Goal: Task Accomplishment & Management: Complete application form

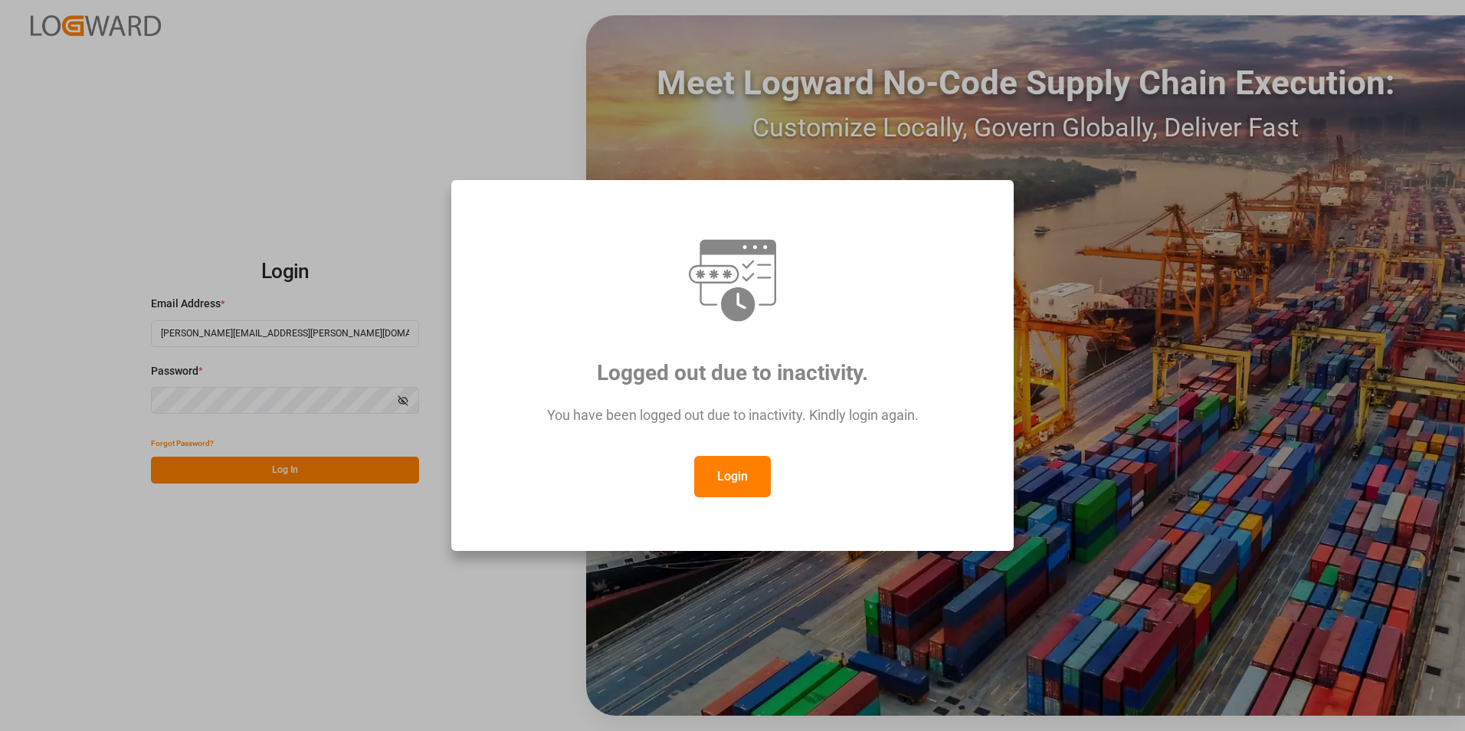
click at [760, 480] on button "Login" at bounding box center [732, 476] width 77 height 41
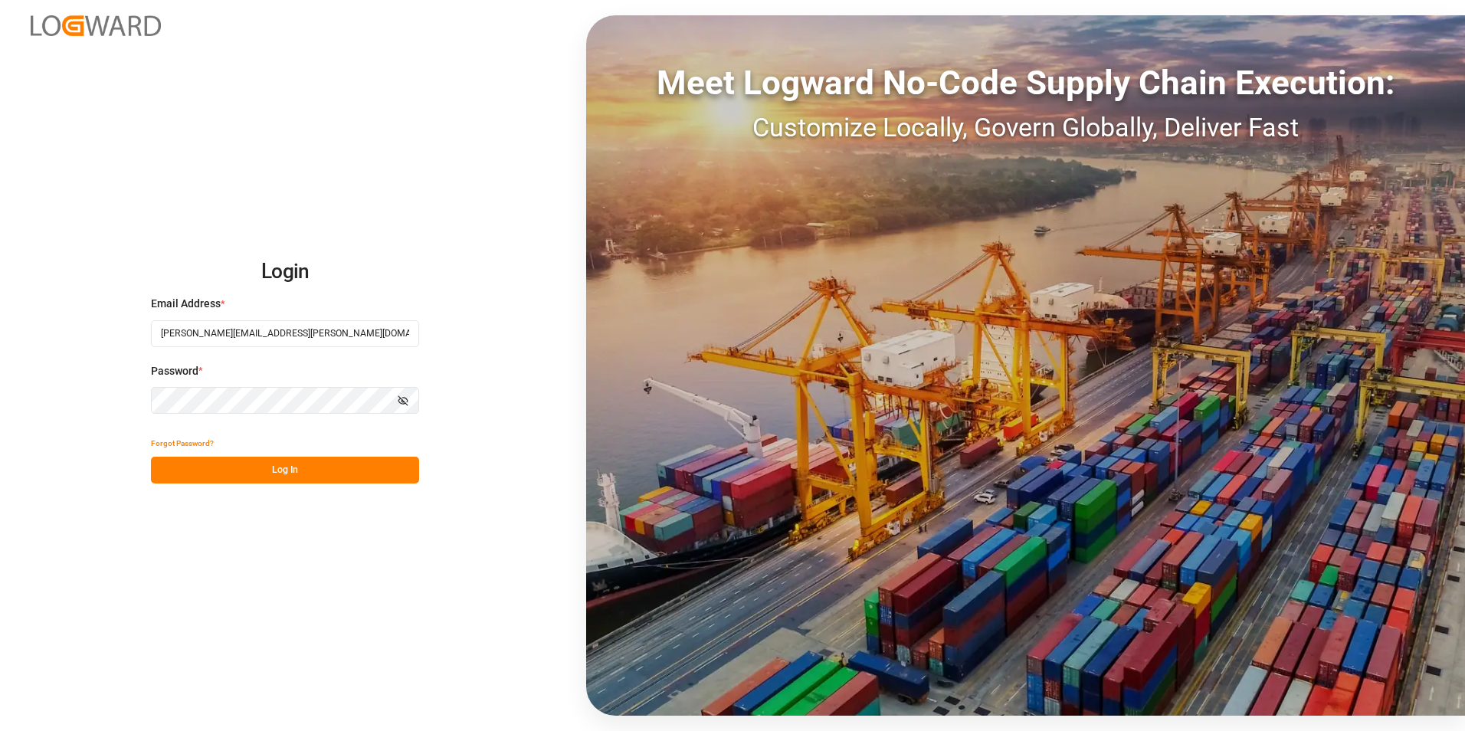
click at [338, 462] on button "Log In" at bounding box center [285, 470] width 268 height 27
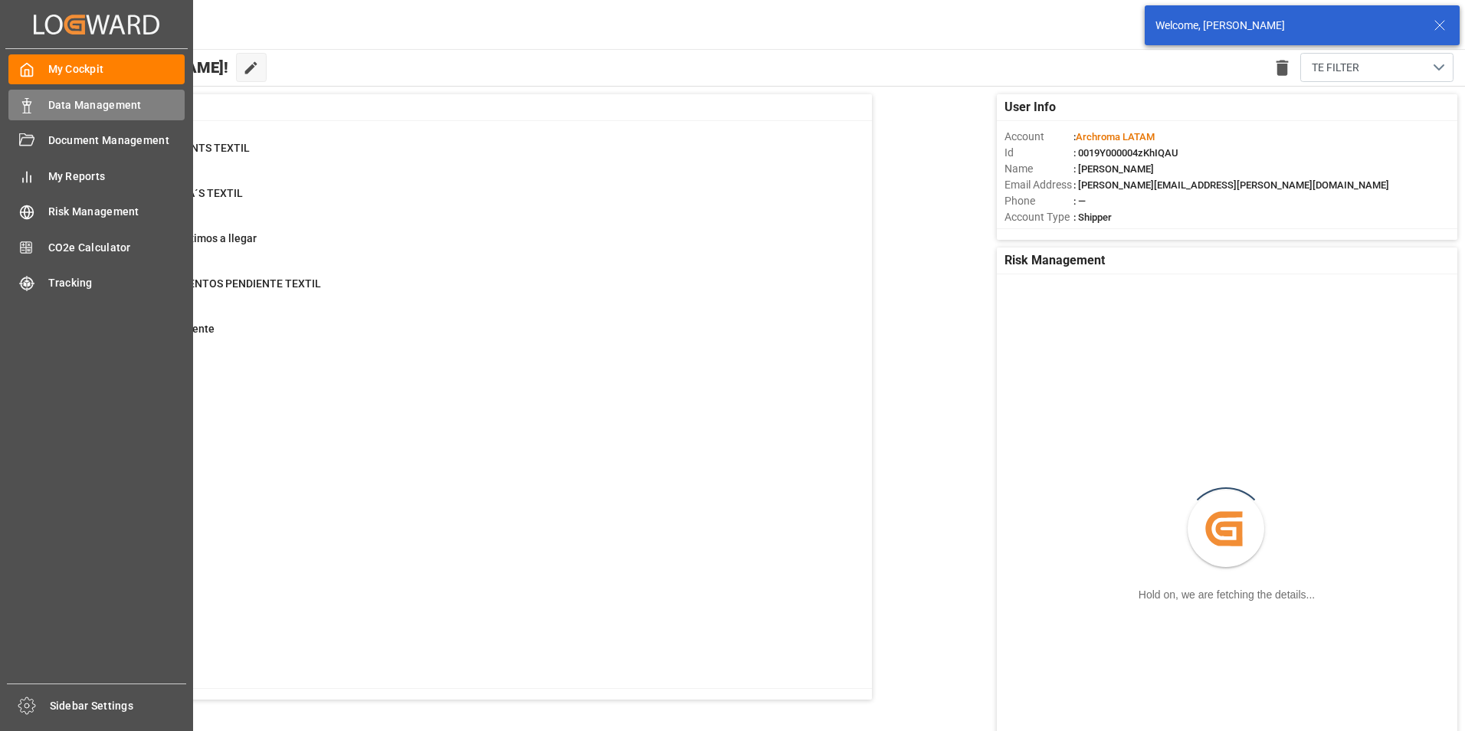
click at [23, 103] on polygon at bounding box center [24, 103] width 5 height 3
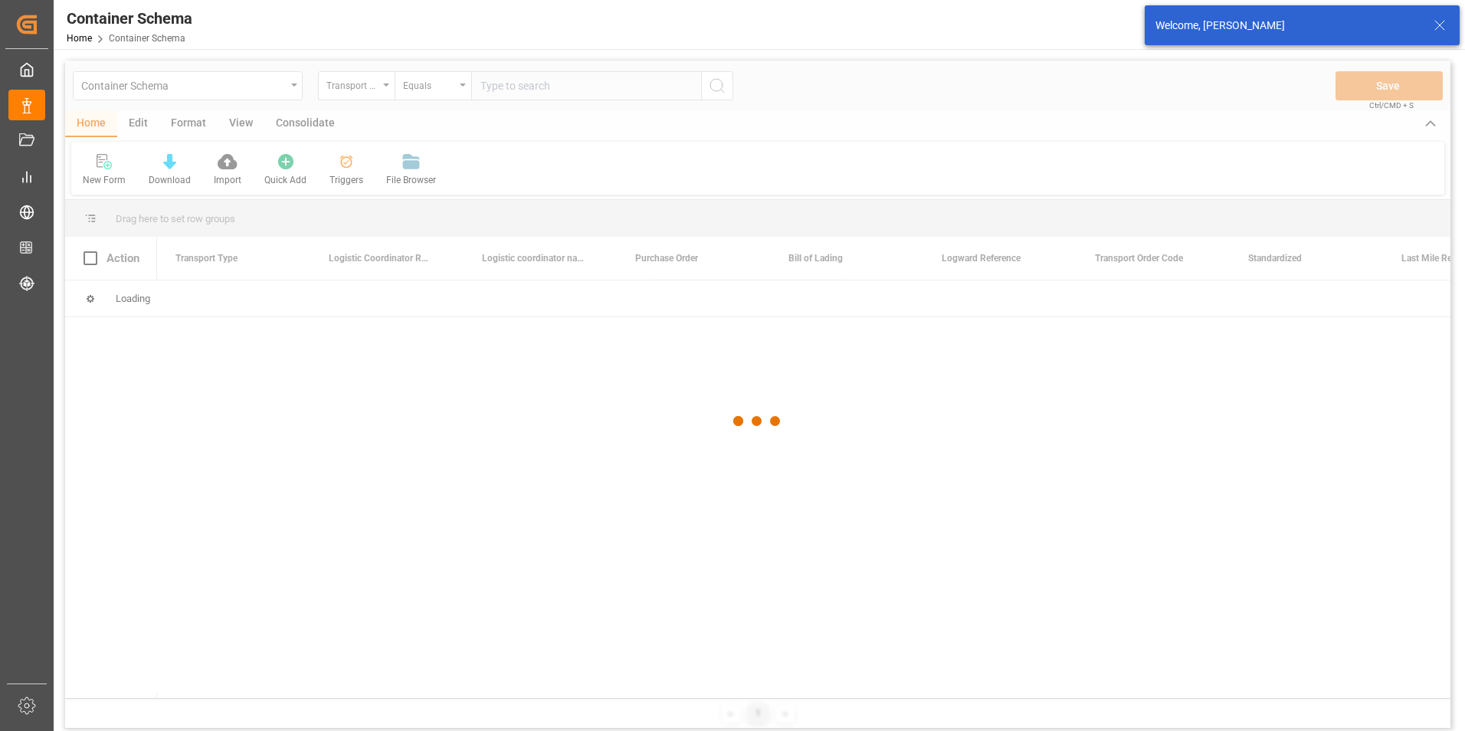
click at [366, 89] on div at bounding box center [757, 422] width 1385 height 722
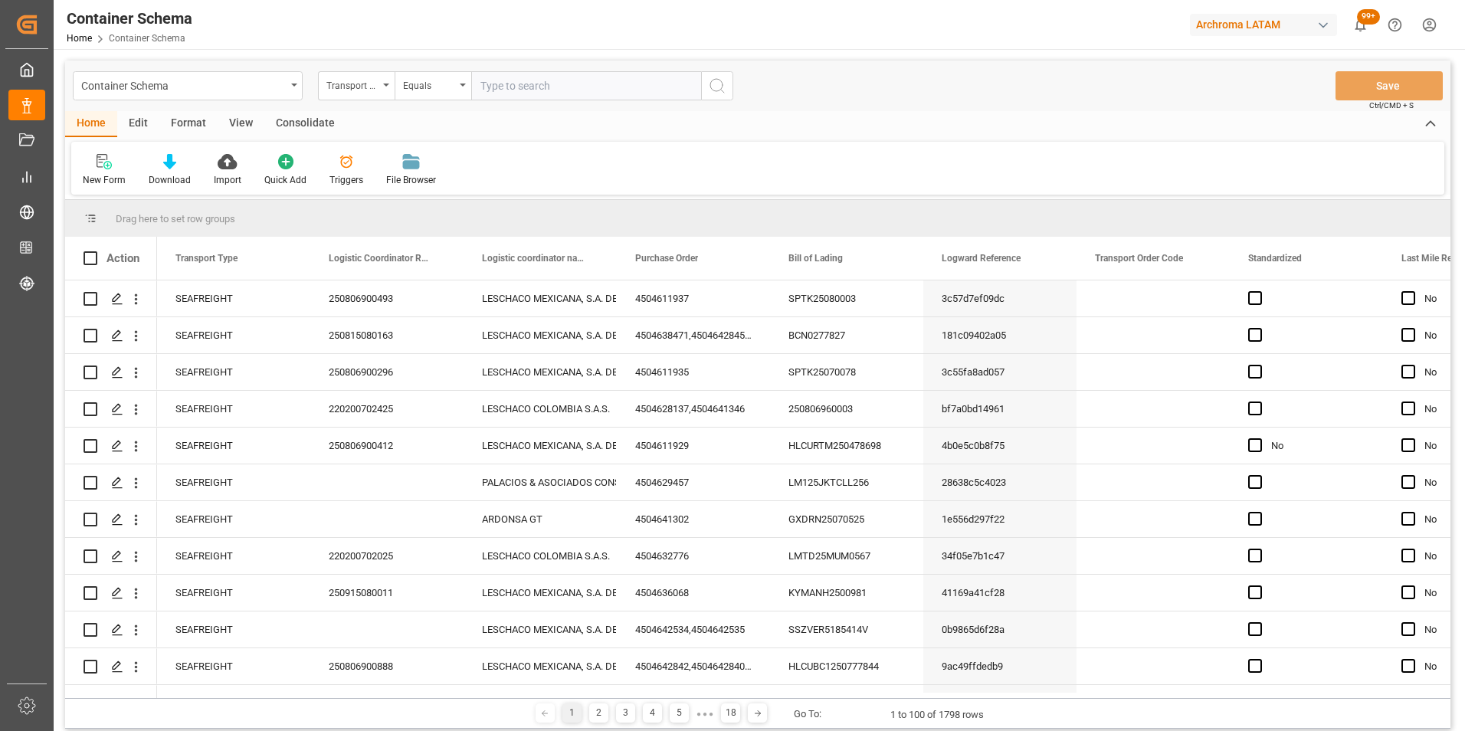
click at [382, 91] on div "Transport Type" at bounding box center [356, 85] width 77 height 29
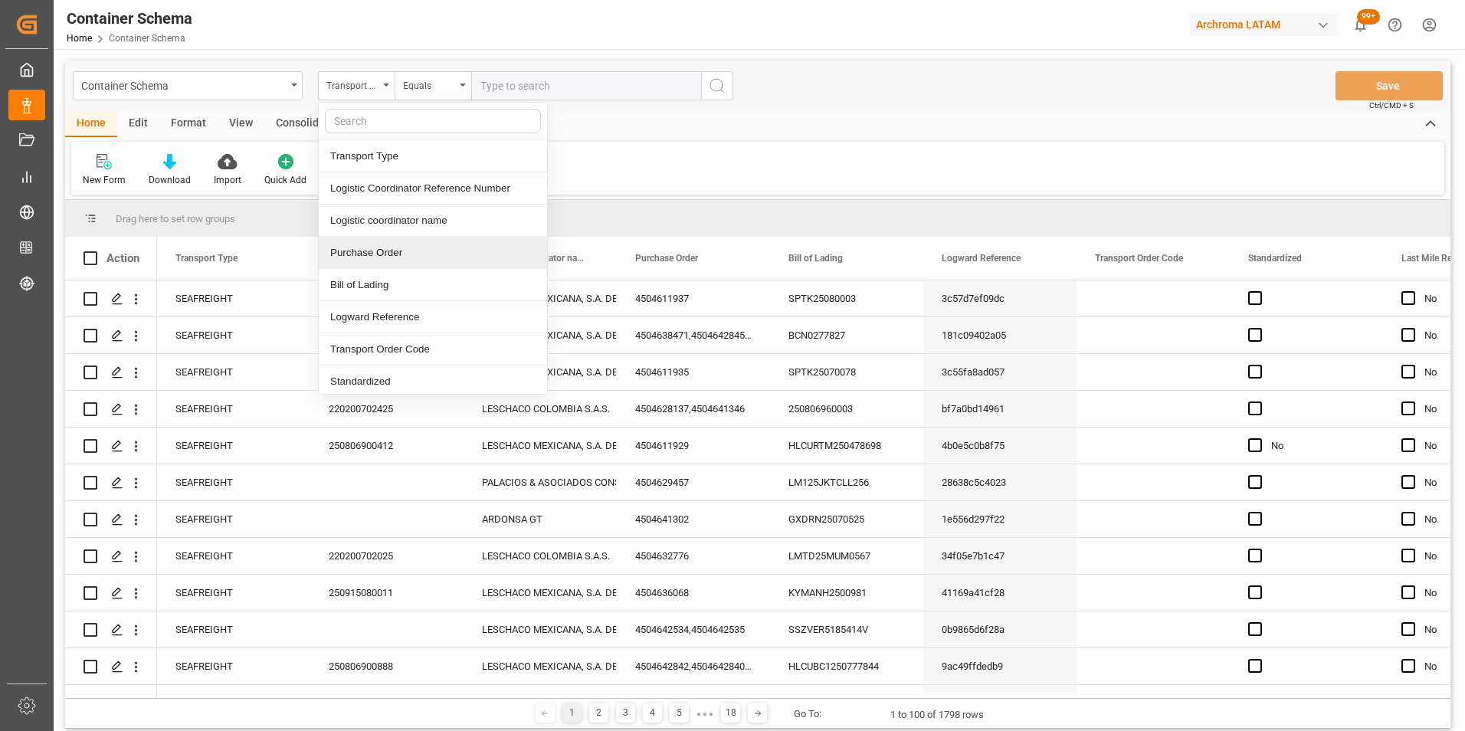
click at [386, 251] on div "Purchase Order" at bounding box center [433, 253] width 228 height 32
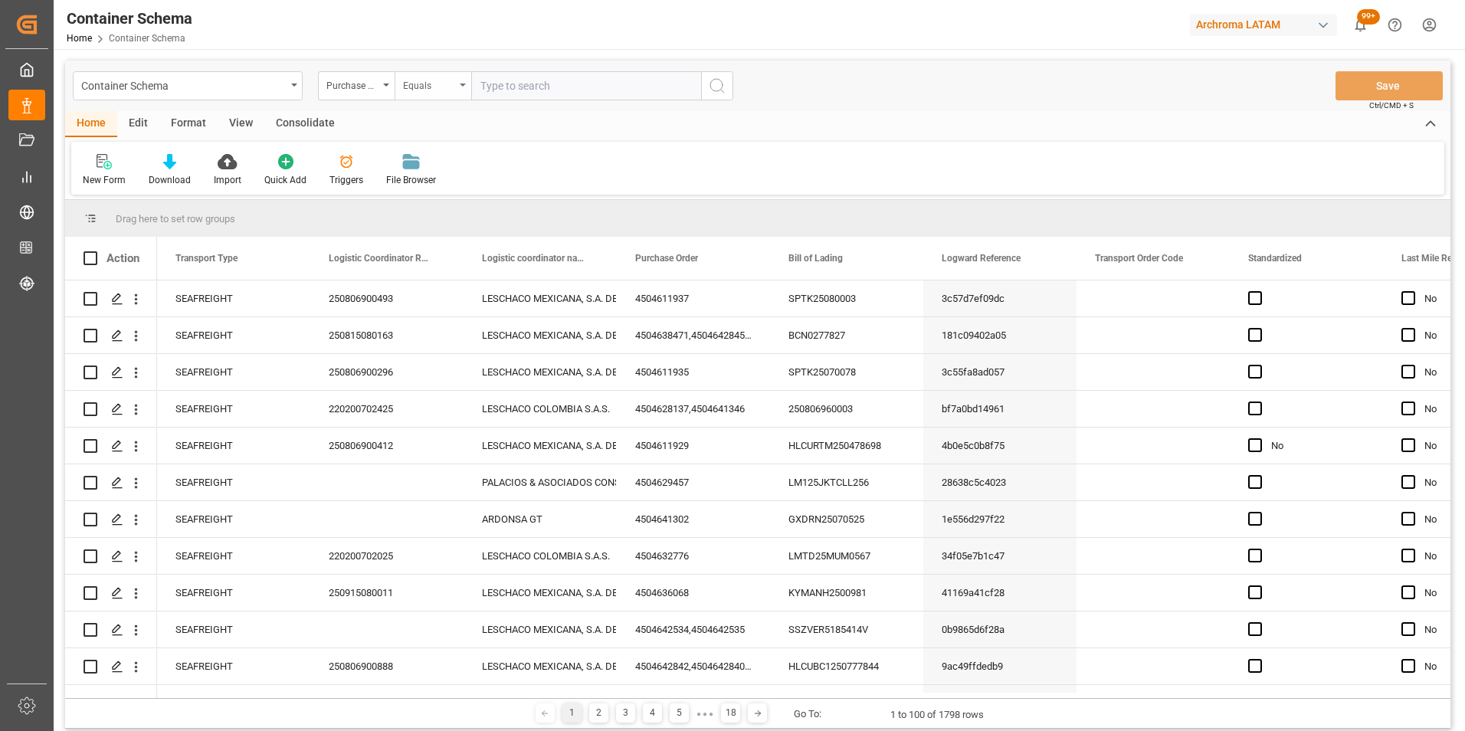
click at [449, 80] on div "Equals" at bounding box center [429, 84] width 52 height 18
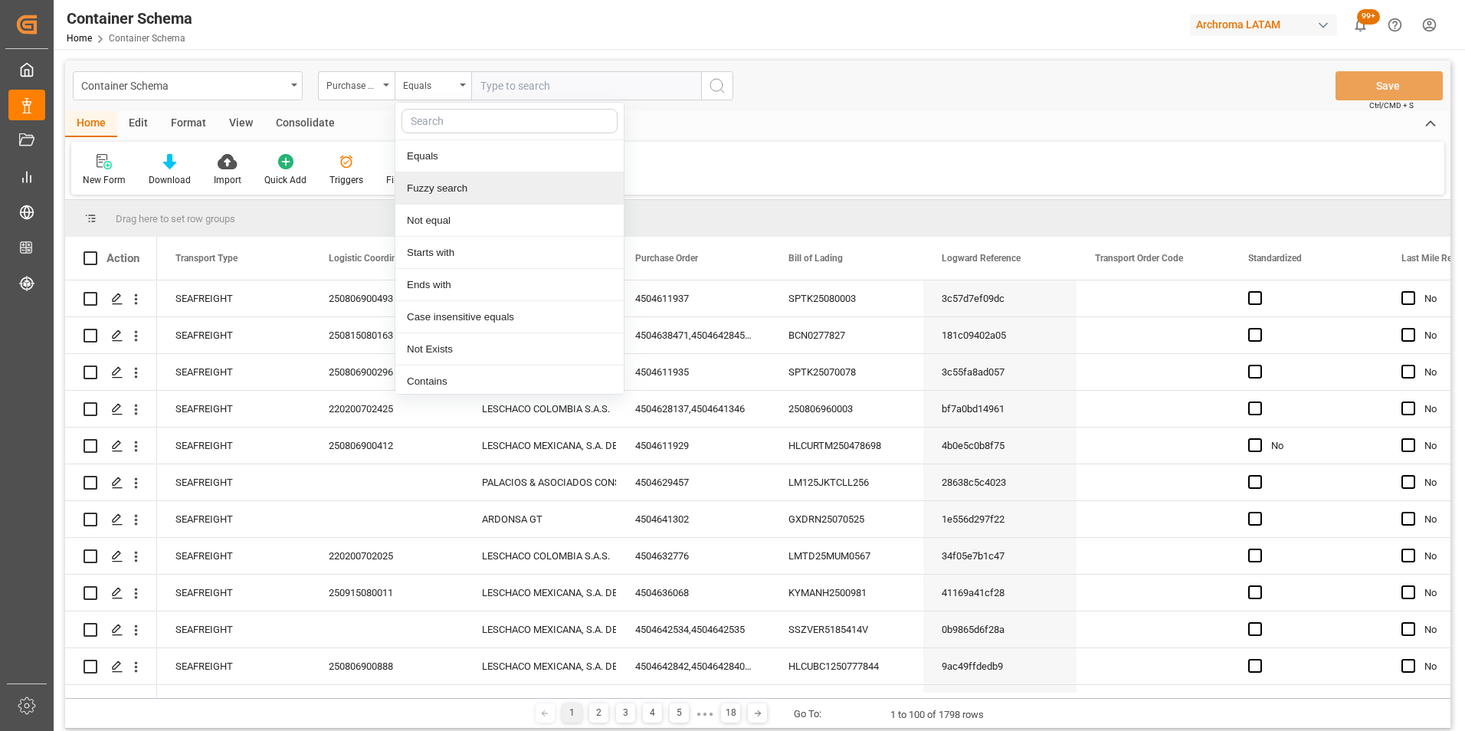
click at [463, 196] on div "Fuzzy search" at bounding box center [509, 188] width 228 height 32
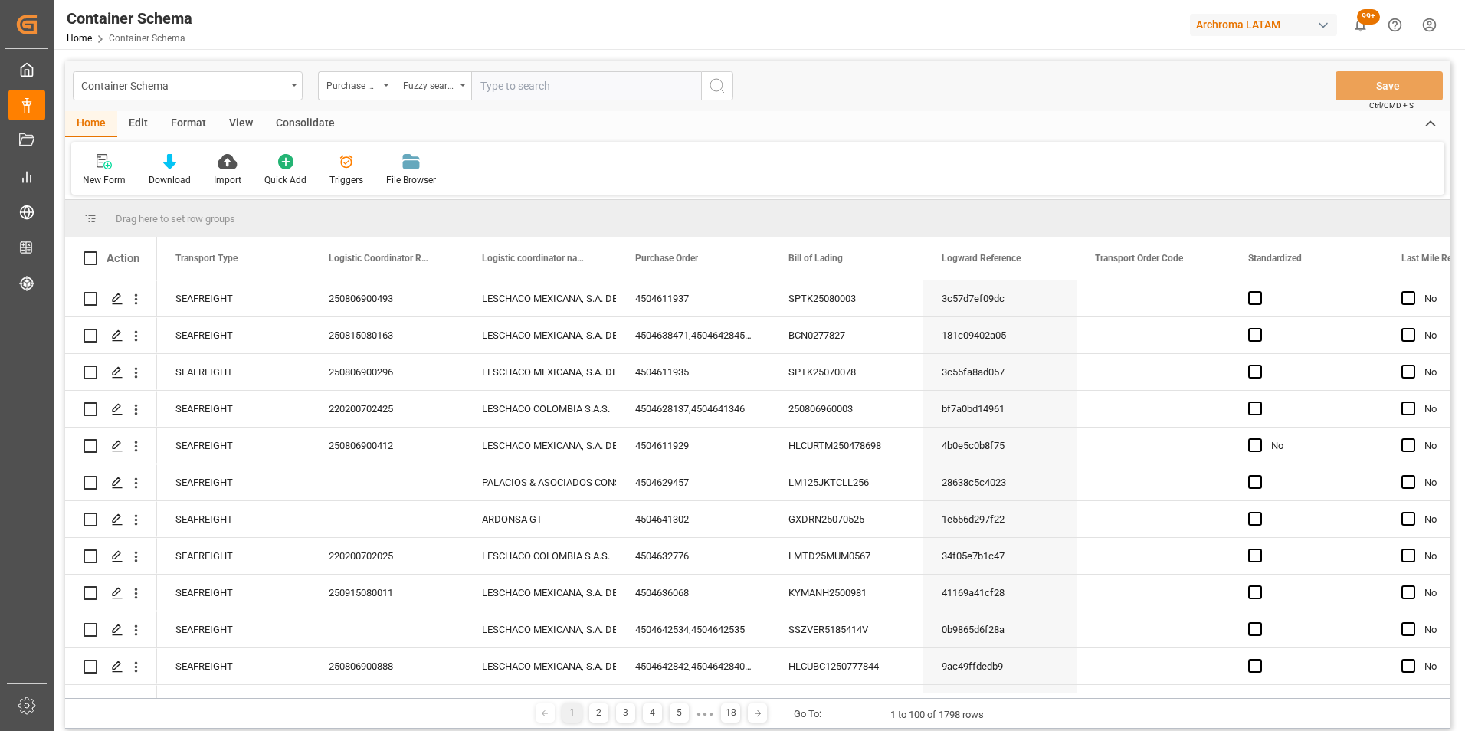
paste input "4504603870"
type input "4504603870"
click at [718, 90] on icon "search button" at bounding box center [717, 86] width 18 height 18
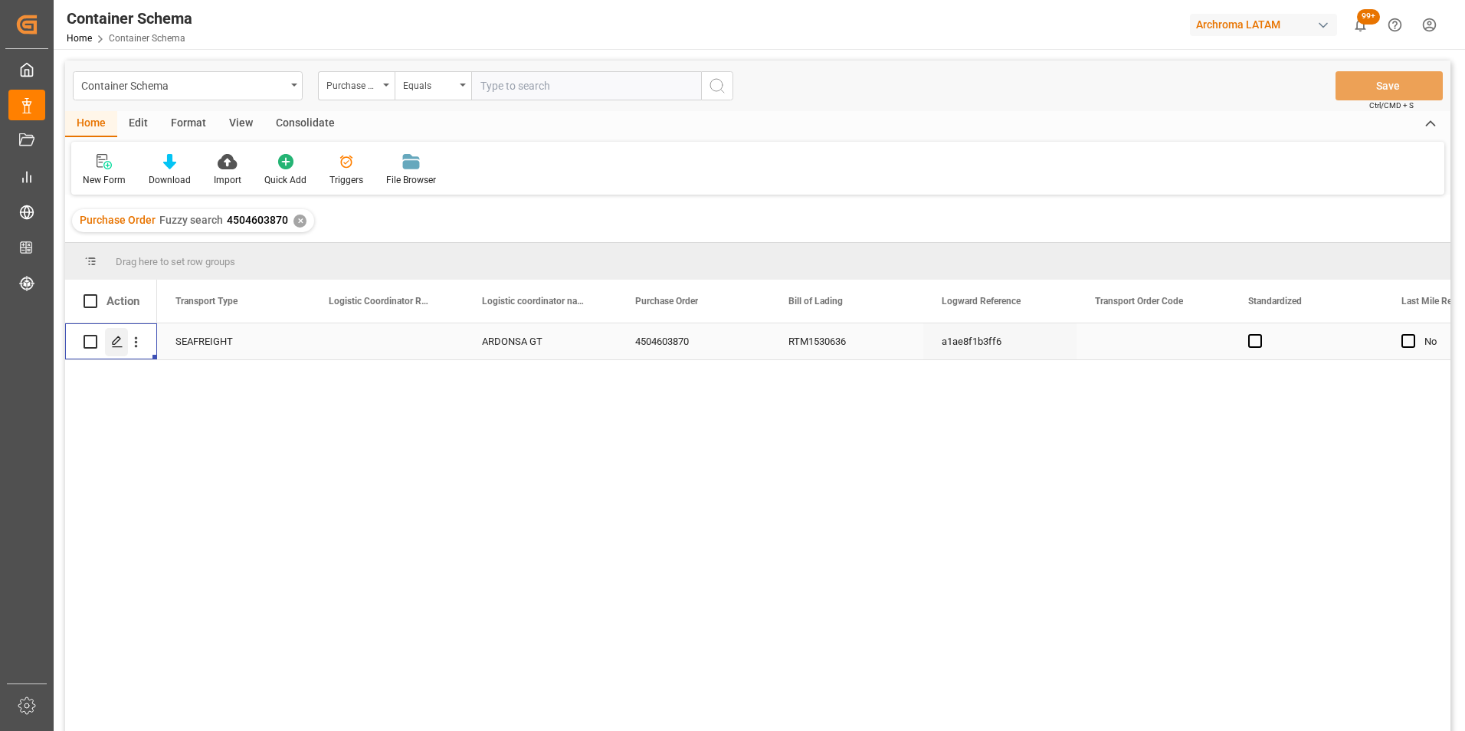
click at [117, 342] on icon "Press SPACE to select this row." at bounding box center [117, 342] width 12 height 12
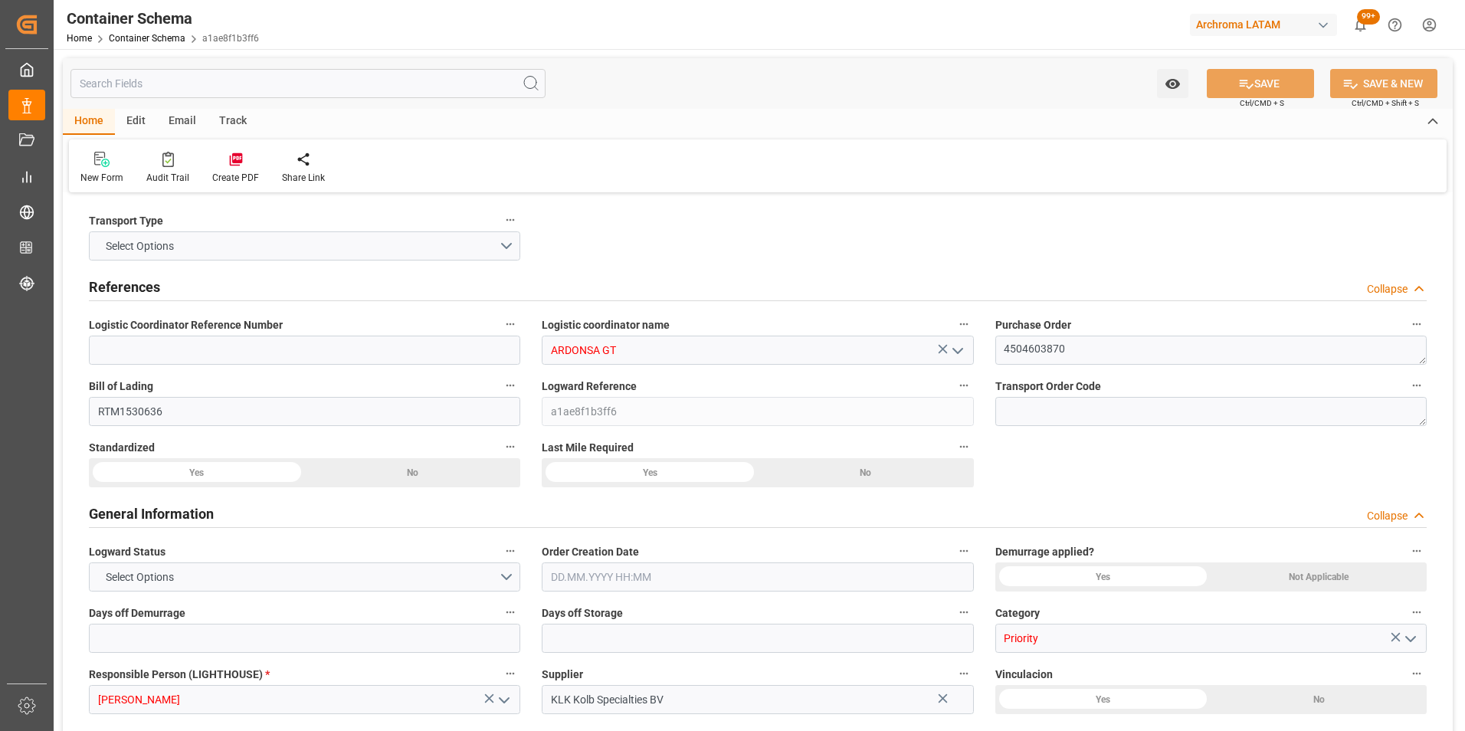
type input "0"
type input "1"
type input "56"
type input "13160"
type input "14140"
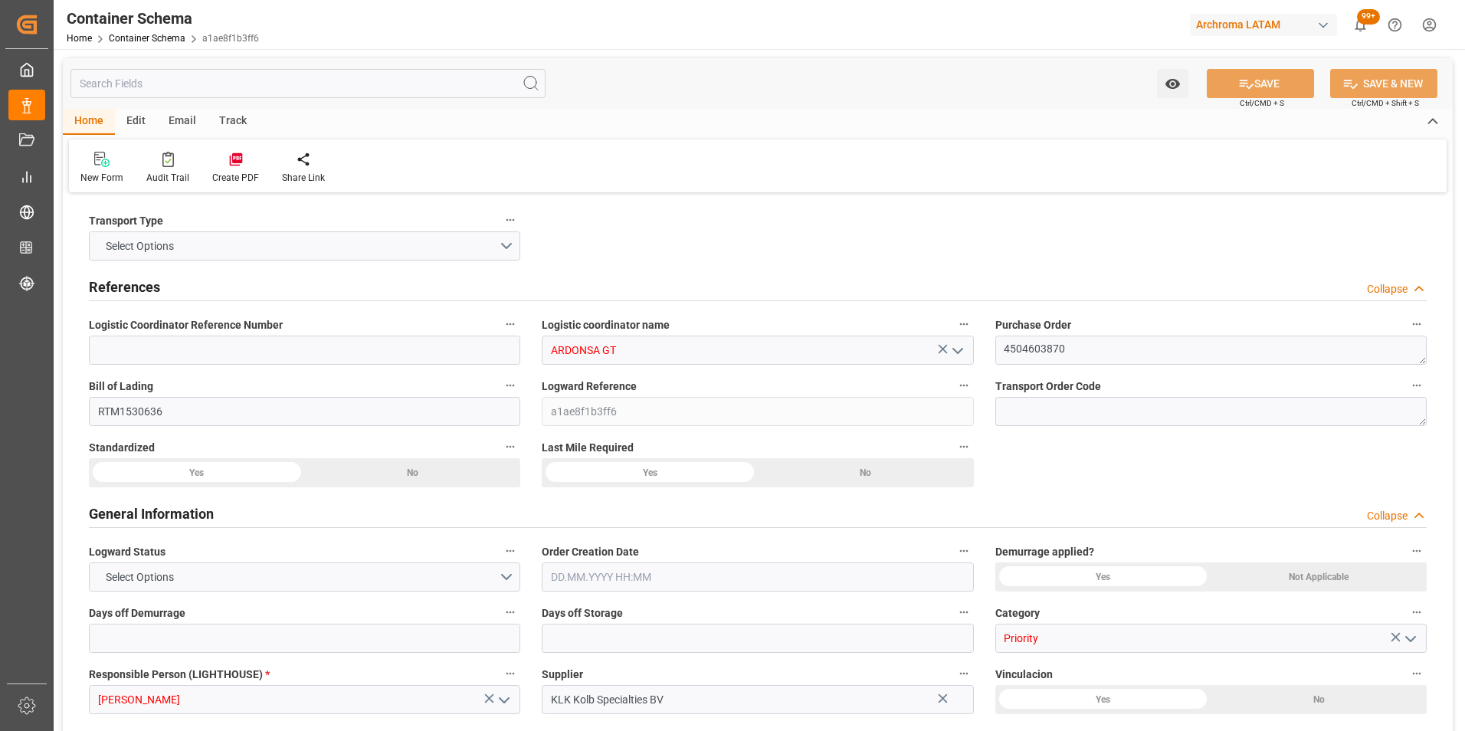
type input "CMACGM"
type input "CMA CGM Group"
type input "NLRTM"
type input "GTSTZ"
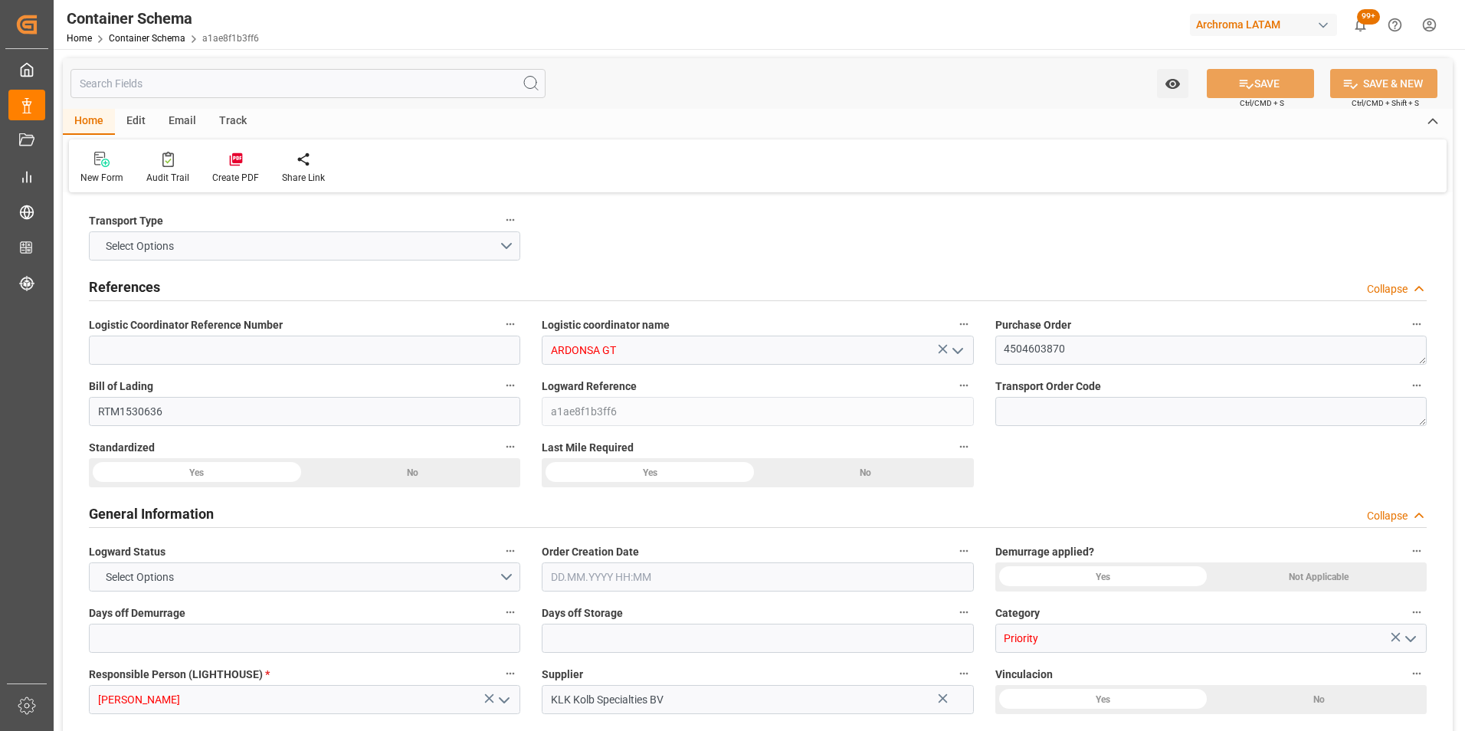
type input "9723277"
type input "29.07.2025 11:00"
type input "[DATE]"
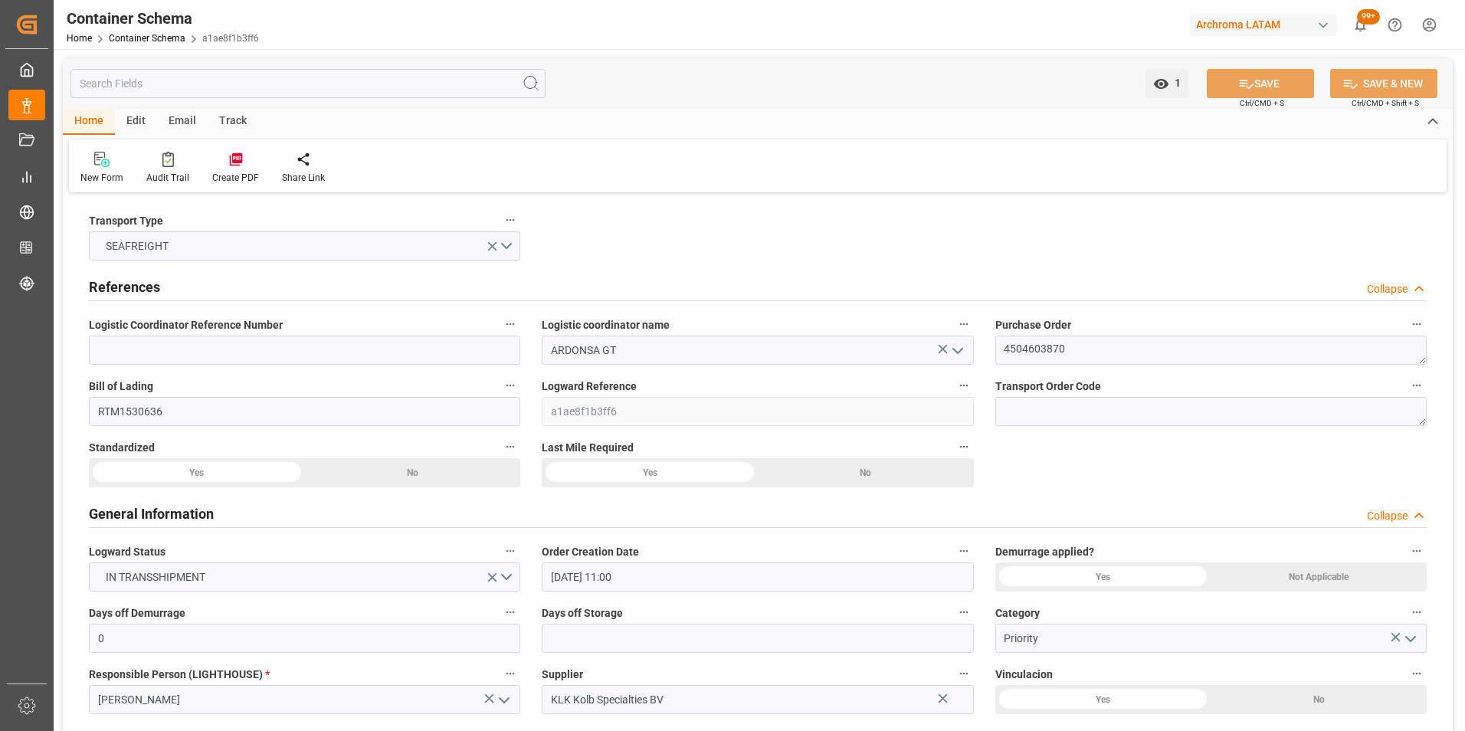
type input "[DATE]"
type input "25.06.2025 21:20"
type input "09.07.2025 16:30"
type input "09.07.2025 16:24"
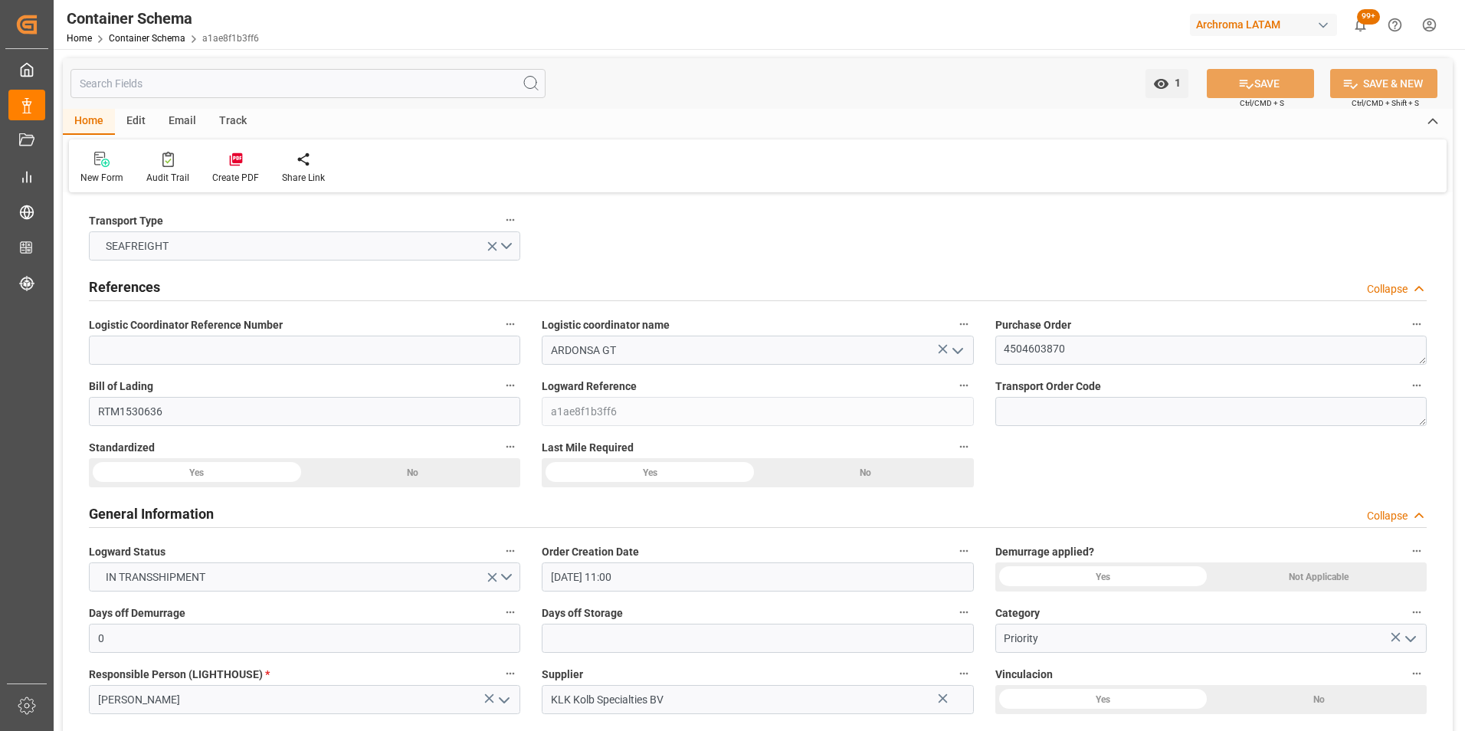
type input "28.08.2025 00:00"
type input "16.08.2025 06:00"
type input "28.08.2025 00:00"
type input "16.08.2025 06:00"
click at [185, 126] on div "Email" at bounding box center [182, 122] width 51 height 26
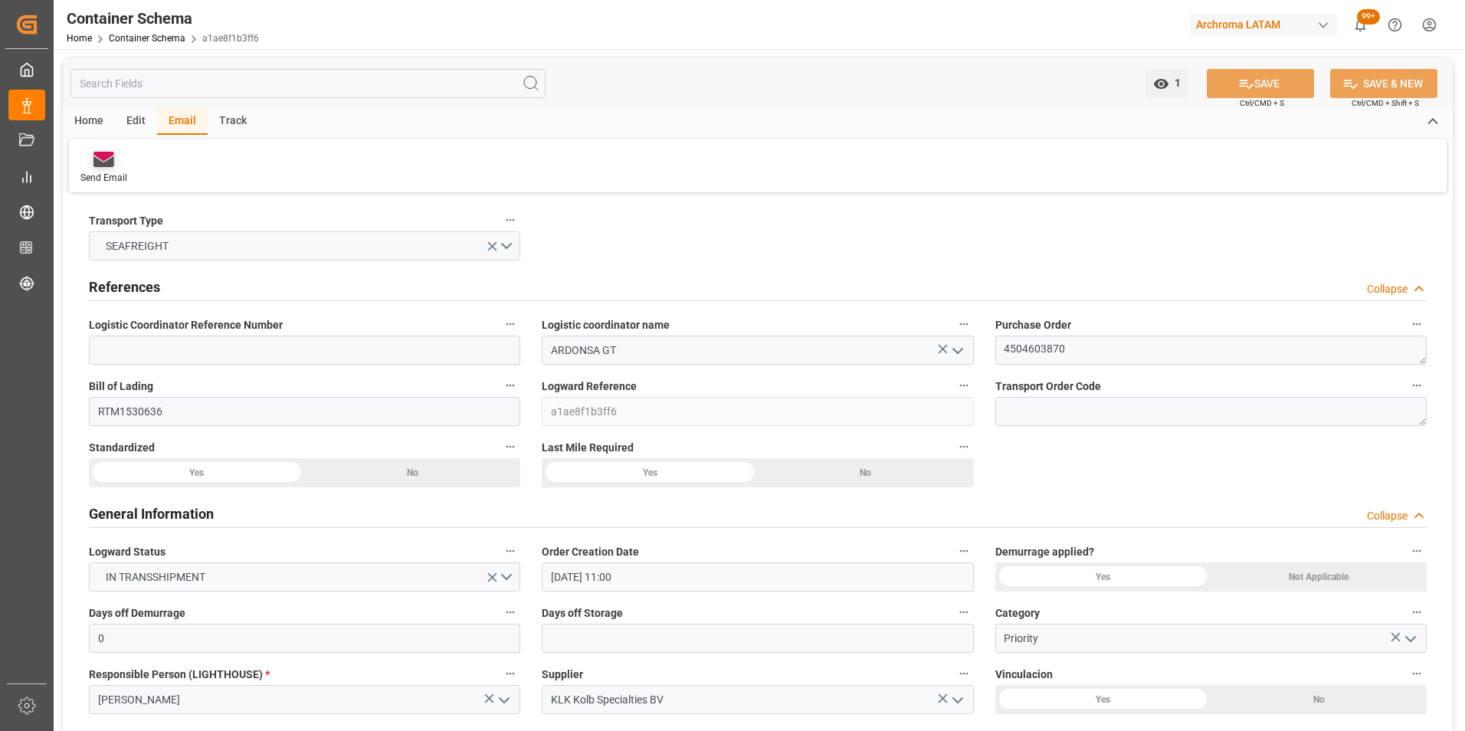
click at [106, 179] on div "Send Email" at bounding box center [103, 178] width 47 height 14
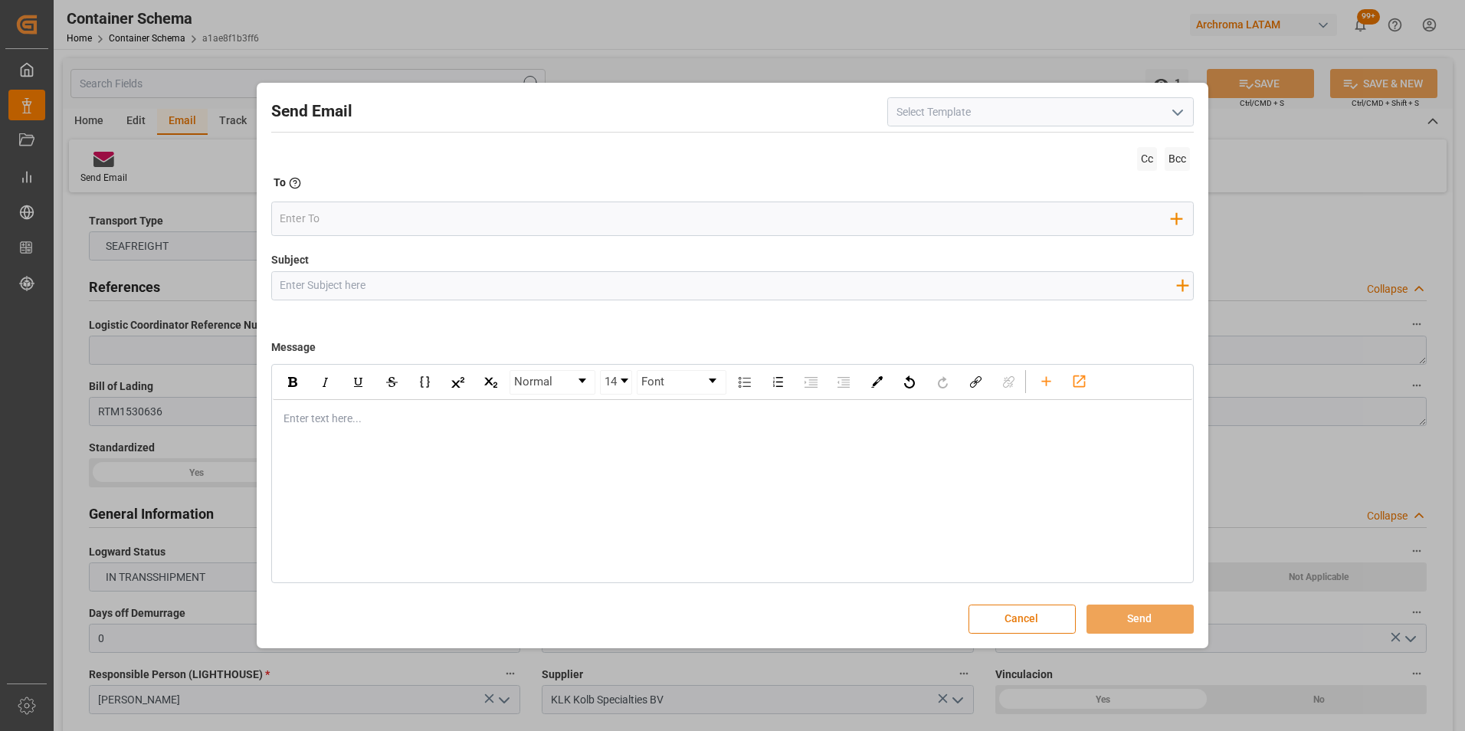
click at [1035, 614] on button "Cancel" at bounding box center [1021, 618] width 107 height 29
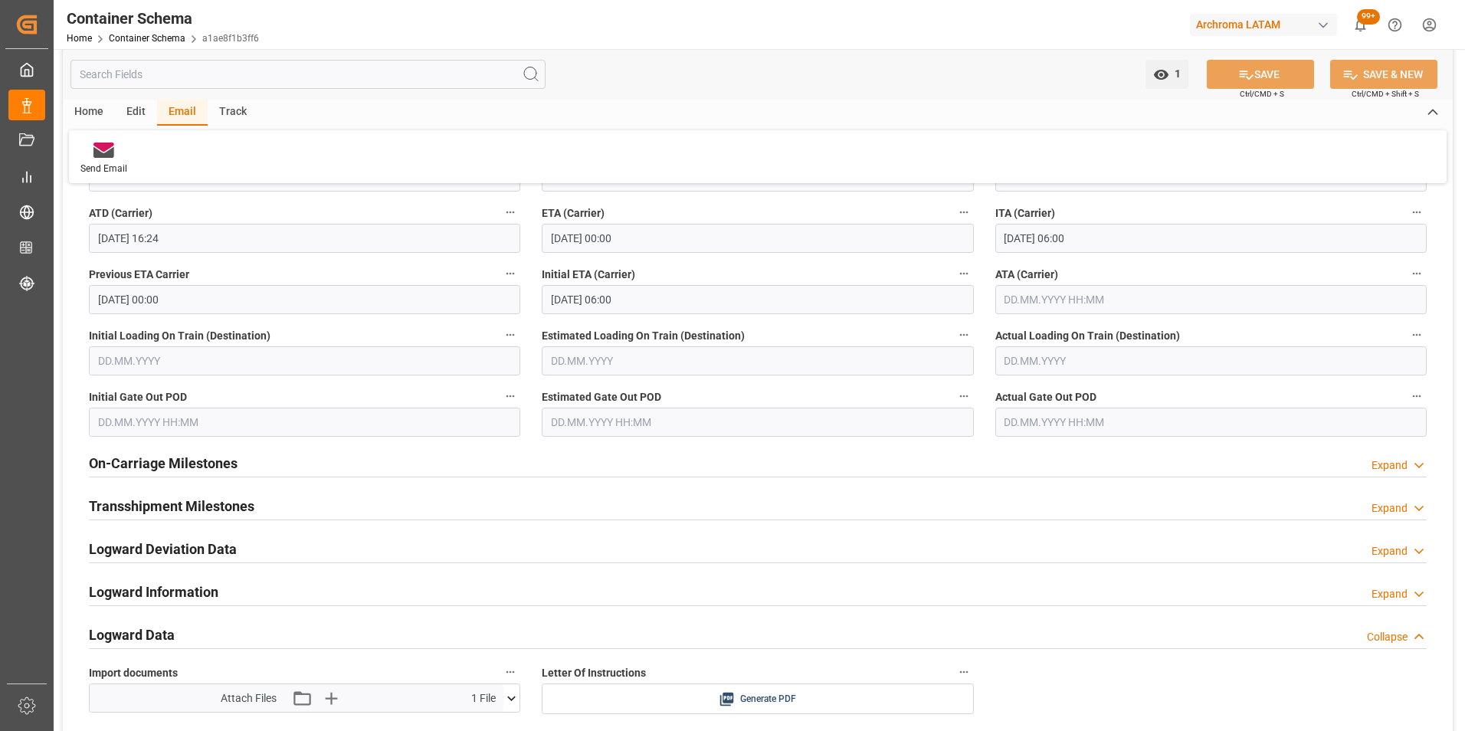
scroll to position [1915, 0]
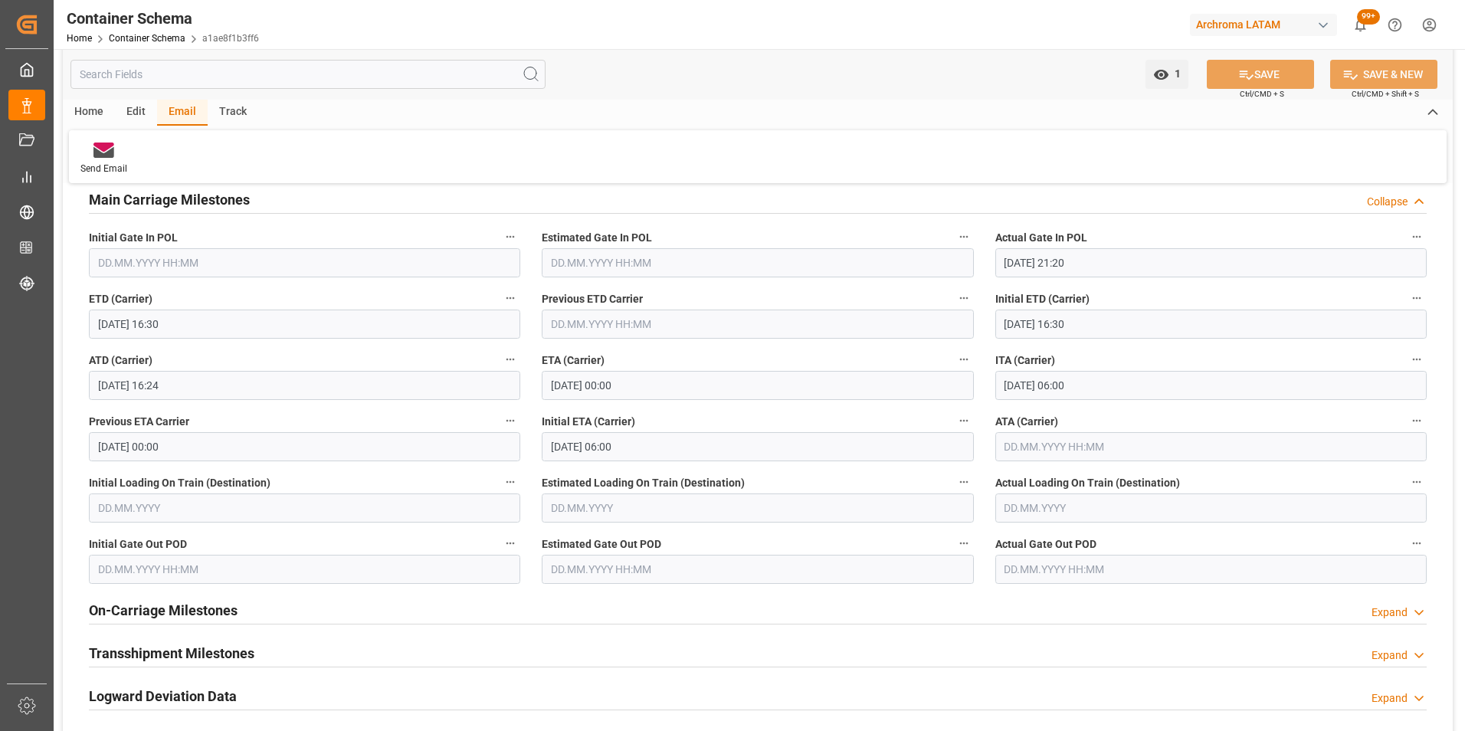
click at [625, 389] on input "28.08.2025 00:00" at bounding box center [757, 385] width 431 height 29
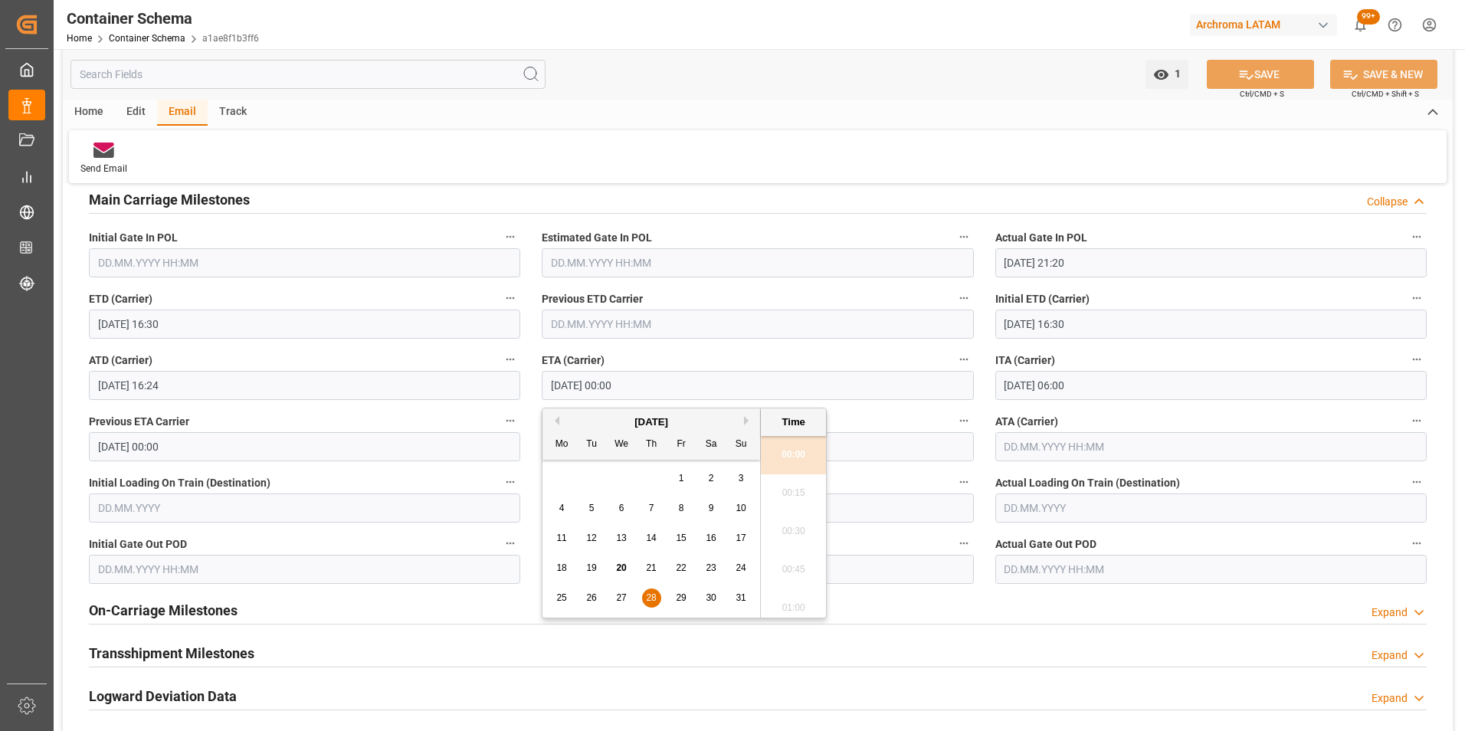
click at [739, 426] on div "August 2025" at bounding box center [651, 421] width 218 height 15
click at [744, 421] on div "Previous Month Next Month August 2025 Mo Tu We Th Fr Sa Su 28 29 30 31 1 2 3 4 …" at bounding box center [684, 513] width 285 height 211
click at [742, 417] on div "August 2025" at bounding box center [651, 421] width 218 height 15
click at [743, 417] on div "August 2025" at bounding box center [651, 421] width 218 height 15
click at [745, 419] on button "Next Month" at bounding box center [748, 420] width 9 height 9
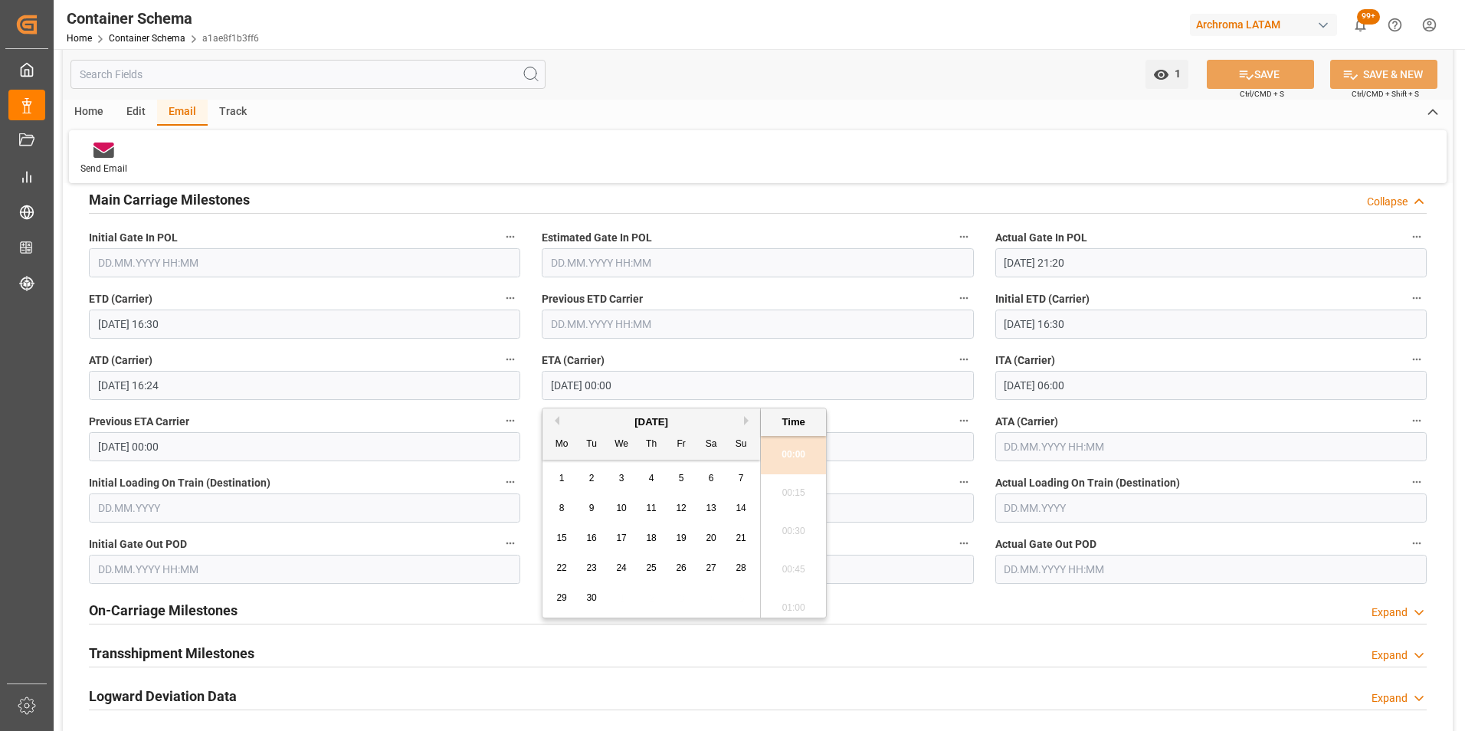
drag, startPoint x: 619, startPoint y: 479, endPoint x: 680, endPoint y: 479, distance: 60.5
click at [620, 479] on span "3" at bounding box center [621, 478] width 5 height 11
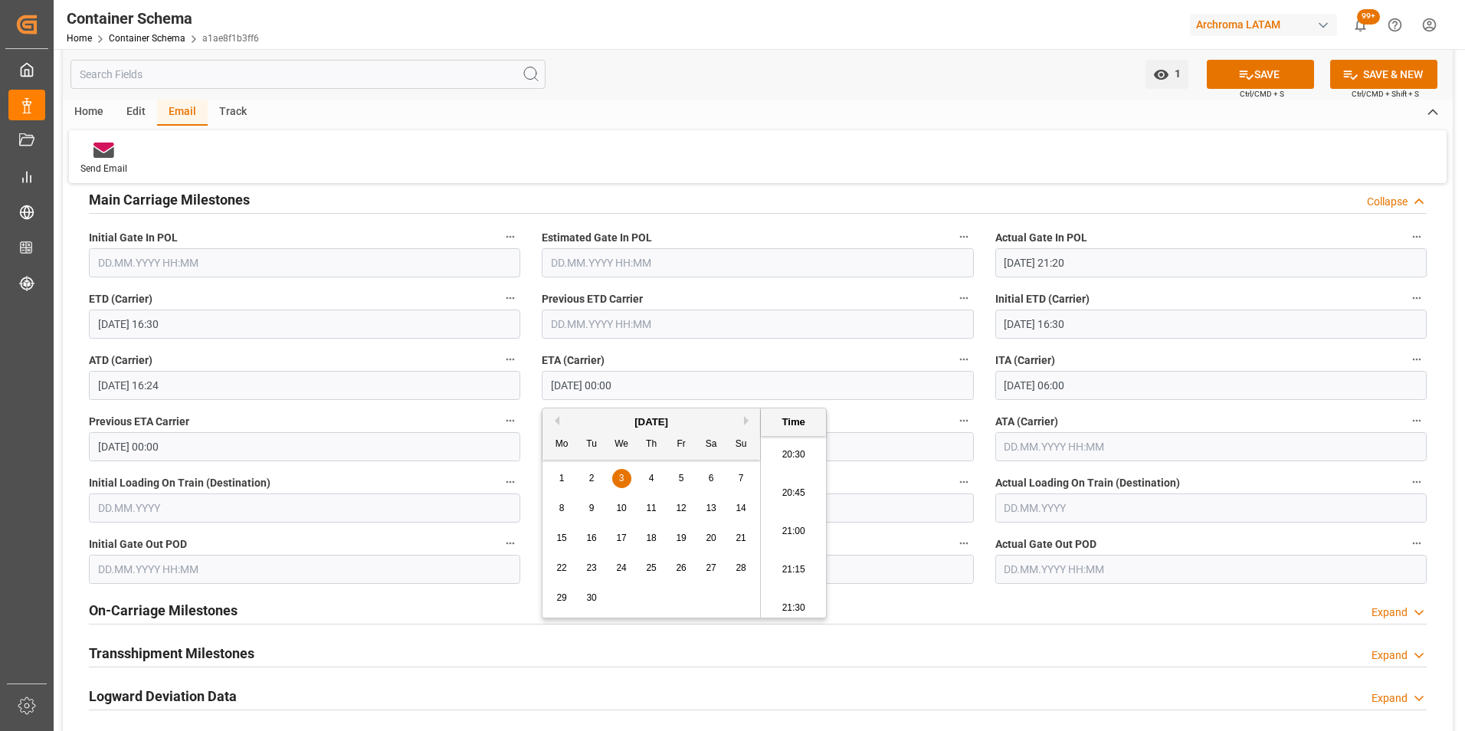
scroll to position [3064, 0]
click at [808, 463] on li "20:00" at bounding box center [793, 455] width 65 height 38
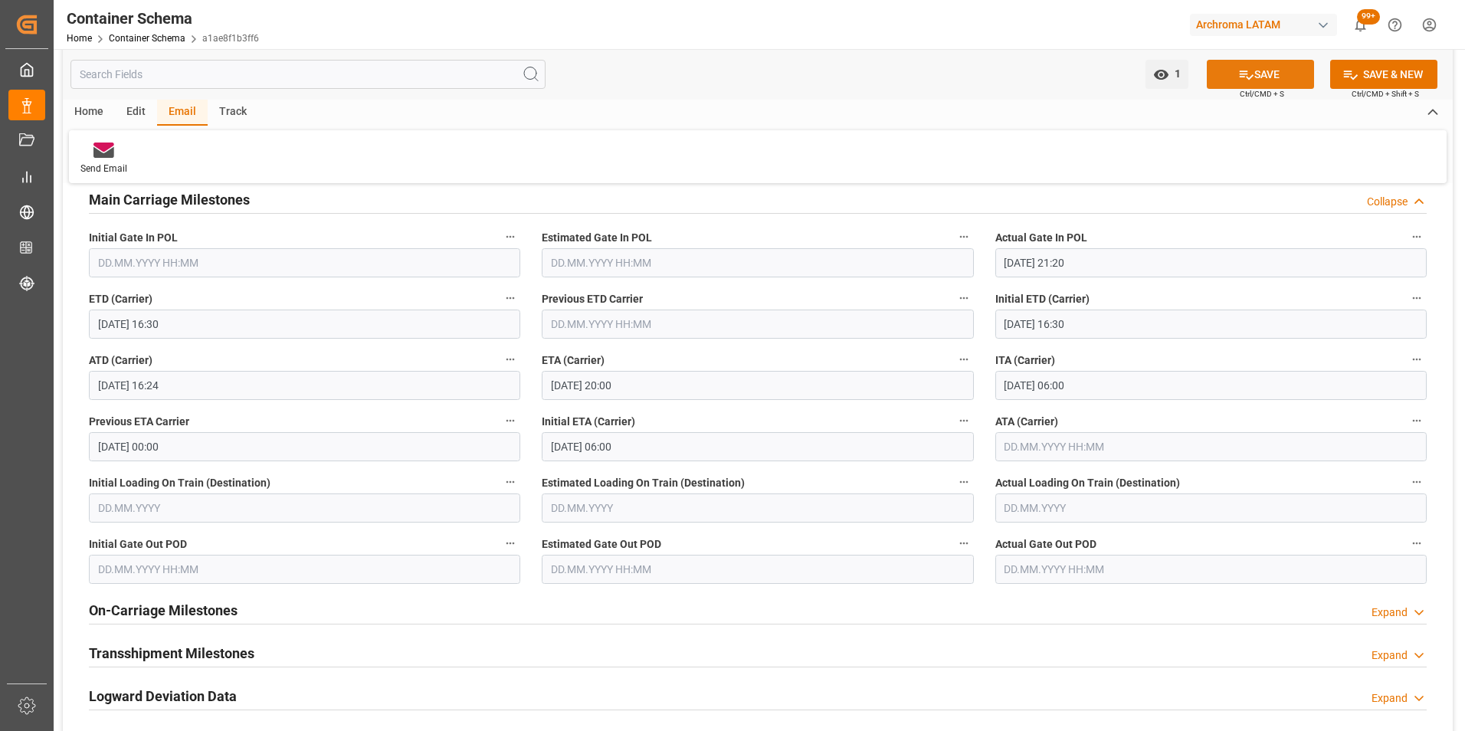
click at [1240, 76] on icon at bounding box center [1247, 74] width 14 height 9
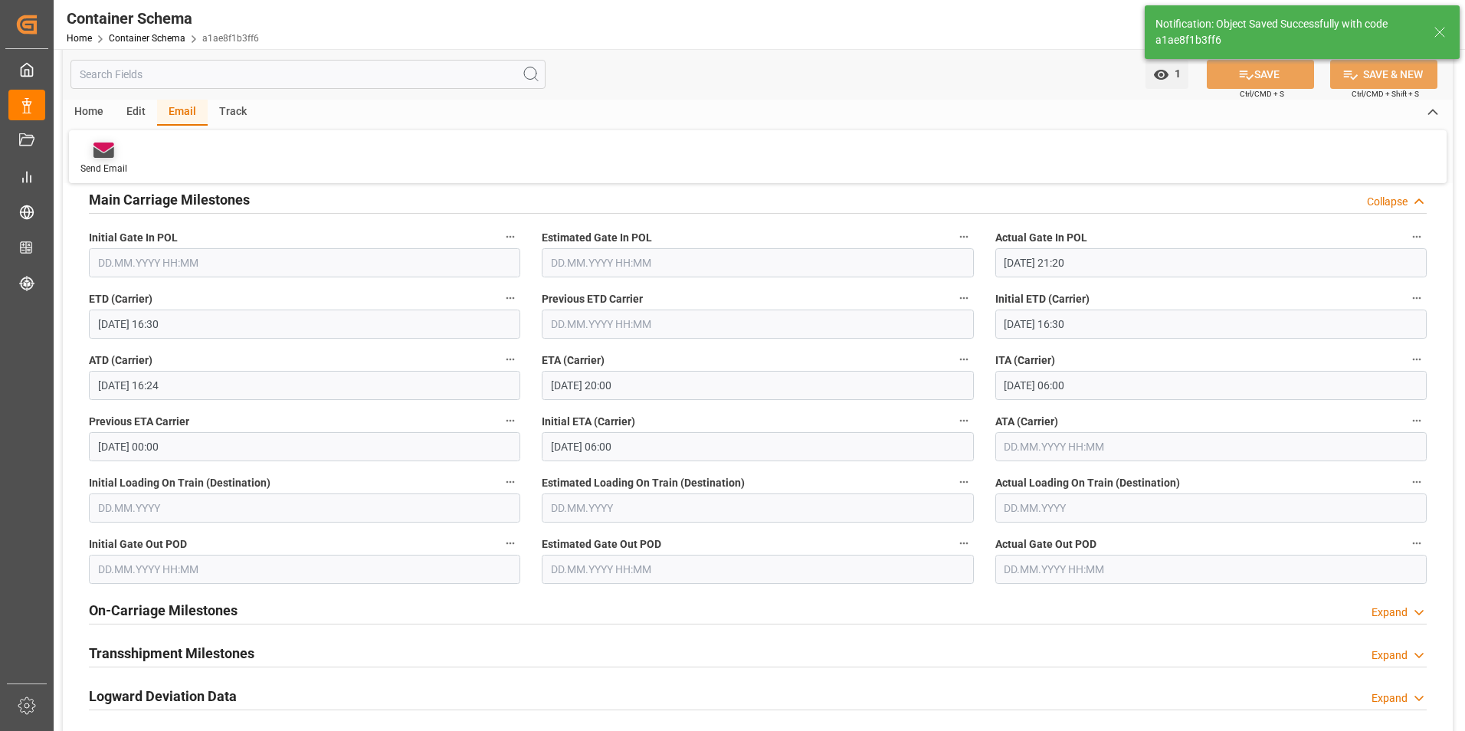
type input "03.09.2025 00:00"
click at [111, 154] on icon at bounding box center [103, 152] width 21 height 11
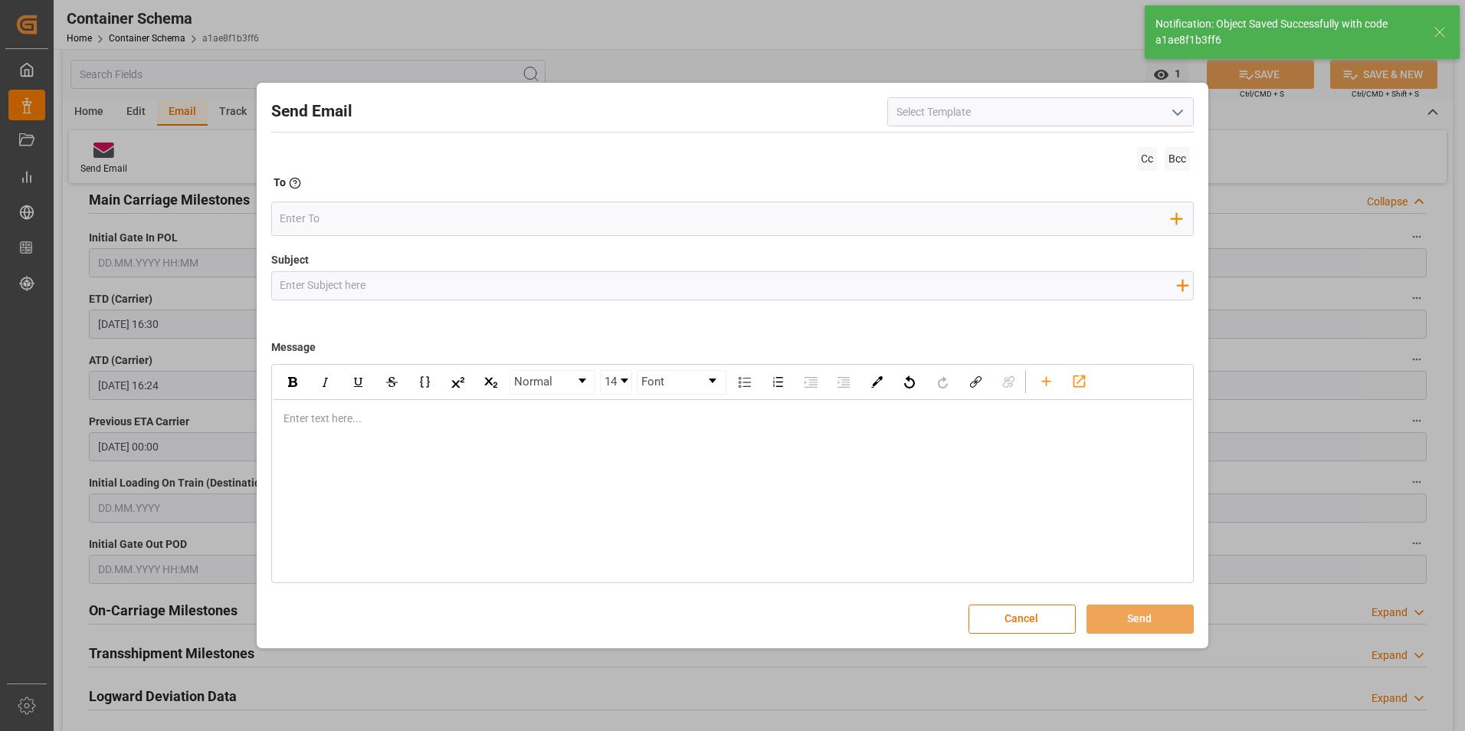
click at [1168, 110] on button "open menu" at bounding box center [1176, 112] width 23 height 24
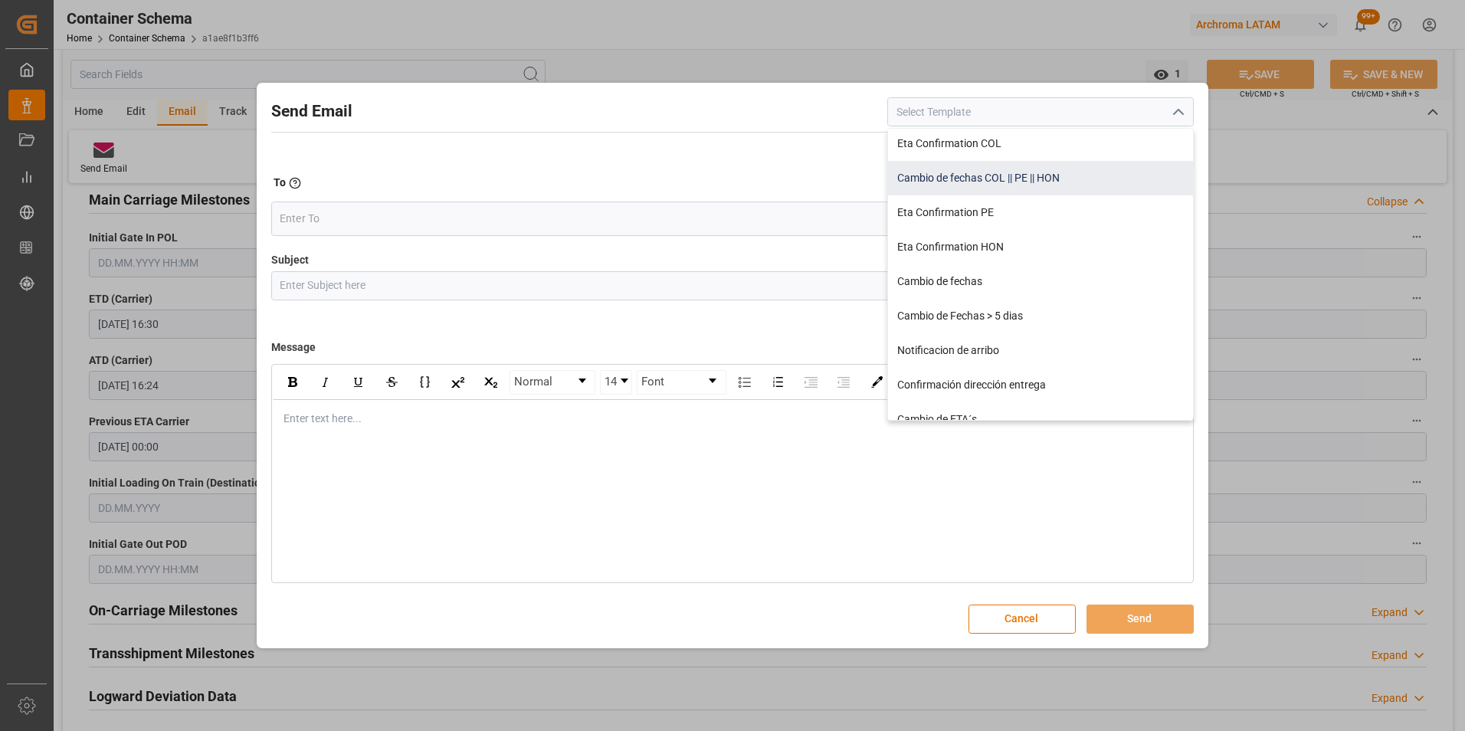
scroll to position [230, 0]
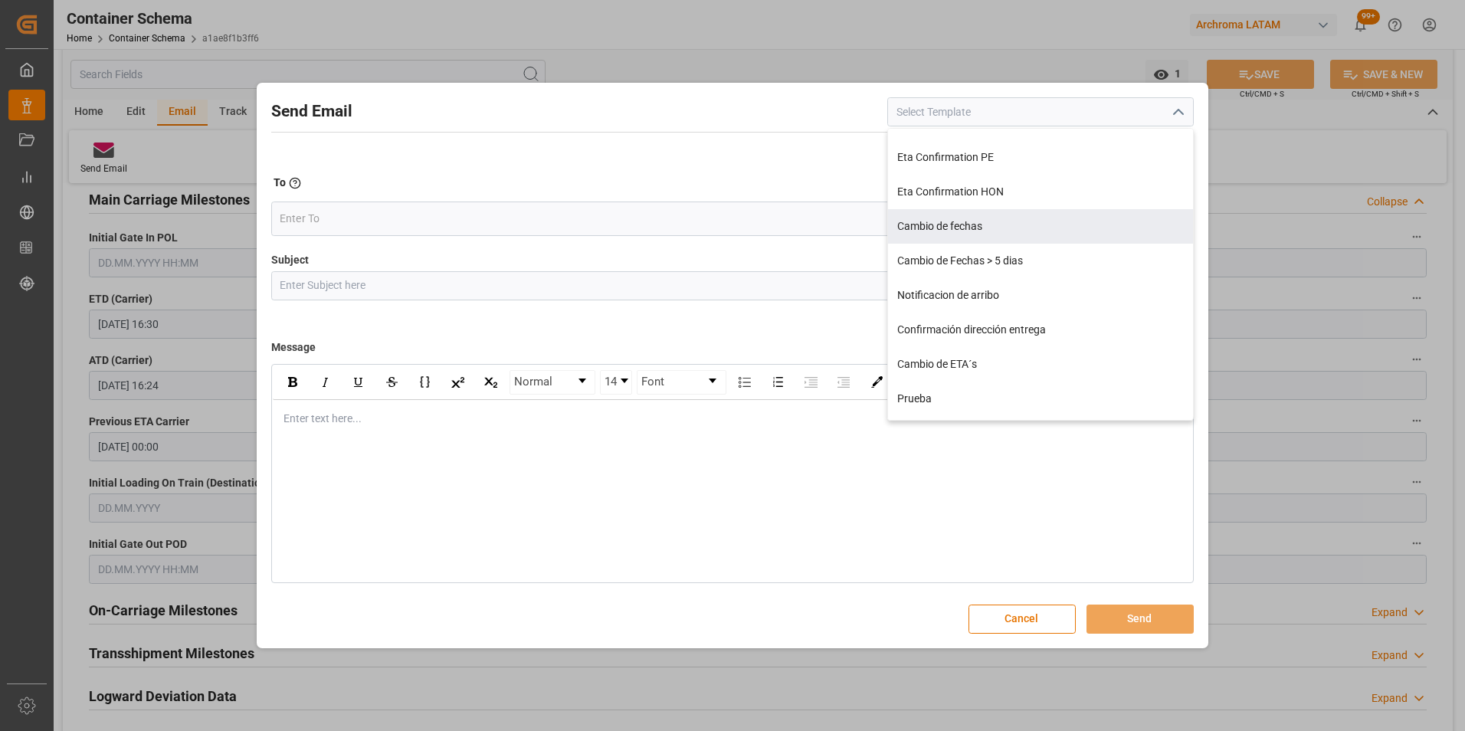
drag, startPoint x: 967, startPoint y: 234, endPoint x: 809, endPoint y: 231, distance: 157.8
click at [967, 233] on div "Cambio de fechas" at bounding box center [1040, 226] width 305 height 34
type input "Cambio de fechas"
type input "{{customsEntry}}|| Cambio de ETA {{estimatedArrivalPod}} | PO {{purchaseOrder}}…"
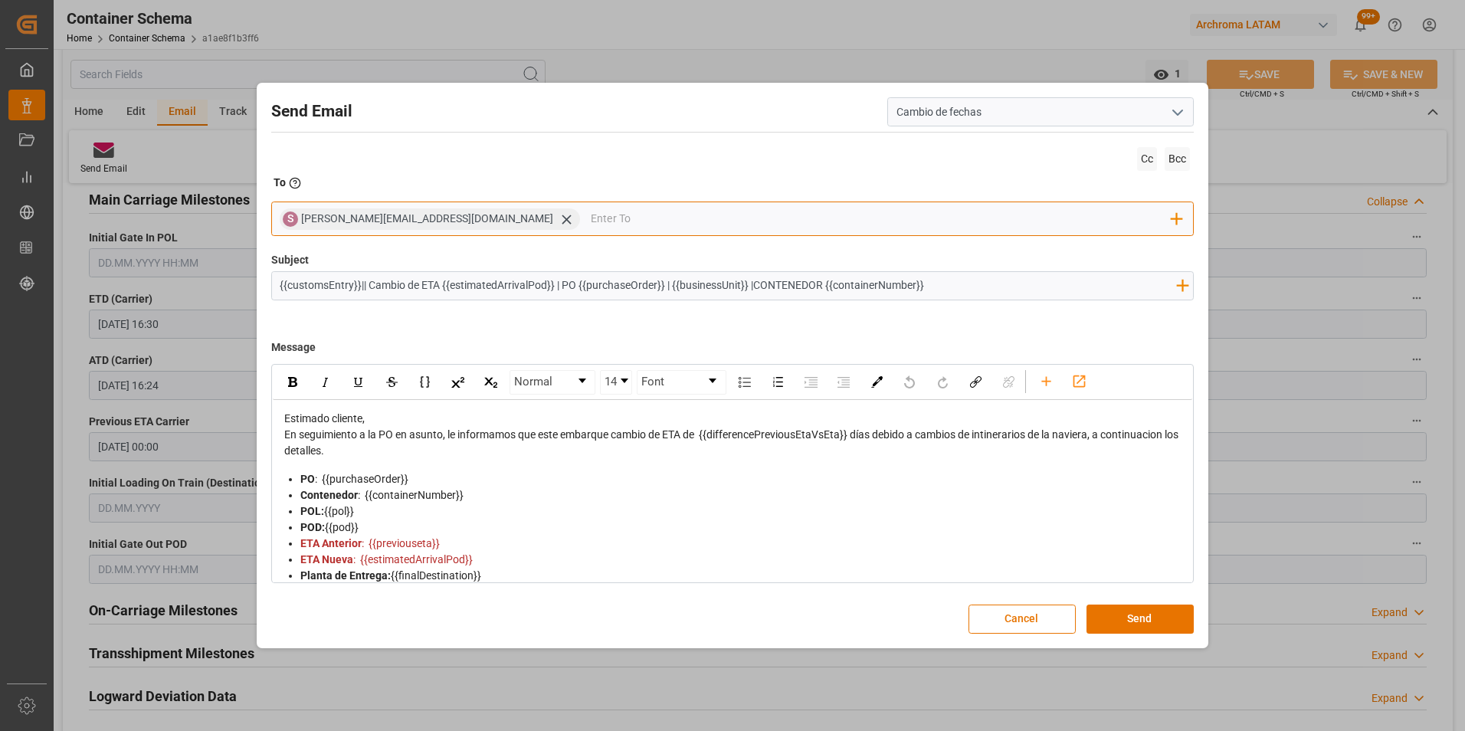
click at [558, 222] on icon at bounding box center [566, 219] width 16 height 16
click at [453, 221] on input "email" at bounding box center [726, 219] width 892 height 23
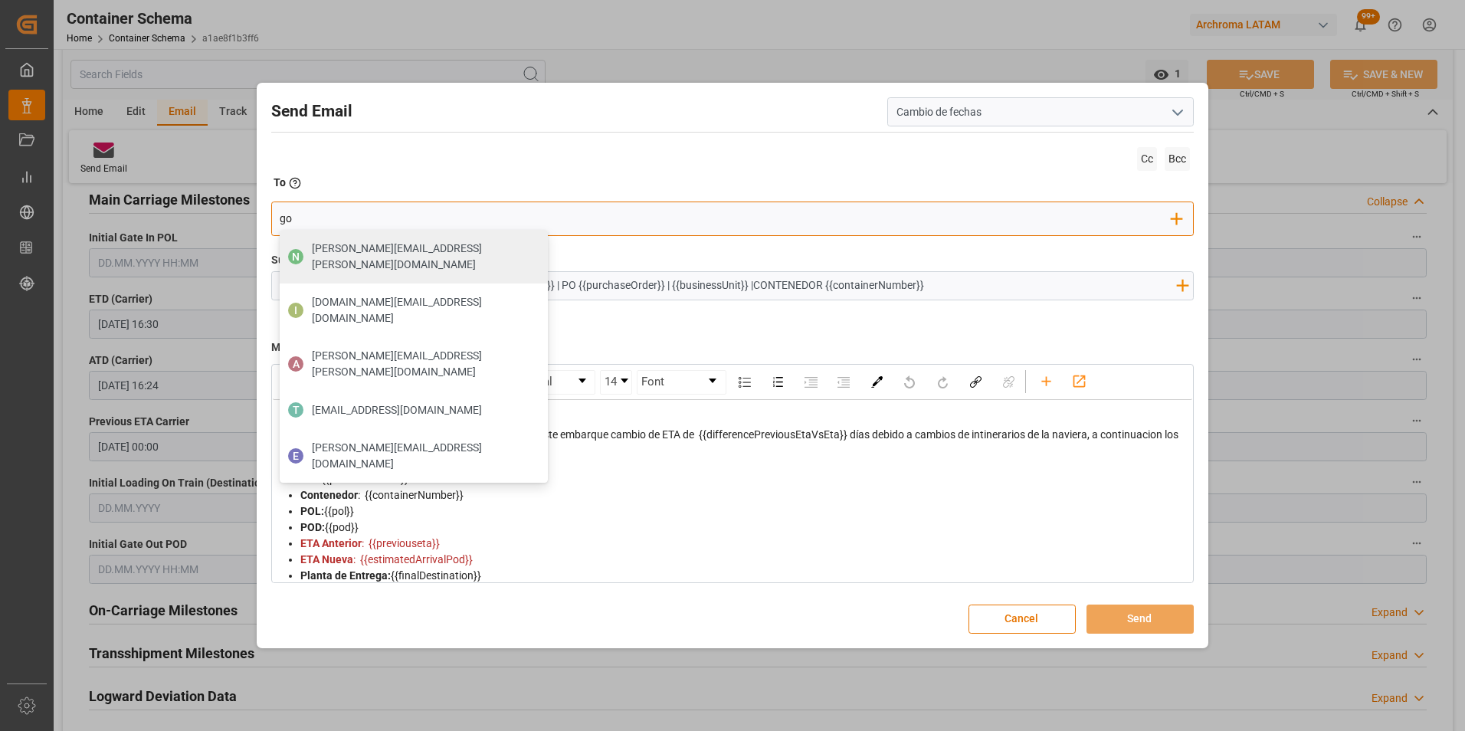
type input "g"
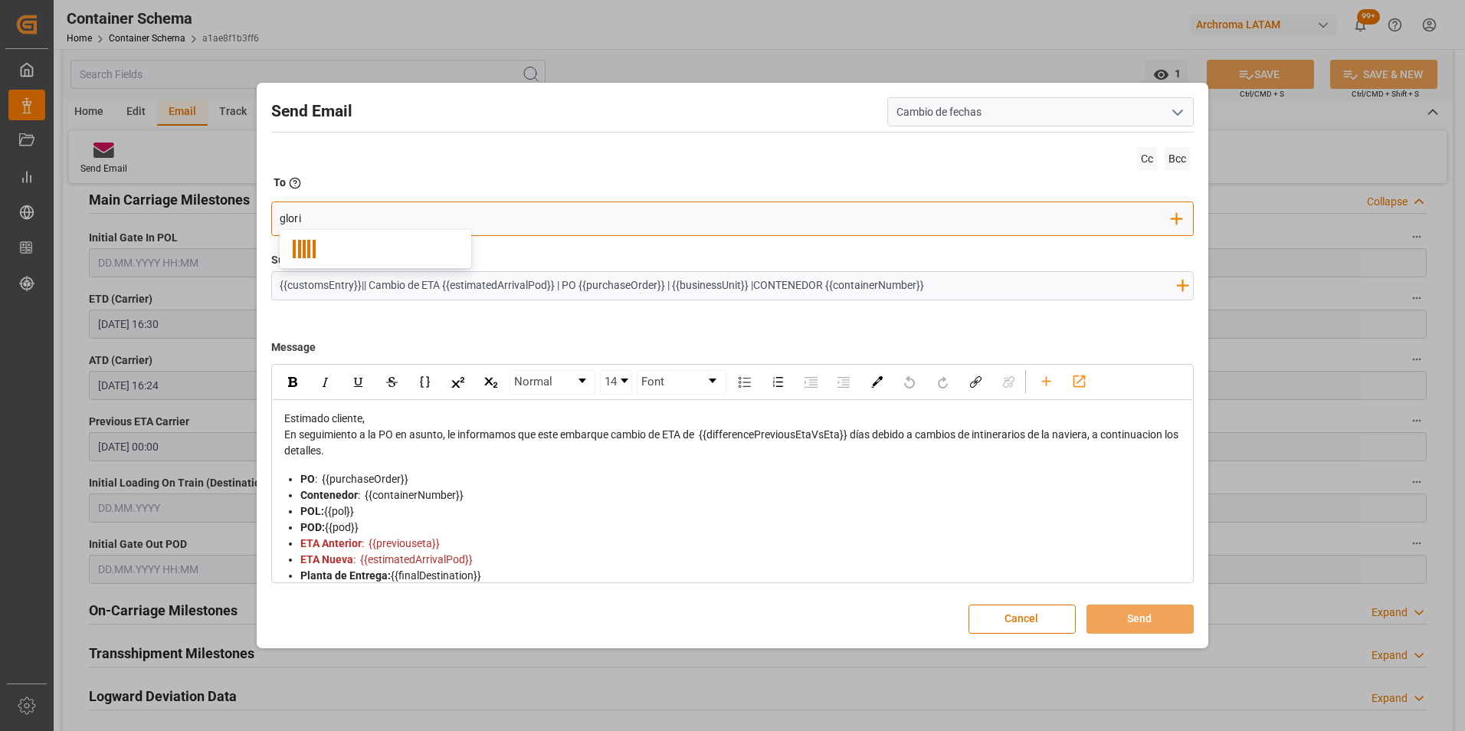
type input "gloria"
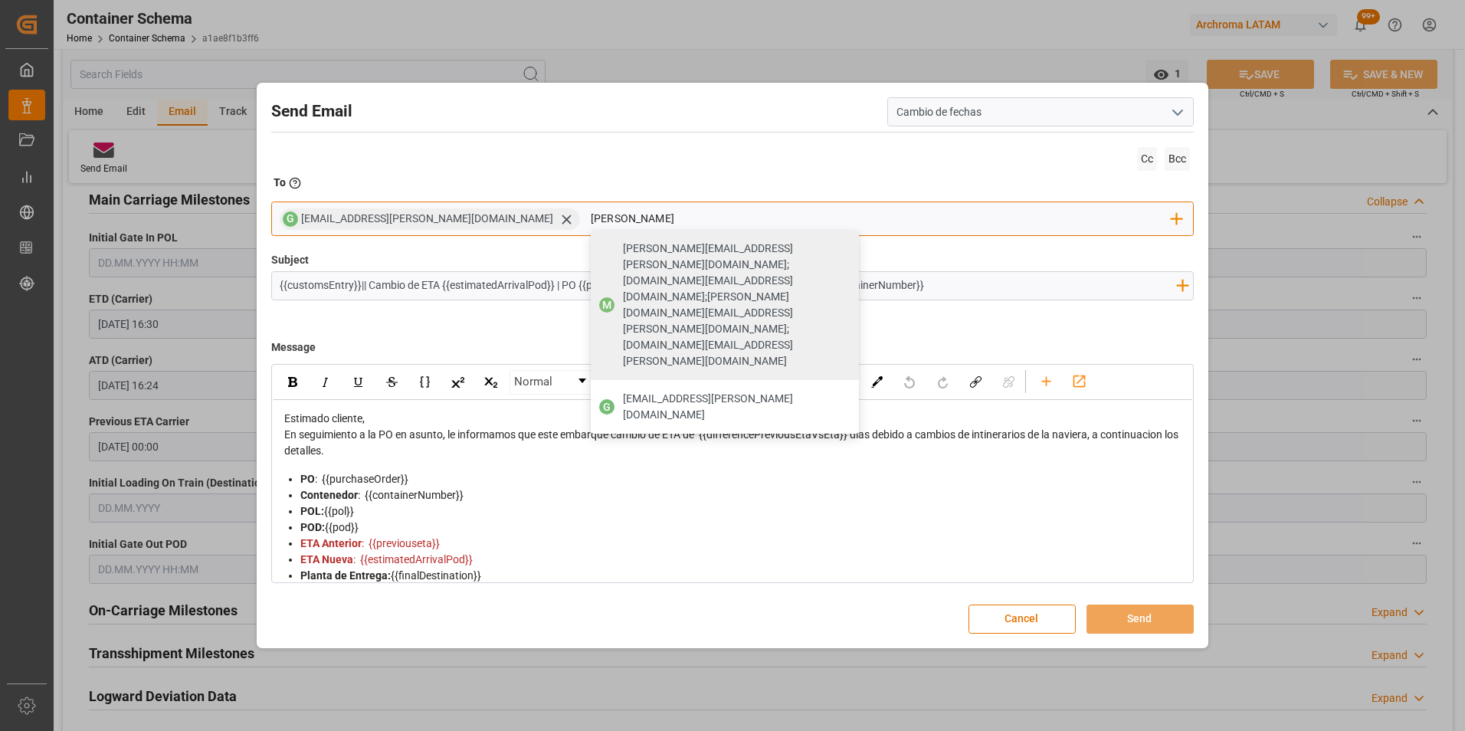
type input "johana"
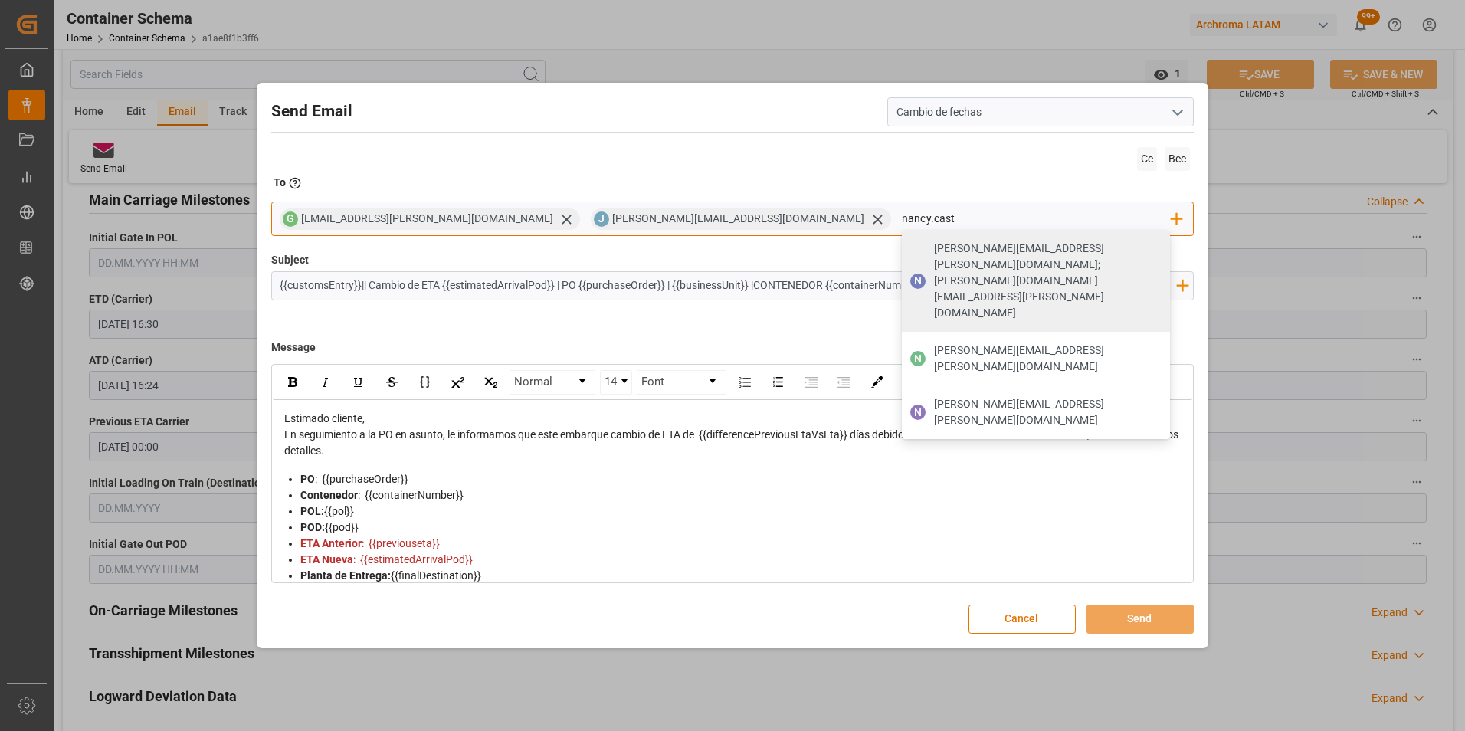
type input "nancy.caste"
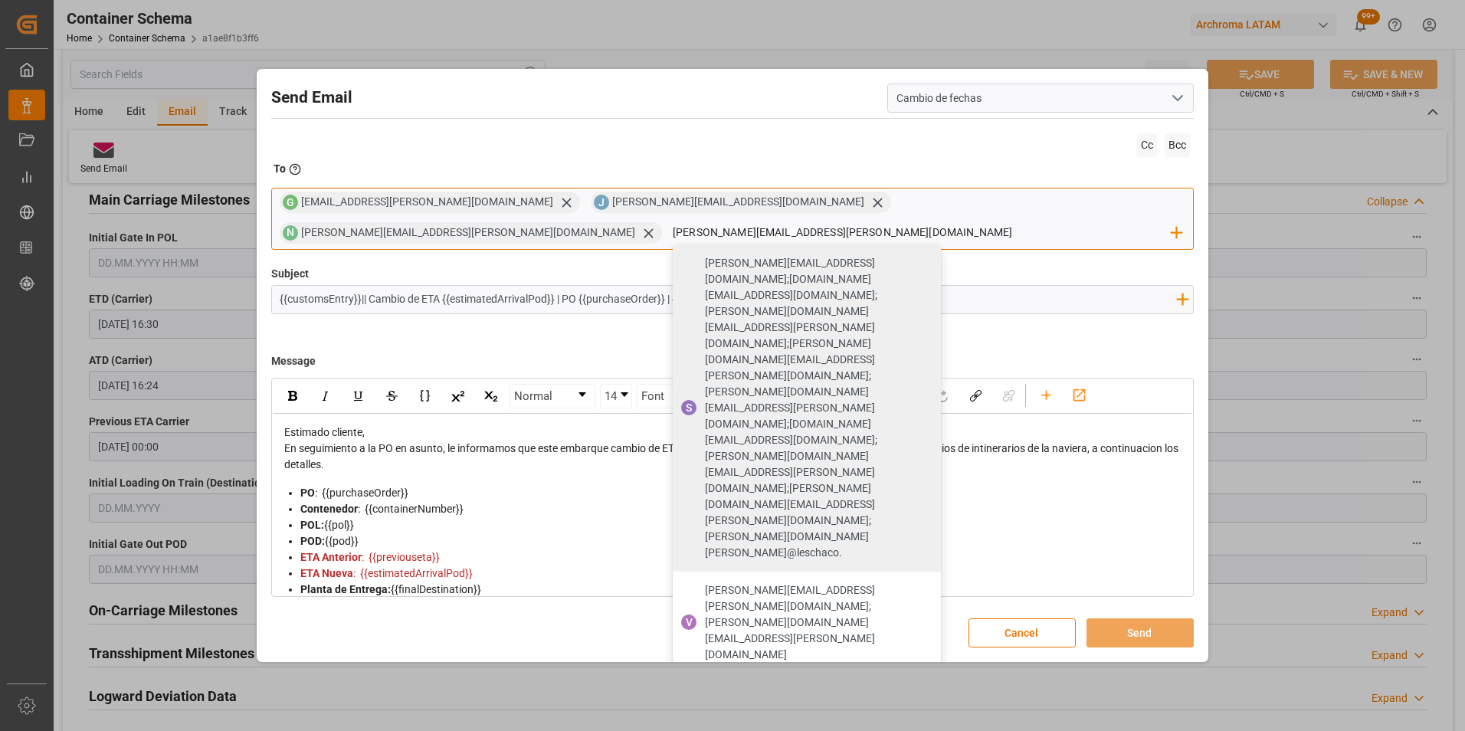
type input "valeria.hurtado@leschaco.com"
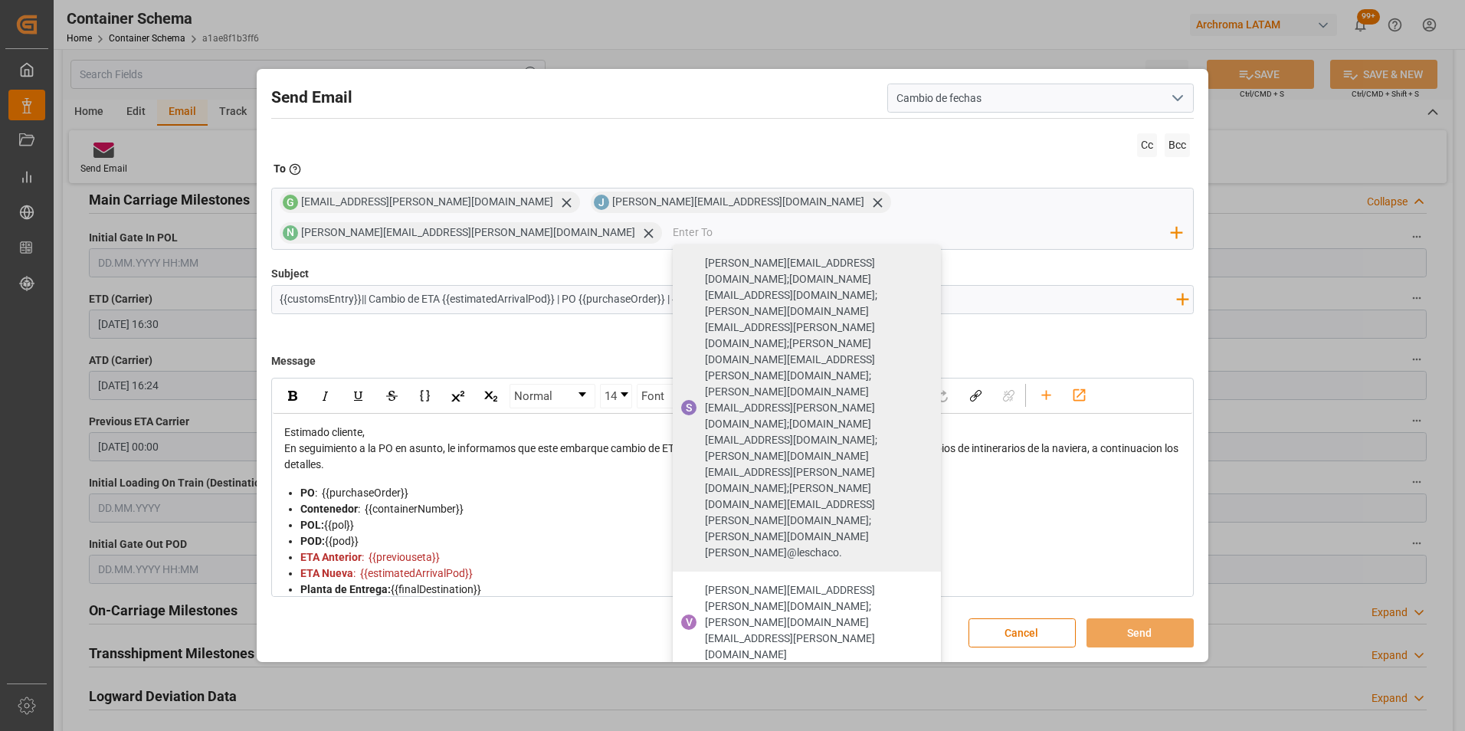
click at [683, 262] on div "Send Email Cambio de fechas Cc Bcc To Enter the TO Email address G gloria.ruiz@…" at bounding box center [732, 365] width 945 height 585
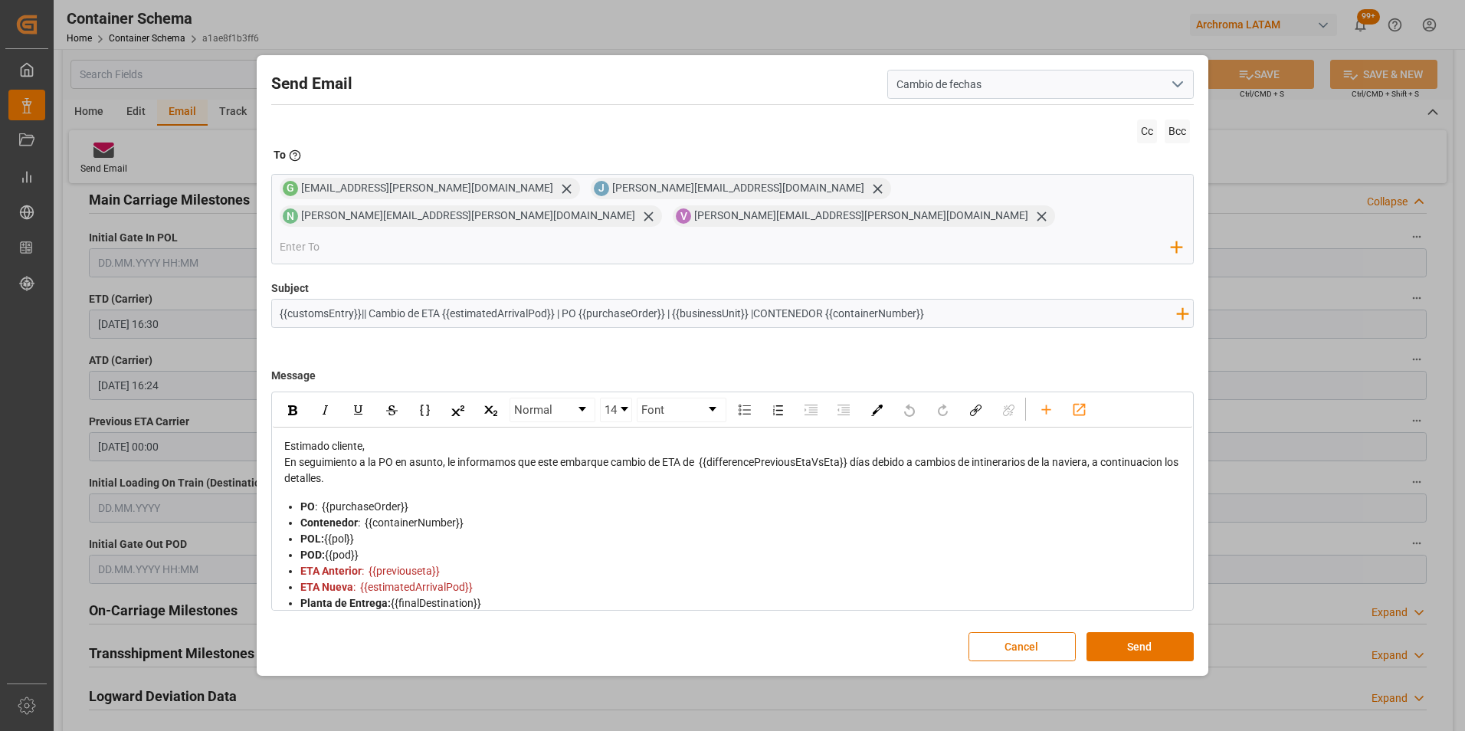
click at [435, 454] on div "En seguimiento a la PO en asunto, le informamos que este embarque cambio de ETA…" at bounding box center [733, 470] width 898 height 32
click at [431, 438] on div "Estimado cliente," at bounding box center [733, 446] width 898 height 16
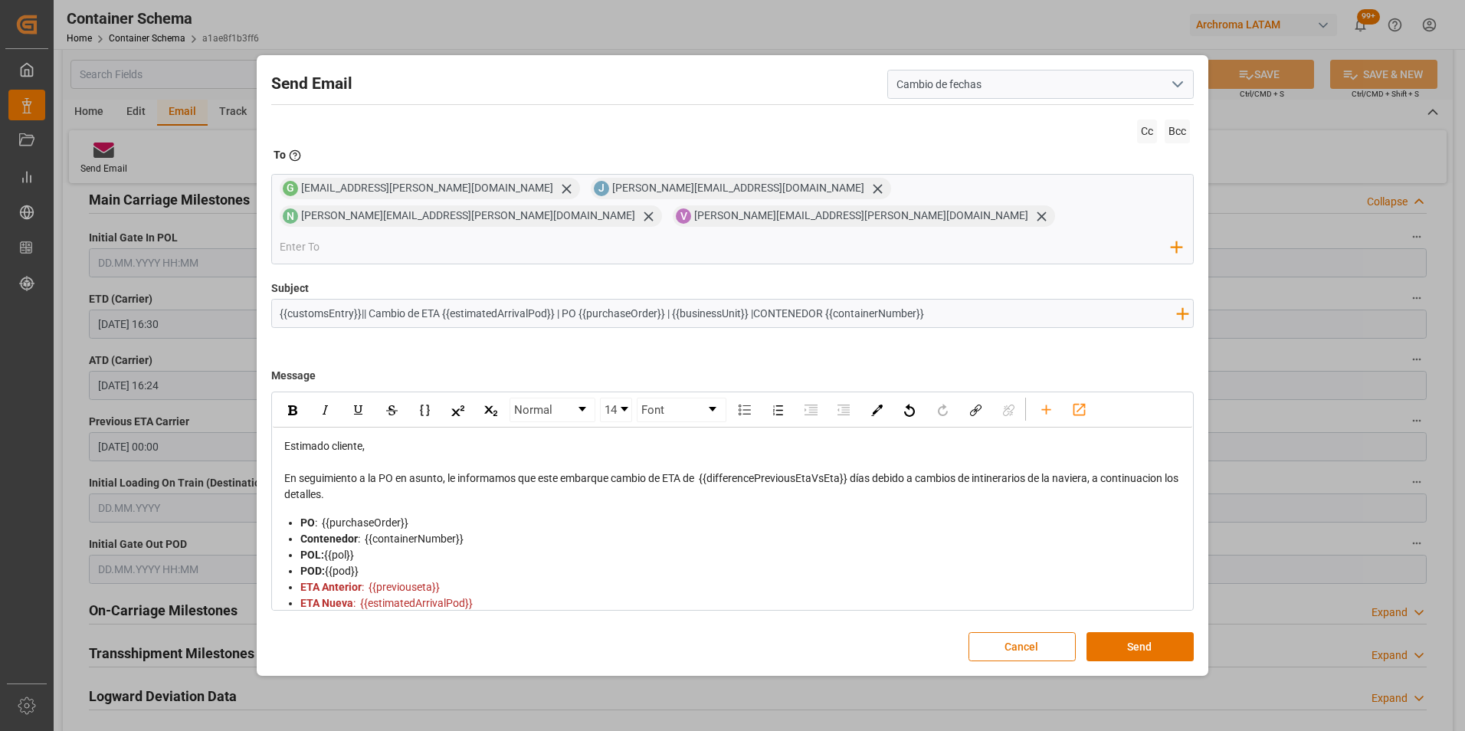
click at [421, 472] on div "En seguimiento a la PO en asunto, le informamos que este embarque cambio de ETA…" at bounding box center [733, 486] width 898 height 32
click at [427, 481] on div "En seguimiento a la PO en asunto, le informamos que este embarque cambio de ETA…" at bounding box center [733, 486] width 898 height 32
click at [324, 520] on span "La carga estima finalizar su conexión en Cartagena" at bounding box center [432, 526] width 296 height 12
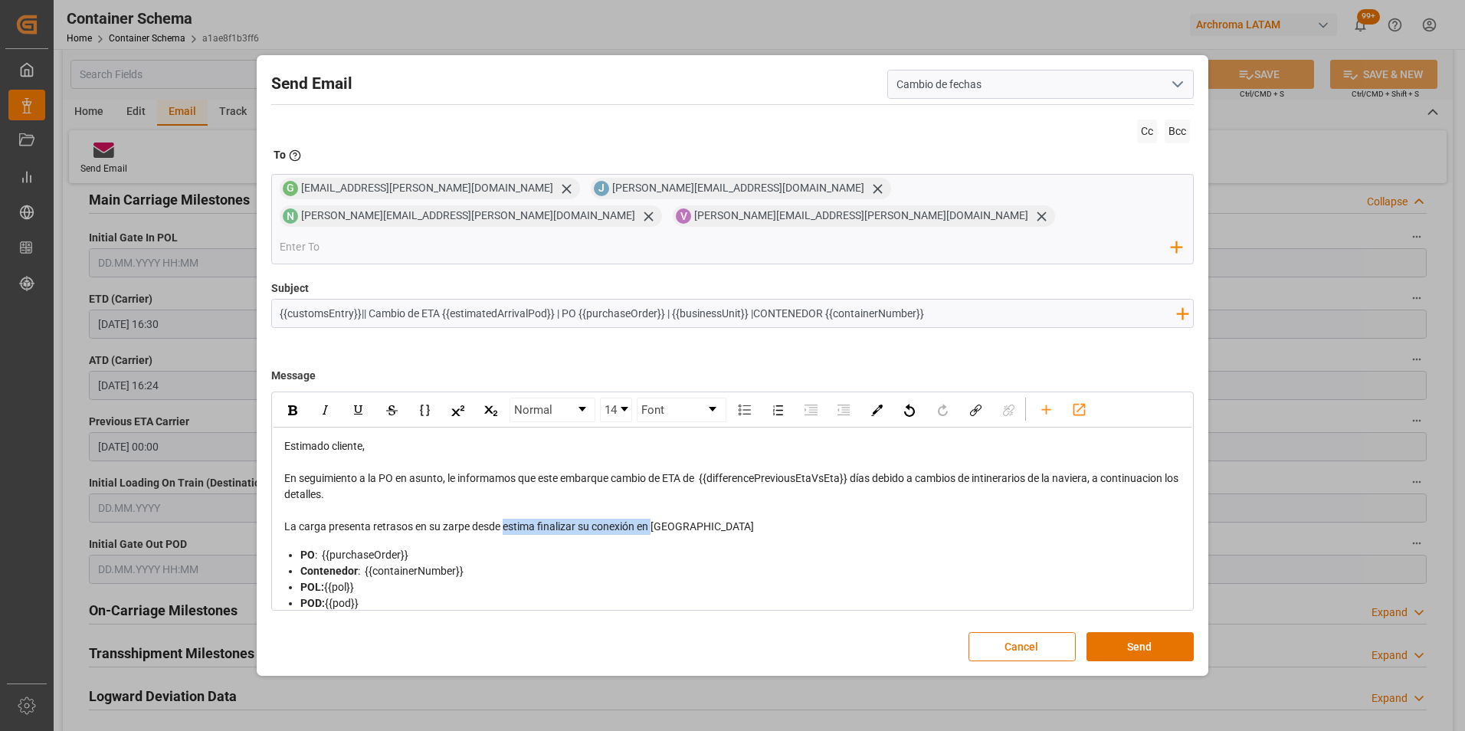
drag, startPoint x: 624, startPoint y: 512, endPoint x: 505, endPoint y: 516, distance: 118.8
click at [505, 520] on span "La carga presenta retrasos en su zarpe desde estima finalizar su conexión en Ca…" at bounding box center [519, 526] width 470 height 12
click at [601, 519] on div "La carga presenta retrasos en su zarpe desde Cartagena" at bounding box center [733, 527] width 898 height 16
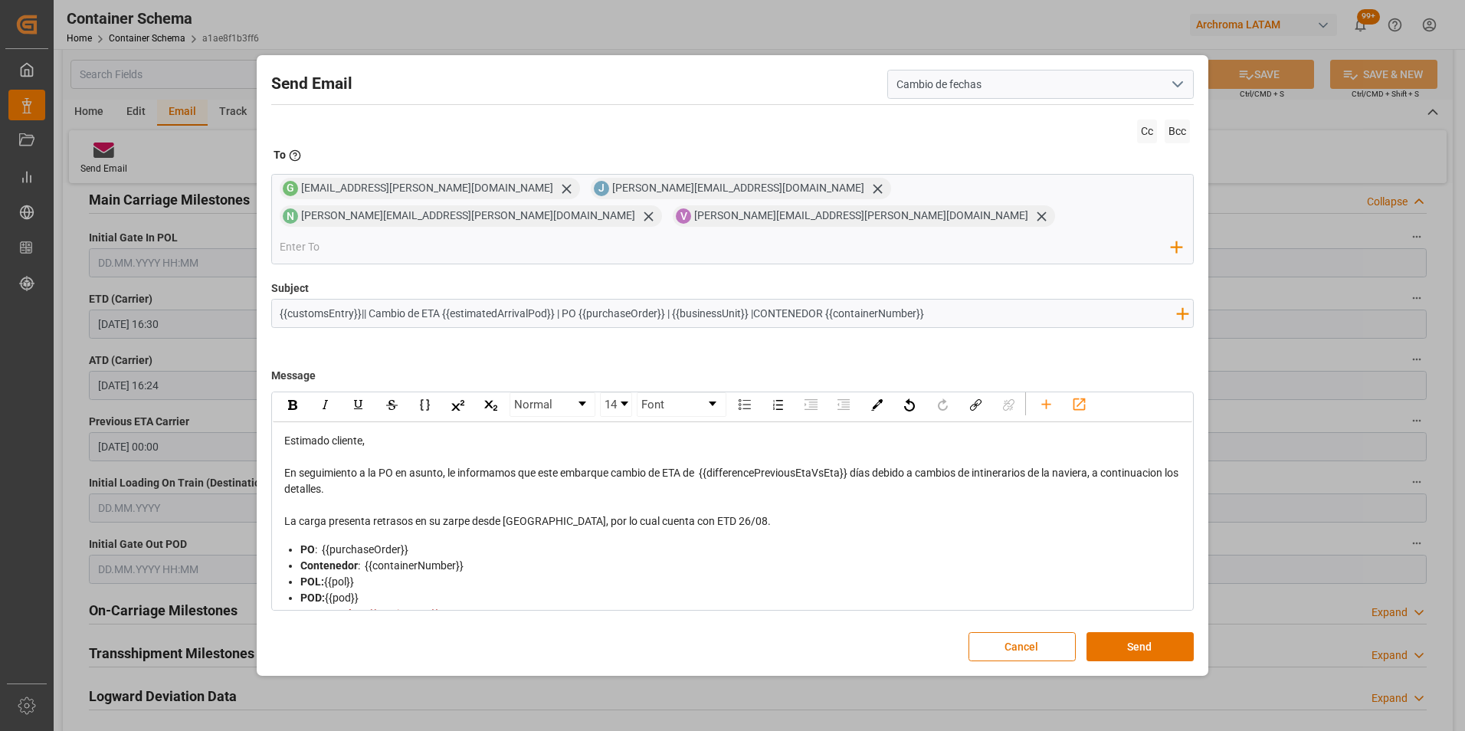
scroll to position [0, 0]
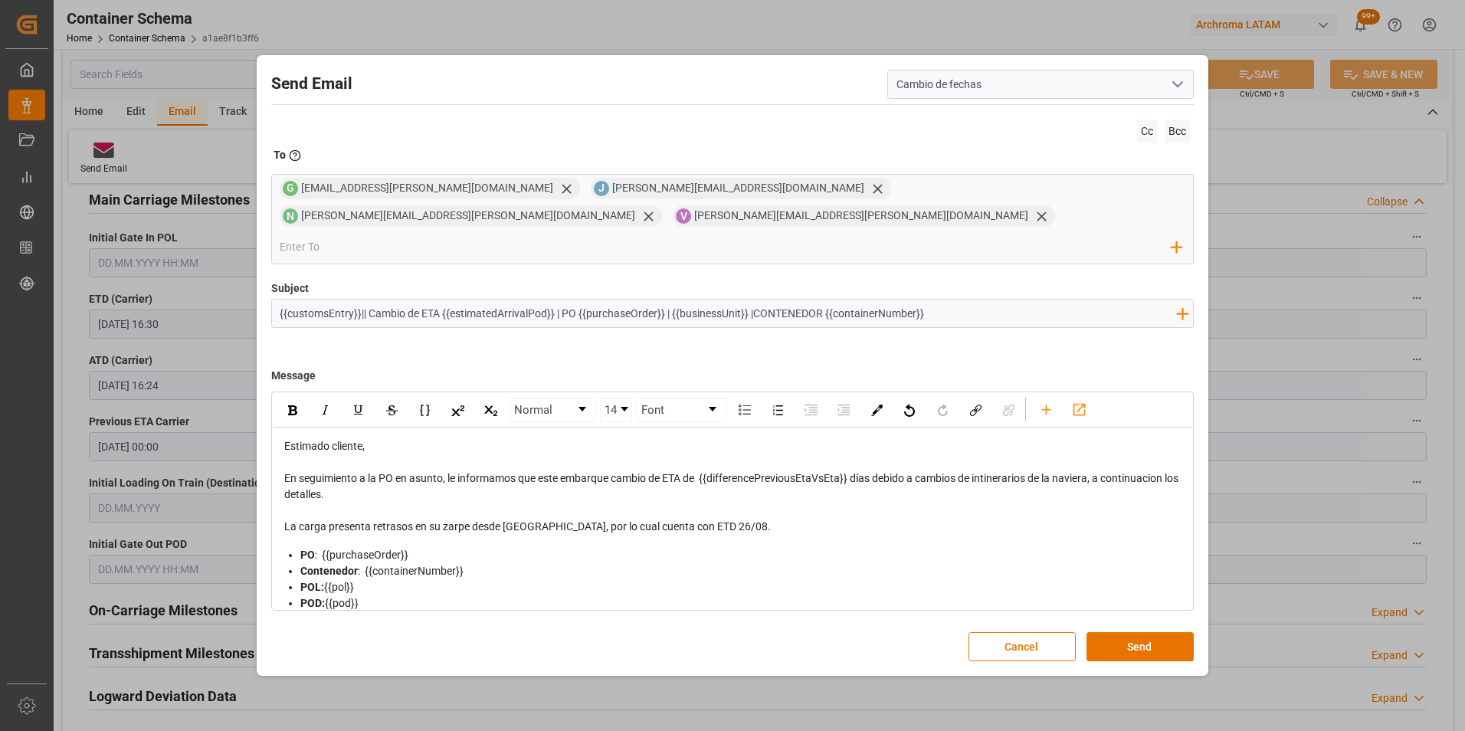
click at [938, 313] on div "{{customsEntry}}|| Cambio de ETA {{estimatedArrivalPod}} | PO {{purchaseOrder}}…" at bounding box center [728, 314] width 912 height 28
click at [935, 304] on input "{{customsEntry}}|| Cambio de ETA {{estimatedArrivalPod}} | PO {{purchaseOrder}}…" at bounding box center [728, 313] width 912 height 27
click at [1016, 300] on input "{{customsEntry}}|| Cambio de ETA {{estimatedArrivalPod}} | PO {{purchaseOrder}}…" at bounding box center [728, 313] width 912 height 27
paste input "| Prioridad | FCL"
type input "{{customsEntry}}|| Cambio de ETA {{estimatedArrivalPod}} | PO {{purchaseOrder}}…"
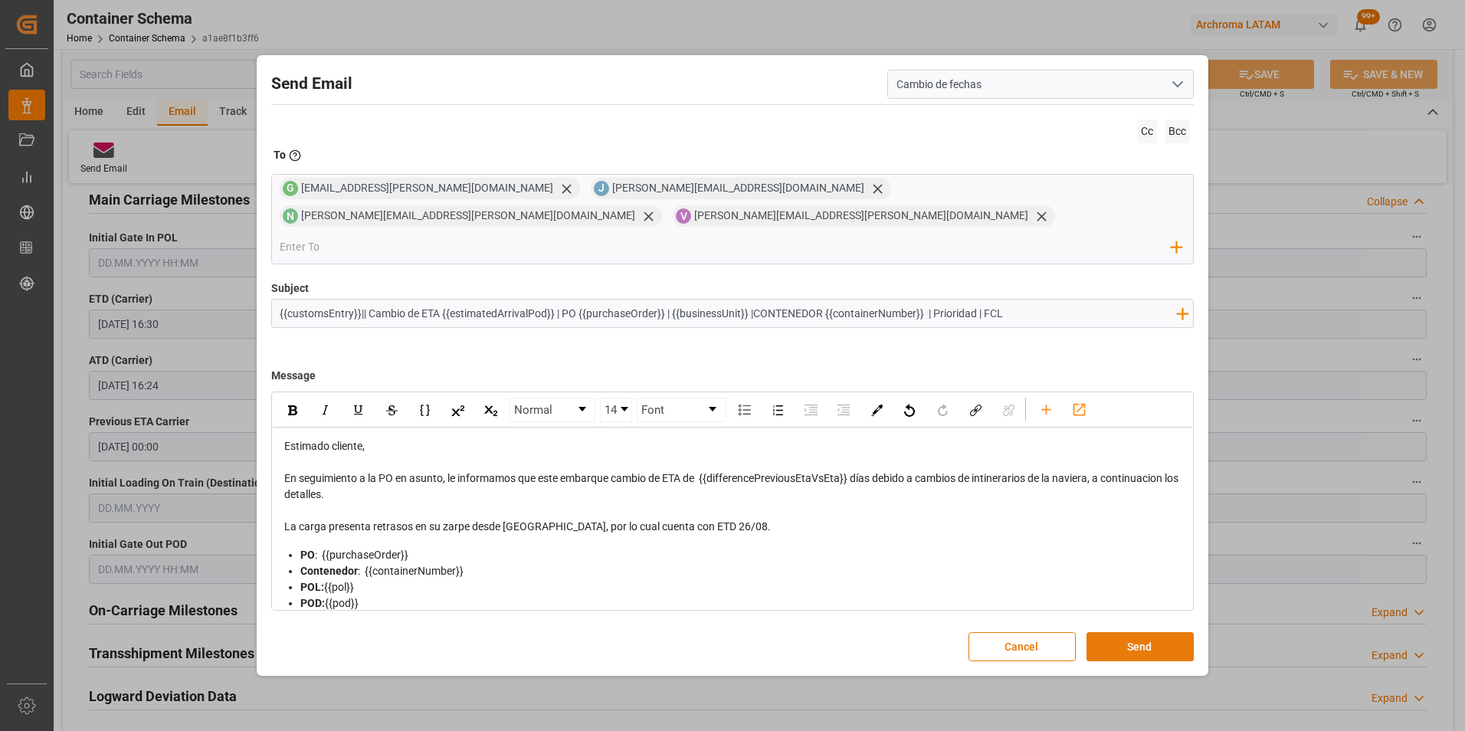
click at [1130, 632] on button "Send" at bounding box center [1139, 646] width 107 height 29
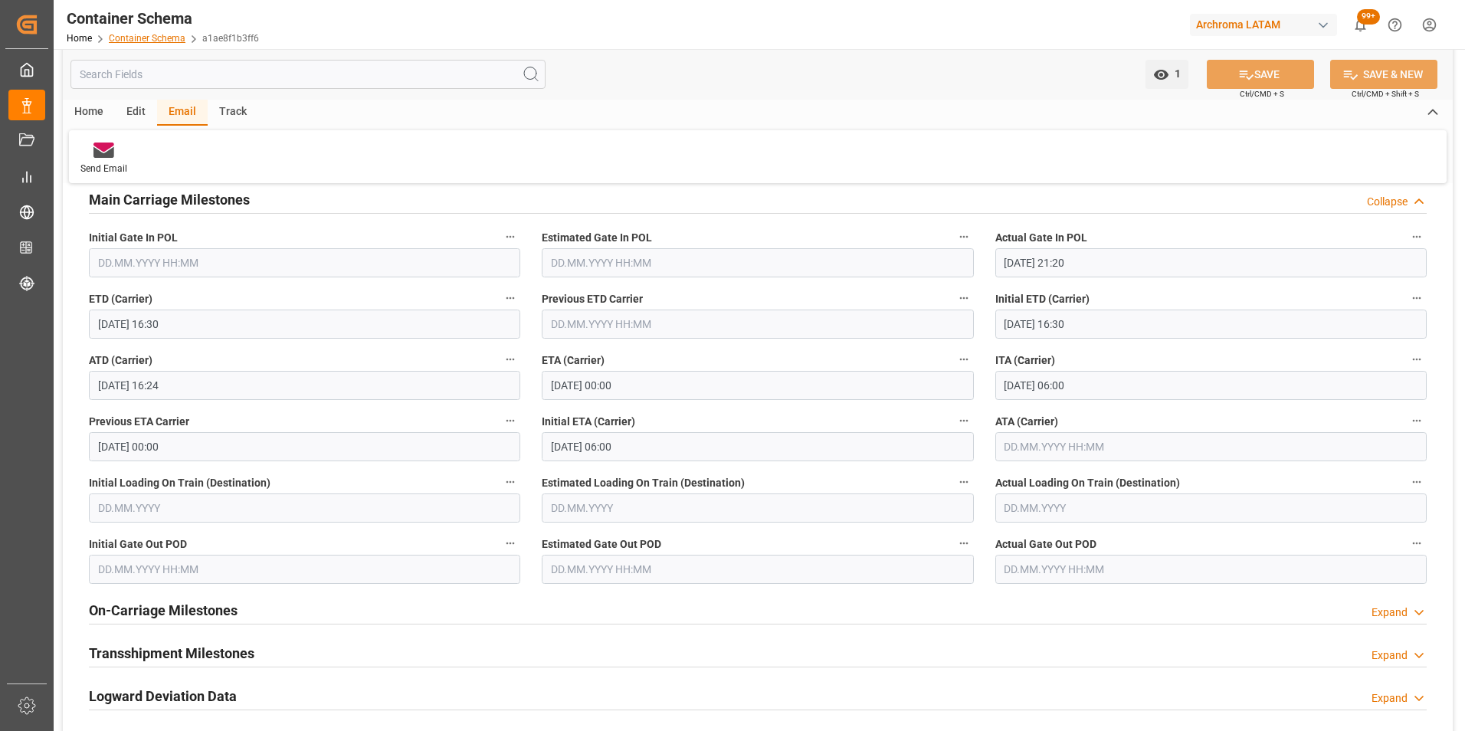
click at [162, 38] on link "Container Schema" at bounding box center [147, 38] width 77 height 11
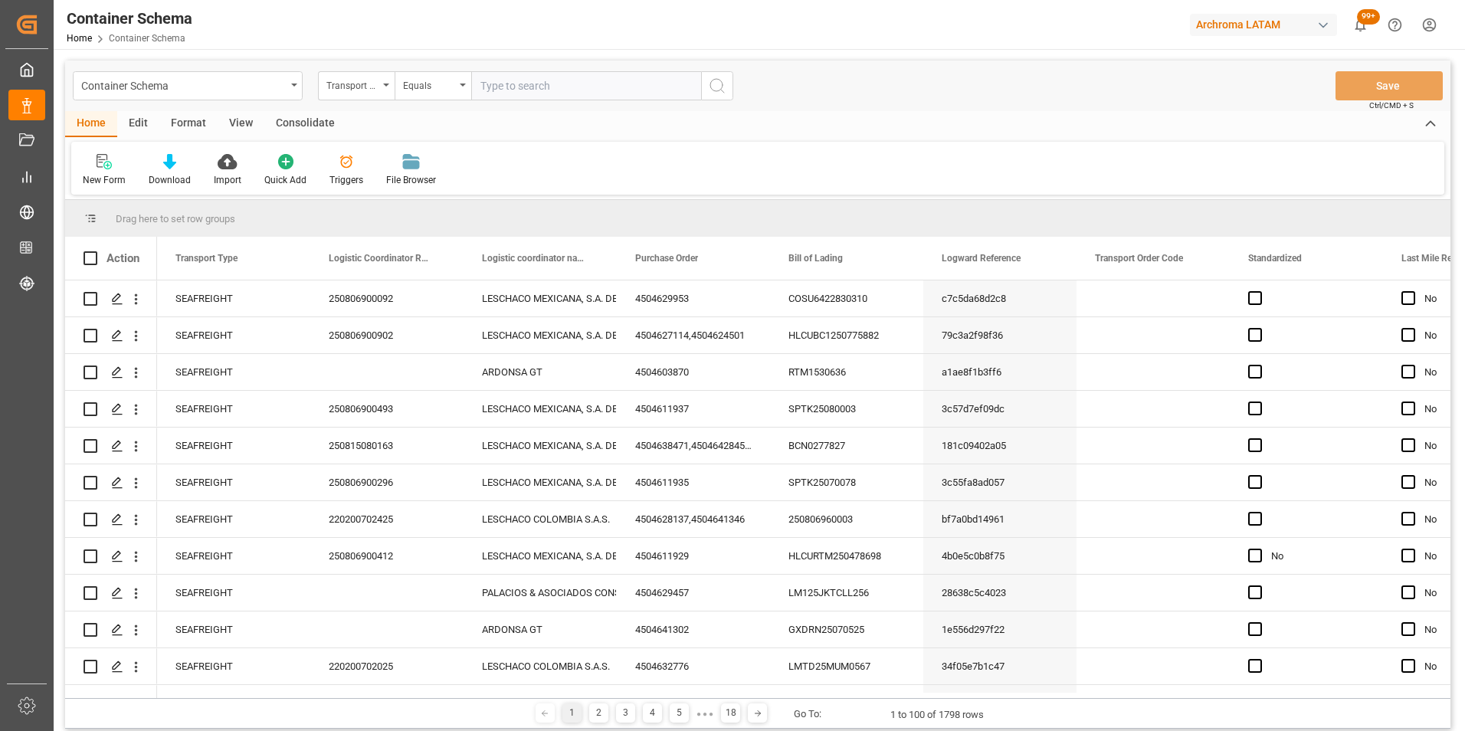
click at [290, 90] on div "Container Schema" at bounding box center [188, 85] width 230 height 29
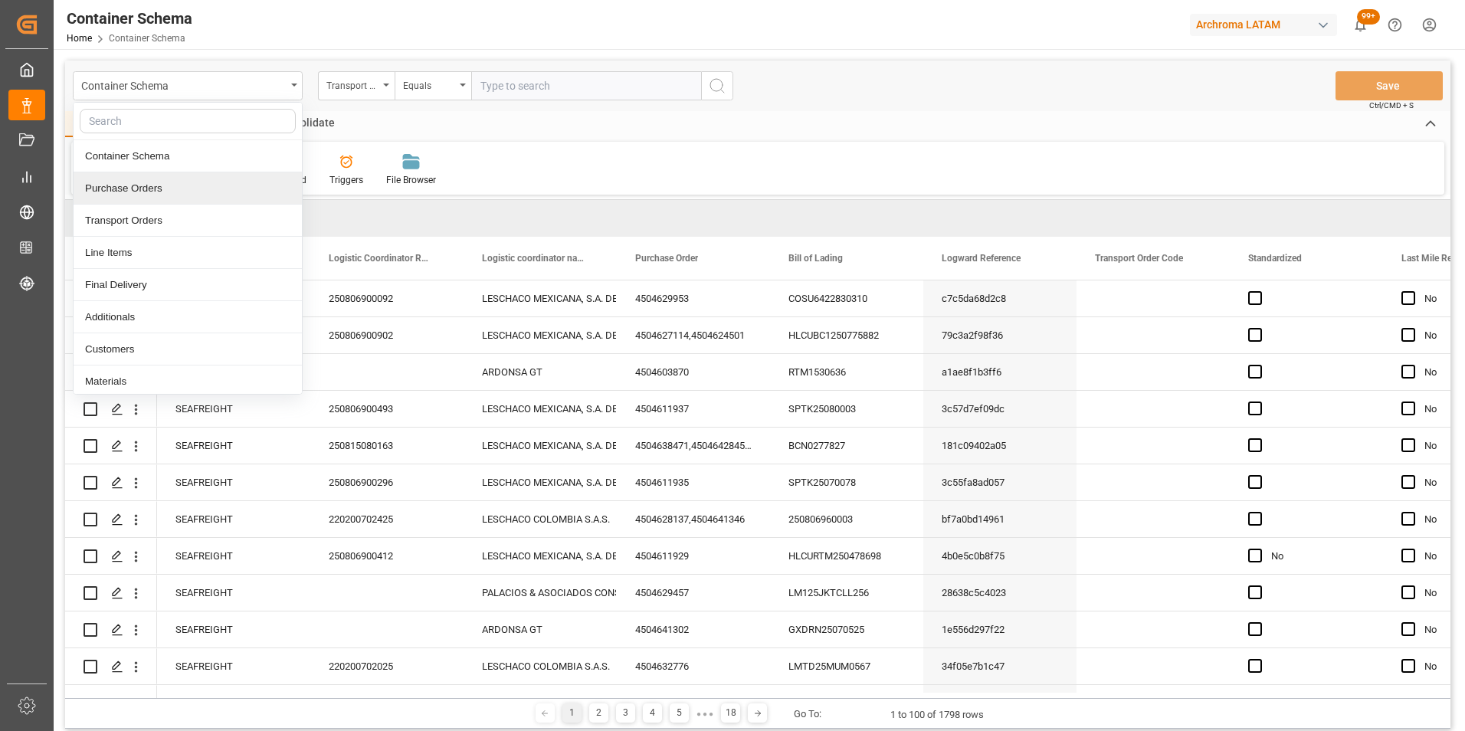
click at [188, 188] on div "Purchase Orders" at bounding box center [188, 188] width 228 height 32
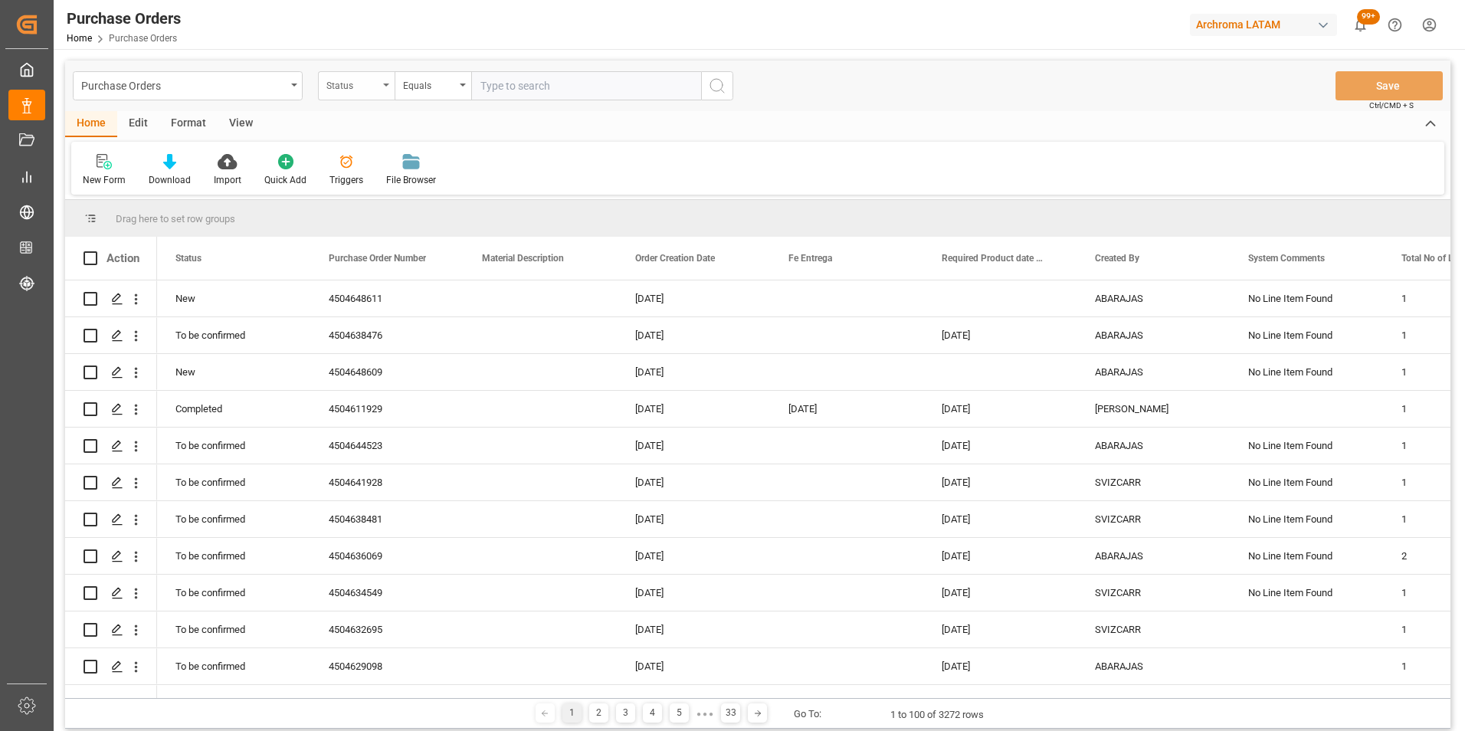
click at [377, 90] on div "Status" at bounding box center [352, 84] width 52 height 18
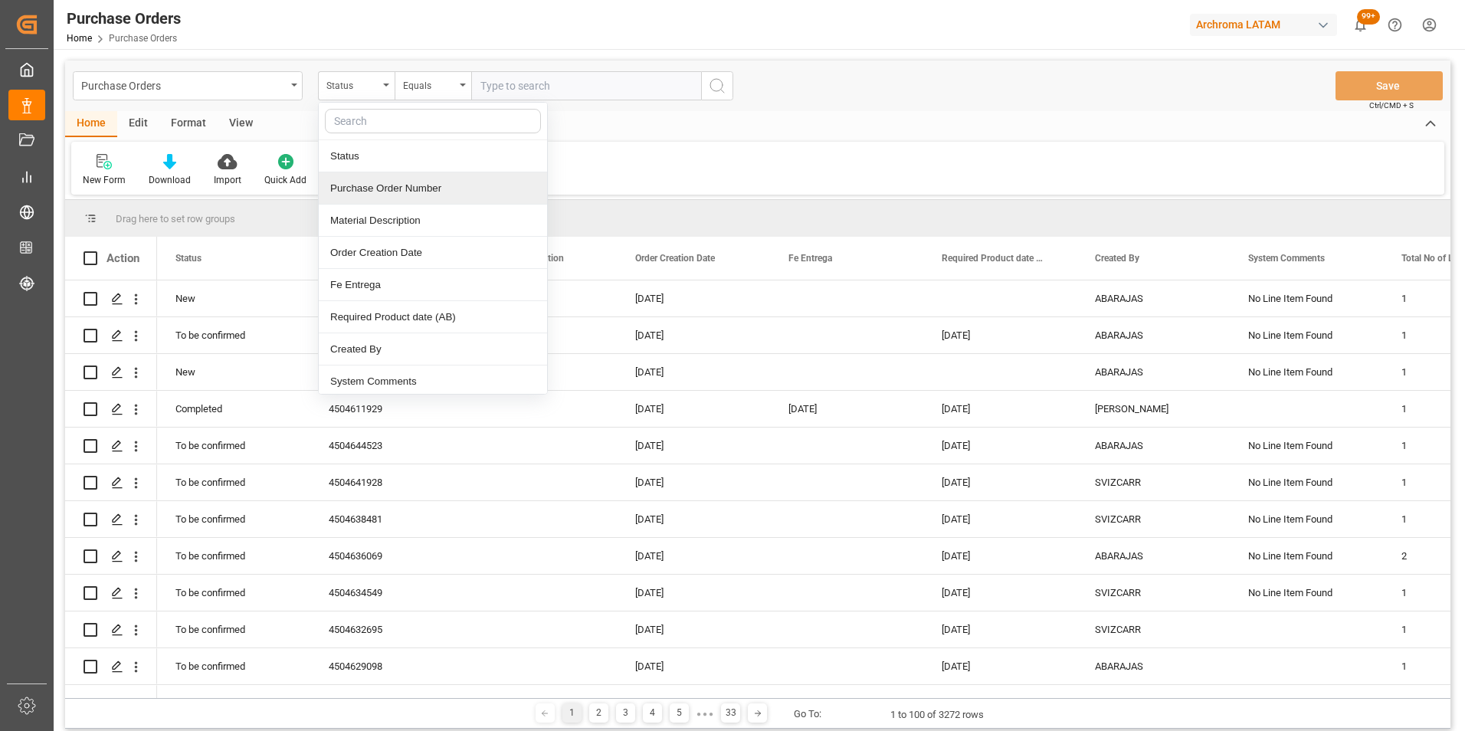
click at [373, 192] on div "Purchase Order Number" at bounding box center [433, 188] width 228 height 32
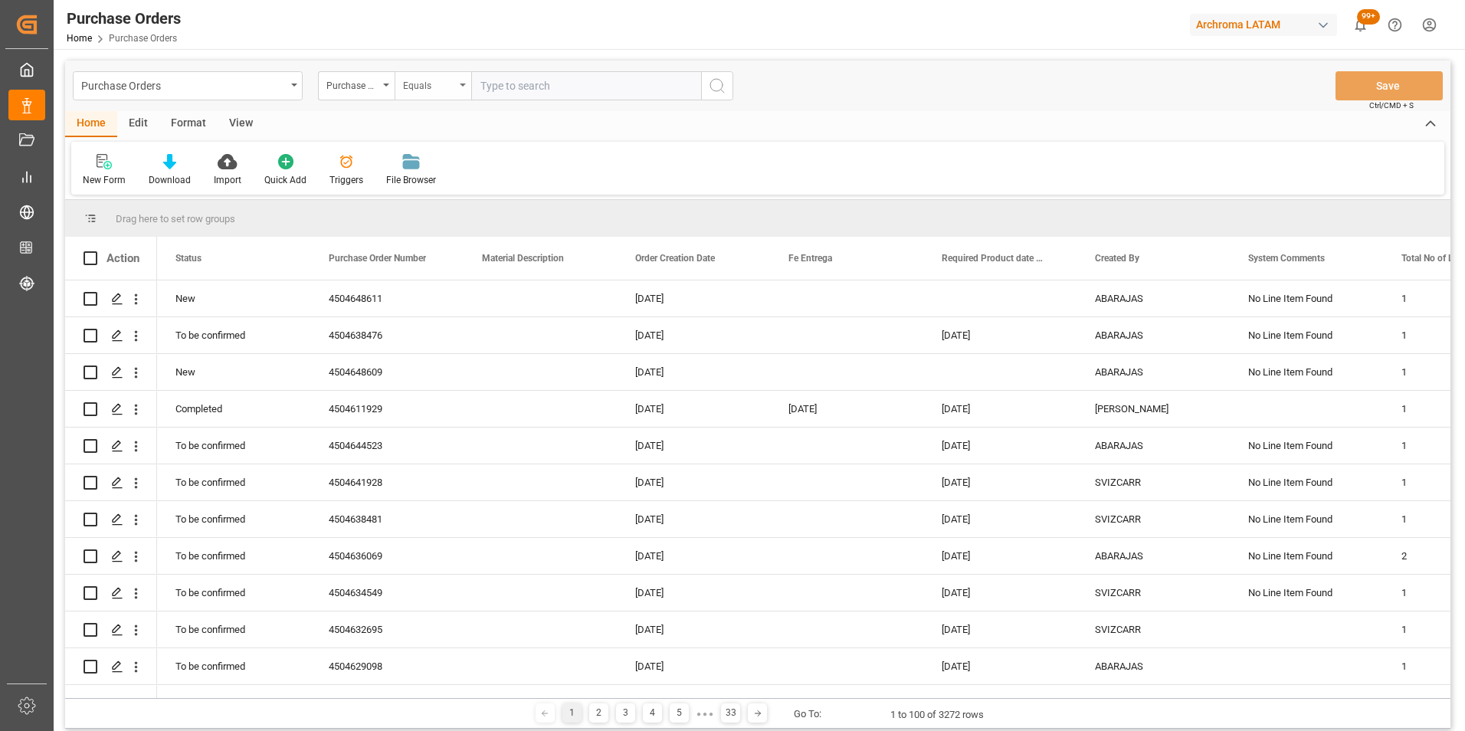
click at [421, 85] on div "Equals" at bounding box center [429, 84] width 52 height 18
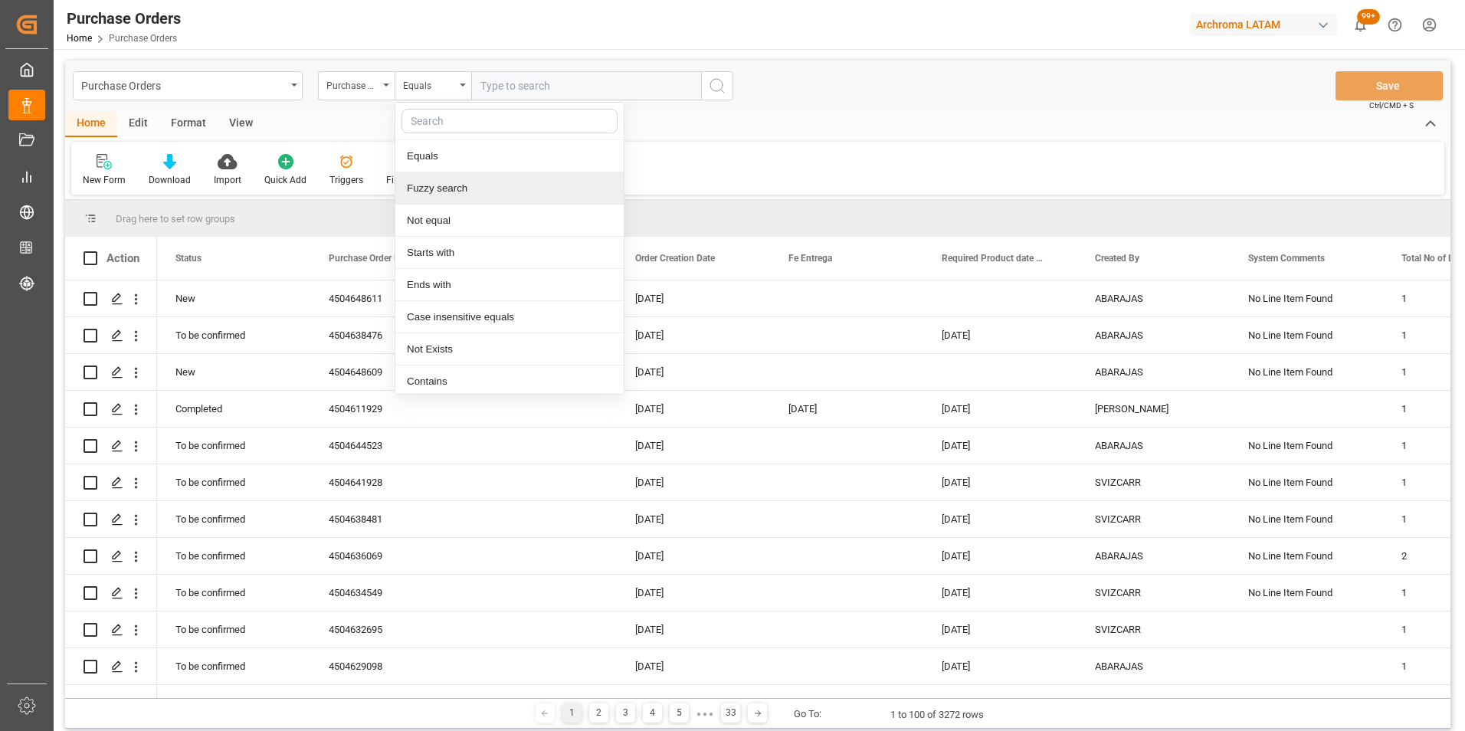
click at [450, 188] on div "Fuzzy search" at bounding box center [509, 188] width 228 height 32
paste input "4504600388"
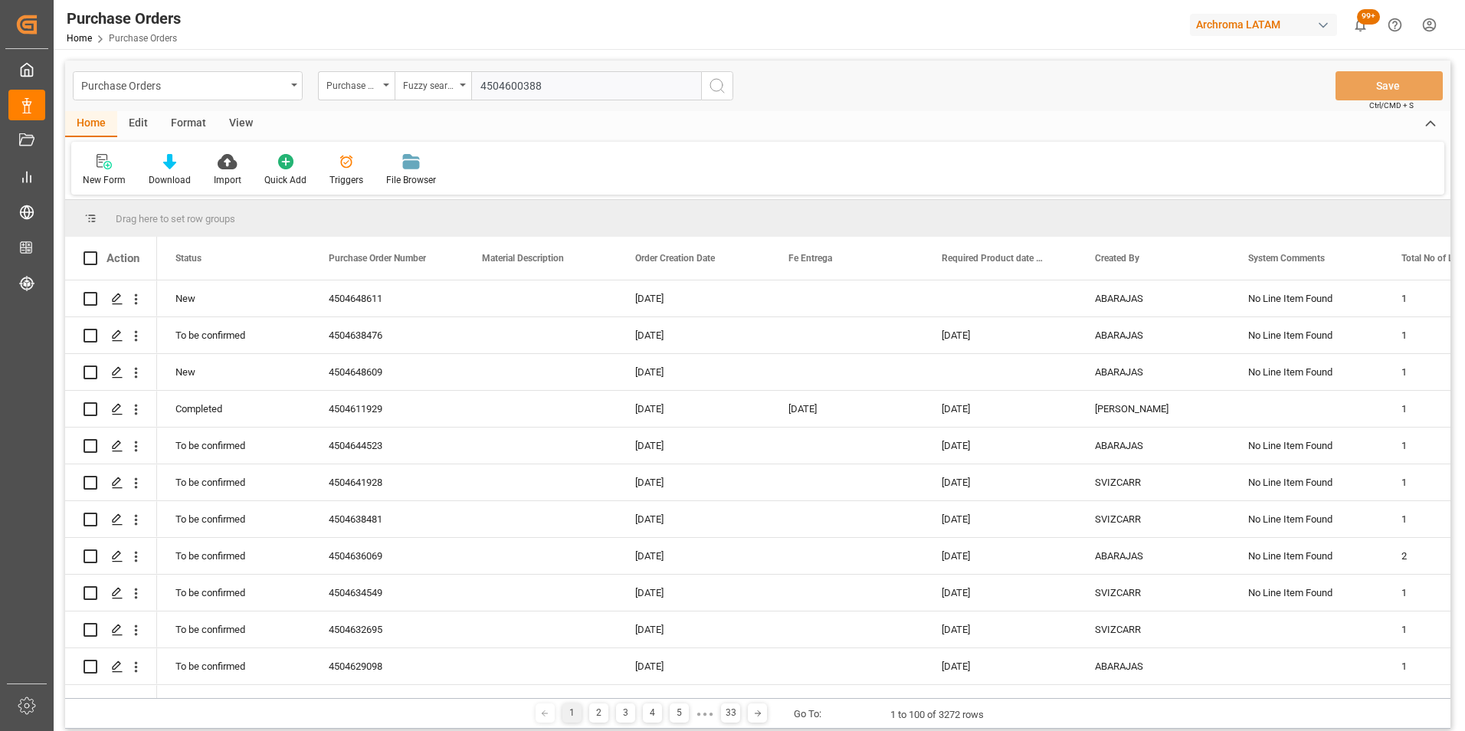
type input "4504600388"
click at [709, 90] on icon "search button" at bounding box center [717, 86] width 18 height 18
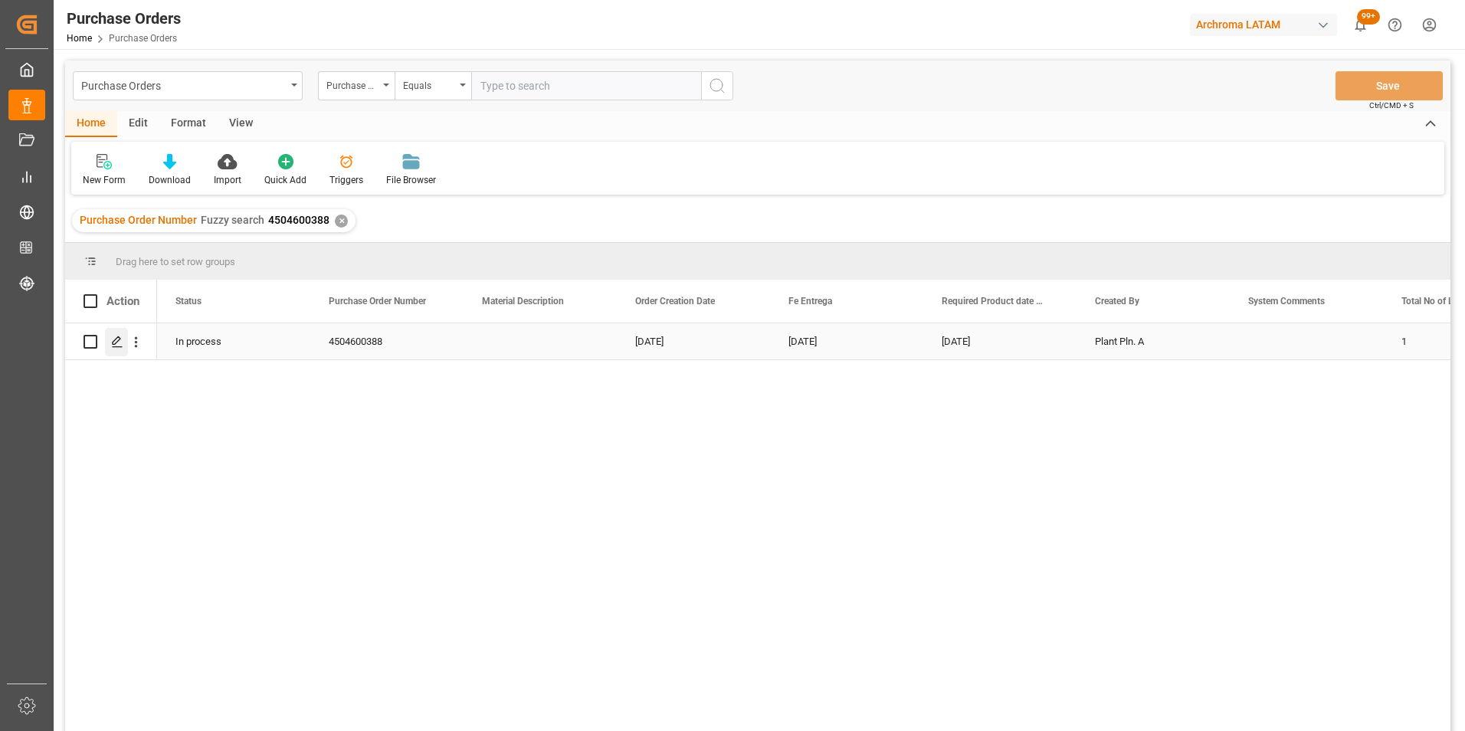
click at [121, 343] on icon "Press SPACE to select this row." at bounding box center [117, 342] width 12 height 12
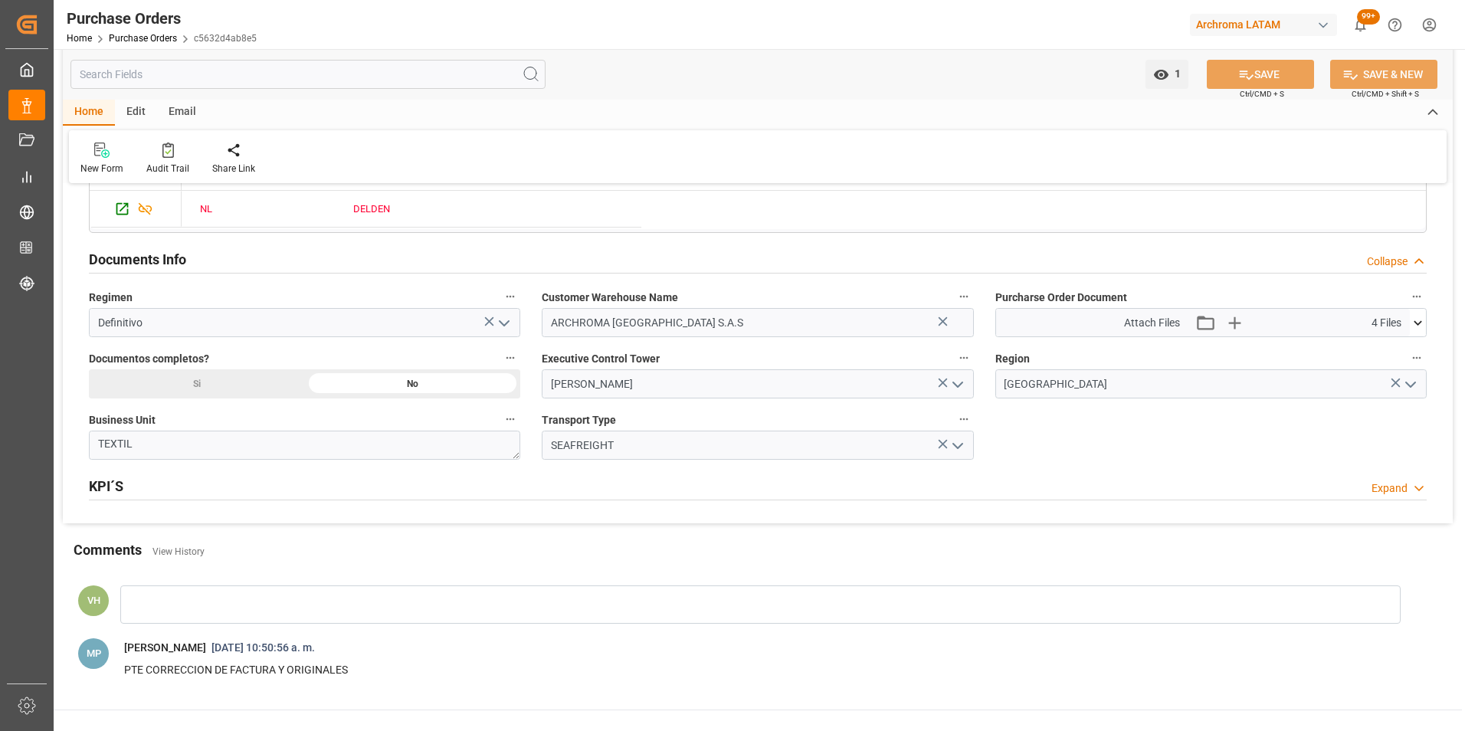
scroll to position [954, 0]
click at [438, 605] on div at bounding box center [760, 605] width 1280 height 38
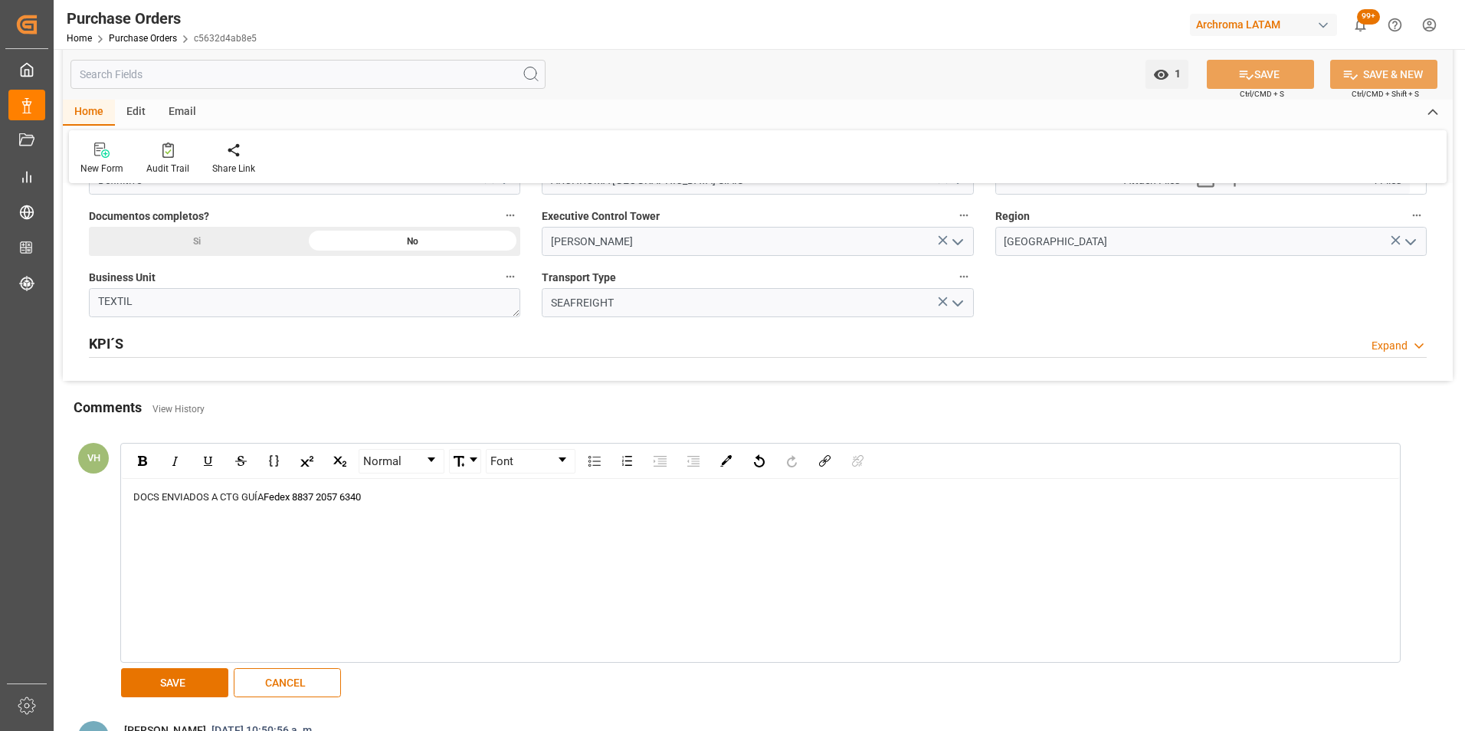
scroll to position [1107, 0]
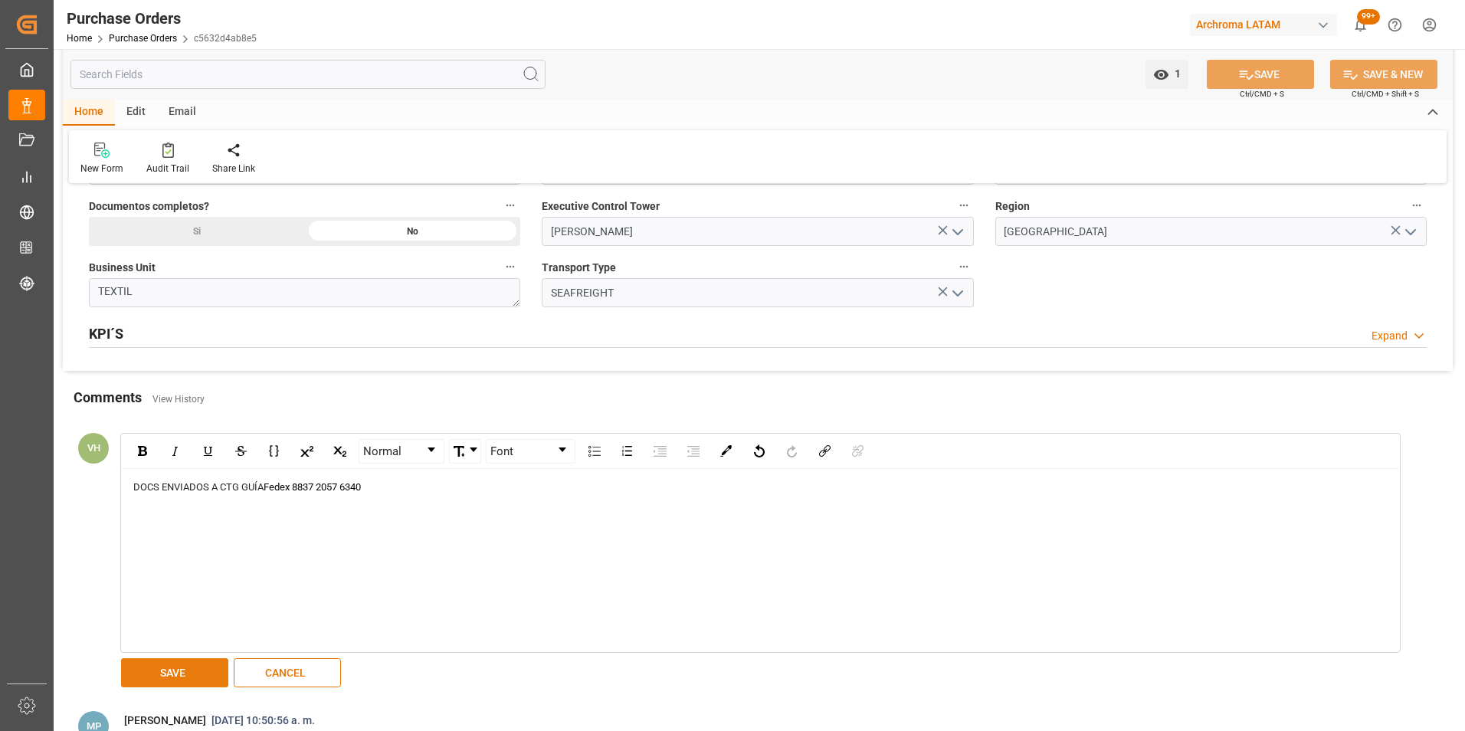
click at [187, 670] on button "SAVE" at bounding box center [174, 672] width 107 height 29
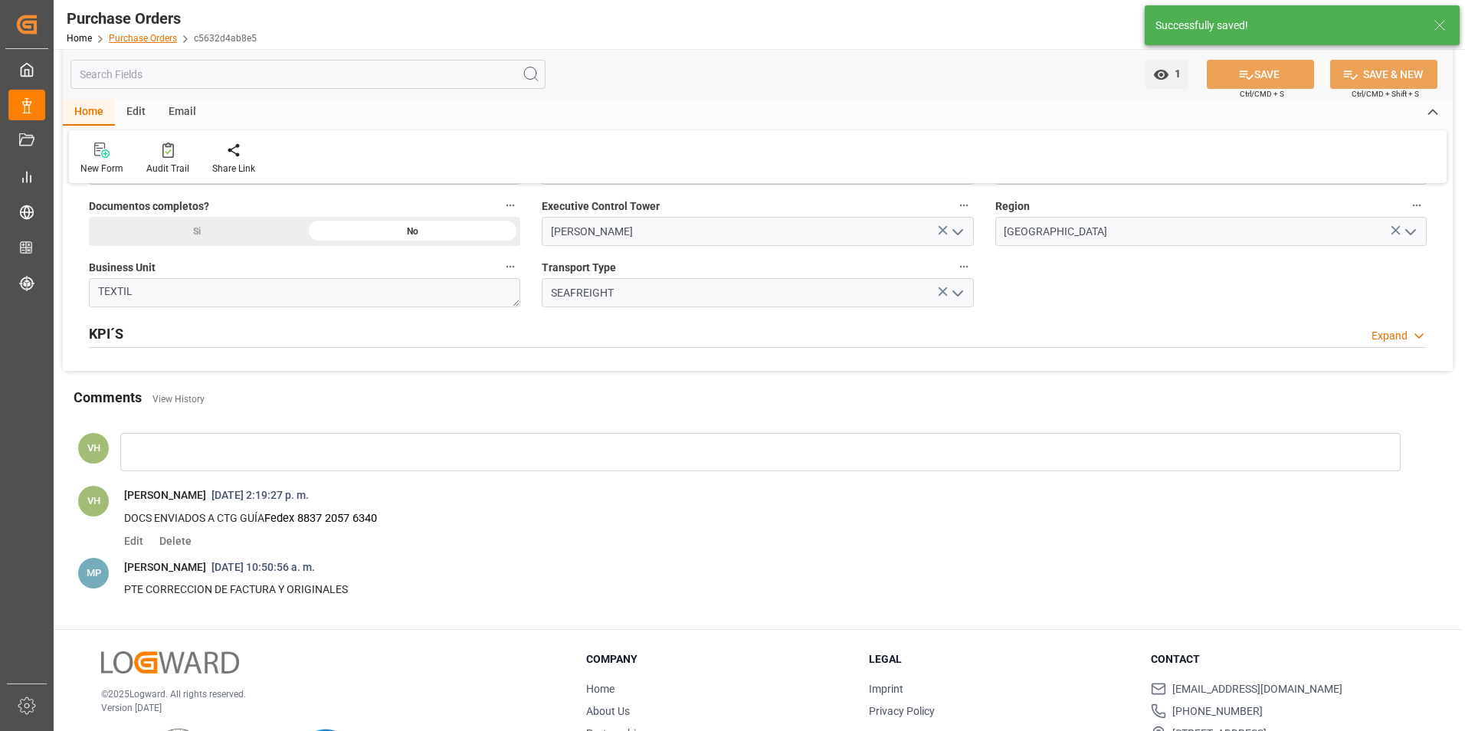
click at [149, 34] on link "Purchase Orders" at bounding box center [143, 38] width 68 height 11
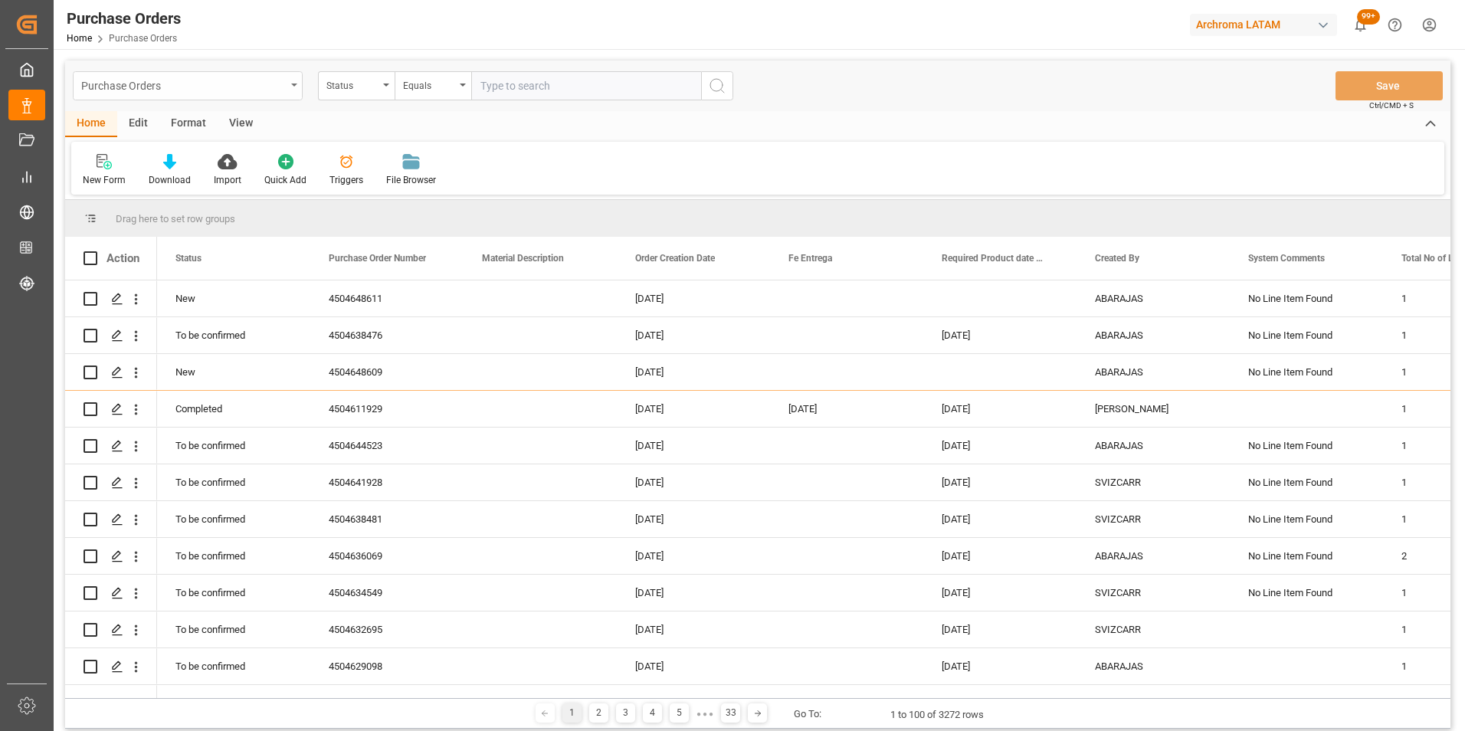
click at [278, 93] on div "Purchase Orders" at bounding box center [183, 84] width 205 height 19
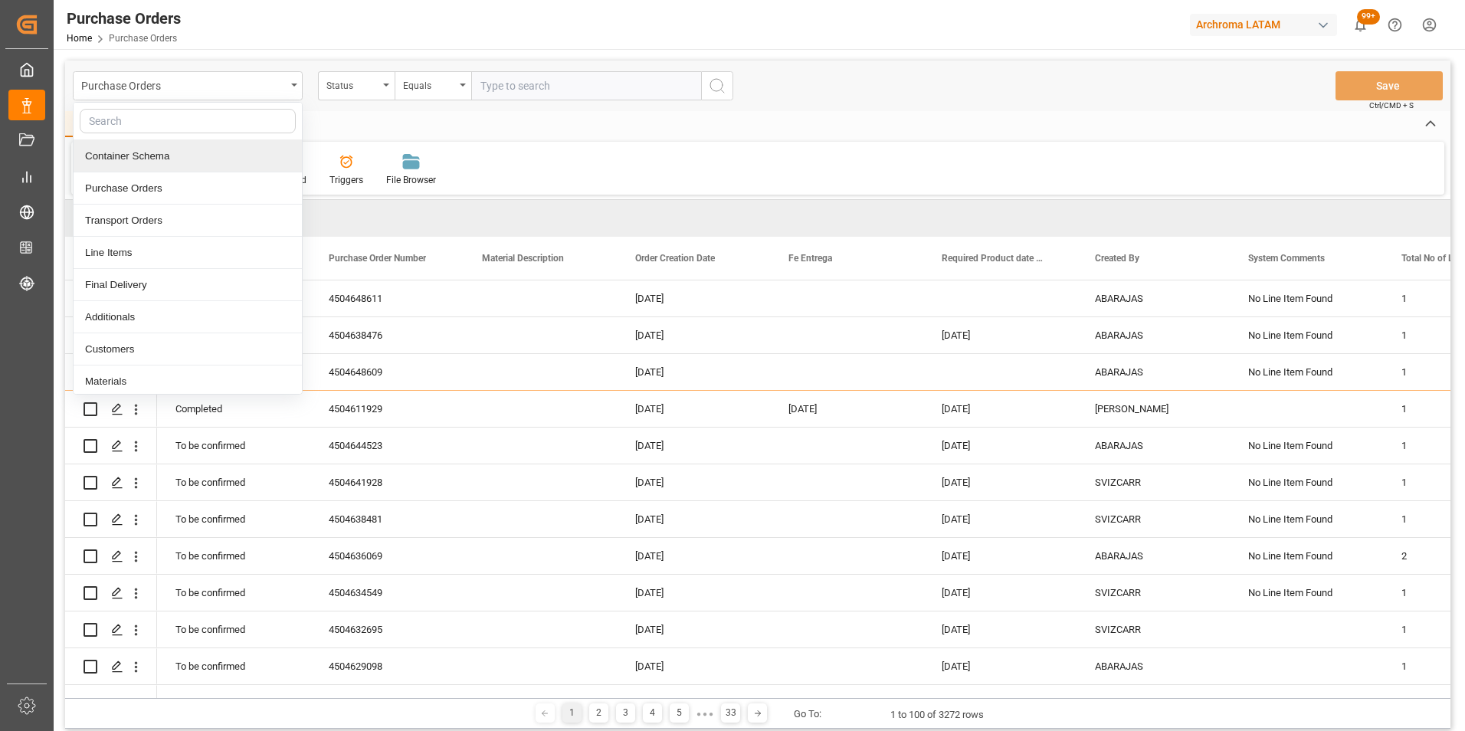
drag, startPoint x: 207, startPoint y: 162, endPoint x: 276, endPoint y: 156, distance: 69.2
click at [207, 161] on div "Container Schema" at bounding box center [188, 156] width 228 height 32
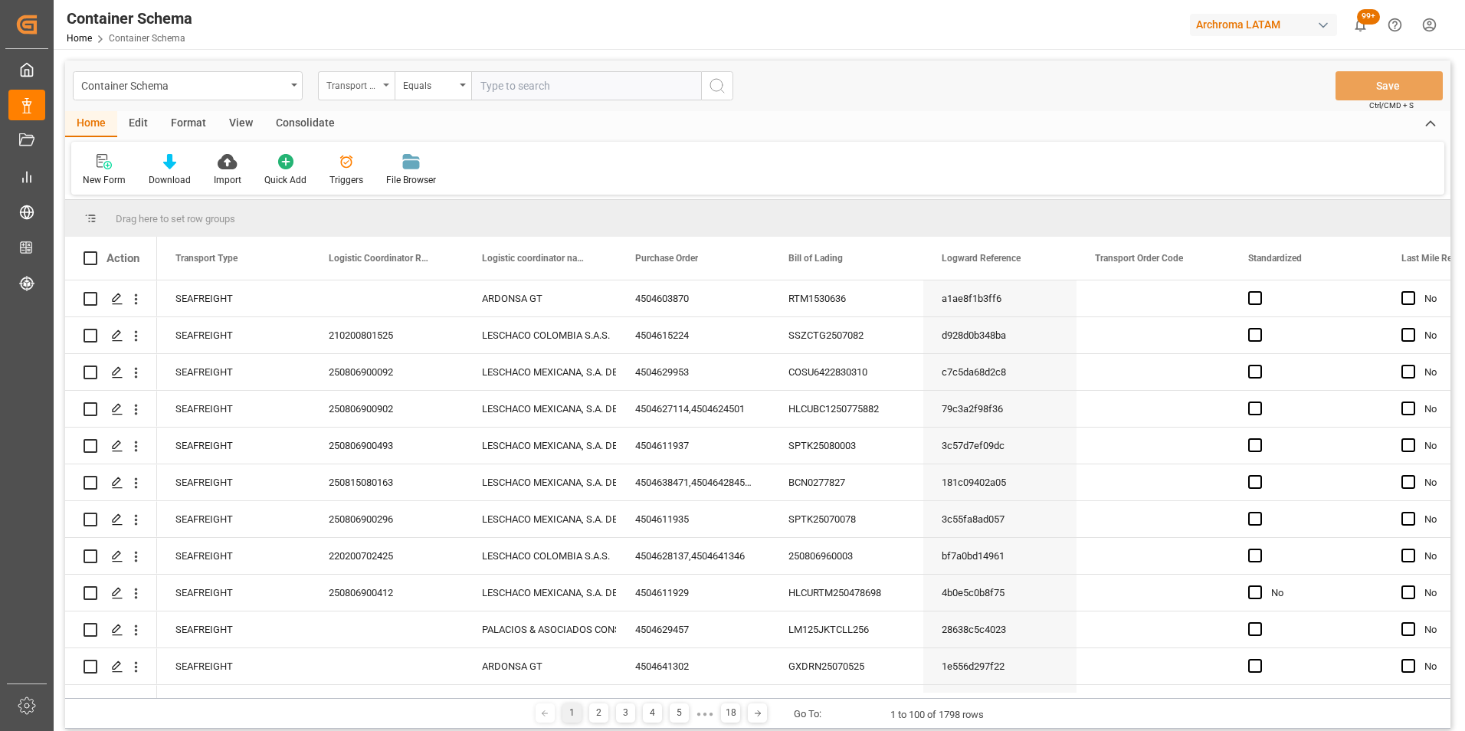
click at [382, 90] on div "Transport Type" at bounding box center [356, 85] width 77 height 29
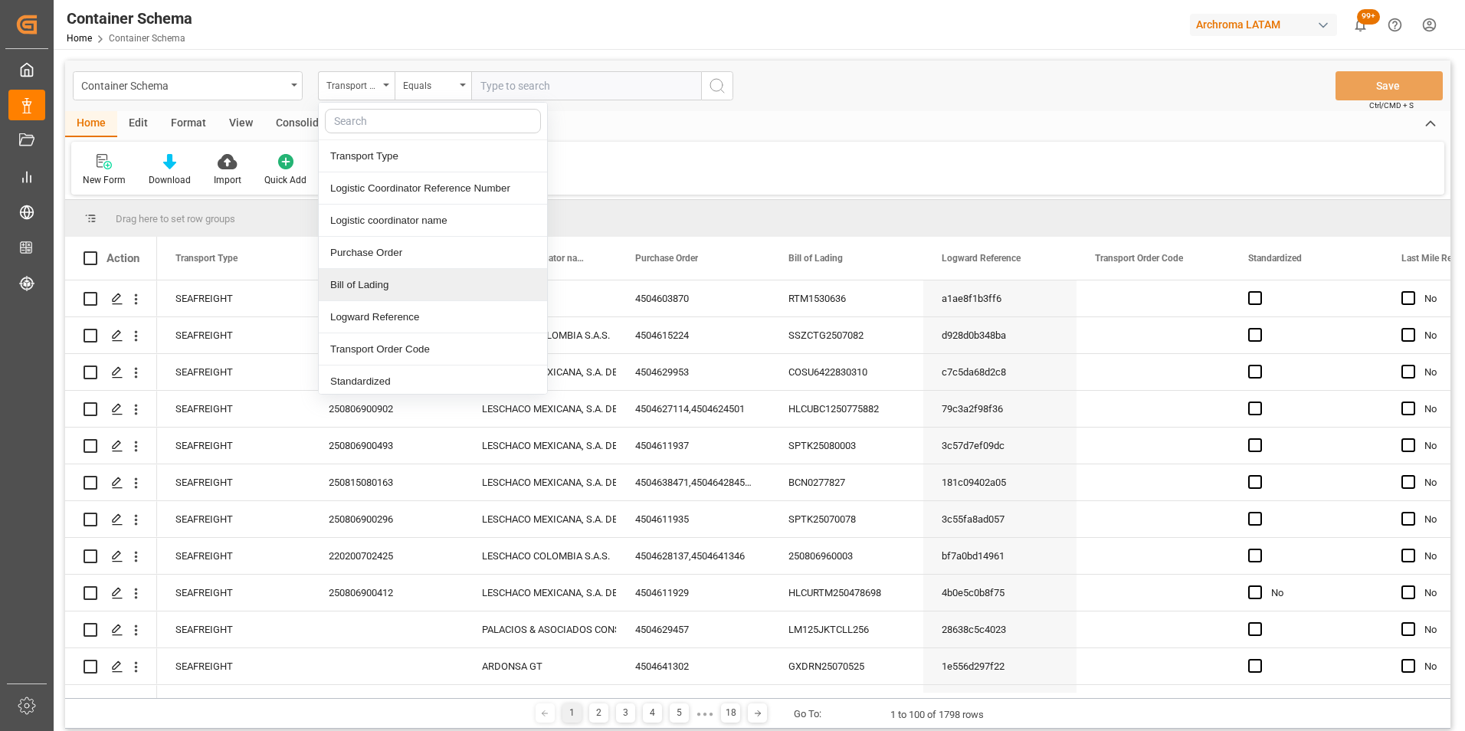
click at [391, 278] on div "Bill of Lading" at bounding box center [433, 285] width 228 height 32
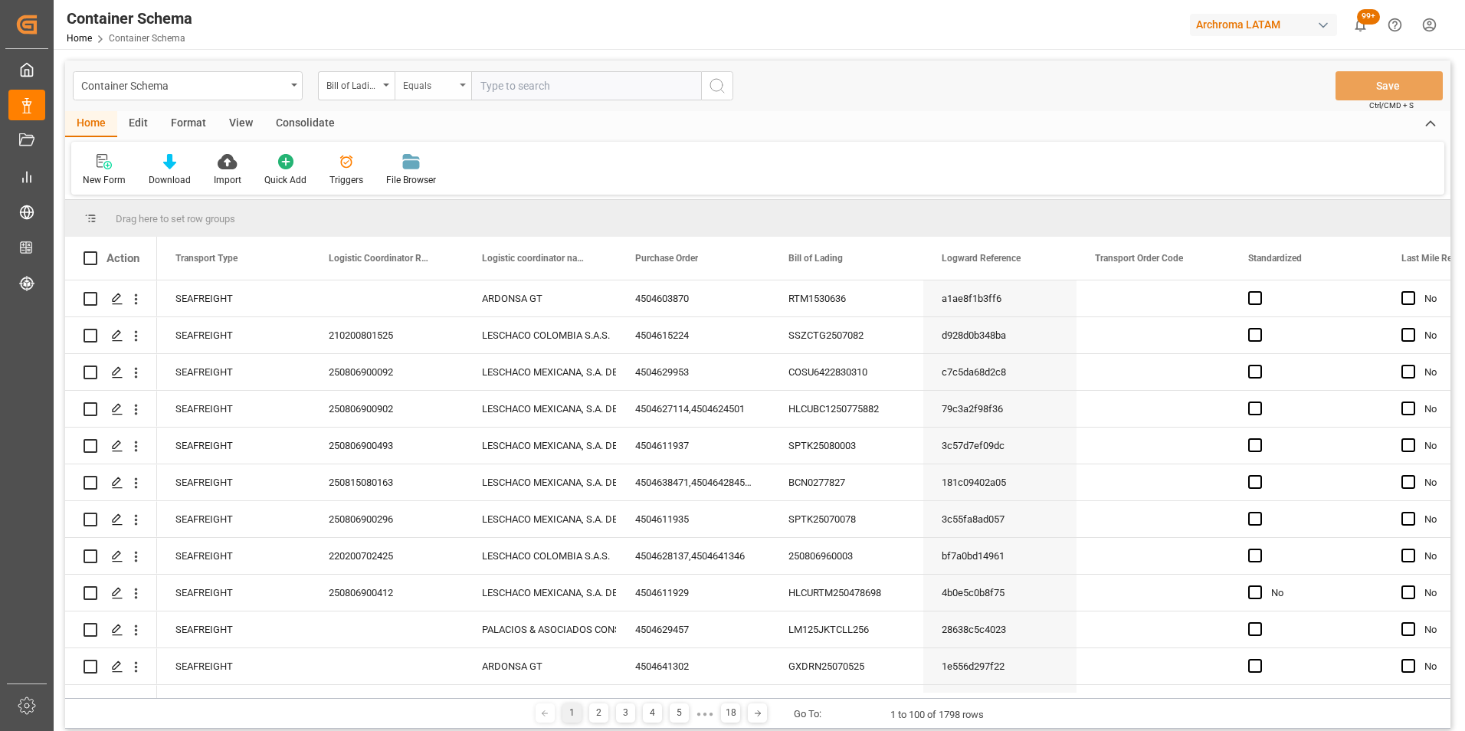
click at [435, 90] on div "Equals" at bounding box center [429, 84] width 52 height 18
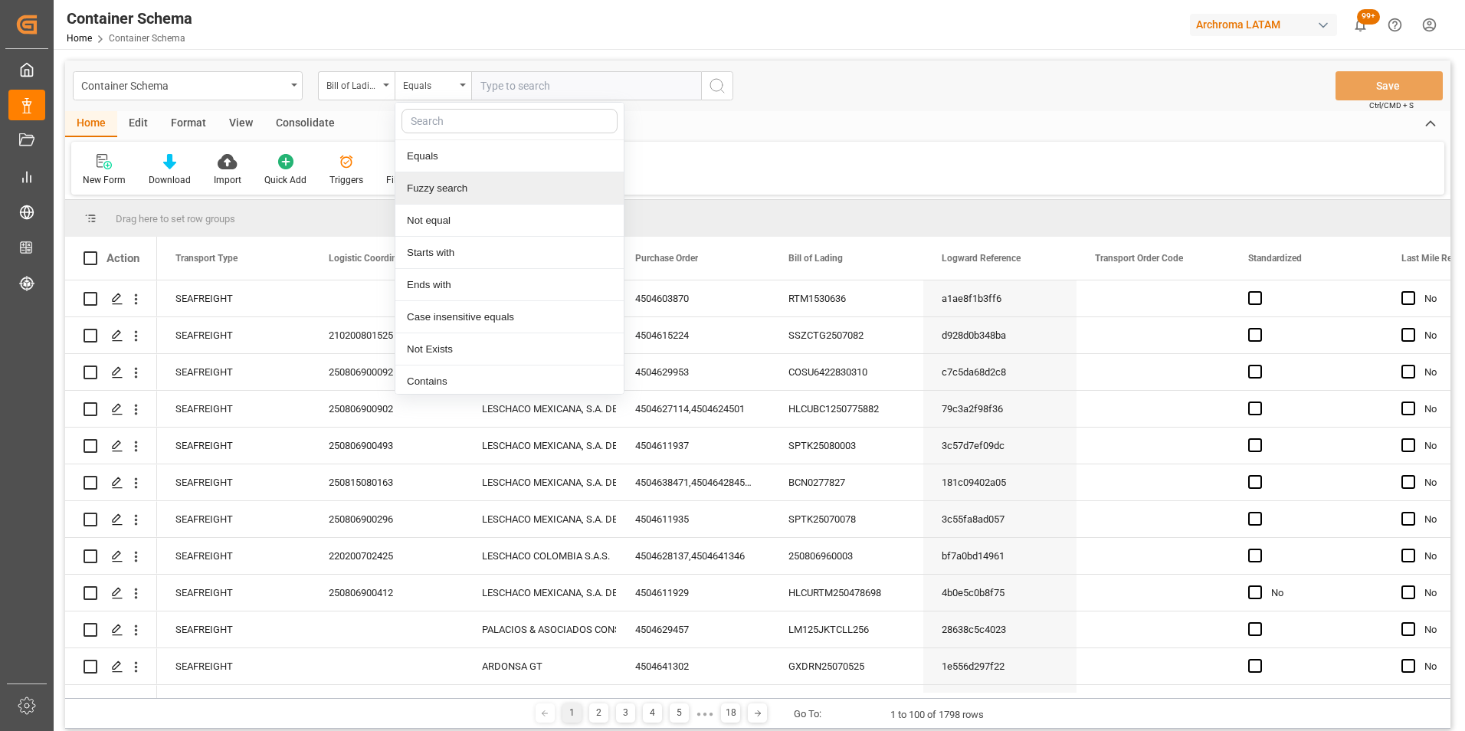
click at [467, 197] on div "Fuzzy search" at bounding box center [509, 188] width 228 height 32
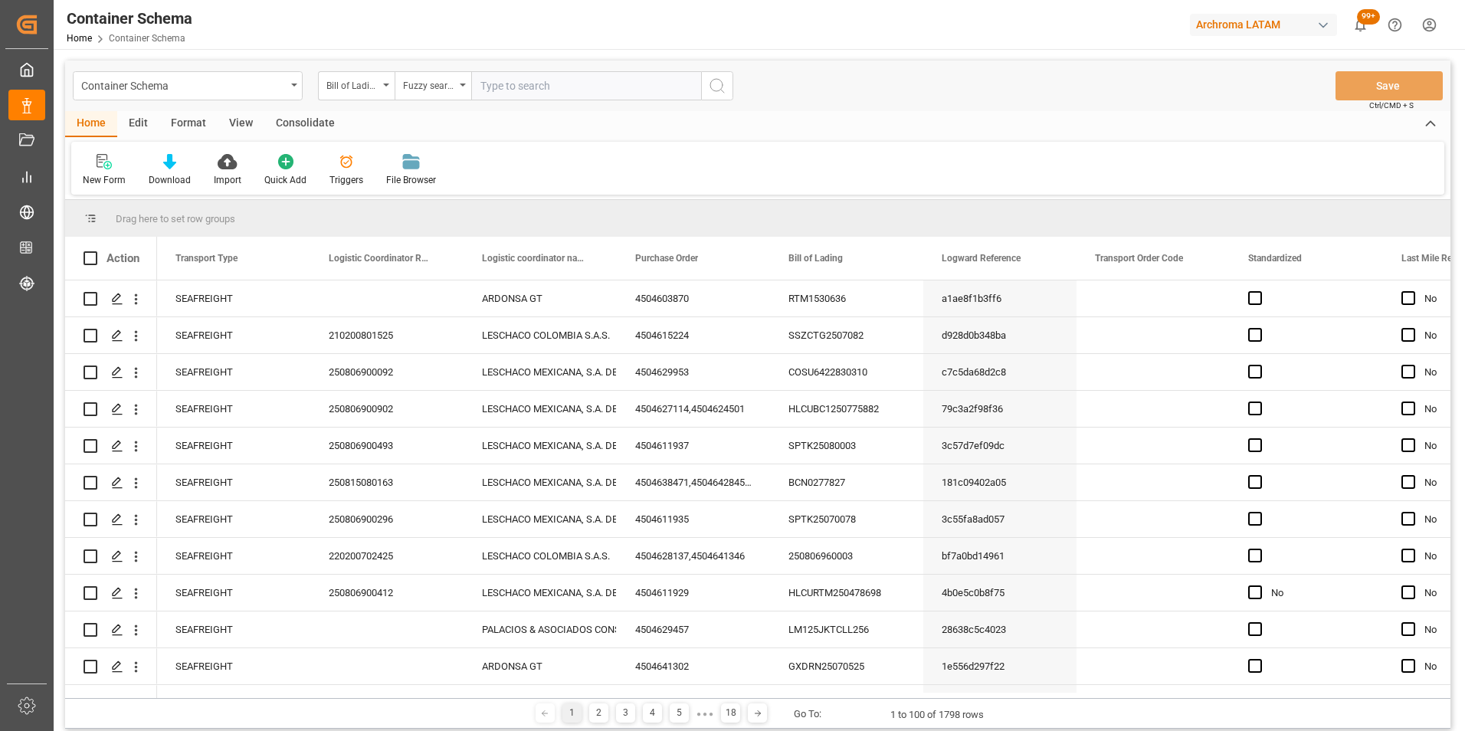
paste input "PAEXM250239"
type input "PAEXM250239"
click at [722, 84] on icon "search button" at bounding box center [717, 86] width 18 height 18
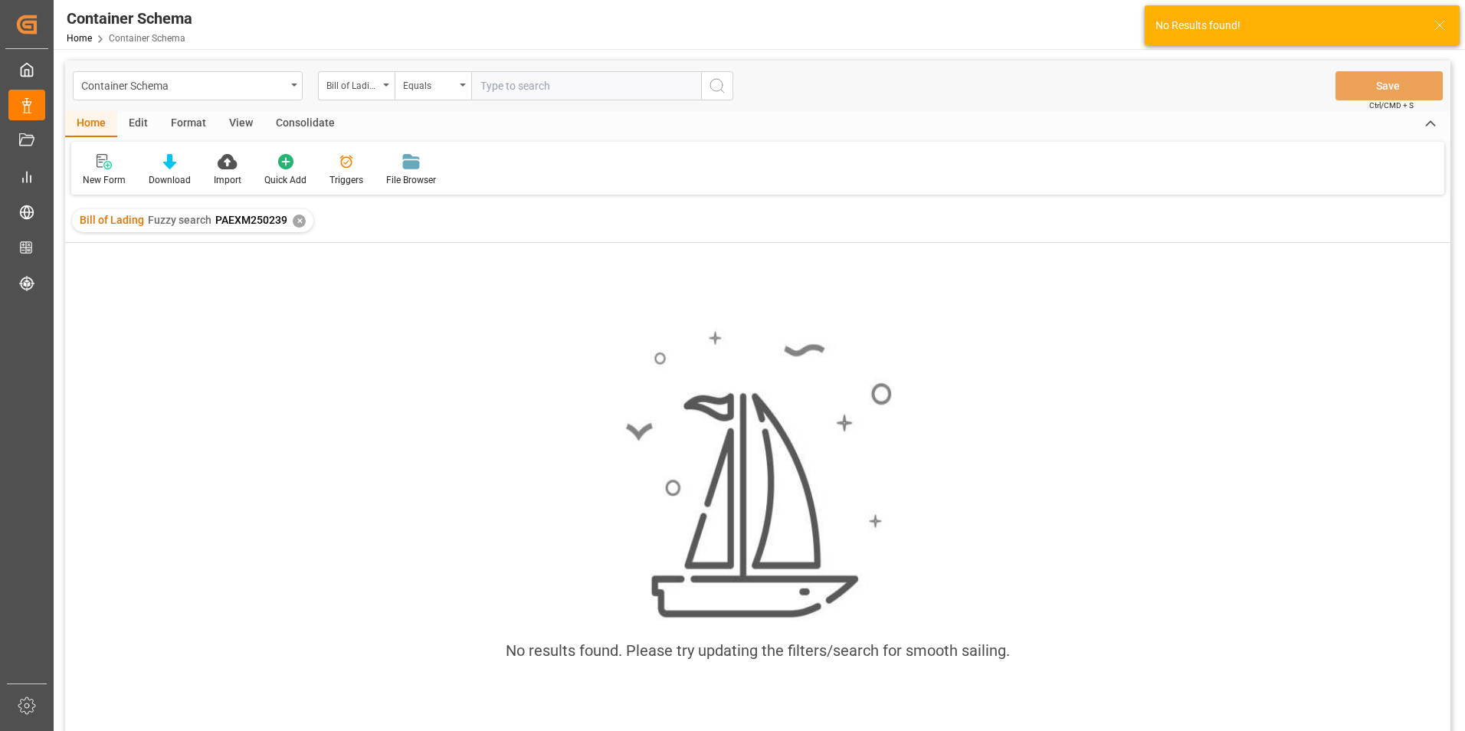
click at [300, 222] on div "✕" at bounding box center [299, 221] width 13 height 13
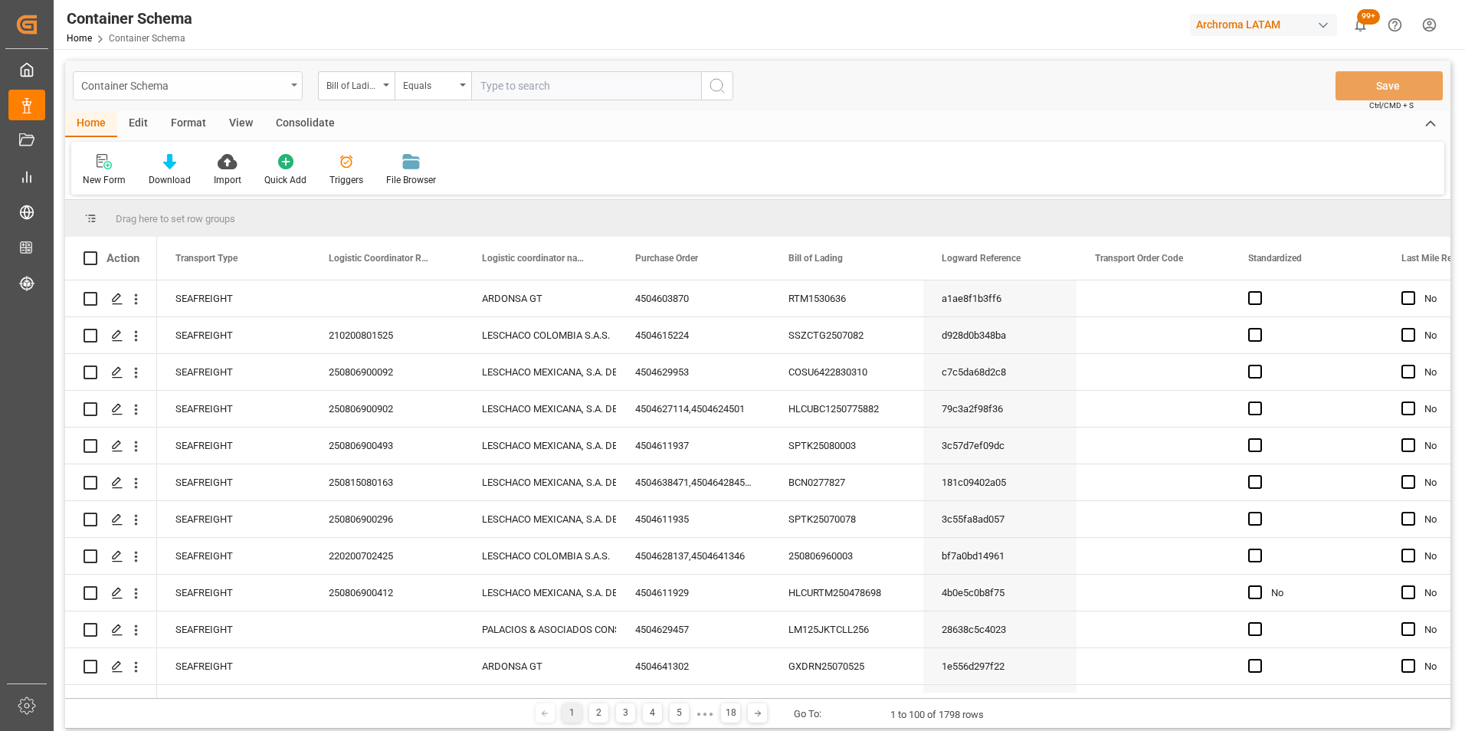
click at [286, 88] on div "Container Schema" at bounding box center [188, 85] width 230 height 29
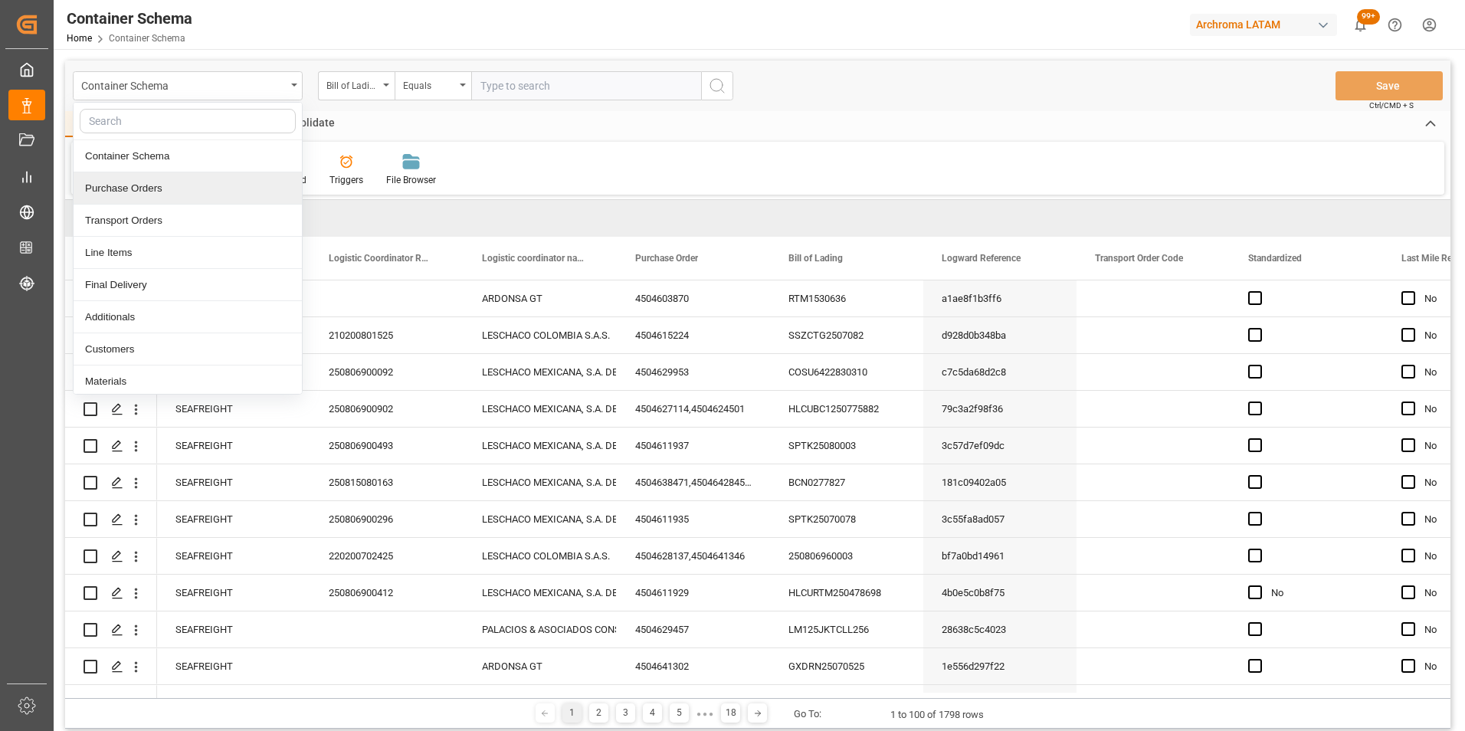
click at [191, 181] on div "Purchase Orders" at bounding box center [188, 188] width 228 height 32
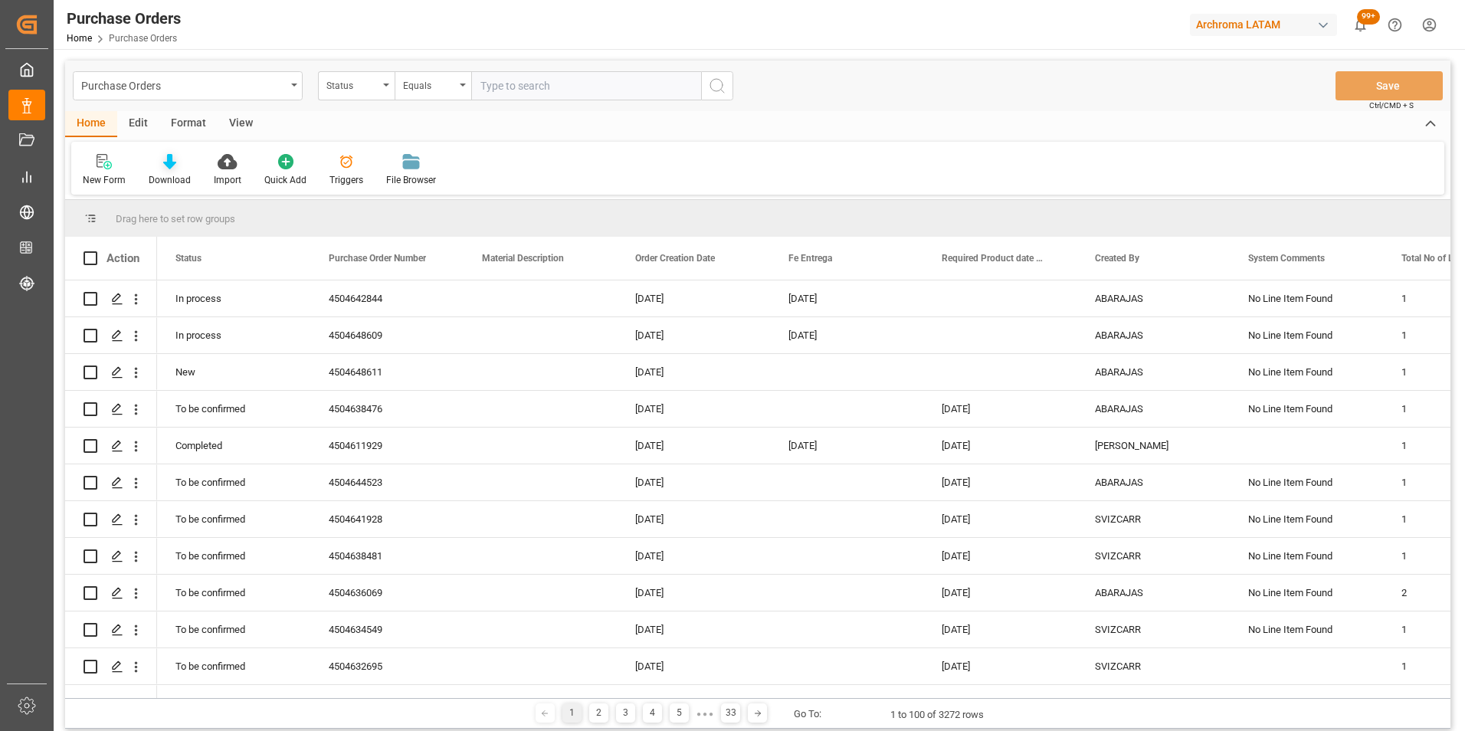
click at [174, 170] on div "Download" at bounding box center [169, 170] width 65 height 34
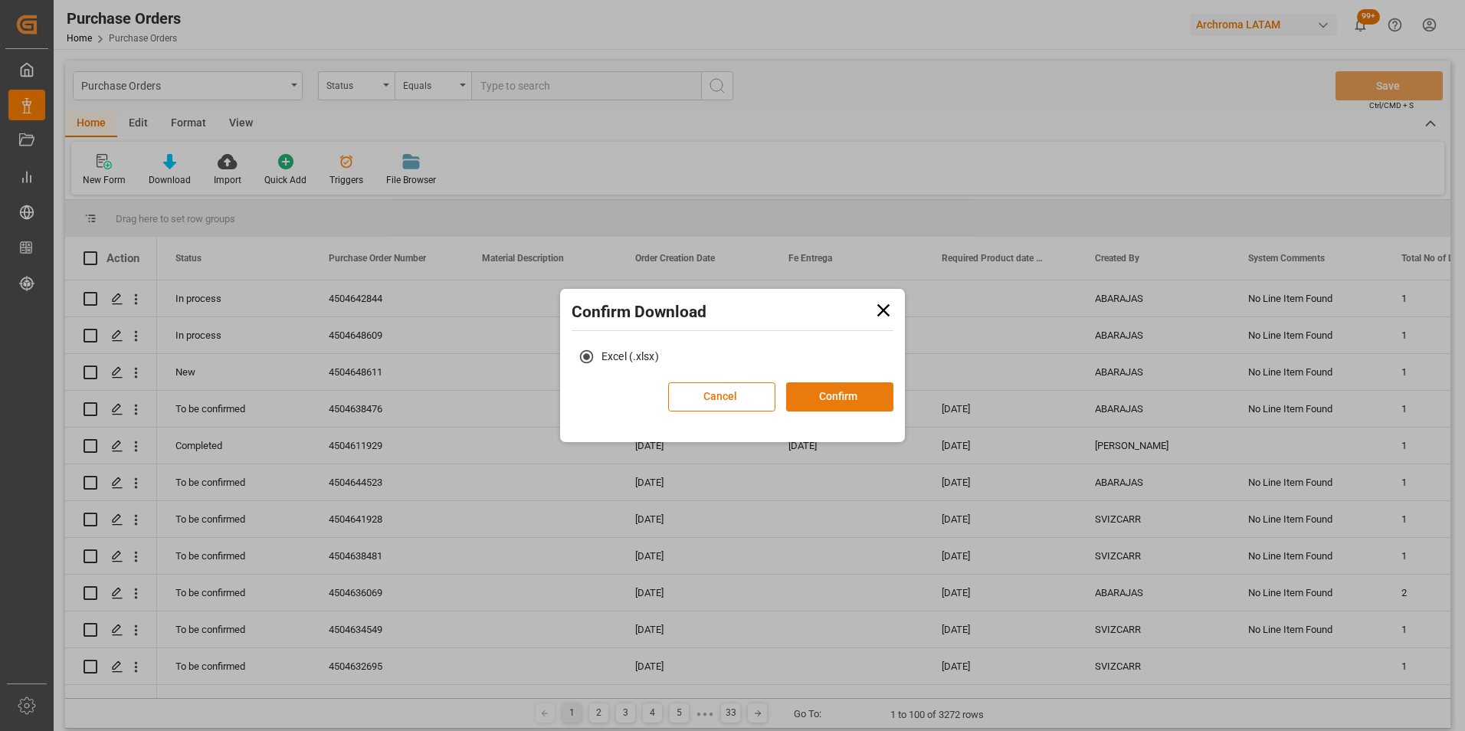
click at [826, 396] on button "Confirm" at bounding box center [839, 396] width 107 height 29
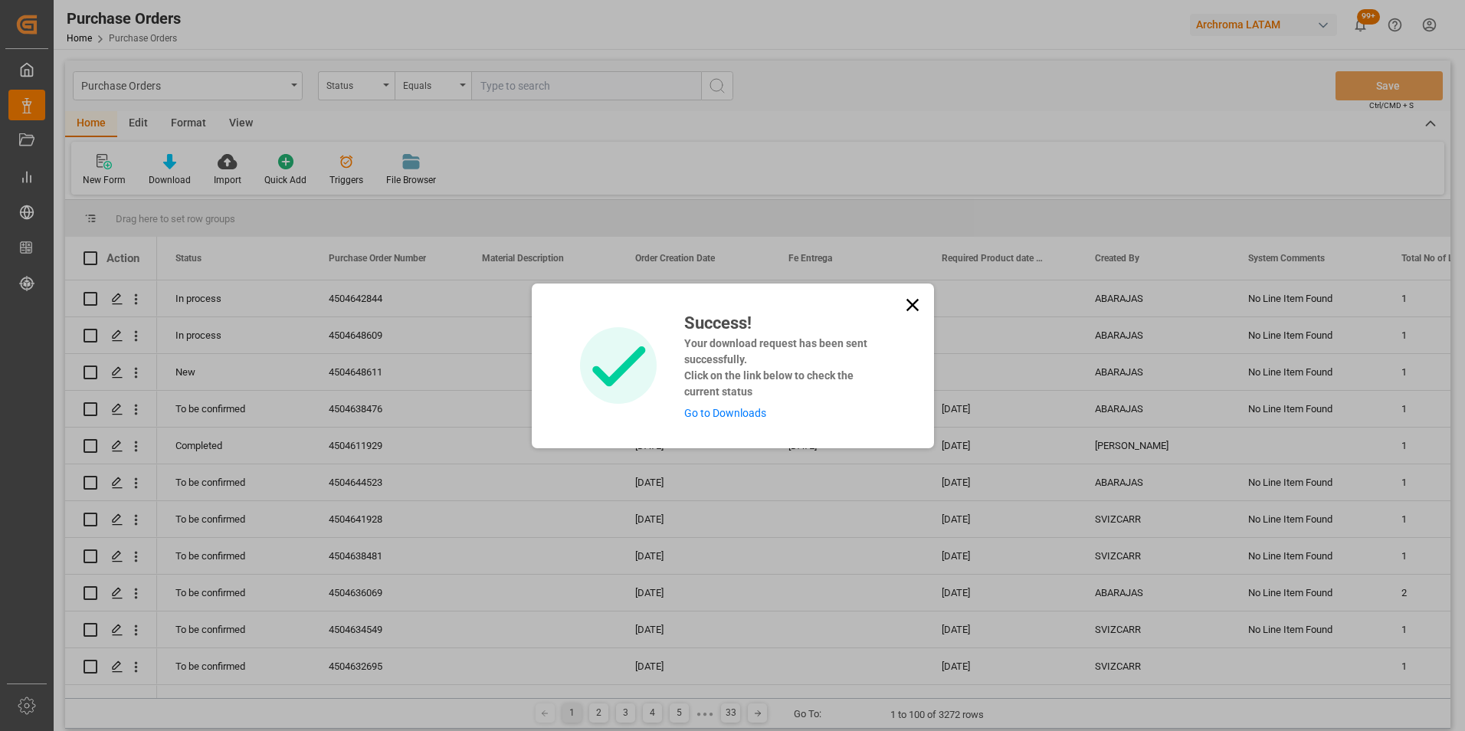
click at [711, 415] on link "Go to Downloads" at bounding box center [725, 413] width 82 height 12
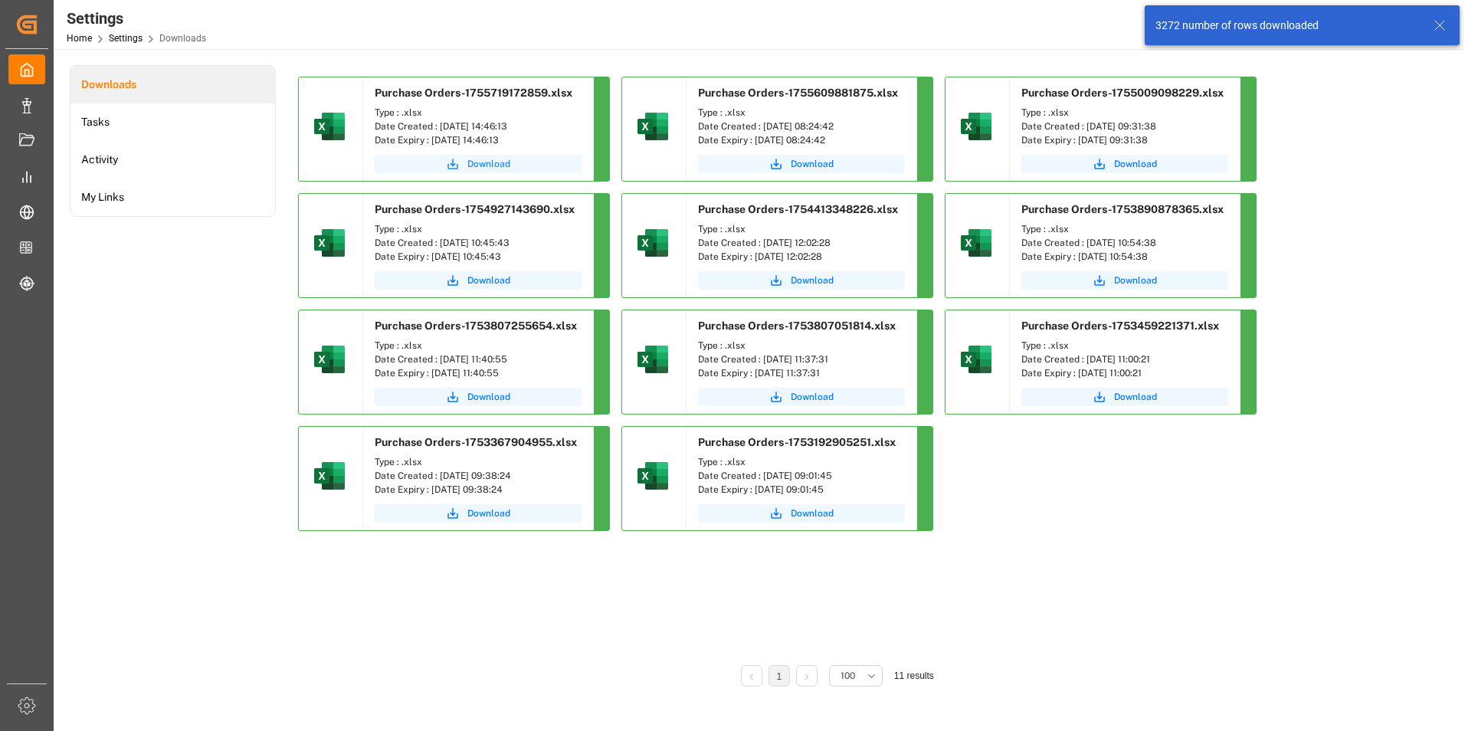
click at [485, 164] on span "Download" at bounding box center [488, 164] width 43 height 14
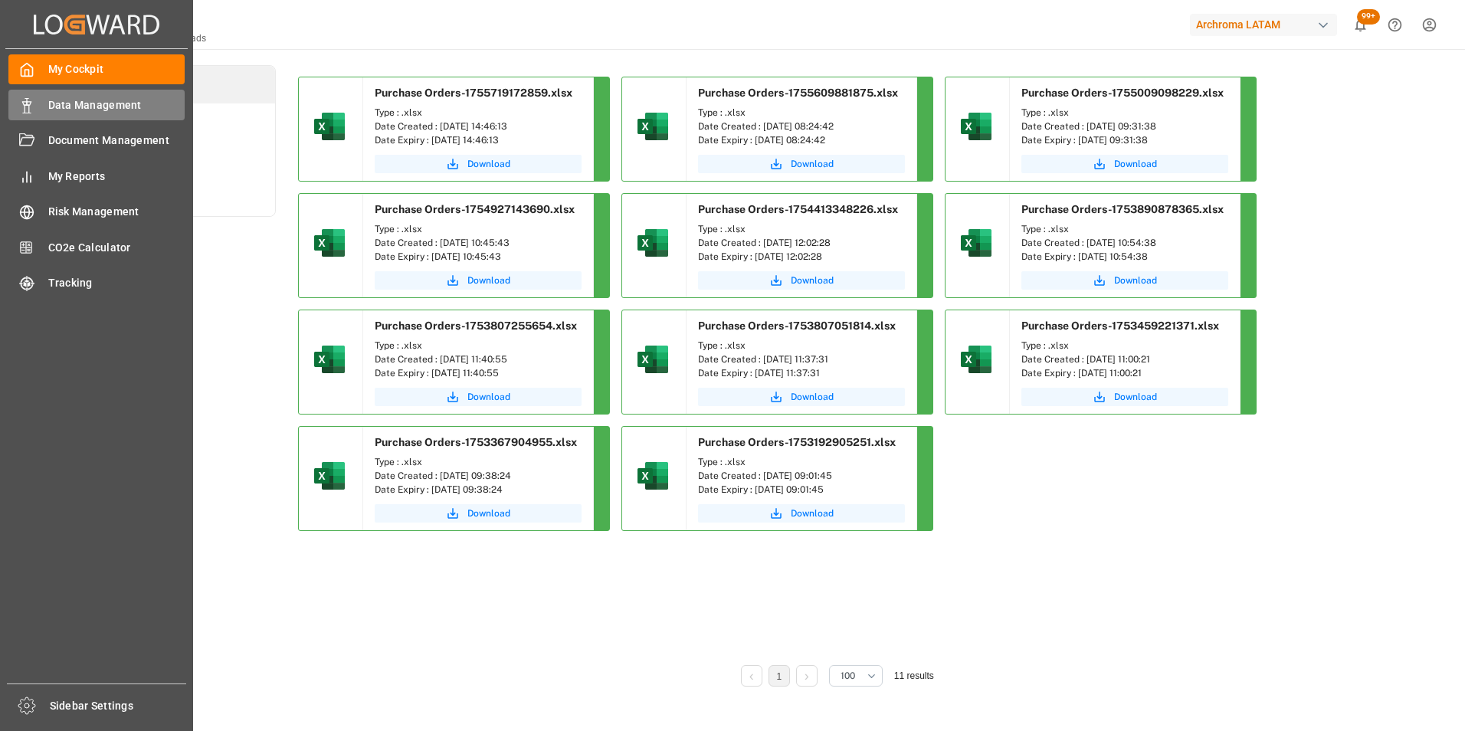
click at [34, 101] on icon at bounding box center [26, 105] width 15 height 15
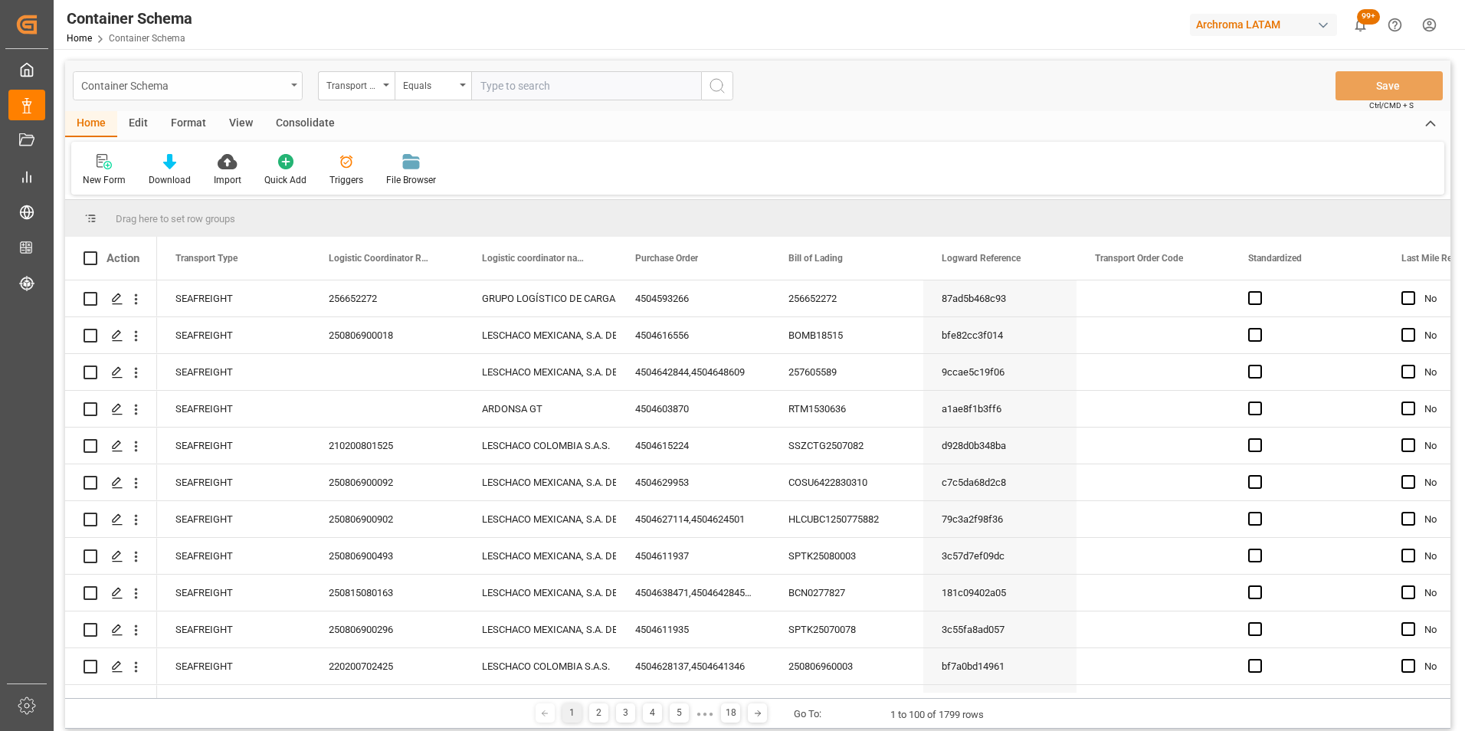
click at [274, 87] on div "Container Schema" at bounding box center [183, 84] width 205 height 19
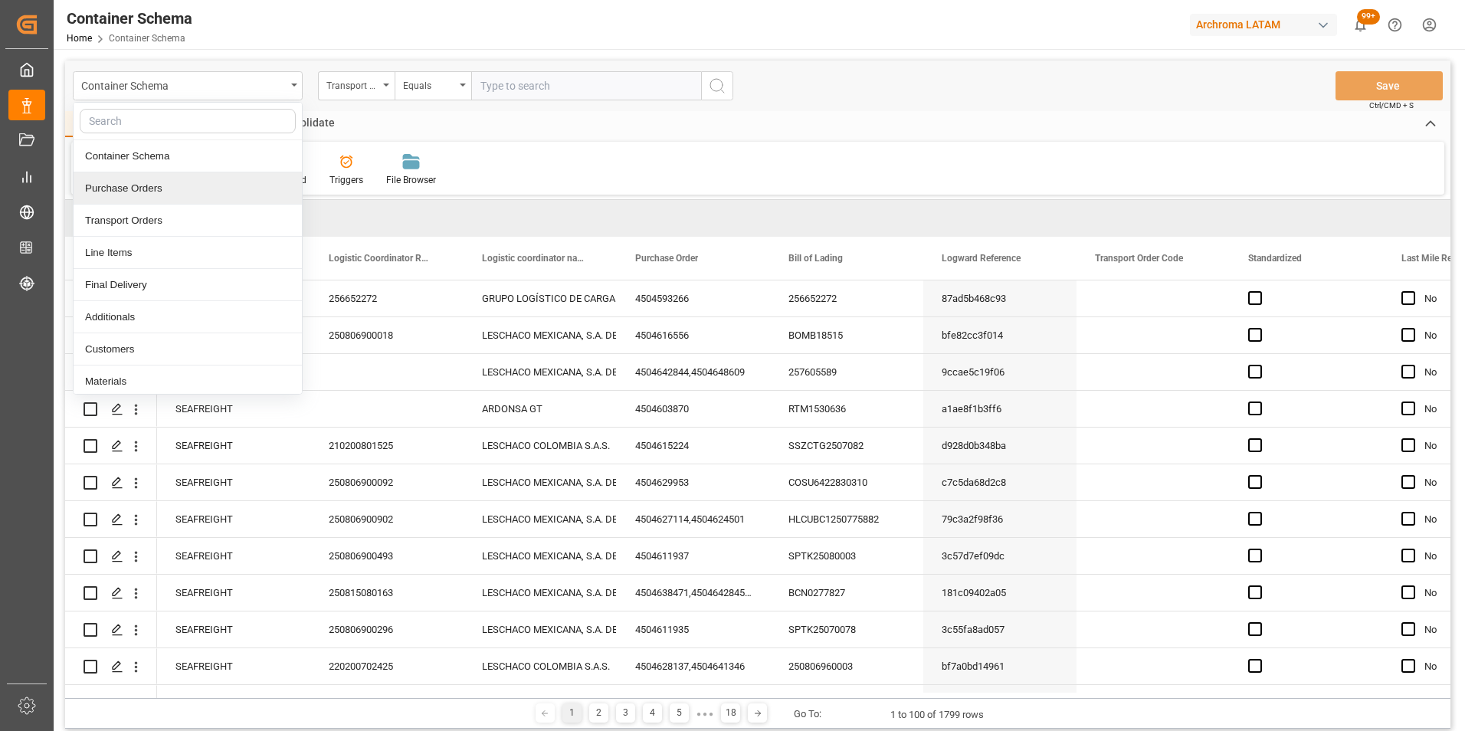
click at [209, 179] on div "Purchase Orders" at bounding box center [188, 188] width 228 height 32
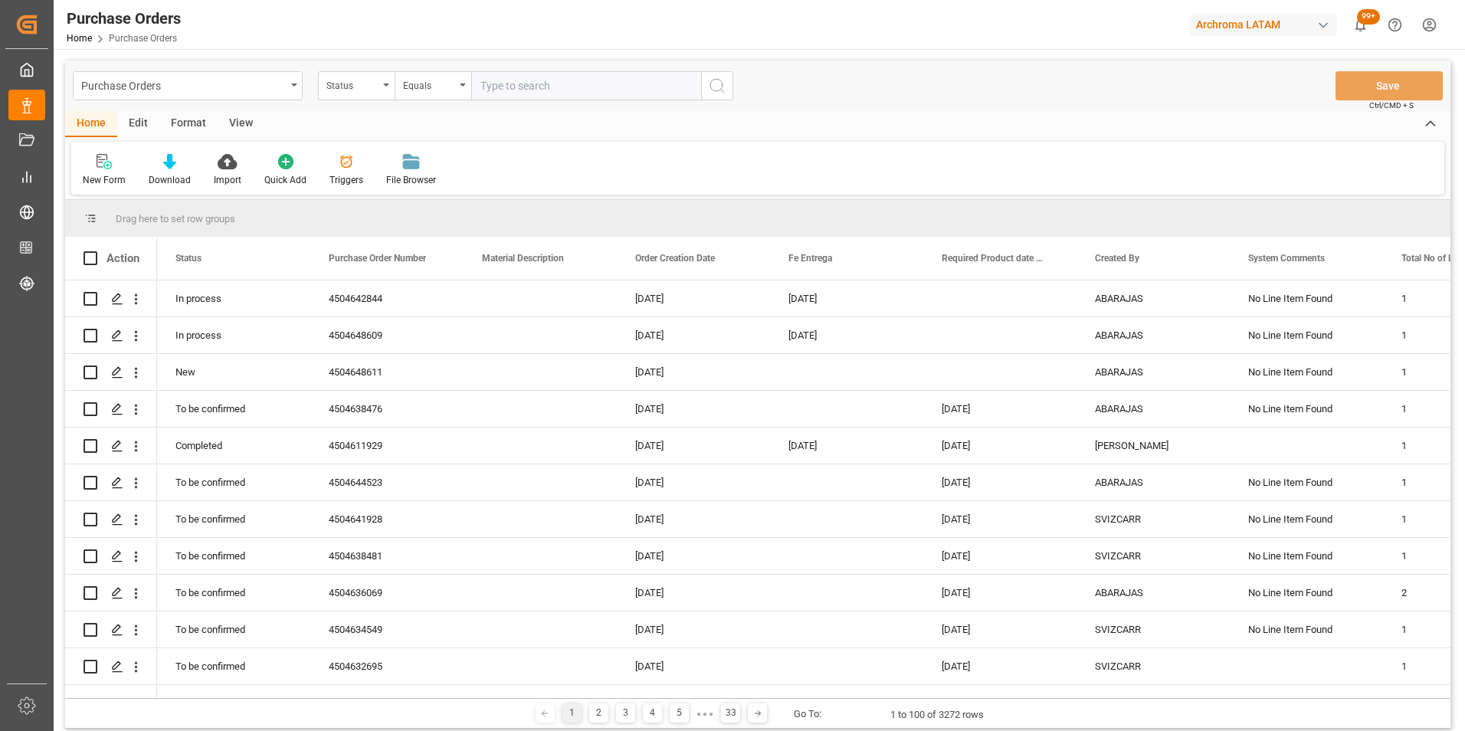
click at [382, 92] on div "Status" at bounding box center [356, 85] width 77 height 29
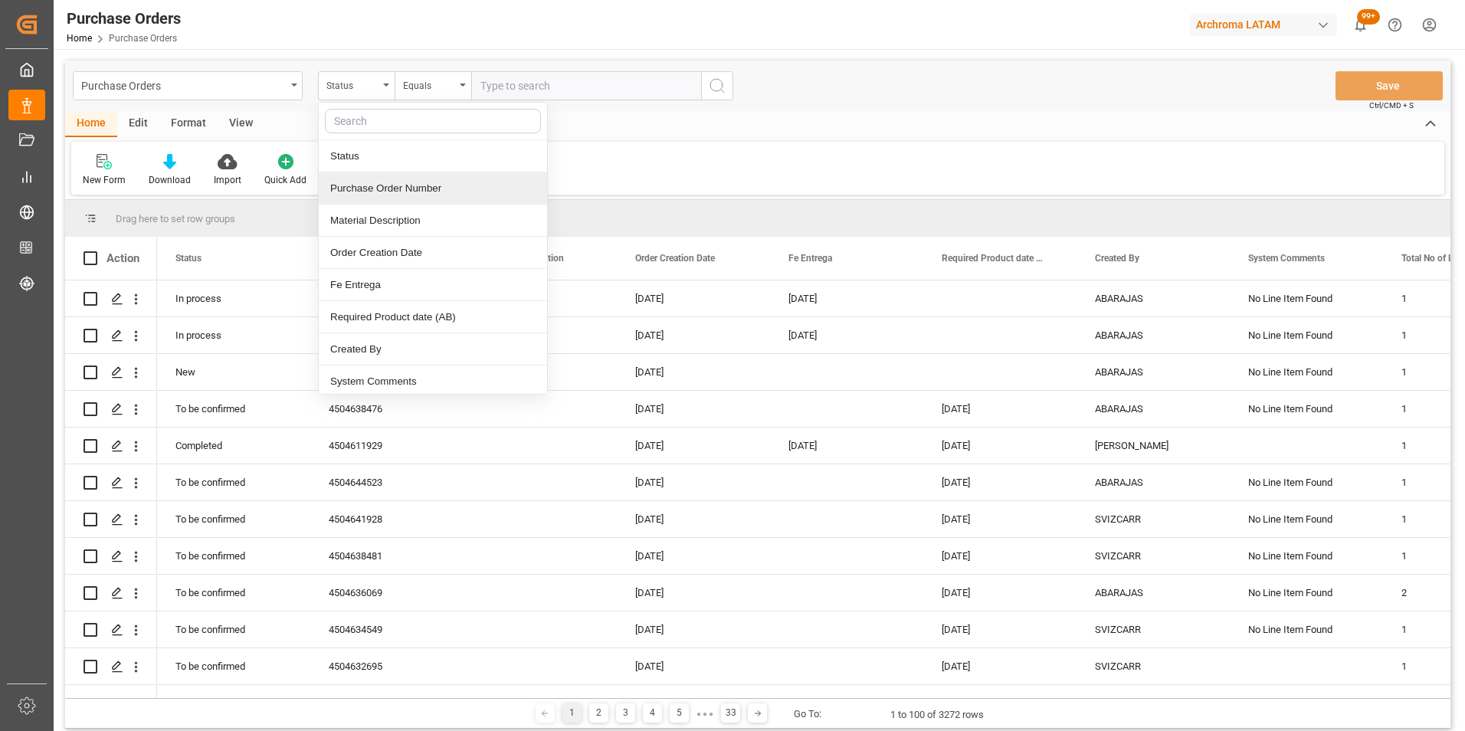
click at [382, 189] on div "Purchase Order Number" at bounding box center [433, 188] width 228 height 32
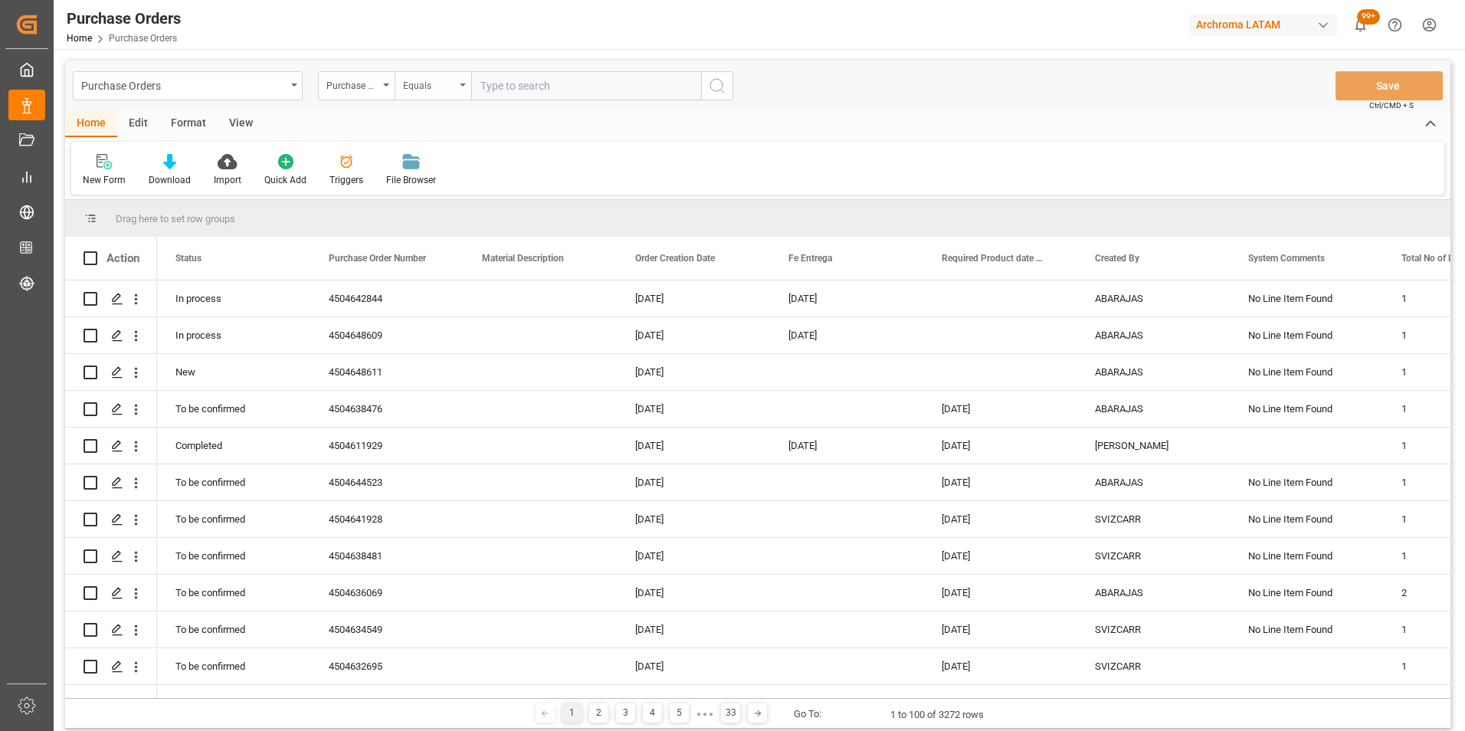
click at [433, 85] on div "Equals" at bounding box center [429, 84] width 52 height 18
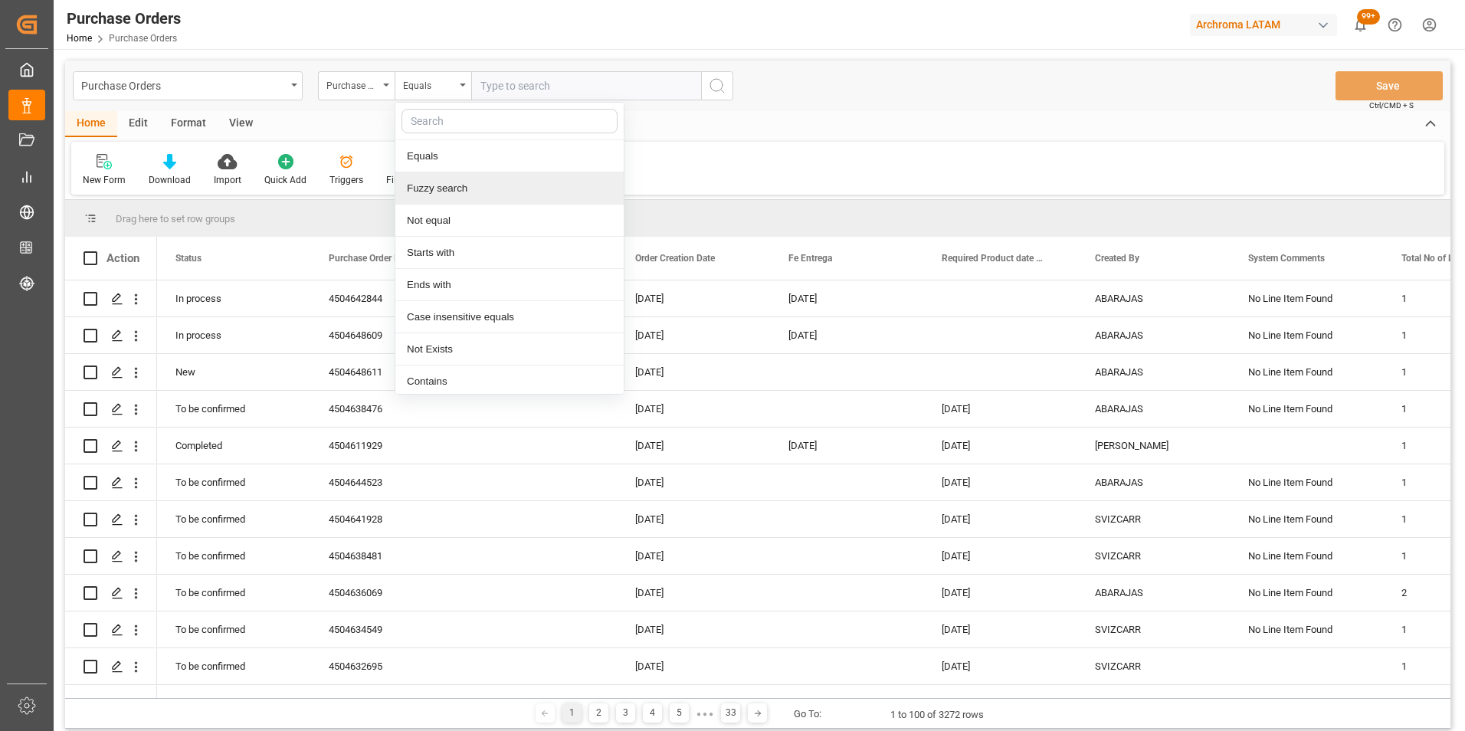
click at [461, 173] on div "Fuzzy search" at bounding box center [509, 188] width 228 height 32
paste input "4504653036"
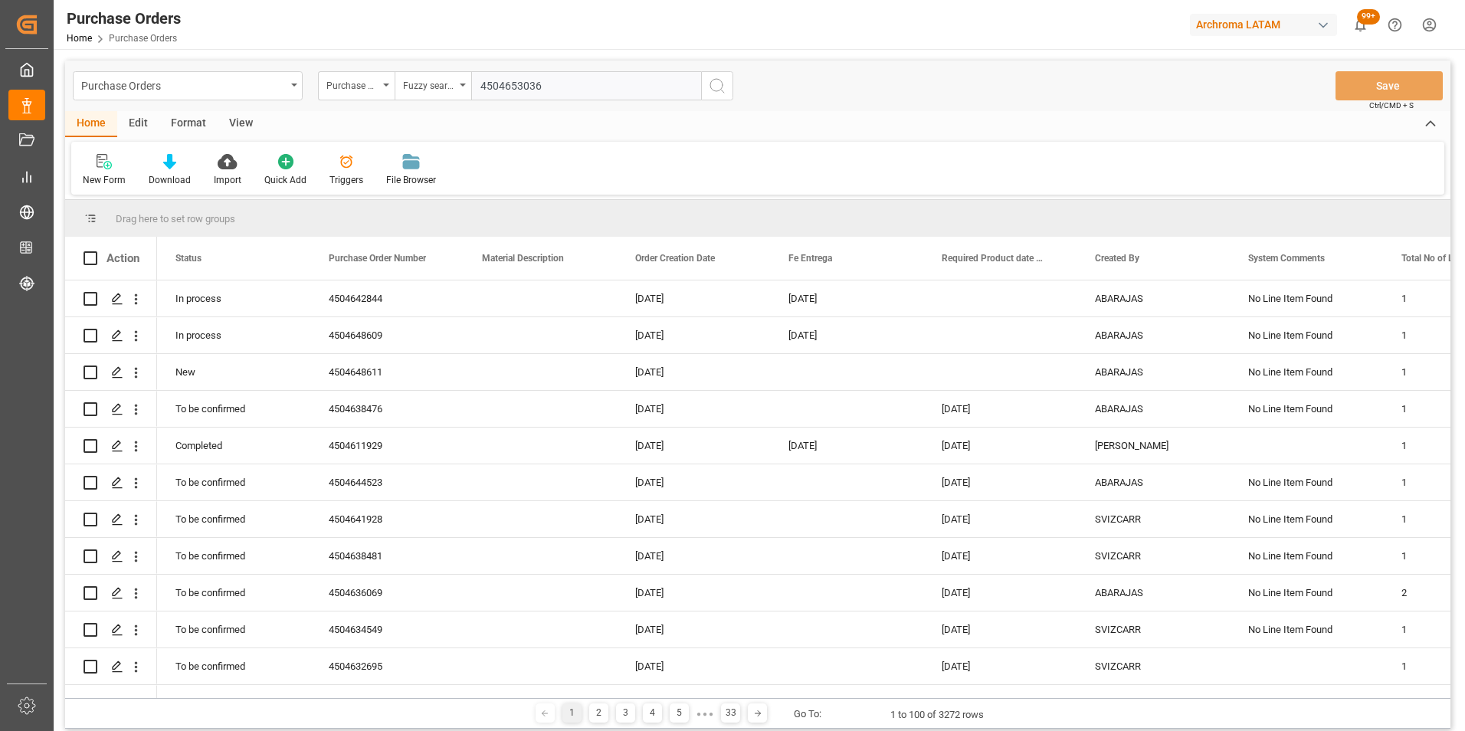
type input "4504653036"
click at [709, 93] on button "search button" at bounding box center [717, 85] width 32 height 29
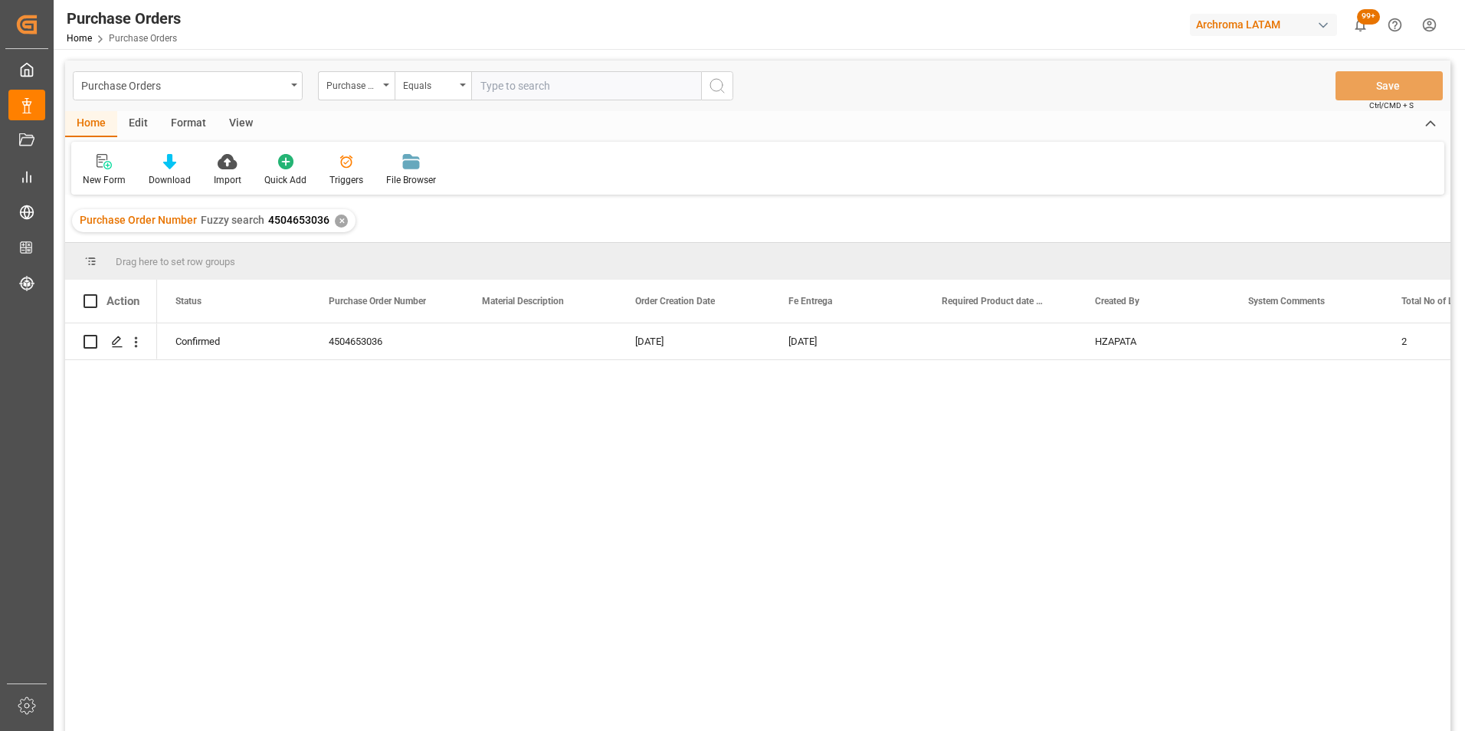
click at [344, 216] on div "Purchase Order Number Fuzzy search 4504653036 ✕" at bounding box center [213, 220] width 283 height 23
click at [343, 218] on div "✕" at bounding box center [341, 221] width 13 height 13
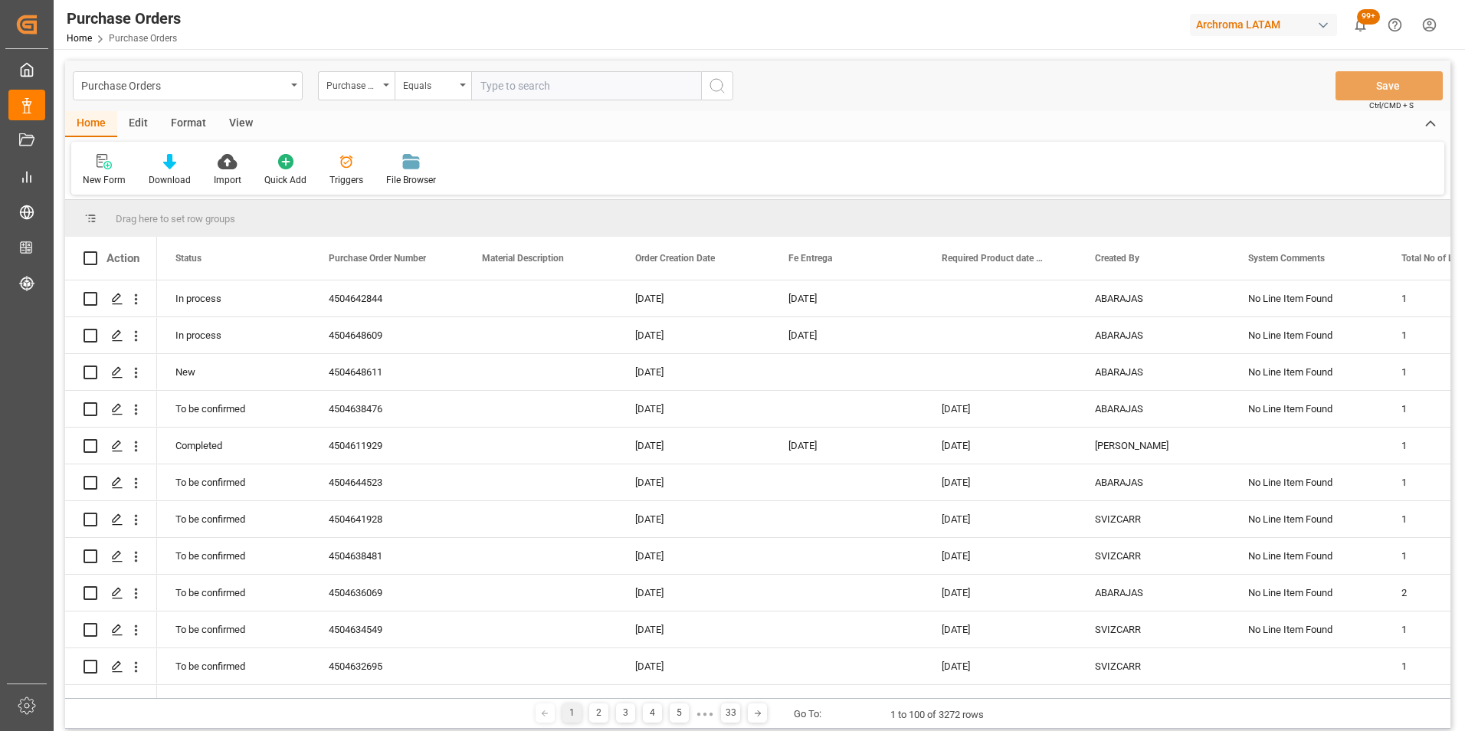
click at [462, 93] on div "Equals" at bounding box center [433, 85] width 77 height 29
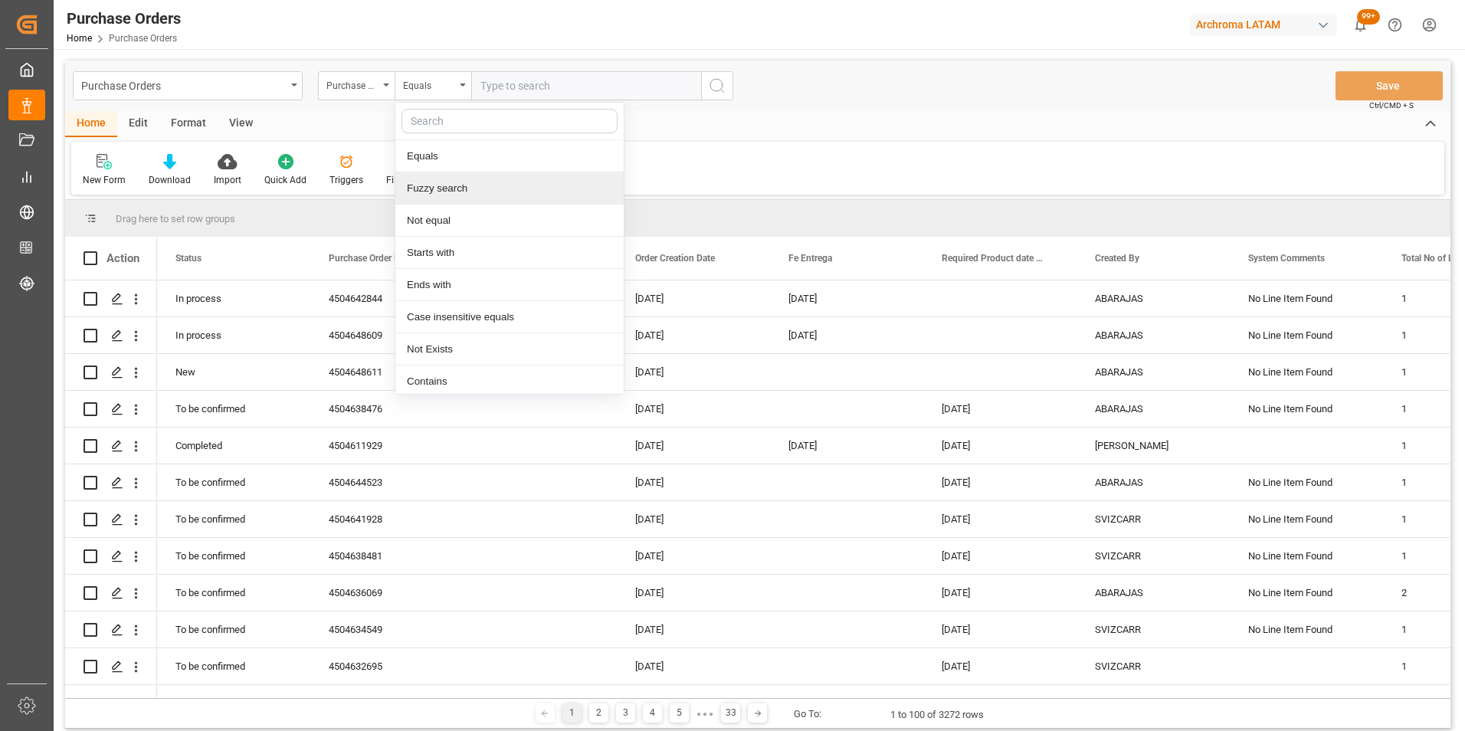
click at [457, 186] on div "Fuzzy search" at bounding box center [509, 188] width 228 height 32
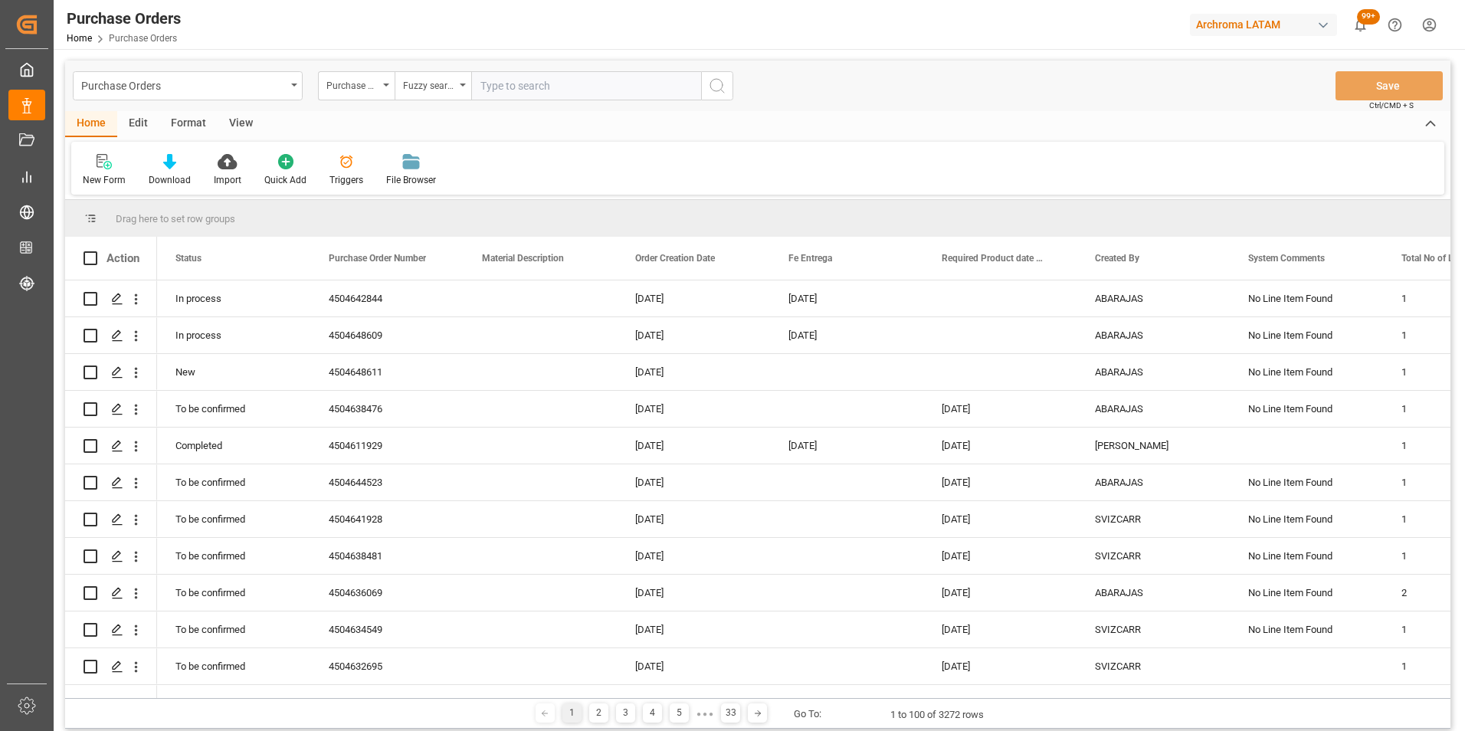
paste input "4504651295"
type input "4504651295"
click at [708, 94] on button "search button" at bounding box center [717, 85] width 32 height 29
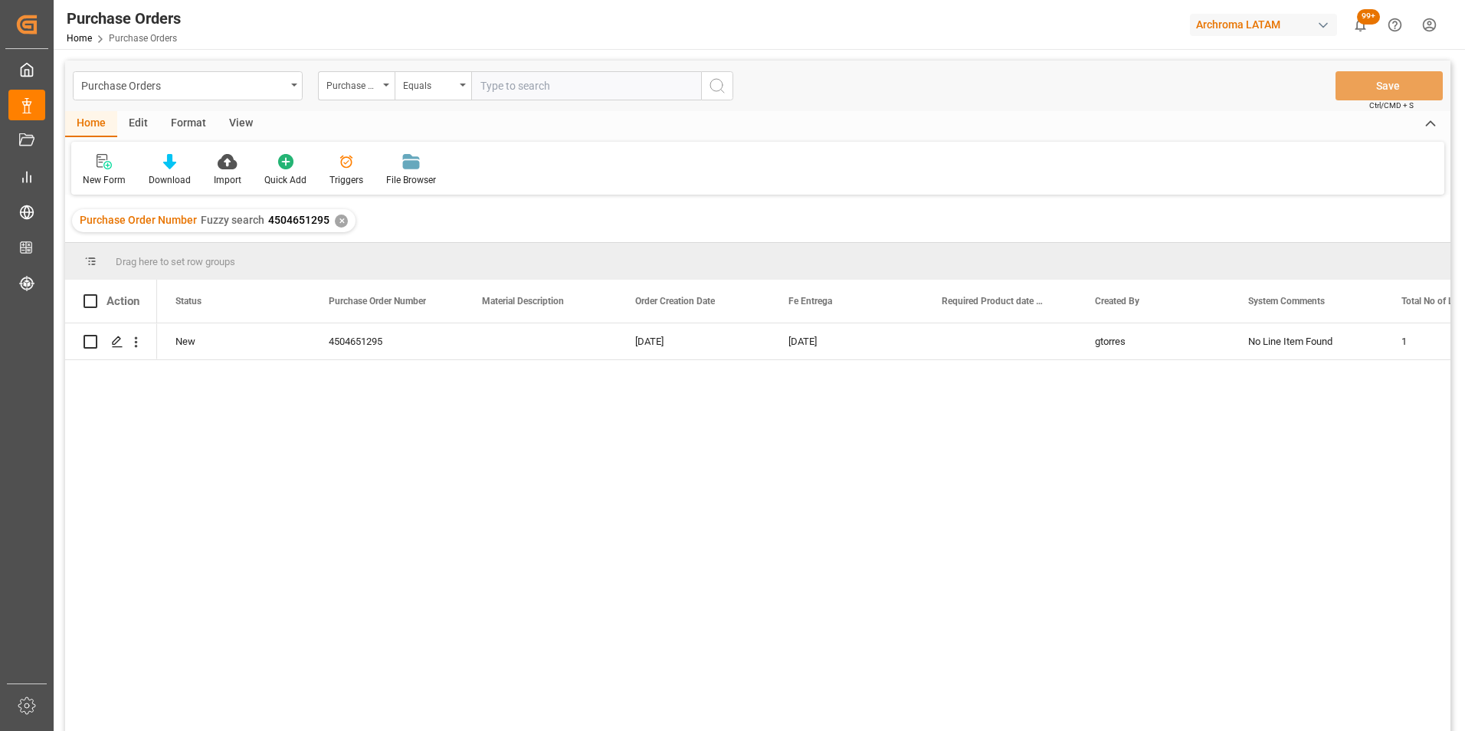
click at [337, 220] on div "✕" at bounding box center [341, 221] width 13 height 13
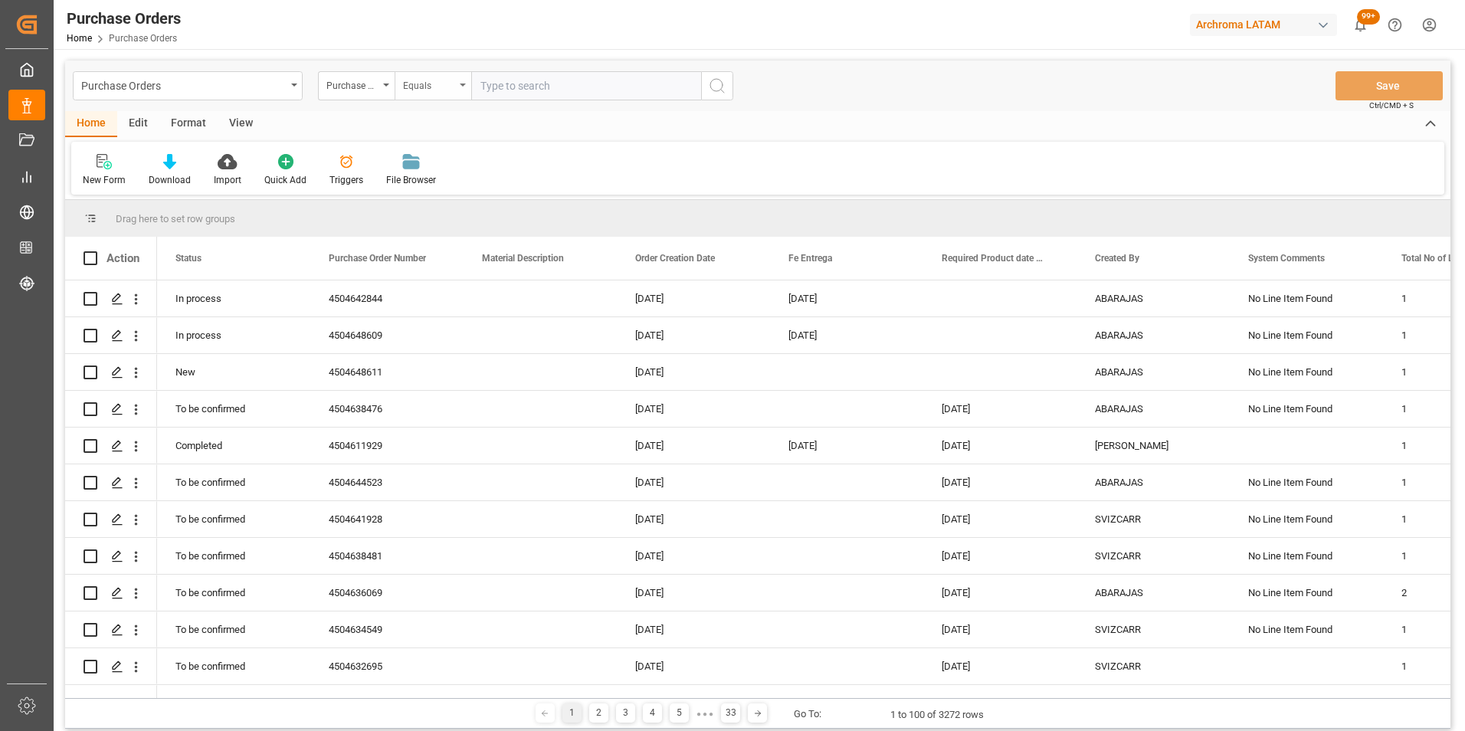
click at [450, 82] on div "Equals" at bounding box center [429, 84] width 52 height 18
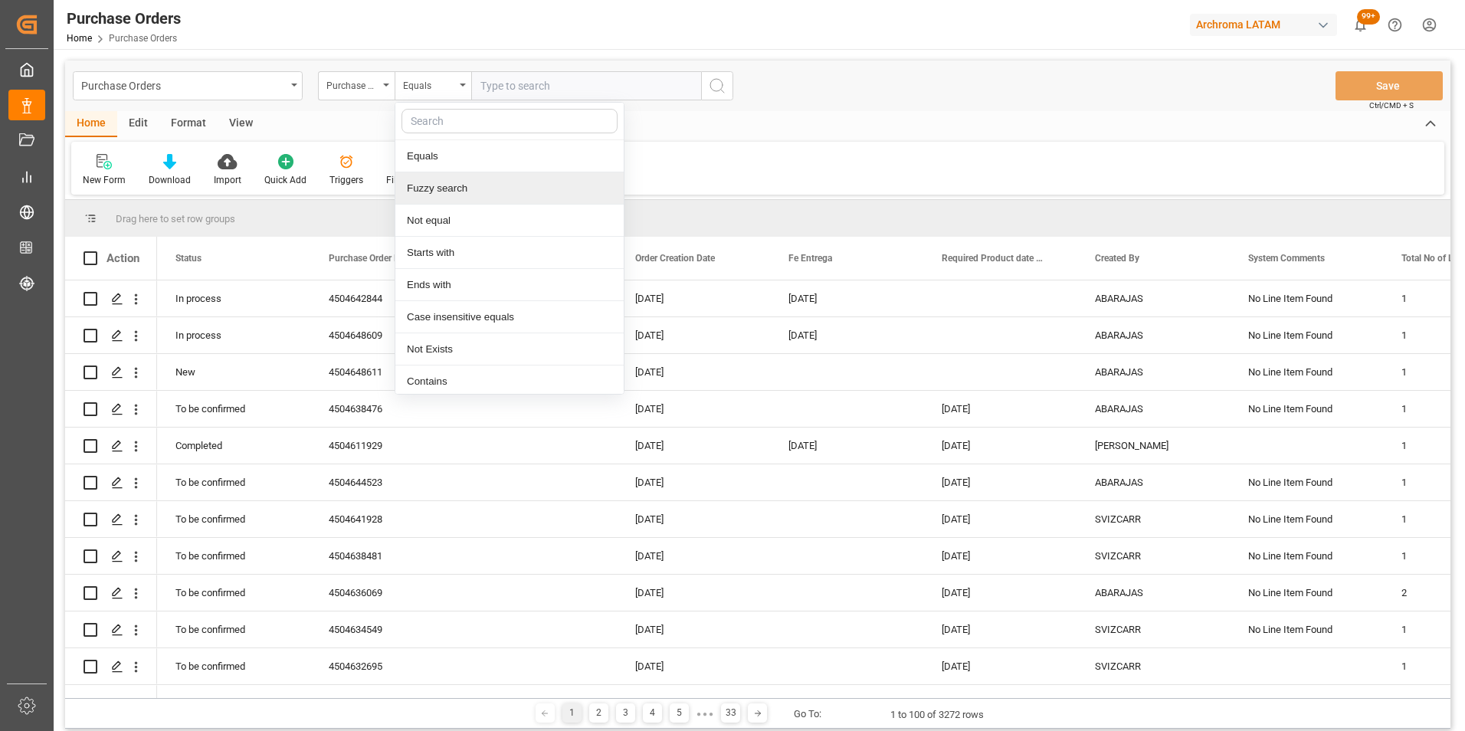
click at [467, 184] on div "Fuzzy search" at bounding box center [509, 188] width 228 height 32
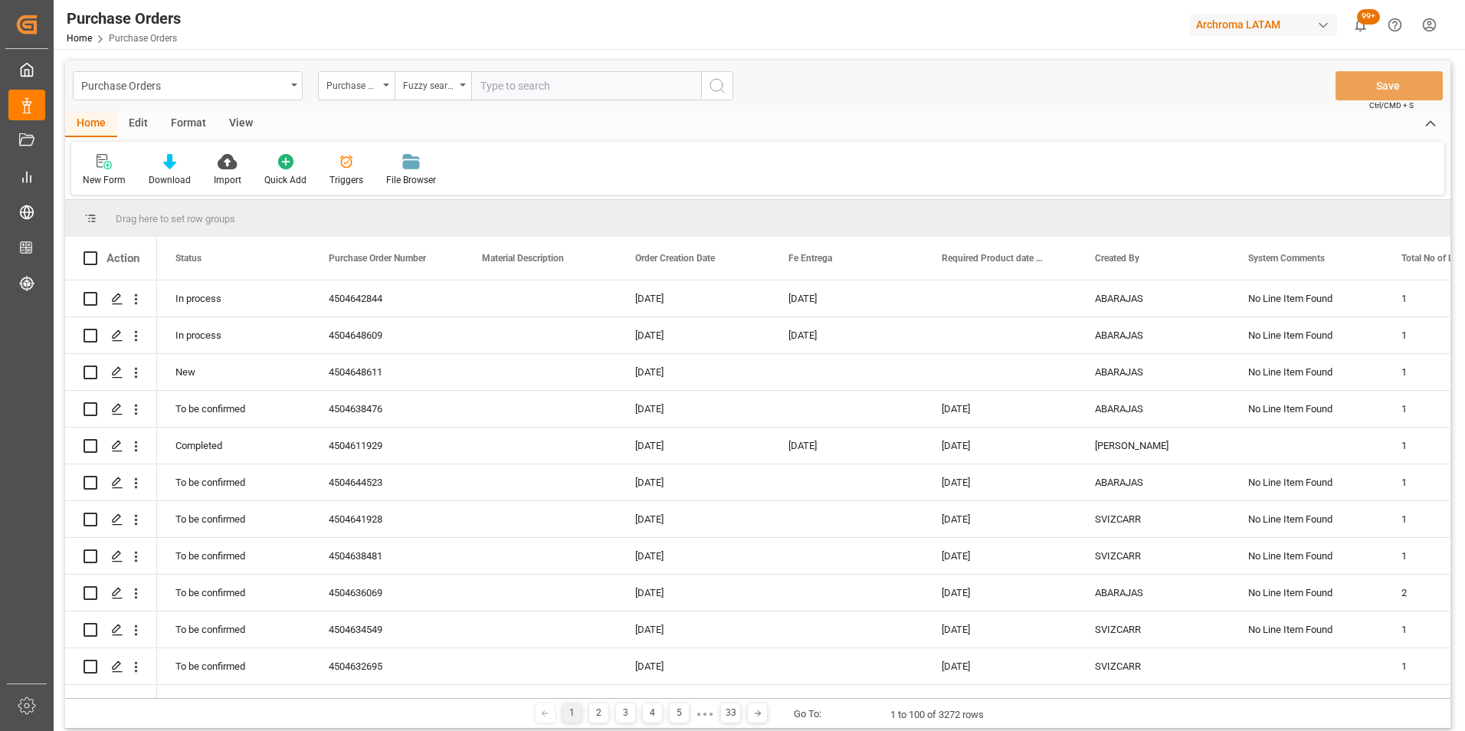
paste input "4504649440"
type input "4504649440"
click at [725, 88] on icon "search button" at bounding box center [717, 86] width 18 height 18
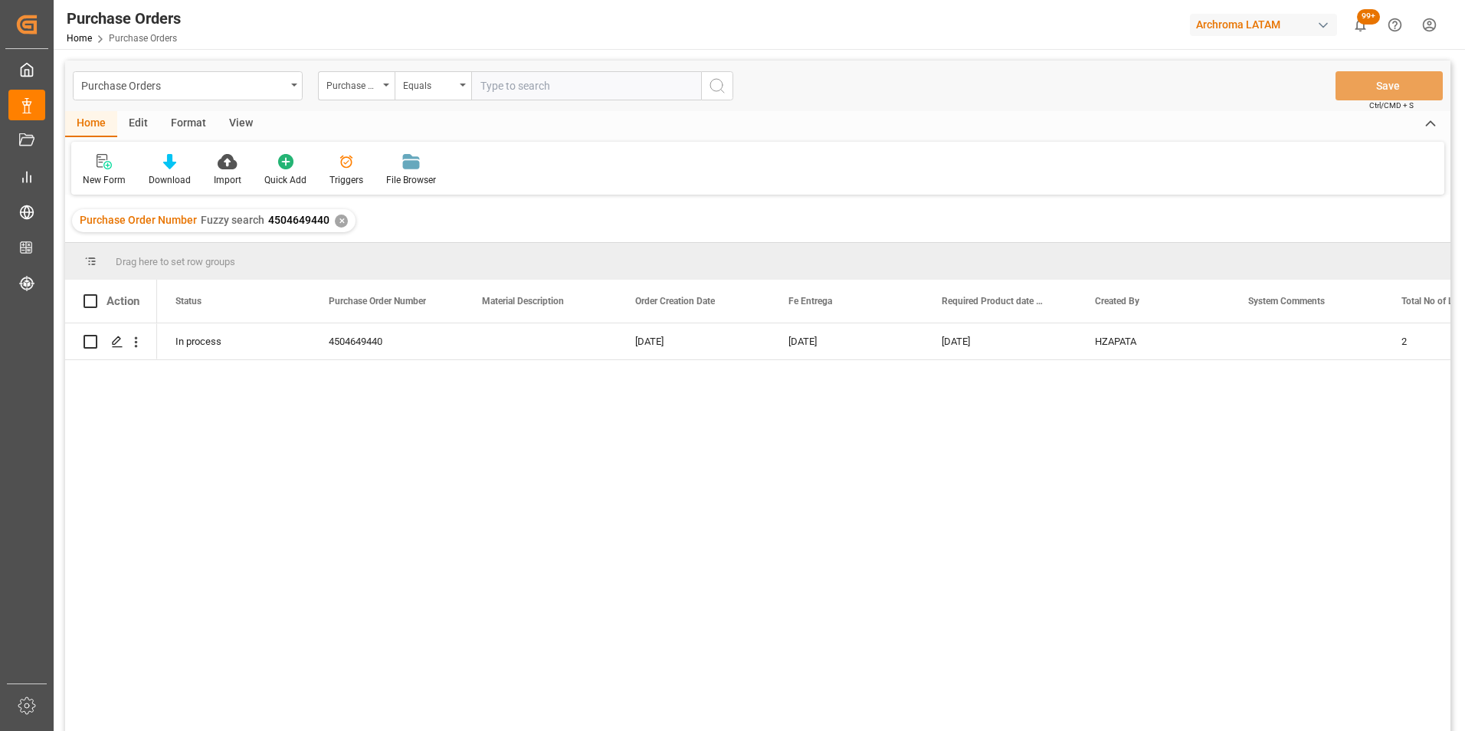
click at [342, 219] on div "✕" at bounding box center [341, 221] width 13 height 13
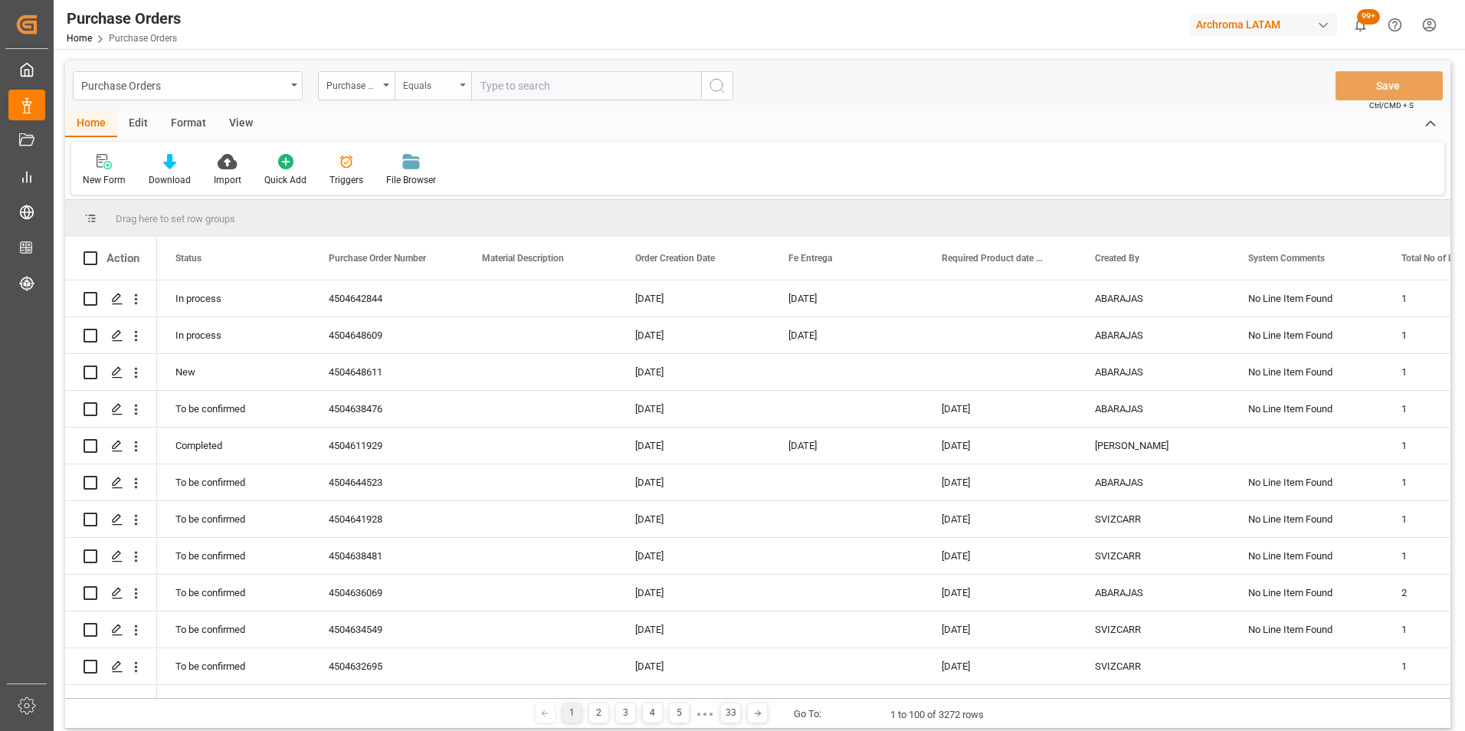
click at [426, 75] on div "Equals" at bounding box center [429, 84] width 52 height 18
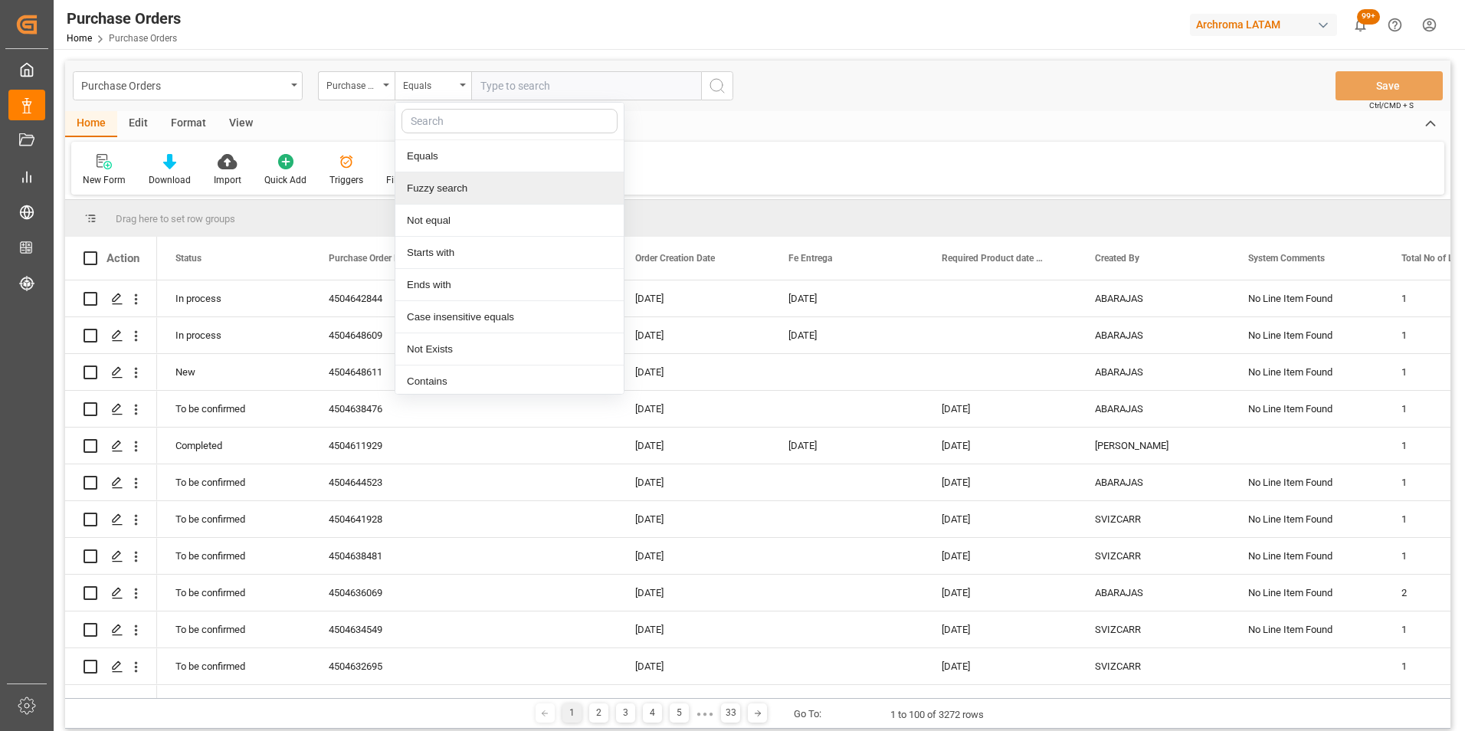
click at [459, 183] on div "Fuzzy search" at bounding box center [509, 188] width 228 height 32
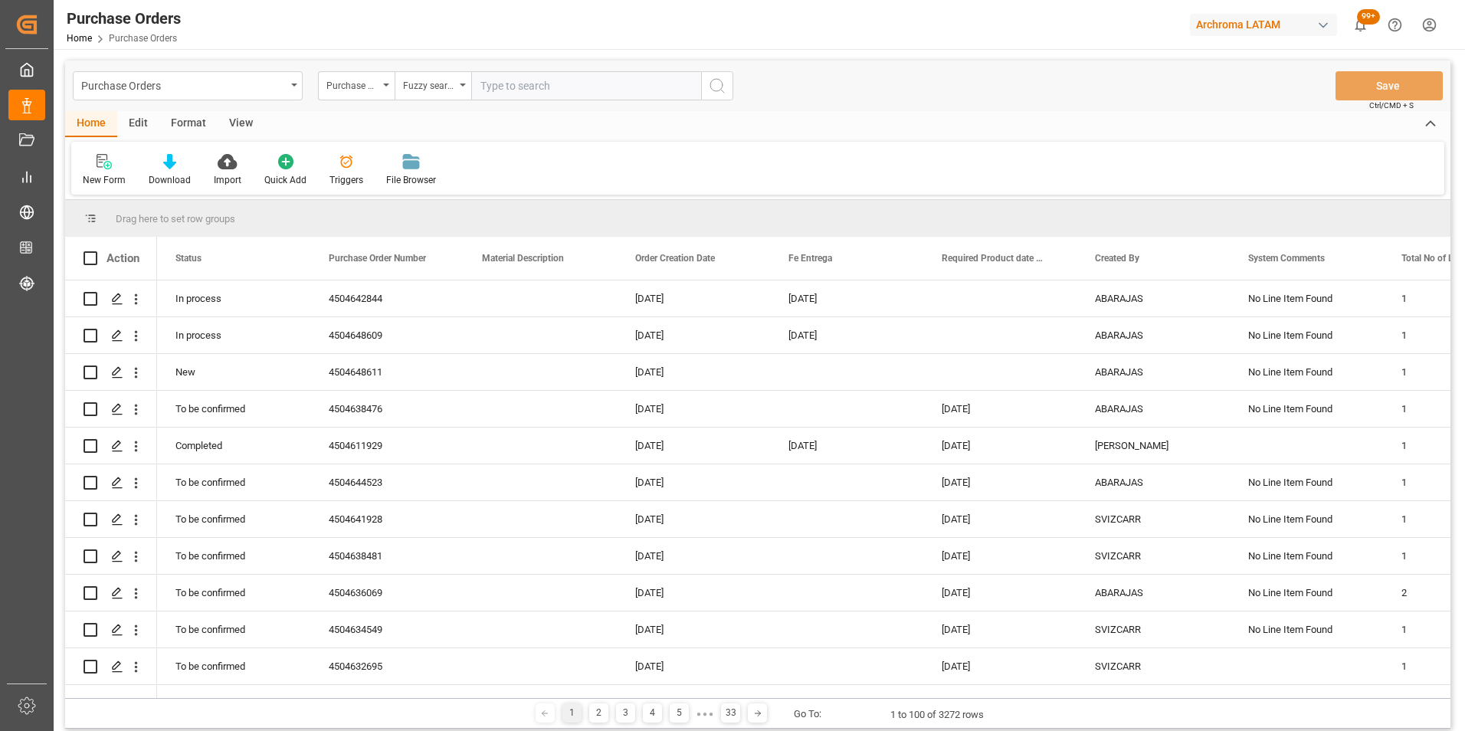
paste input "4504655401"
type input "4504655401"
click at [718, 85] on icon "search button" at bounding box center [717, 86] width 18 height 18
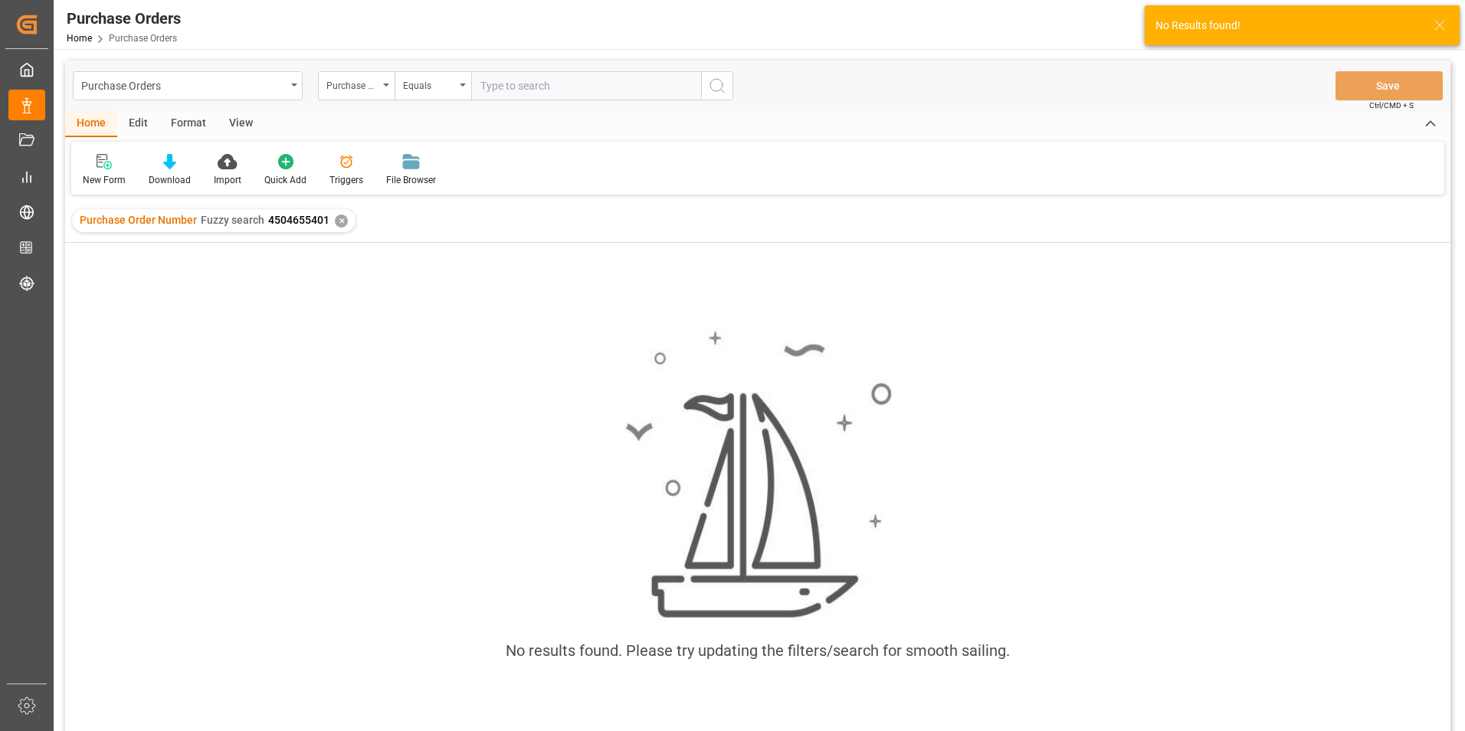
click at [339, 220] on div "✕" at bounding box center [341, 221] width 13 height 13
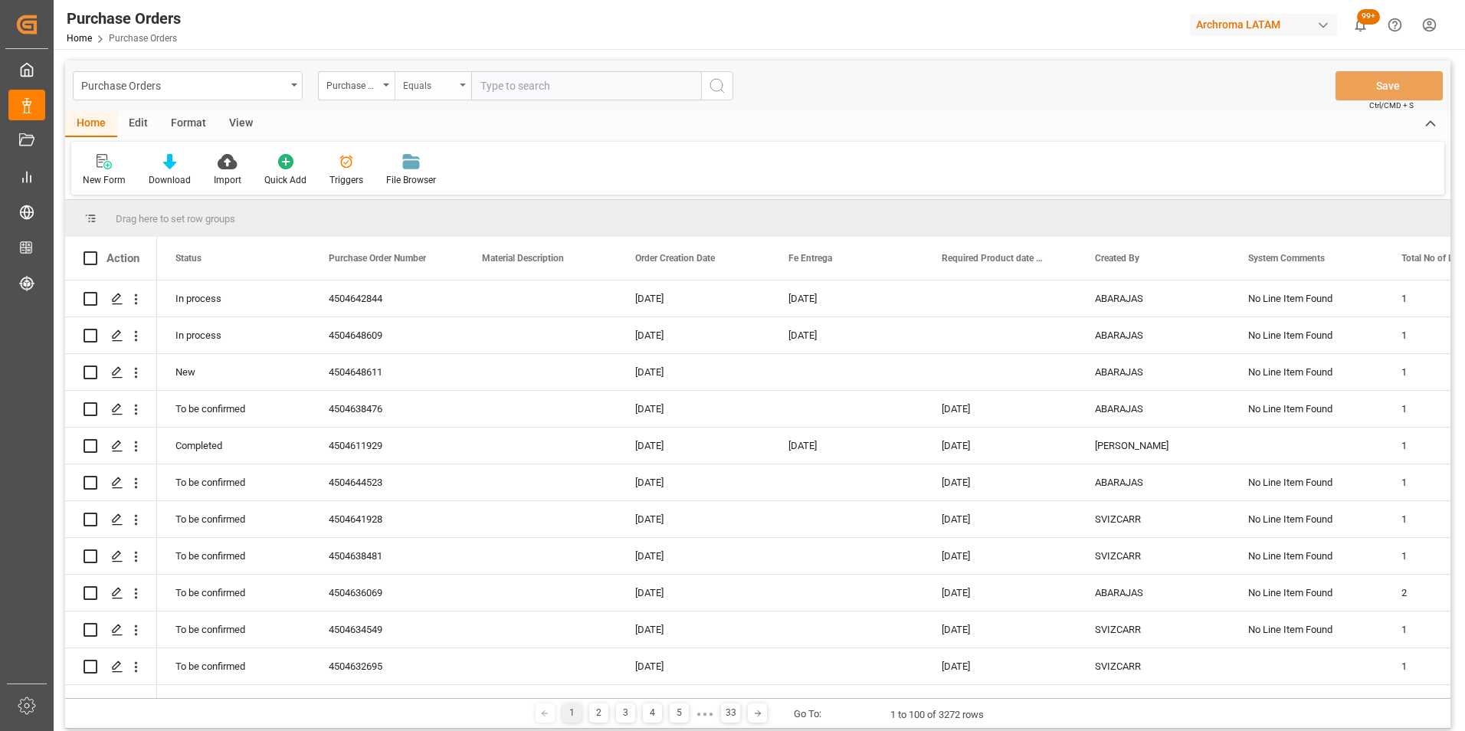
click at [454, 93] on div "Equals" at bounding box center [433, 85] width 77 height 29
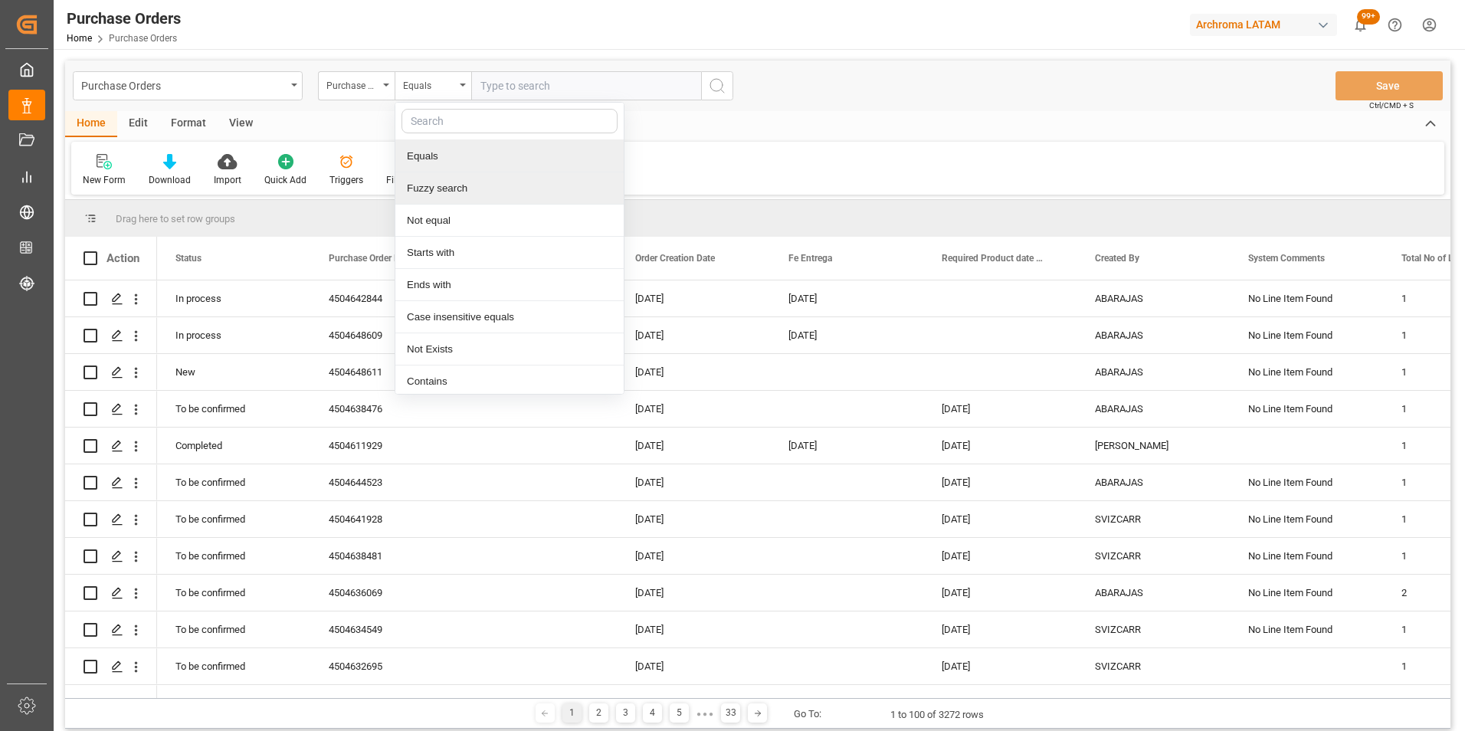
click at [459, 183] on div "Fuzzy search" at bounding box center [509, 188] width 228 height 32
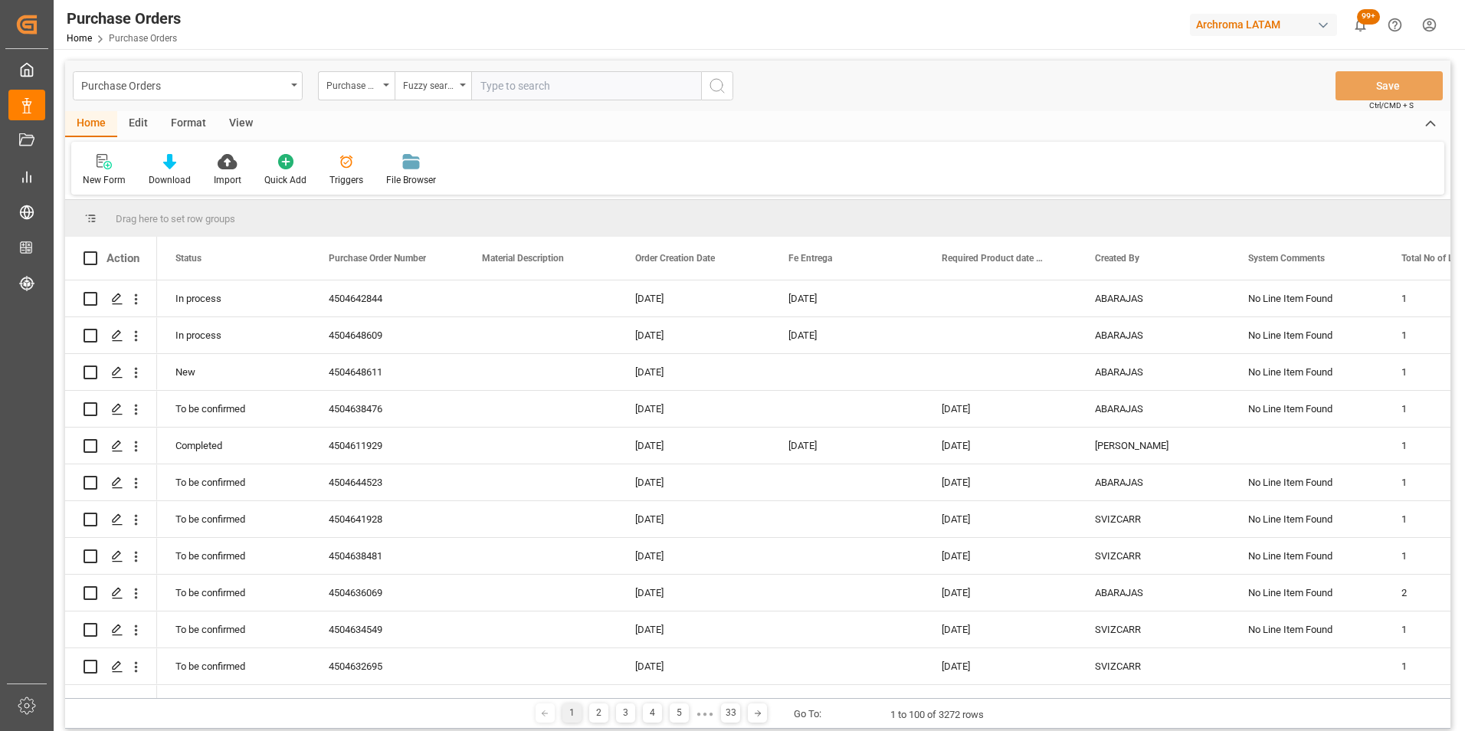
paste input "4504620274"
type input "4504620274"
click at [719, 90] on icon "search button" at bounding box center [717, 86] width 18 height 18
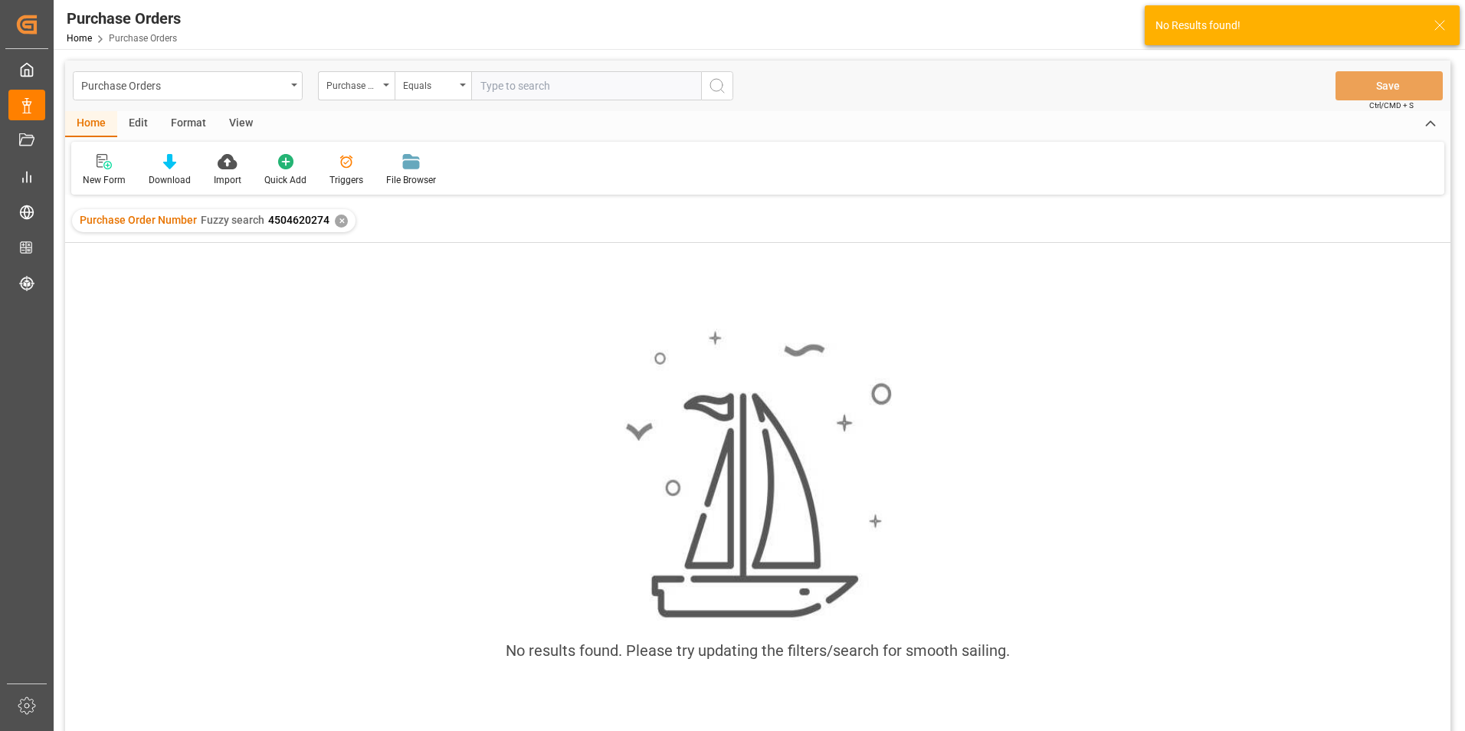
click at [343, 224] on div "✕" at bounding box center [341, 221] width 13 height 13
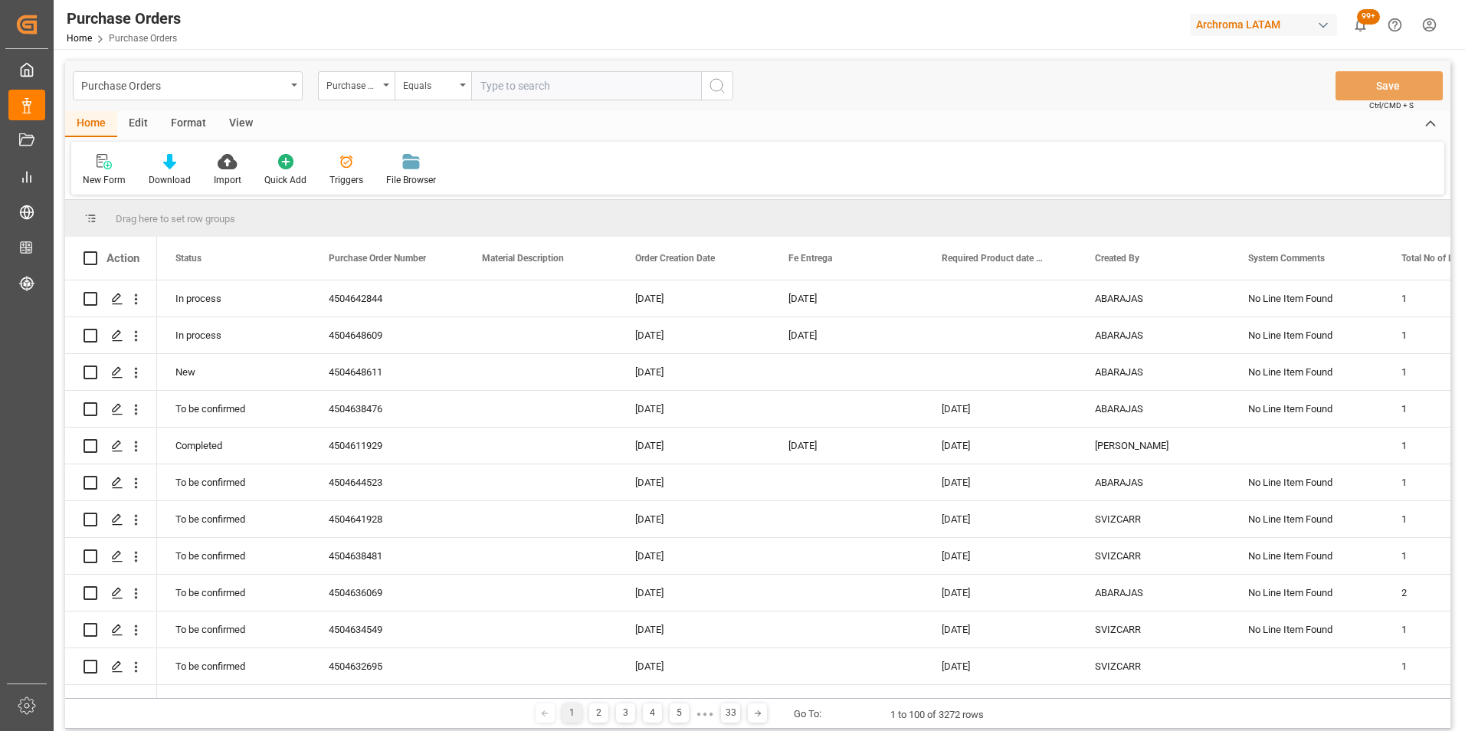
click at [515, 87] on input "text" at bounding box center [586, 85] width 230 height 29
click at [454, 87] on div "Equals" at bounding box center [429, 84] width 52 height 18
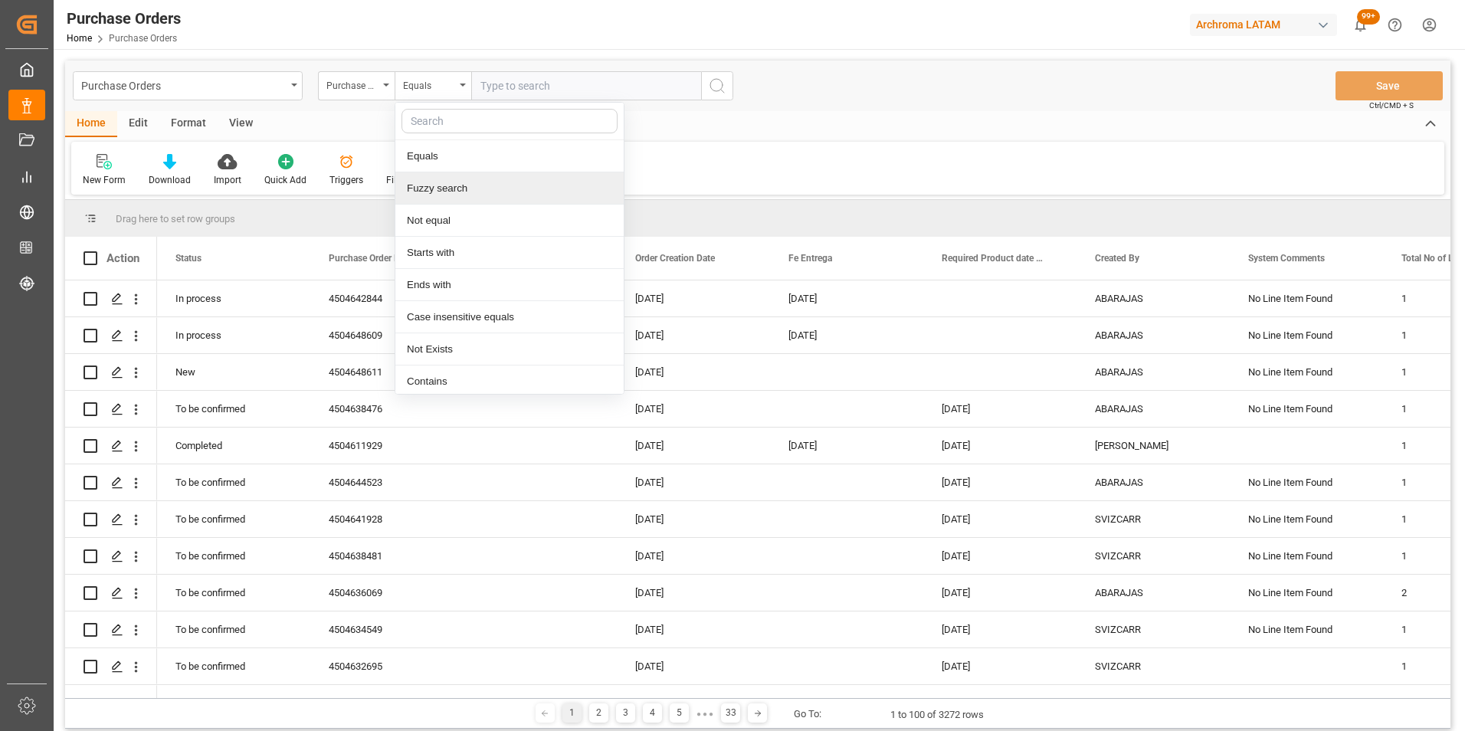
click at [451, 188] on div "Fuzzy search" at bounding box center [509, 188] width 228 height 32
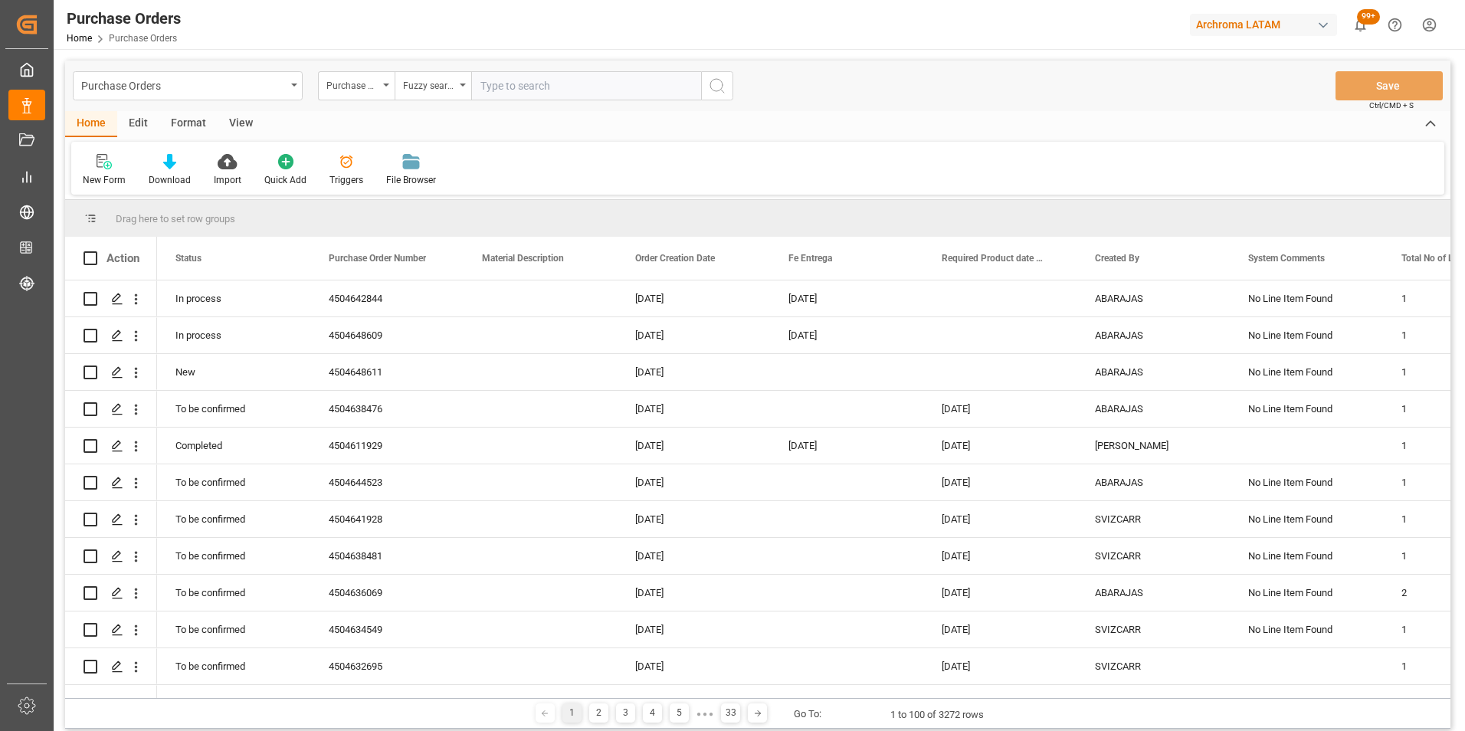
paste input "4504656918"
type input "4504656918"
click at [723, 89] on icon "search button" at bounding box center [717, 86] width 18 height 18
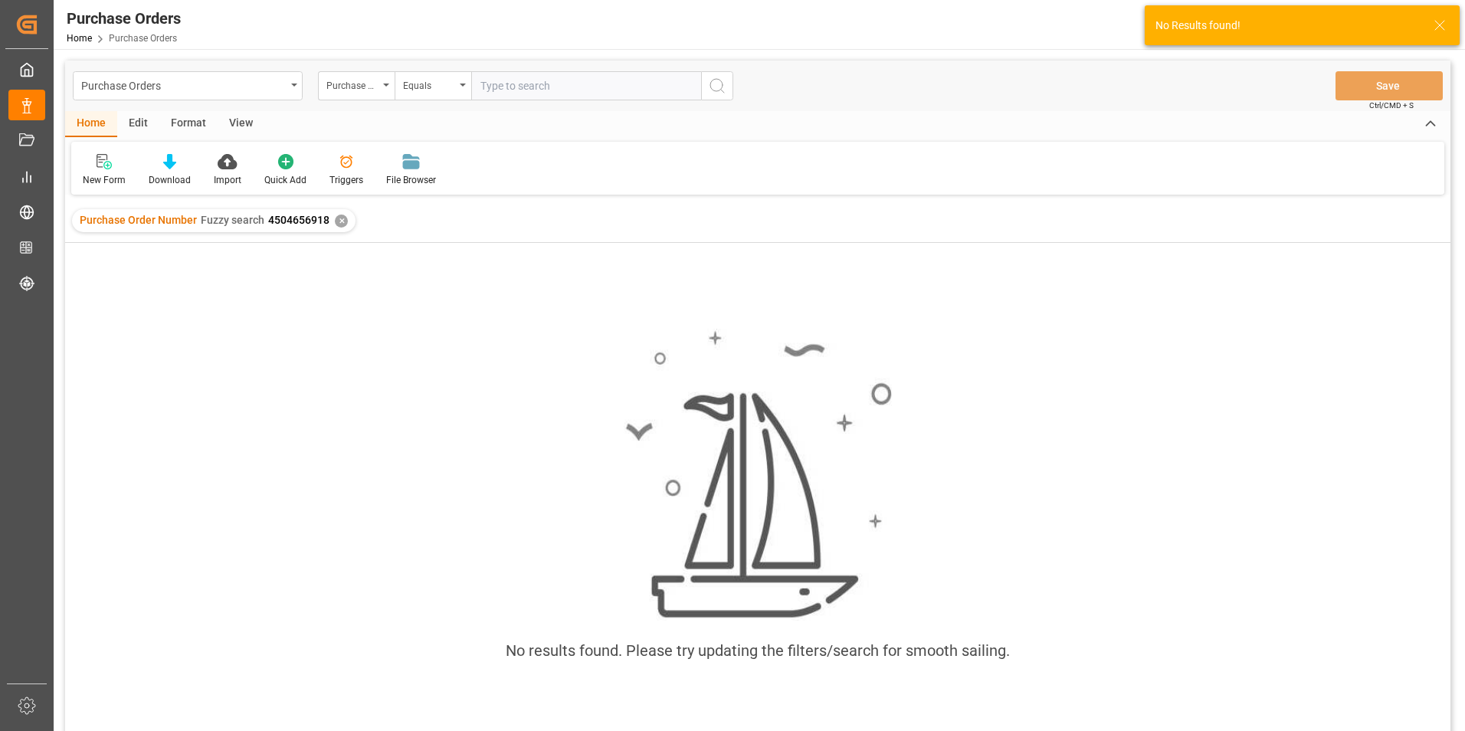
click at [344, 218] on div "✕" at bounding box center [341, 221] width 13 height 13
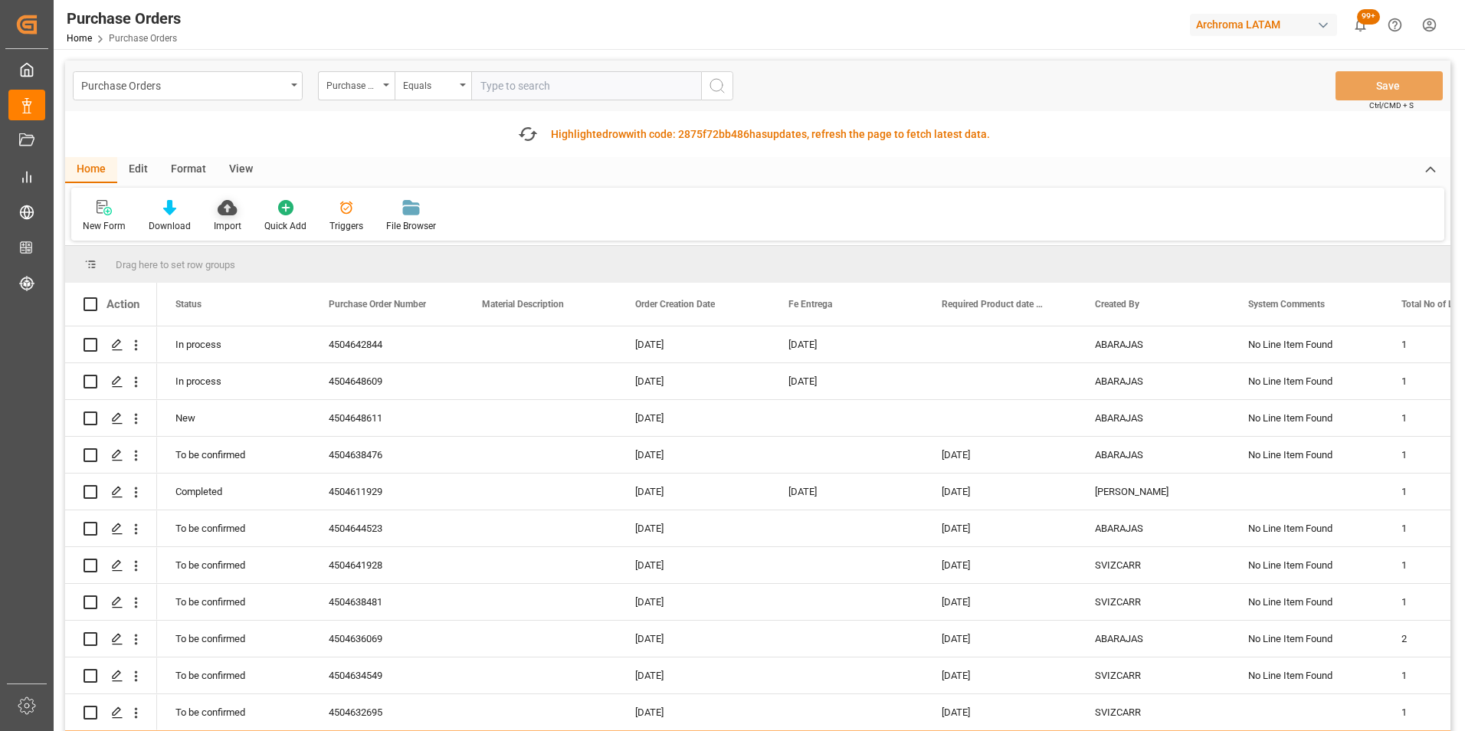
click at [230, 208] on icon at bounding box center [227, 207] width 19 height 15
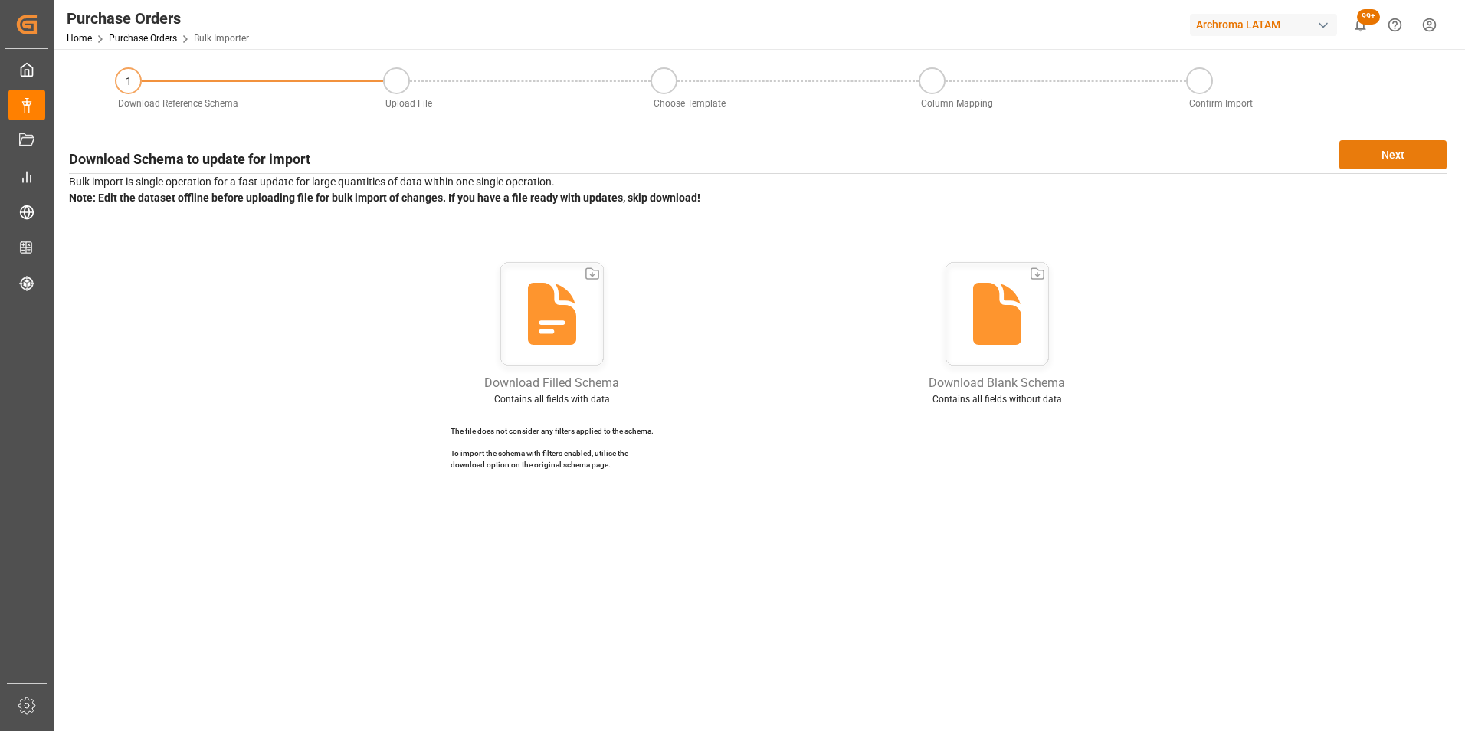
click at [1420, 155] on button "Next" at bounding box center [1392, 154] width 107 height 29
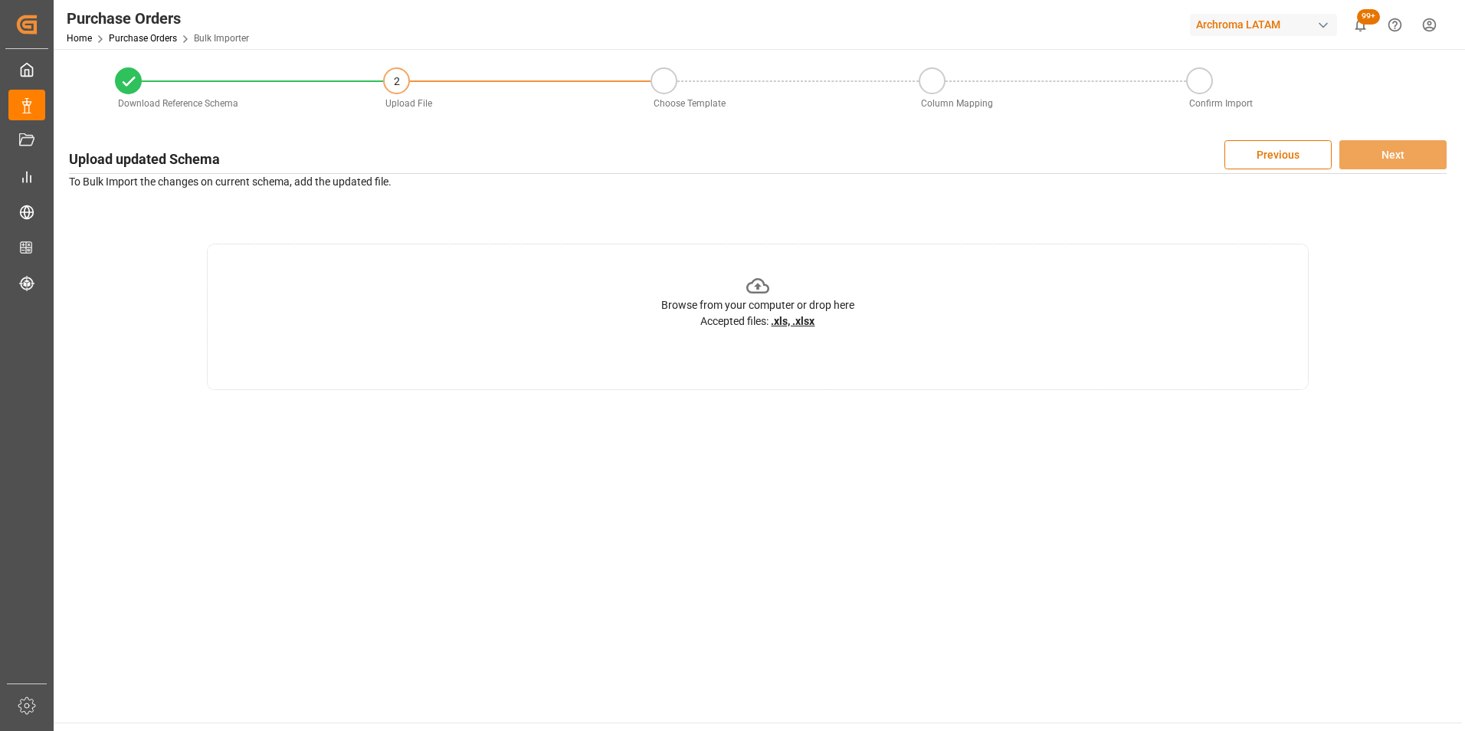
click at [777, 297] on div "Browse from your computer or drop here" at bounding box center [757, 305] width 193 height 16
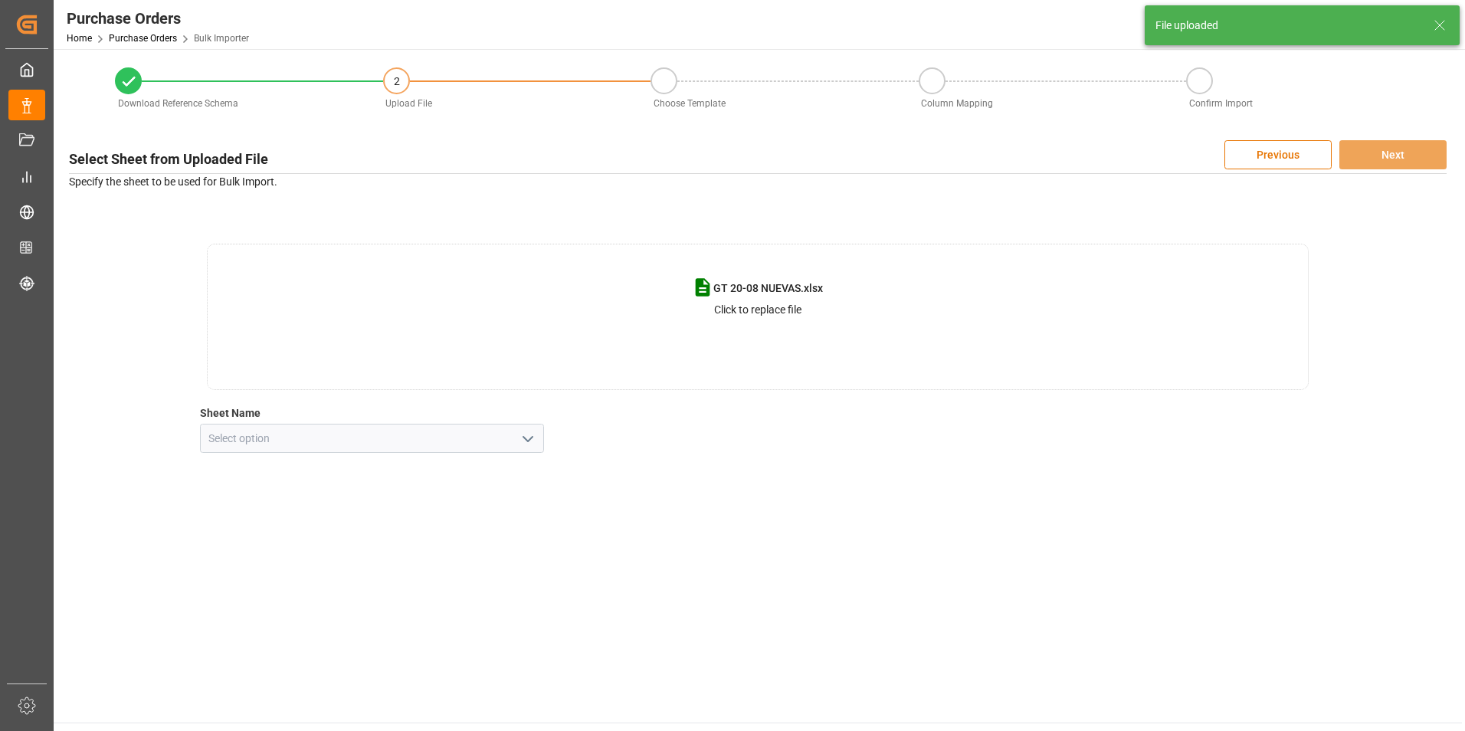
click at [529, 434] on icon "open menu" at bounding box center [528, 439] width 18 height 18
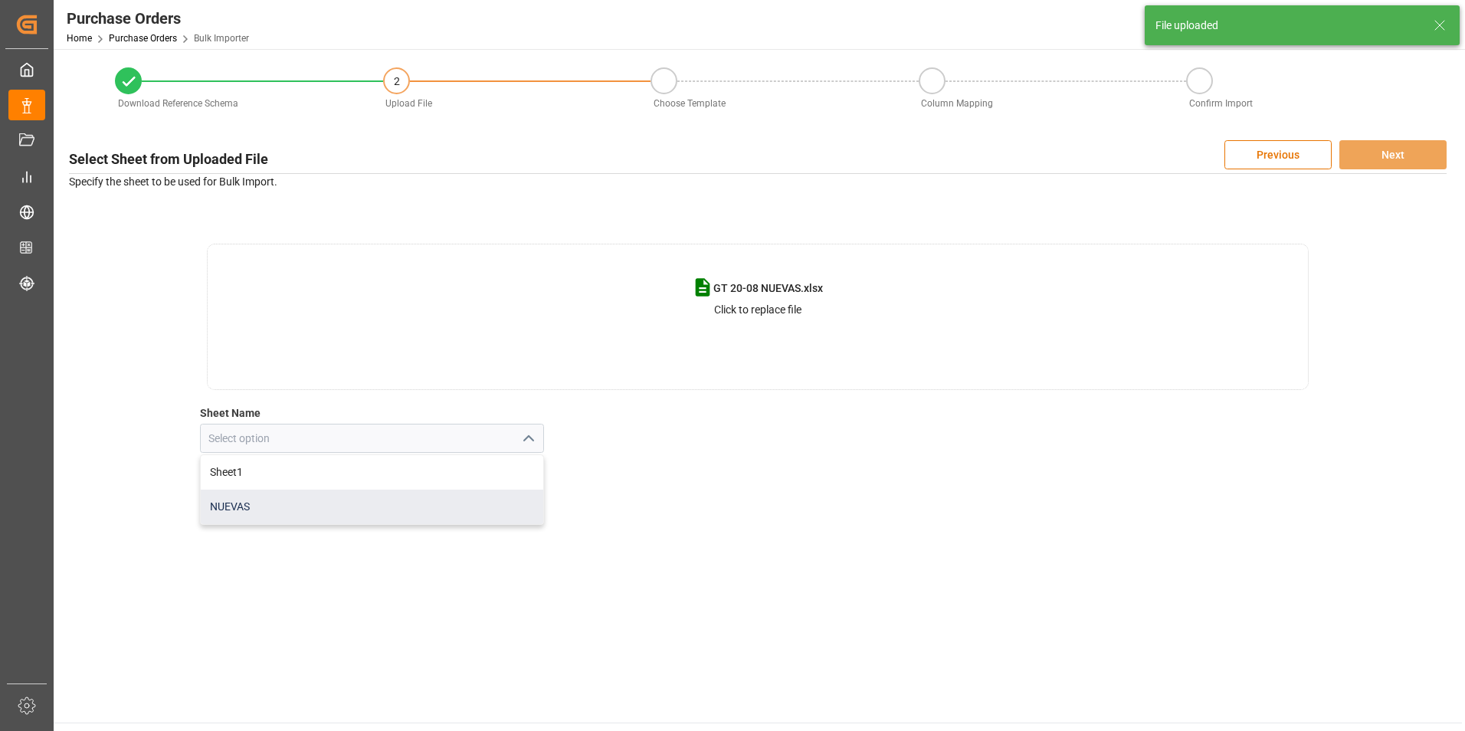
click at [454, 501] on div "NUEVAS" at bounding box center [372, 507] width 343 height 34
type input "NUEVAS"
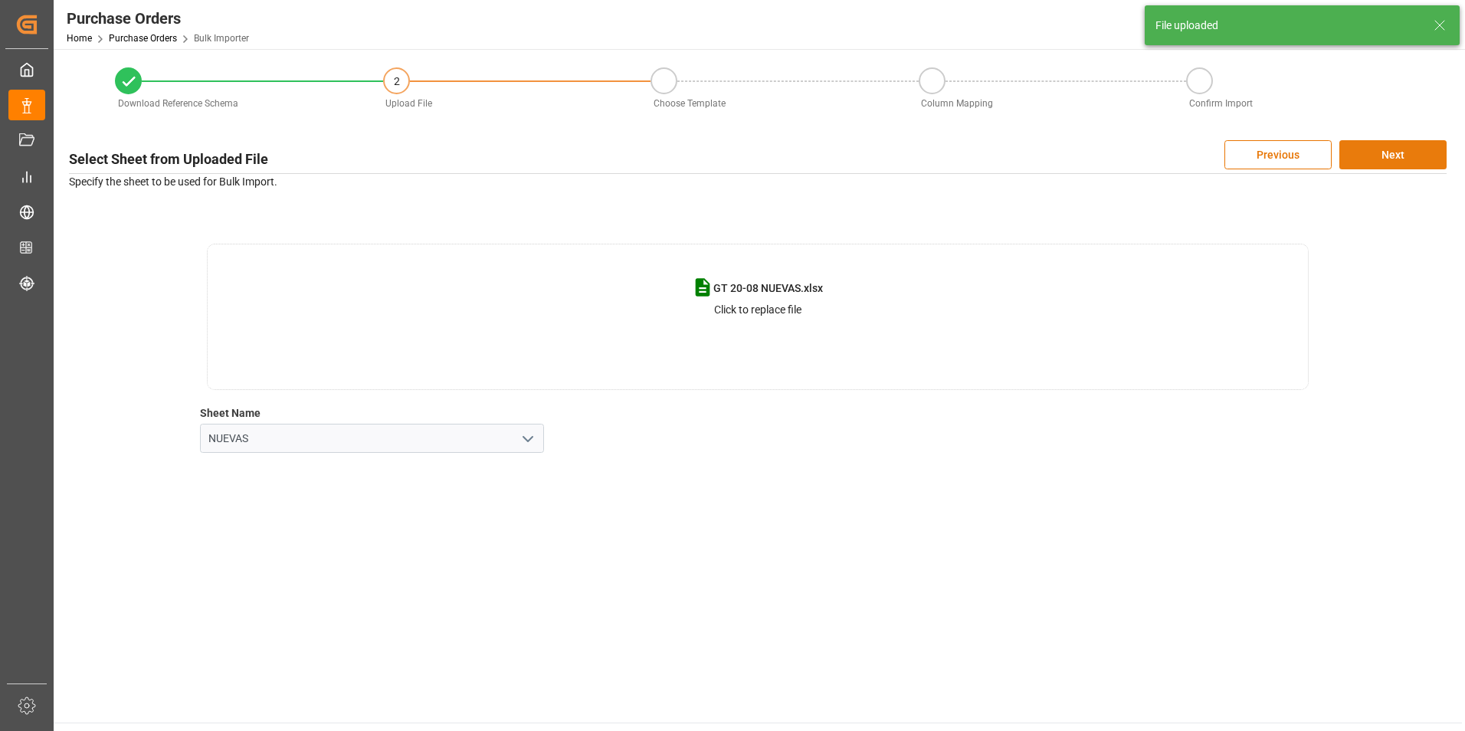
click at [1388, 153] on button "Next" at bounding box center [1392, 154] width 107 height 29
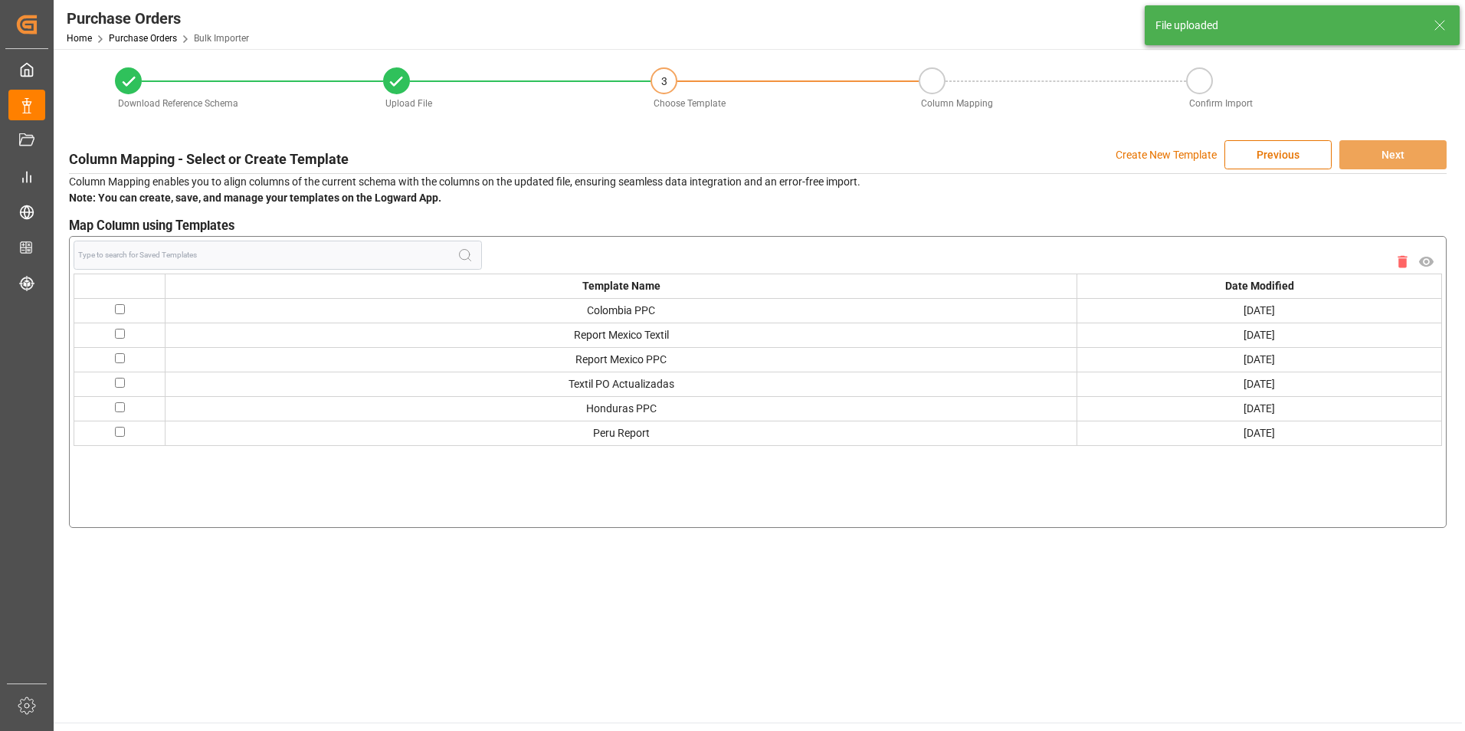
click at [1146, 152] on p "Create New Template" at bounding box center [1165, 154] width 101 height 29
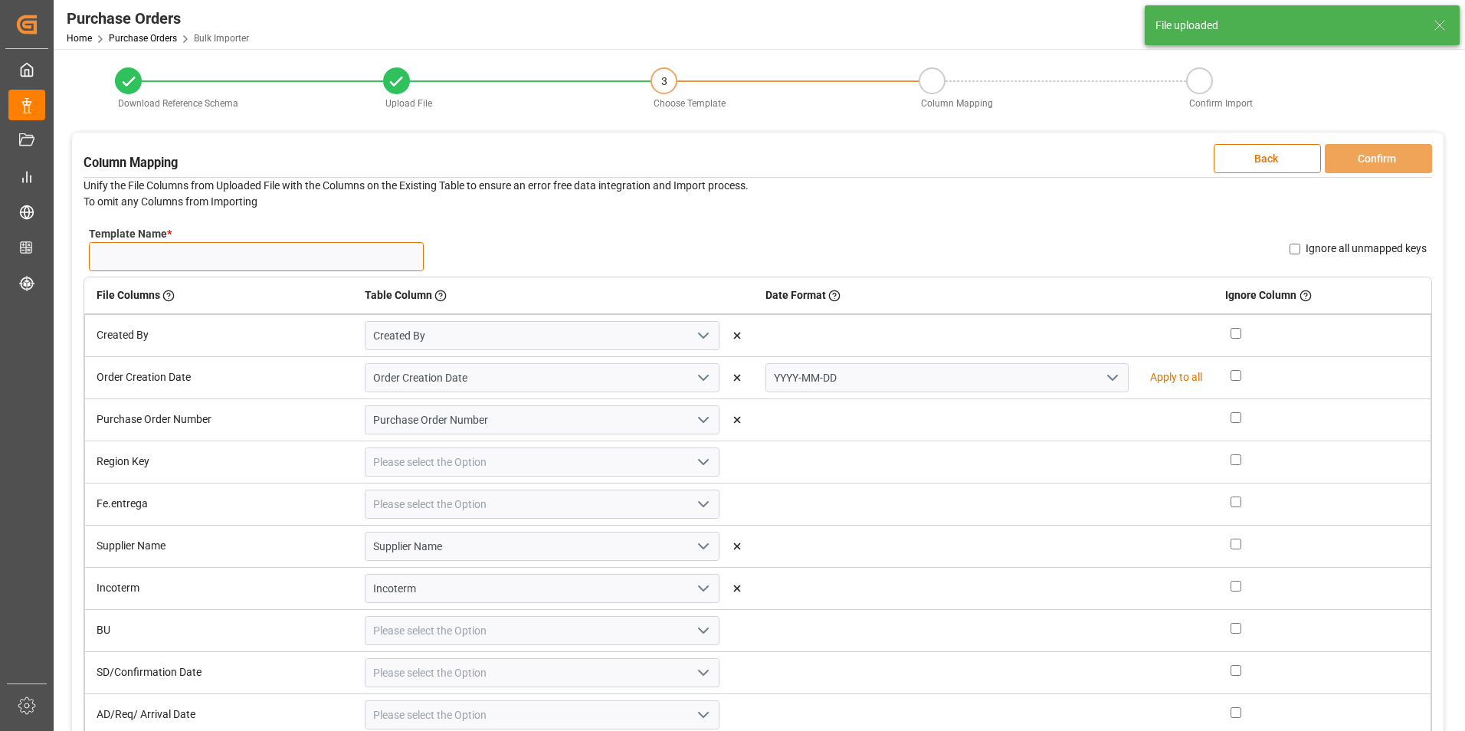
click at [290, 249] on input "Template Name *" at bounding box center [256, 256] width 335 height 29
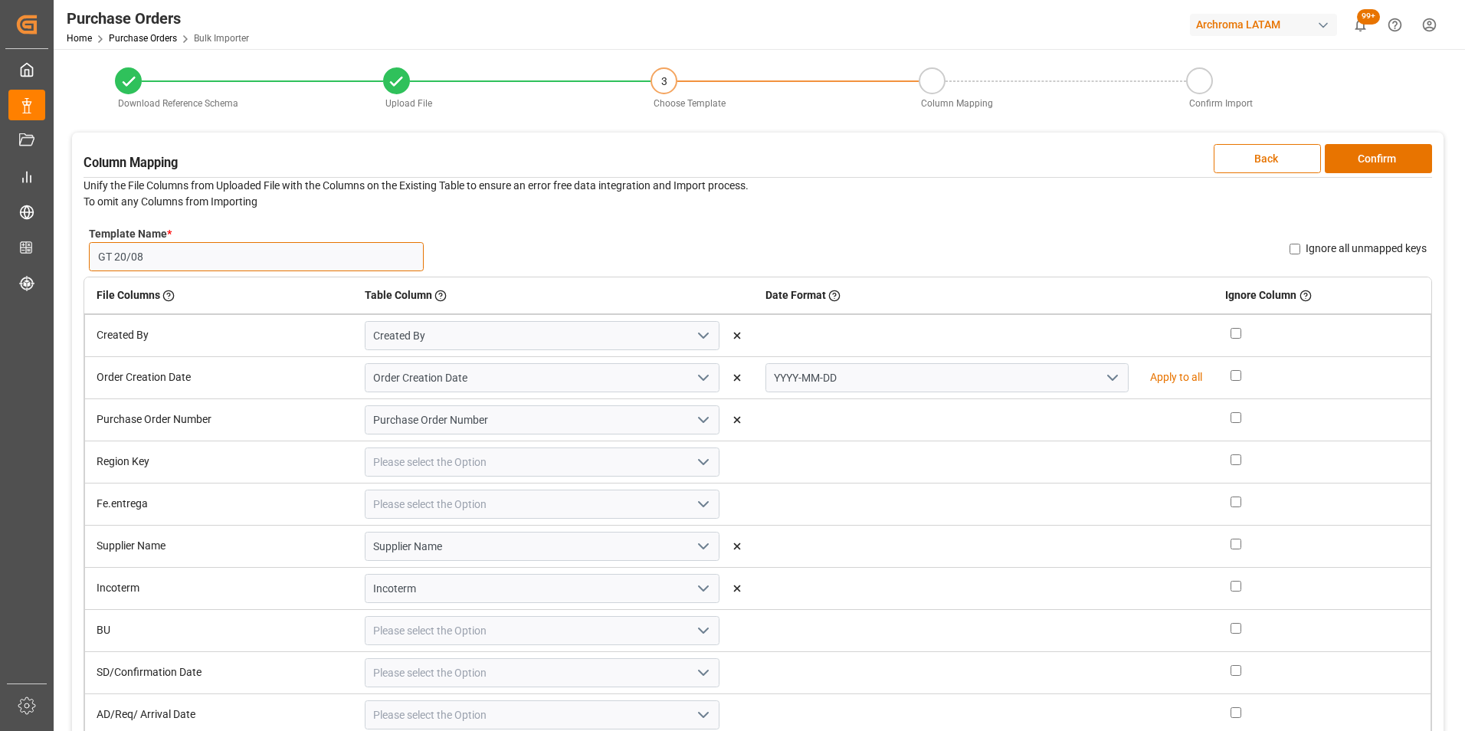
type input "GT 20/08"
click at [1108, 375] on polyline "open menu" at bounding box center [1112, 377] width 9 height 5
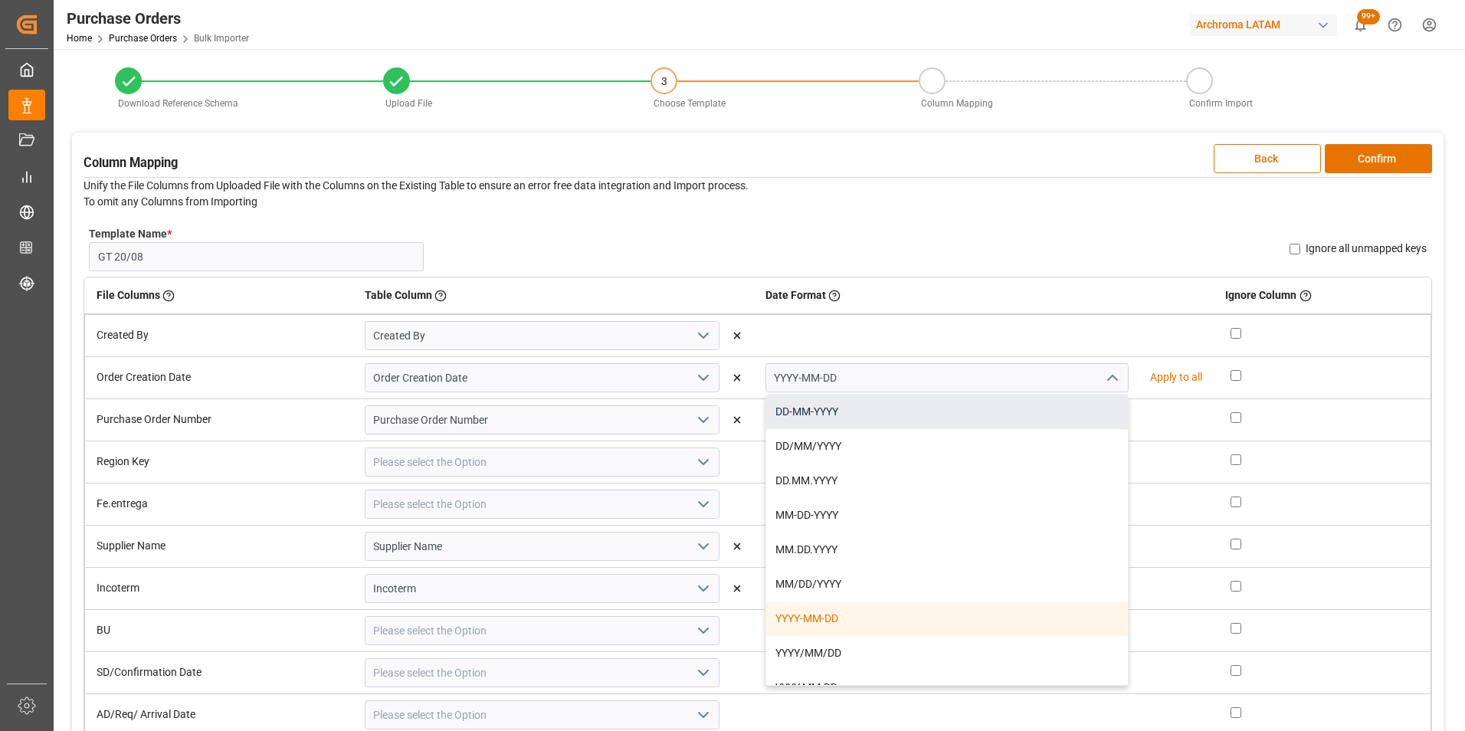
click at [1025, 414] on div "DD-MM-YYYY" at bounding box center [947, 412] width 362 height 34
type input "DD-MM-YYYY"
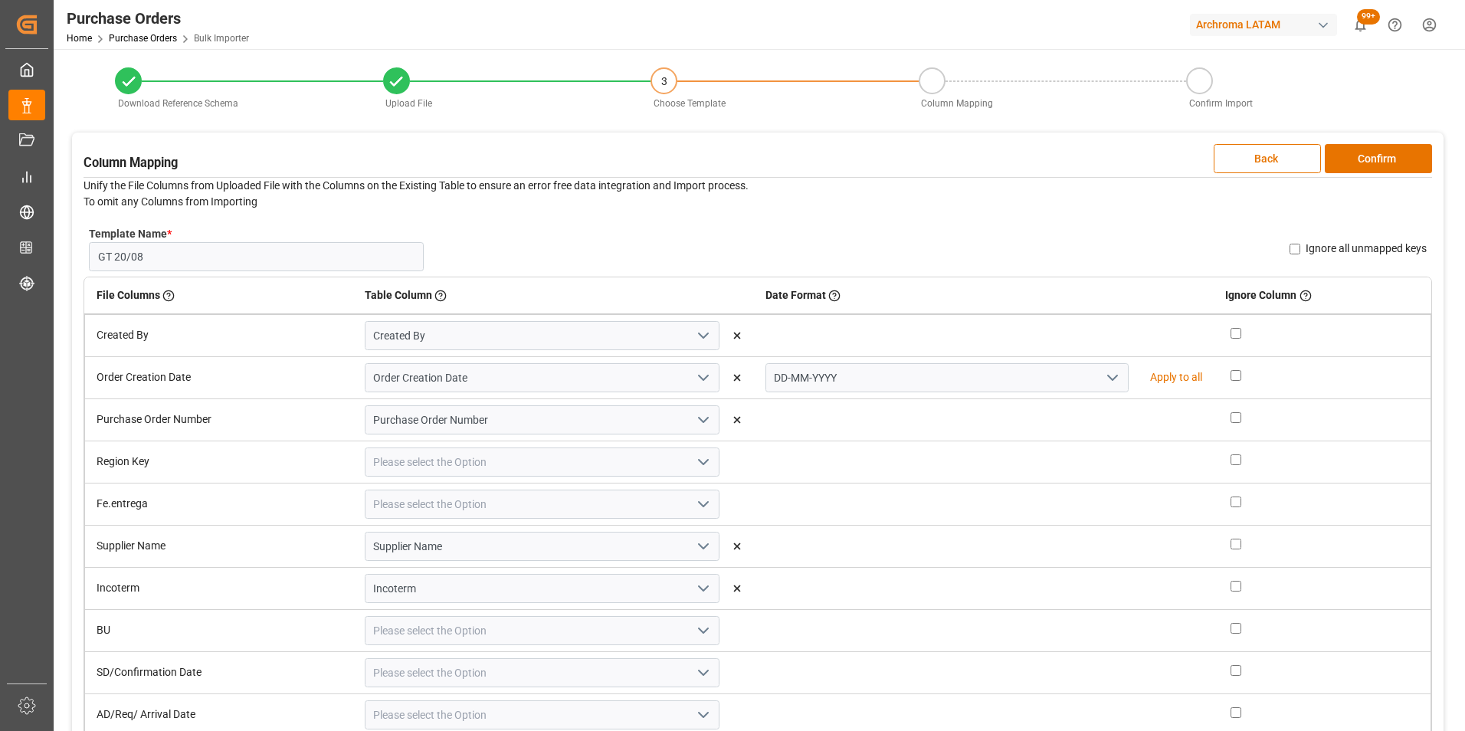
click at [695, 467] on icon "open menu" at bounding box center [703, 462] width 18 height 18
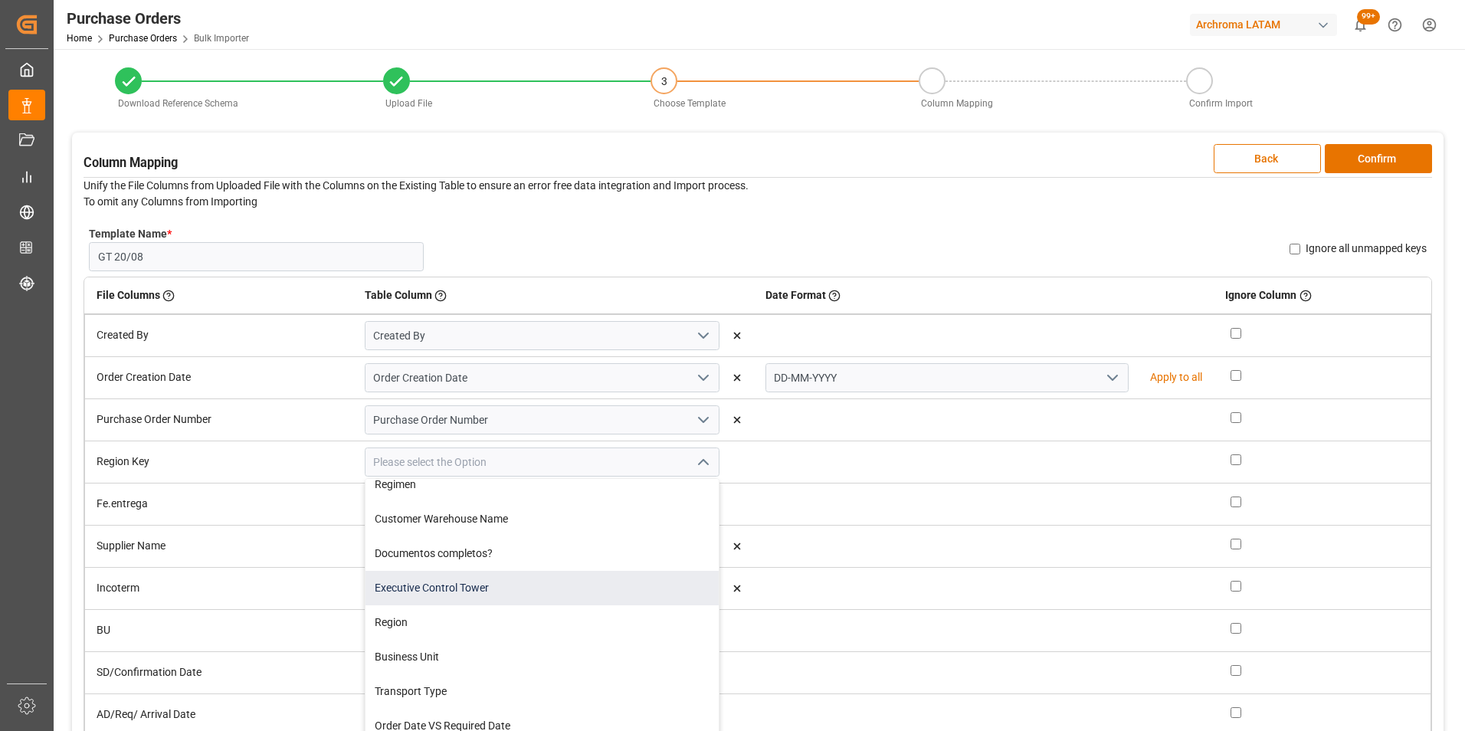
scroll to position [383, 0]
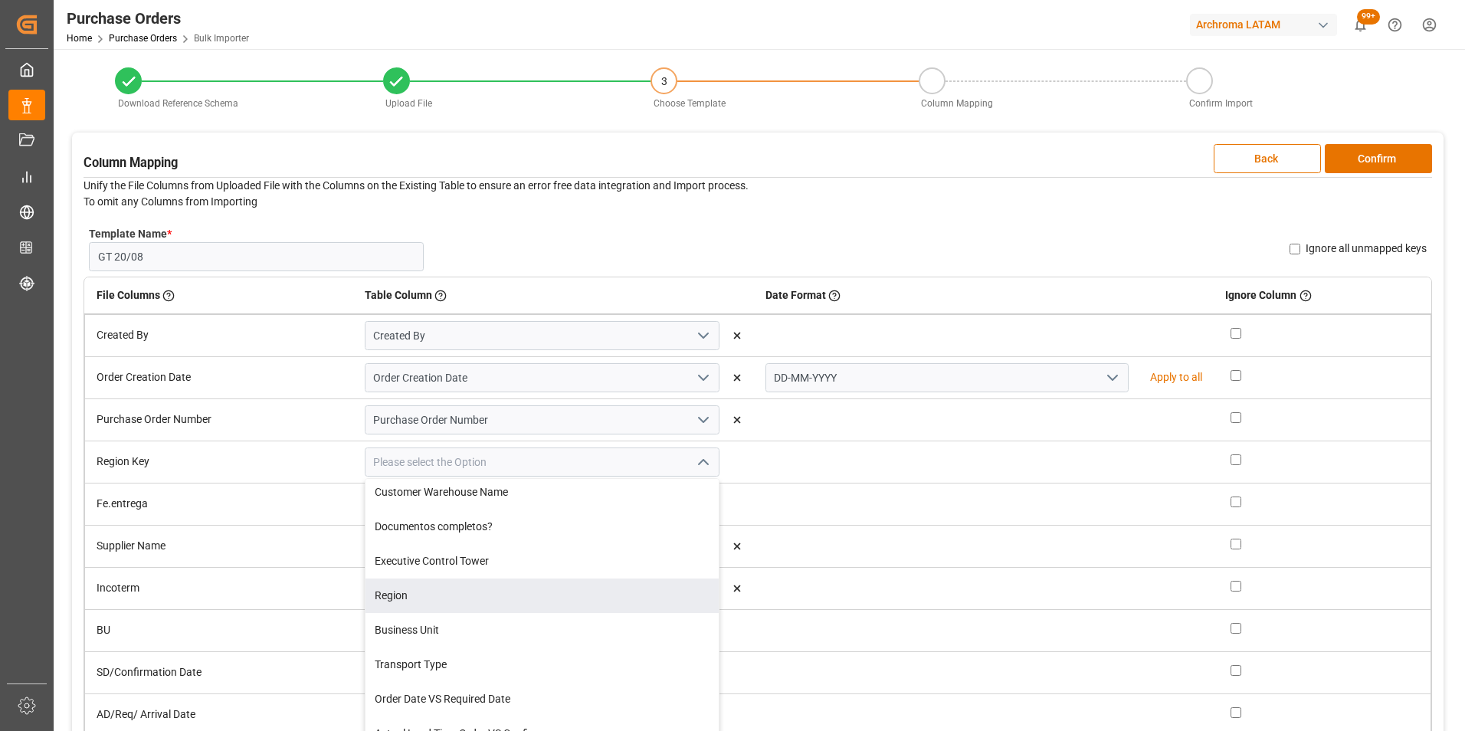
click at [545, 604] on div "Region" at bounding box center [541, 595] width 353 height 34
type input "Region"
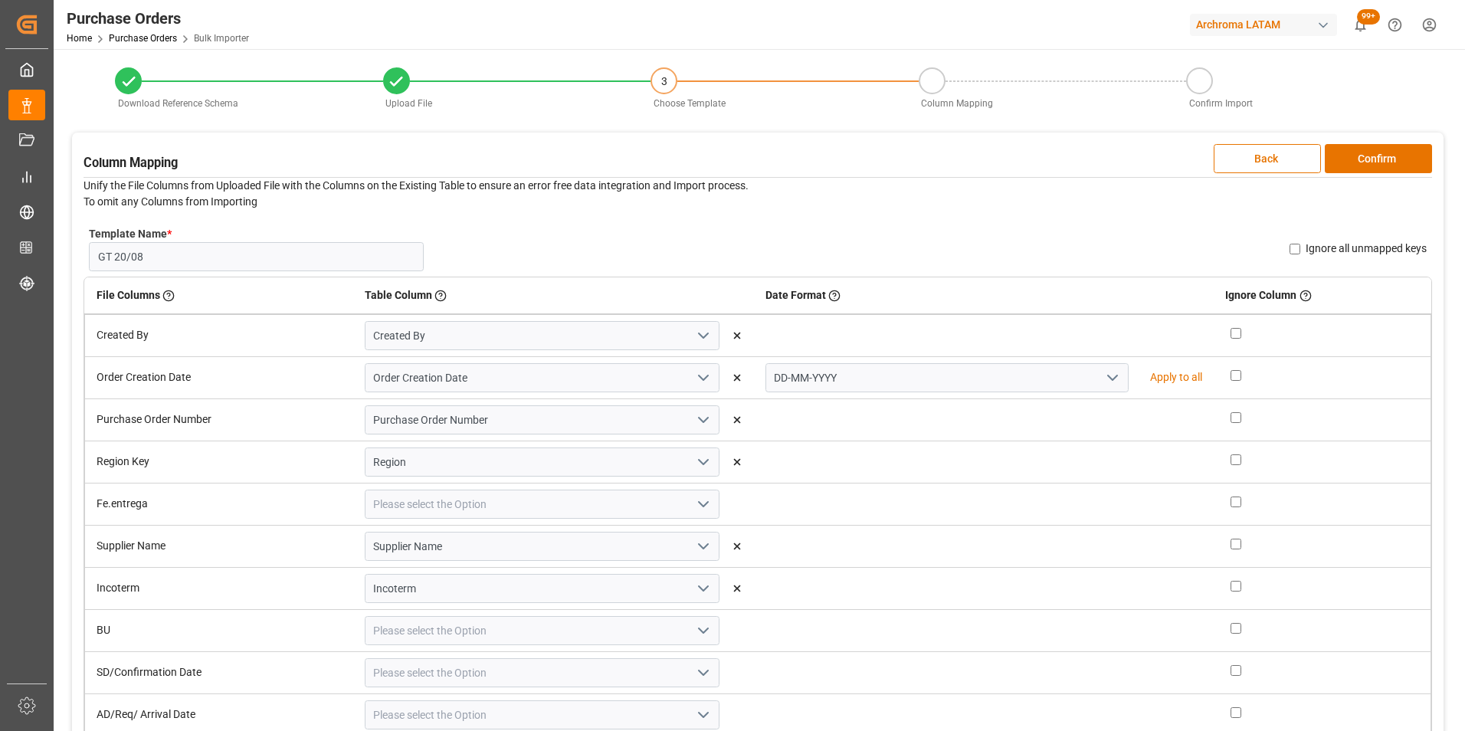
click at [694, 509] on icon "open menu" at bounding box center [703, 504] width 18 height 18
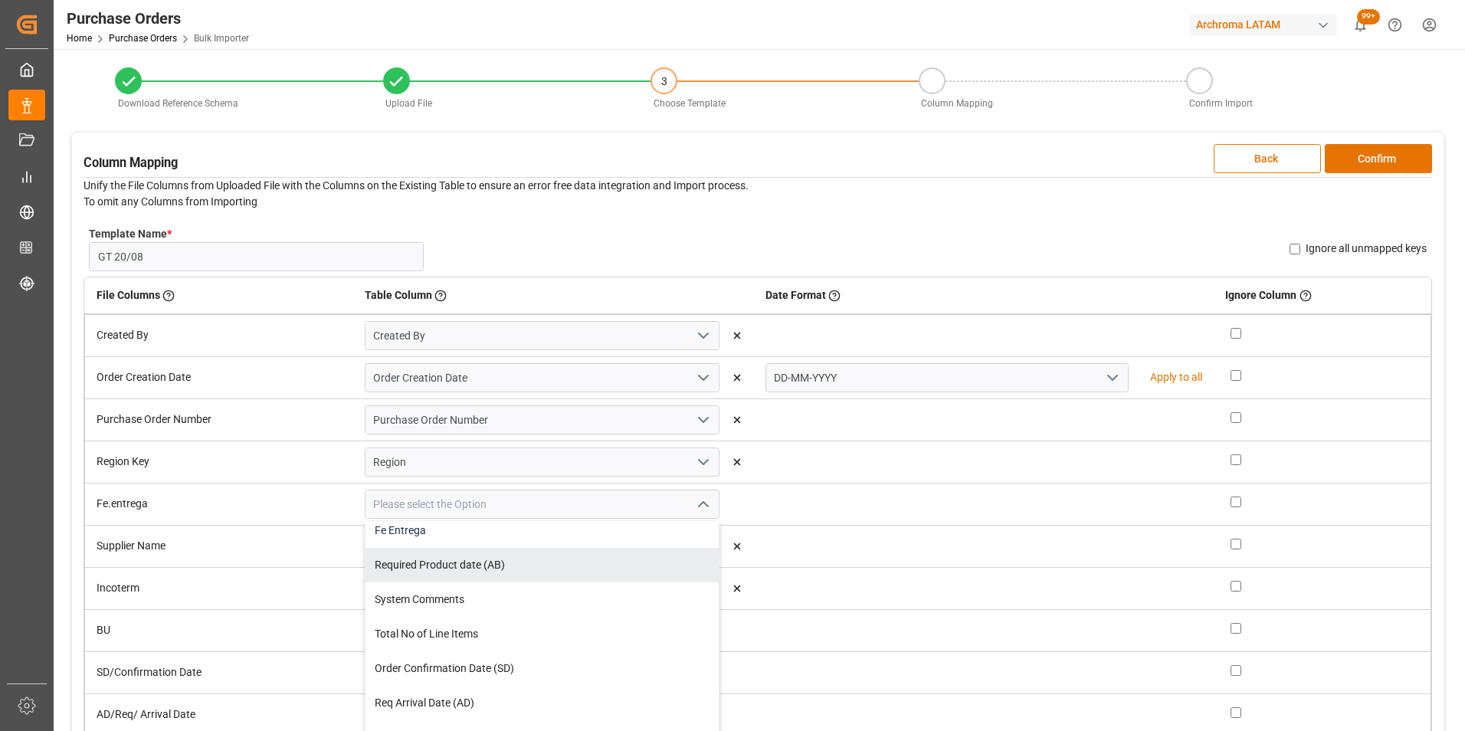
scroll to position [69, 0]
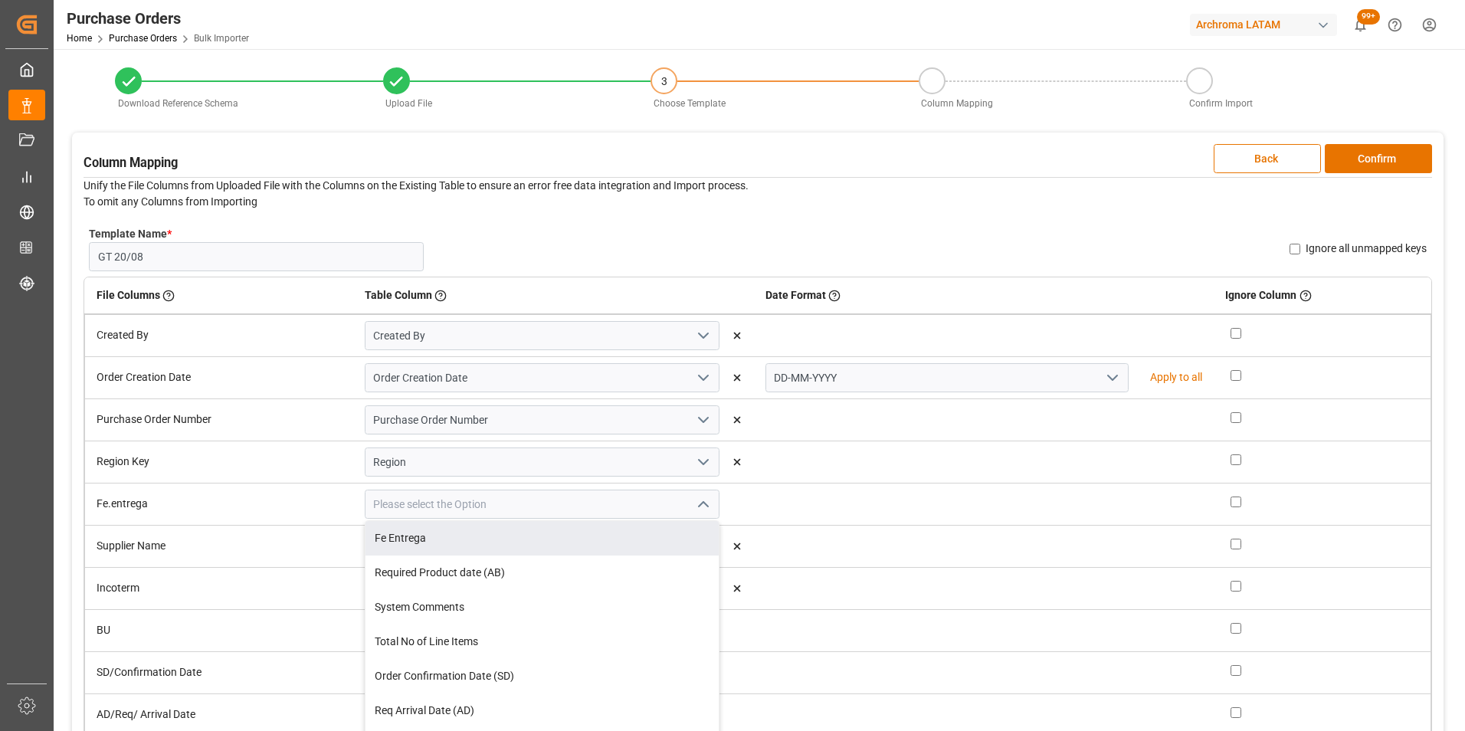
click at [601, 530] on div "Fe Entrega" at bounding box center [541, 538] width 353 height 34
type input "Fe Entrega"
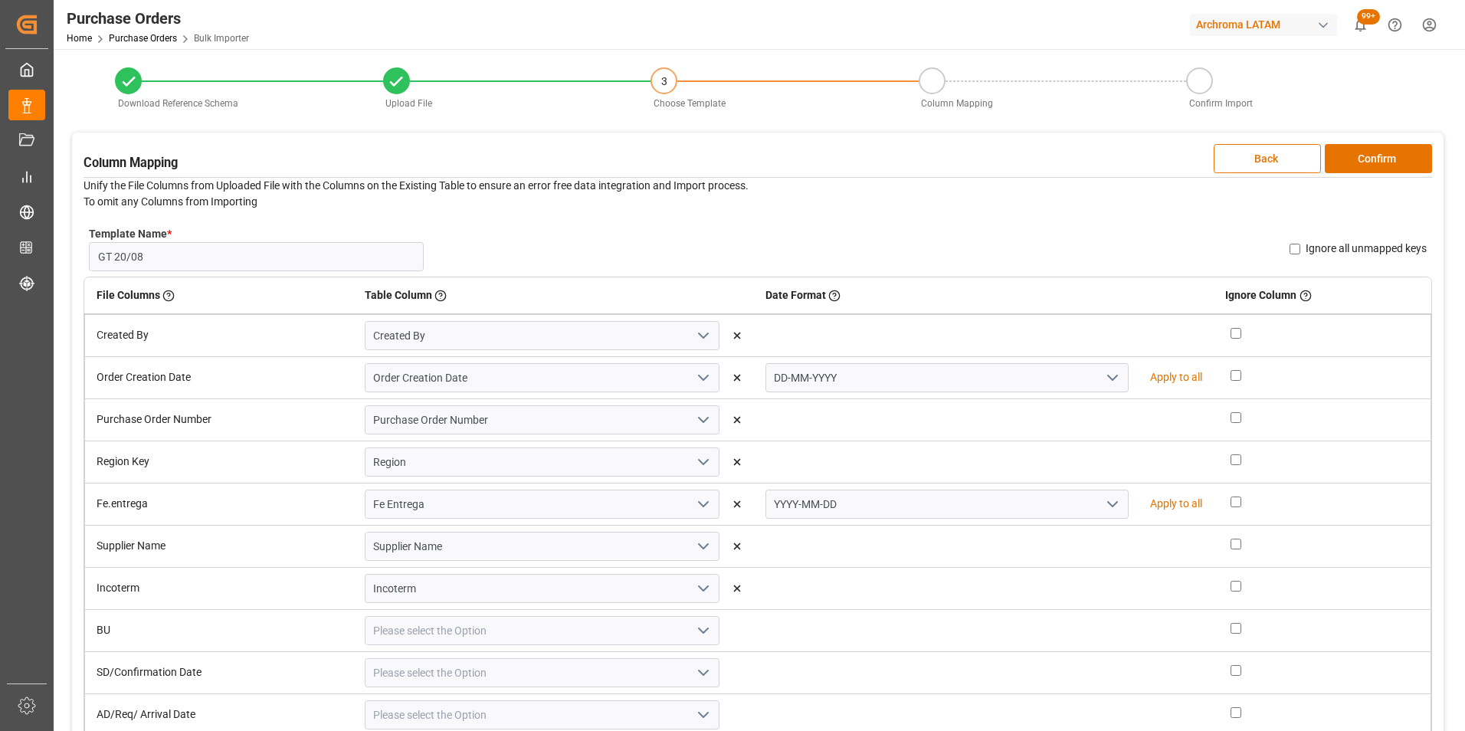
click at [1103, 503] on icon "open menu" at bounding box center [1112, 504] width 18 height 18
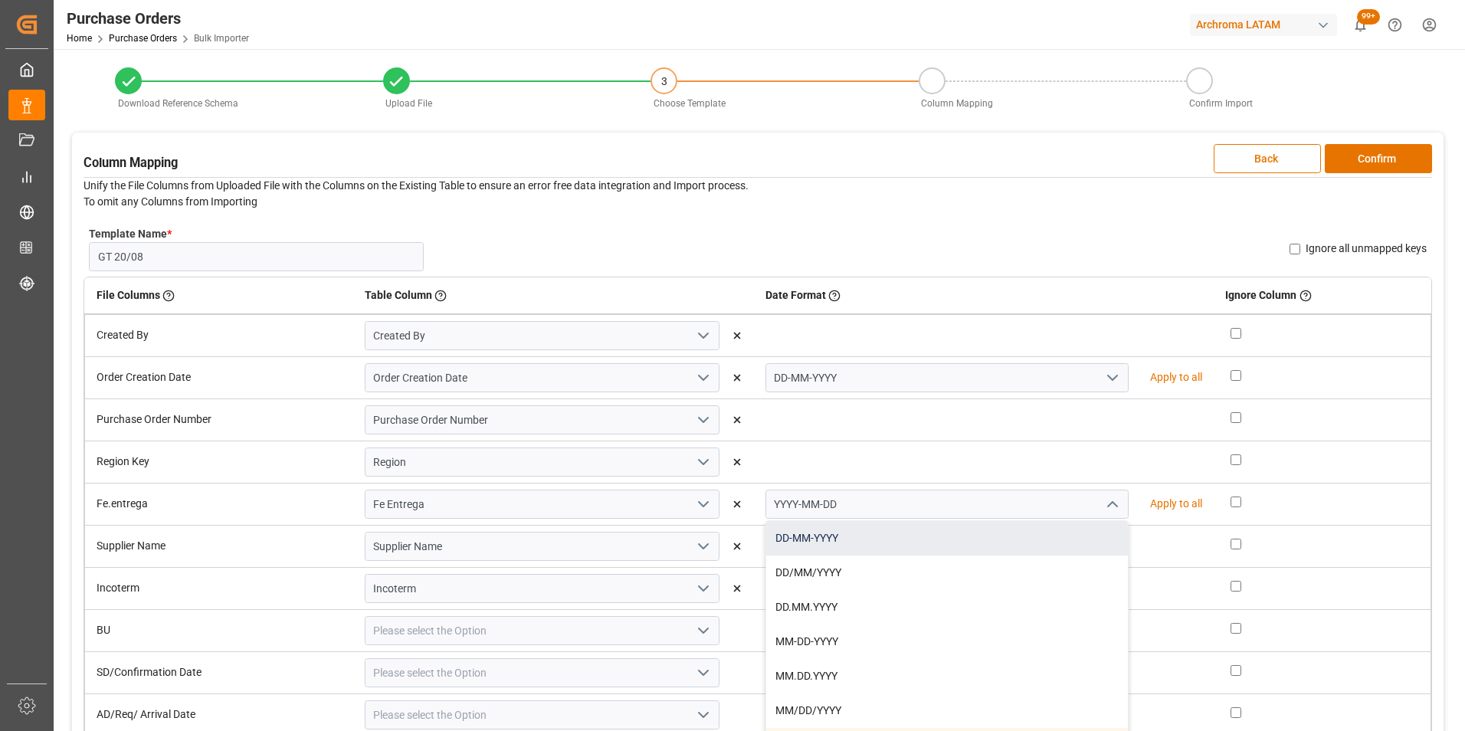
click at [1049, 531] on div "DD-MM-YYYY" at bounding box center [947, 538] width 362 height 34
type input "DD-MM-YYYY"
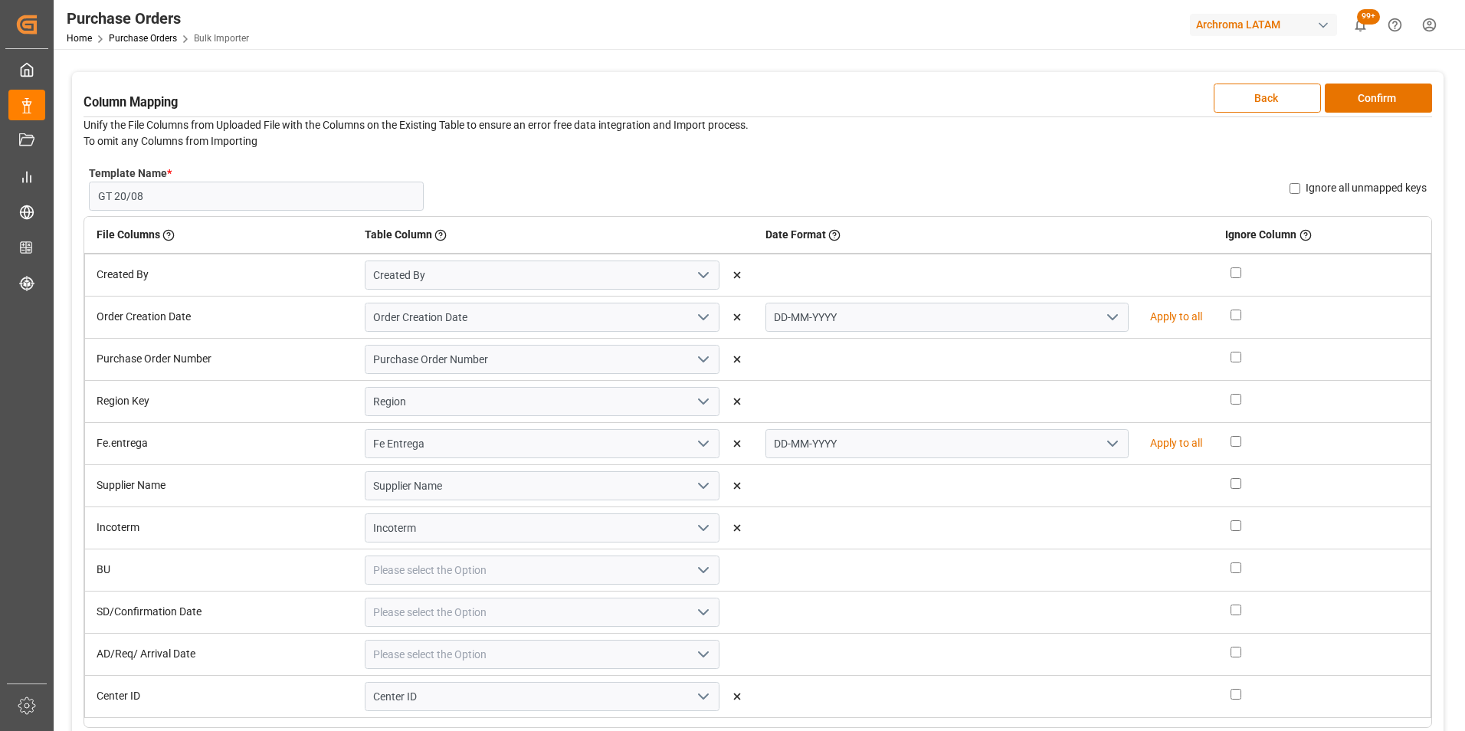
scroll to position [153, 0]
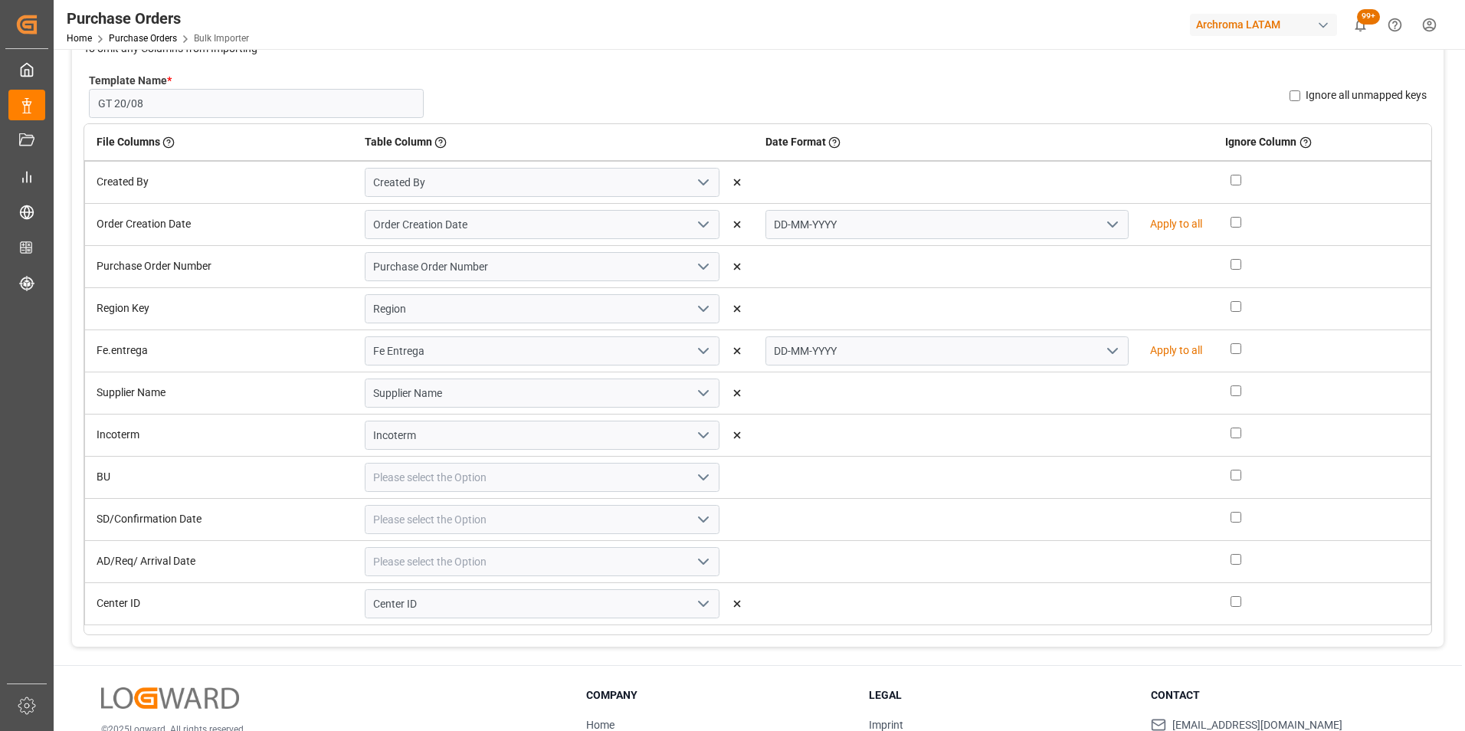
click at [703, 477] on polyline "open menu" at bounding box center [703, 477] width 9 height 5
click at [624, 532] on div "Business Unit" at bounding box center [541, 526] width 353 height 34
type input "Business Unit"
click at [698, 523] on icon "open menu" at bounding box center [703, 519] width 18 height 18
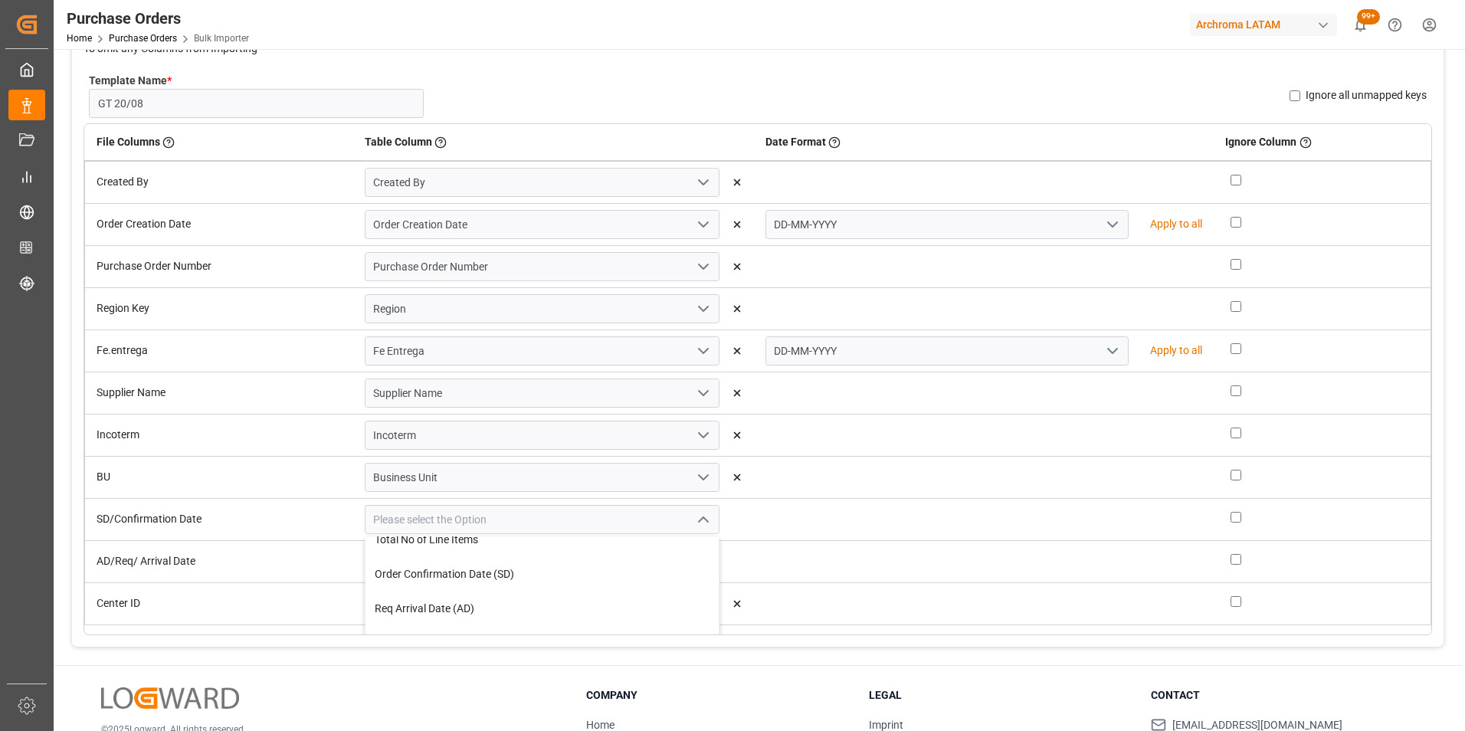
scroll to position [153, 0]
click at [613, 575] on div "Order Confirmation Date (SD)" at bounding box center [541, 572] width 353 height 34
type input "Order Confirmation Date (SD)"
click at [696, 564] on icon "open menu" at bounding box center [703, 561] width 18 height 18
click at [639, 613] on div "Req Arrival Date (AD)" at bounding box center [541, 615] width 353 height 34
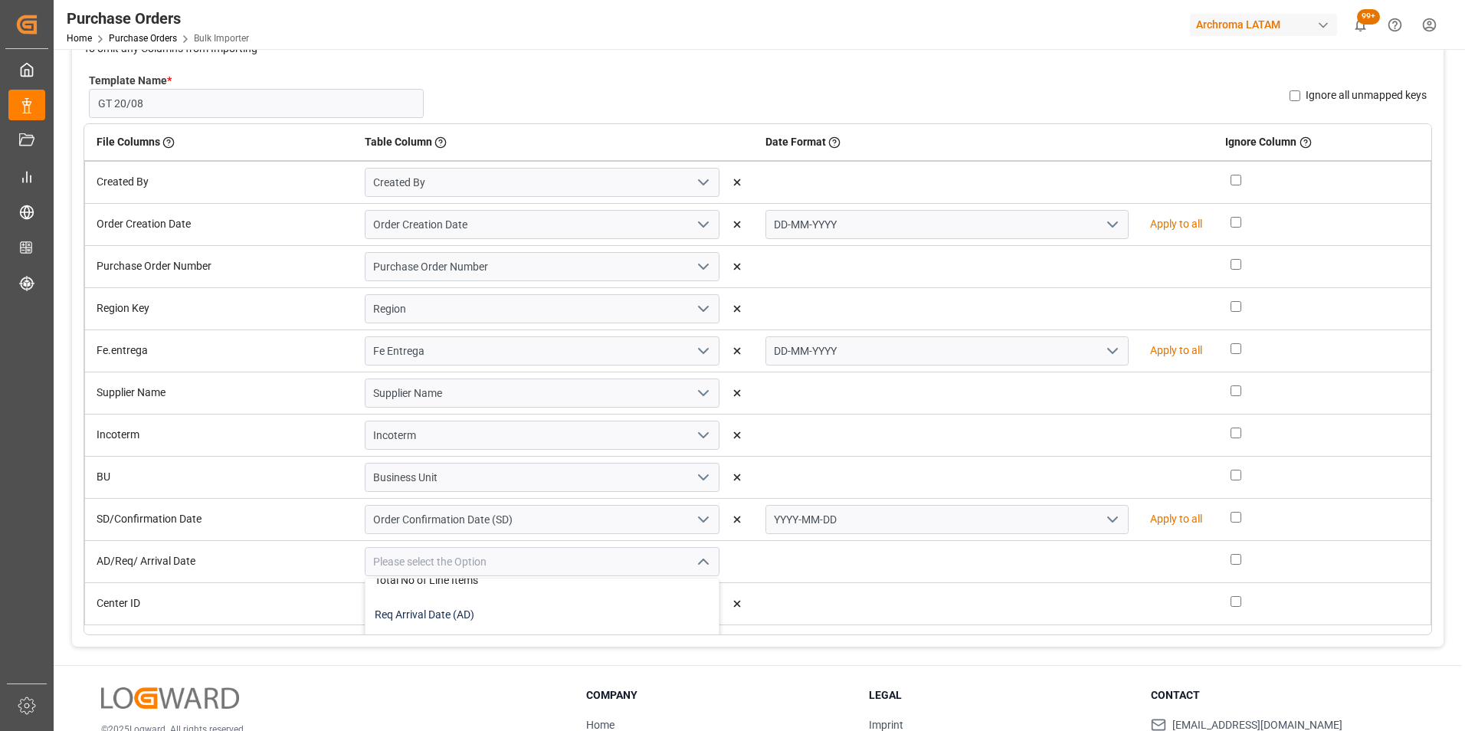
type input "Req Arrival Date (AD)"
click at [1103, 520] on icon "open menu" at bounding box center [1112, 519] width 18 height 18
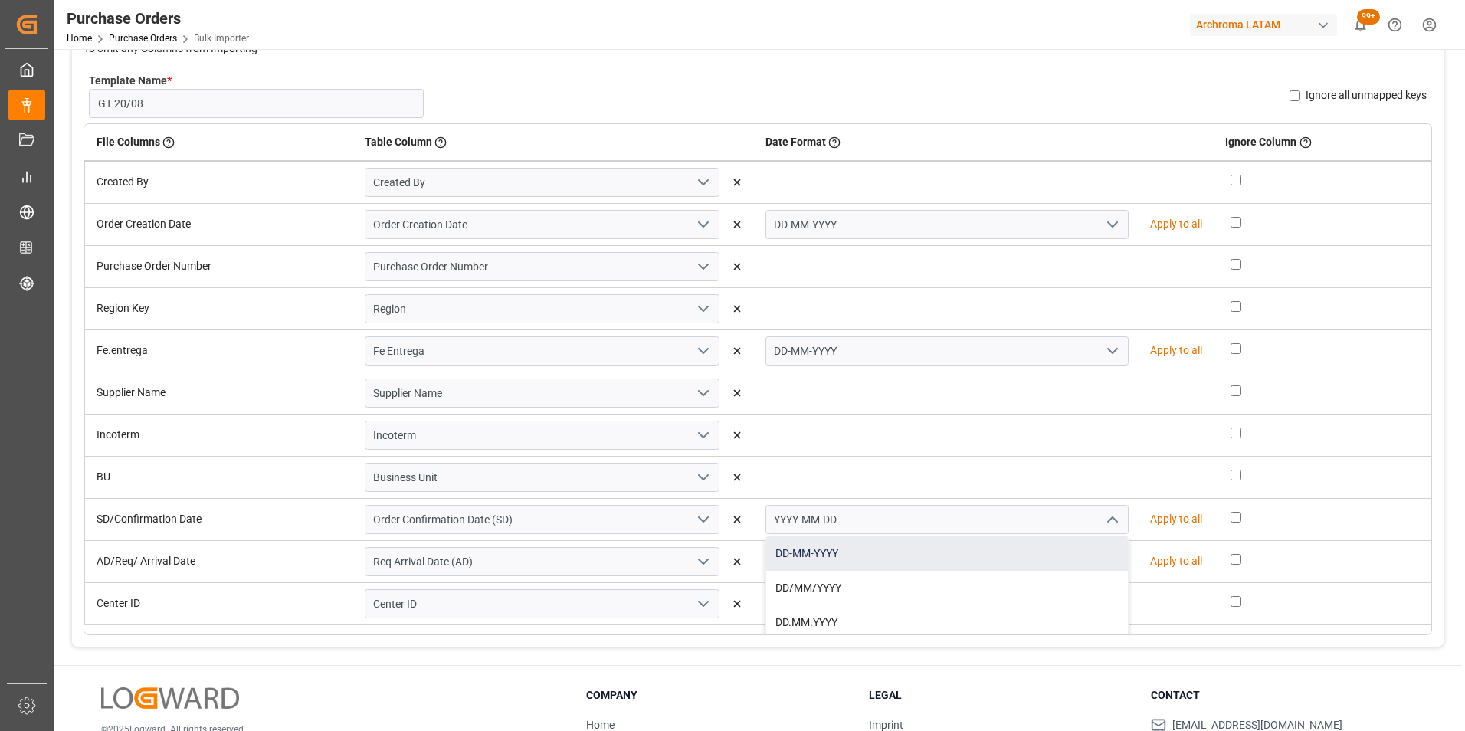
click at [1053, 547] on div "DD-MM-YYYY" at bounding box center [947, 553] width 362 height 34
type input "DD-MM-YYYY"
click at [1108, 563] on polyline "open menu" at bounding box center [1112, 561] width 9 height 5
click at [1072, 578] on div "DD-MM-YYYY DD/MM/YYYY DD.MM.YYYY MM-DD-YYYY MM.DD.YYYY MM/DD/YYYY YYYY-MM-DD YY…" at bounding box center [946, 724] width 363 height 293
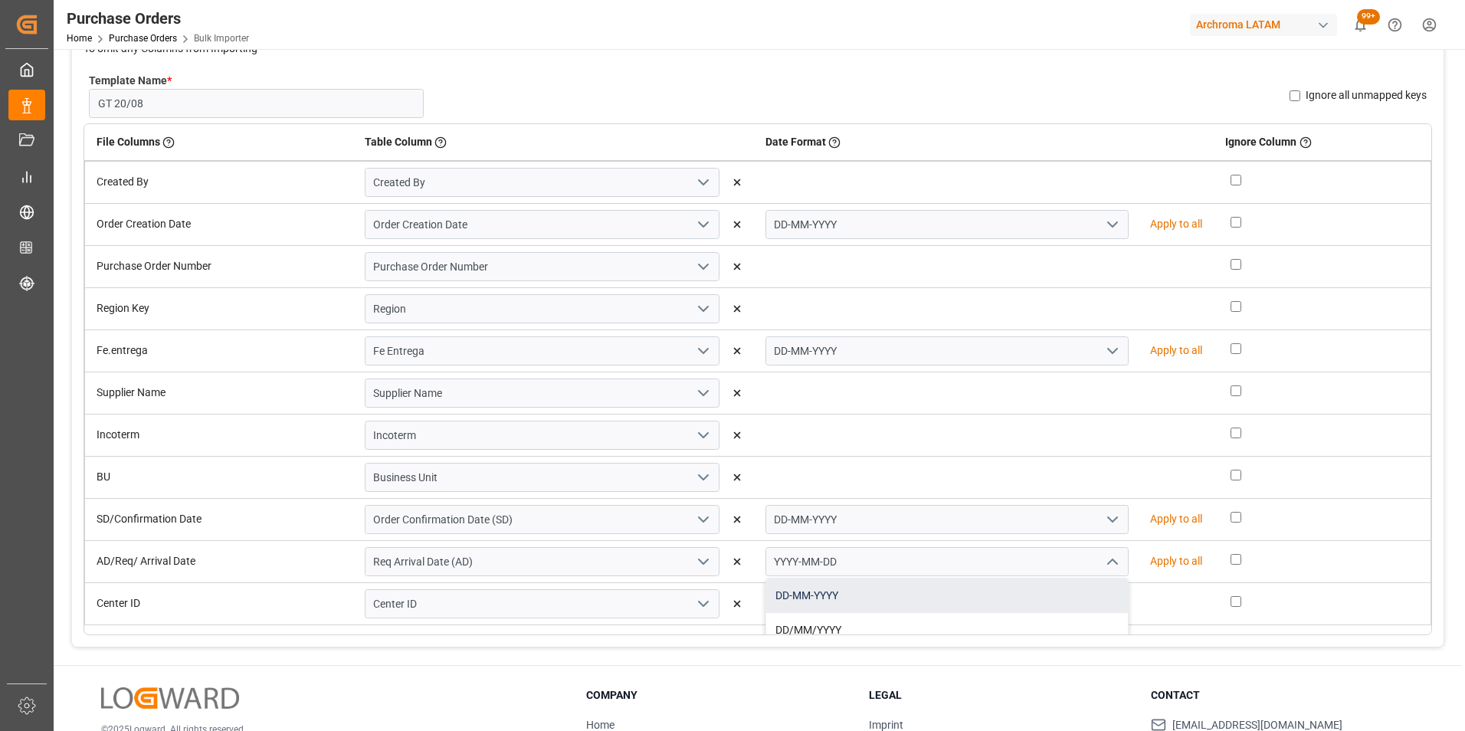
click at [1071, 592] on div "DD-MM-YYYY" at bounding box center [947, 595] width 362 height 34
type input "DD-MM-YYYY"
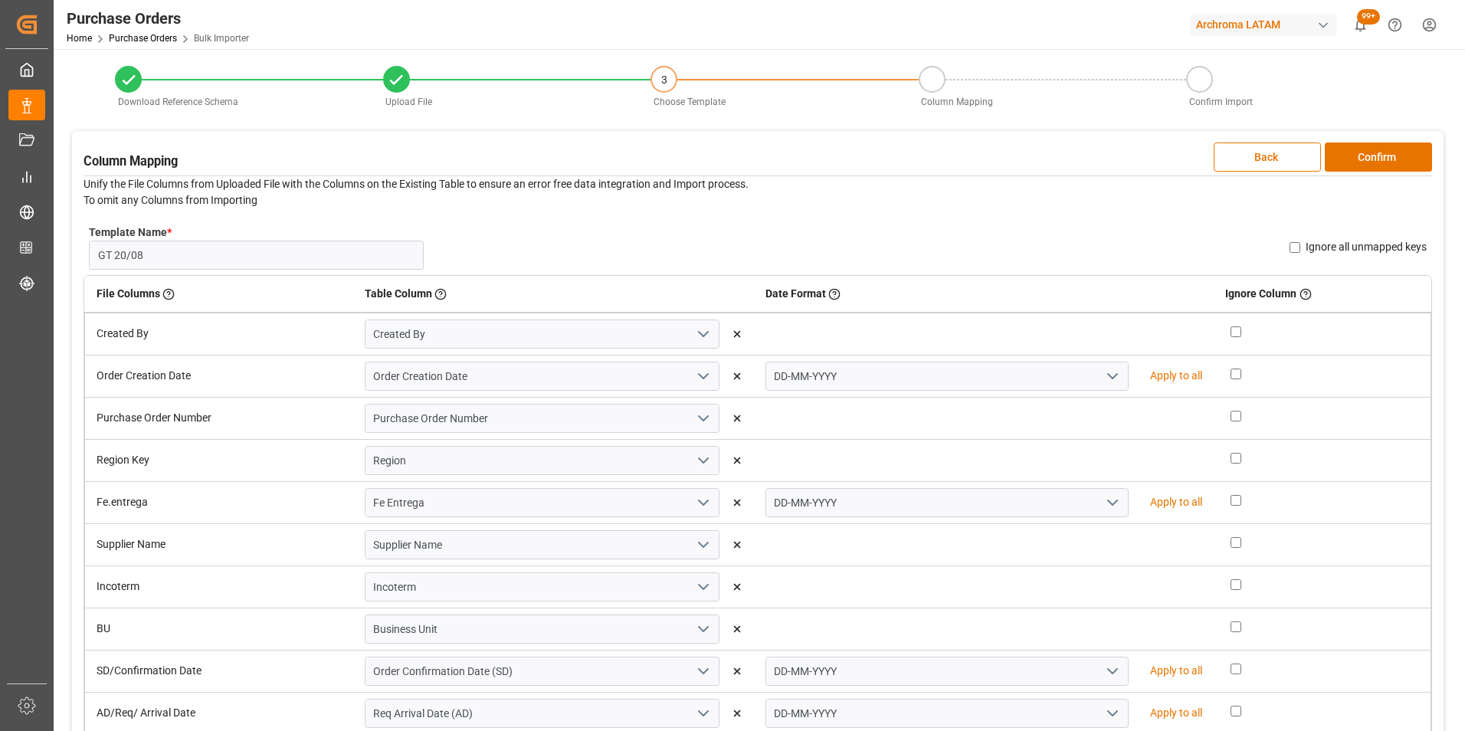
scroll to position [0, 0]
click at [1351, 151] on button "Confirm" at bounding box center [1378, 158] width 107 height 29
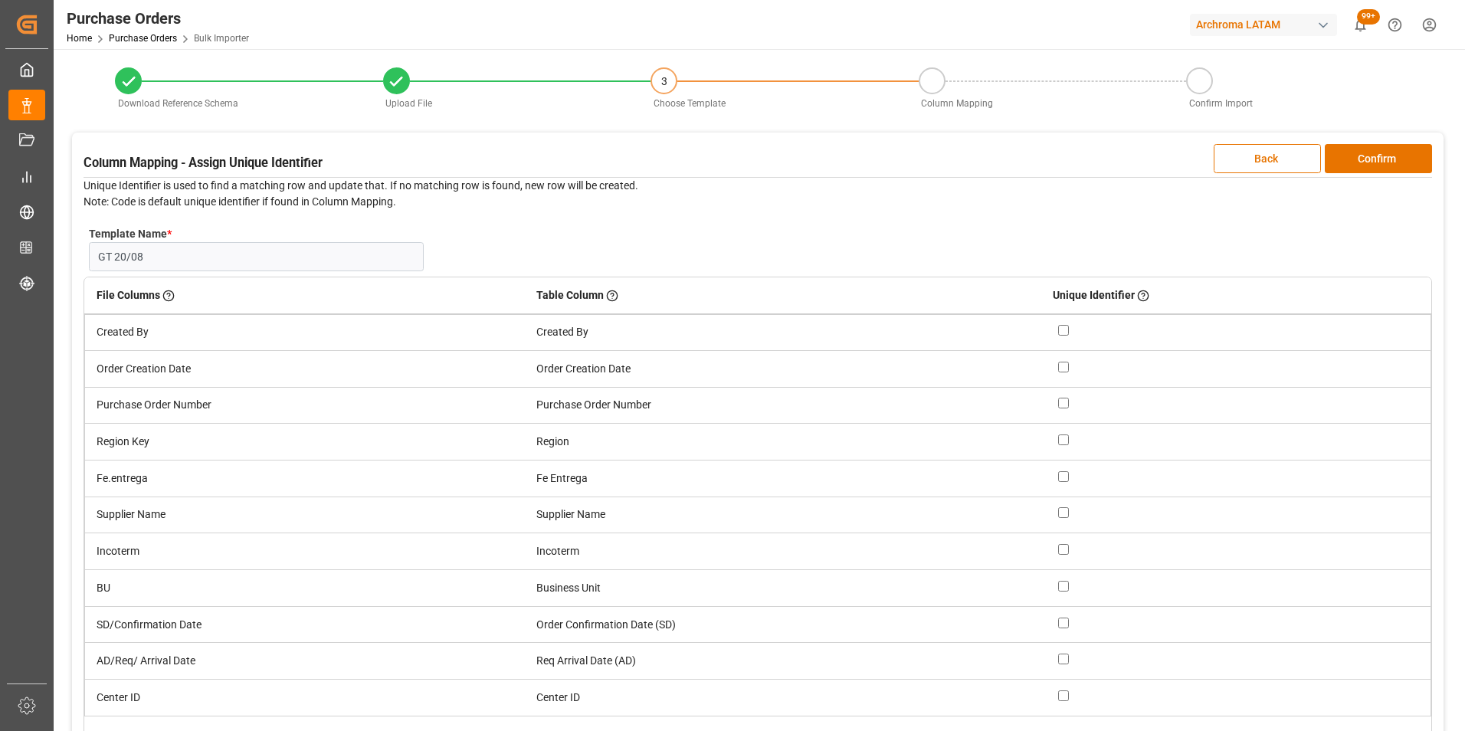
click at [1065, 398] on input "checkbox" at bounding box center [1063, 403] width 11 height 11
checkbox input "true"
click at [1391, 152] on button "Confirm" at bounding box center [1378, 158] width 107 height 29
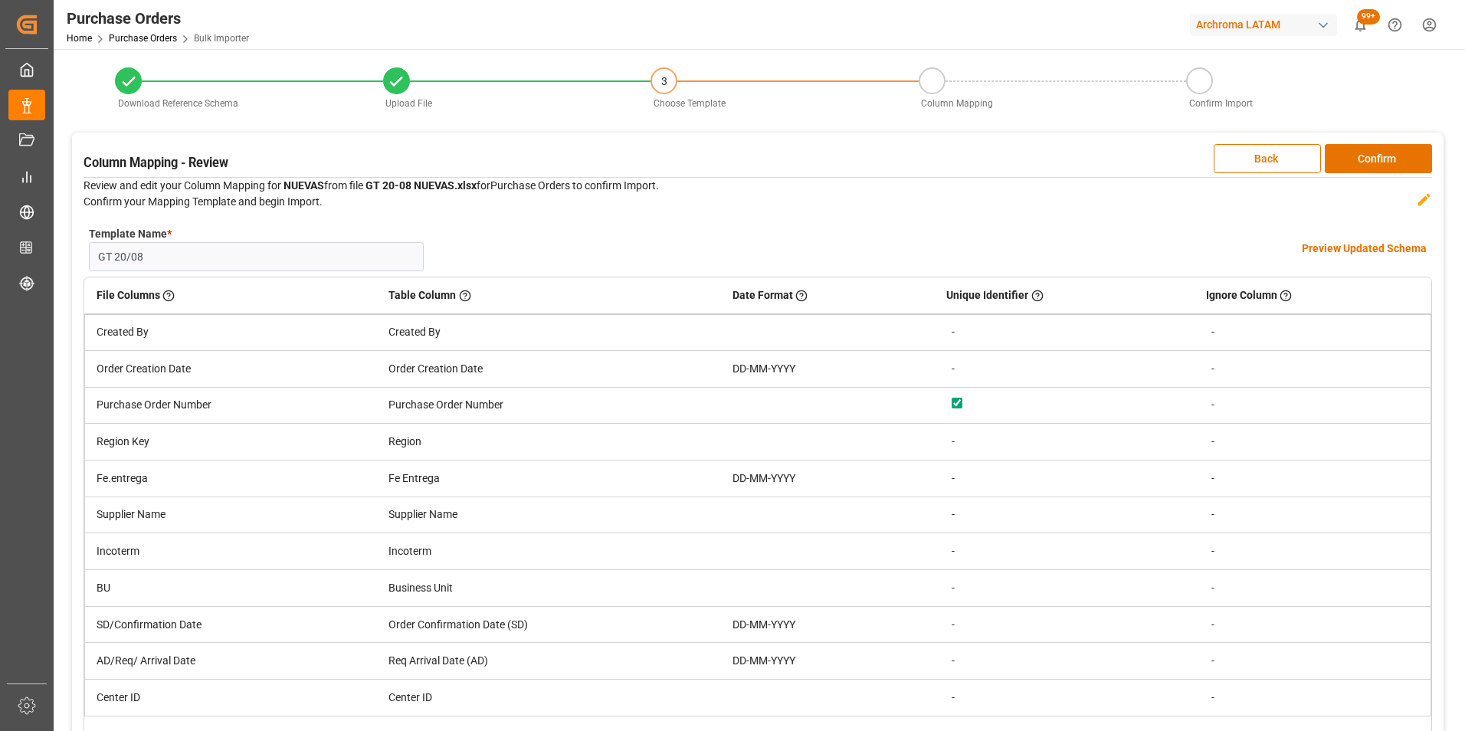
click at [1325, 253] on h4 "Preview Updated Schema" at bounding box center [1364, 249] width 125 height 16
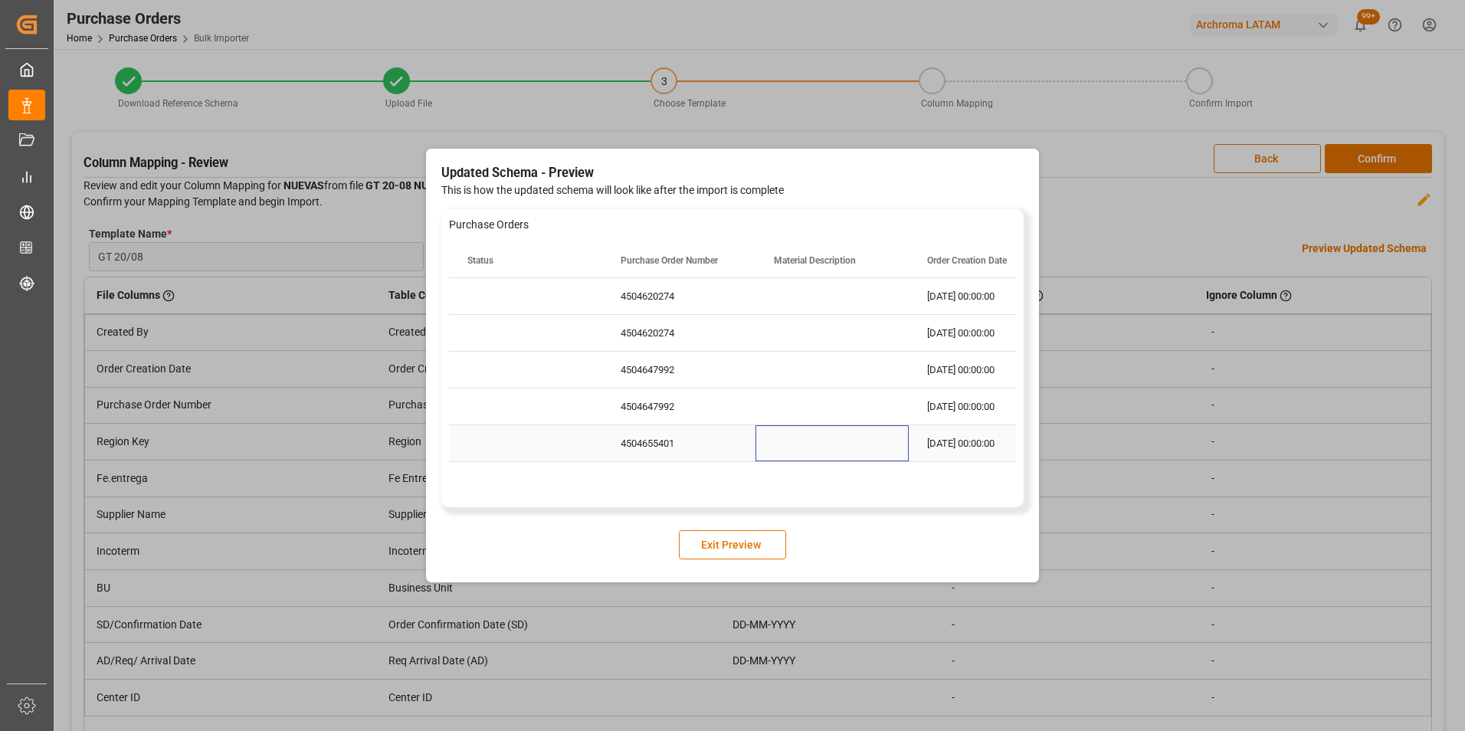
click at [807, 429] on div "Press SPACE to select this row." at bounding box center [831, 443] width 153 height 36
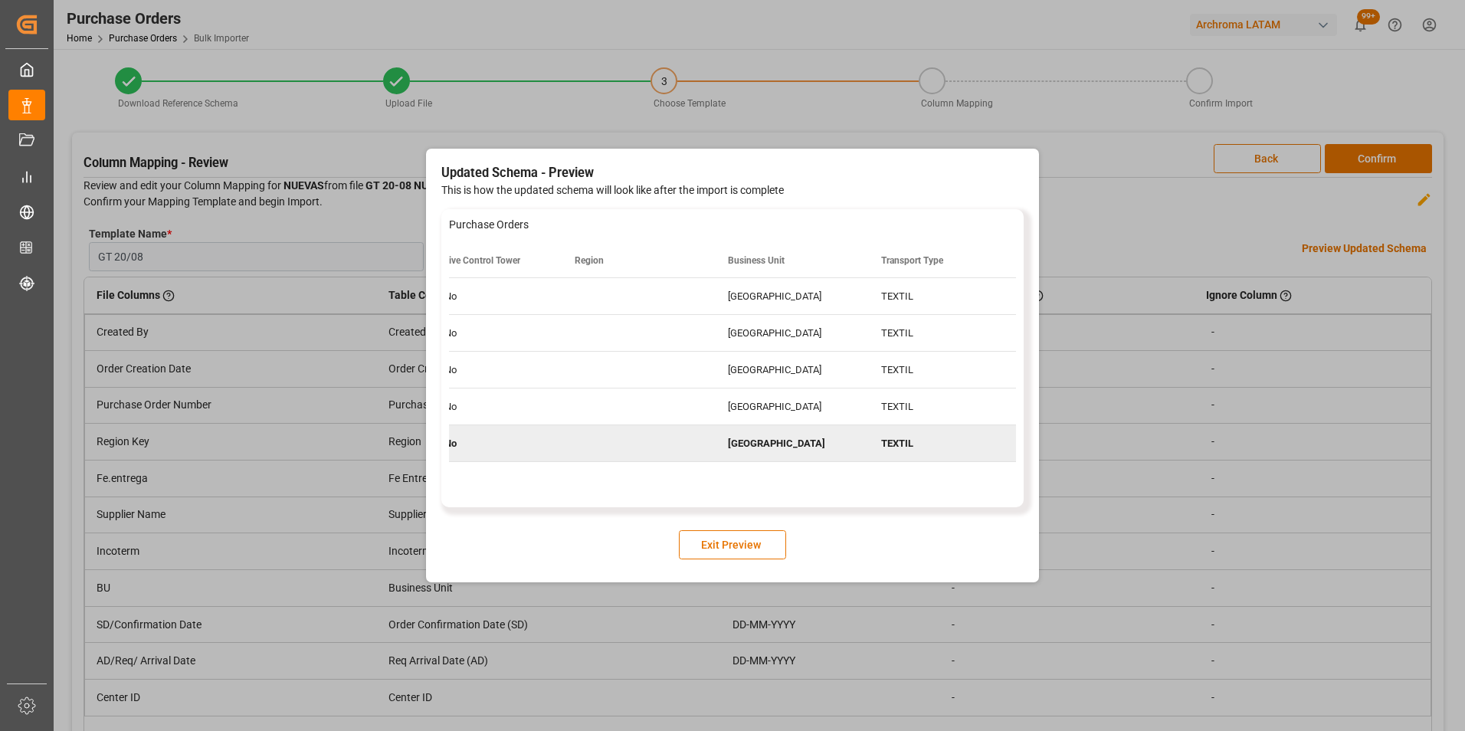
scroll to position [0, 3877]
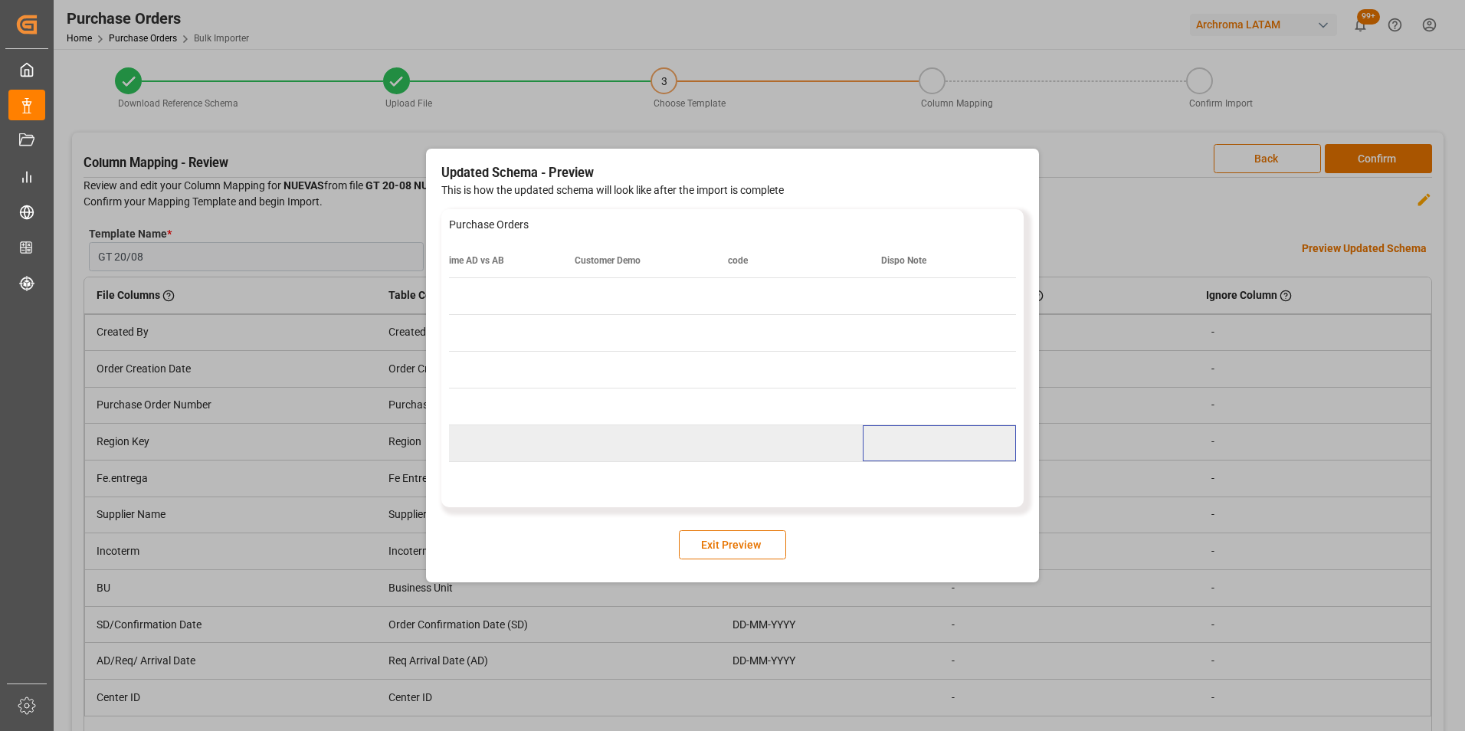
click at [754, 539] on button "Exit Preview" at bounding box center [732, 544] width 107 height 29
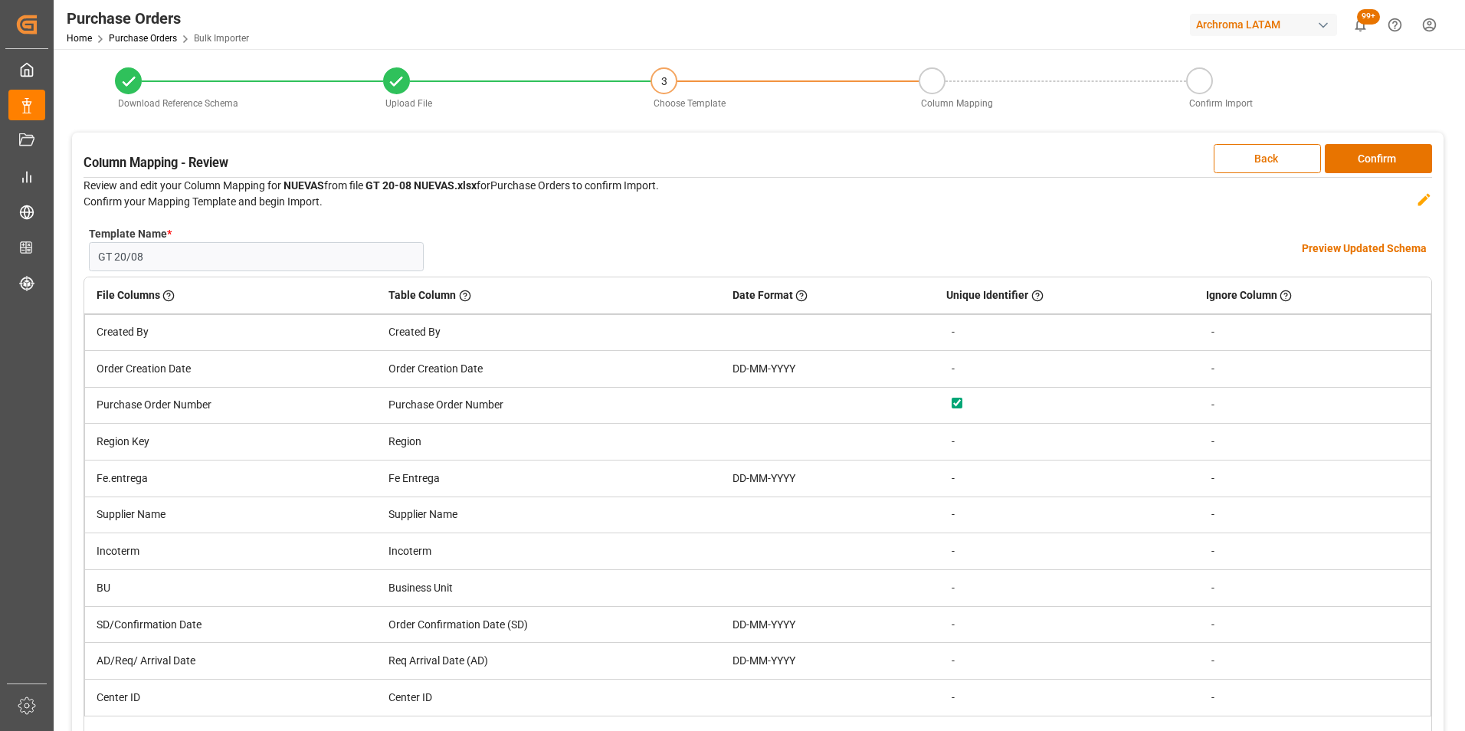
click at [1358, 153] on button "Confirm" at bounding box center [1378, 158] width 107 height 29
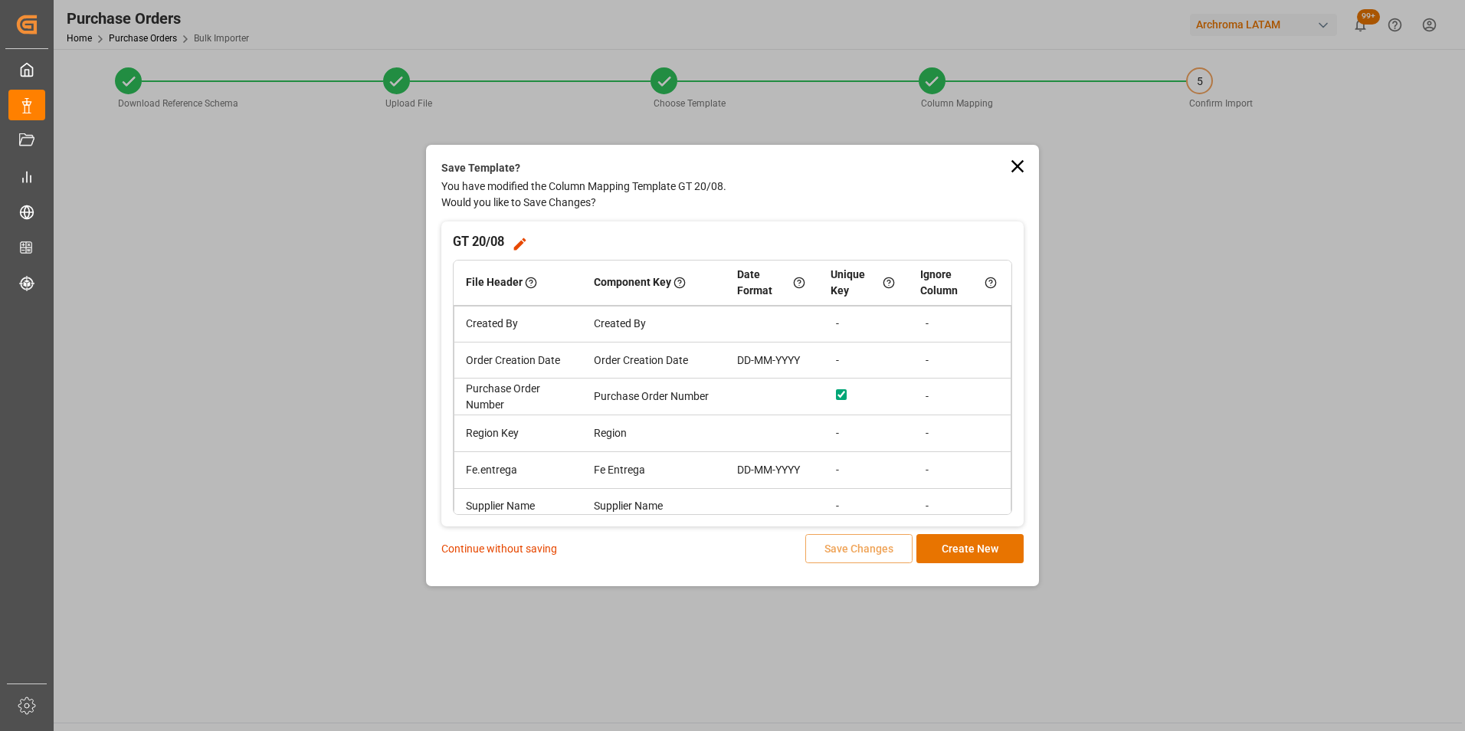
click at [525, 554] on p "Continue without saving" at bounding box center [499, 549] width 116 height 16
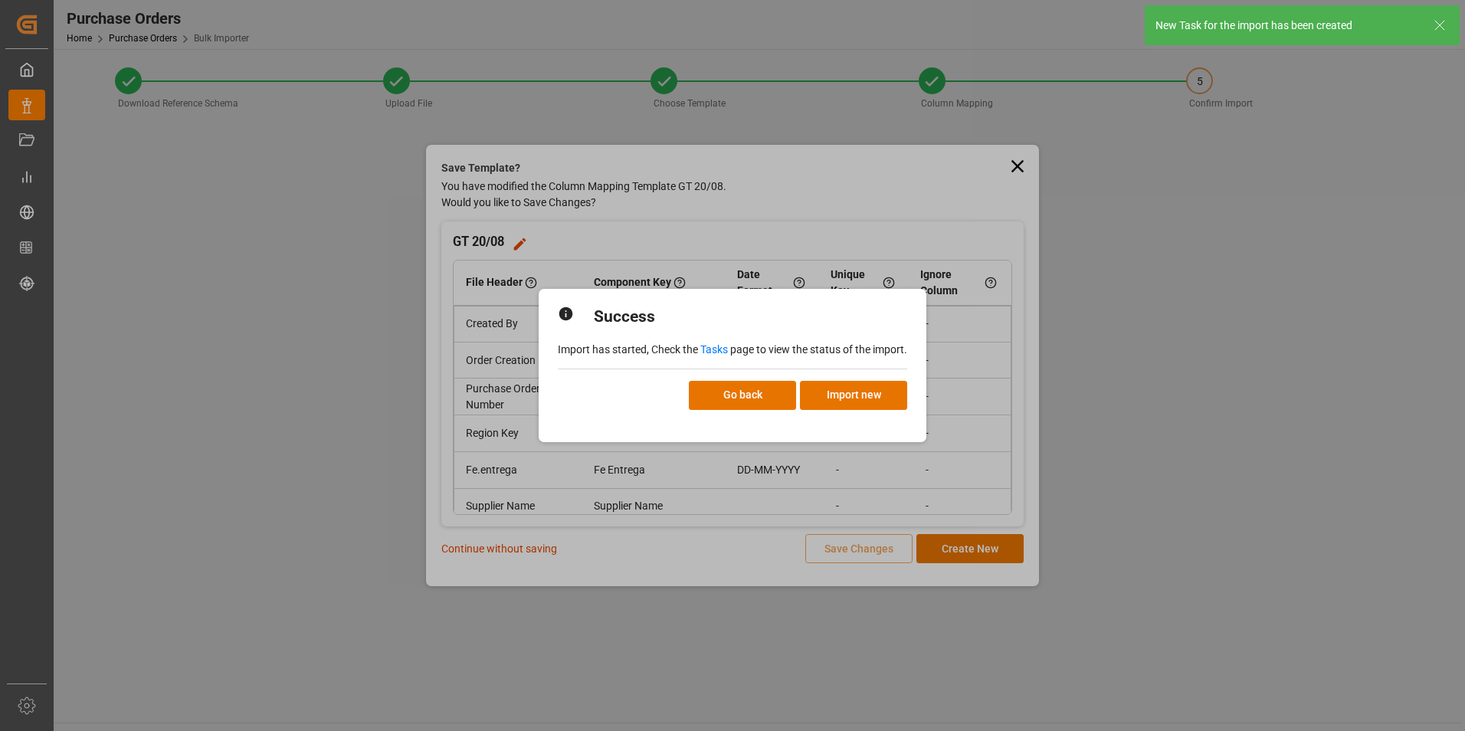
click at [712, 344] on link "Tasks" at bounding box center [714, 349] width 28 height 12
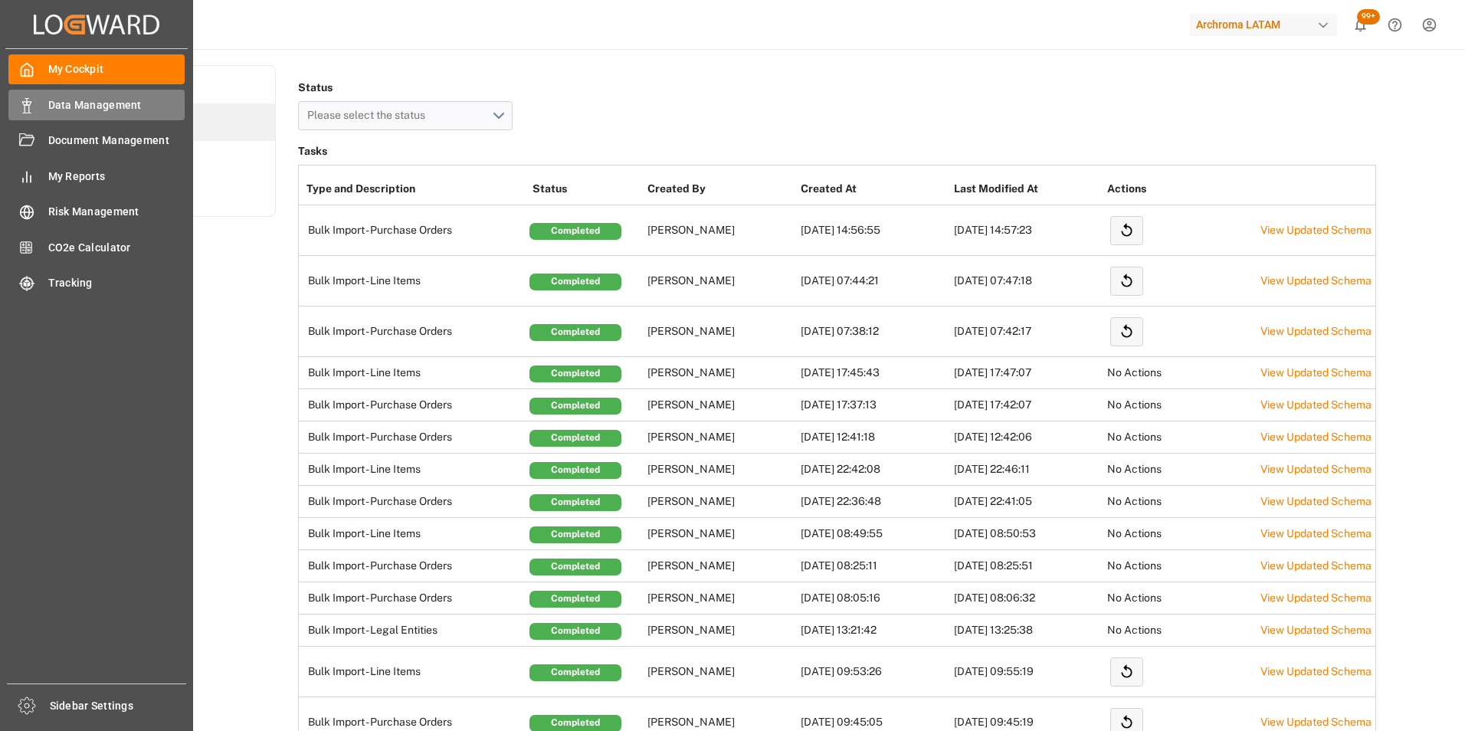
click at [30, 108] on icon at bounding box center [26, 105] width 15 height 15
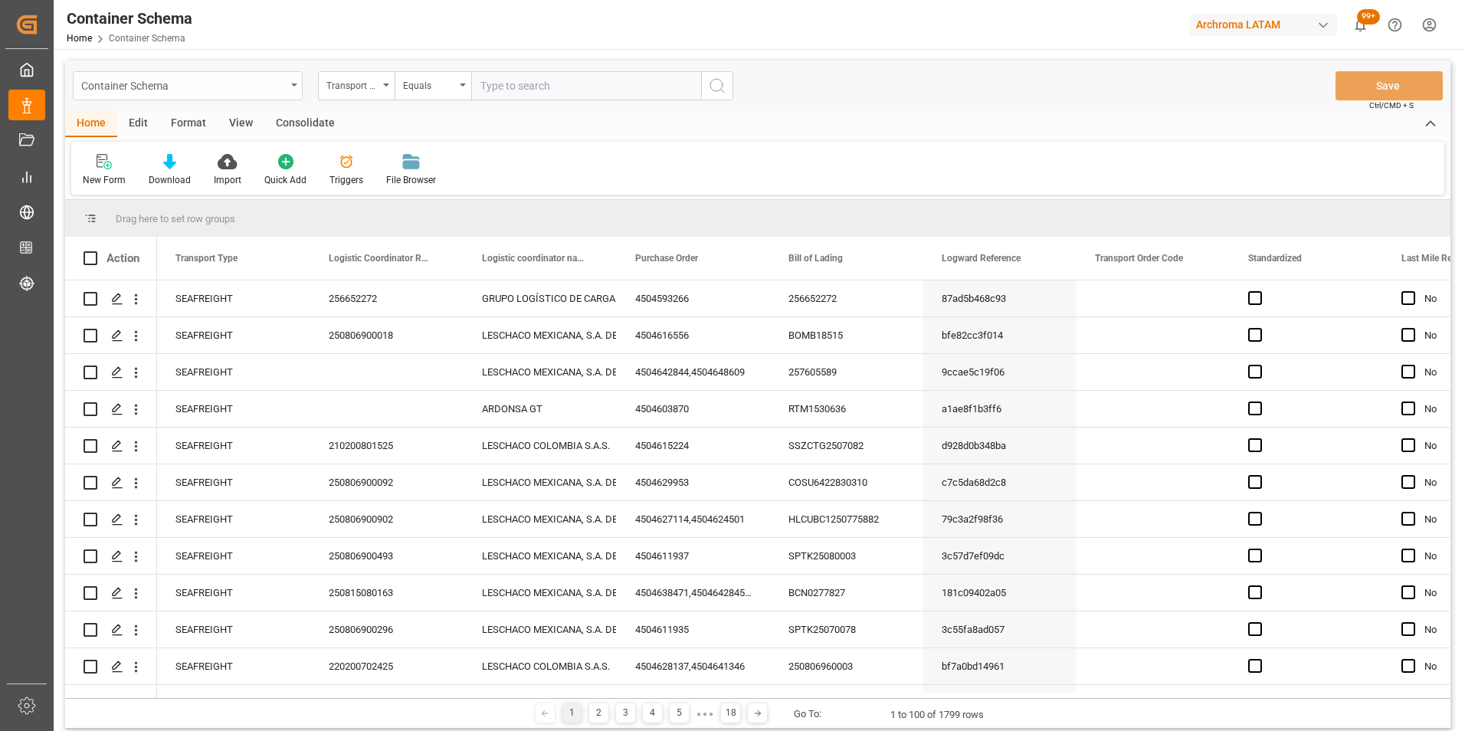
click at [271, 82] on div "Container Schema" at bounding box center [183, 84] width 205 height 19
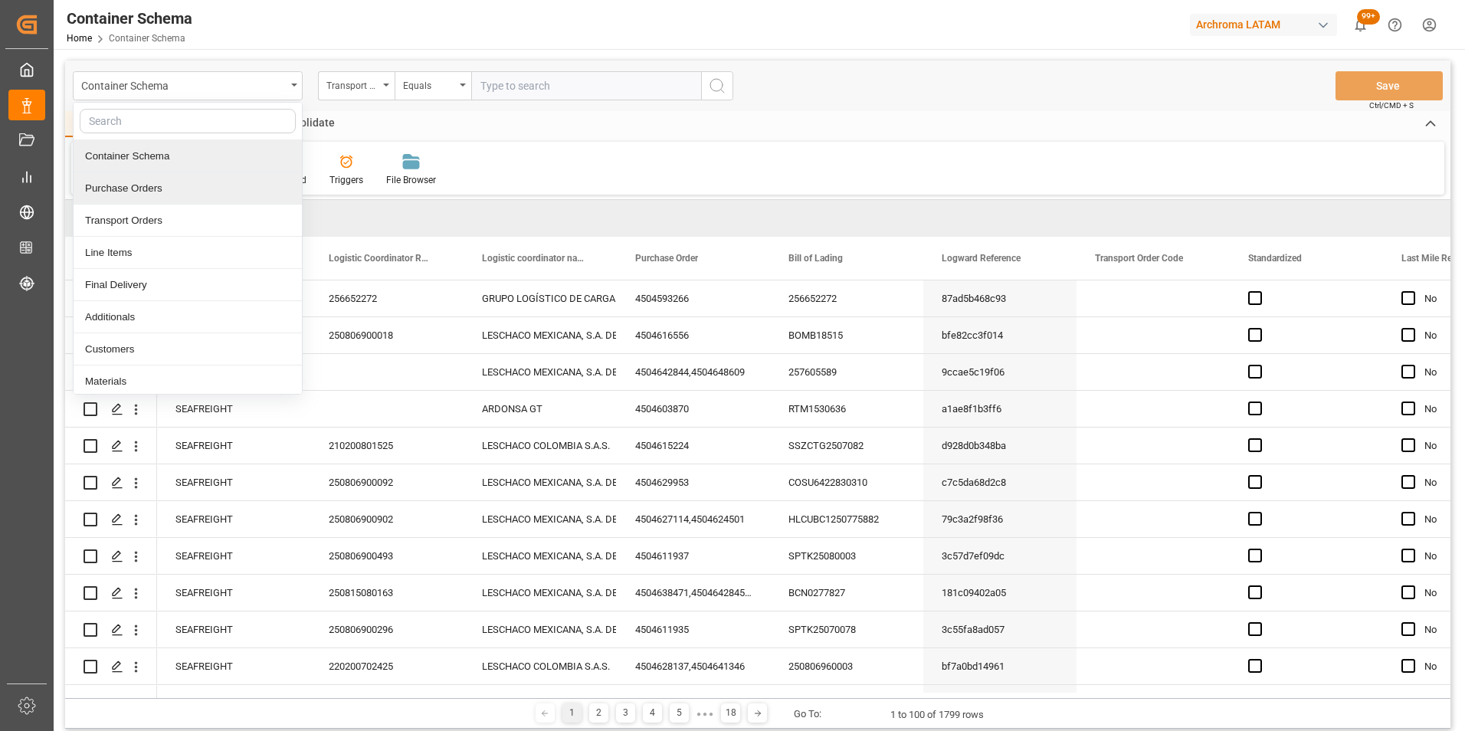
click at [214, 178] on div "Purchase Orders" at bounding box center [188, 188] width 228 height 32
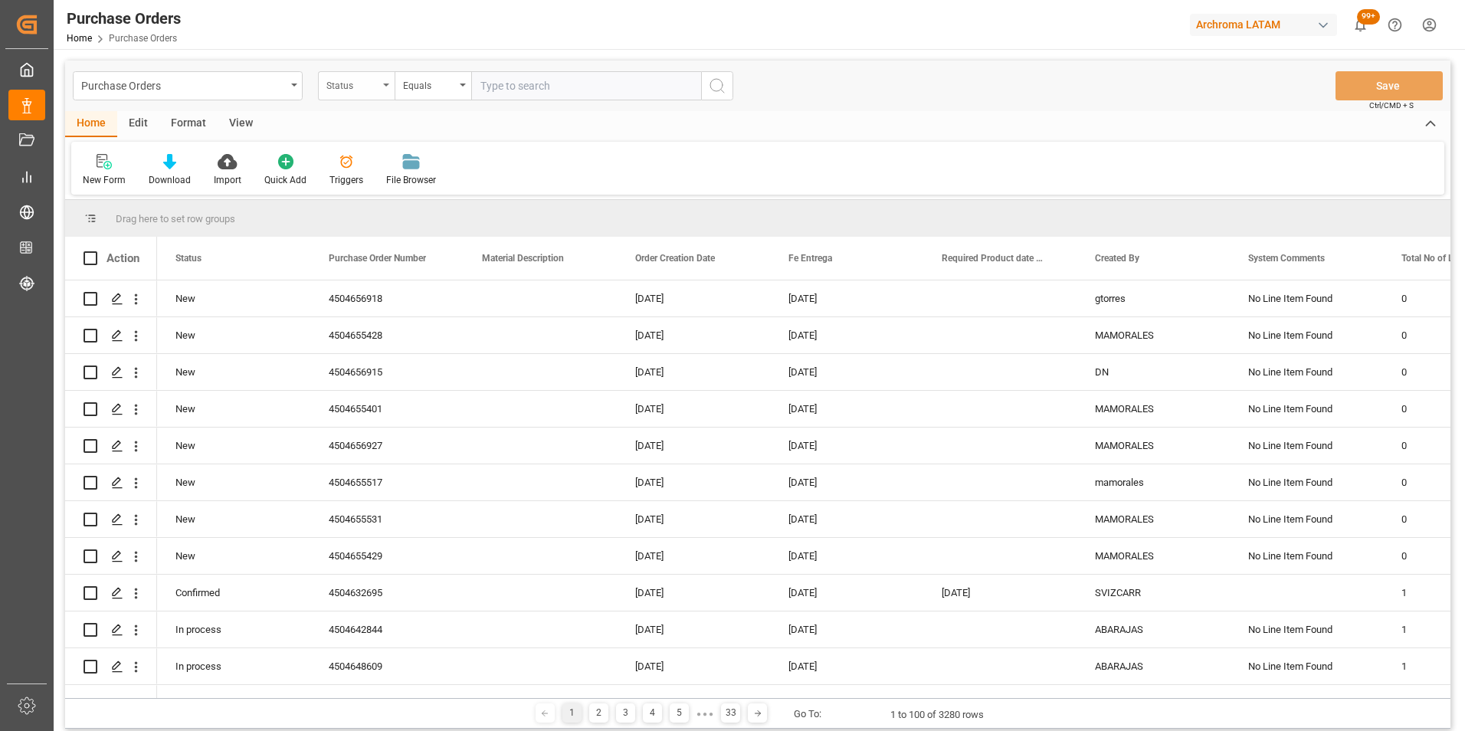
click at [375, 91] on div "Status" at bounding box center [352, 84] width 52 height 18
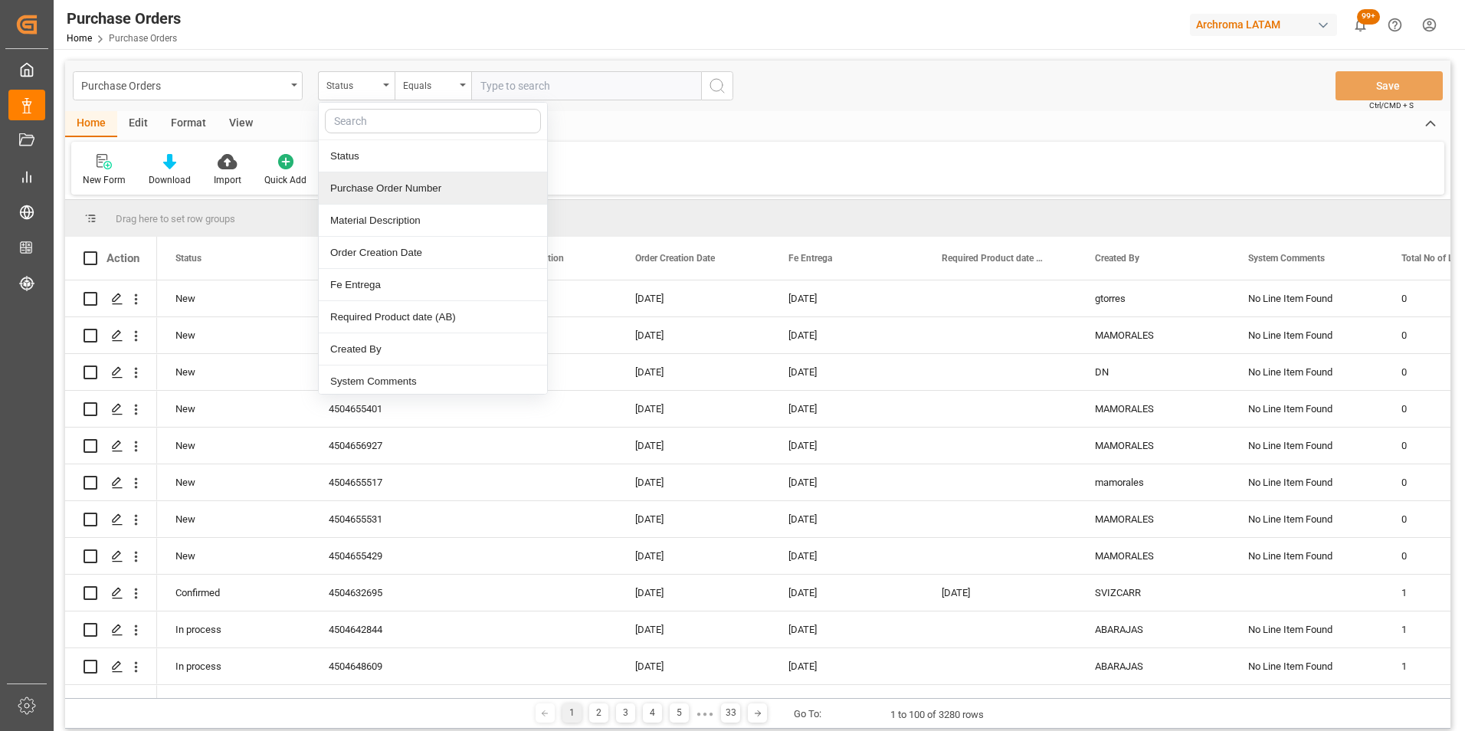
click at [384, 195] on div "Purchase Order Number" at bounding box center [433, 188] width 228 height 32
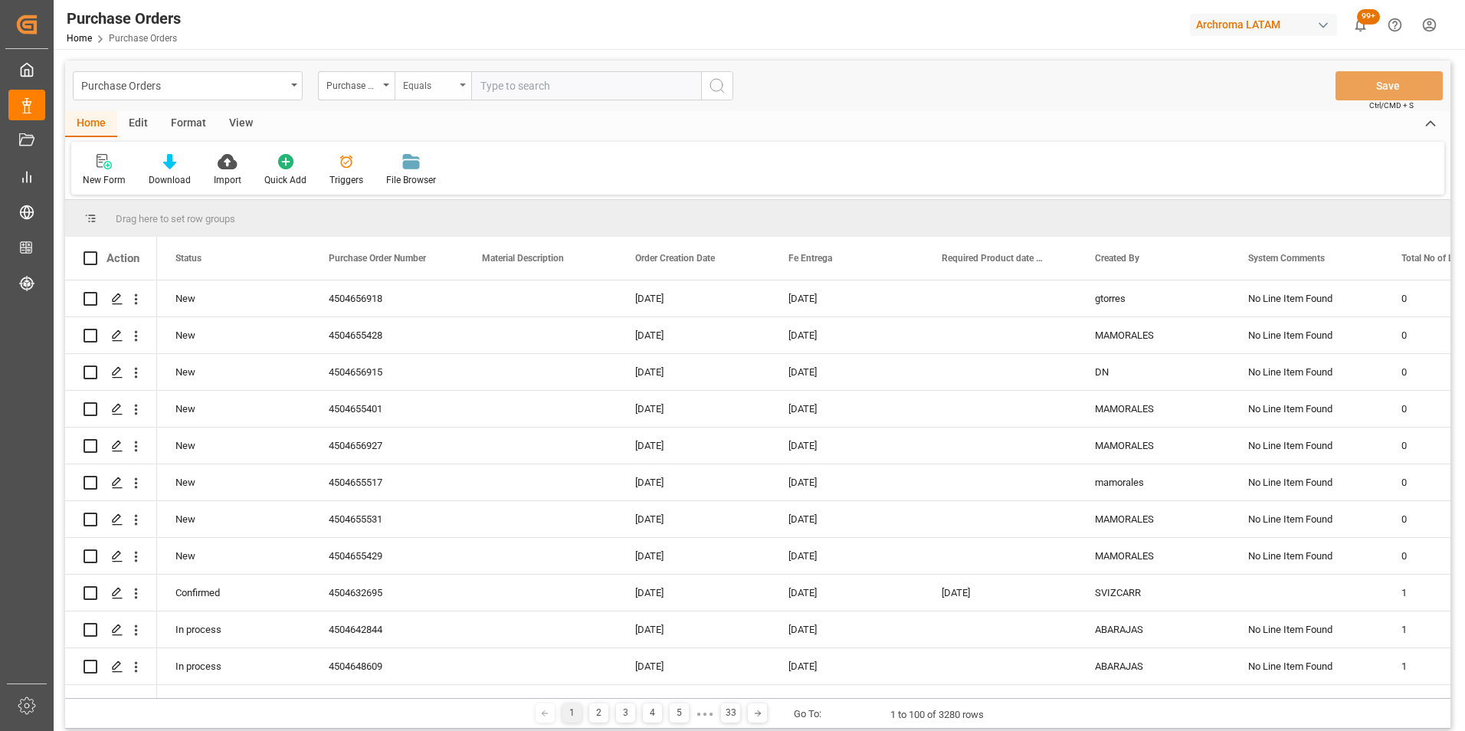
click at [430, 79] on div "Equals" at bounding box center [429, 84] width 52 height 18
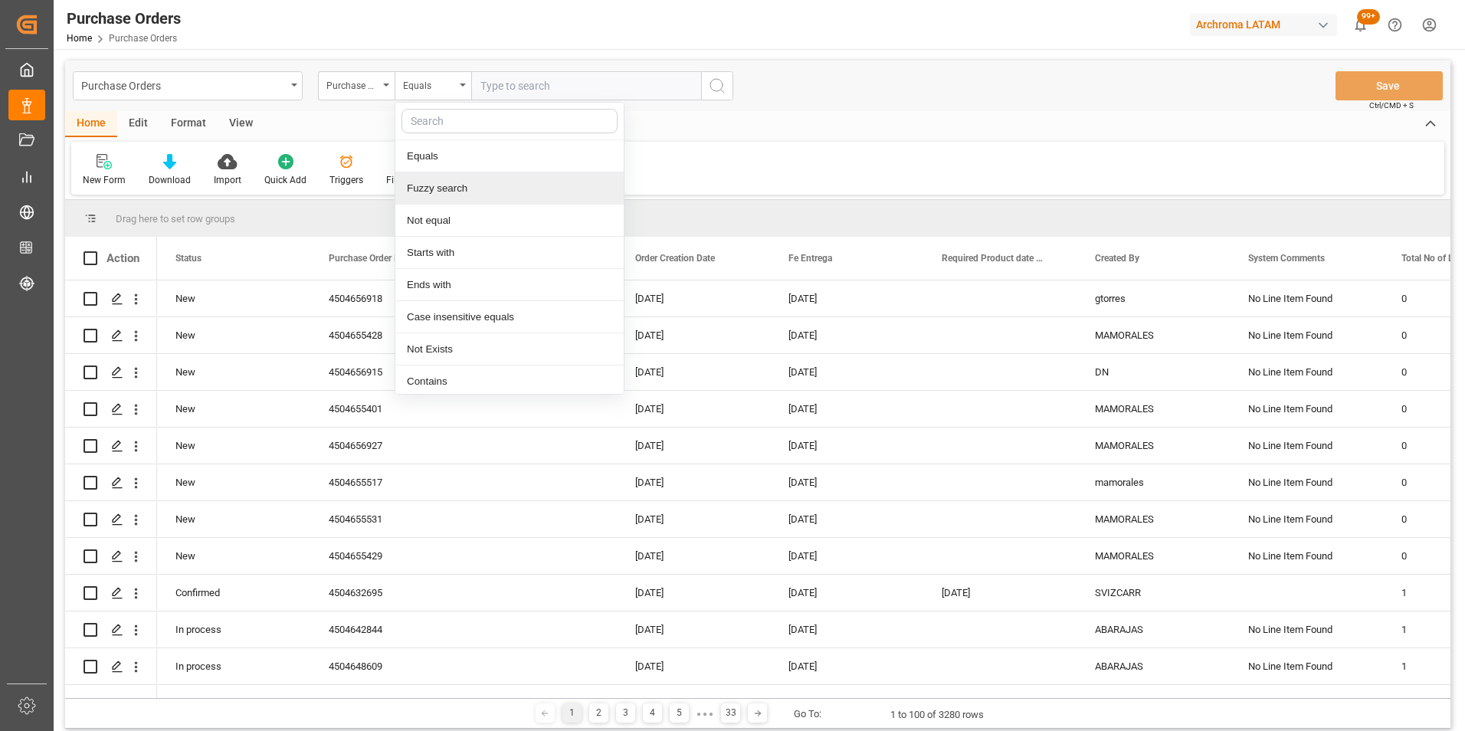
click at [446, 198] on div "Fuzzy search" at bounding box center [509, 188] width 228 height 32
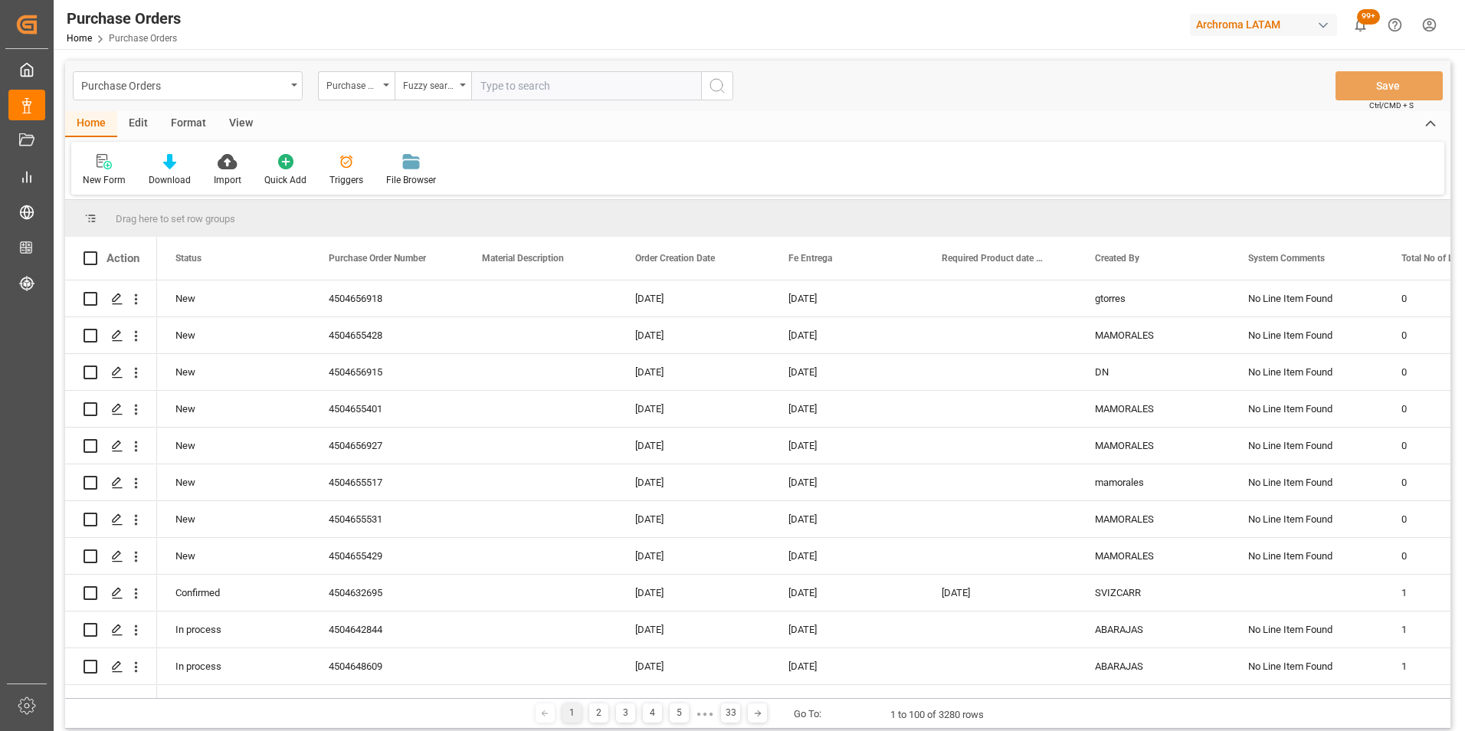
click at [517, 87] on input "text" at bounding box center [586, 85] width 230 height 29
click at [546, 85] on input "text" at bounding box center [586, 85] width 230 height 29
paste input "4504620274"
type input "4504620274"
click at [714, 88] on icon "search button" at bounding box center [717, 86] width 18 height 18
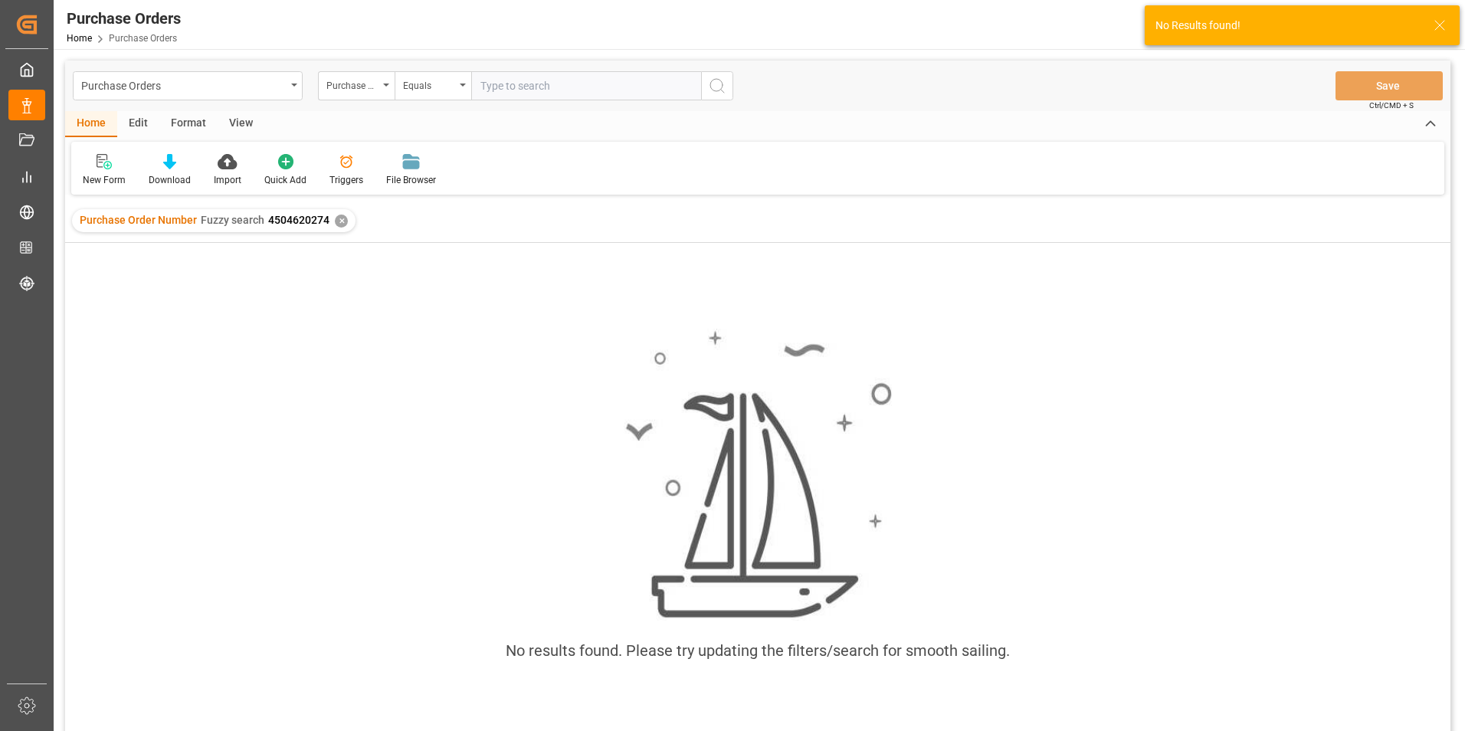
click at [339, 225] on div "✕" at bounding box center [341, 221] width 13 height 13
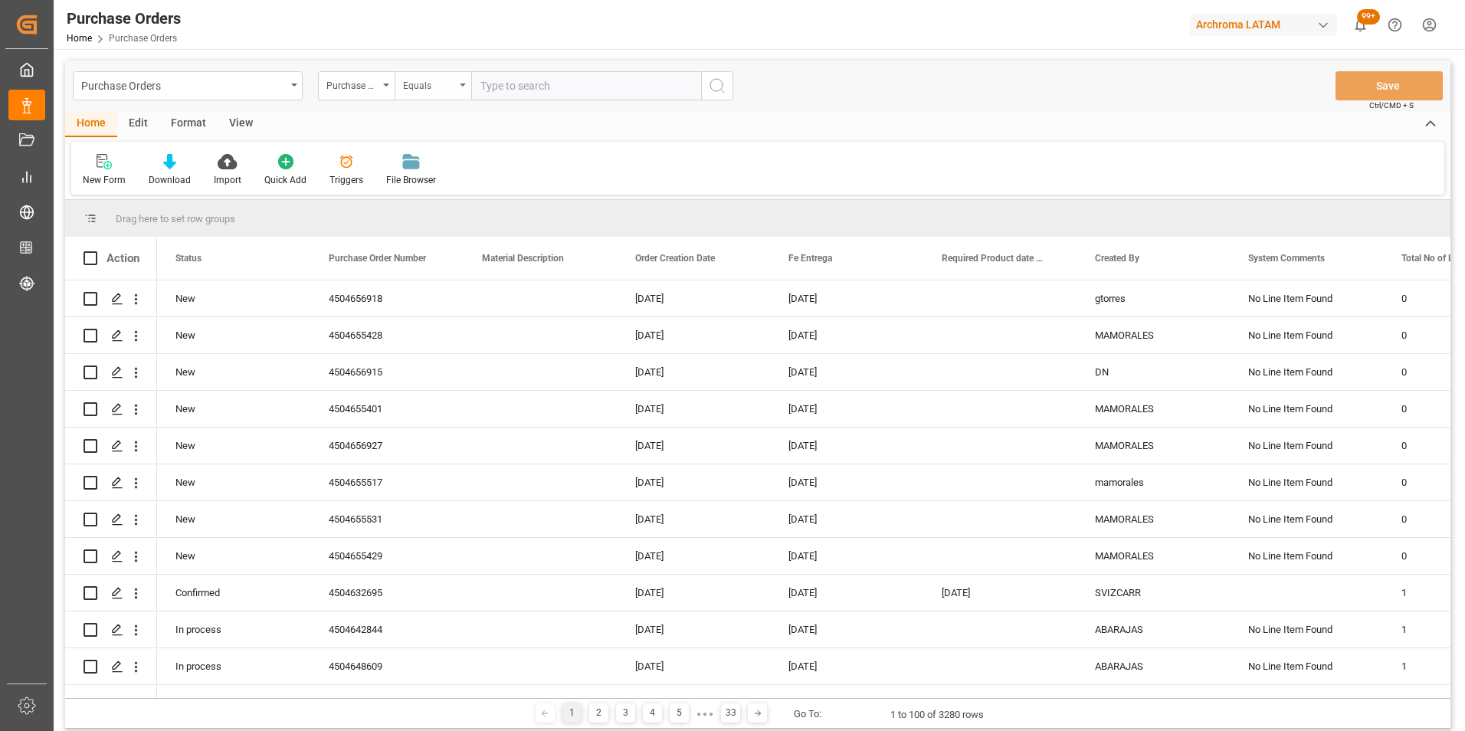
click at [450, 86] on div "Equals" at bounding box center [429, 84] width 52 height 18
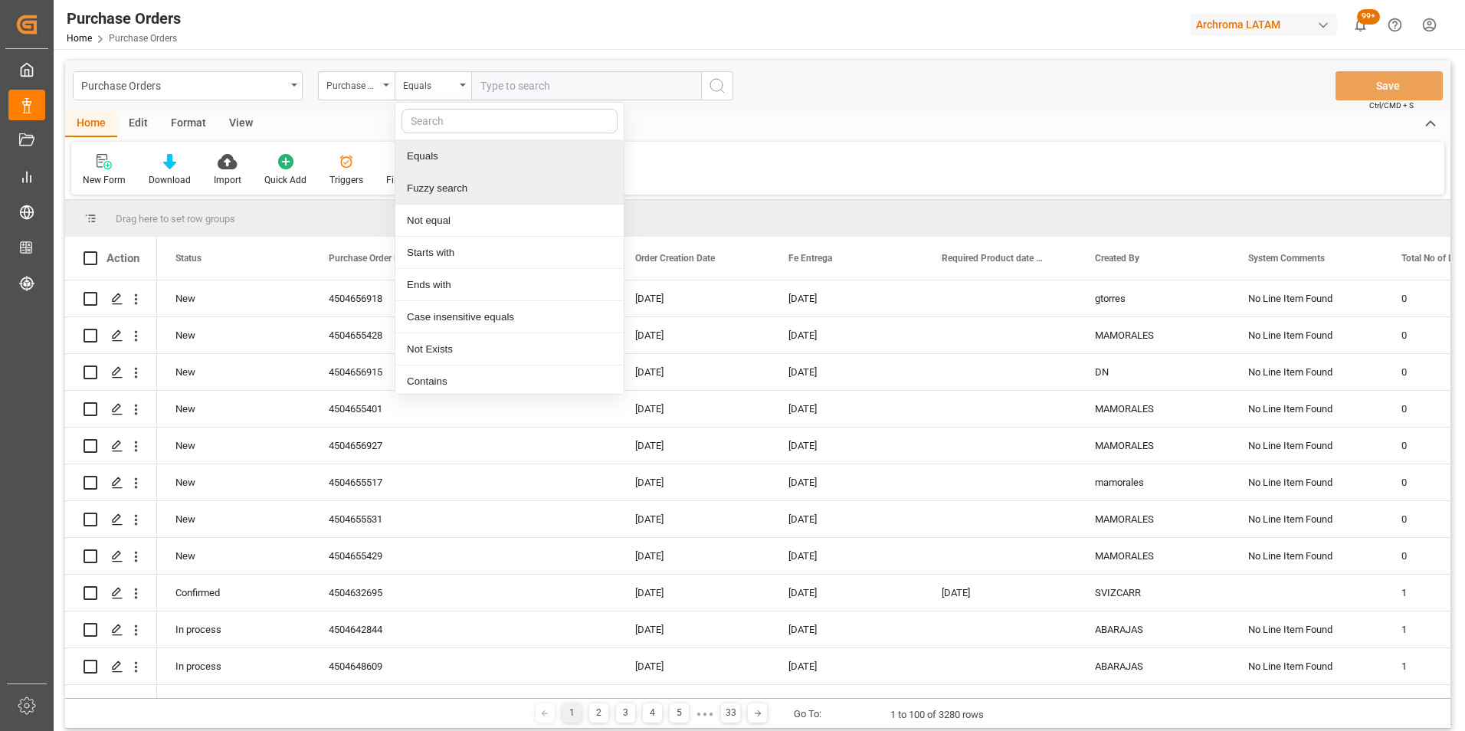
click at [457, 175] on div "Fuzzy search" at bounding box center [509, 188] width 228 height 32
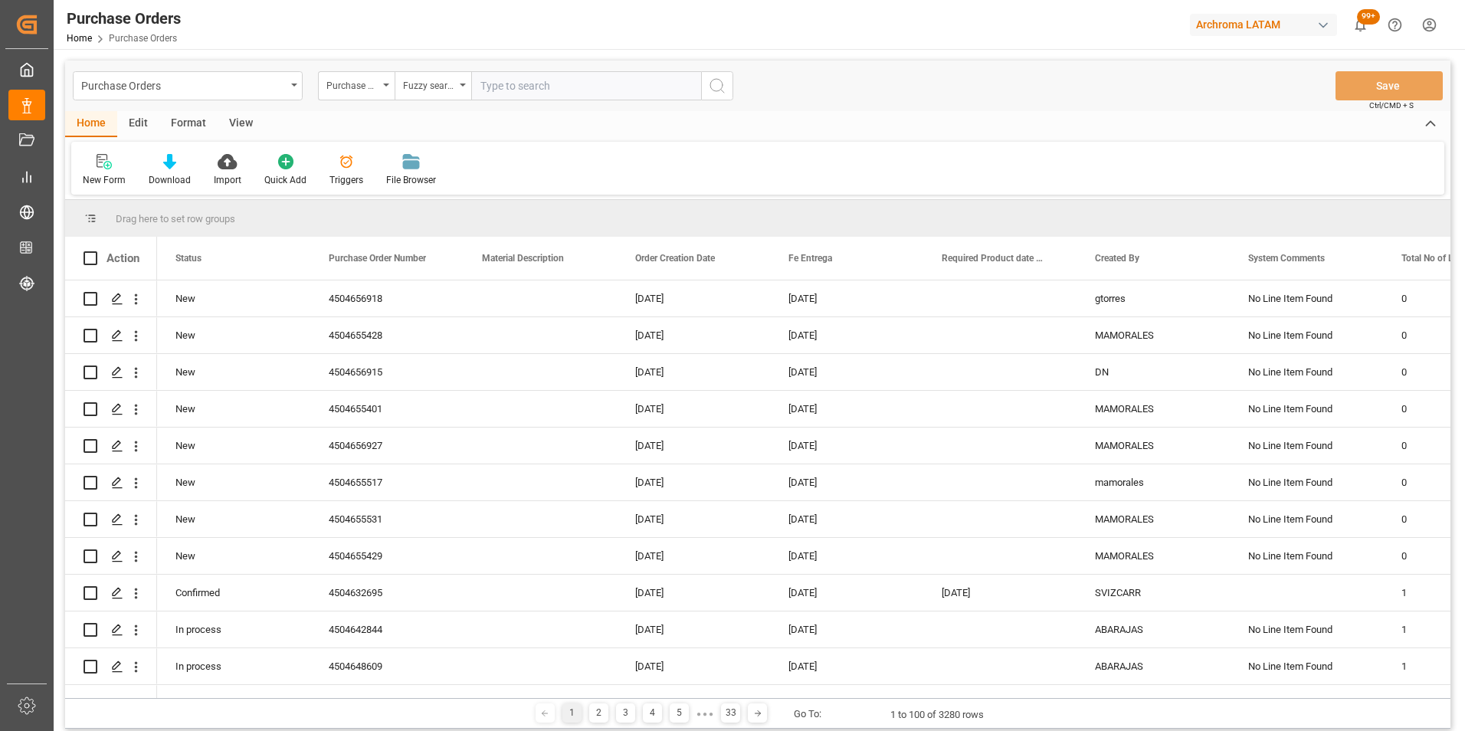
paste input "4504647992"
type input "4504647992"
click at [711, 88] on icon "search button" at bounding box center [717, 86] width 18 height 18
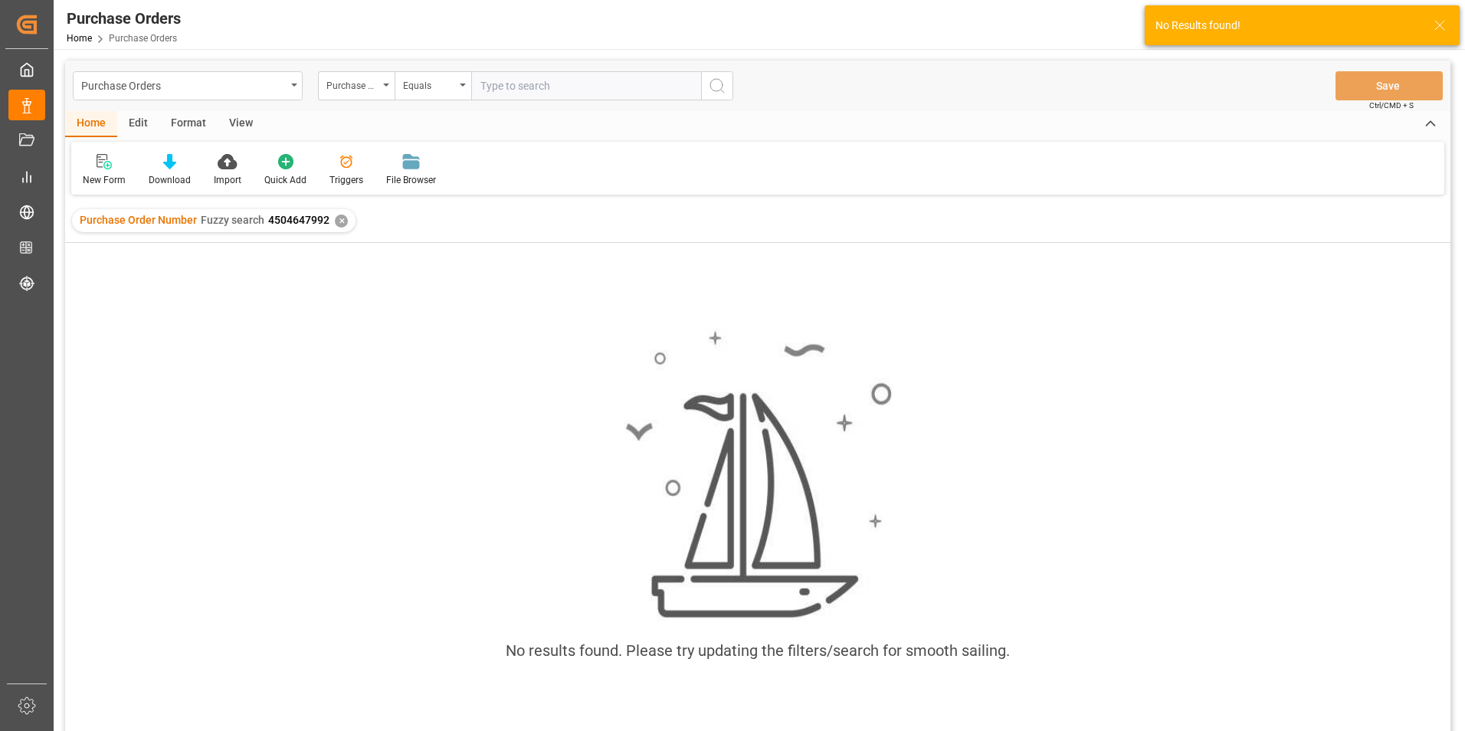
click at [336, 221] on div "✕" at bounding box center [341, 221] width 13 height 13
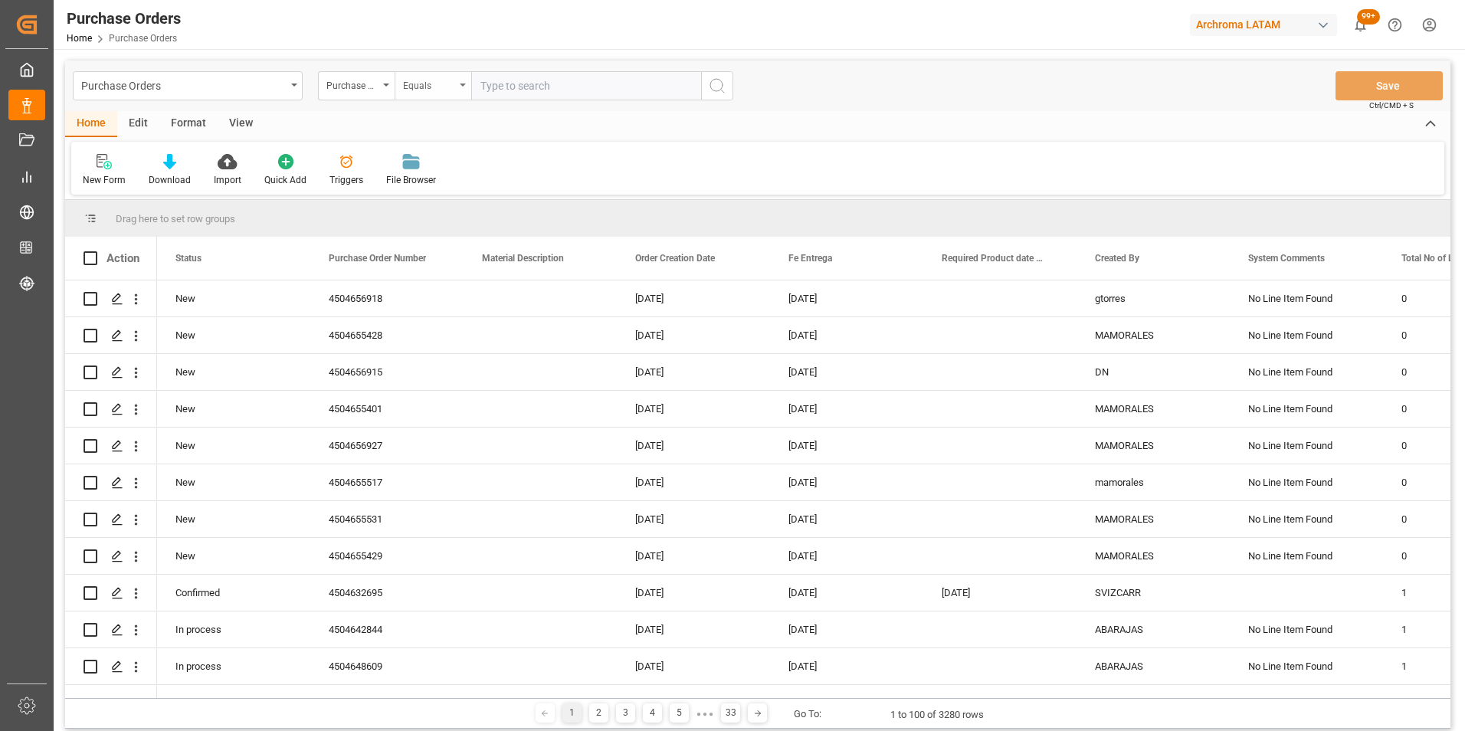
click at [425, 89] on div "Equals" at bounding box center [429, 84] width 52 height 18
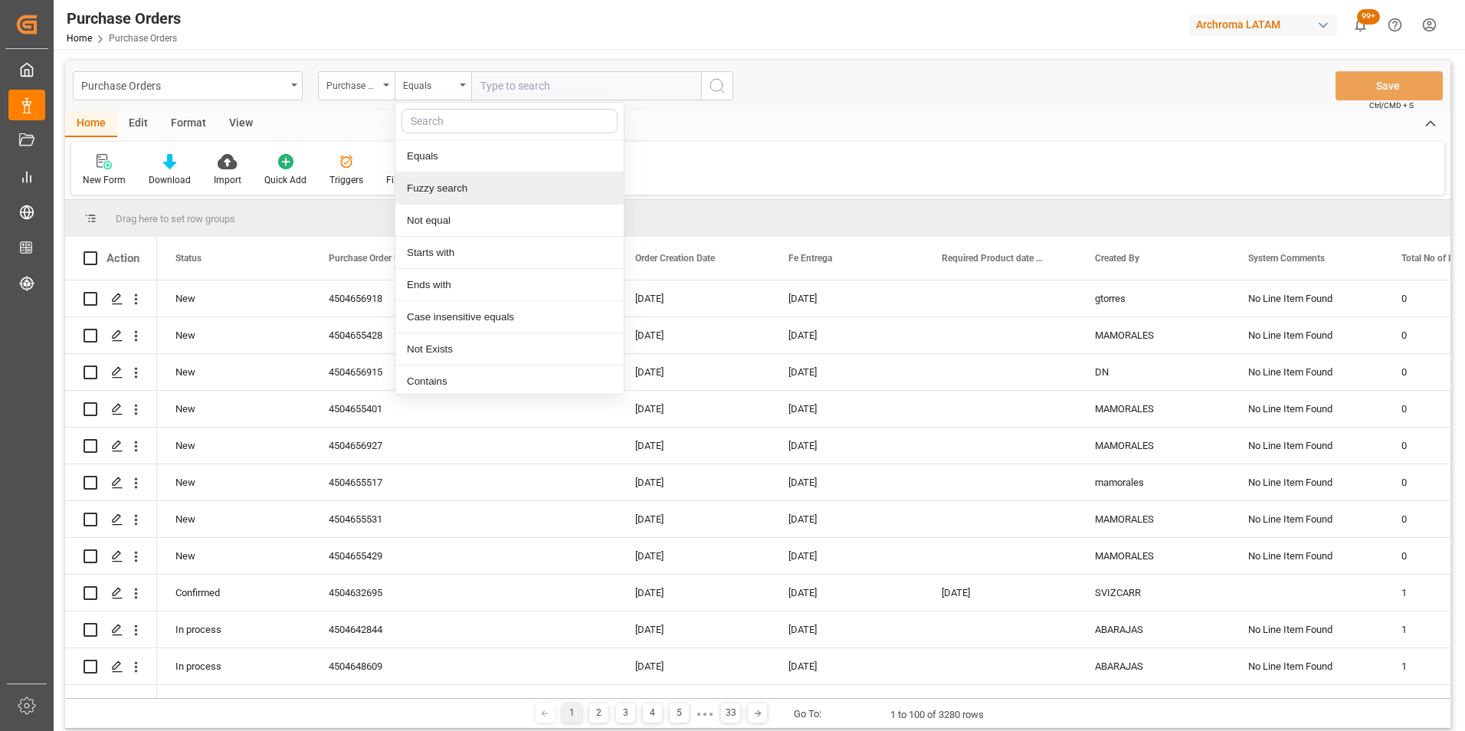
click at [464, 196] on div "Fuzzy search" at bounding box center [509, 188] width 228 height 32
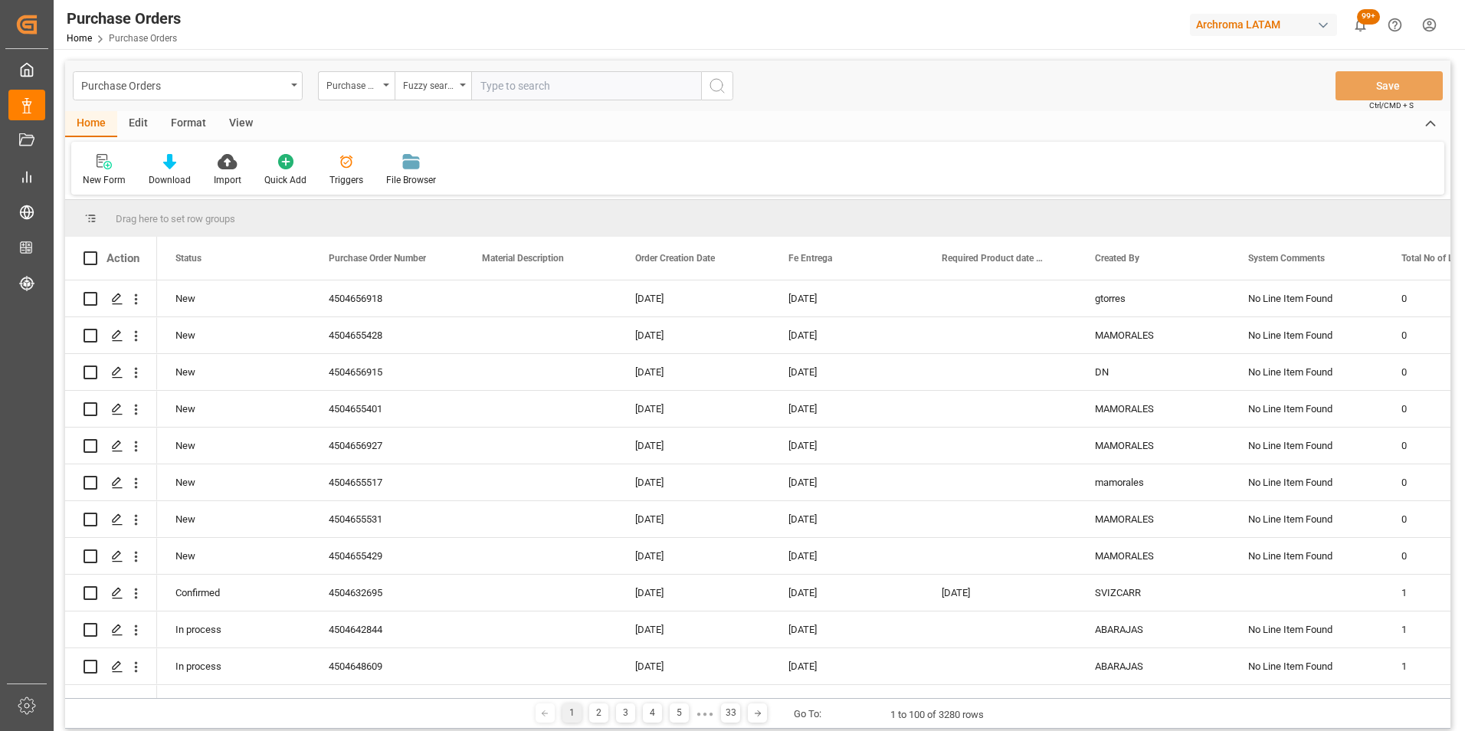
paste input "4504655401"
type input "4504655401"
click at [731, 90] on button "search button" at bounding box center [717, 85] width 32 height 29
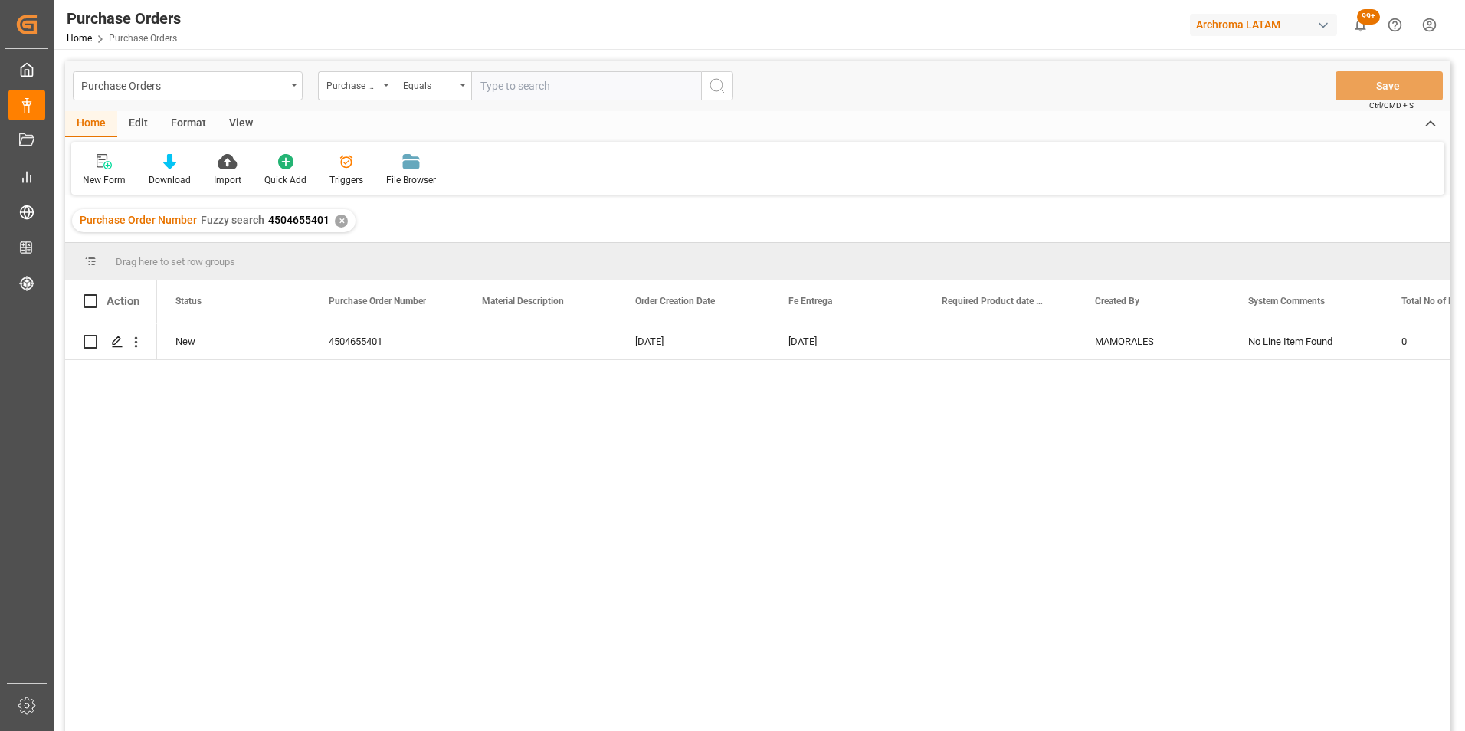
click at [342, 224] on div "✕" at bounding box center [341, 221] width 13 height 13
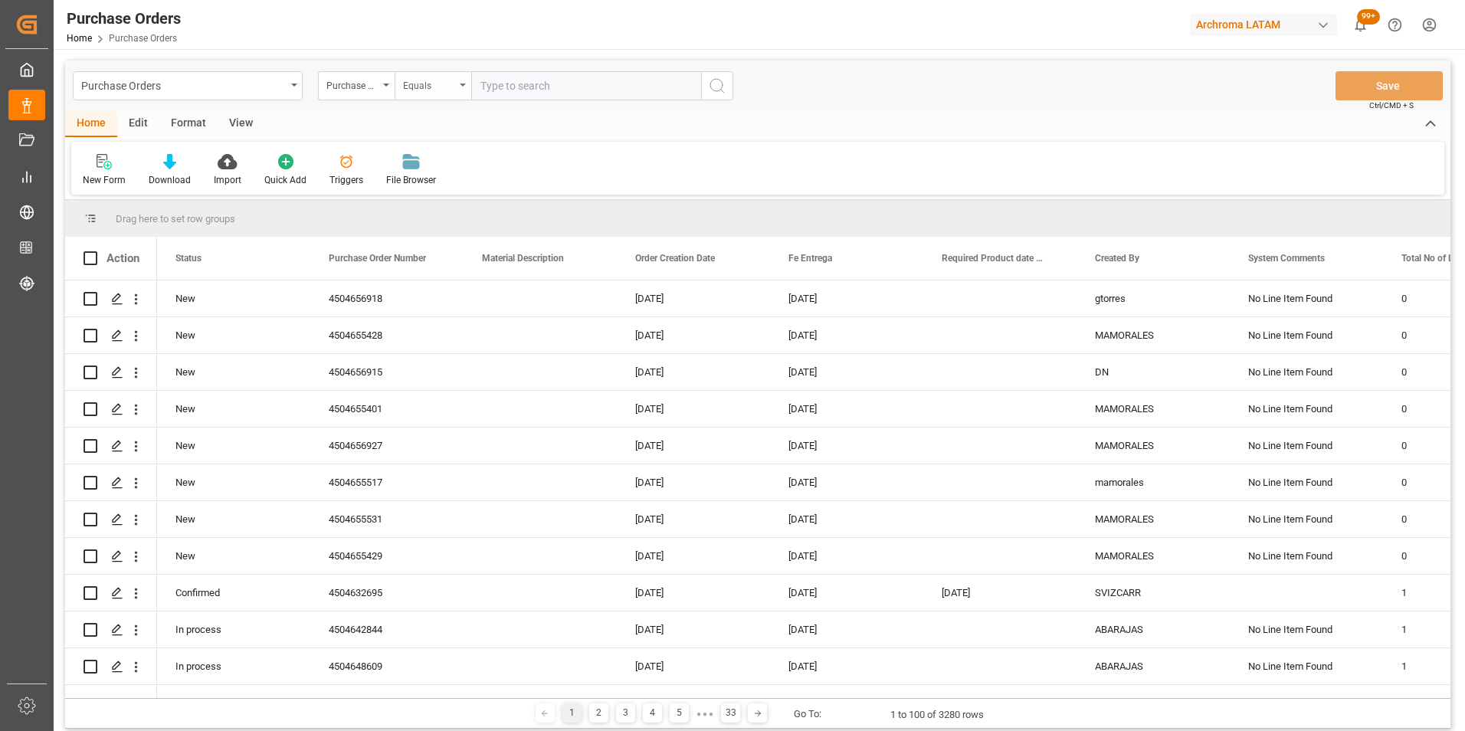
drag, startPoint x: 454, startPoint y: 88, endPoint x: 454, endPoint y: 98, distance: 10.0
click at [454, 88] on div "Equals" at bounding box center [429, 84] width 52 height 18
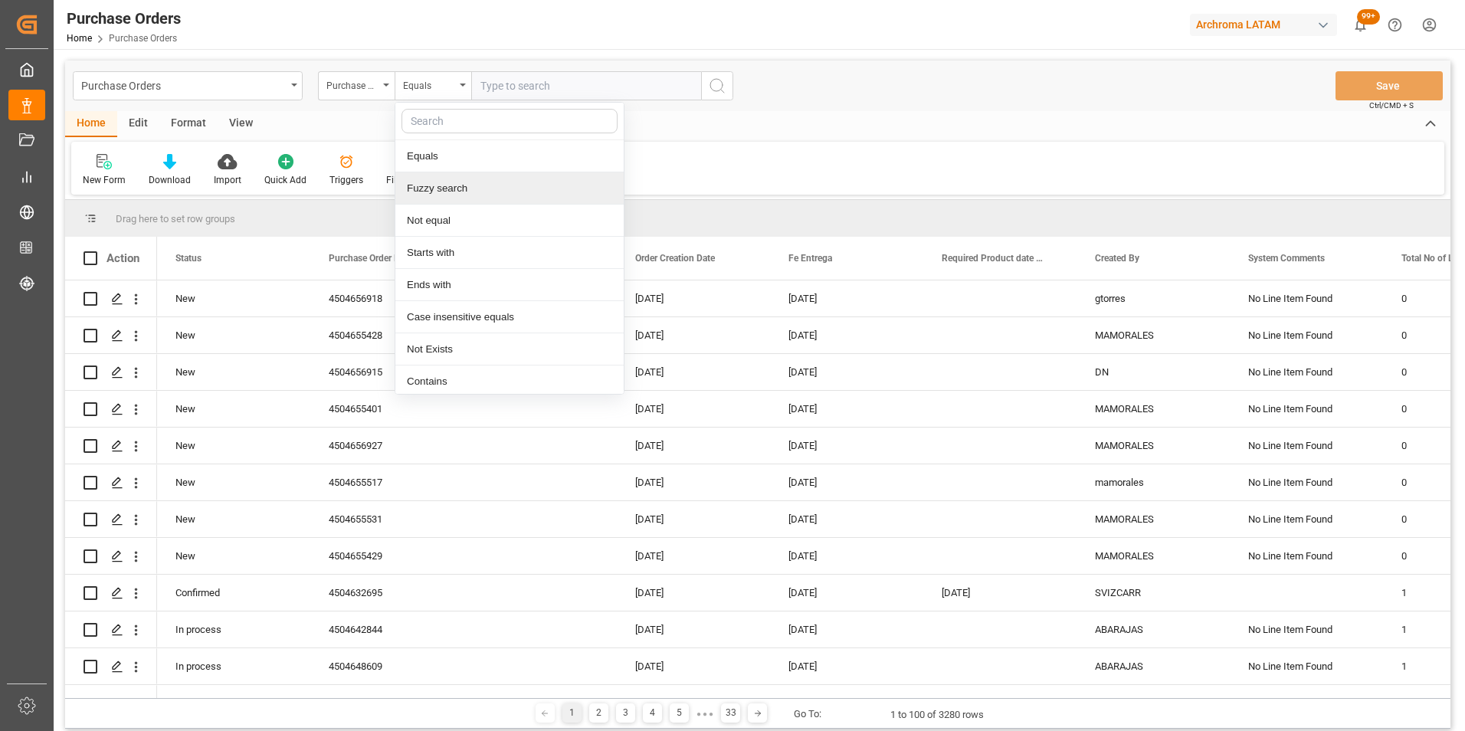
click at [459, 184] on div "Fuzzy search" at bounding box center [509, 188] width 228 height 32
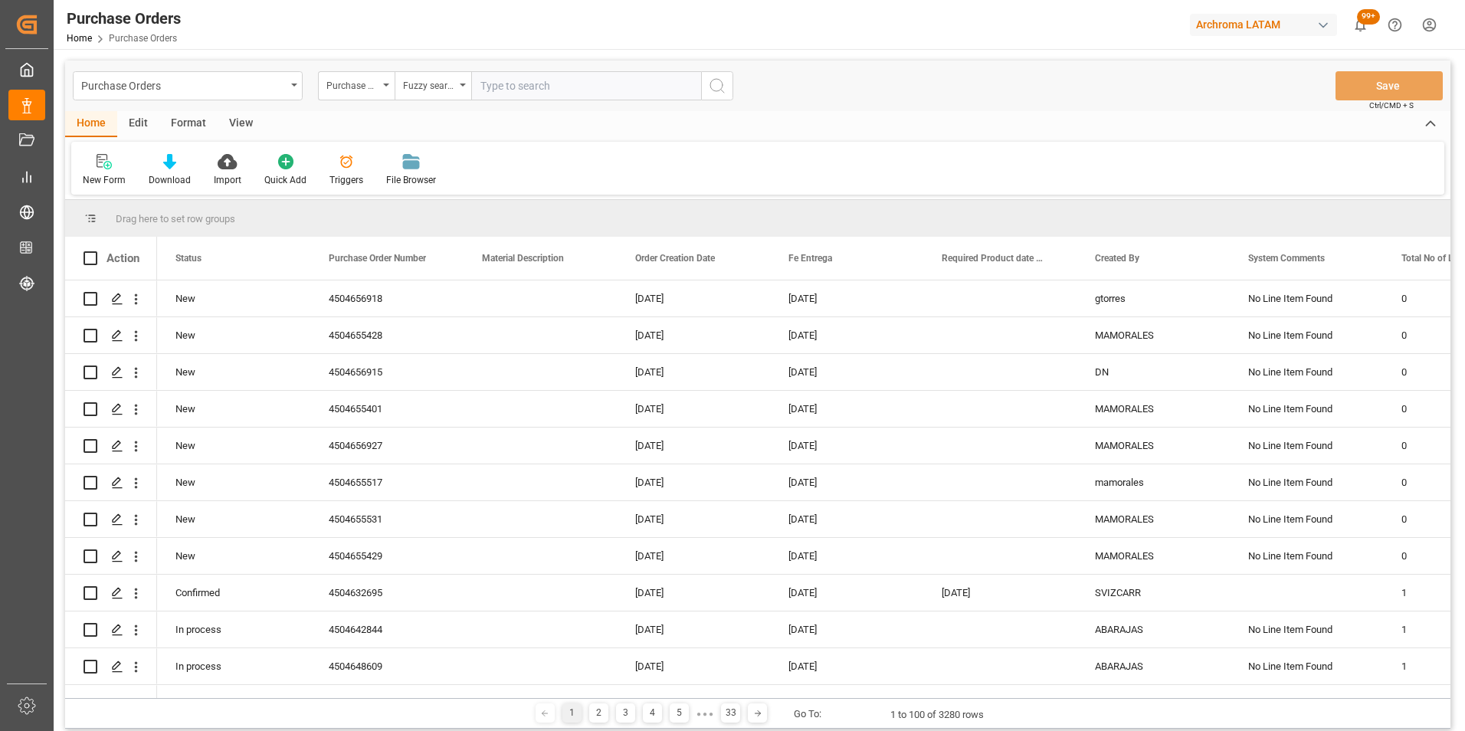
paste input "4504656557"
type input "4504656557"
click at [716, 90] on icon "search button" at bounding box center [717, 86] width 18 height 18
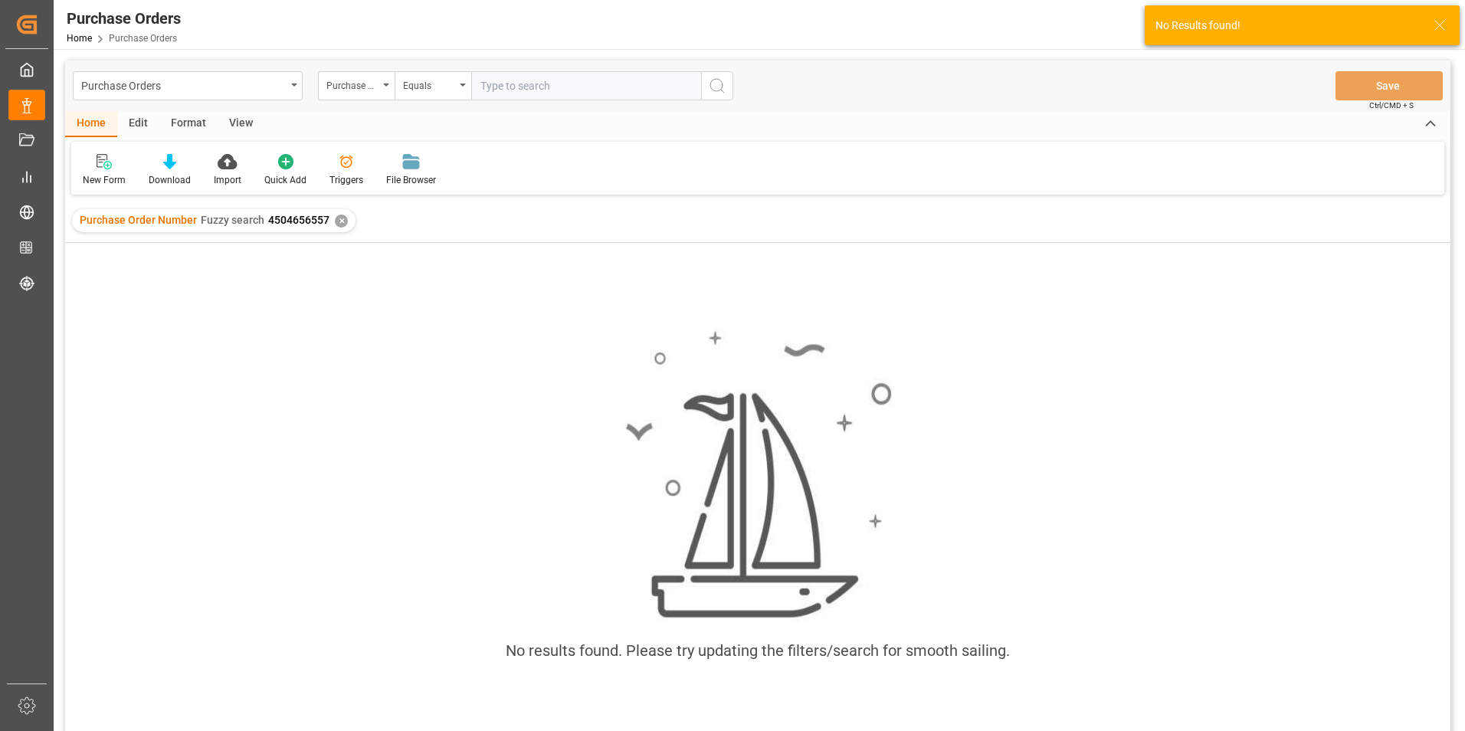
click at [342, 223] on div "✕" at bounding box center [341, 221] width 13 height 13
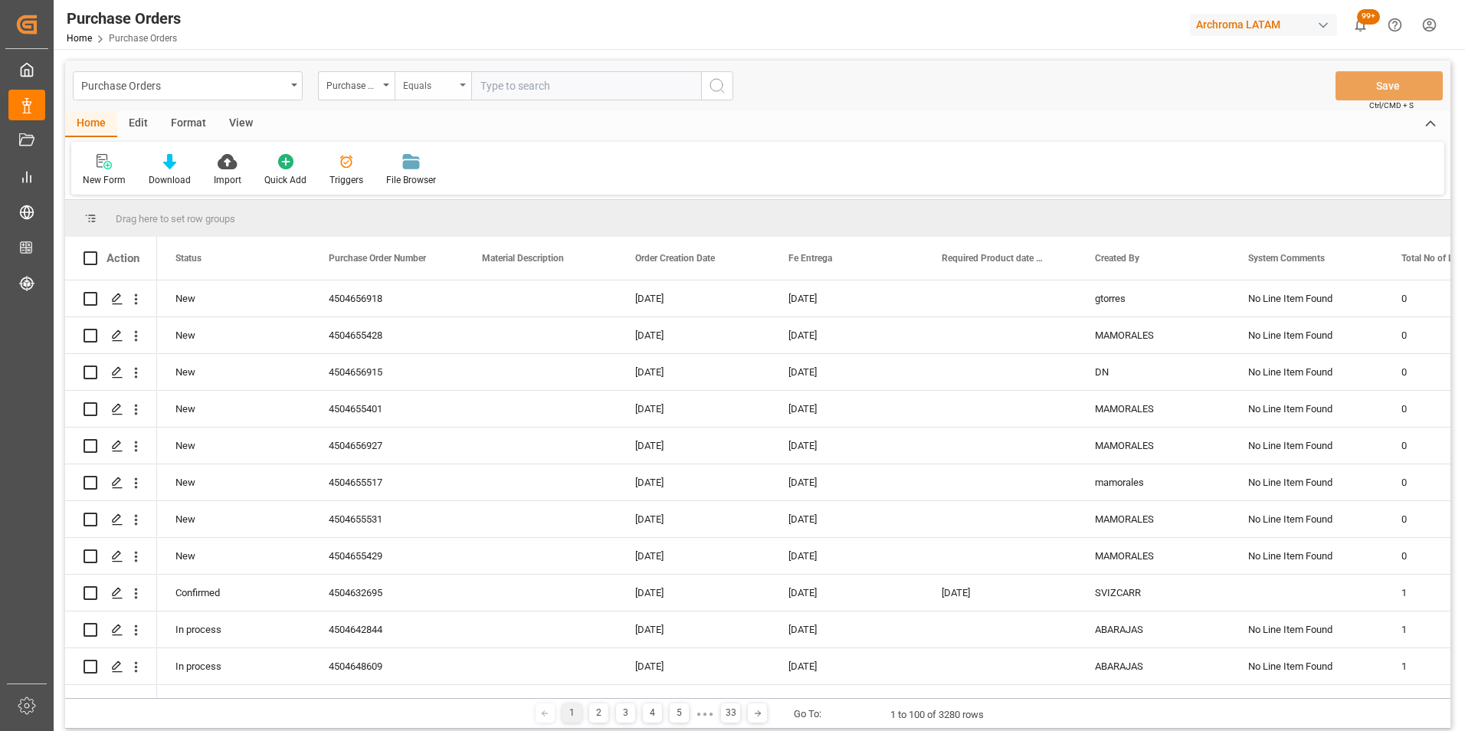
click at [414, 87] on div "Equals" at bounding box center [429, 84] width 52 height 18
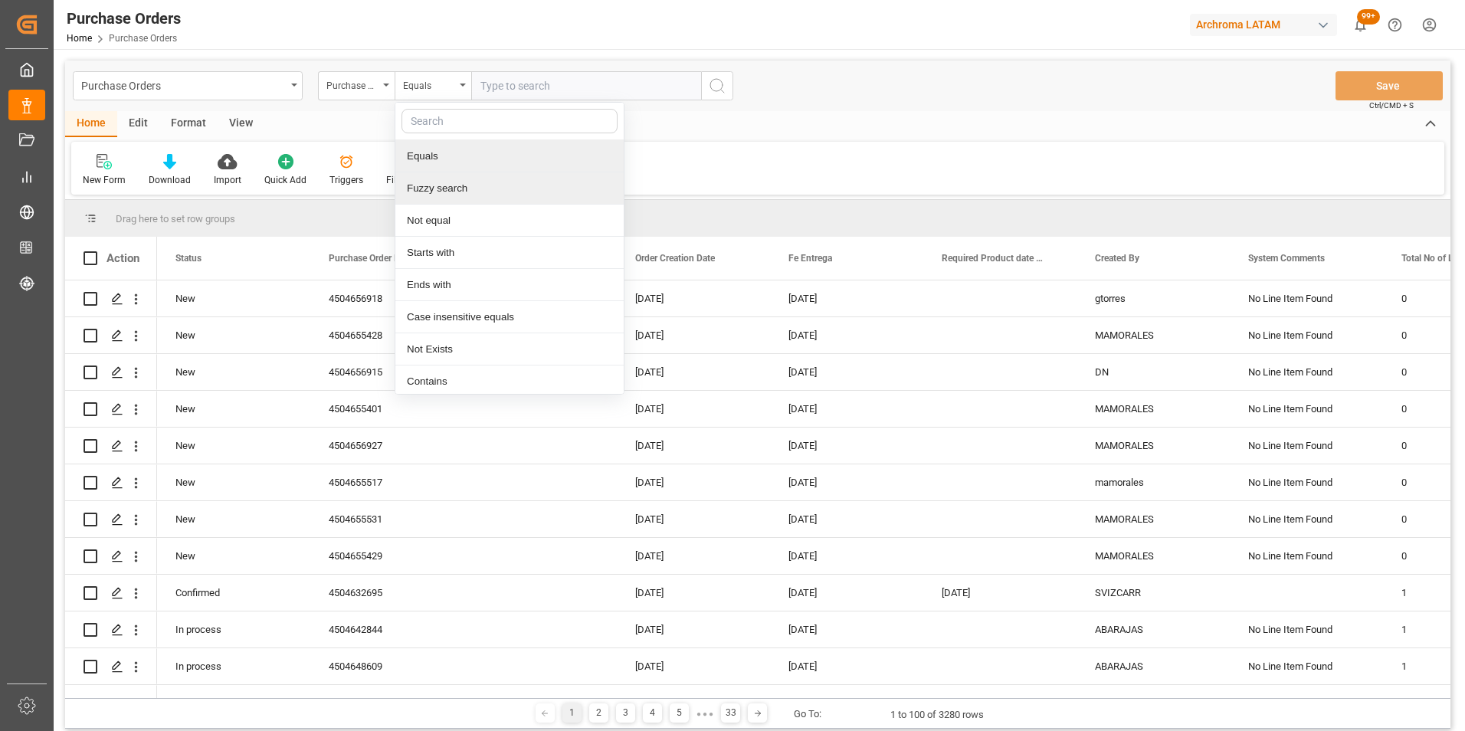
click at [447, 183] on div "Fuzzy search" at bounding box center [509, 188] width 228 height 32
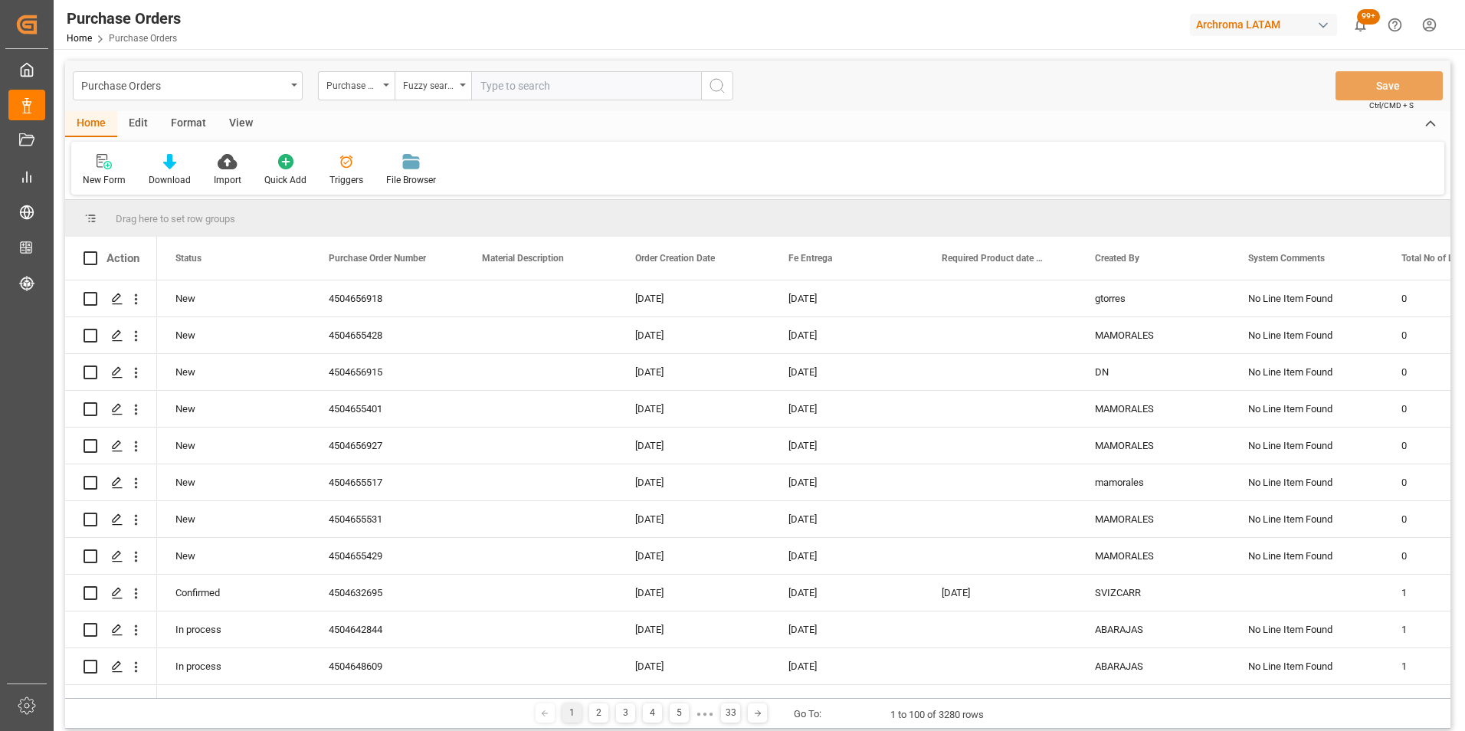
paste input "4504656915"
type input "4504656915"
click at [726, 90] on button "search button" at bounding box center [717, 85] width 32 height 29
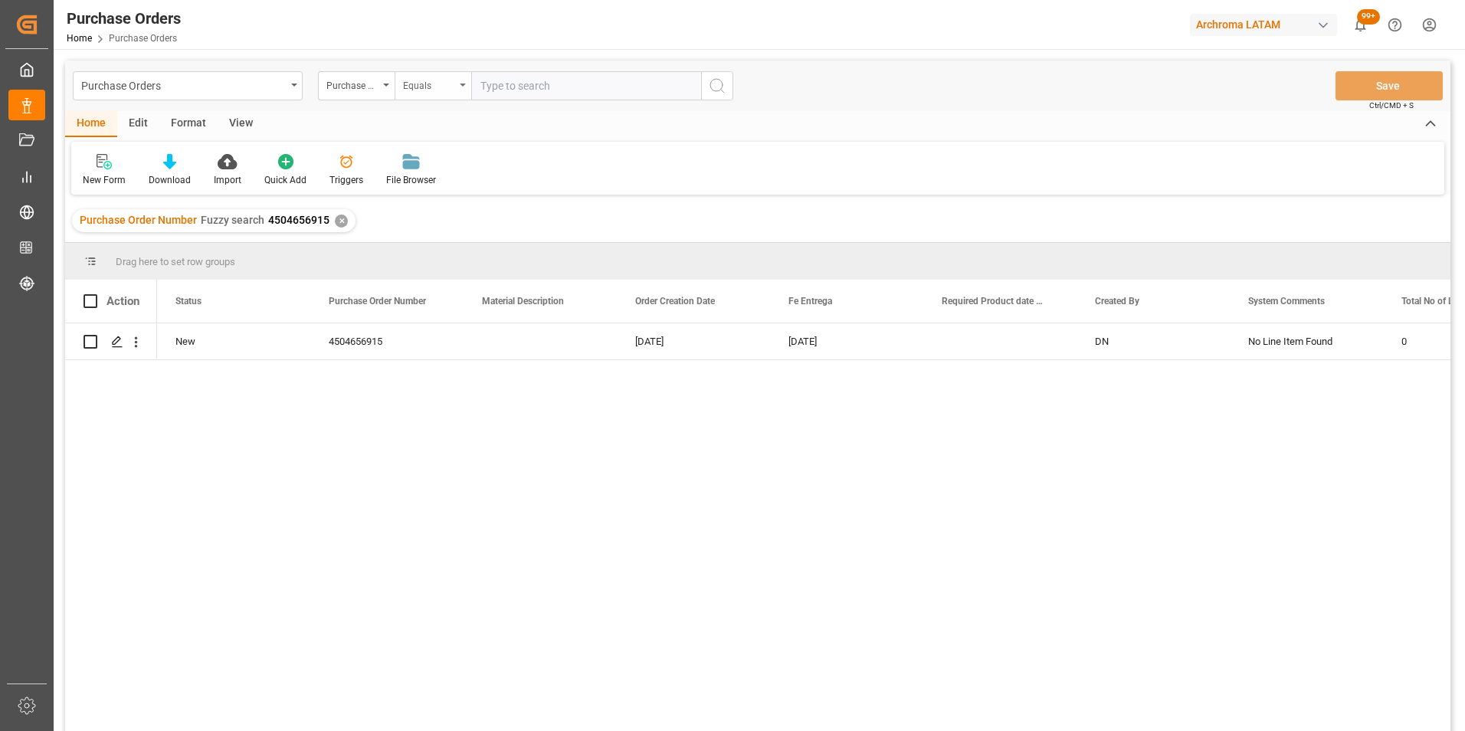
click at [467, 85] on div "Equals" at bounding box center [433, 85] width 77 height 29
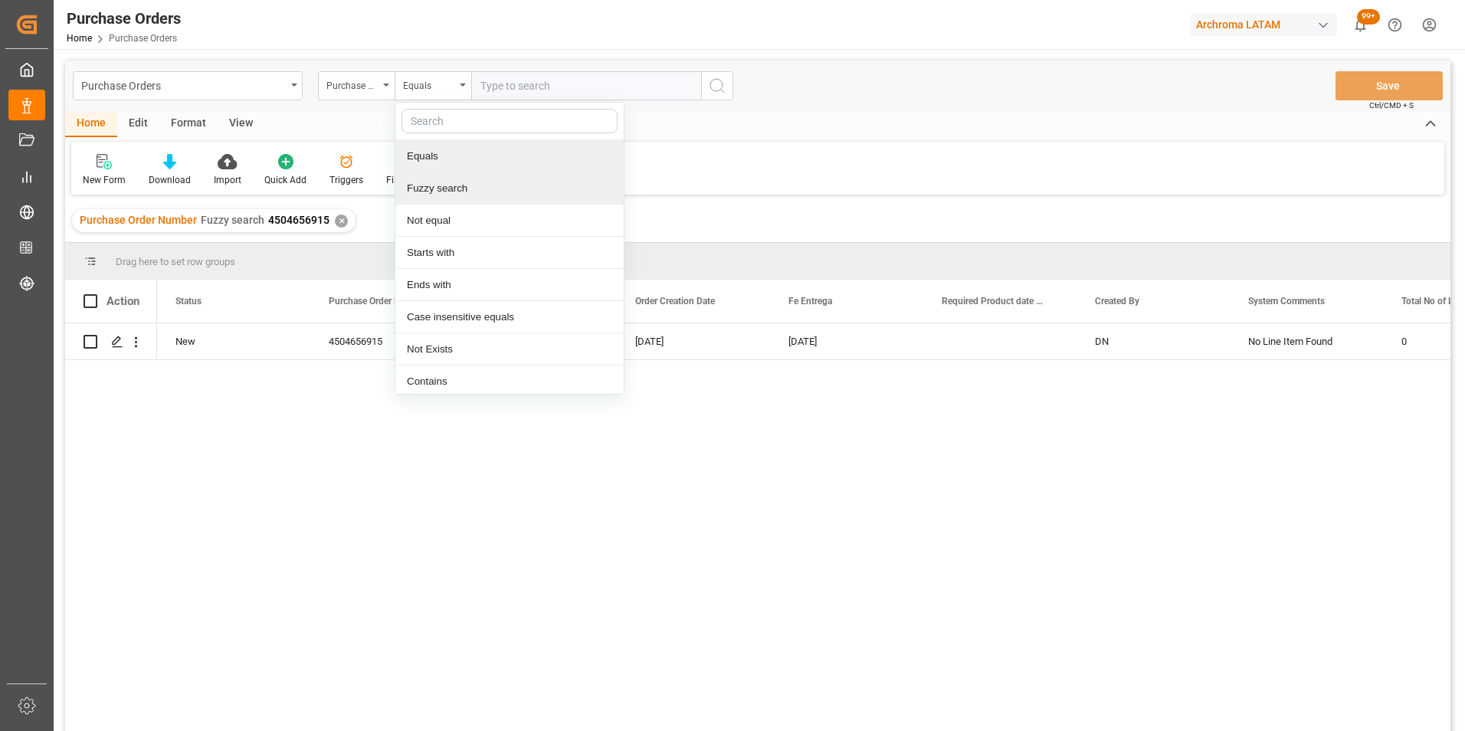
click at [473, 184] on div "Fuzzy search" at bounding box center [509, 188] width 228 height 32
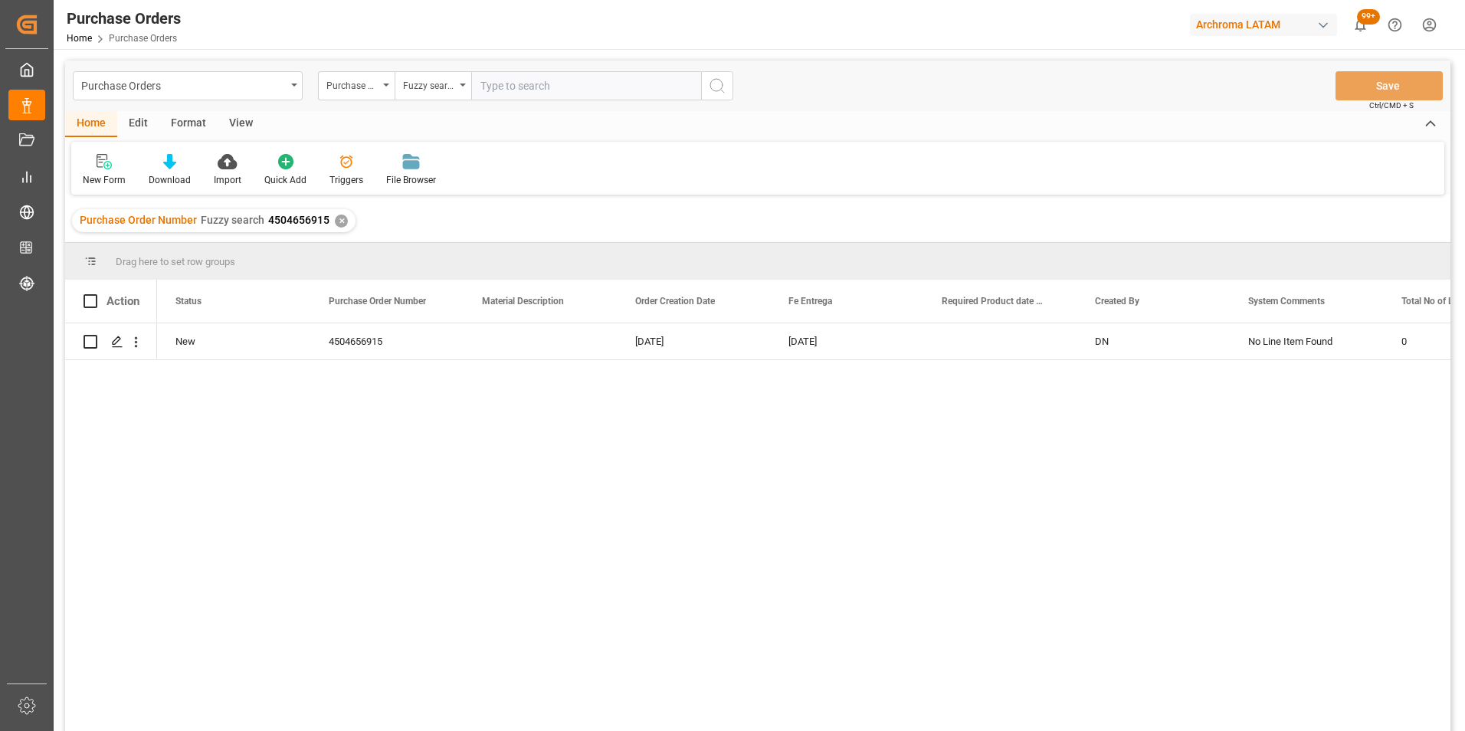
paste input "4504656918"
type input "4504656918"
click at [709, 93] on icon "search button" at bounding box center [717, 86] width 18 height 18
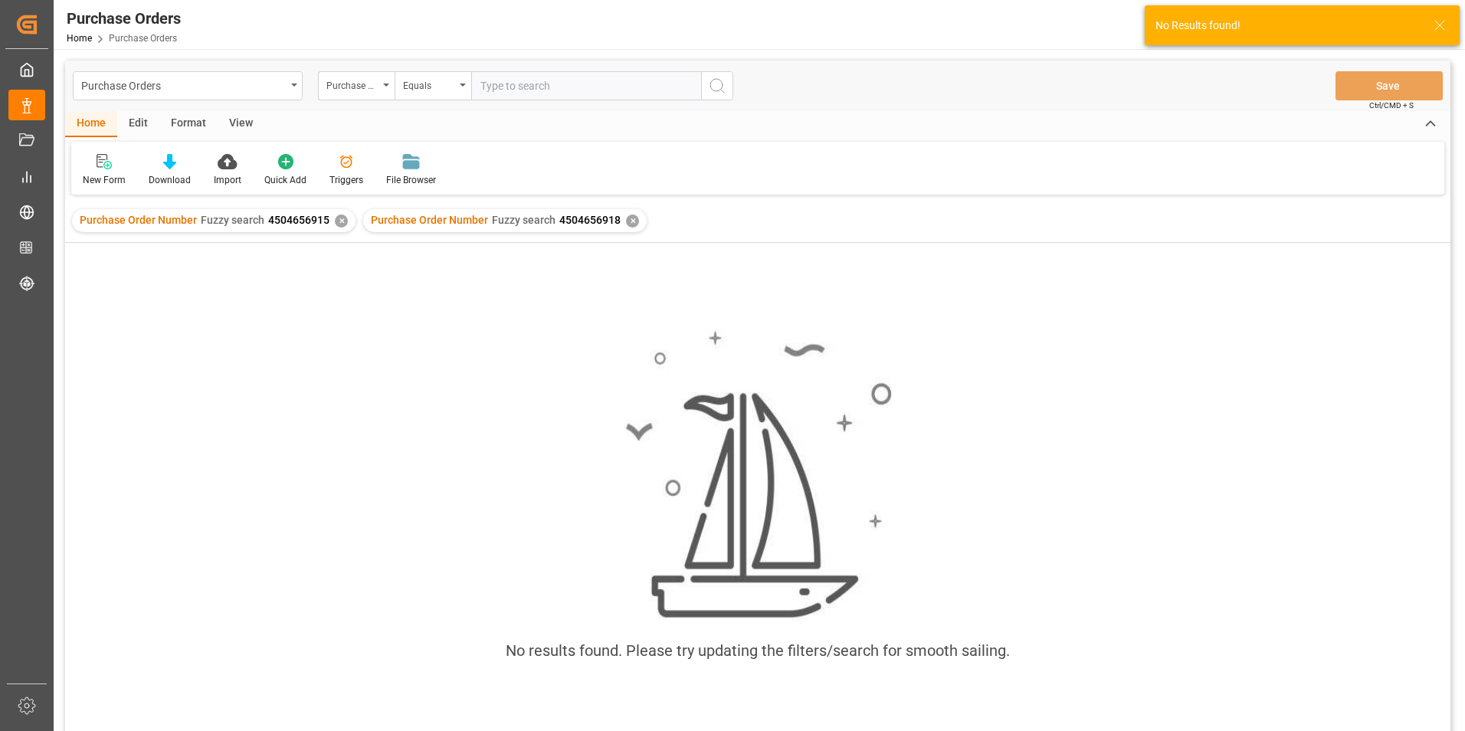
click at [336, 223] on div "✕" at bounding box center [341, 221] width 13 height 13
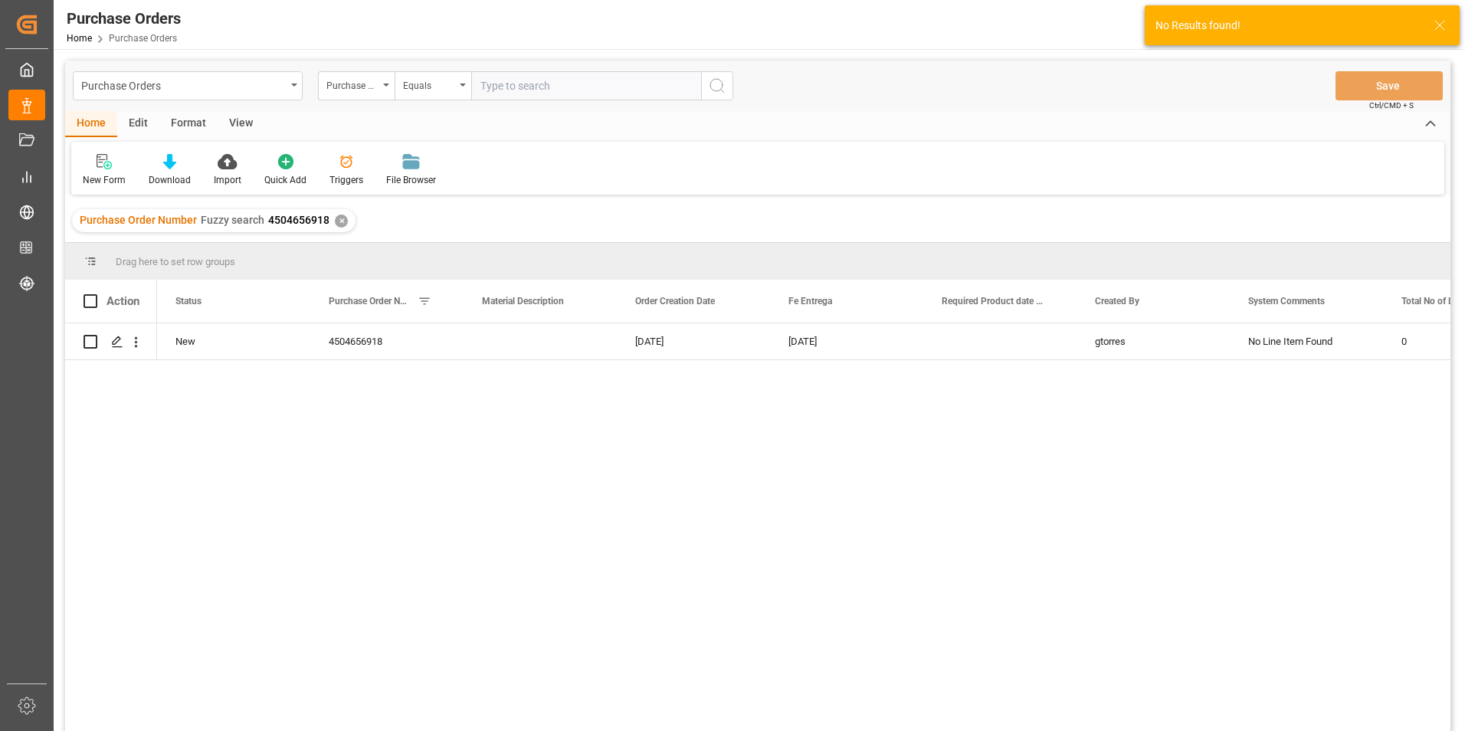
click at [342, 224] on div "✕" at bounding box center [341, 221] width 13 height 13
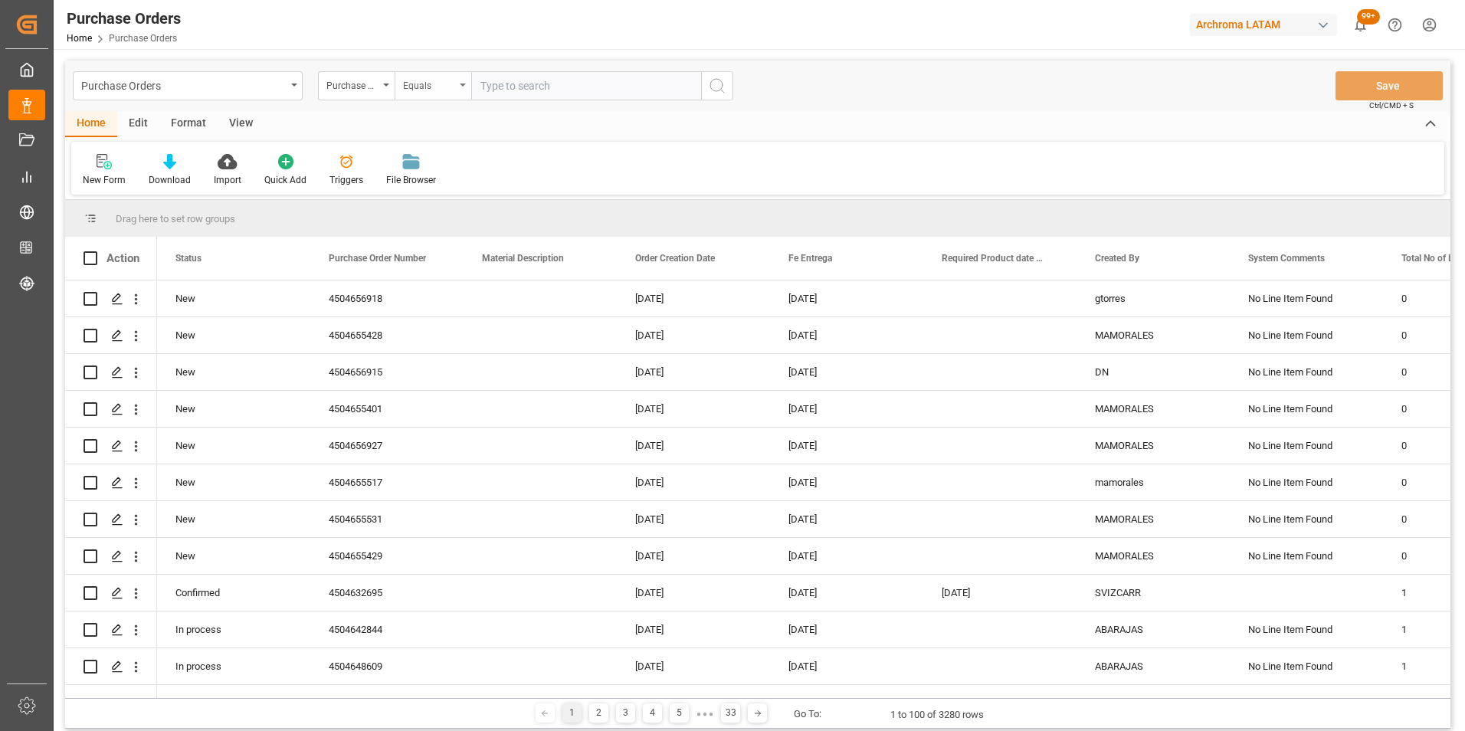
click at [429, 91] on div "Equals" at bounding box center [429, 84] width 52 height 18
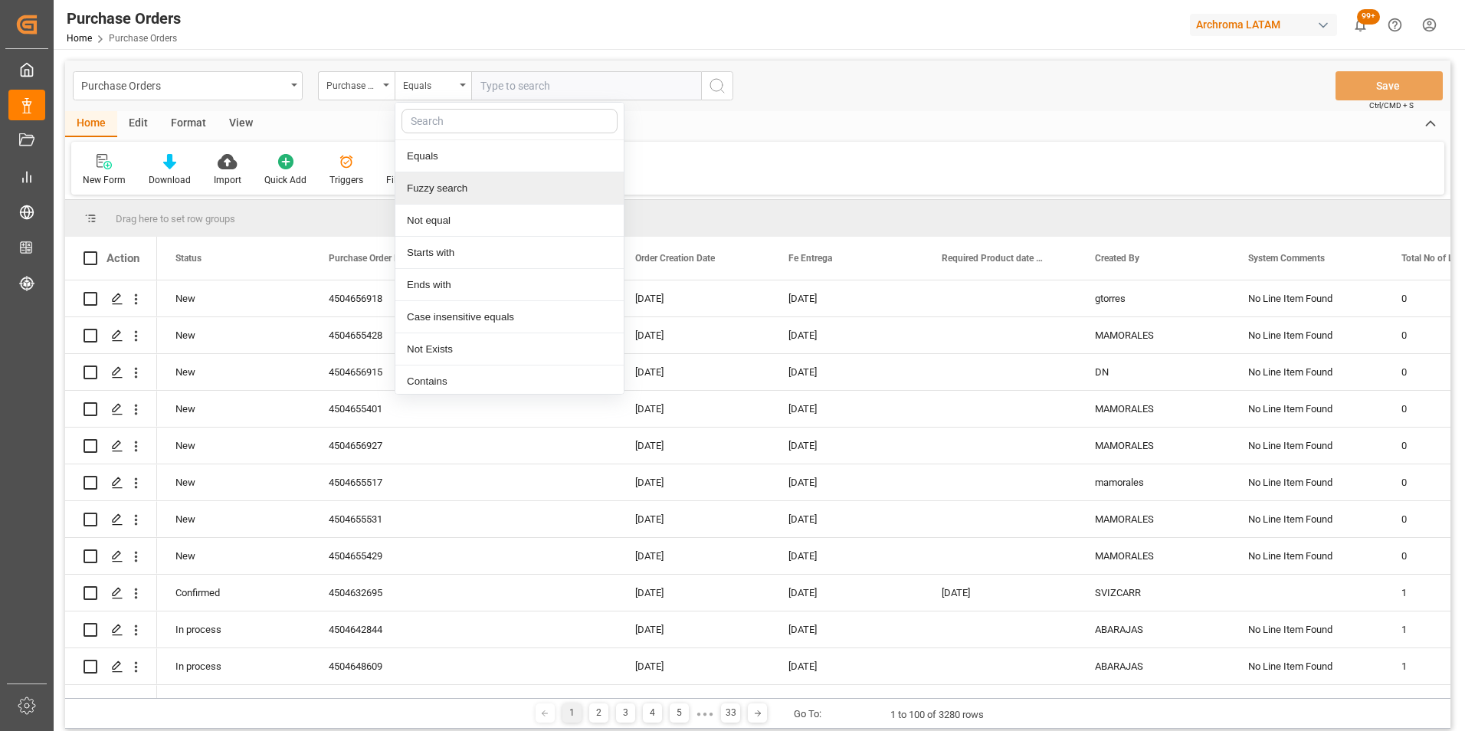
click at [455, 180] on div "Fuzzy search" at bounding box center [509, 188] width 228 height 32
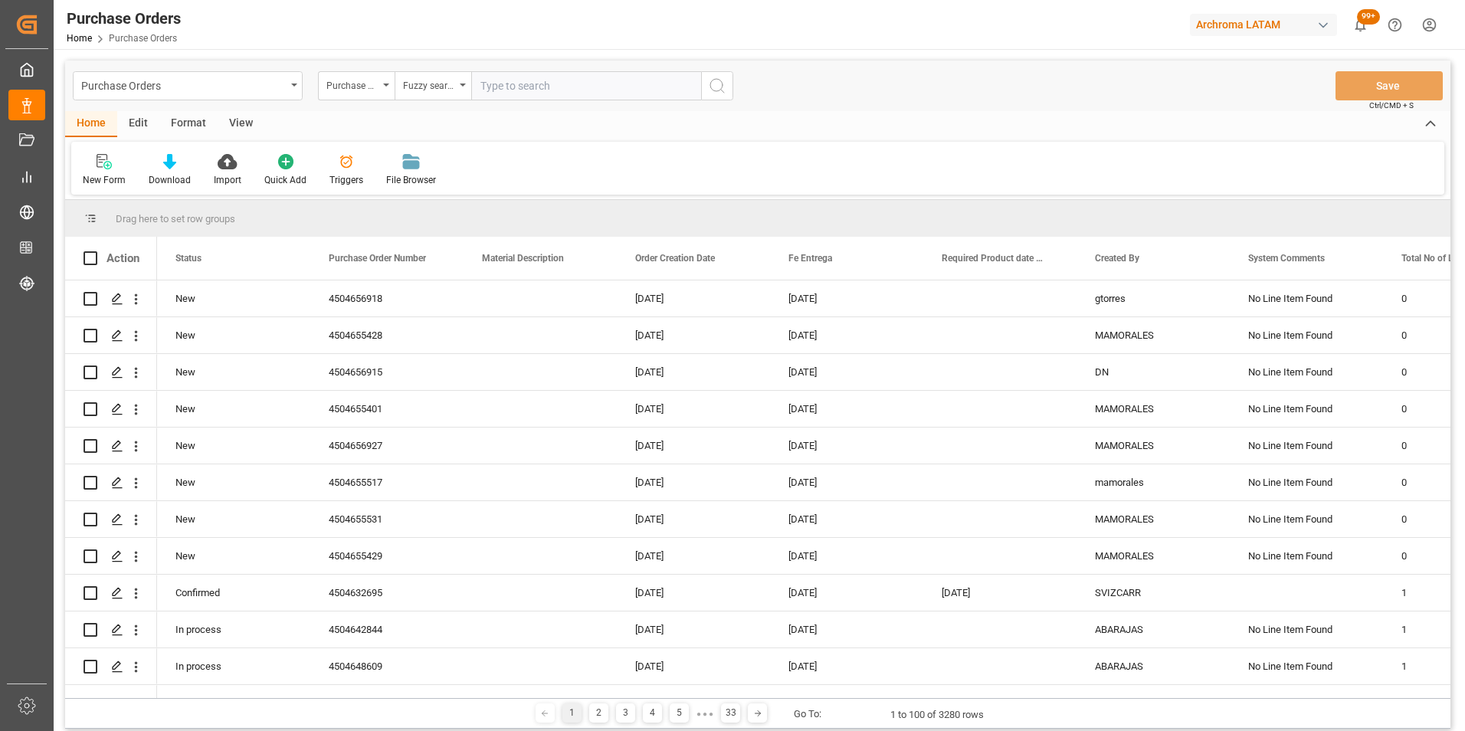
paste input "4504656927"
type input "4504656927"
click at [709, 90] on icon "search button" at bounding box center [717, 86] width 18 height 18
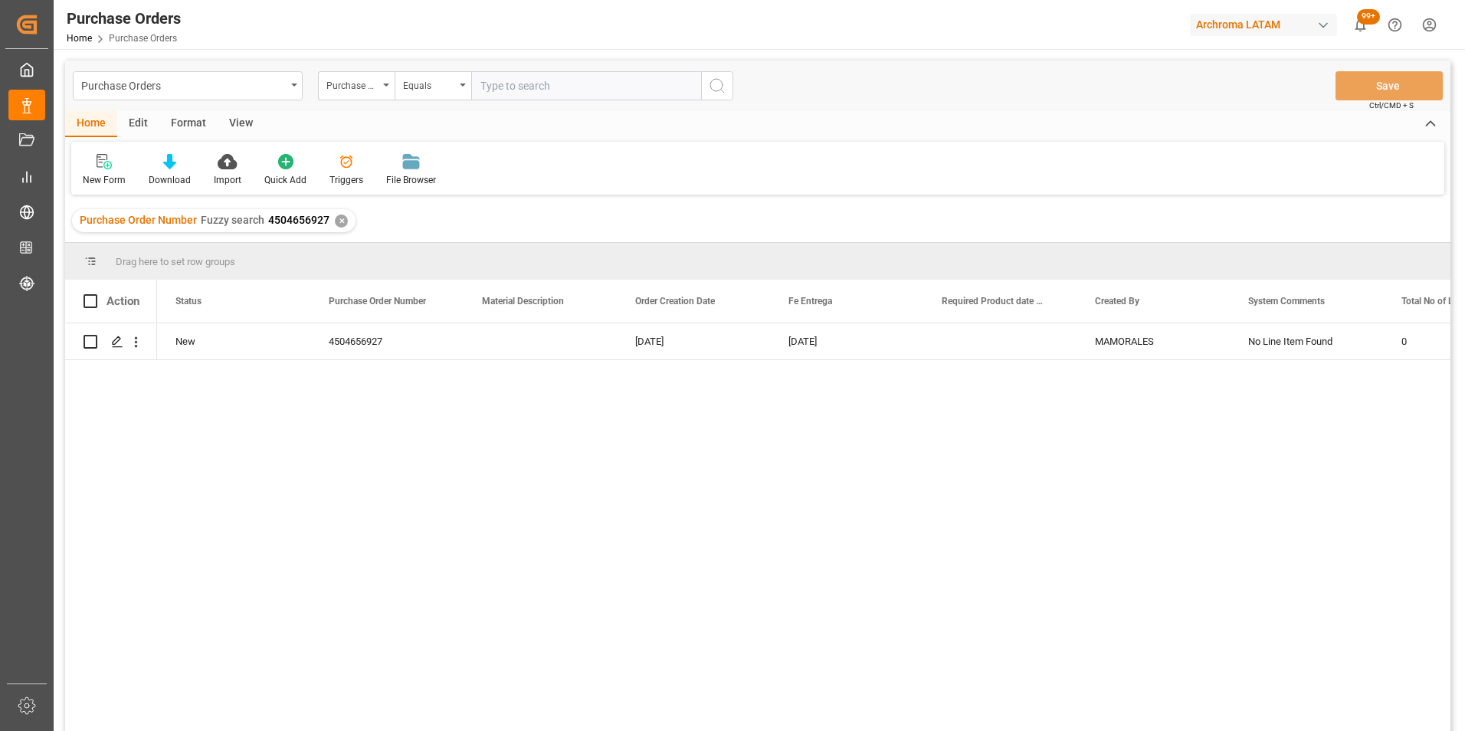
click at [342, 218] on div "✕" at bounding box center [341, 221] width 13 height 13
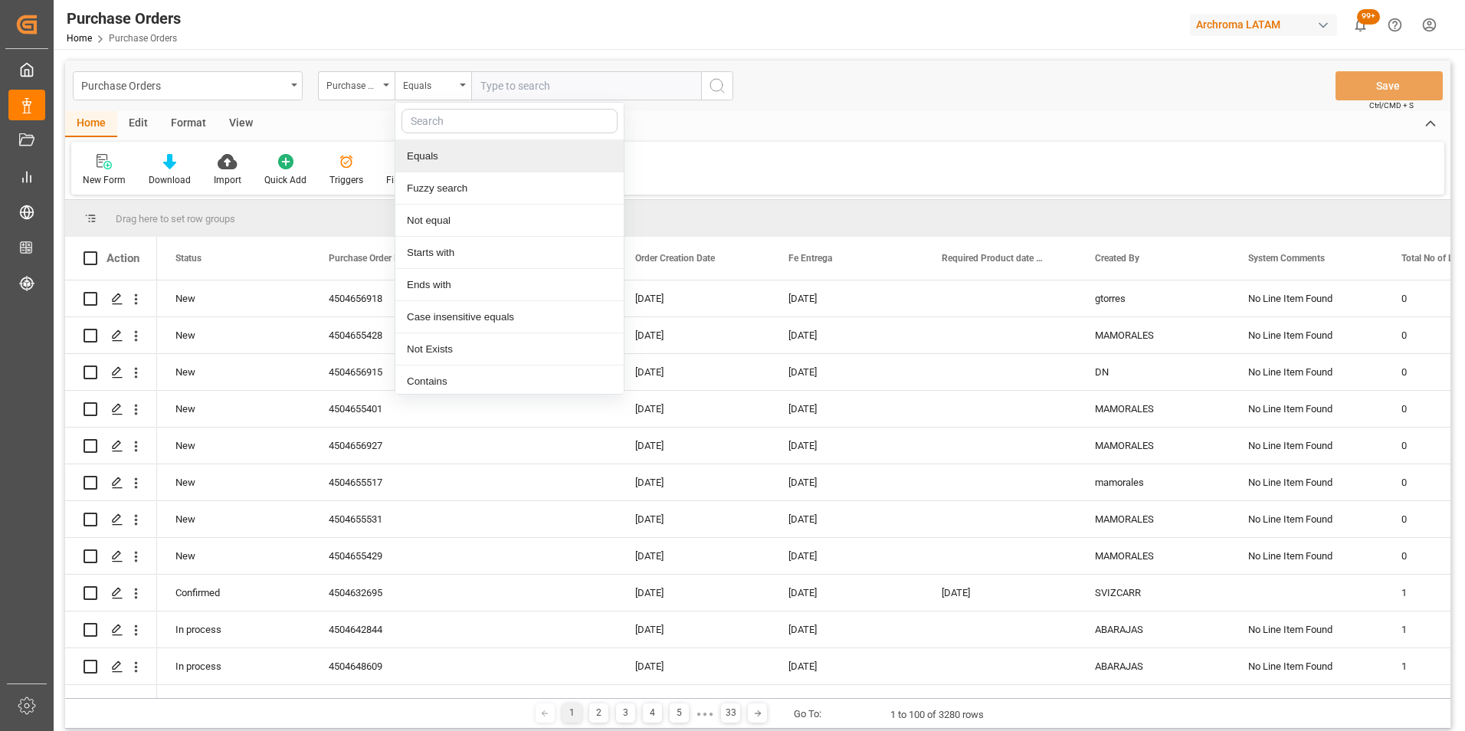
click at [433, 181] on div "Fuzzy search" at bounding box center [509, 188] width 228 height 32
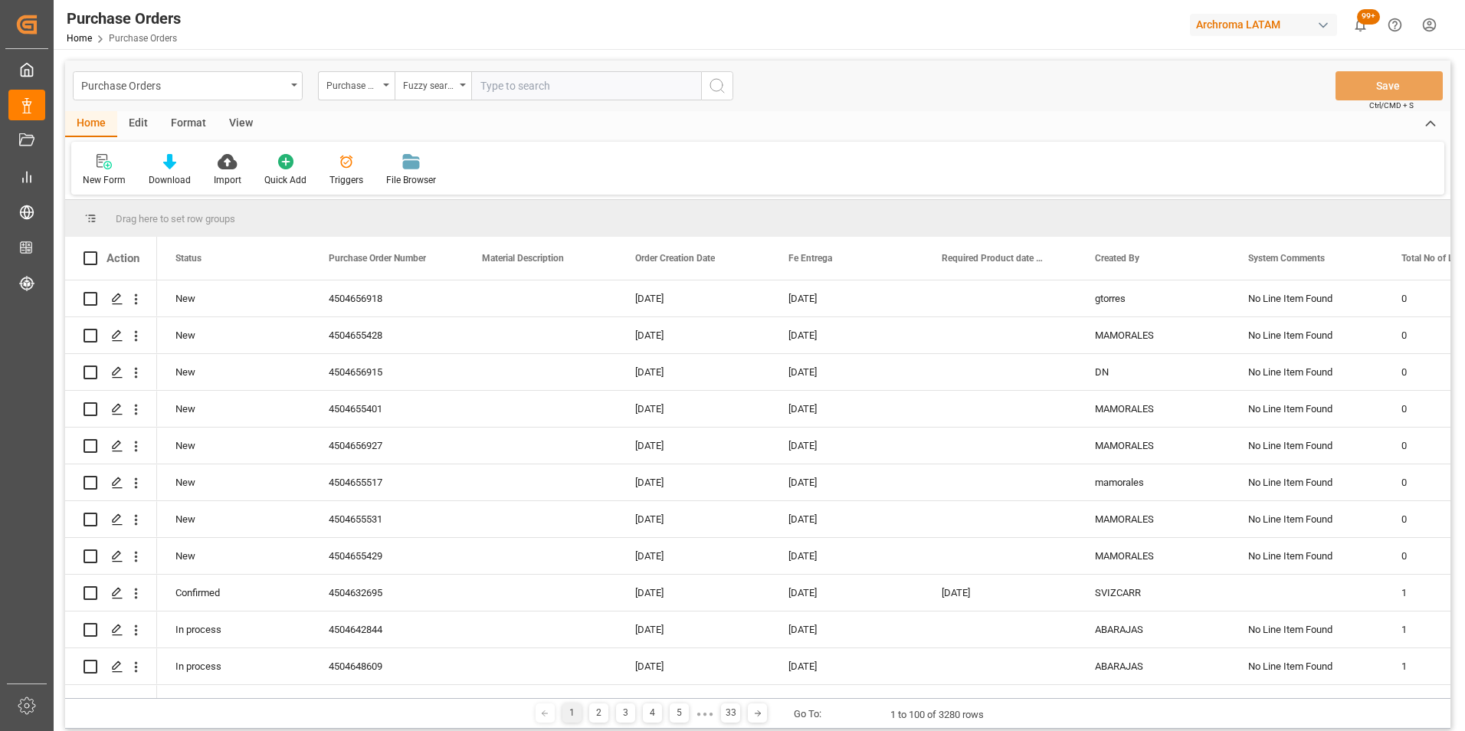
paste input "4504656557"
type input "4504656557"
click at [719, 91] on icon "search button" at bounding box center [717, 86] width 18 height 18
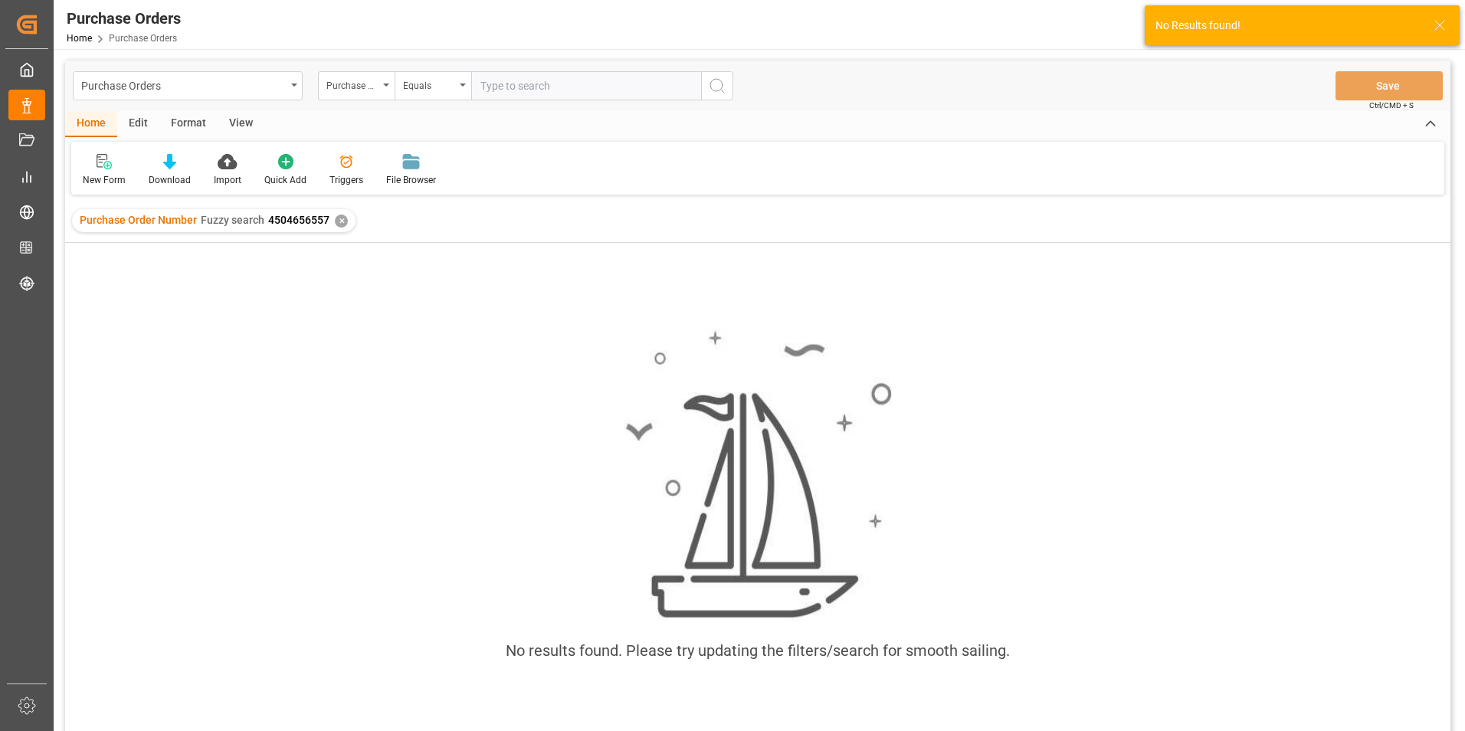
click at [336, 220] on div "✕" at bounding box center [341, 221] width 13 height 13
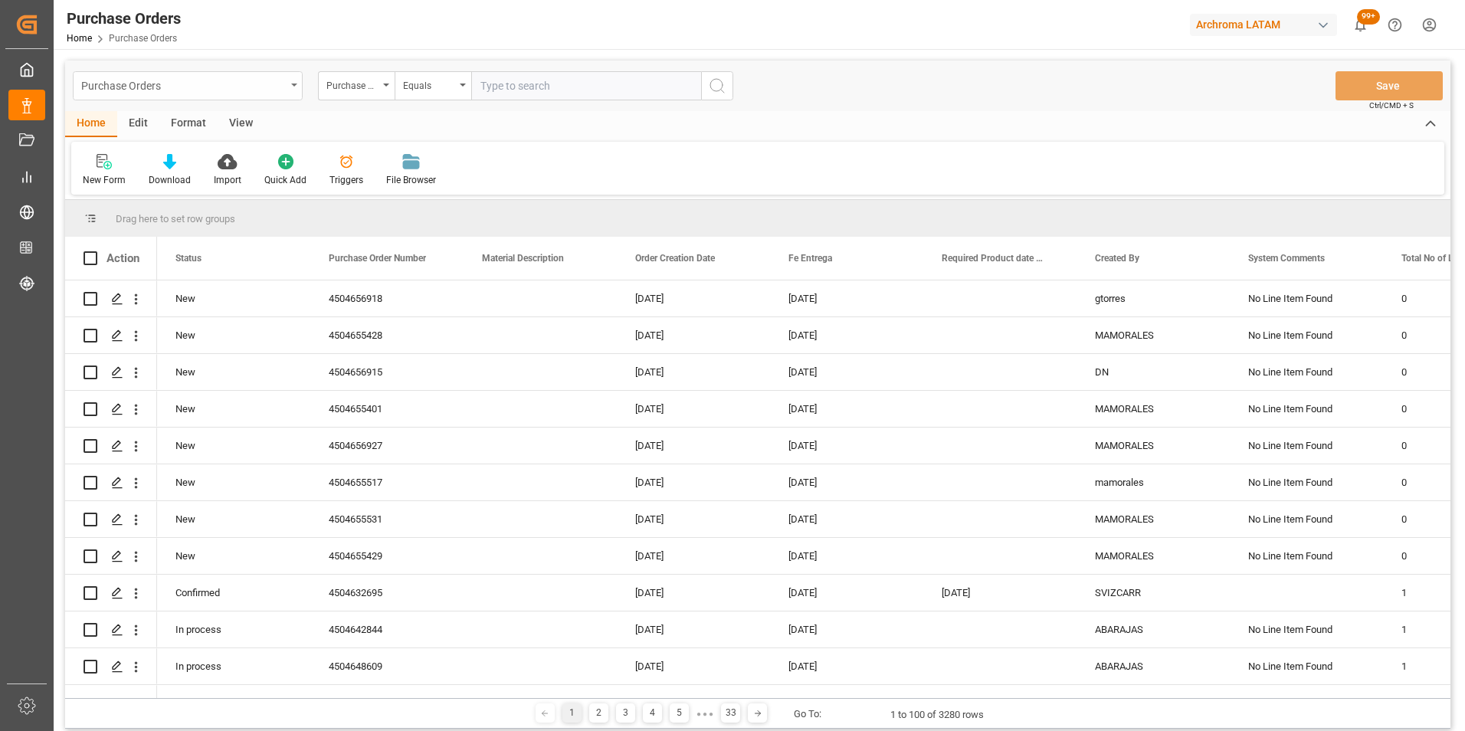
click at [282, 89] on div "Purchase Orders" at bounding box center [183, 84] width 205 height 19
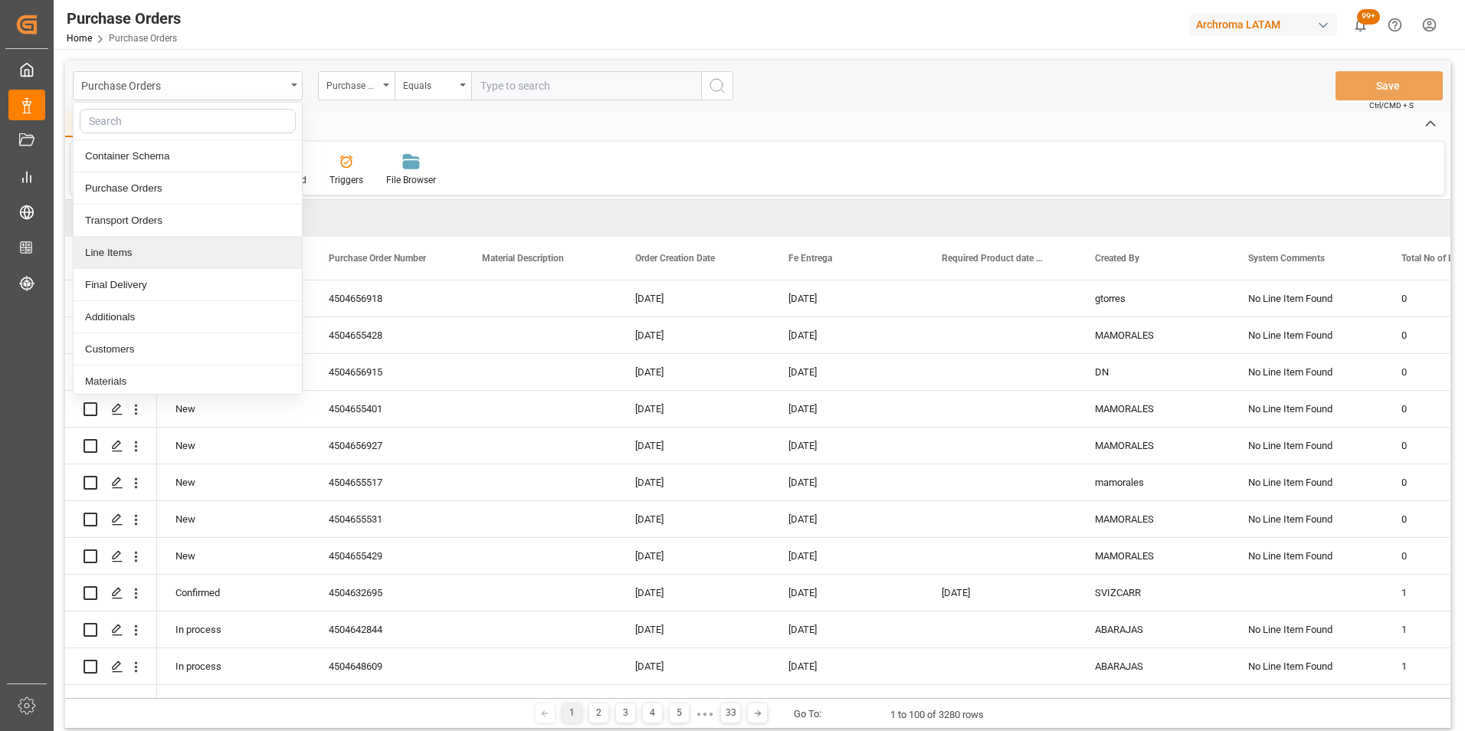
click at [183, 247] on div "Line Items" at bounding box center [188, 253] width 228 height 32
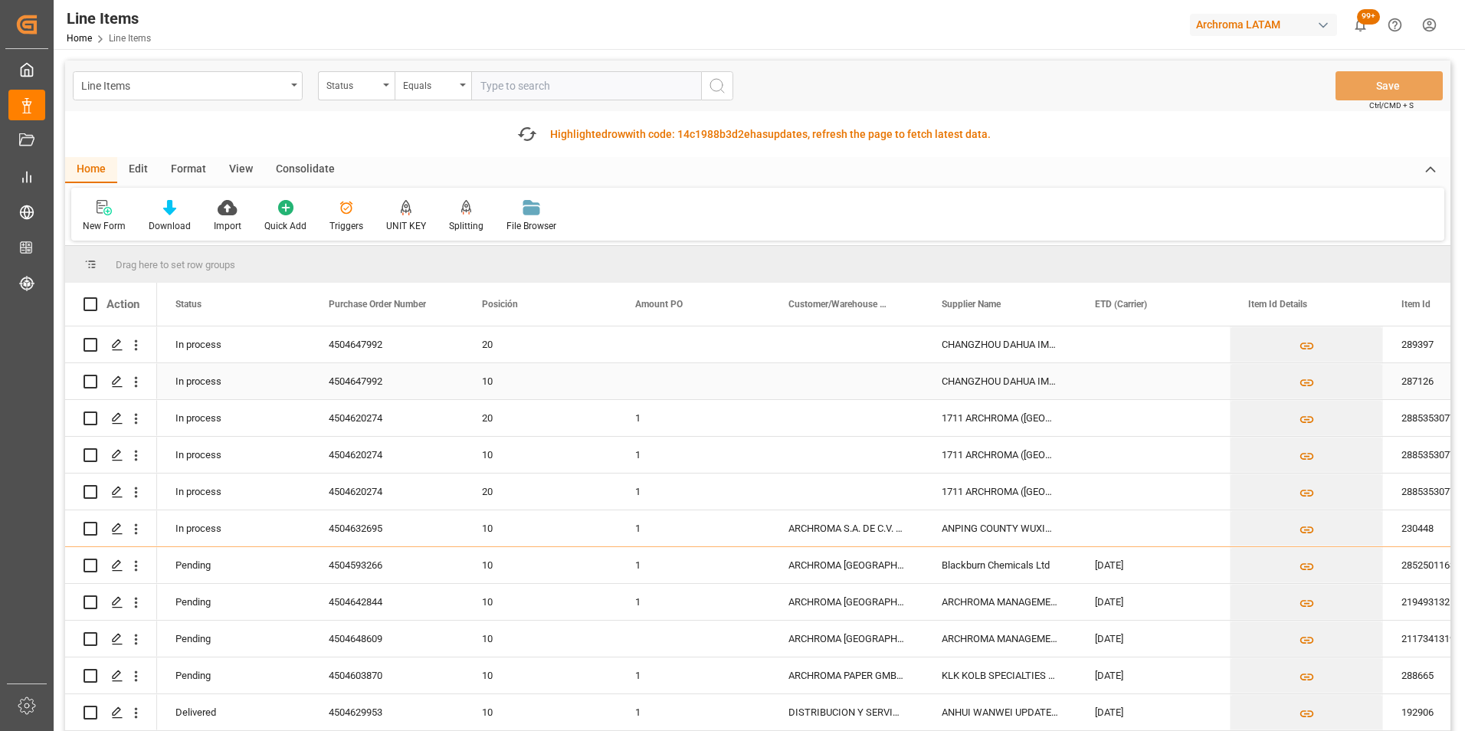
click at [1408, 363] on div "287126" at bounding box center [1459, 381] width 153 height 36
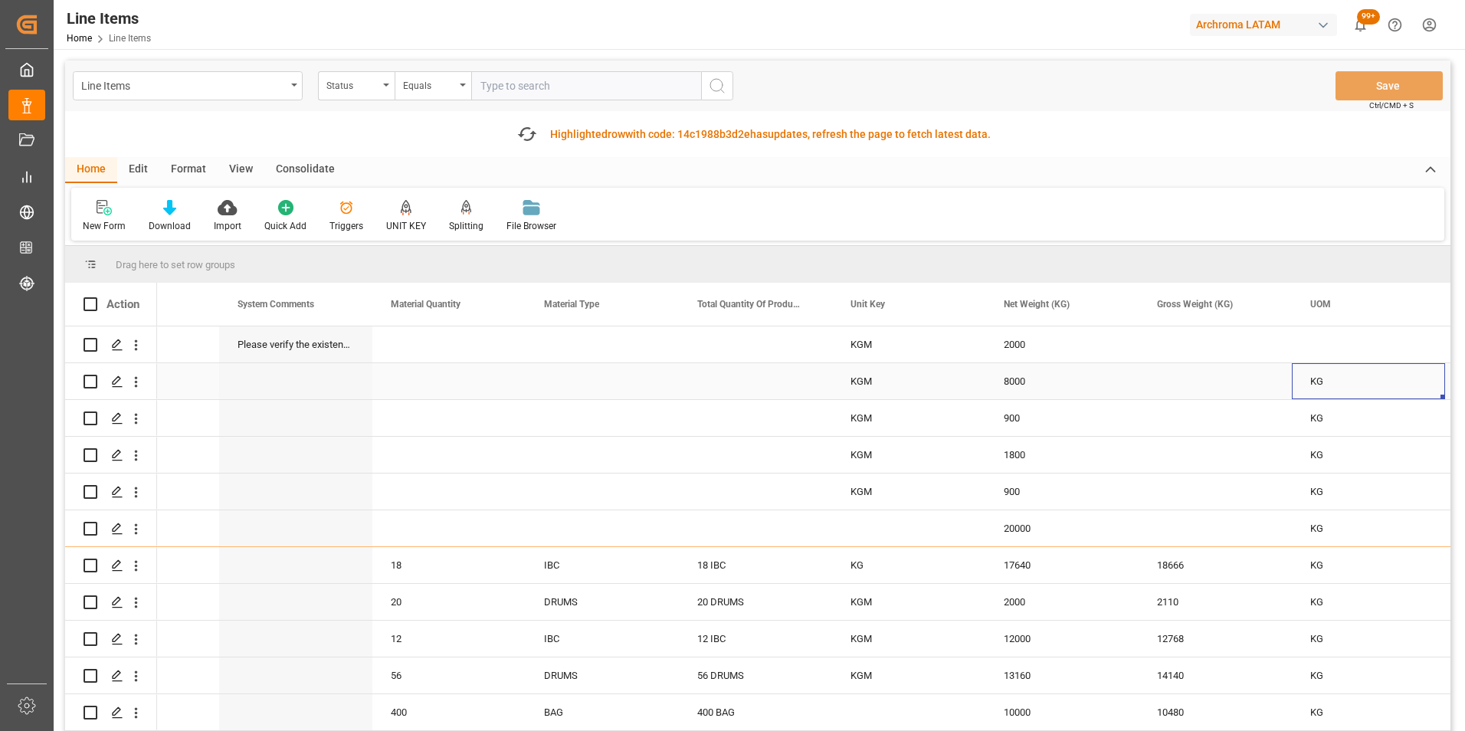
scroll to position [0, 2236]
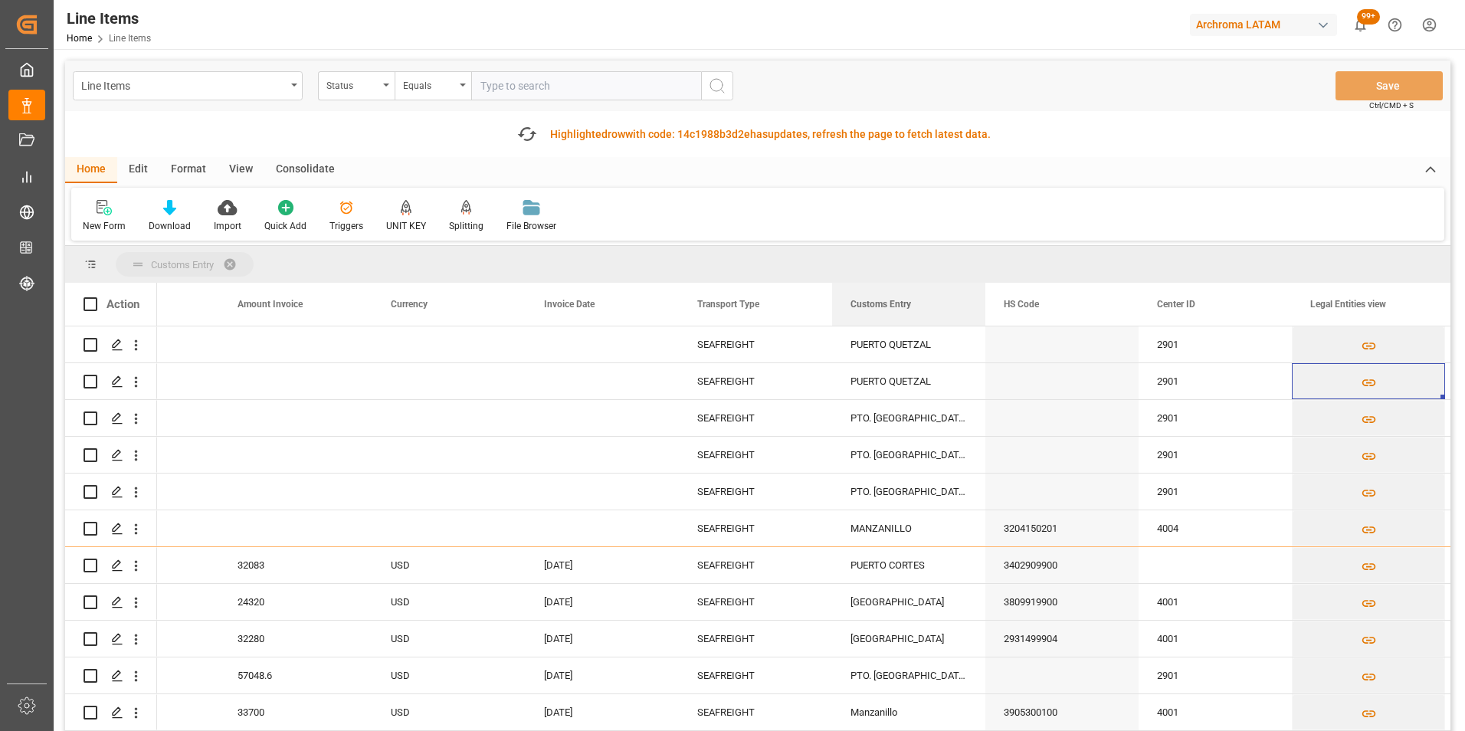
drag, startPoint x: 897, startPoint y: 311, endPoint x: 875, endPoint y: 263, distance: 53.1
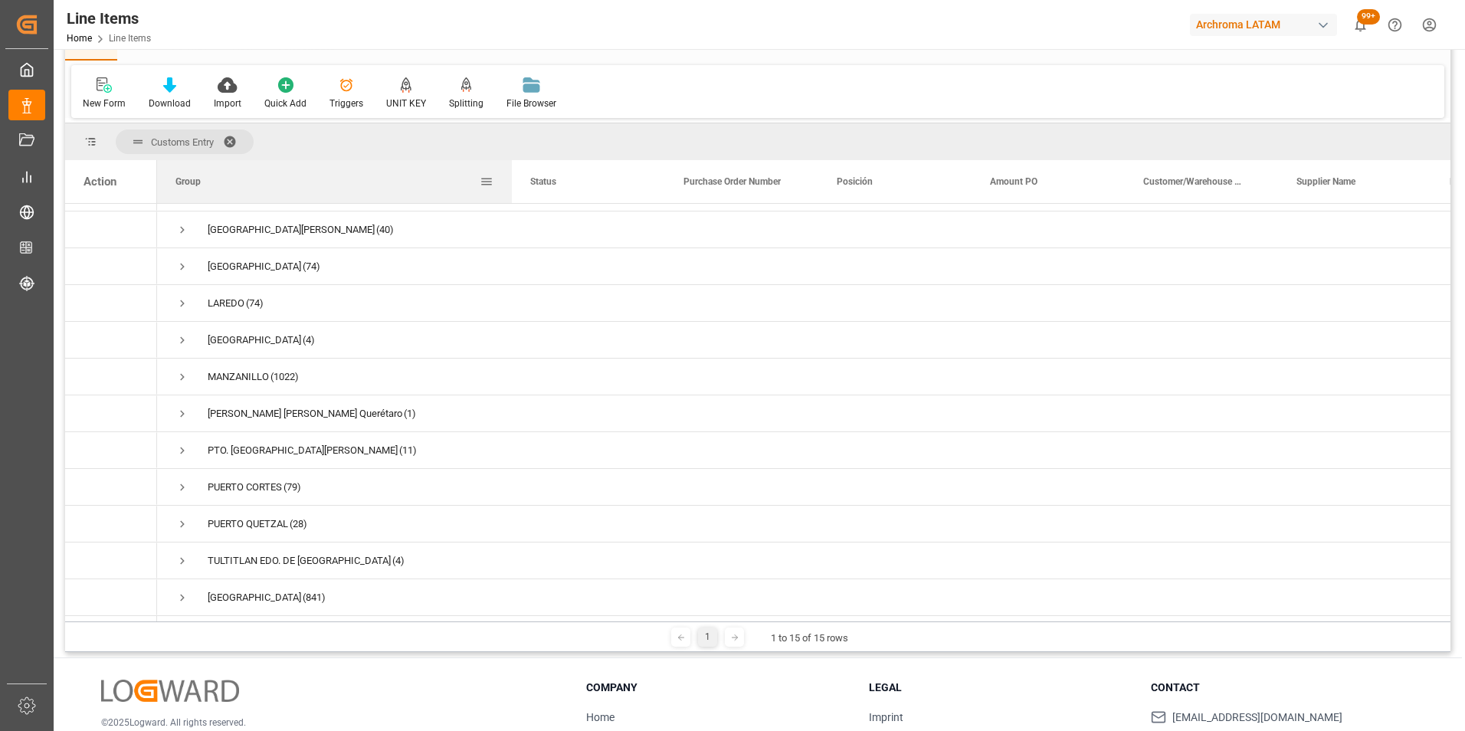
drag, startPoint x: 310, startPoint y: 179, endPoint x: 511, endPoint y: 201, distance: 202.7
click at [511, 201] on div at bounding box center [512, 181] width 6 height 43
click at [182, 447] on span "Press SPACE to select this row." at bounding box center [182, 451] width 14 height 14
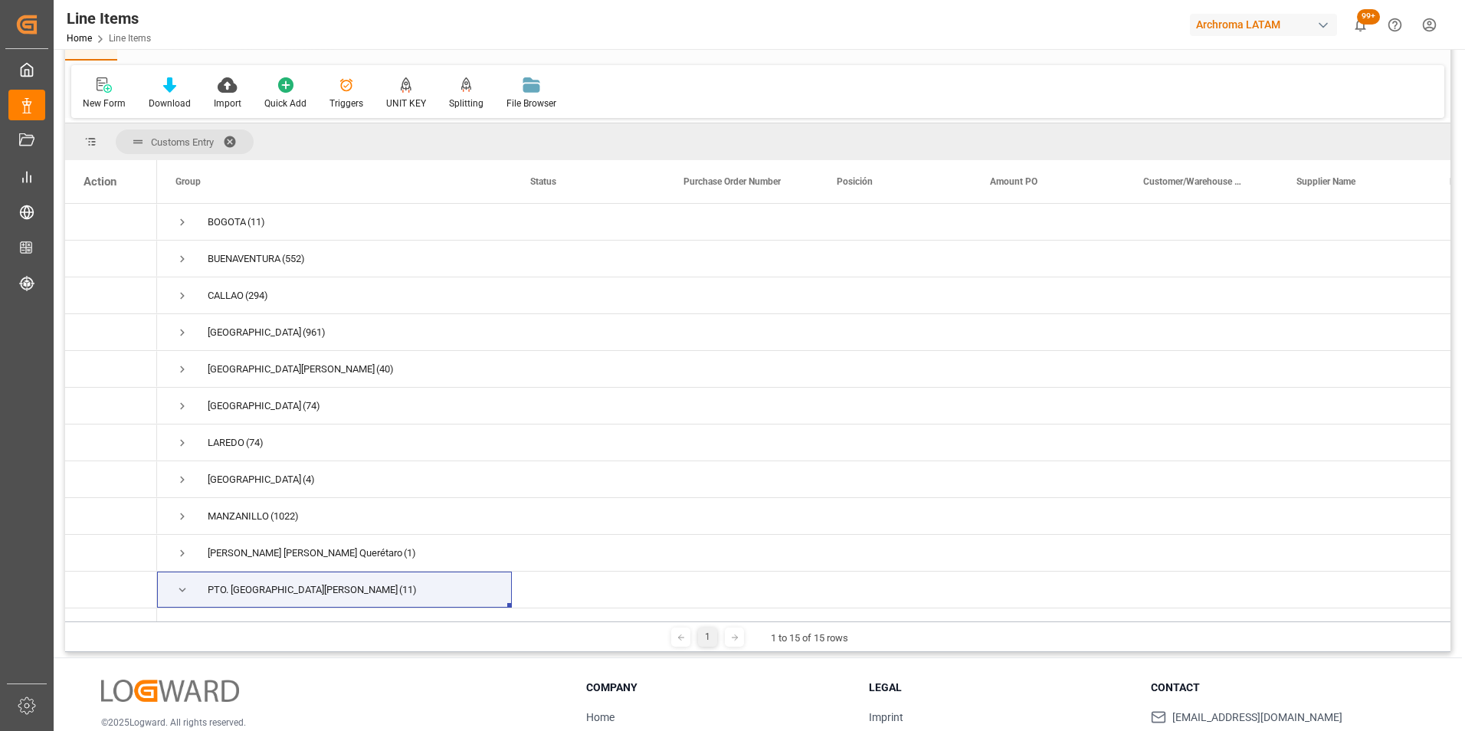
click at [234, 139] on span at bounding box center [235, 142] width 25 height 14
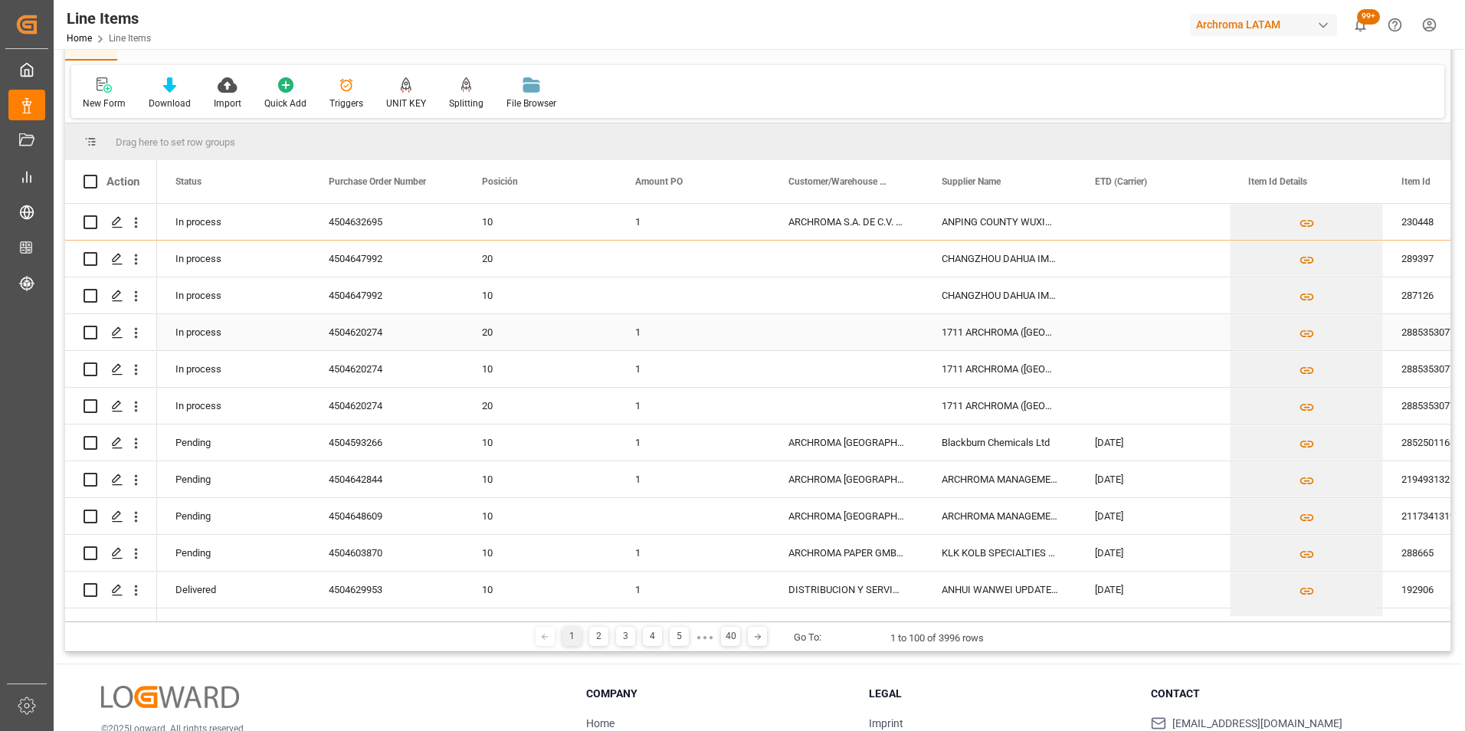
scroll to position [0, 0]
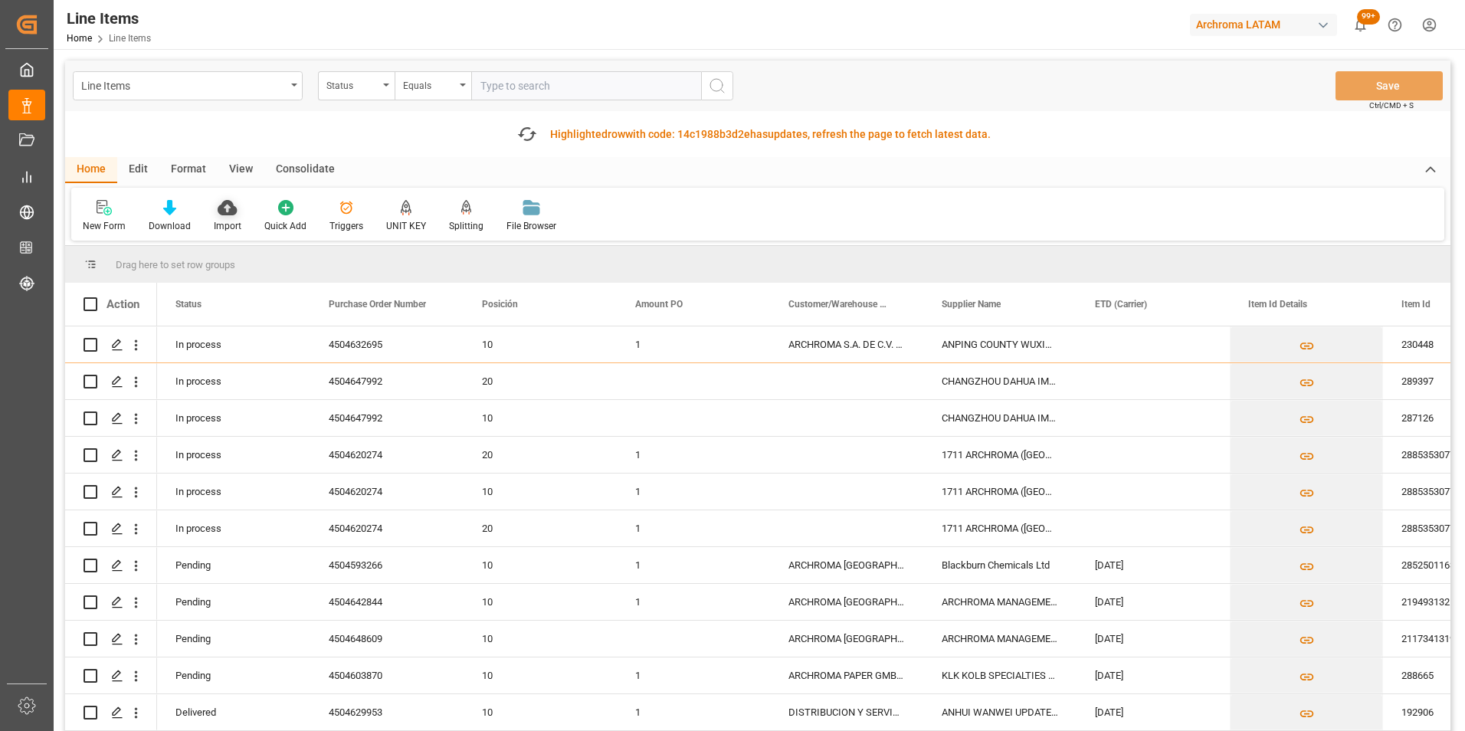
click at [240, 201] on div "Import" at bounding box center [227, 216] width 51 height 34
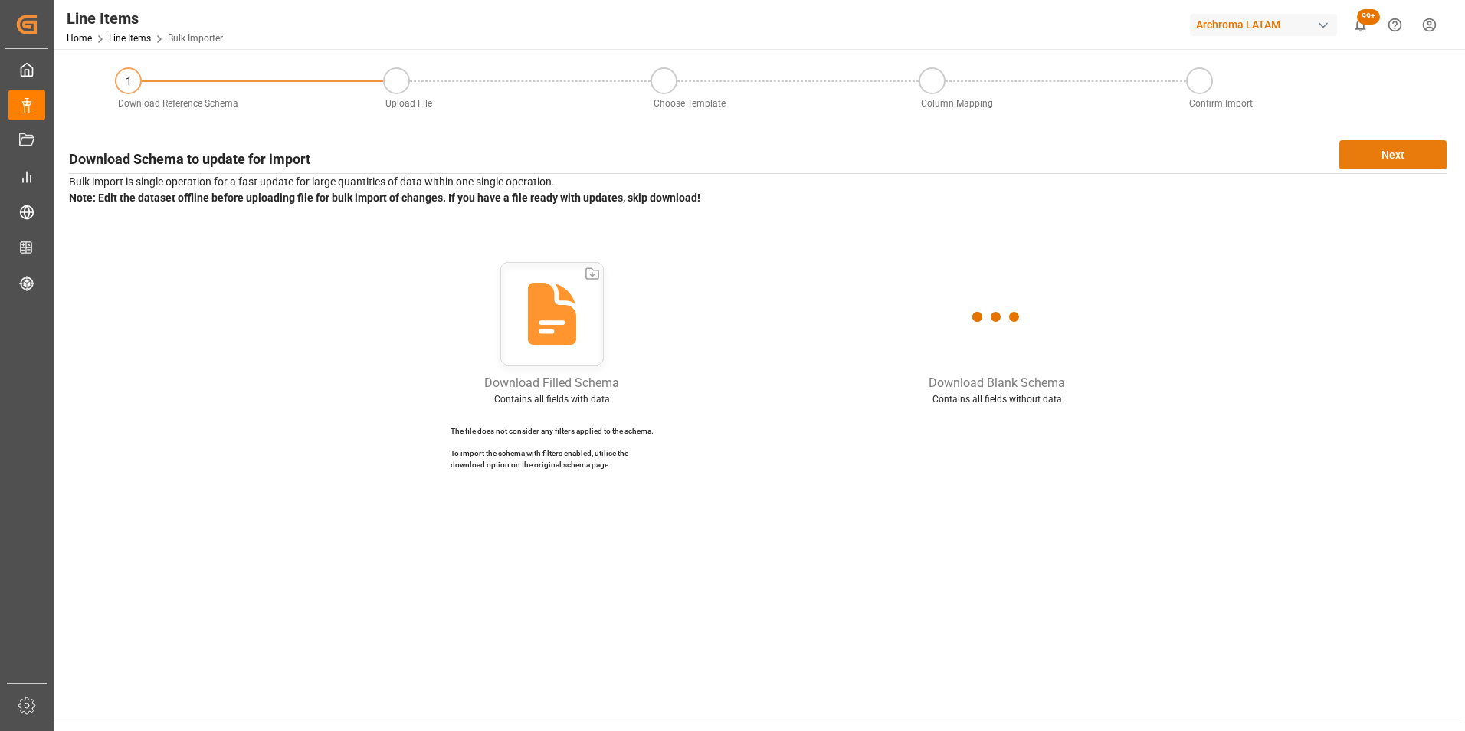
click at [1361, 142] on button "Next" at bounding box center [1392, 154] width 107 height 29
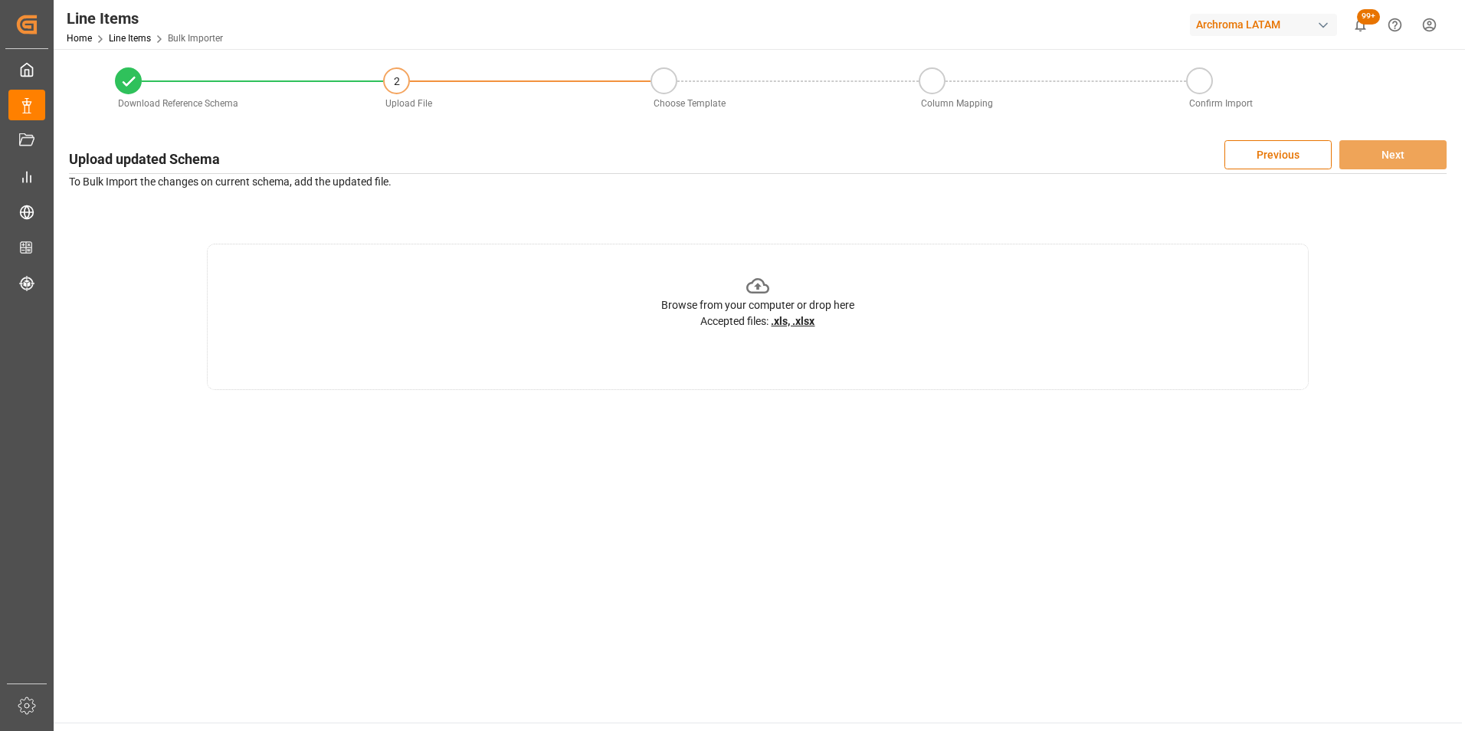
click at [972, 280] on div "Browse from your computer or drop here Accepted files: .xls, .xlsx" at bounding box center [758, 317] width 1102 height 146
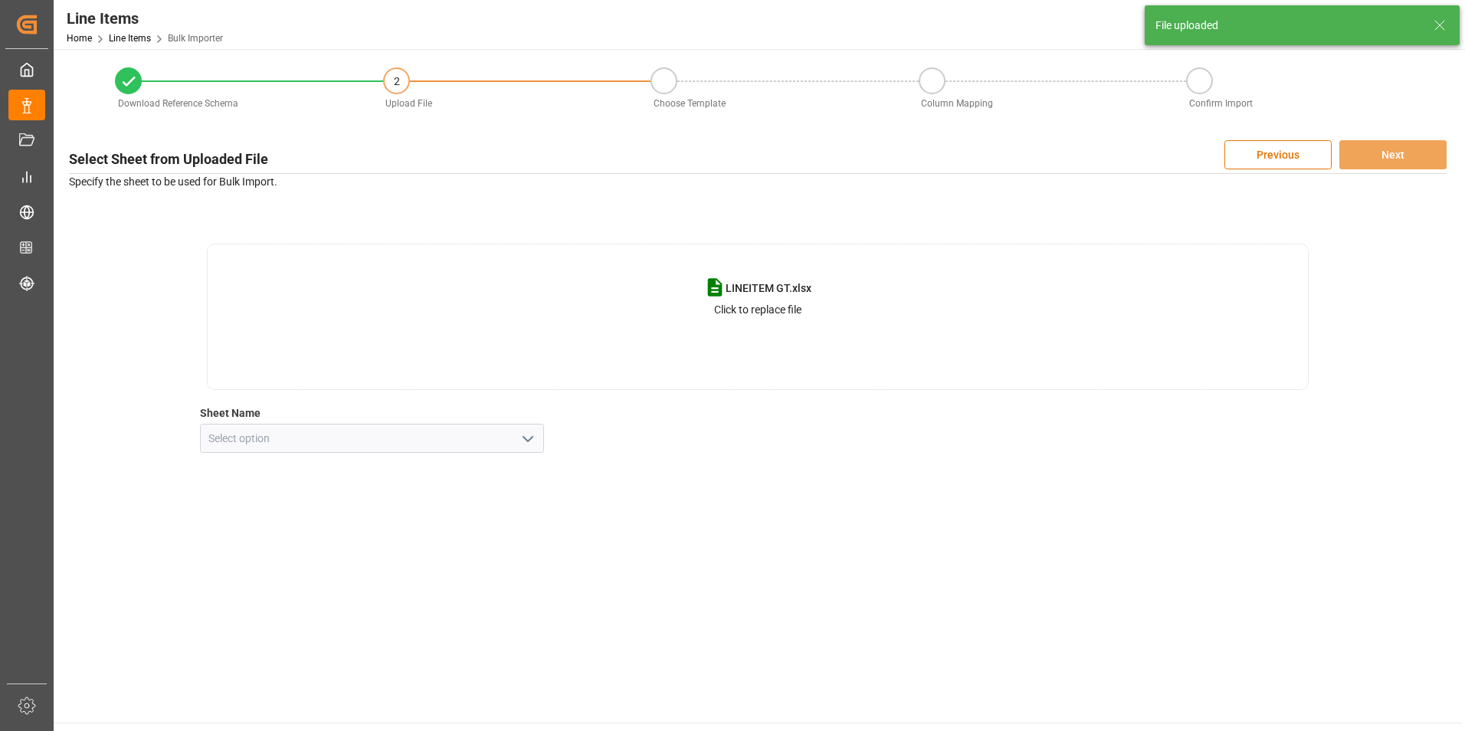
click at [524, 442] on icon "open menu" at bounding box center [528, 439] width 18 height 18
click at [478, 471] on div "Hoja1" at bounding box center [372, 472] width 343 height 34
type input "Hoja1"
click at [1398, 154] on button "Next" at bounding box center [1392, 154] width 107 height 29
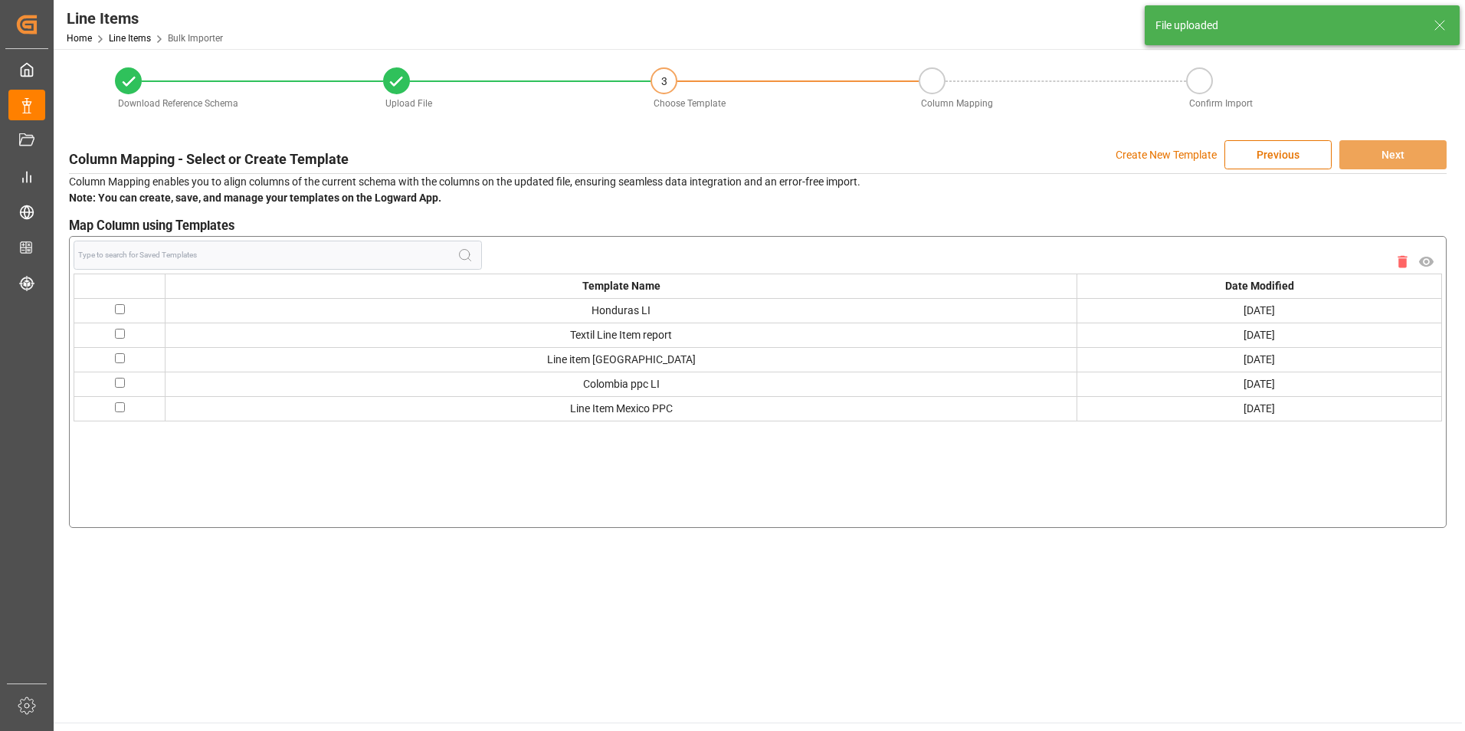
click at [1138, 153] on p "Create New Template" at bounding box center [1165, 154] width 101 height 29
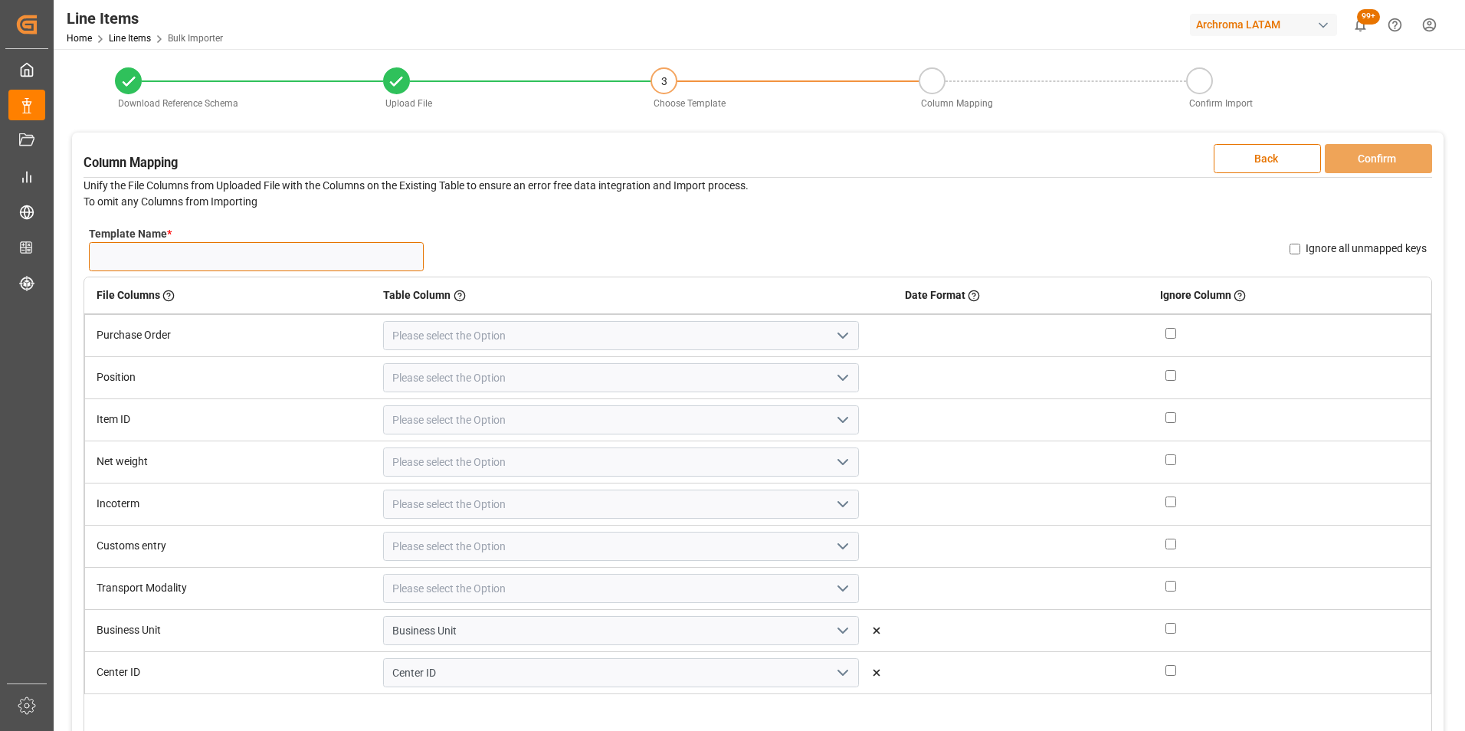
click at [316, 256] on input "Template Name *" at bounding box center [256, 256] width 335 height 29
type input "GT LINEITEM"
click at [834, 326] on icon "open menu" at bounding box center [843, 335] width 18 height 18
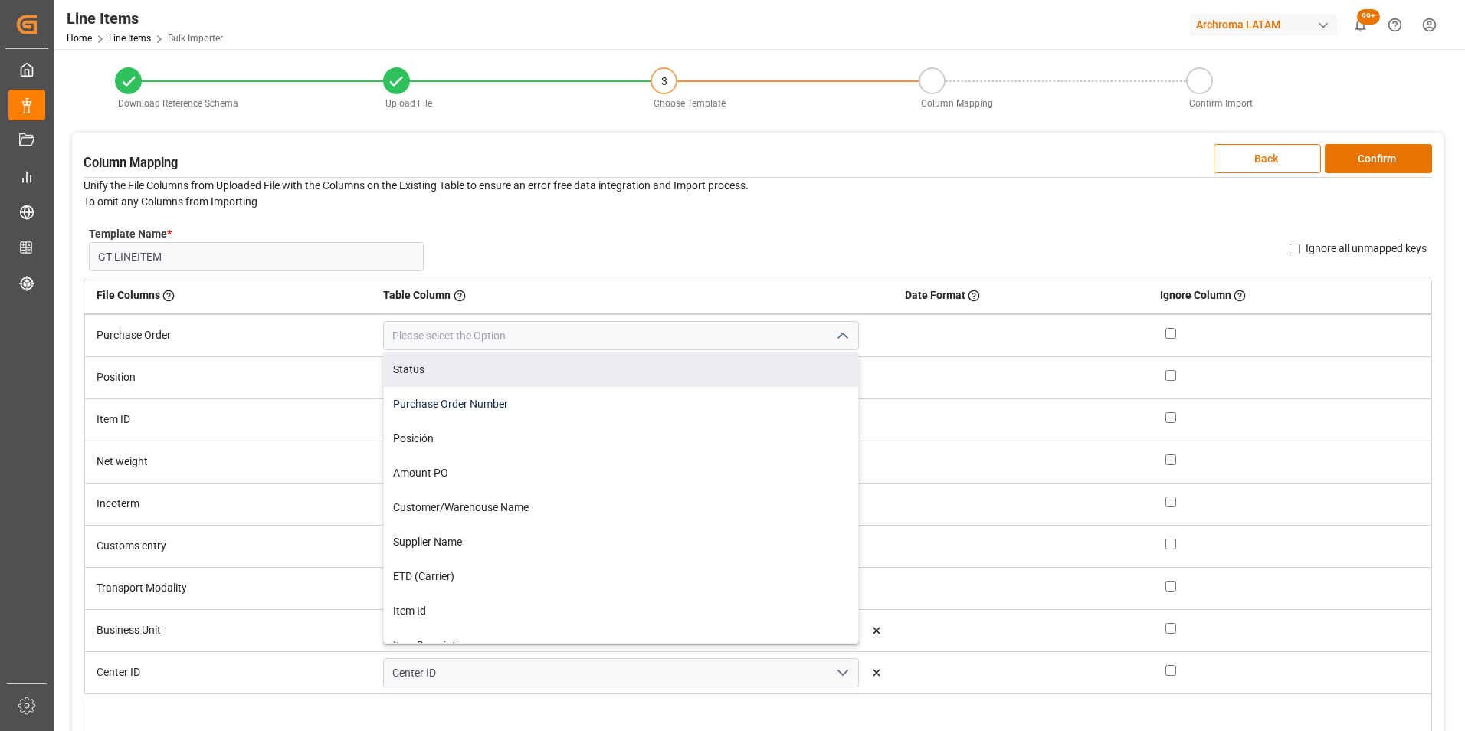
click at [720, 396] on div "Purchase Order Number" at bounding box center [620, 404] width 473 height 34
type input "Purchase Order Number"
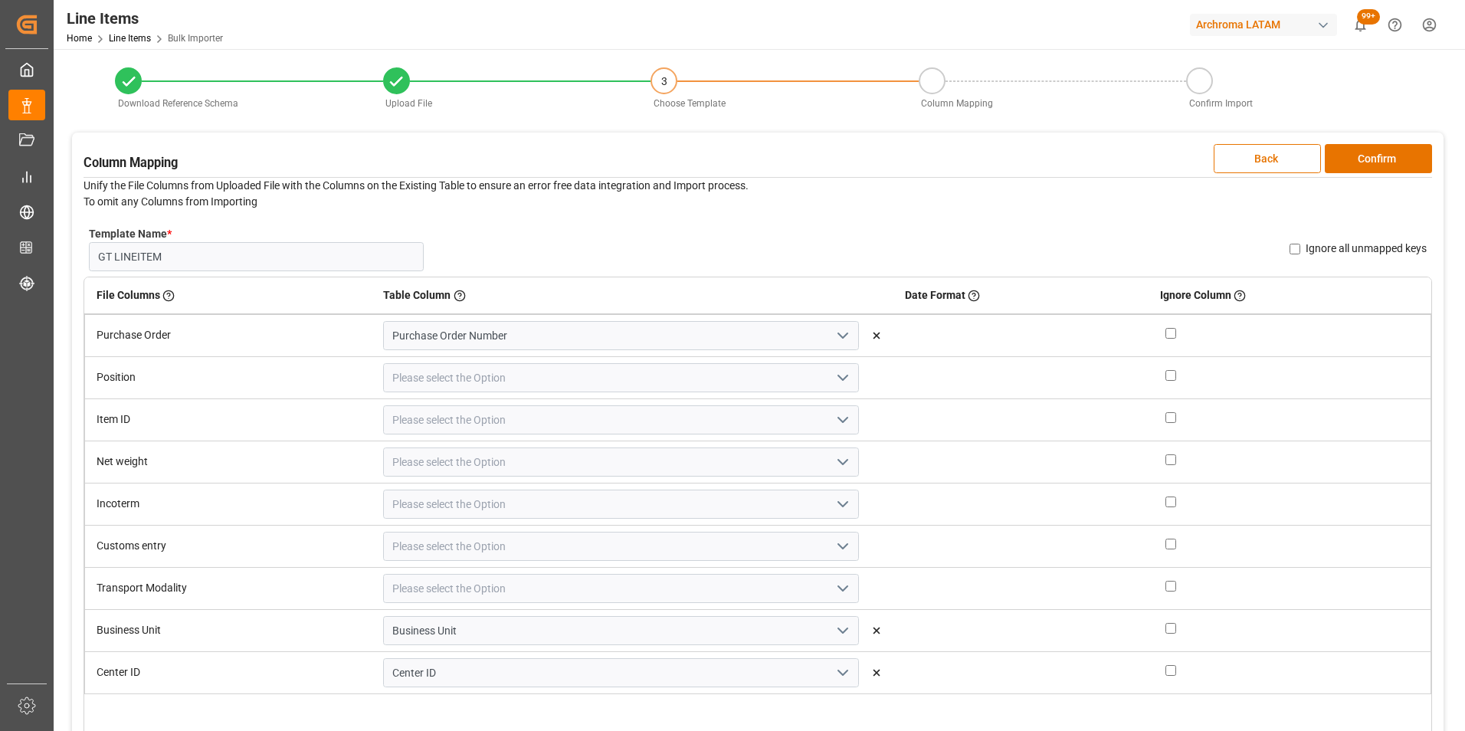
click at [834, 381] on icon "open menu" at bounding box center [843, 378] width 18 height 18
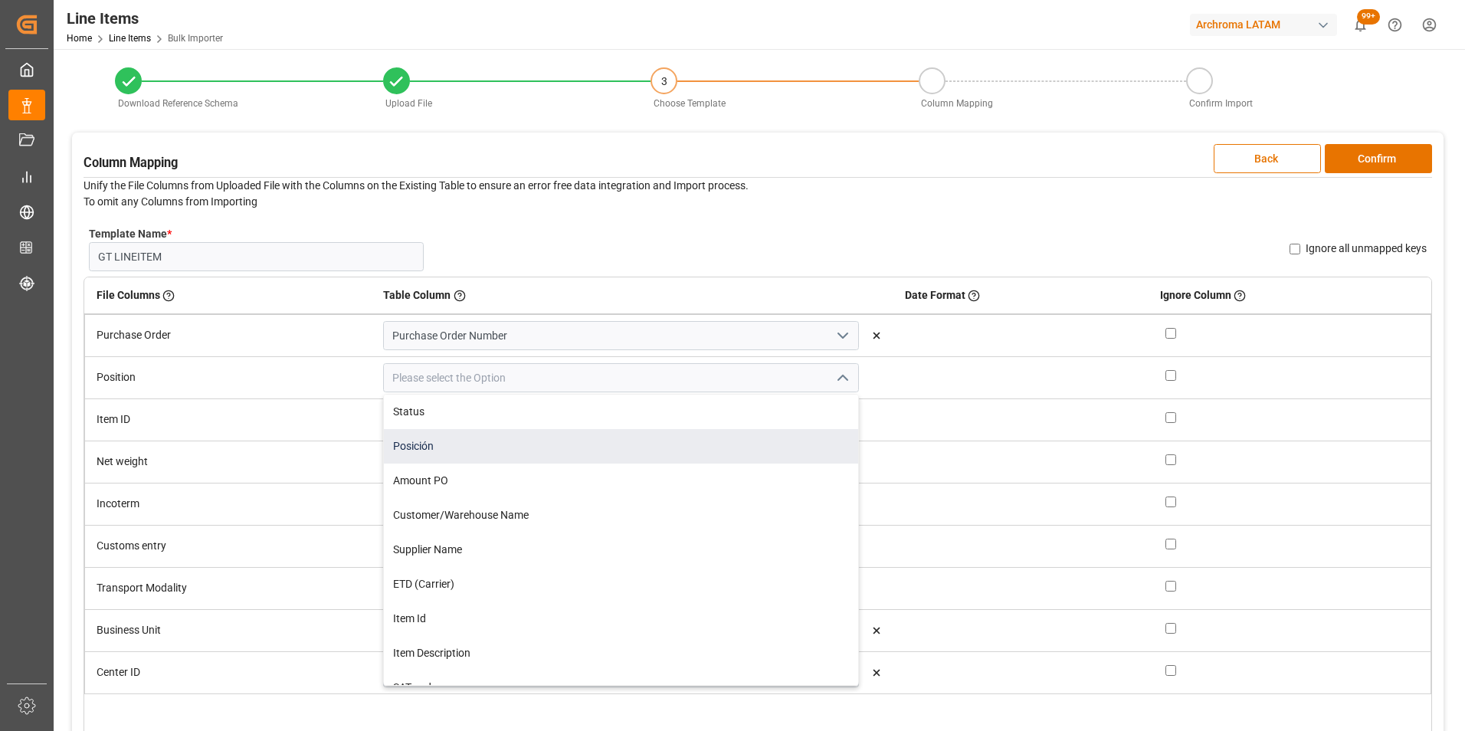
click at [698, 459] on div "Posición" at bounding box center [620, 446] width 473 height 34
type input "Posición"
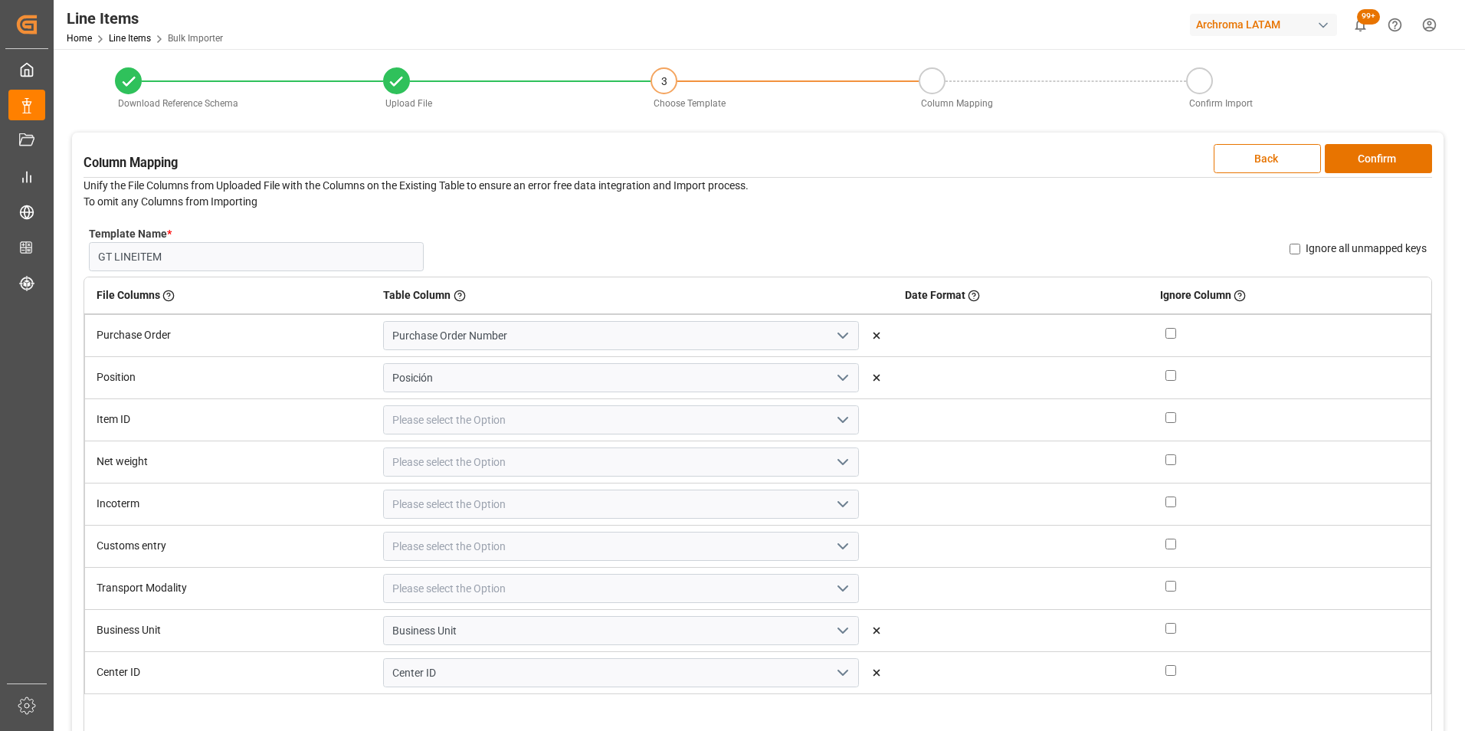
click at [834, 424] on icon "open menu" at bounding box center [843, 420] width 18 height 18
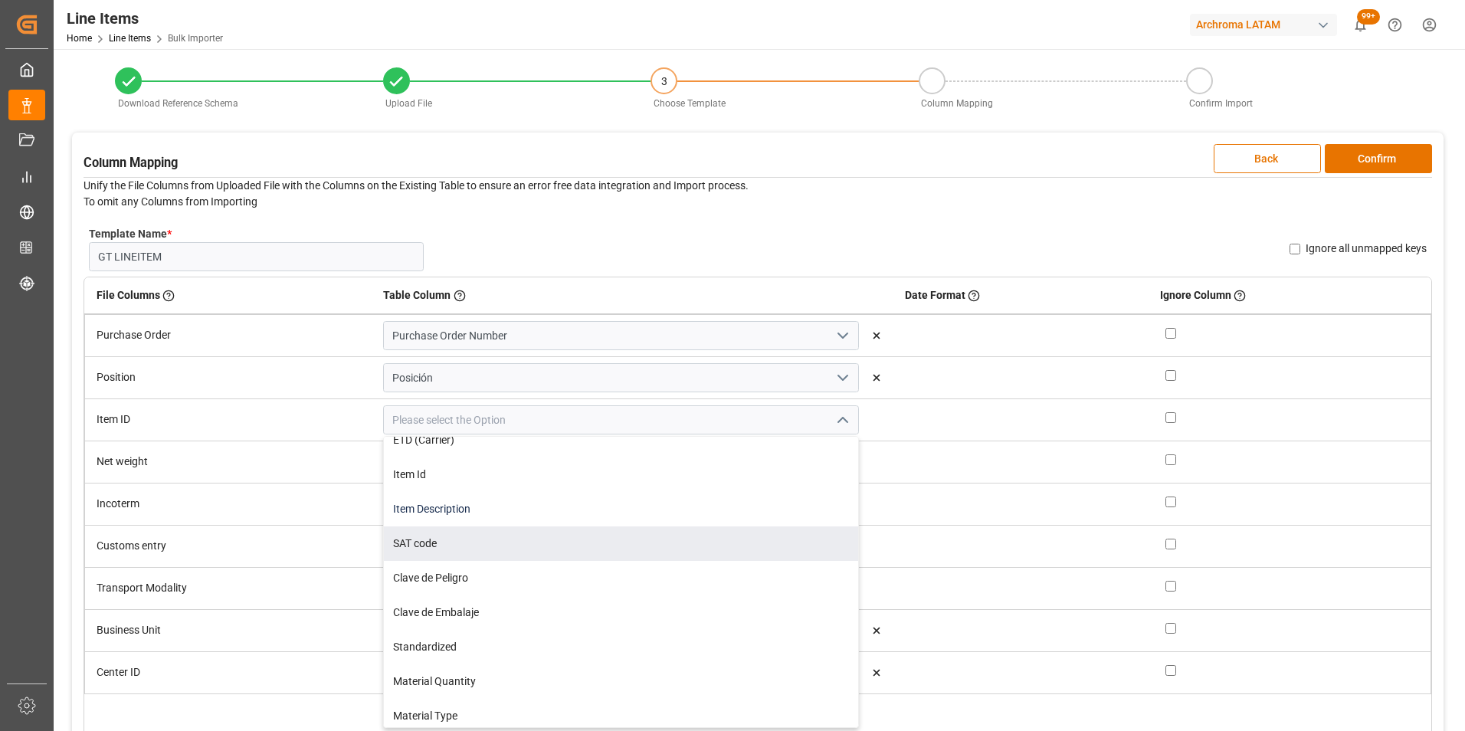
scroll to position [153, 0]
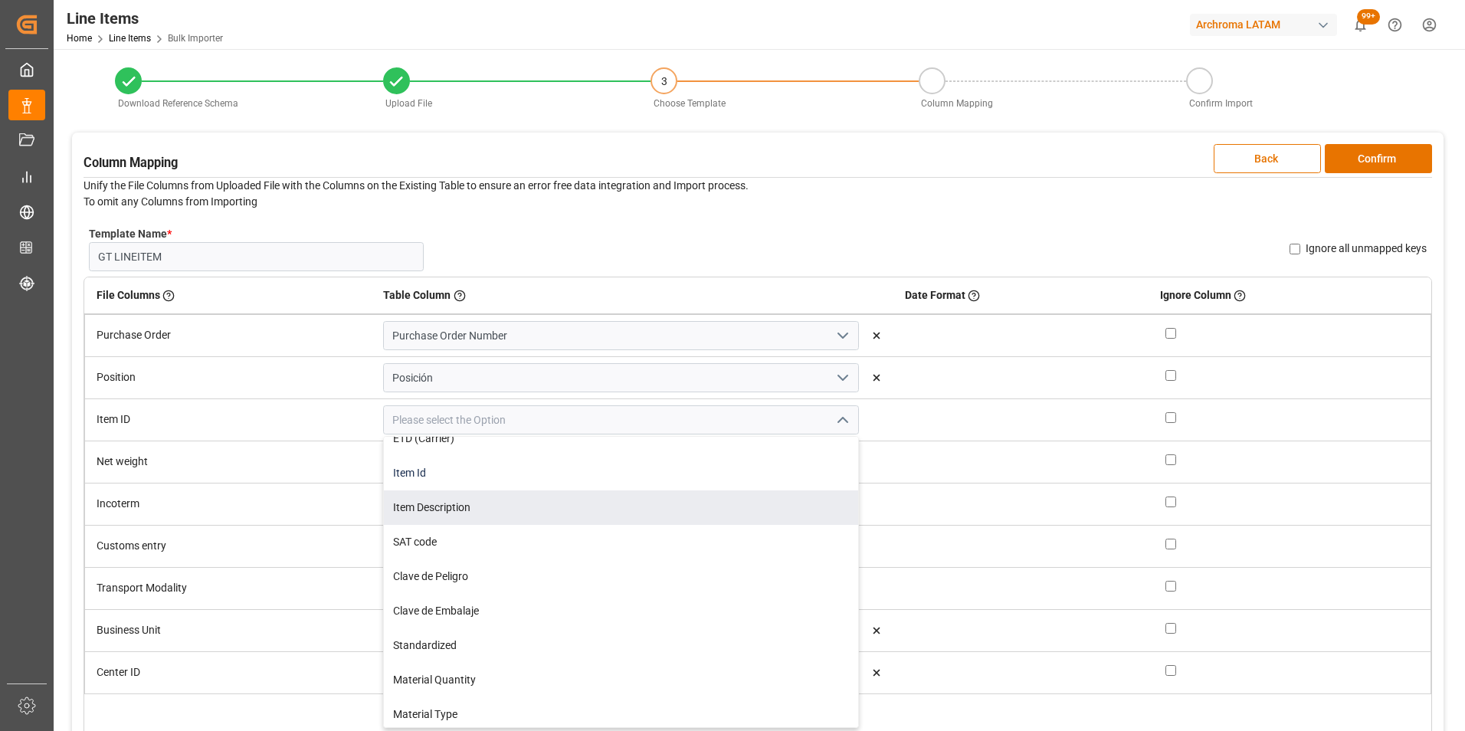
click at [640, 486] on div "Item Id" at bounding box center [620, 473] width 473 height 34
type input "Item Id"
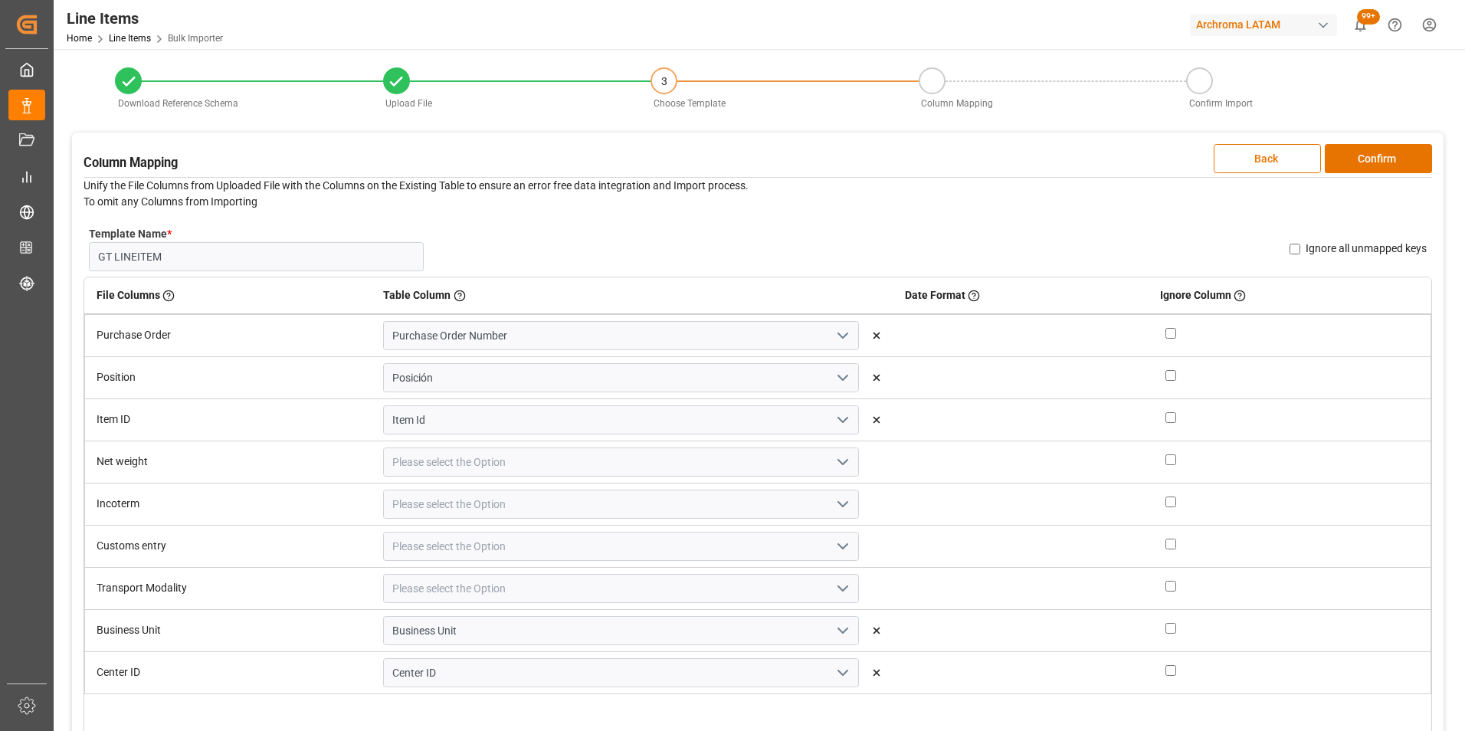
click at [834, 465] on icon "open menu" at bounding box center [843, 462] width 18 height 18
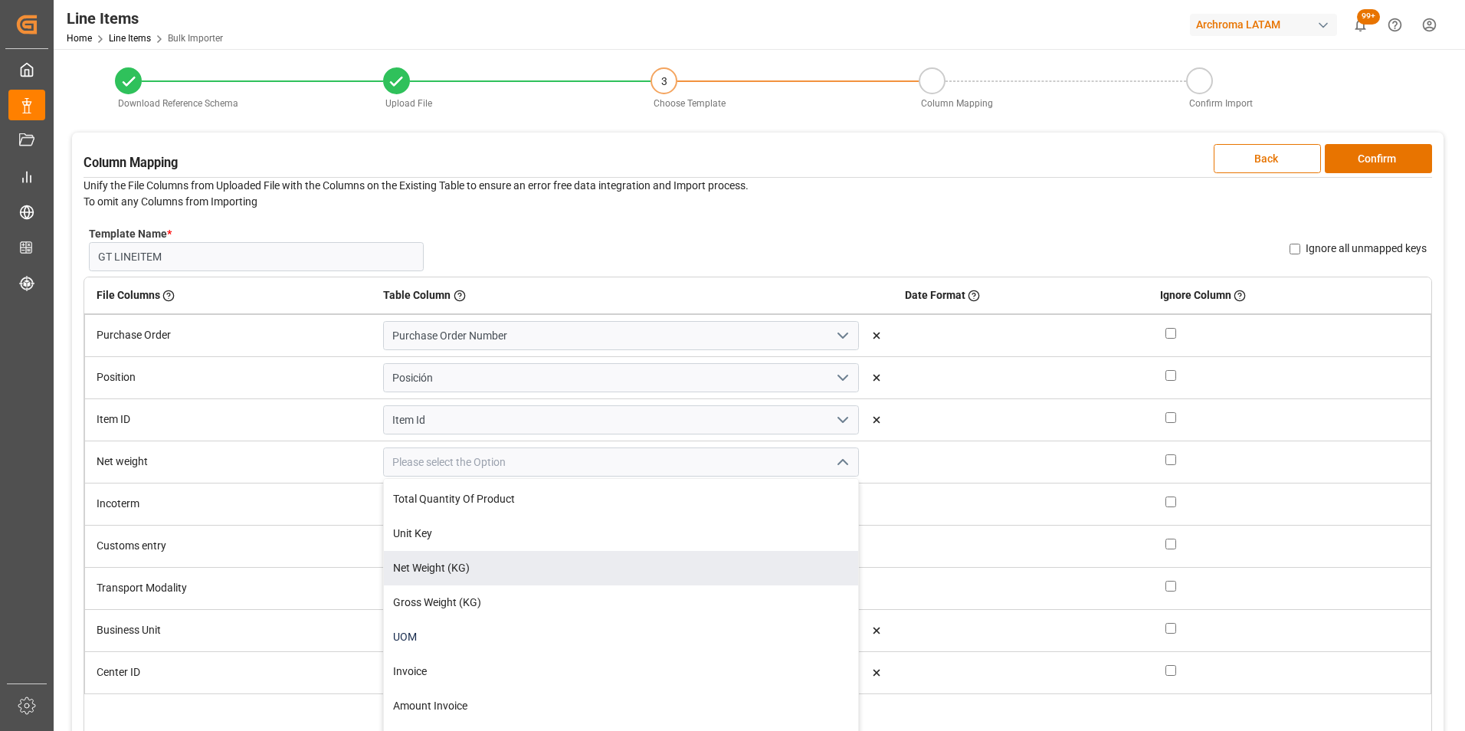
scroll to position [460, 0]
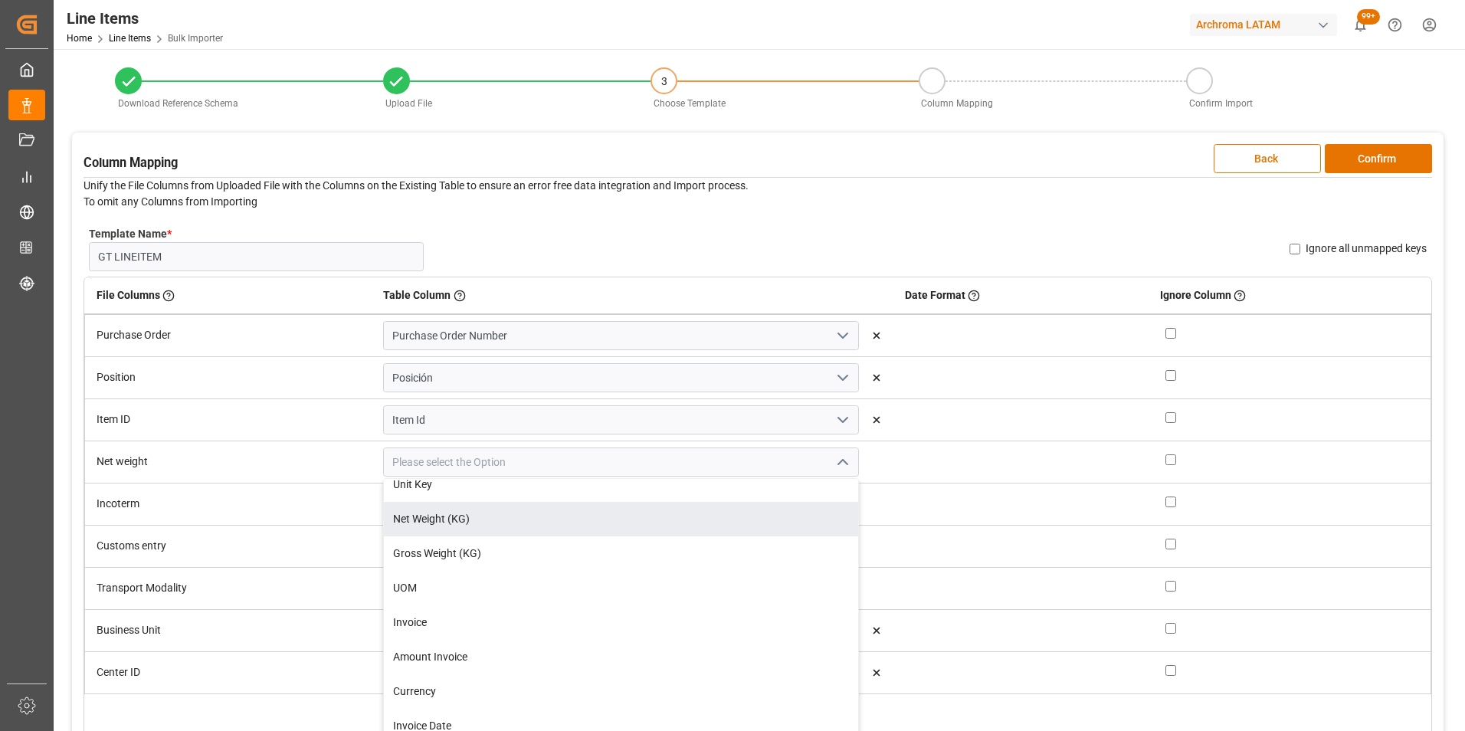
click at [661, 525] on div "Net Weight (KG)" at bounding box center [620, 519] width 473 height 34
type input "Net Weight (KG)"
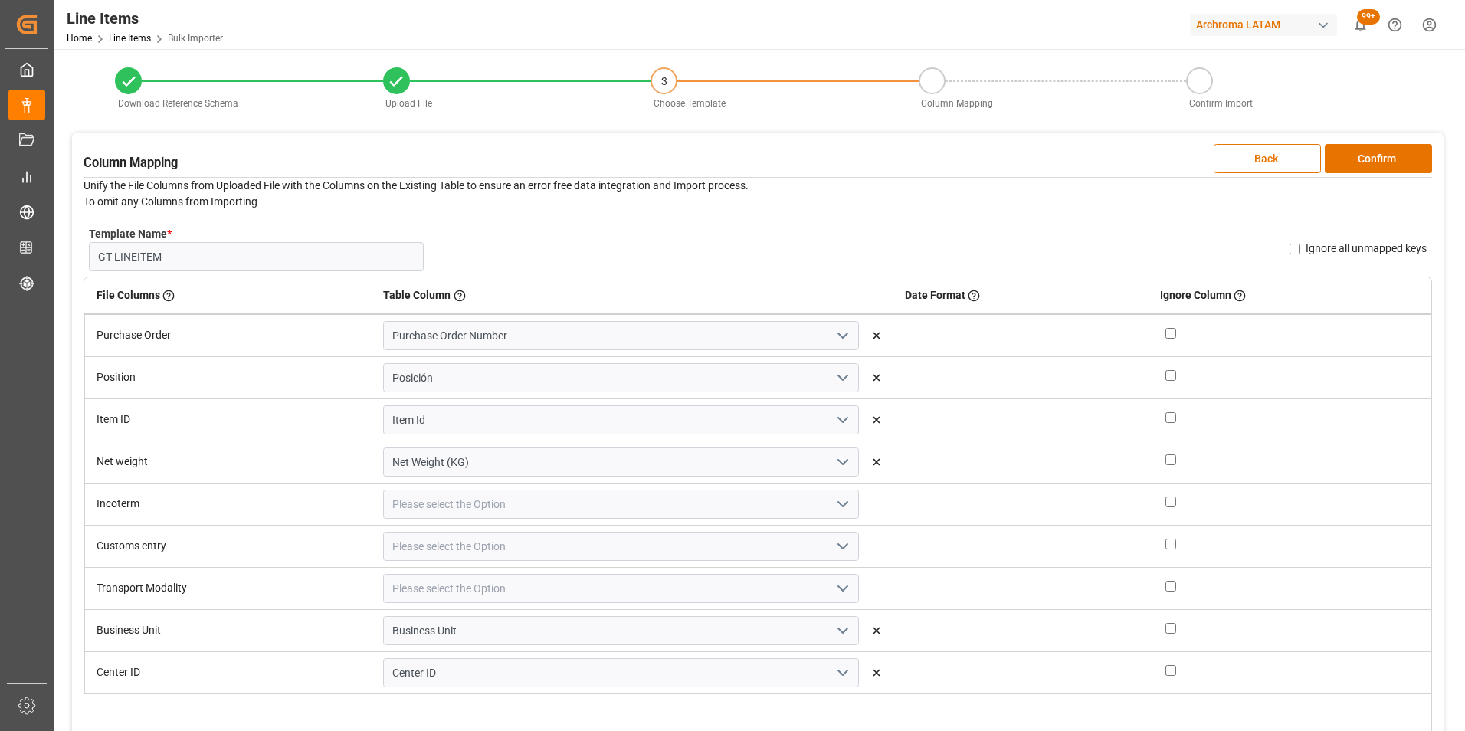
click at [834, 499] on icon "open menu" at bounding box center [843, 504] width 18 height 18
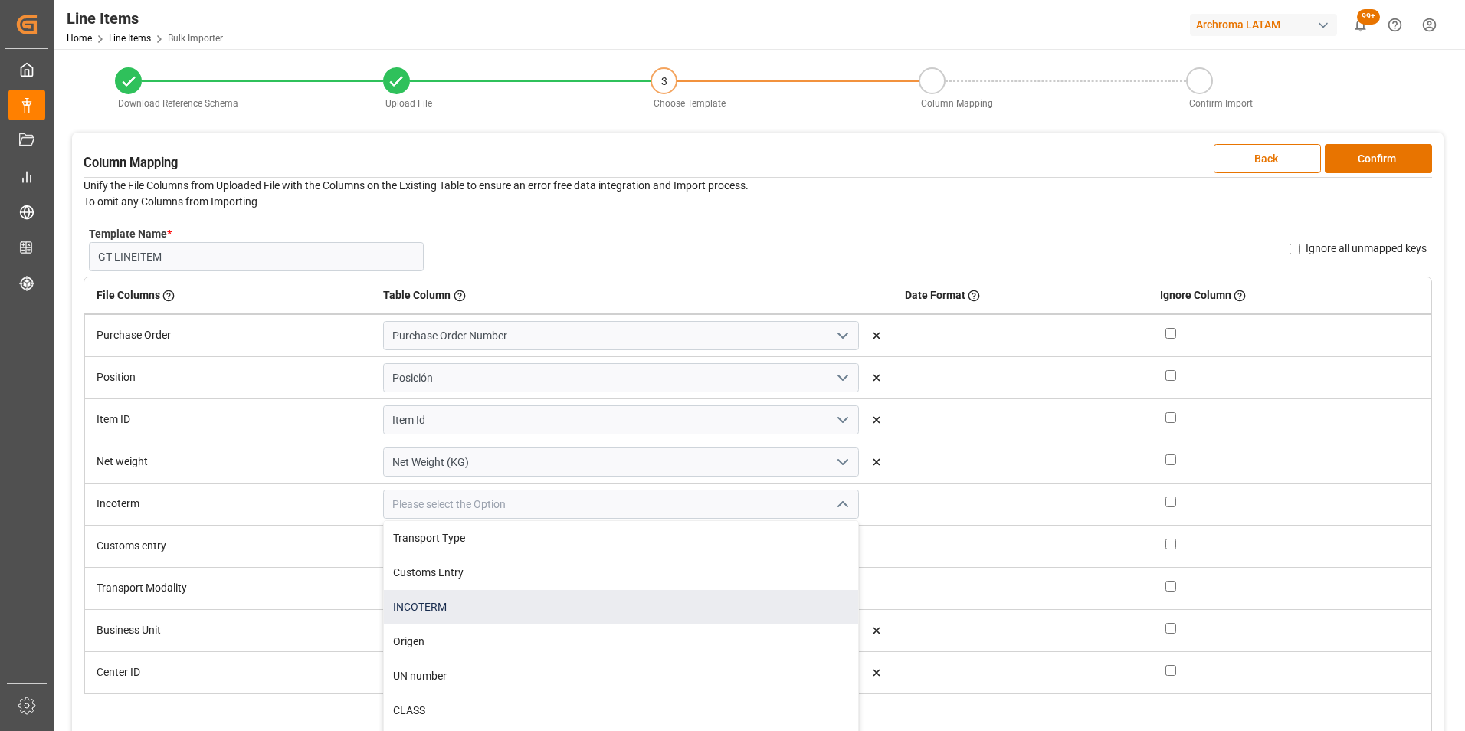
click at [706, 609] on div "INCOTERM" at bounding box center [620, 607] width 473 height 34
type input "INCOTERM"
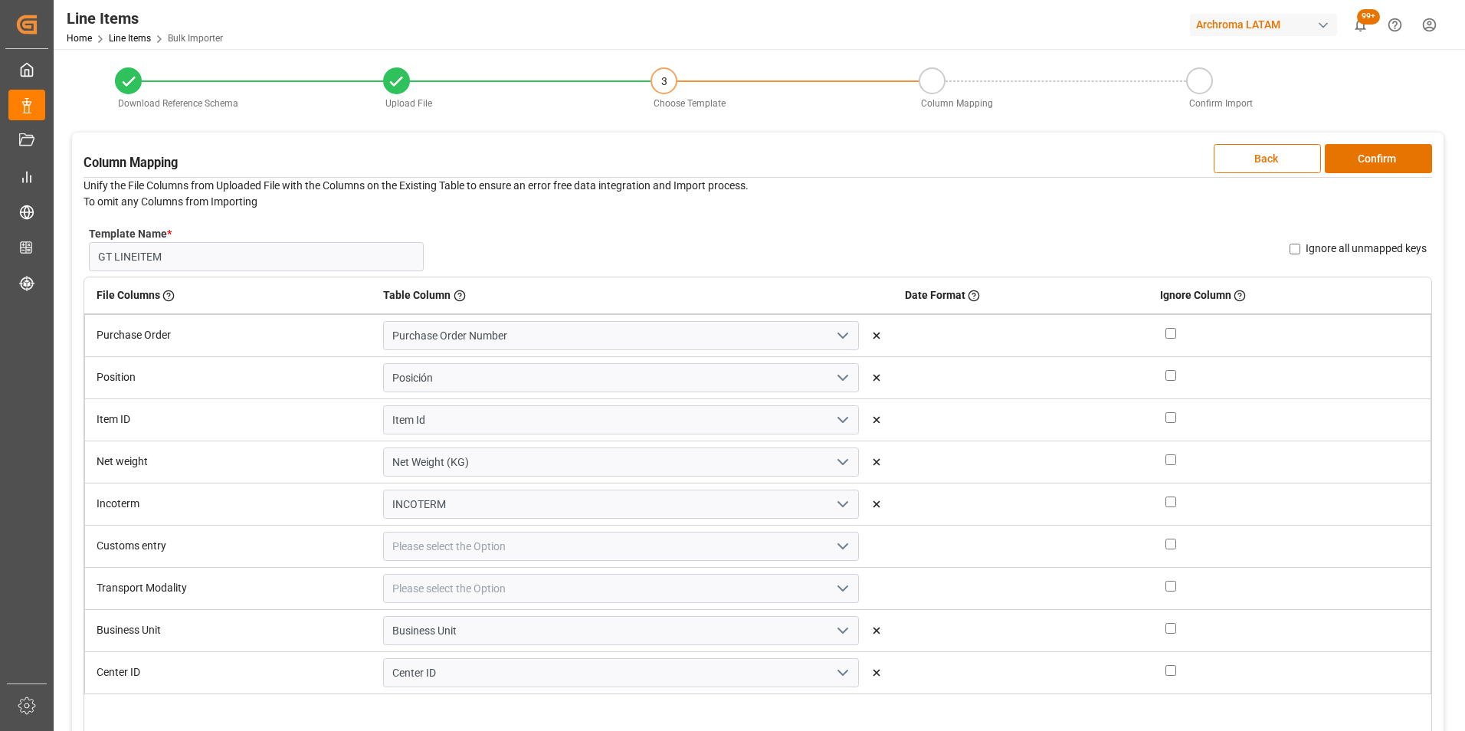
click at [830, 547] on button "open menu" at bounding box center [841, 547] width 23 height 24
click at [655, 612] on div "Customs Entry" at bounding box center [620, 615] width 473 height 34
type input "Customs Entry"
click at [838, 587] on polyline "open menu" at bounding box center [842, 588] width 9 height 5
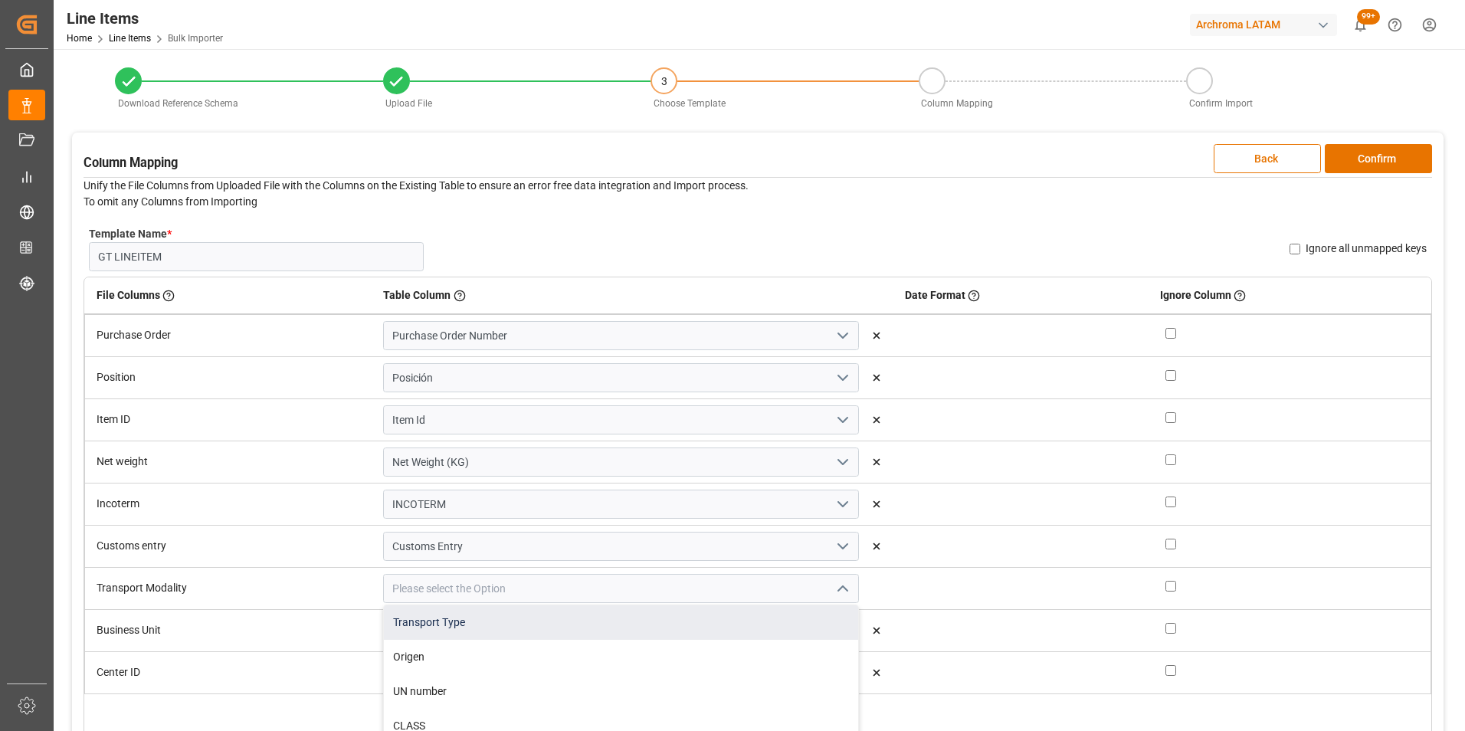
click at [709, 628] on div "Transport Type" at bounding box center [620, 622] width 473 height 34
type input "Transport Type"
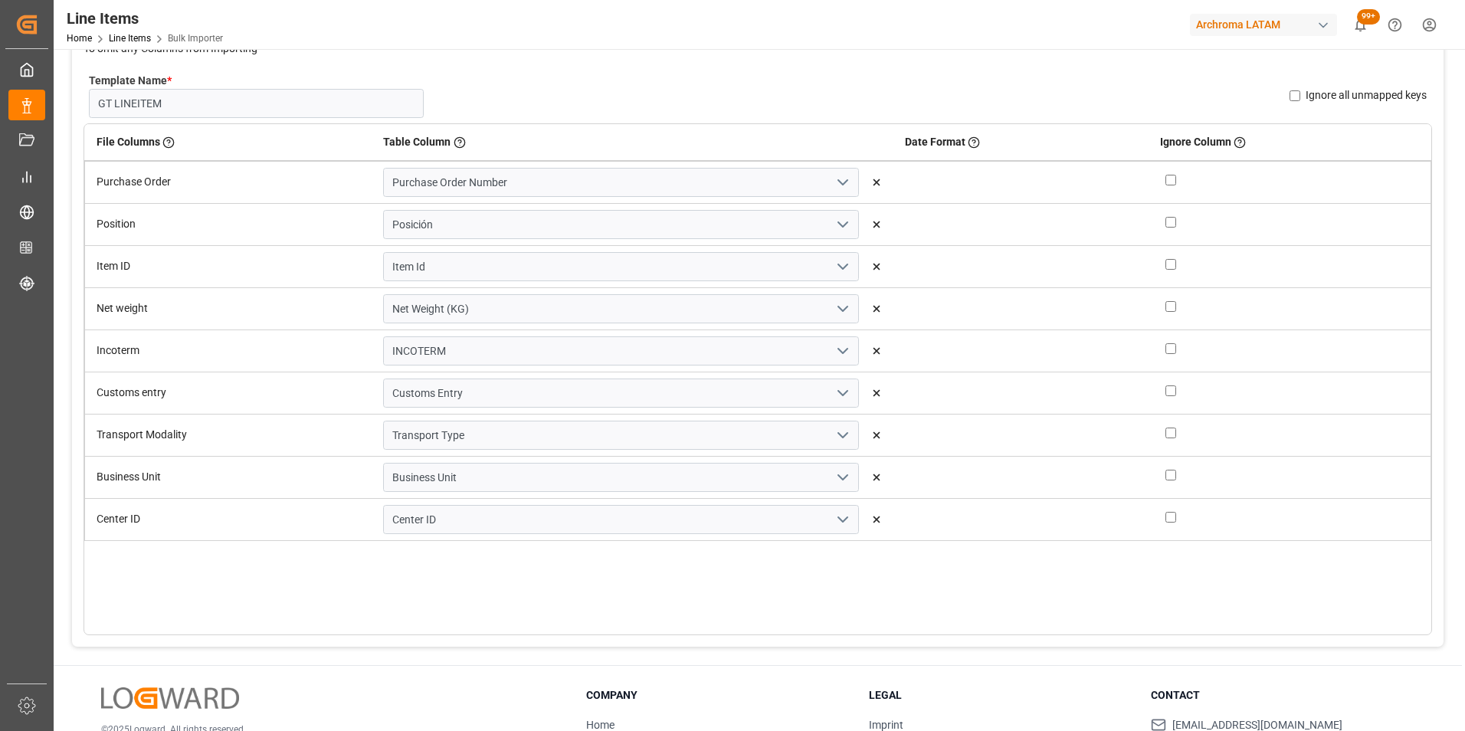
scroll to position [77, 0]
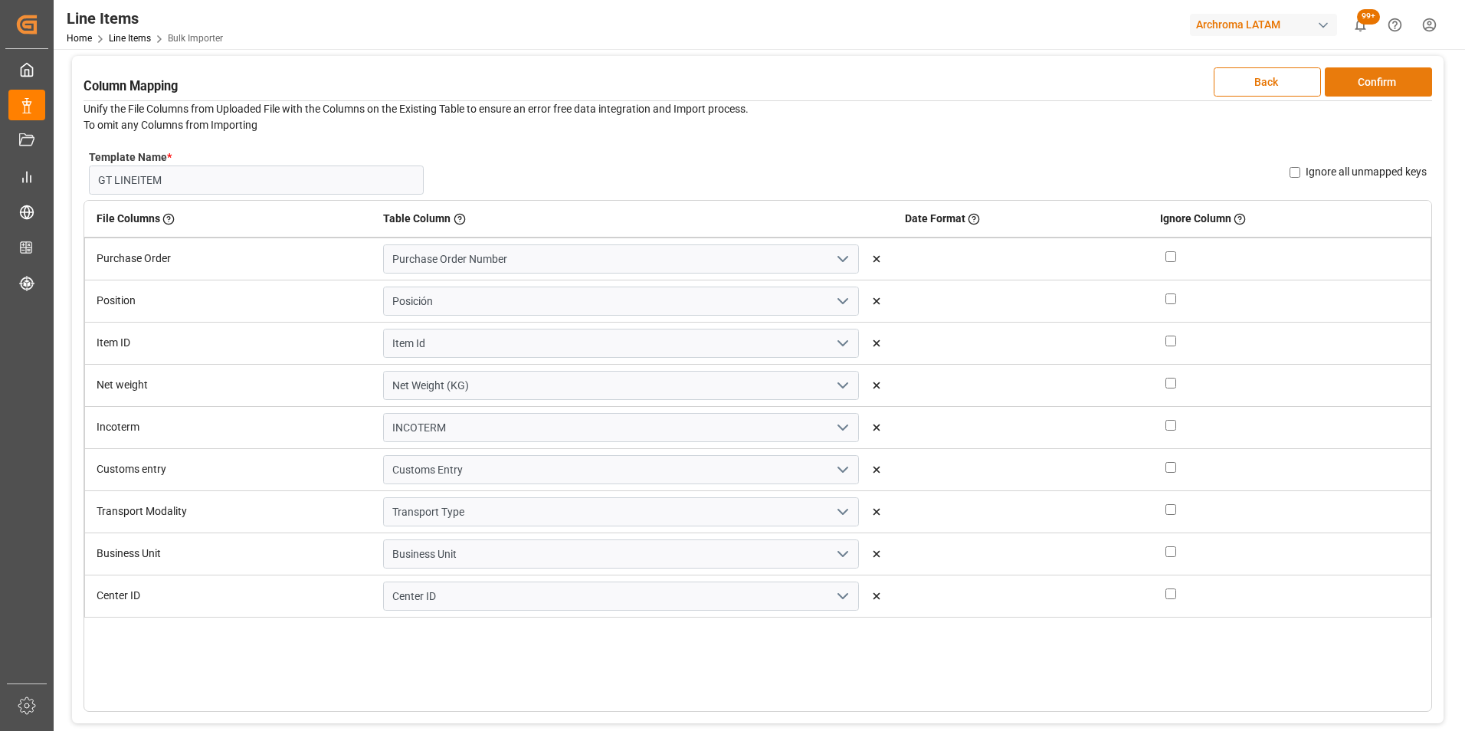
click at [1392, 90] on button "Confirm" at bounding box center [1378, 81] width 107 height 29
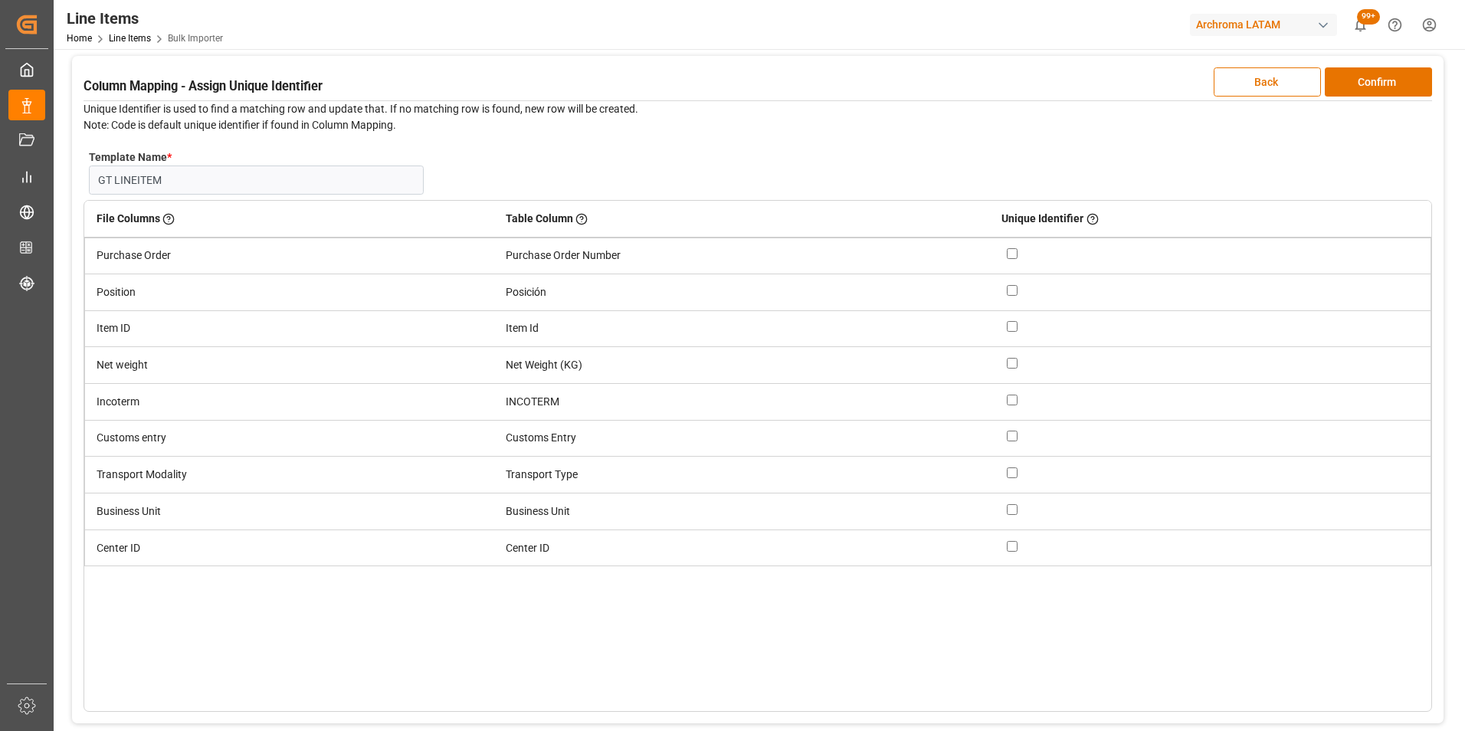
click at [1014, 255] on input "checkbox" at bounding box center [1012, 253] width 11 height 11
checkbox input "true"
click at [1015, 288] on input "checkbox" at bounding box center [1012, 290] width 11 height 11
checkbox input "true"
click at [1377, 84] on button "Confirm" at bounding box center [1378, 81] width 107 height 29
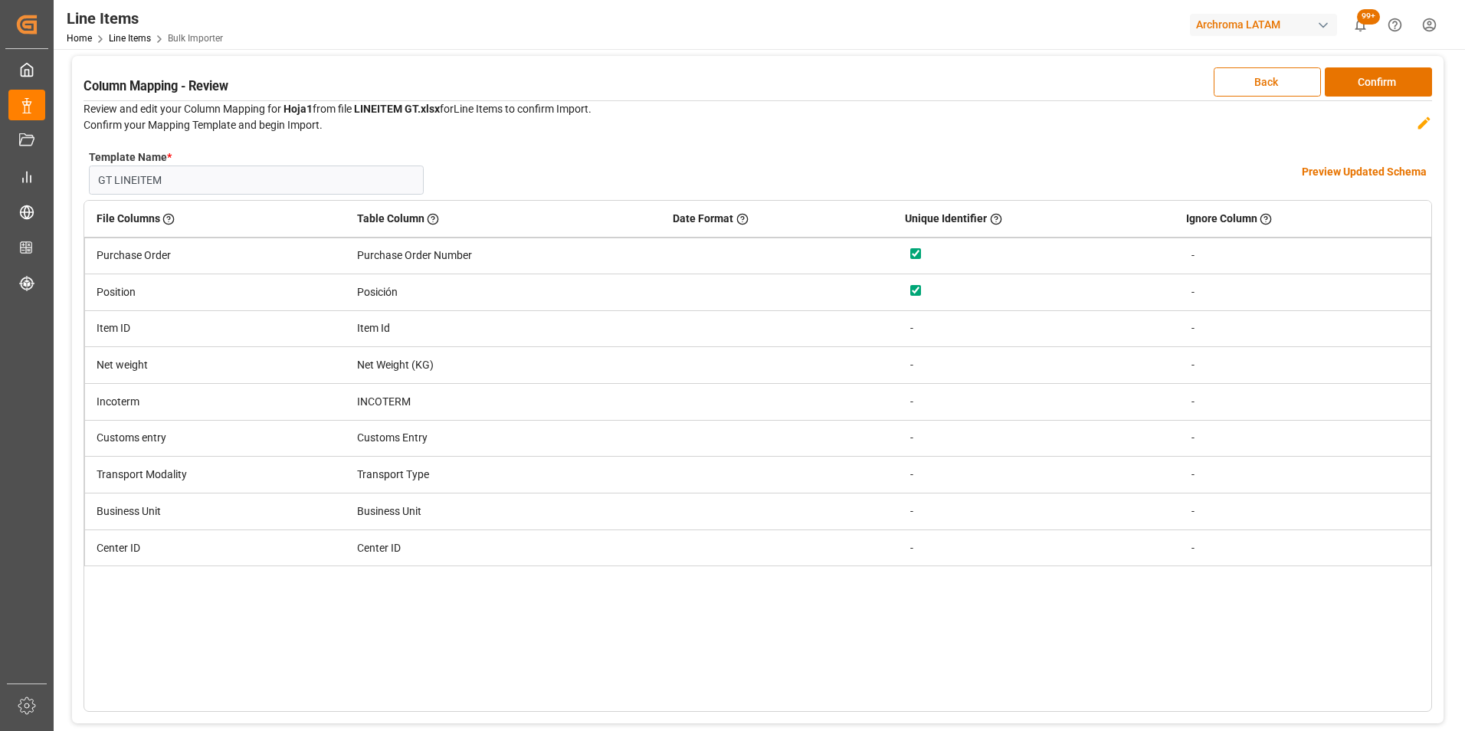
click at [1341, 174] on h4 "Preview Updated Schema" at bounding box center [1364, 172] width 125 height 16
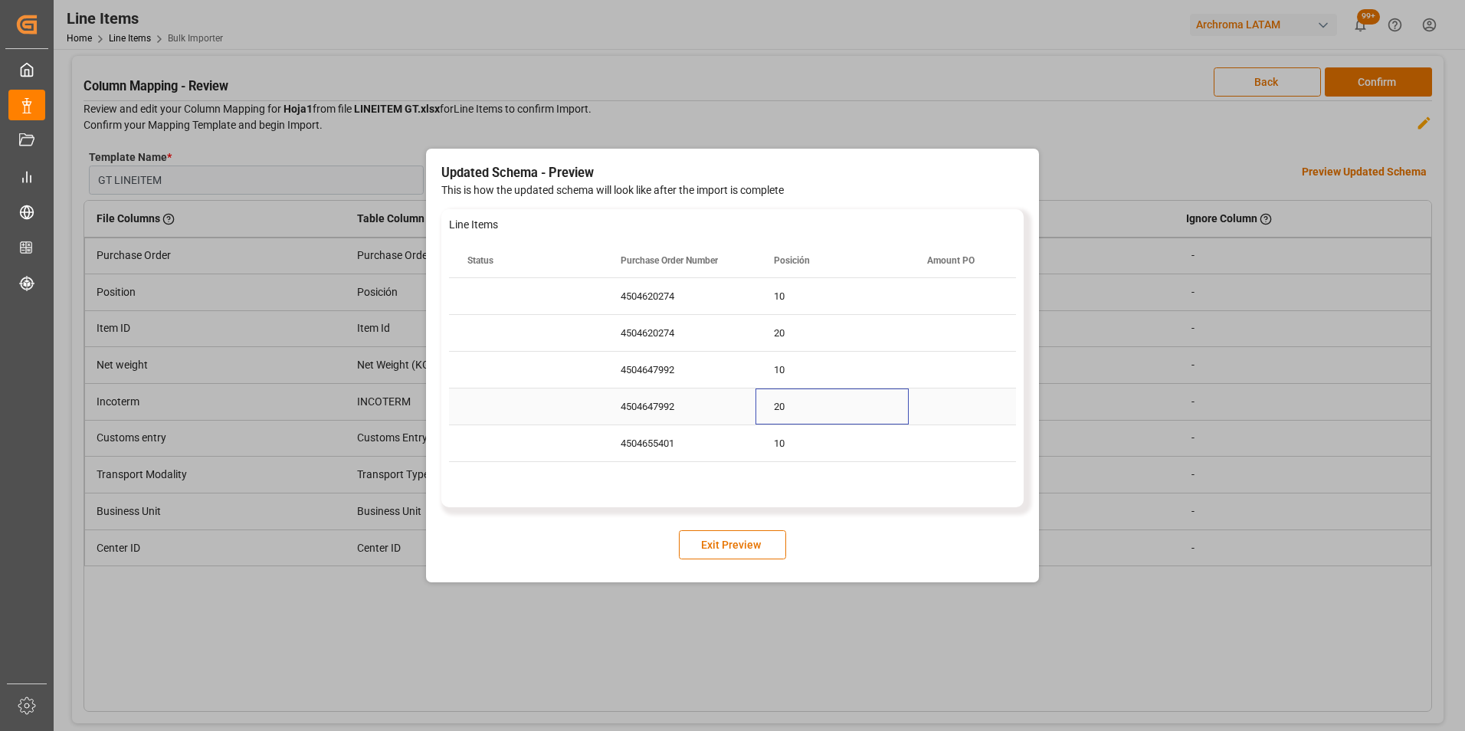
click at [883, 408] on div "20" at bounding box center [831, 406] width 153 height 36
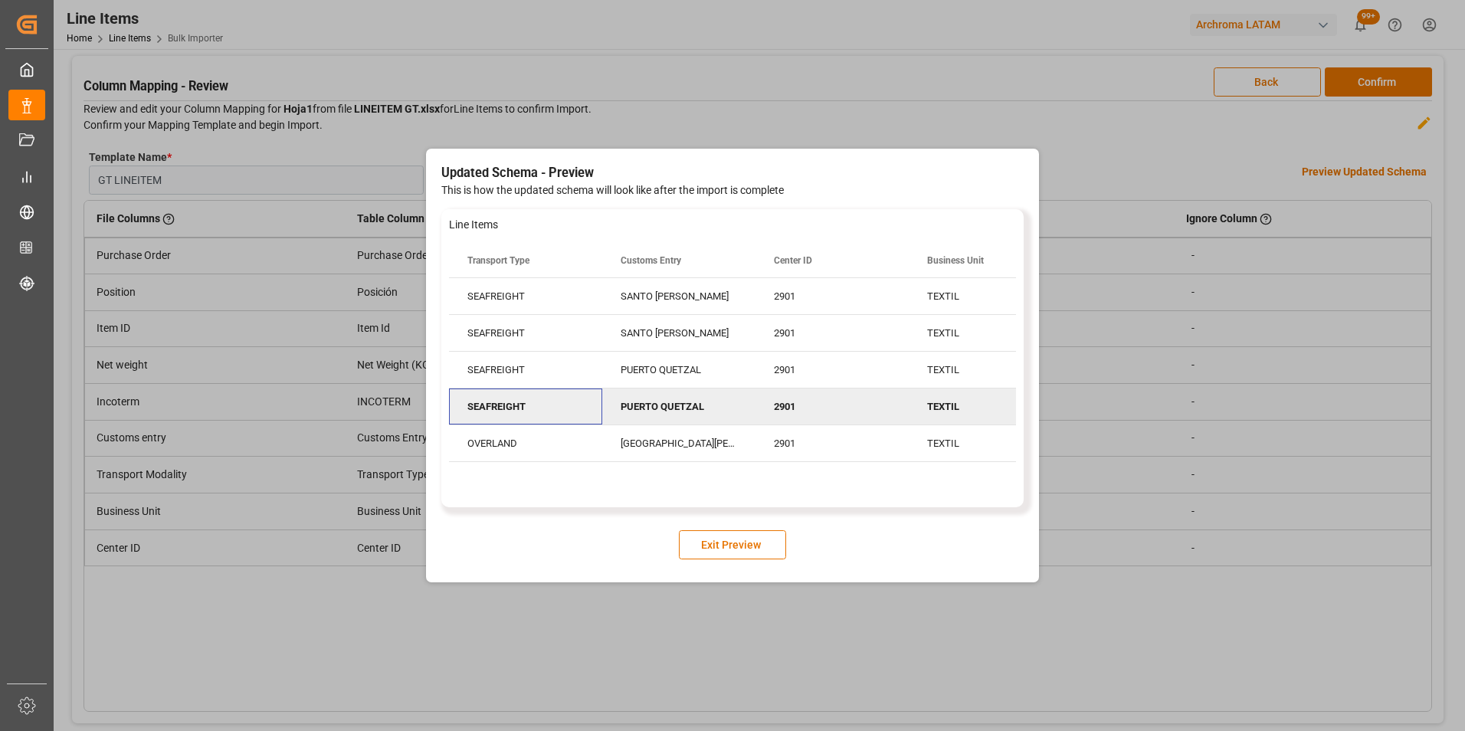
scroll to position [0, 3524]
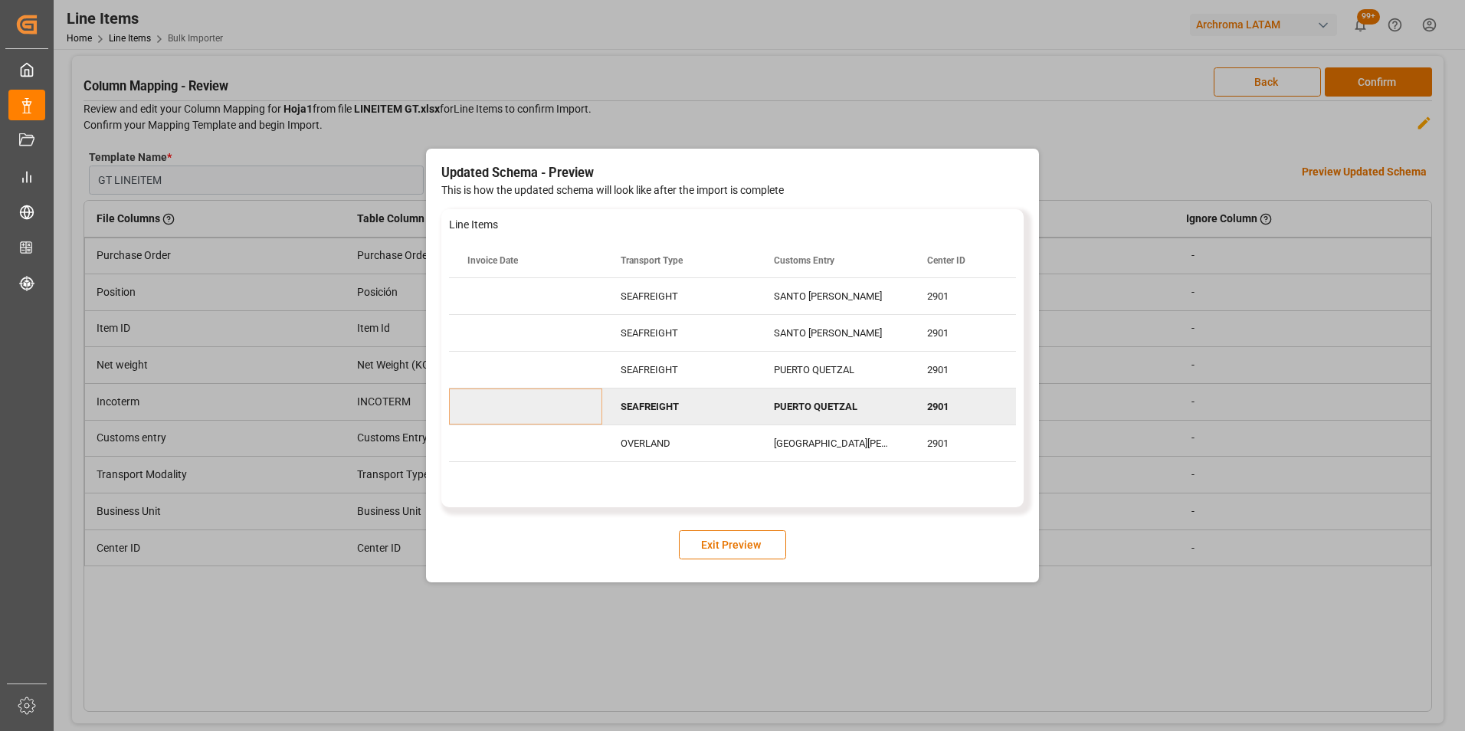
click at [910, 261] on div "Center ID" at bounding box center [985, 261] width 153 height 34
drag, startPoint x: 911, startPoint y: 259, endPoint x: 968, endPoint y: 257, distance: 57.5
click at [967, 257] on div at bounding box center [964, 261] width 6 height 34
click at [762, 540] on button "Exit Preview" at bounding box center [732, 544] width 107 height 29
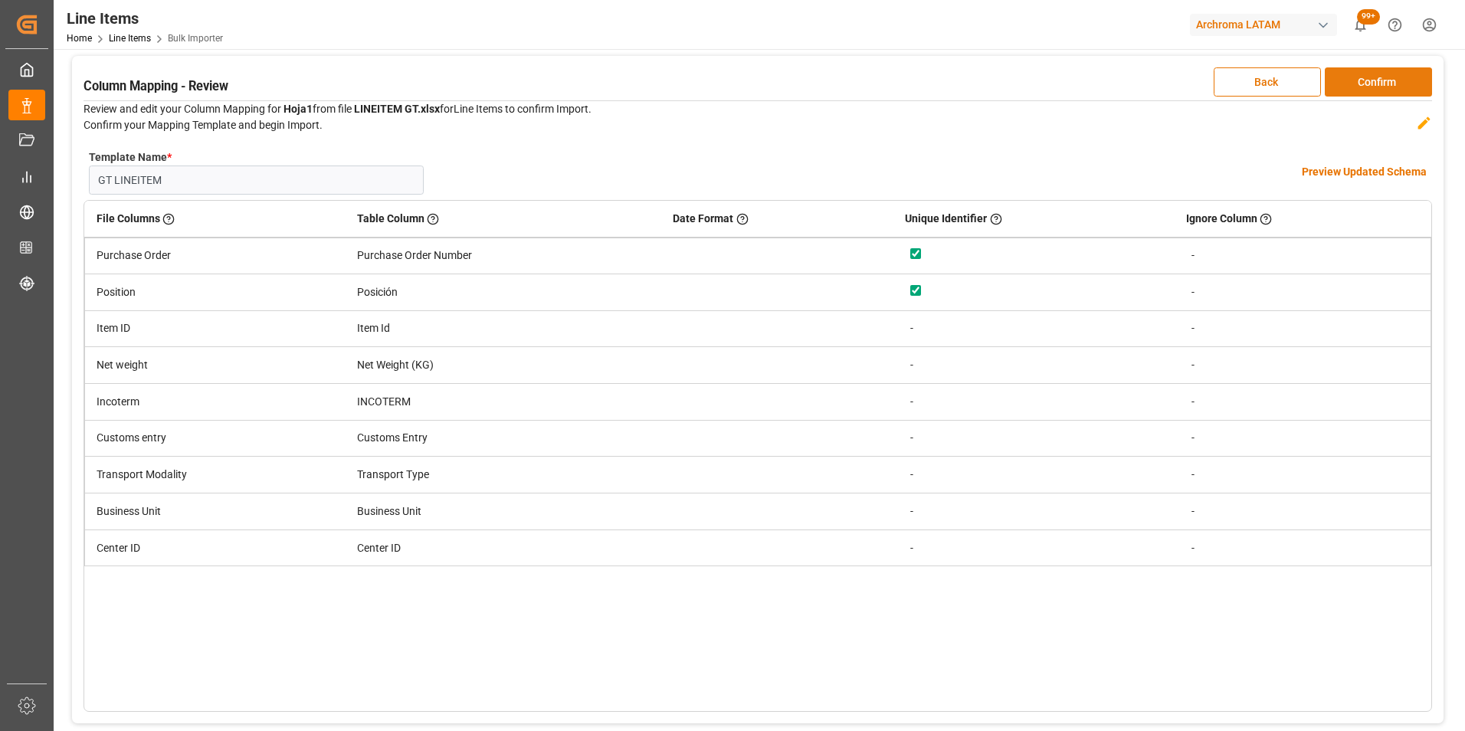
click at [1400, 83] on button "Confirm" at bounding box center [1378, 81] width 107 height 29
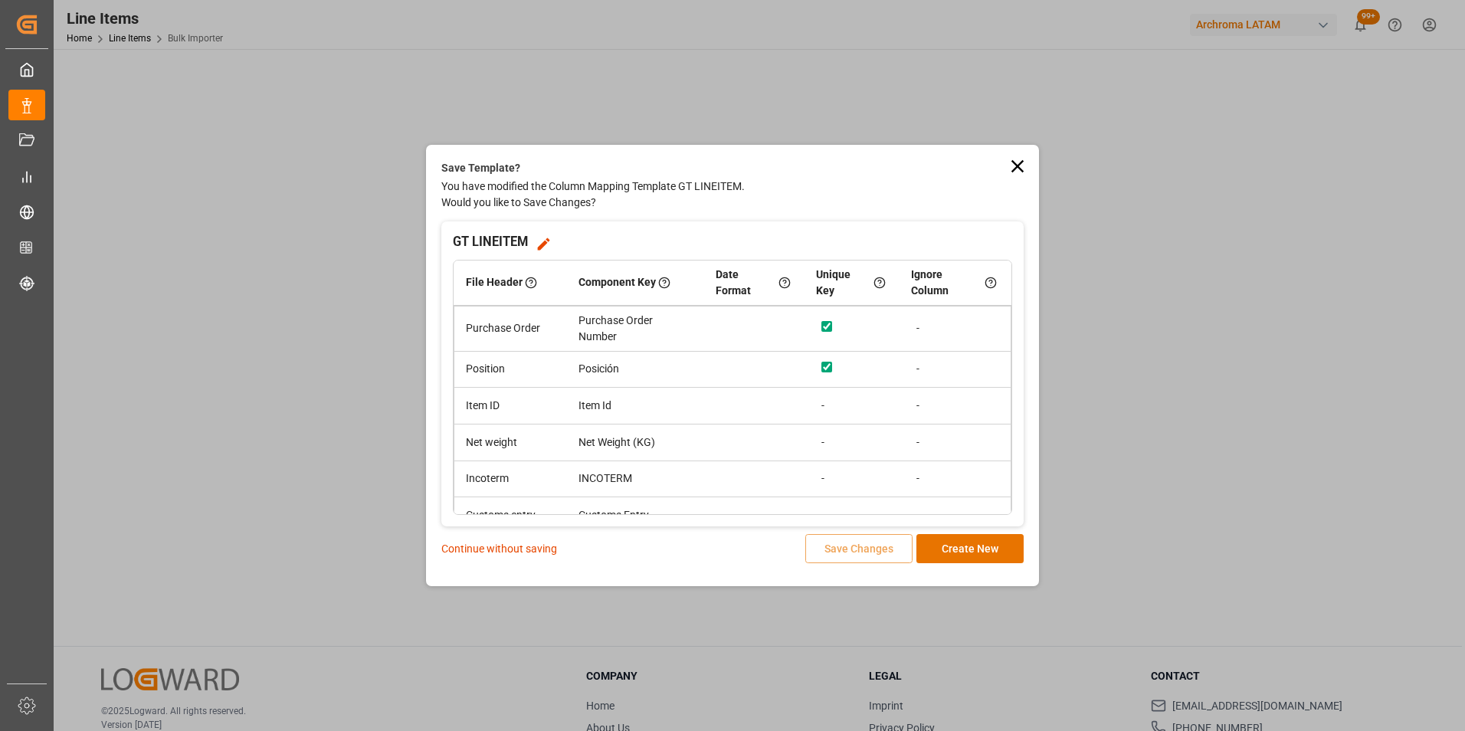
click at [536, 545] on p "Continue without saving" at bounding box center [499, 549] width 116 height 16
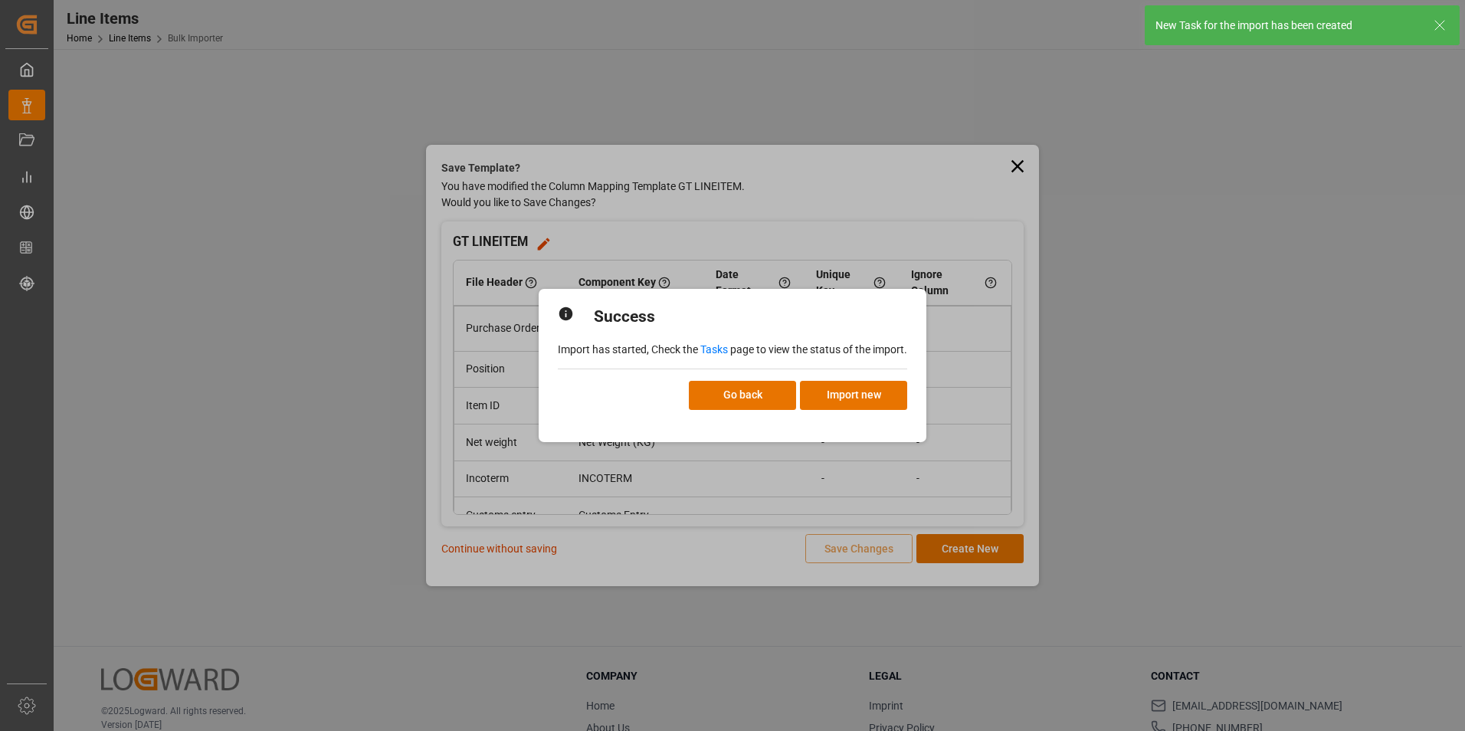
click at [719, 344] on link "Tasks" at bounding box center [714, 349] width 28 height 12
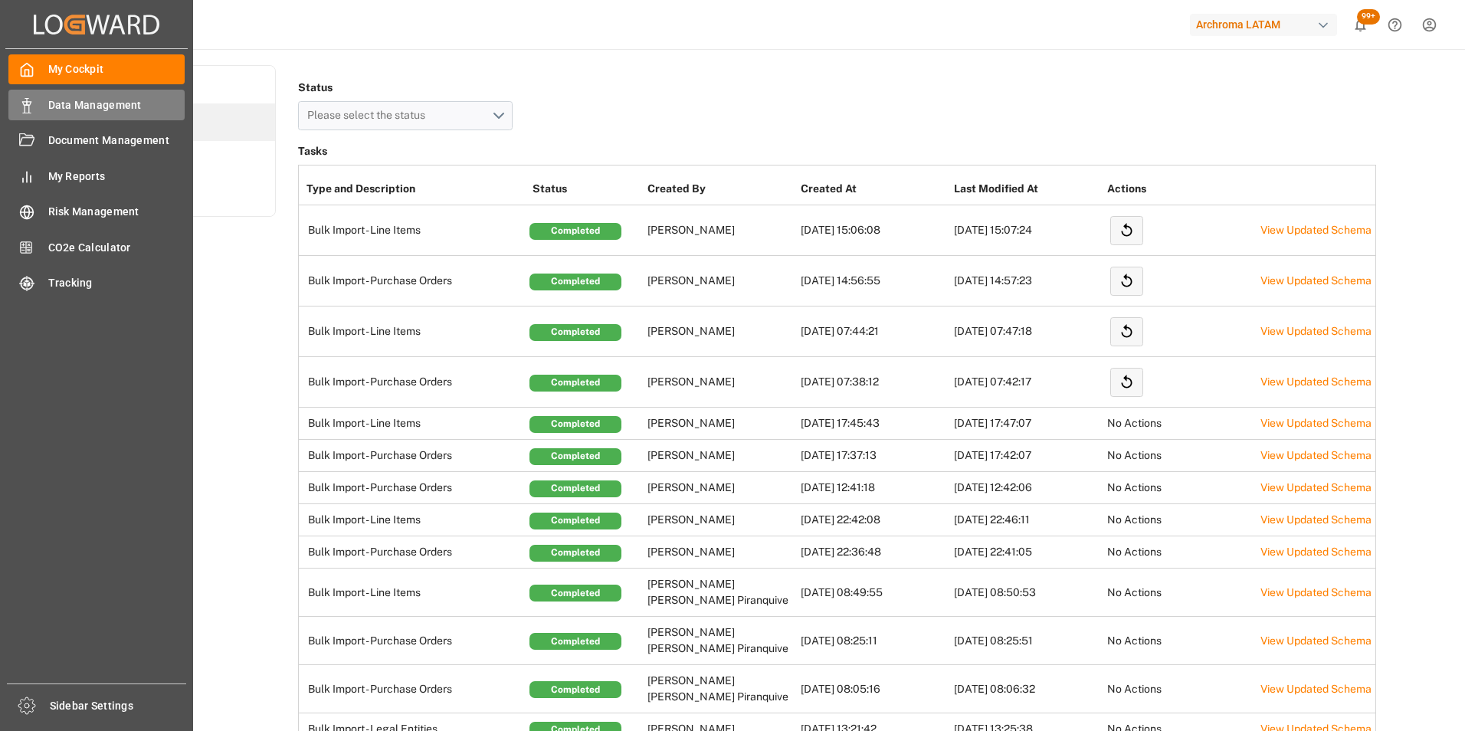
click at [32, 107] on icon at bounding box center [26, 105] width 15 height 15
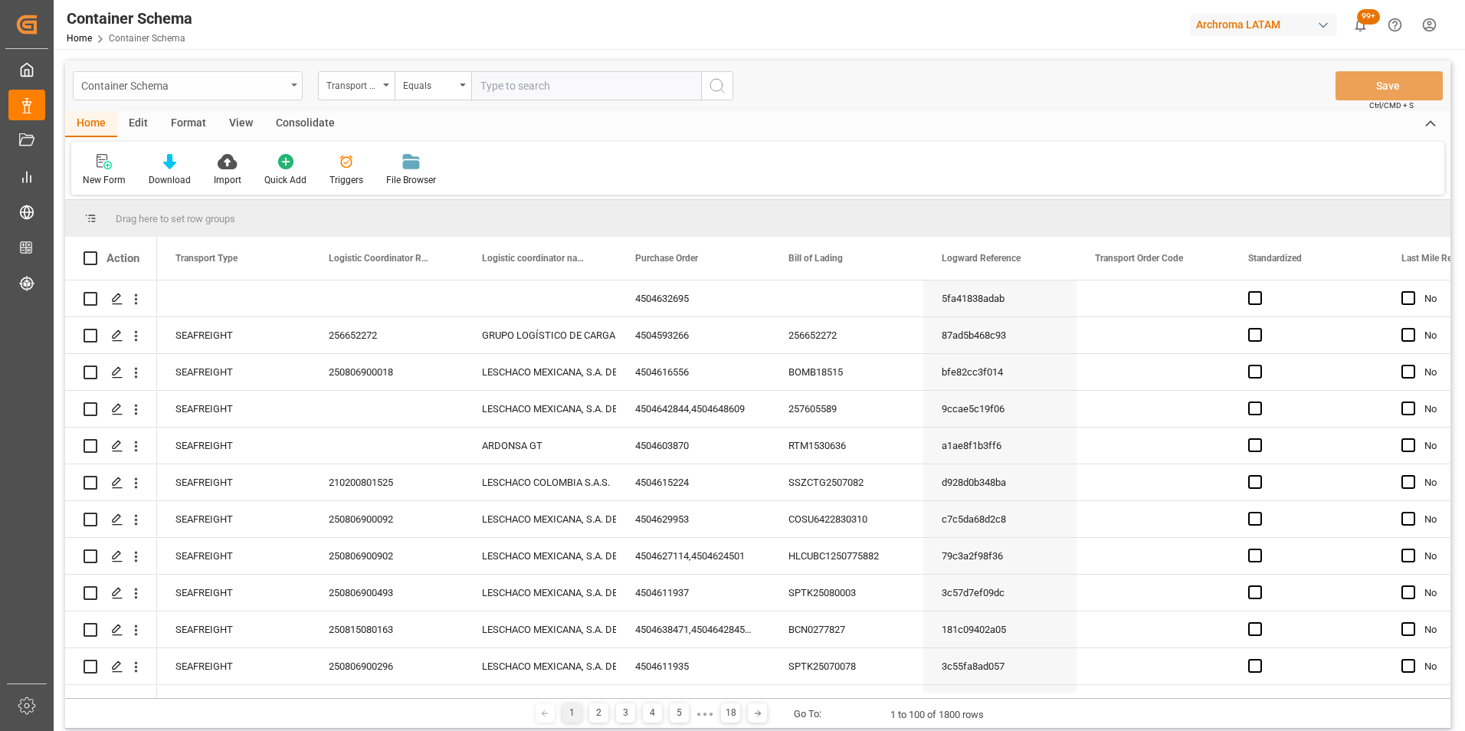
click at [267, 87] on div "Container Schema" at bounding box center [183, 84] width 205 height 19
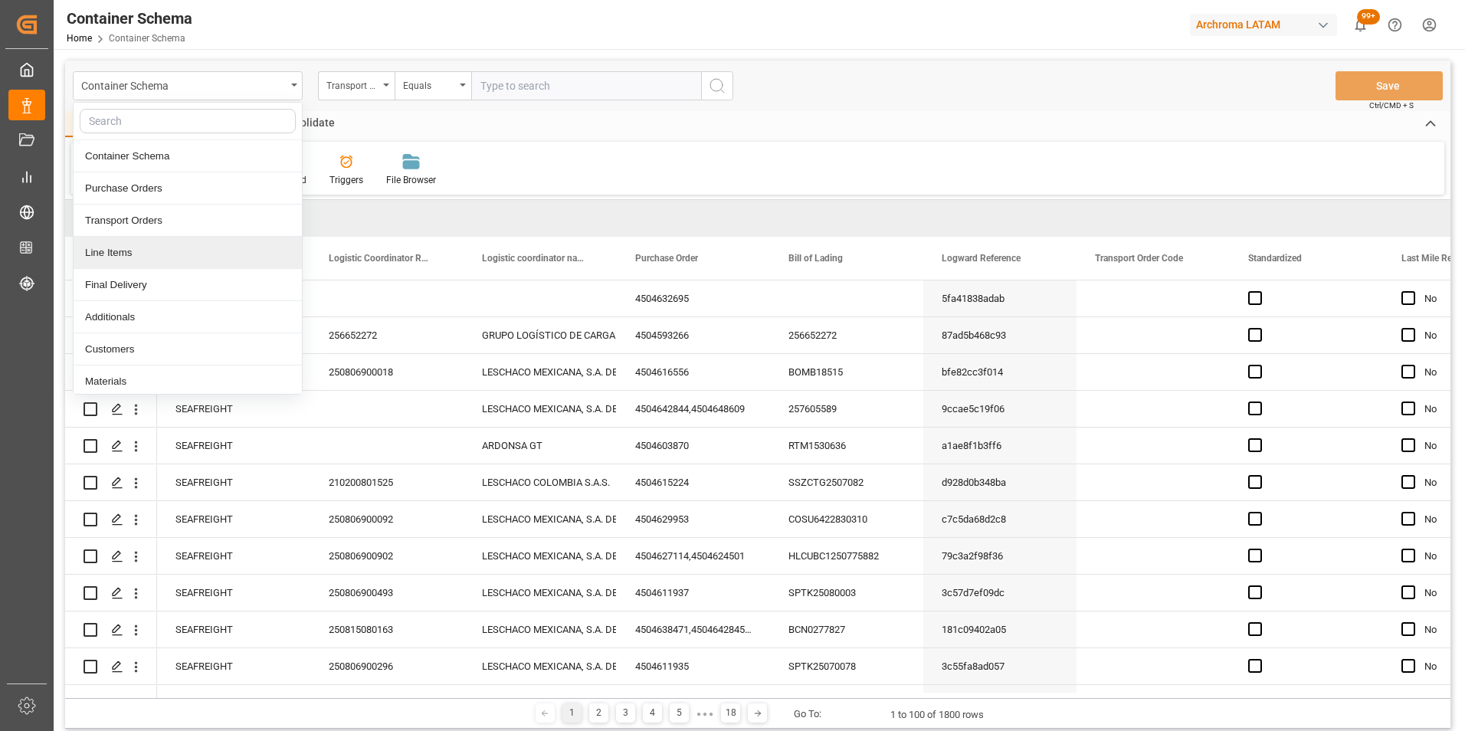
click at [152, 254] on div "Line Items" at bounding box center [188, 253] width 228 height 32
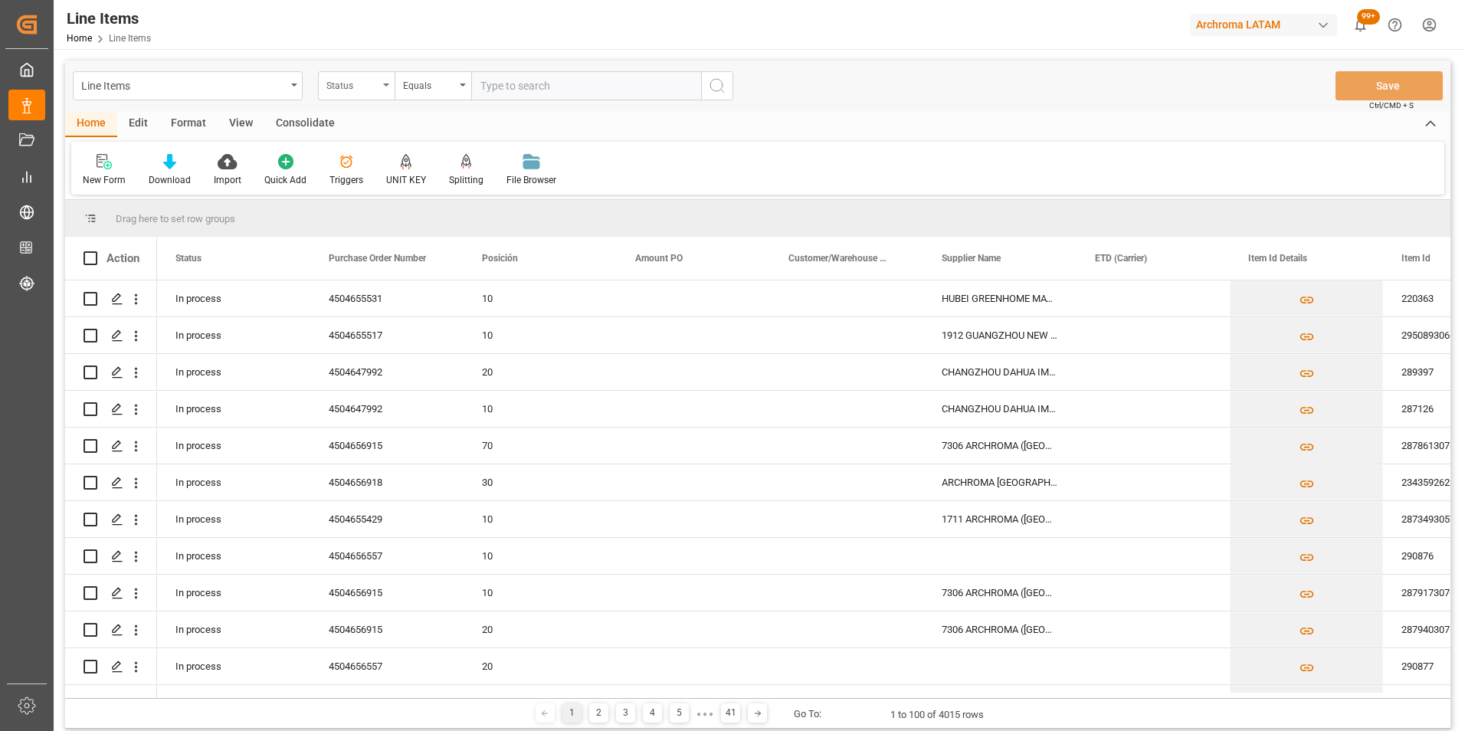
click at [365, 90] on div "Status" at bounding box center [352, 84] width 52 height 18
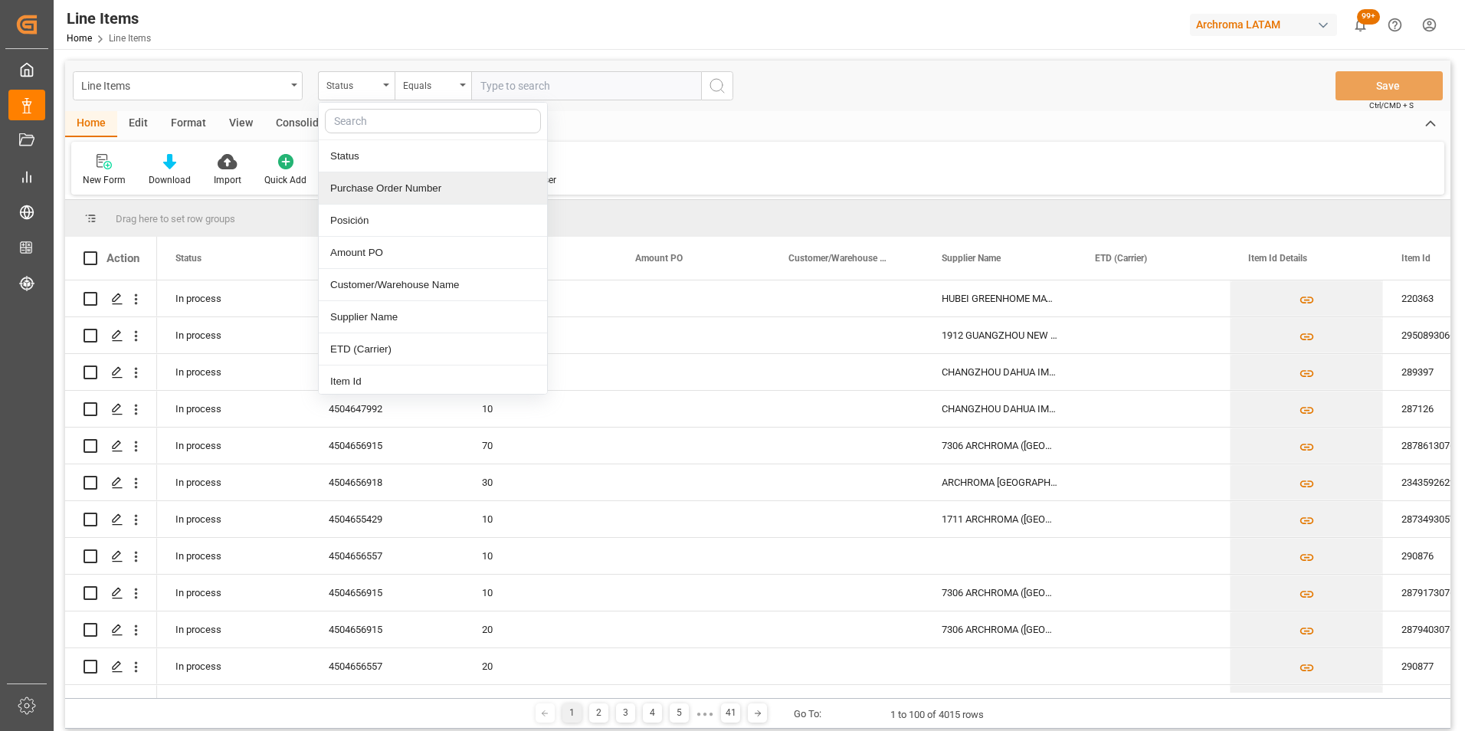
click at [373, 180] on div "Purchase Order Number" at bounding box center [433, 188] width 228 height 32
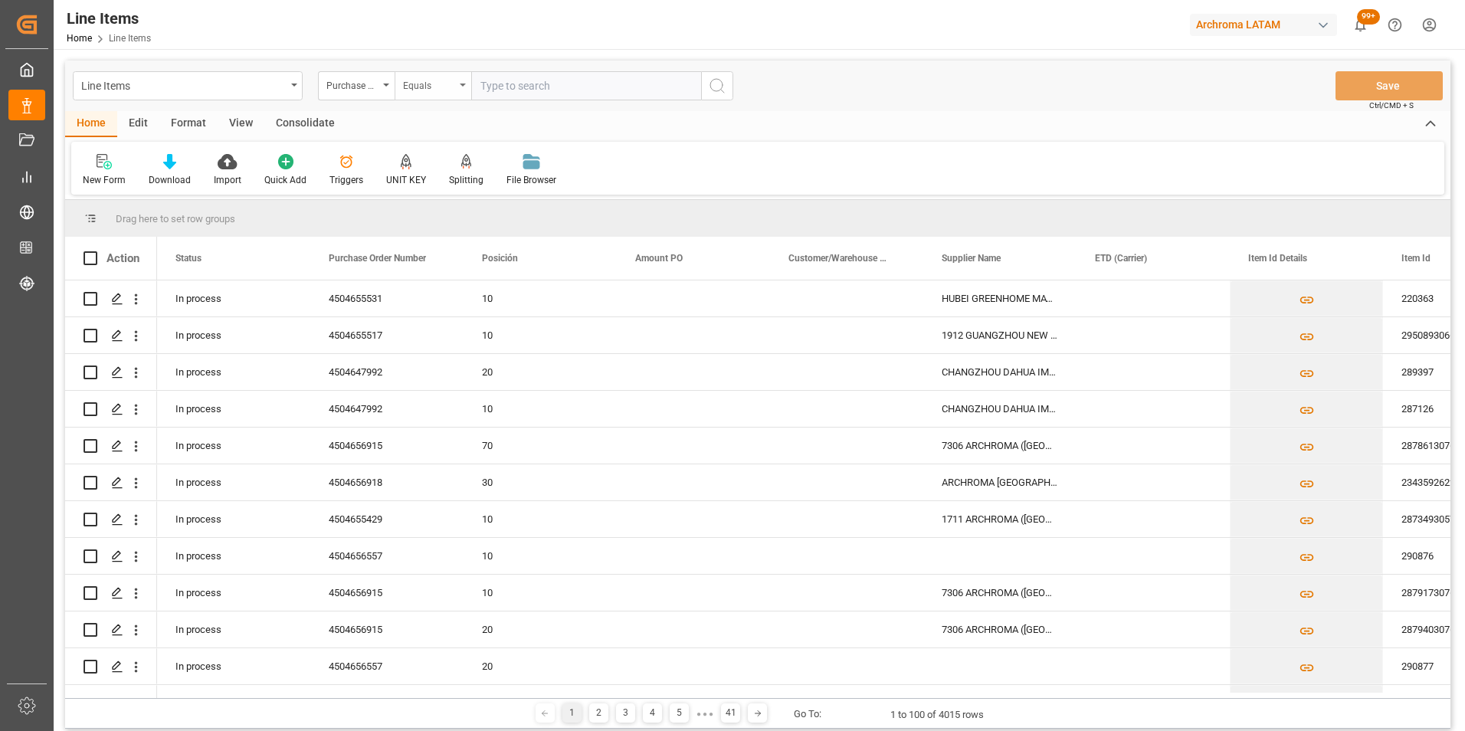
click at [413, 87] on div "Equals" at bounding box center [429, 84] width 52 height 18
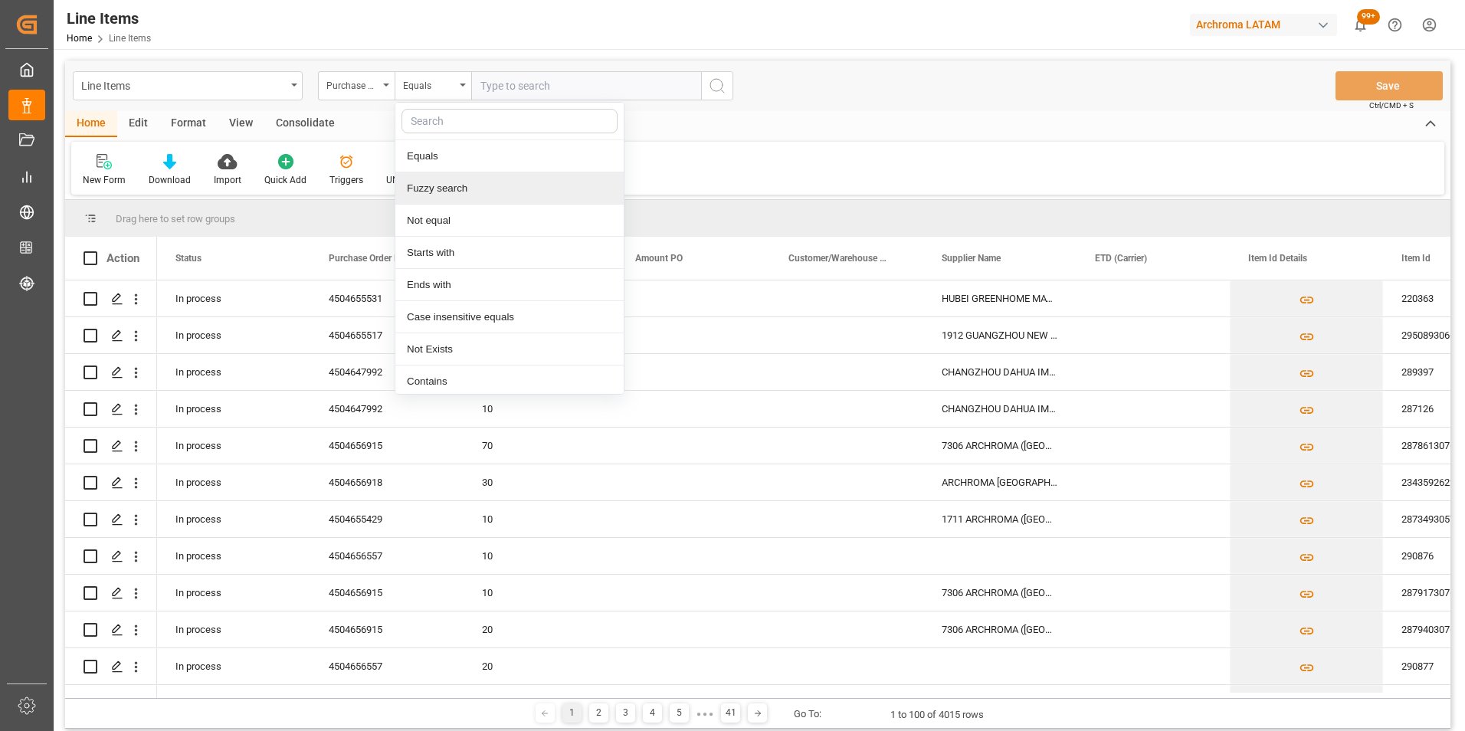
click at [424, 181] on div "Fuzzy search" at bounding box center [509, 188] width 228 height 32
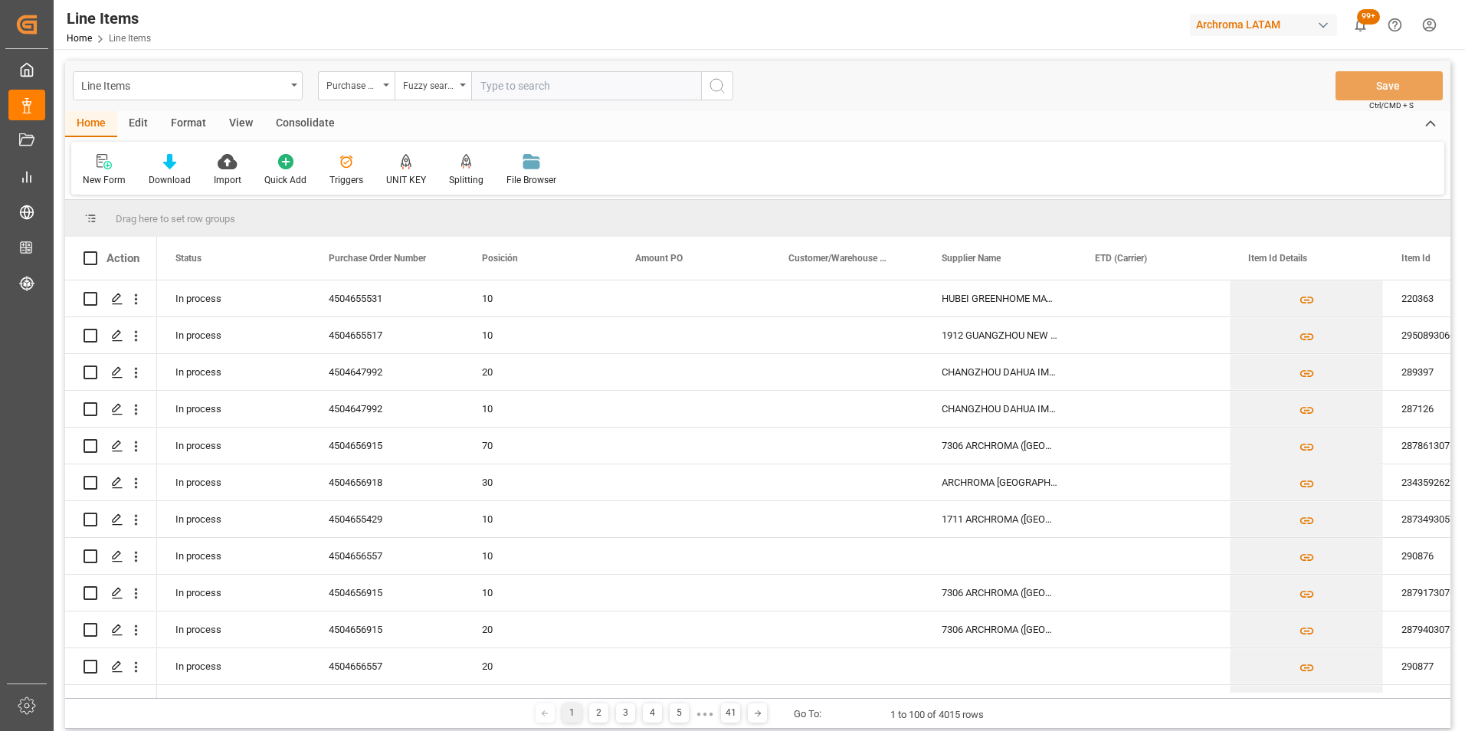
click at [519, 90] on input "text" at bounding box center [586, 85] width 230 height 29
paste input "4504620274"
type input "4504620274"
click at [707, 90] on button "search button" at bounding box center [717, 85] width 32 height 29
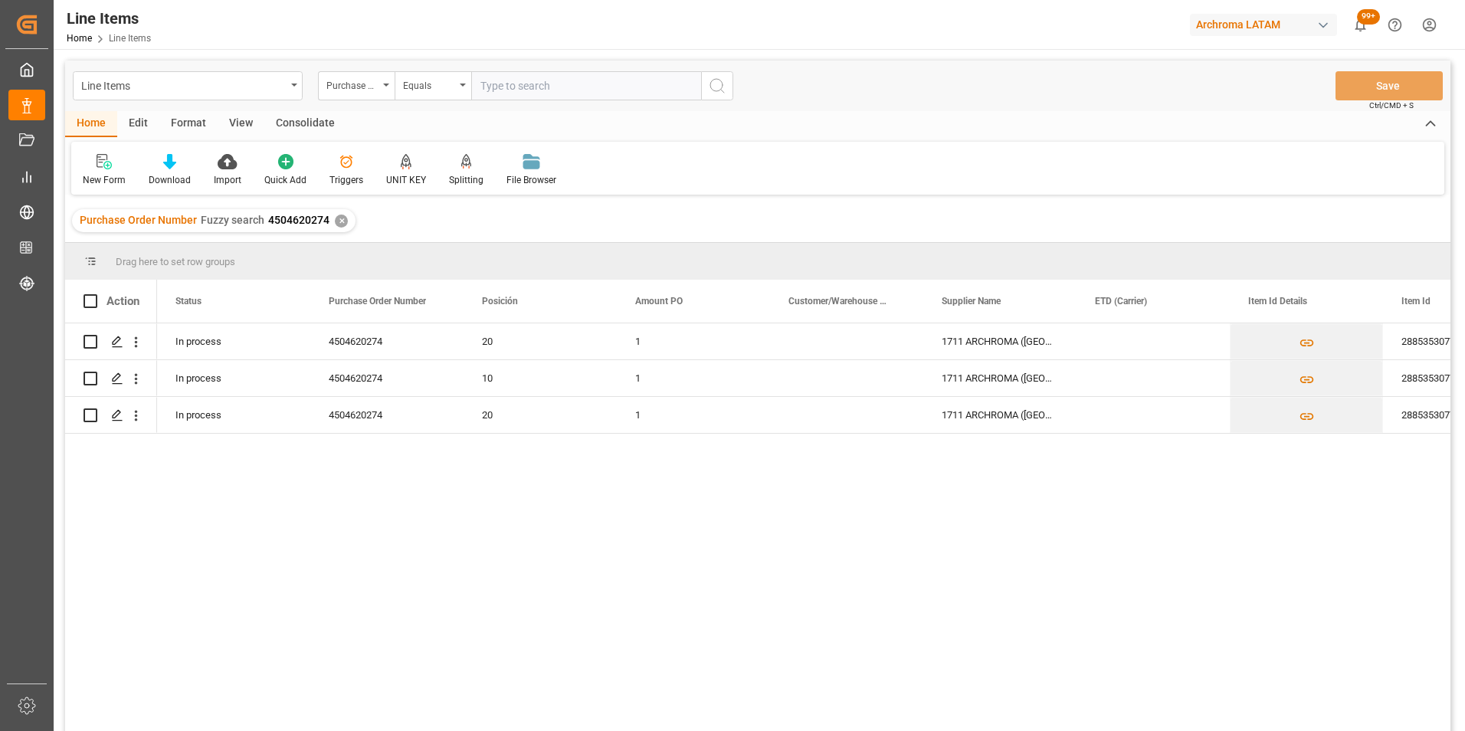
click at [342, 222] on div "✕" at bounding box center [341, 221] width 13 height 13
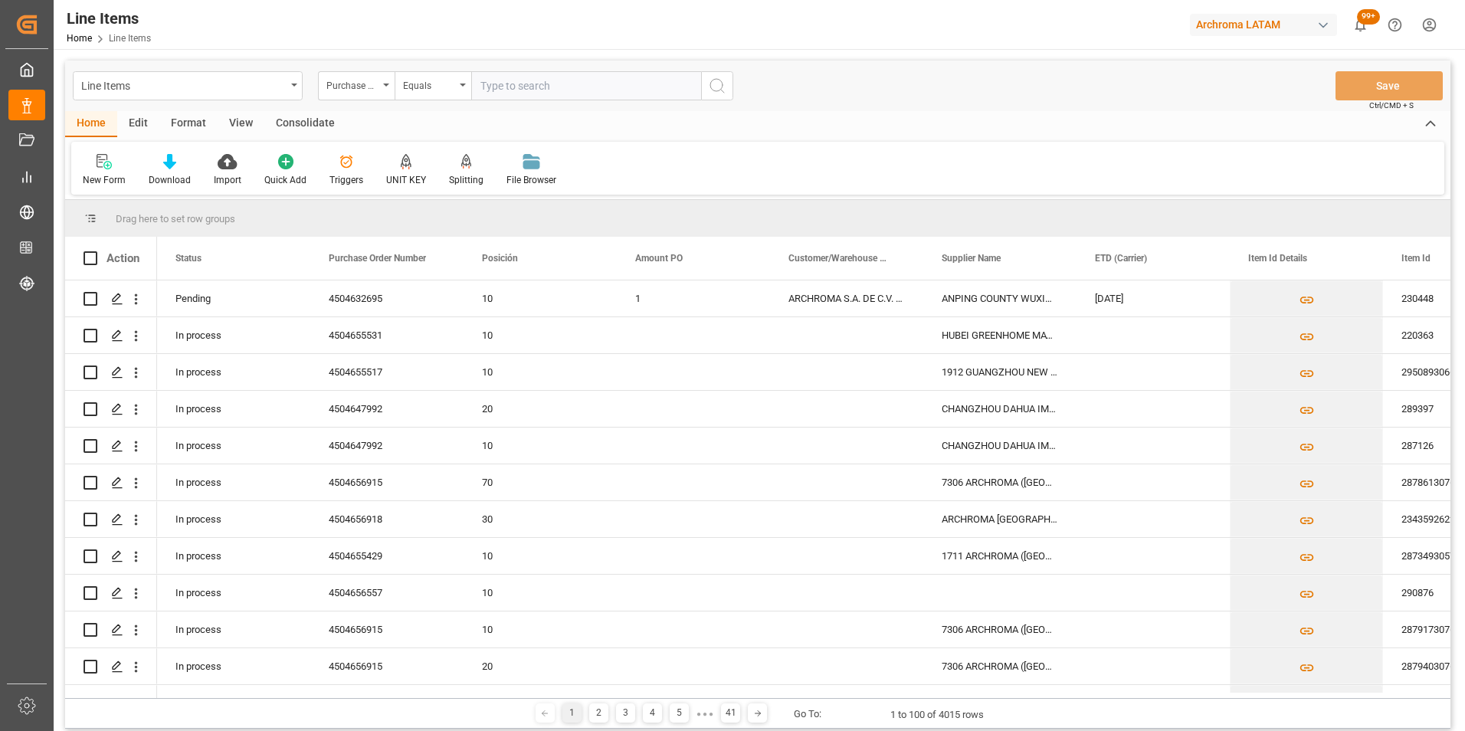
click at [457, 91] on div "Equals" at bounding box center [433, 85] width 77 height 29
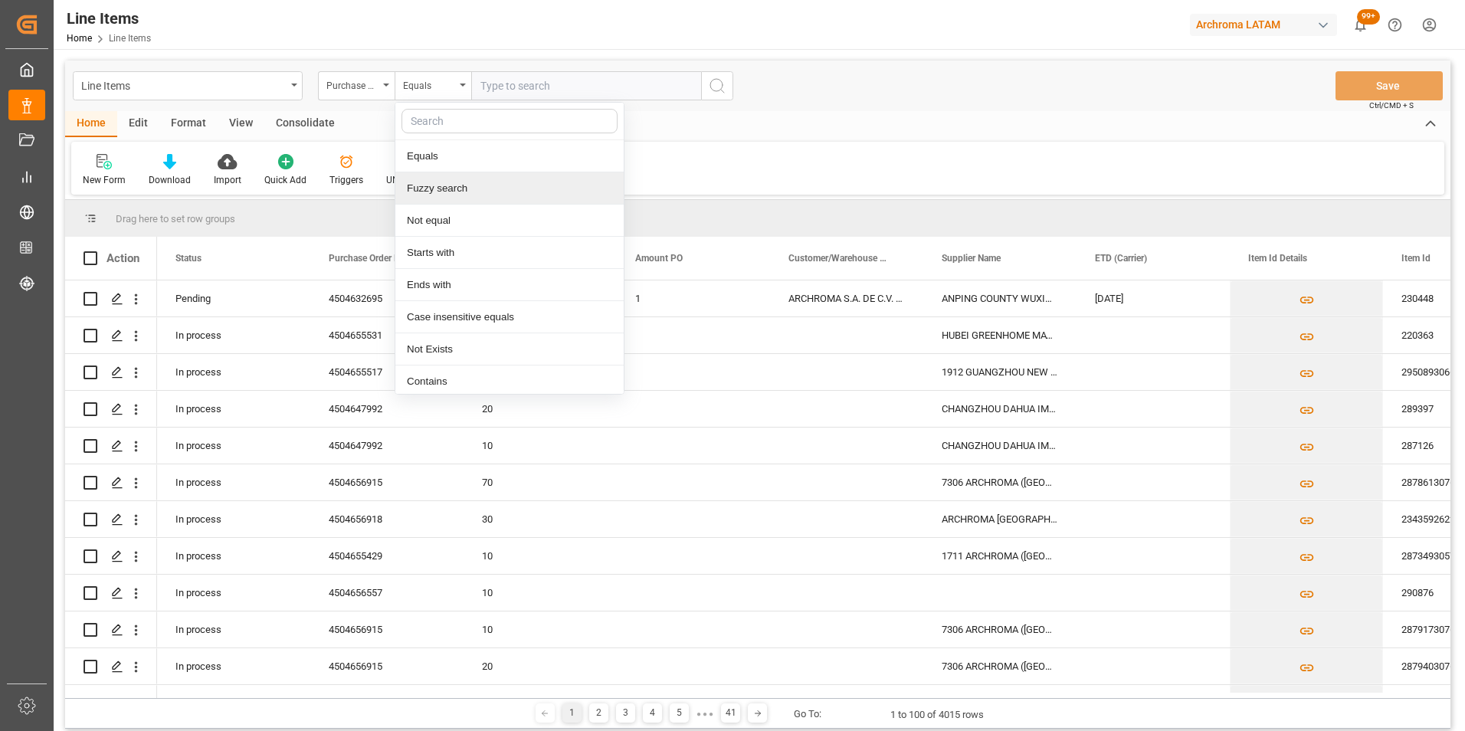
click at [472, 193] on div "Fuzzy search" at bounding box center [509, 188] width 228 height 32
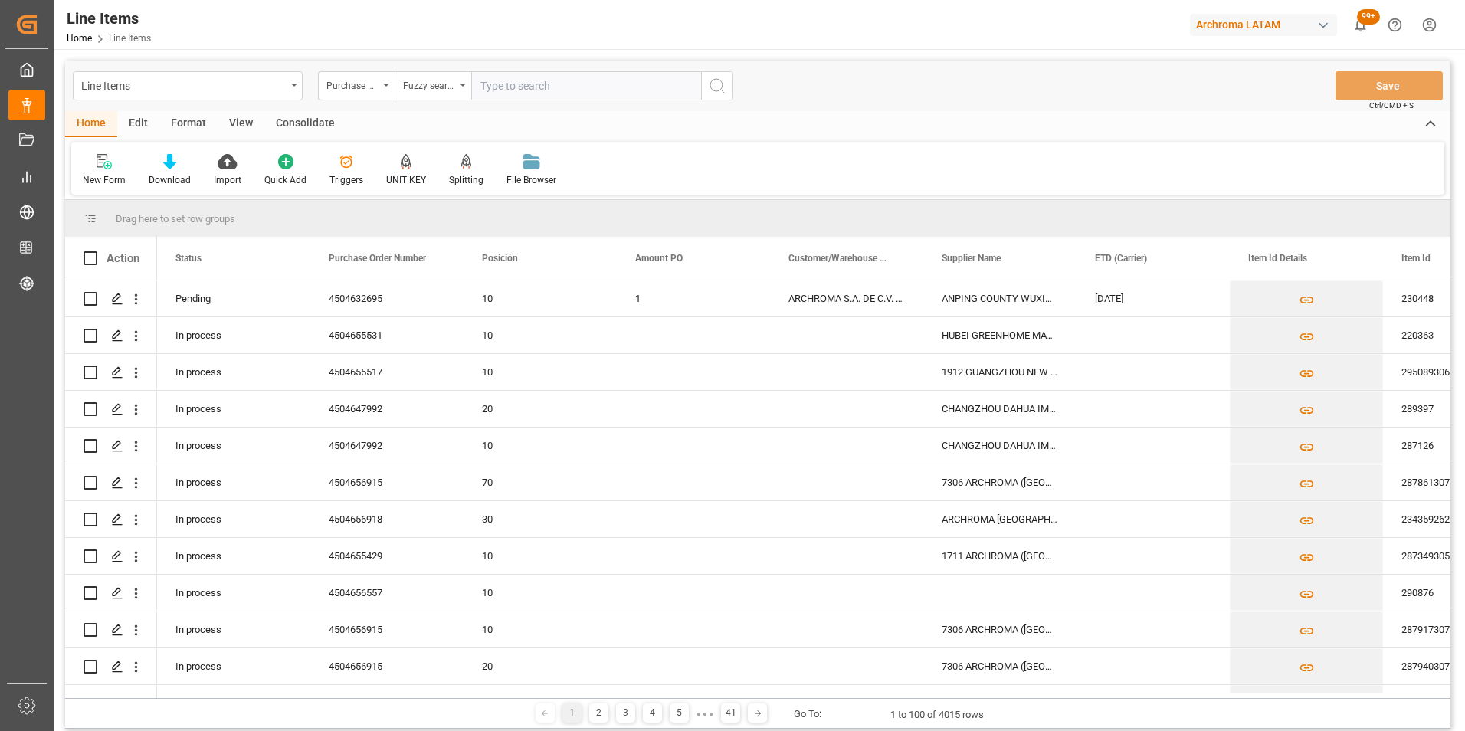
click at [513, 88] on input "text" at bounding box center [586, 85] width 230 height 29
paste input "4504647992"
type input "4504647992"
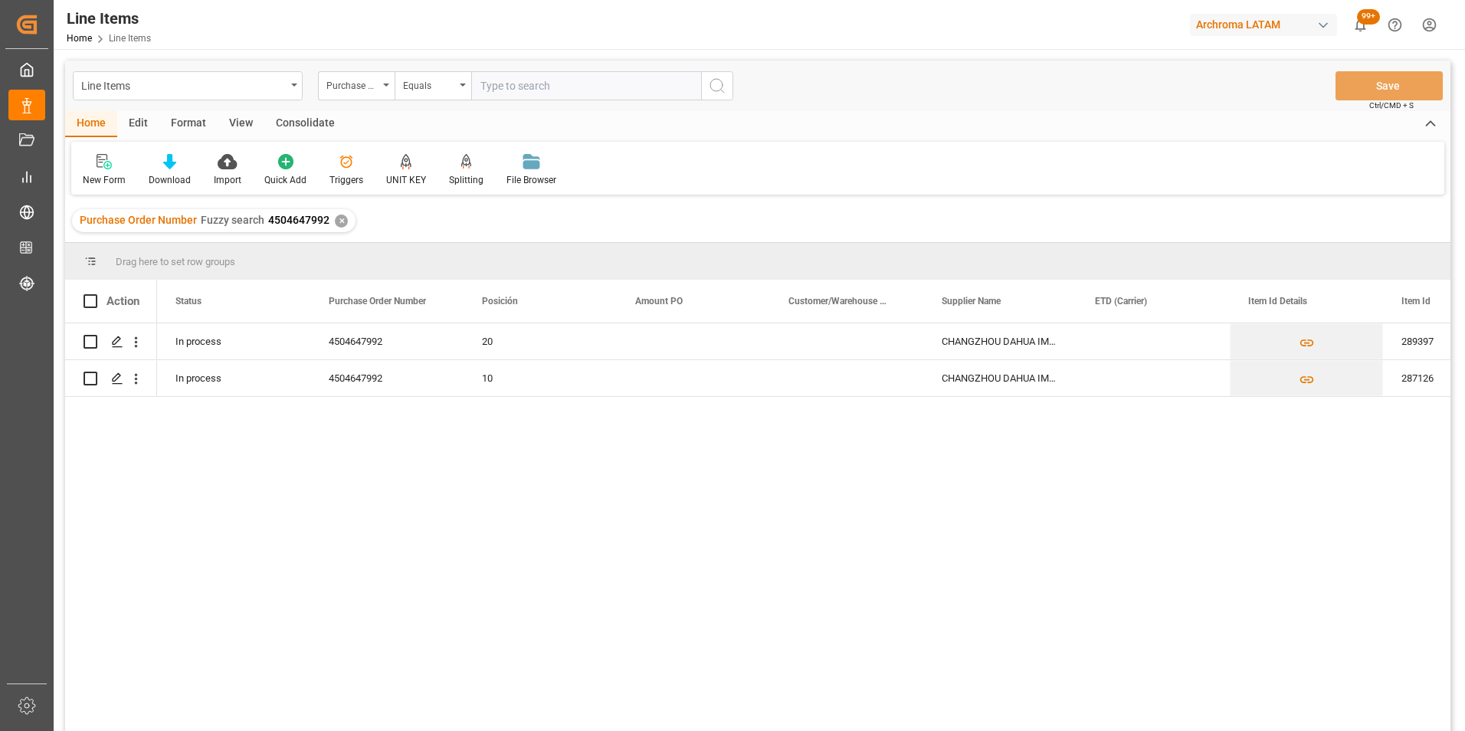
click at [339, 221] on div "✕" at bounding box center [341, 221] width 13 height 13
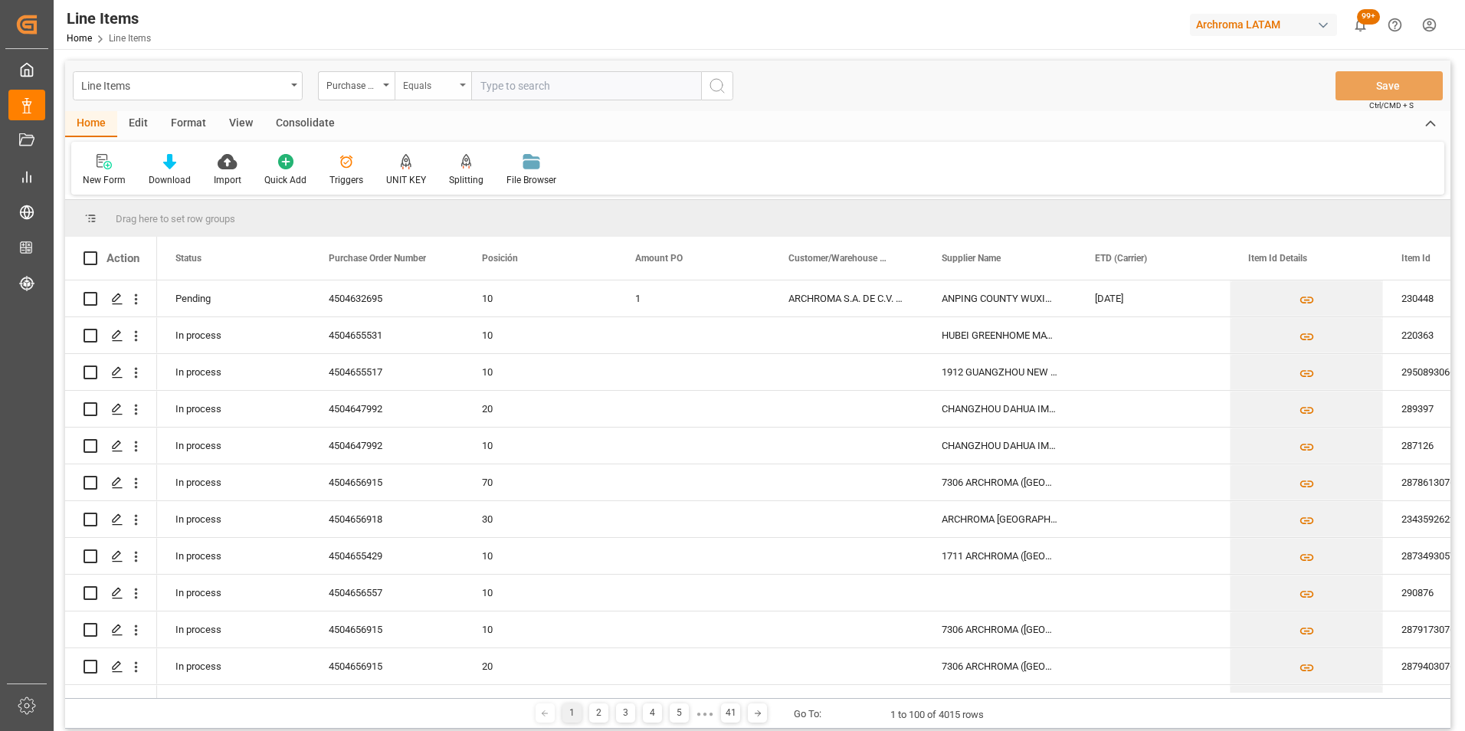
click at [455, 90] on div "Equals" at bounding box center [433, 85] width 77 height 29
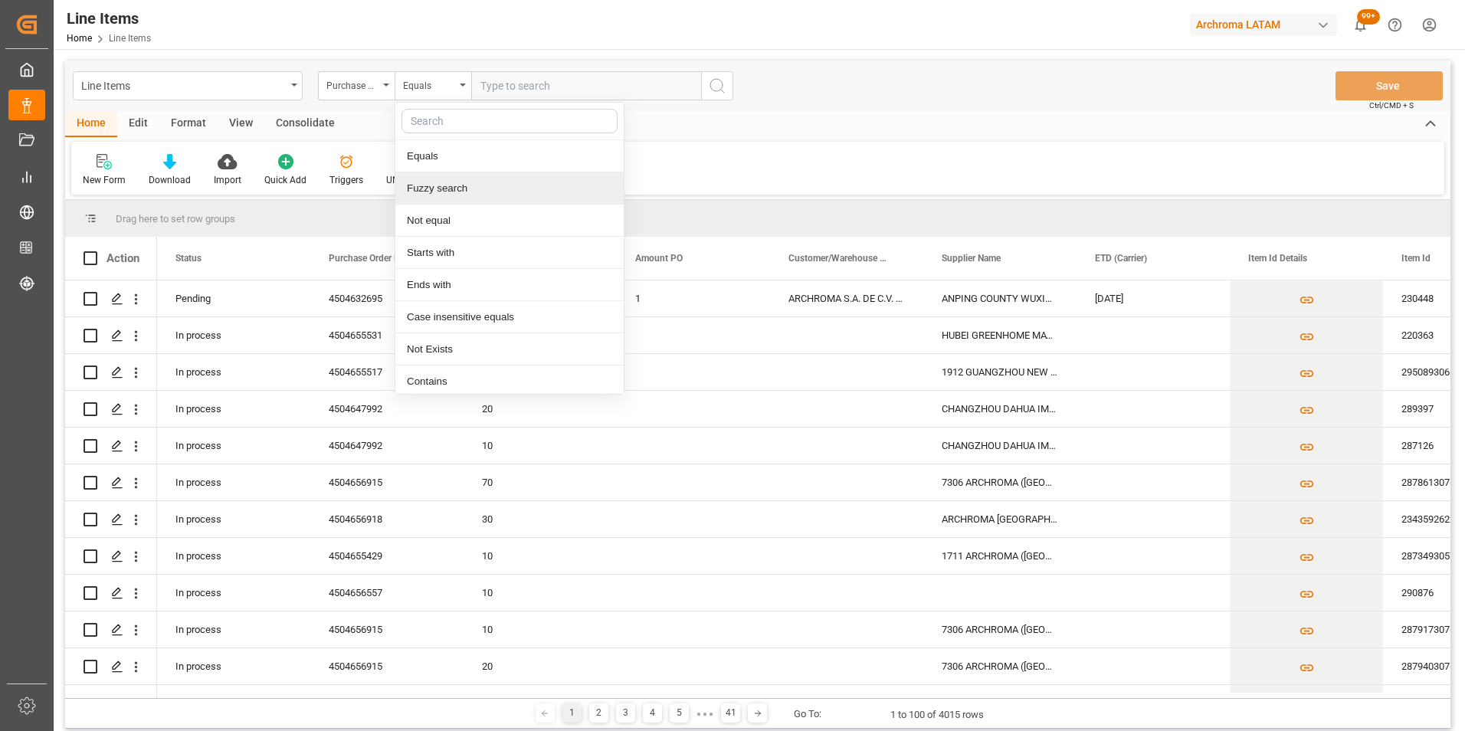
click at [473, 188] on div "Fuzzy search" at bounding box center [509, 188] width 228 height 32
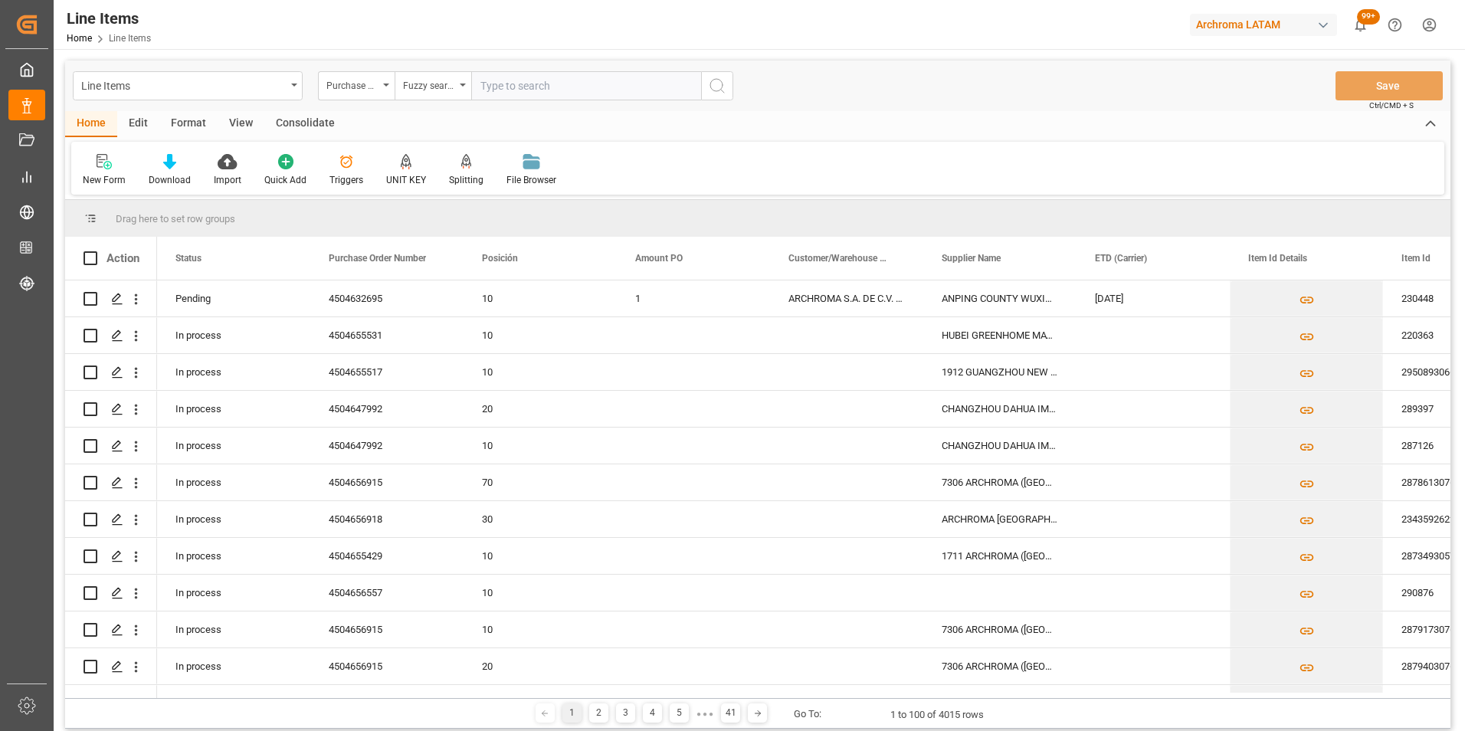
paste input "4504655401"
type input "4504655401"
click at [724, 86] on icon "search button" at bounding box center [717, 86] width 18 height 18
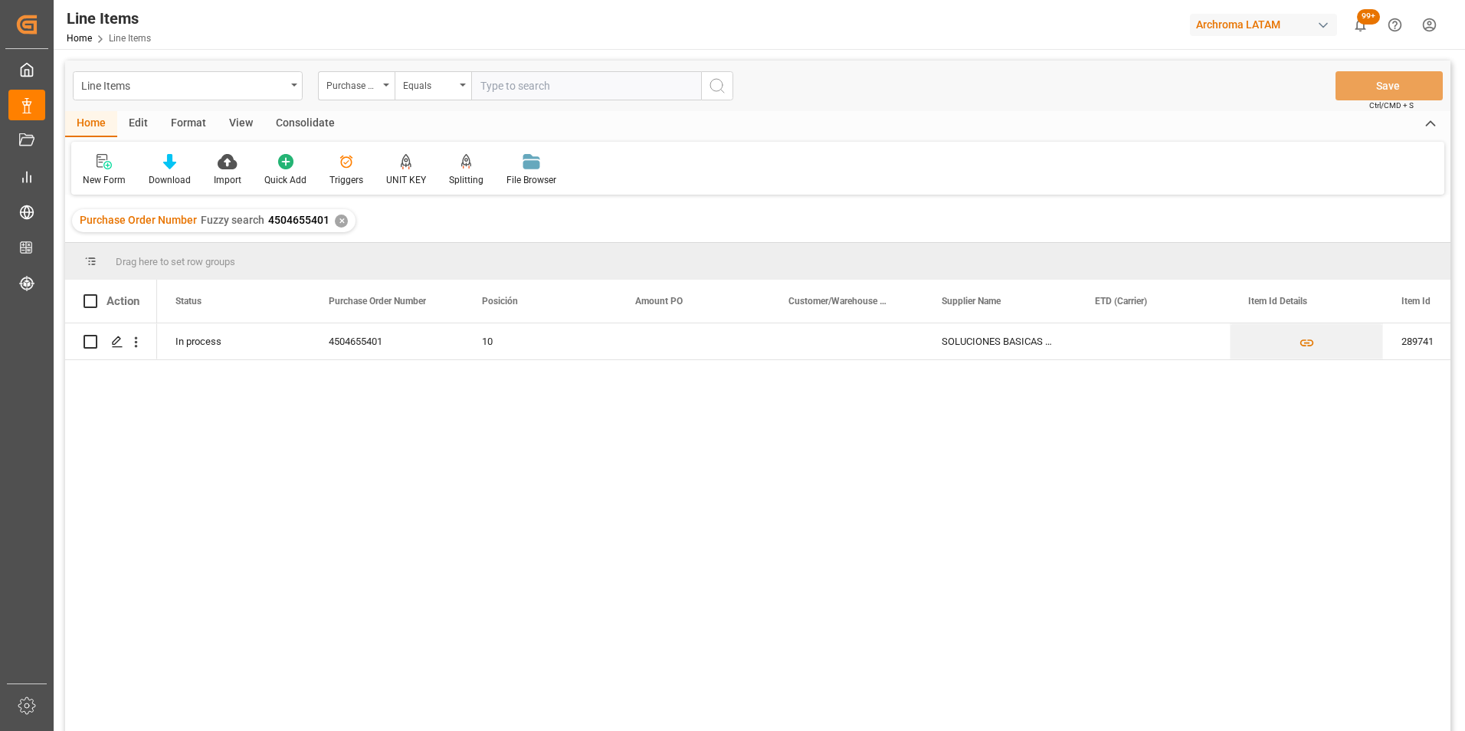
click at [338, 218] on div "✕" at bounding box center [341, 221] width 13 height 13
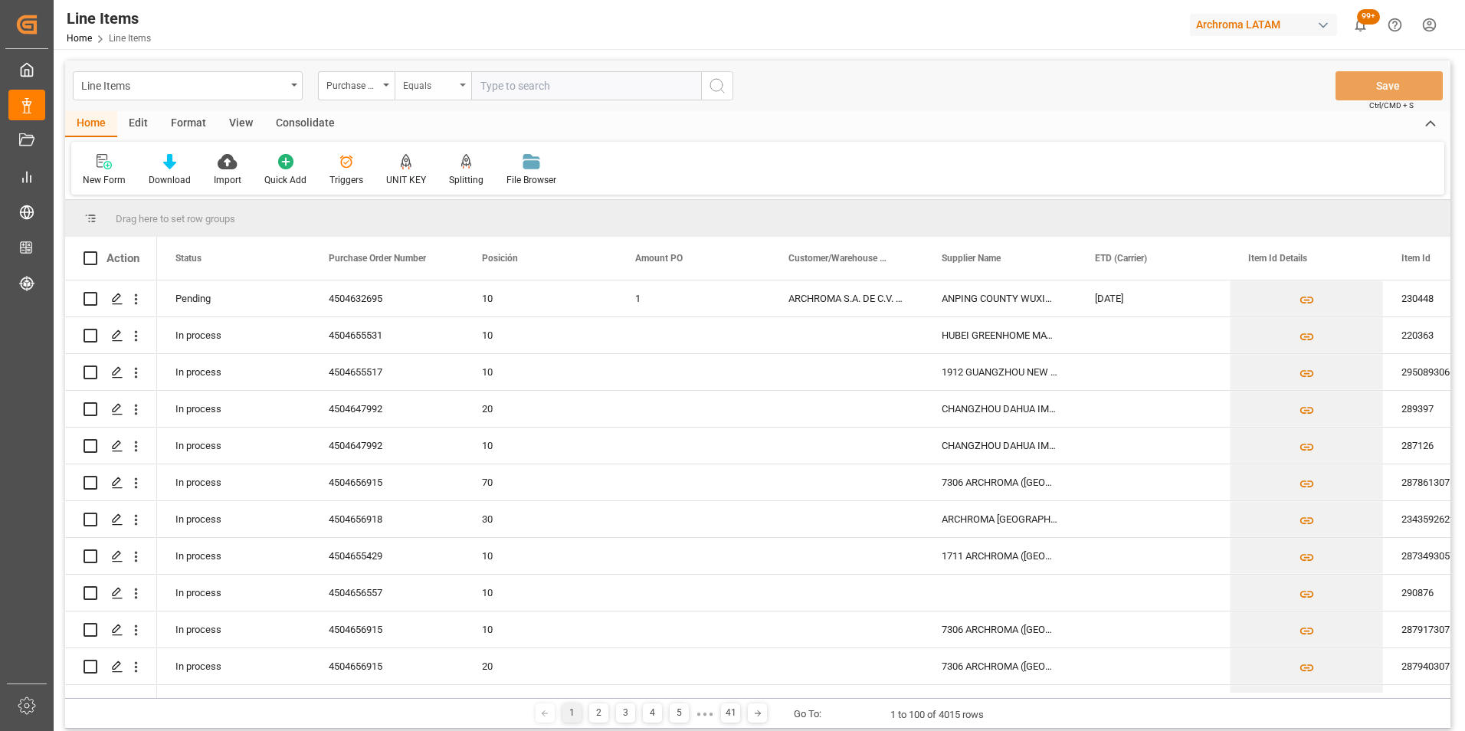
click at [461, 88] on div "Equals" at bounding box center [433, 85] width 77 height 29
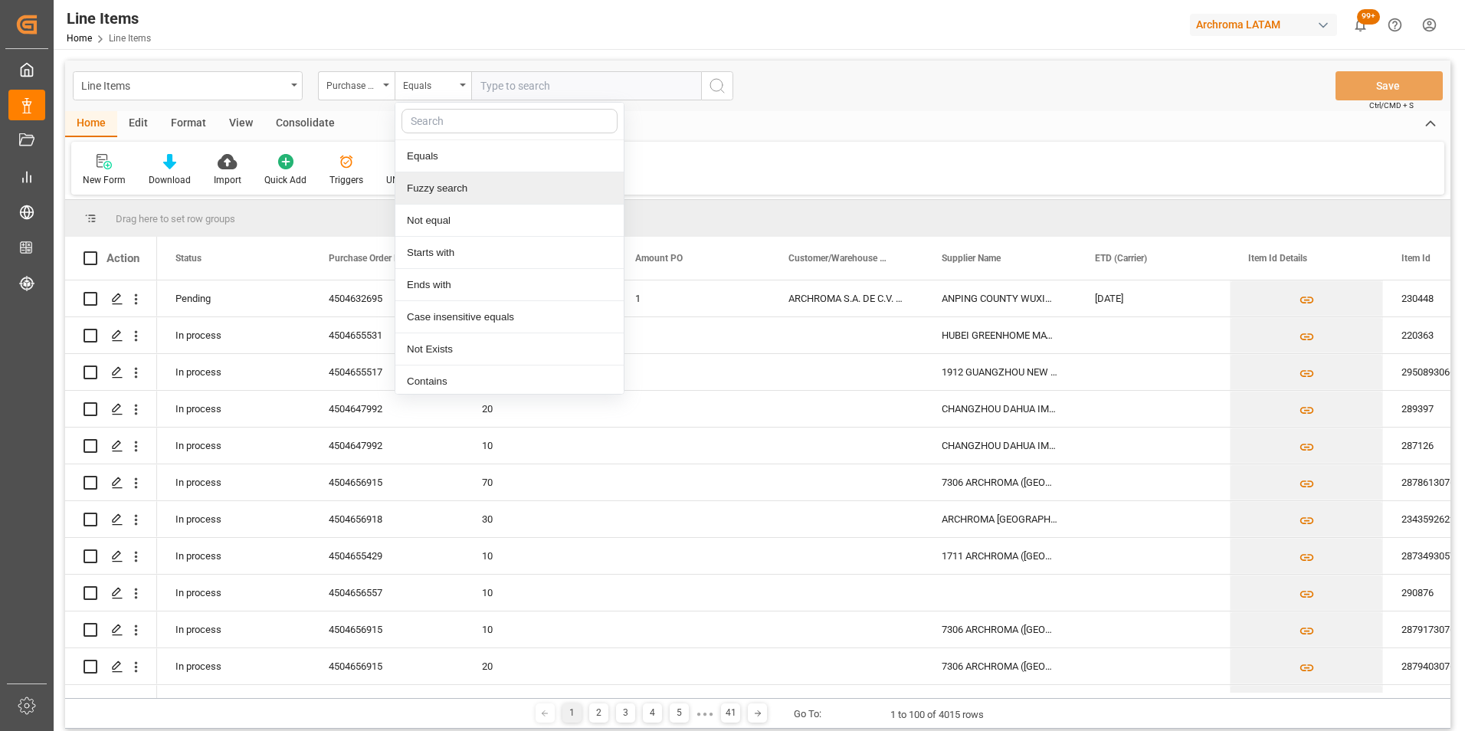
click at [467, 188] on div "Fuzzy search" at bounding box center [509, 188] width 228 height 32
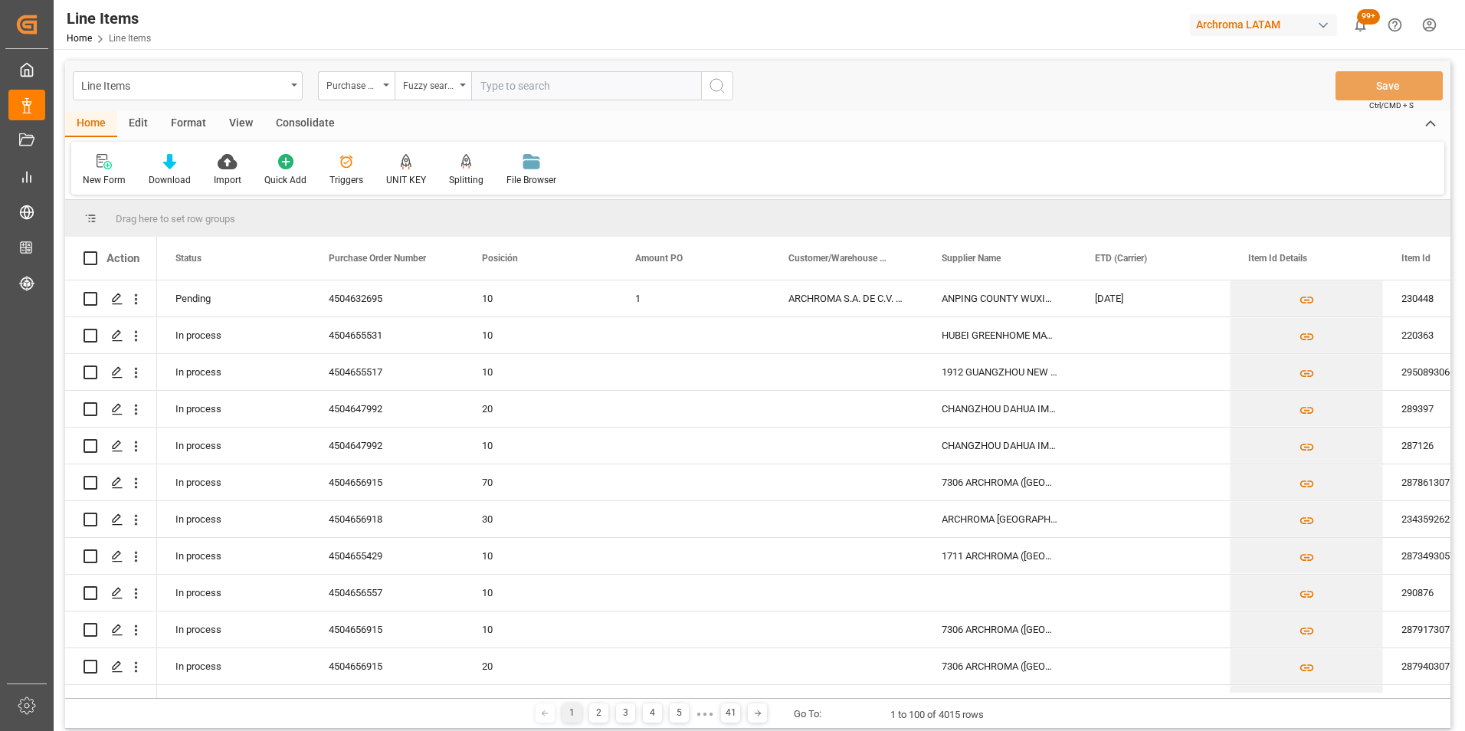
paste input "4504655428"
type input "4504655428"
click at [713, 81] on icon "search button" at bounding box center [717, 86] width 18 height 18
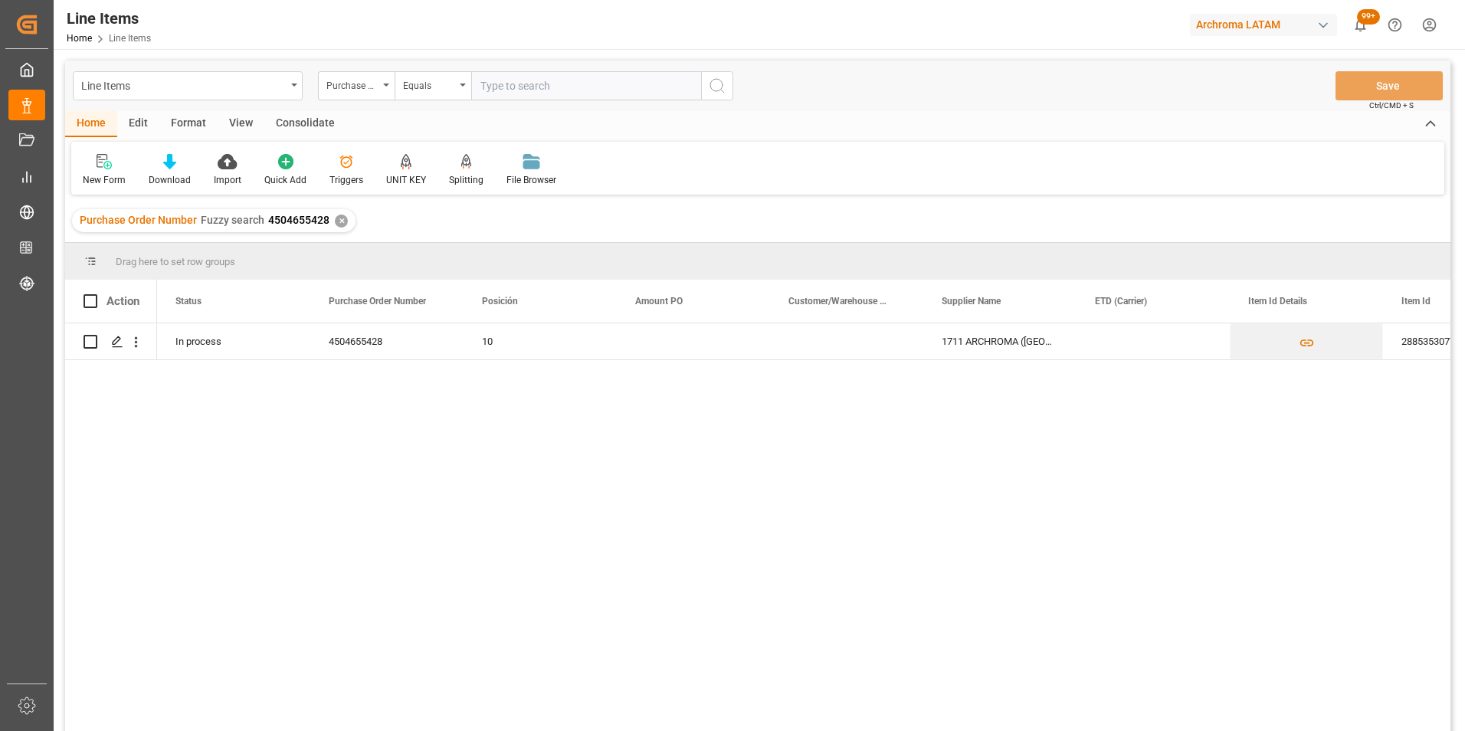
click at [340, 221] on div "✕" at bounding box center [341, 221] width 13 height 13
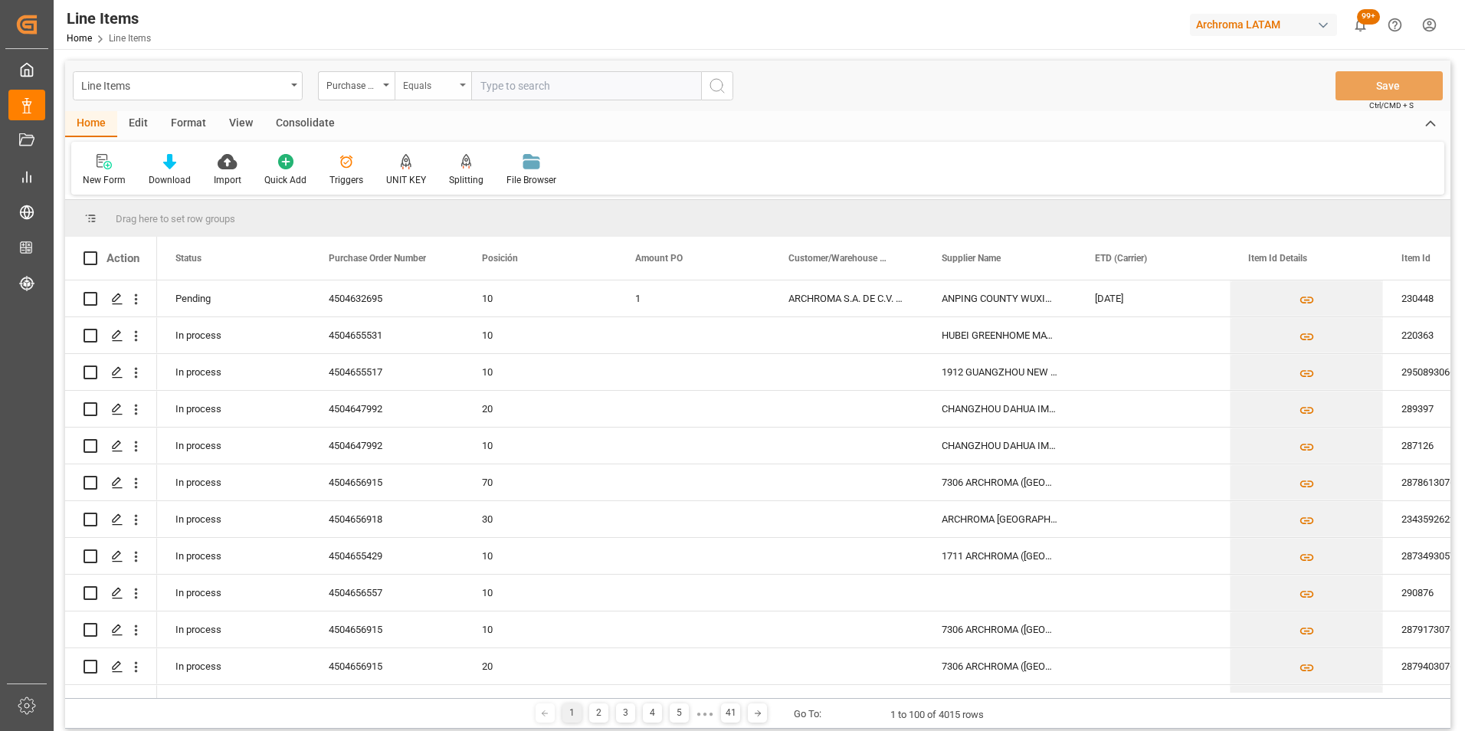
click at [463, 90] on div "Equals" at bounding box center [433, 85] width 77 height 29
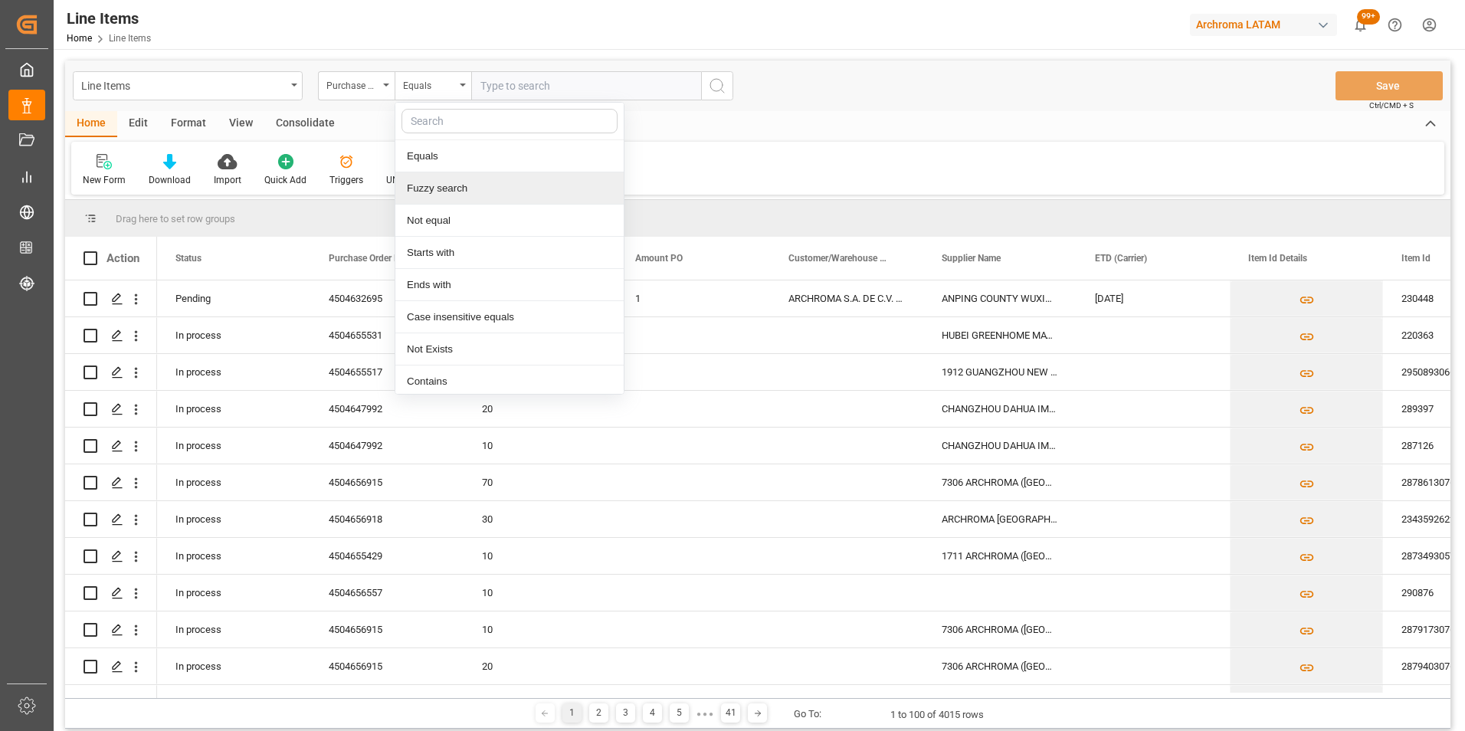
click at [481, 186] on div "Fuzzy search" at bounding box center [509, 188] width 228 height 32
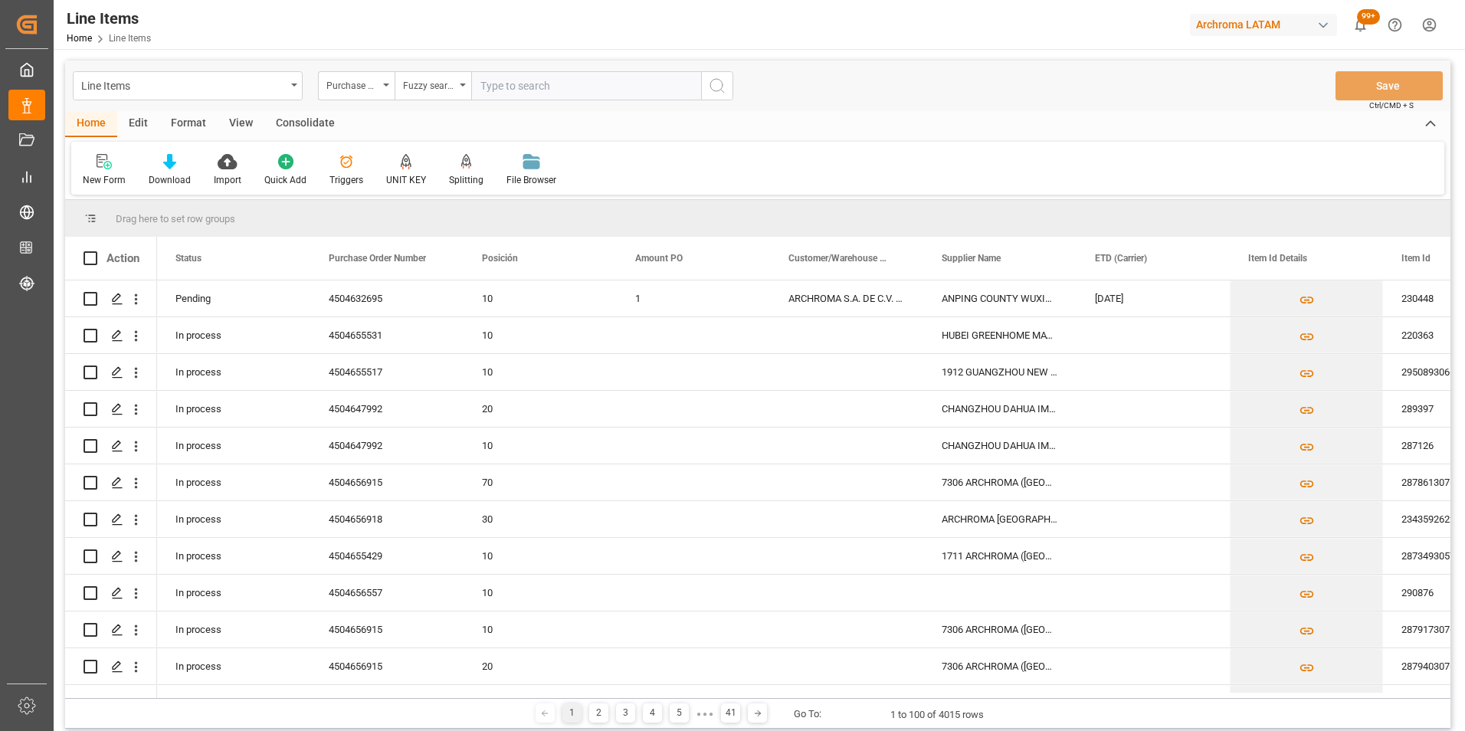
paste input "4504655429"
type input "4504655429"
click at [725, 84] on icon "search button" at bounding box center [717, 86] width 18 height 18
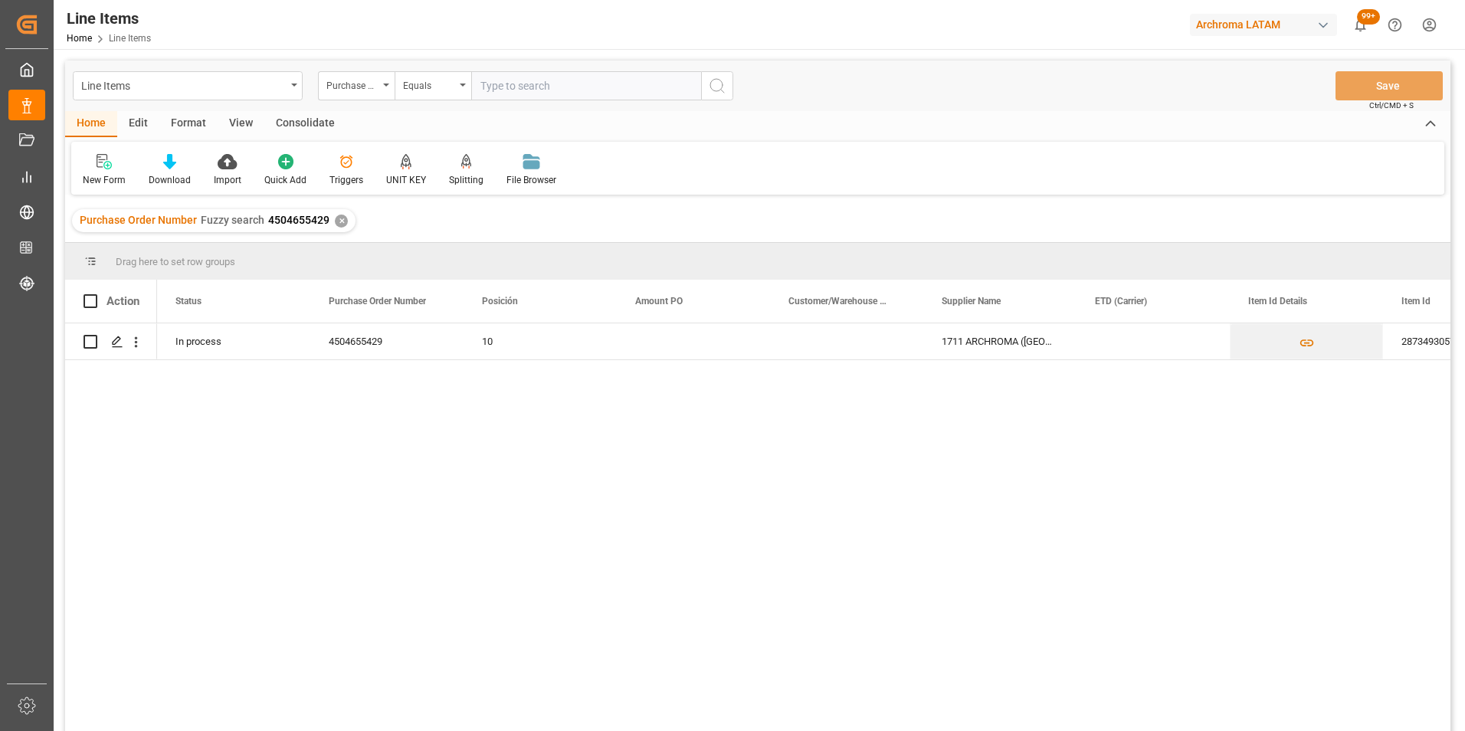
click at [342, 228] on div "Purchase Order Number Fuzzy search 4504655429 ✕" at bounding box center [213, 220] width 283 height 23
click at [341, 222] on div "✕" at bounding box center [341, 221] width 13 height 13
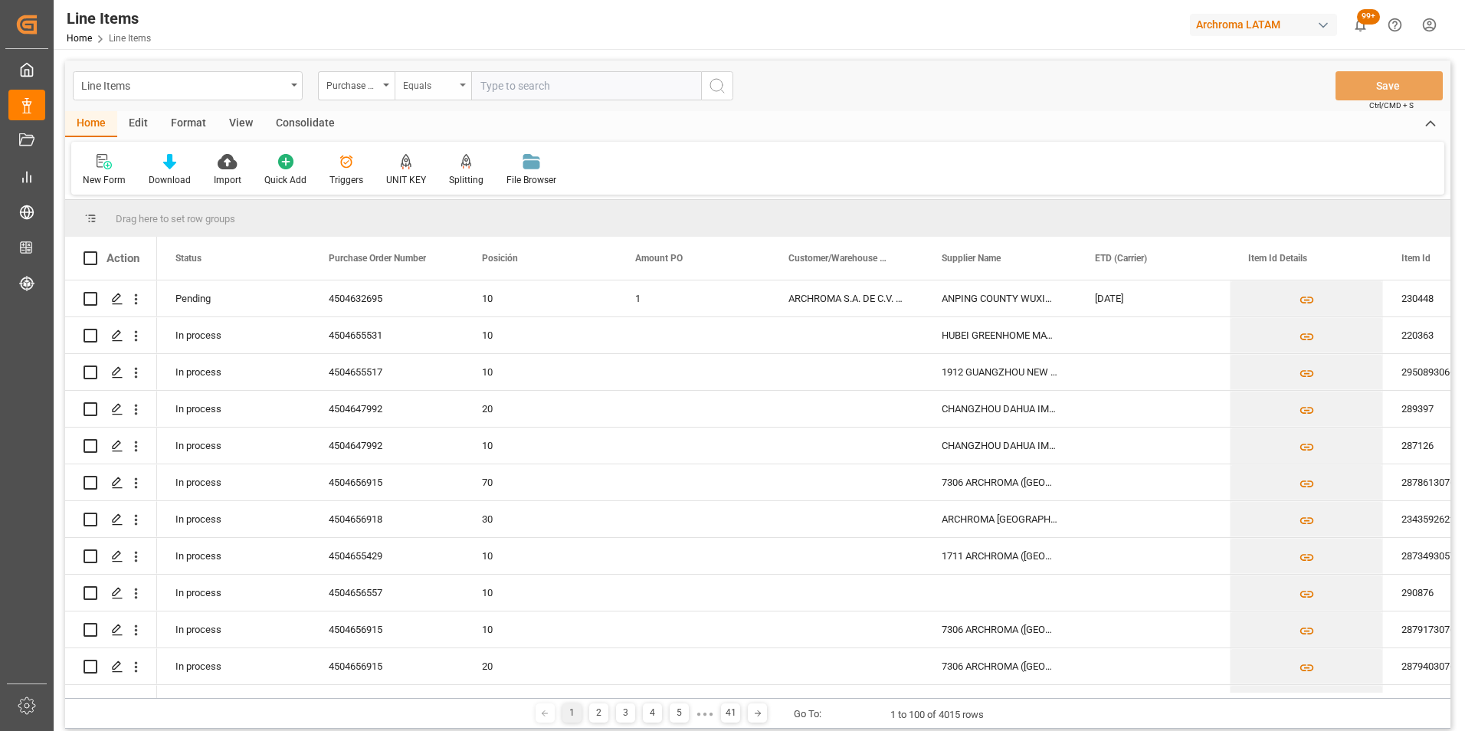
click at [461, 90] on div "Equals" at bounding box center [433, 85] width 77 height 29
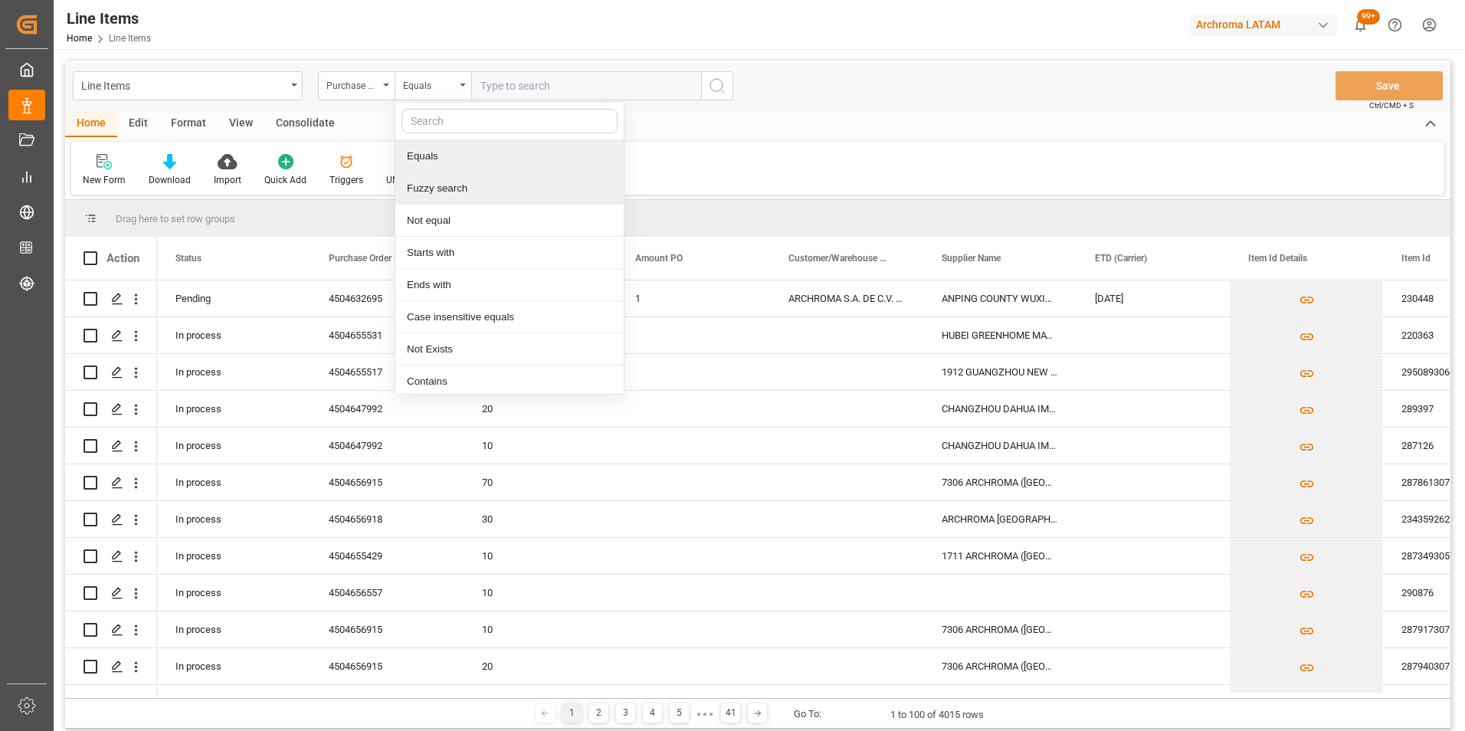
click at [468, 185] on div "Fuzzy search" at bounding box center [509, 188] width 228 height 32
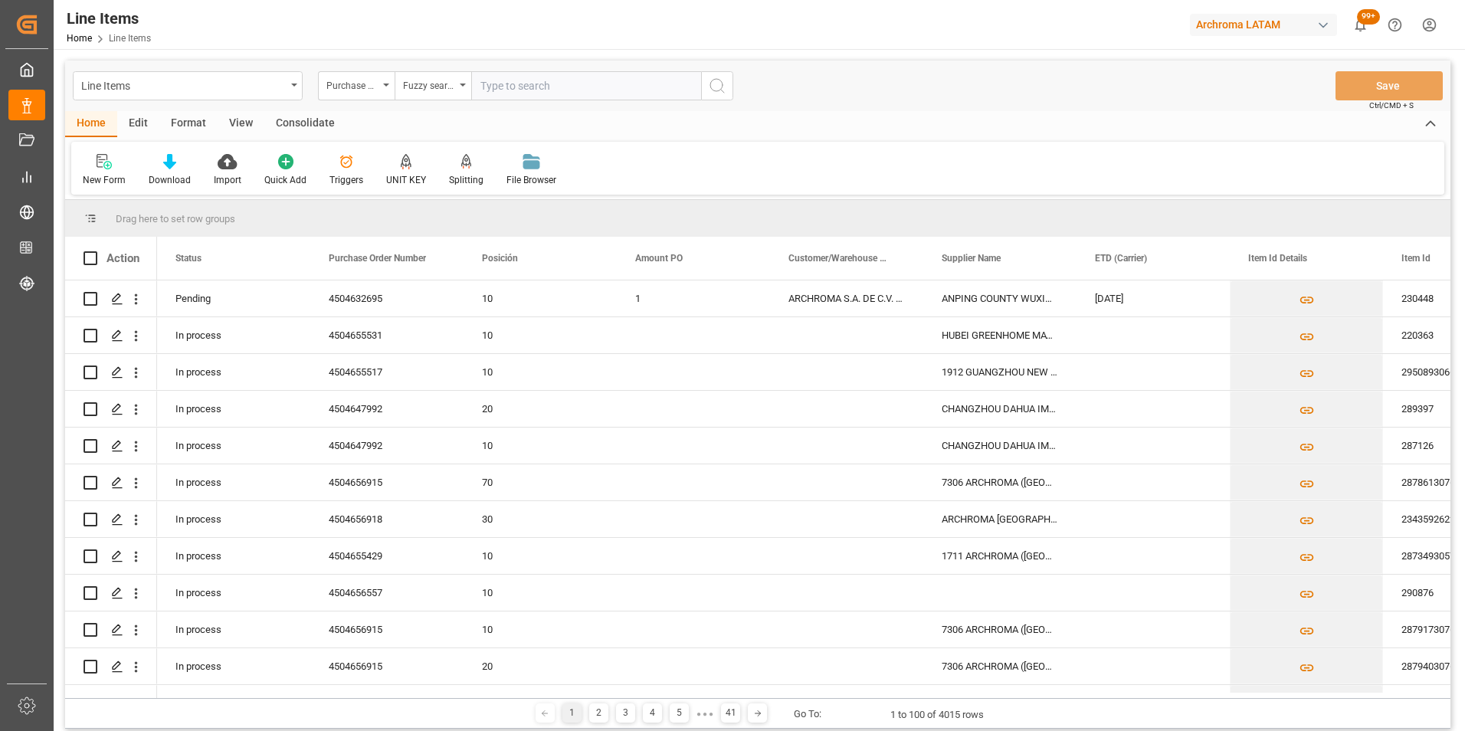
paste input "4504655517"
type input "4504655517"
click at [710, 85] on button "search button" at bounding box center [717, 85] width 32 height 29
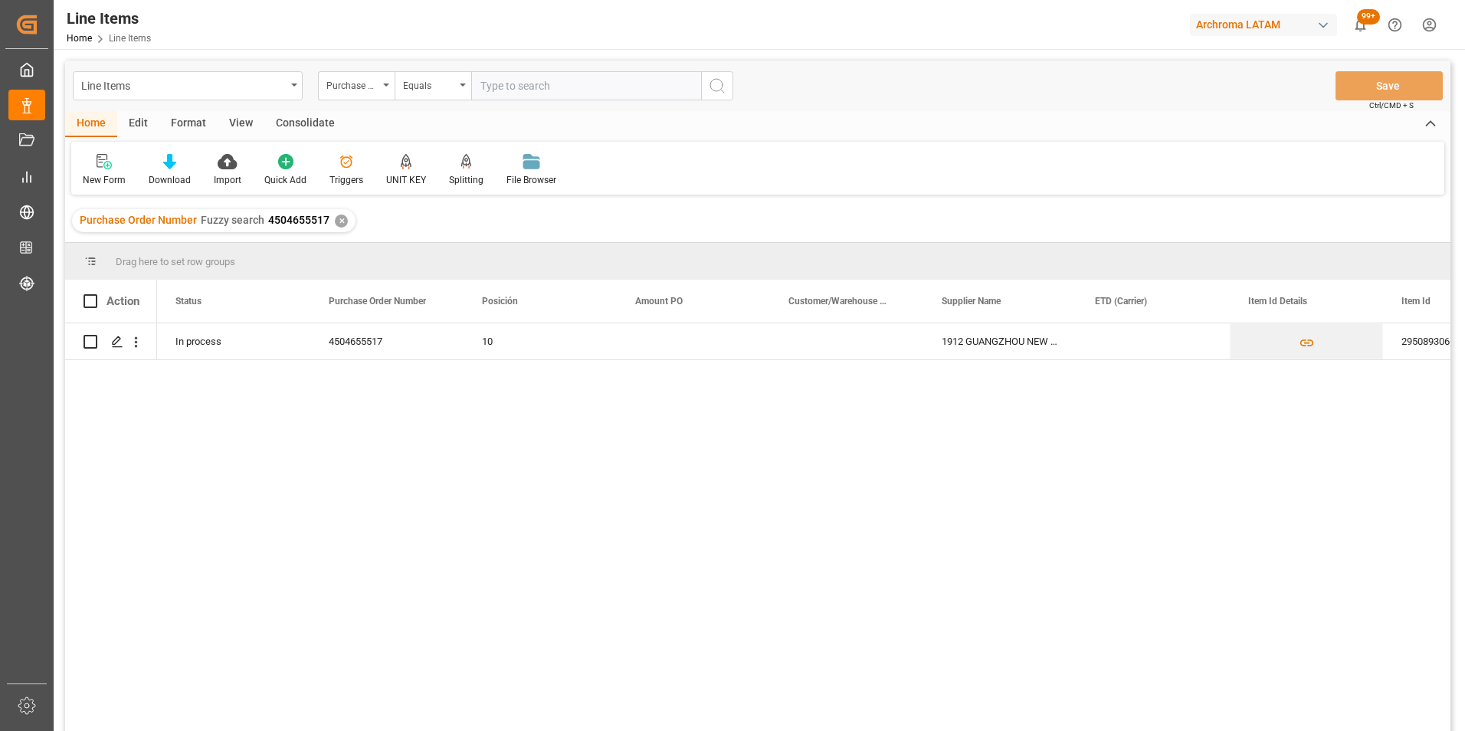
click at [340, 221] on div "✕" at bounding box center [341, 221] width 13 height 13
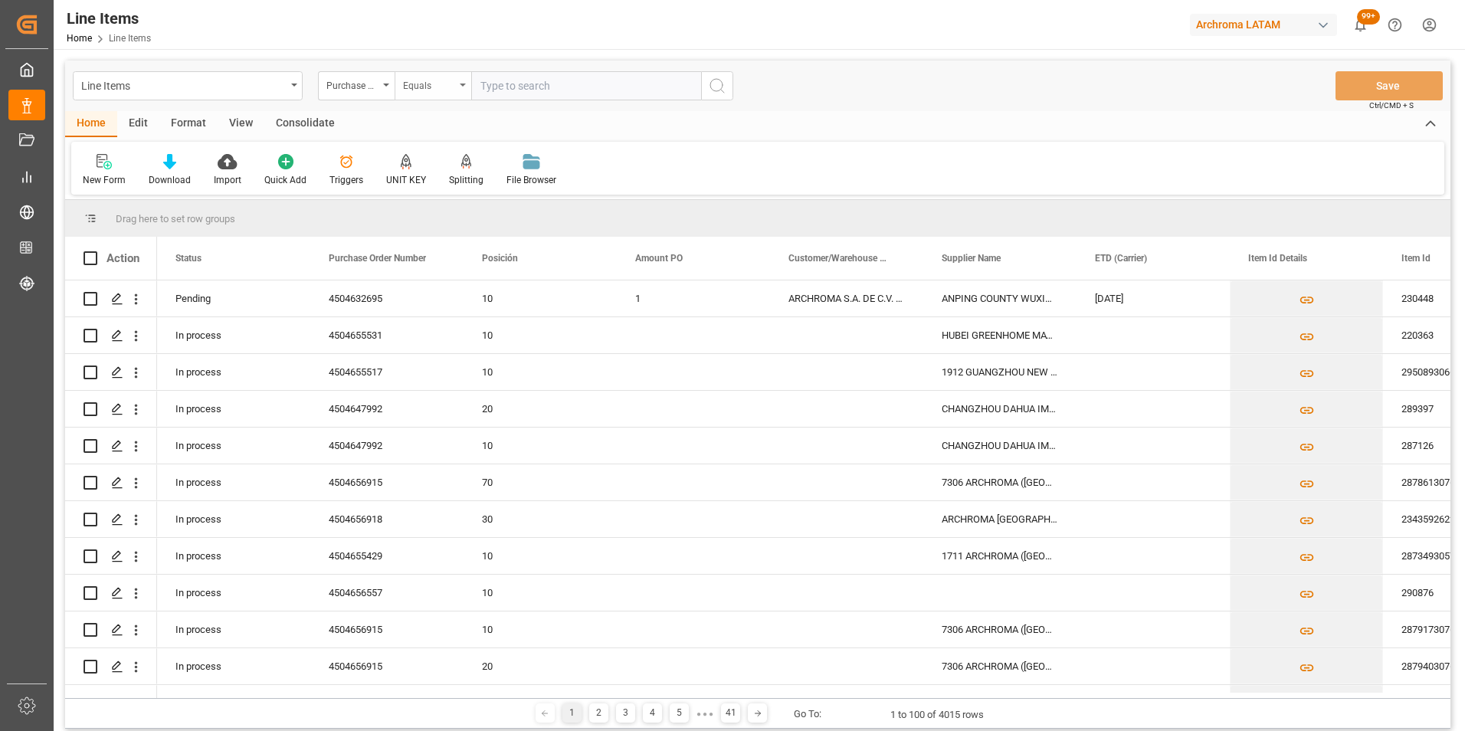
click at [465, 88] on div "Equals" at bounding box center [433, 85] width 77 height 29
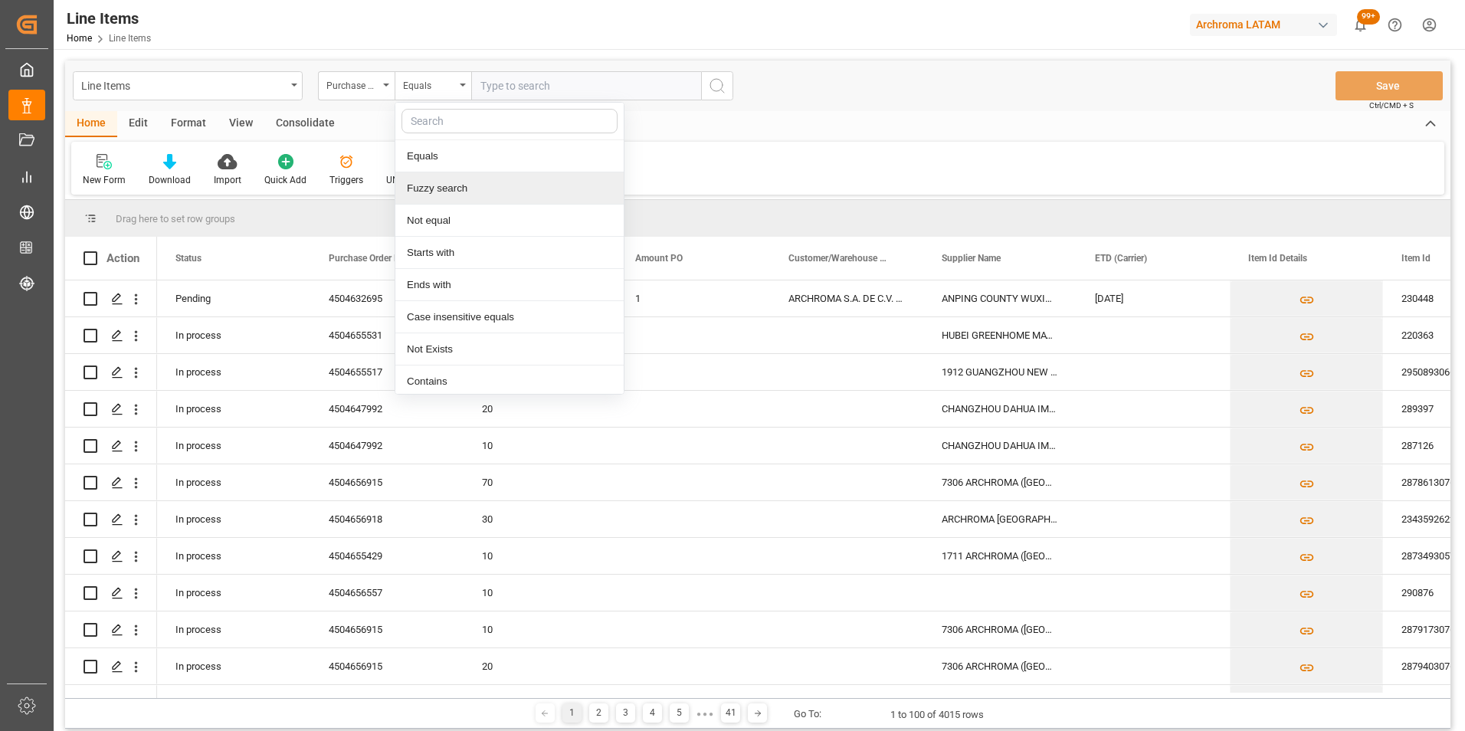
click at [477, 188] on div "Fuzzy search" at bounding box center [509, 188] width 228 height 32
paste input "4504655531"
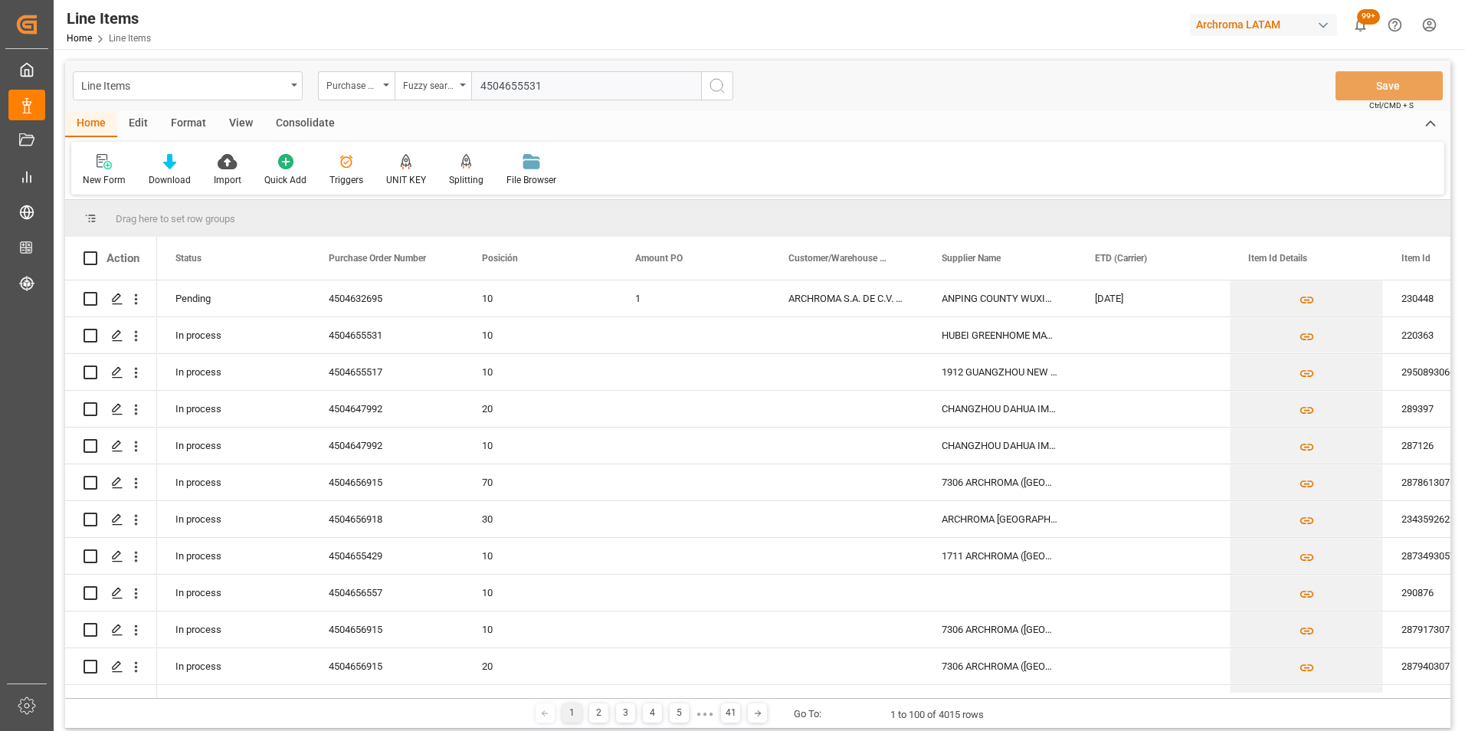
type input "4504655531"
click at [712, 84] on icon "search button" at bounding box center [717, 86] width 18 height 18
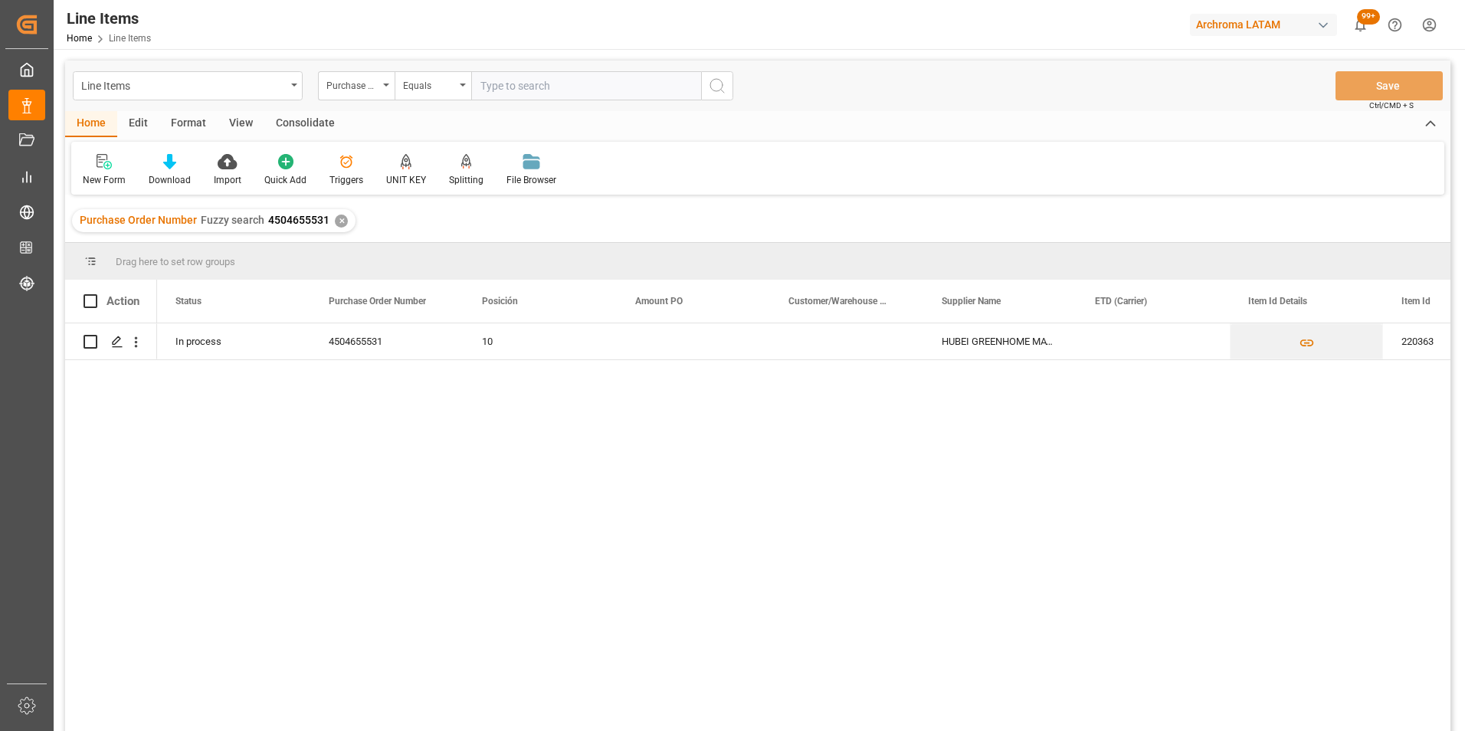
click at [340, 220] on div "✕" at bounding box center [341, 221] width 13 height 13
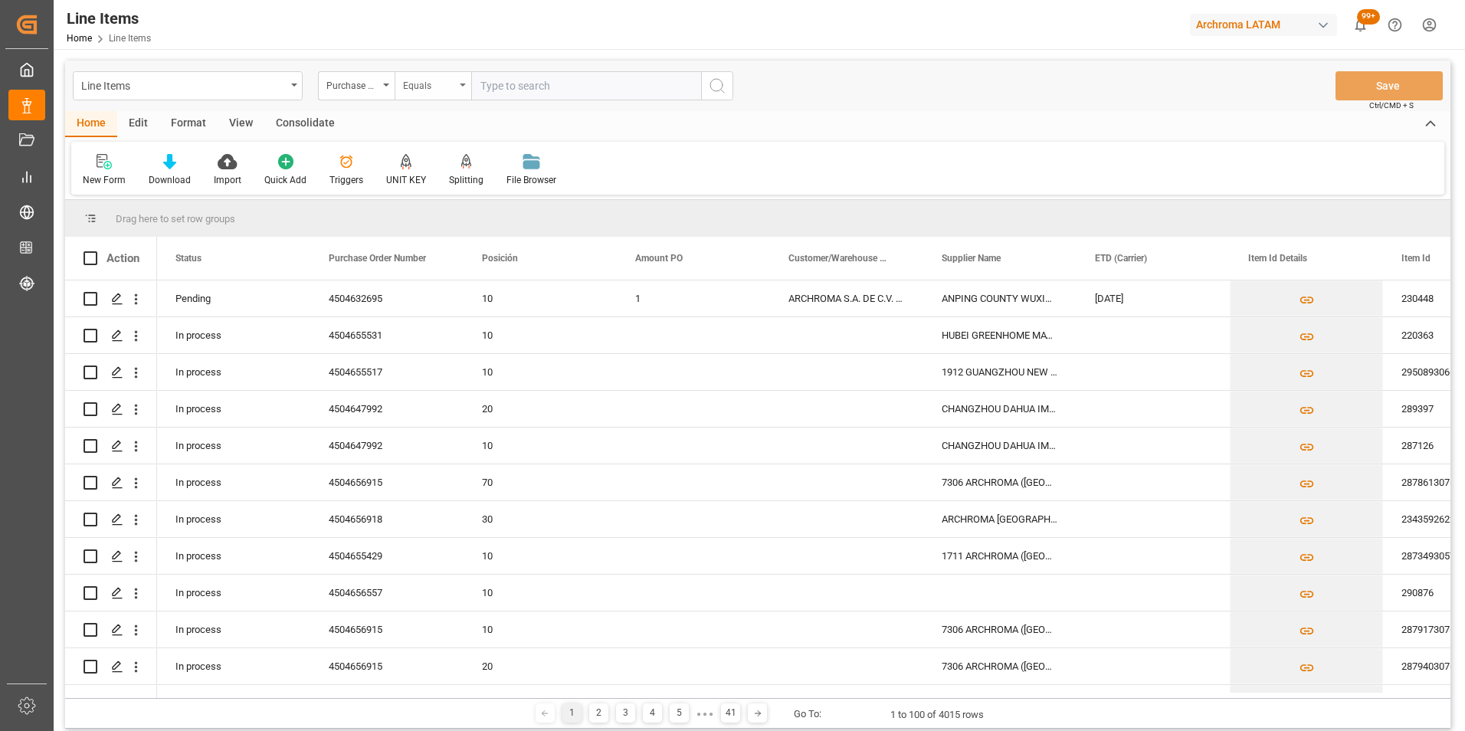
click at [467, 90] on div "Equals" at bounding box center [433, 85] width 77 height 29
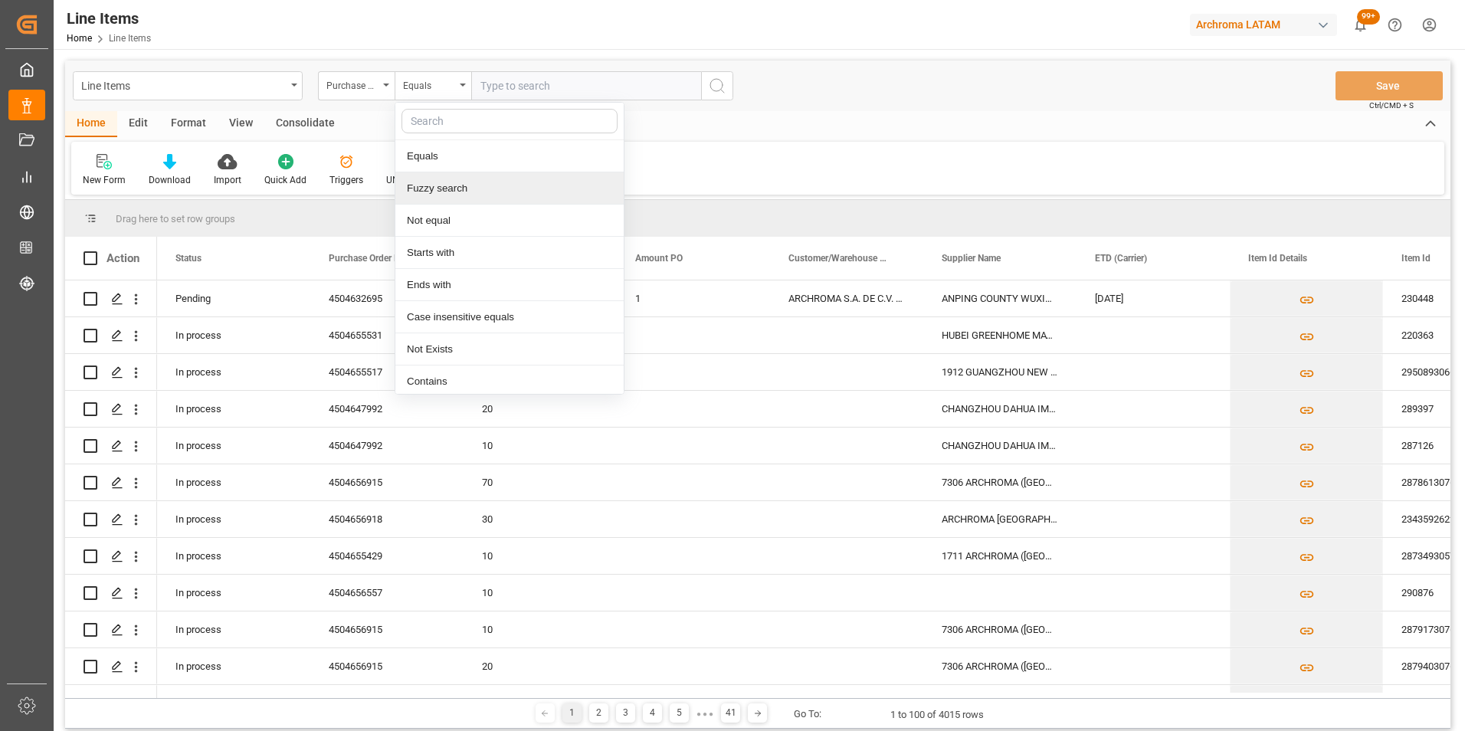
click at [470, 188] on div "Fuzzy search" at bounding box center [509, 188] width 228 height 32
paste input "4504656557"
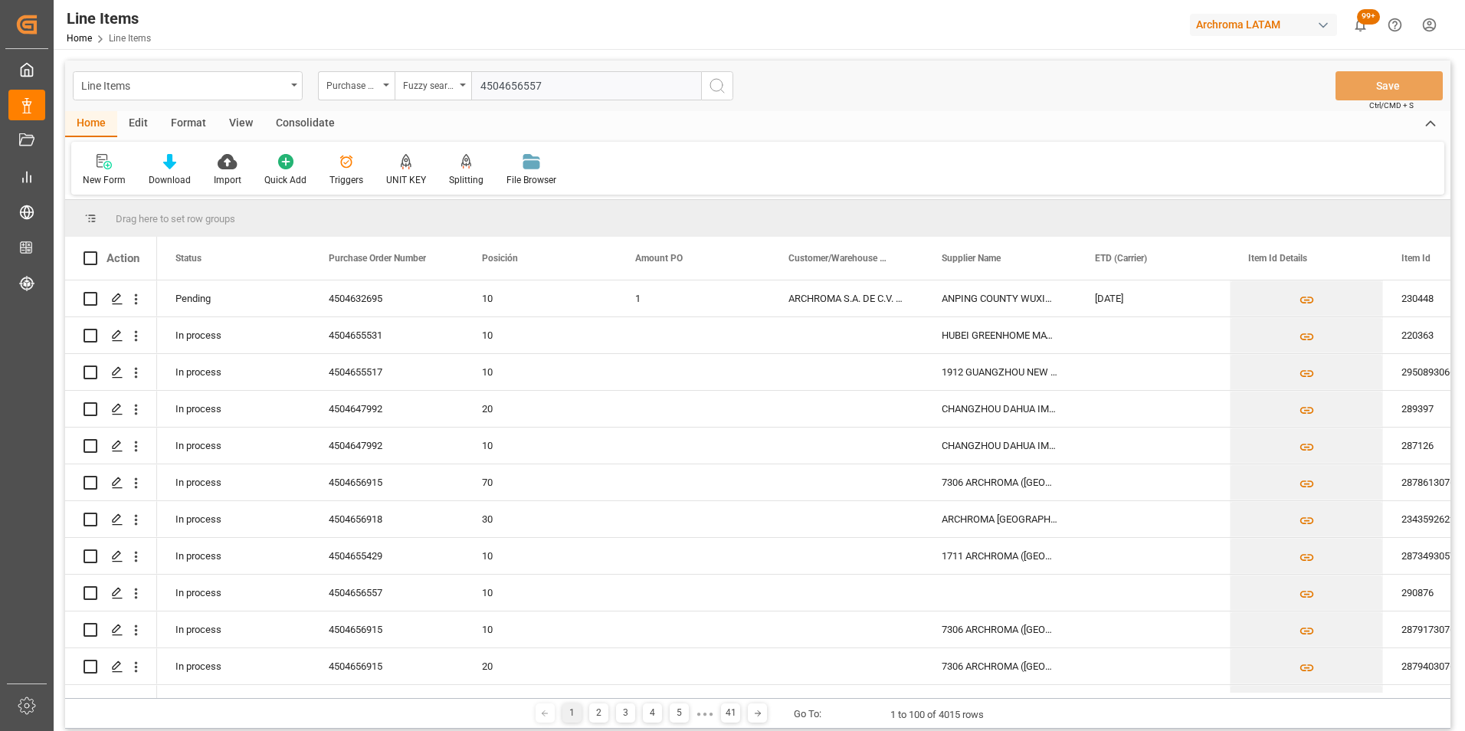
type input "4504656557"
click at [729, 77] on button "search button" at bounding box center [717, 85] width 32 height 29
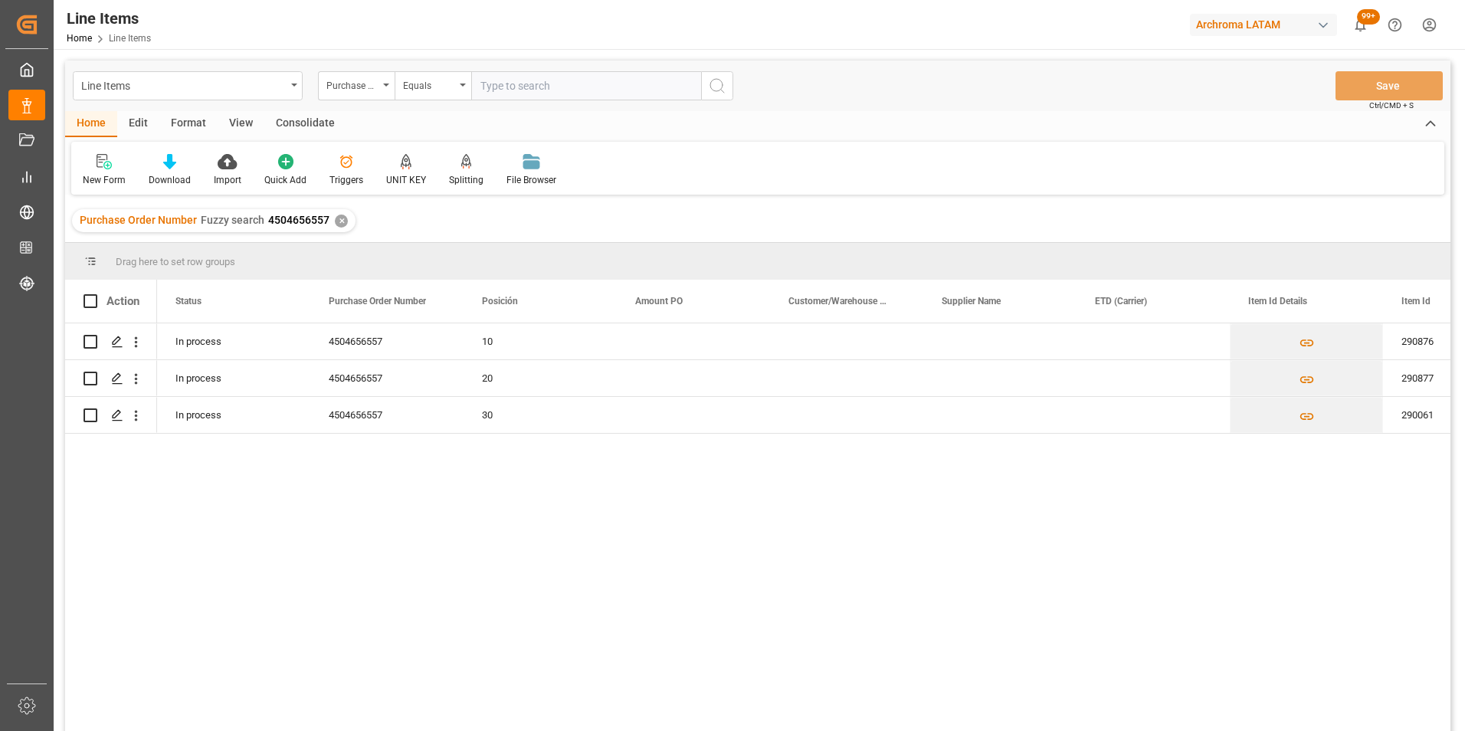
click at [342, 222] on div "✕" at bounding box center [341, 221] width 13 height 13
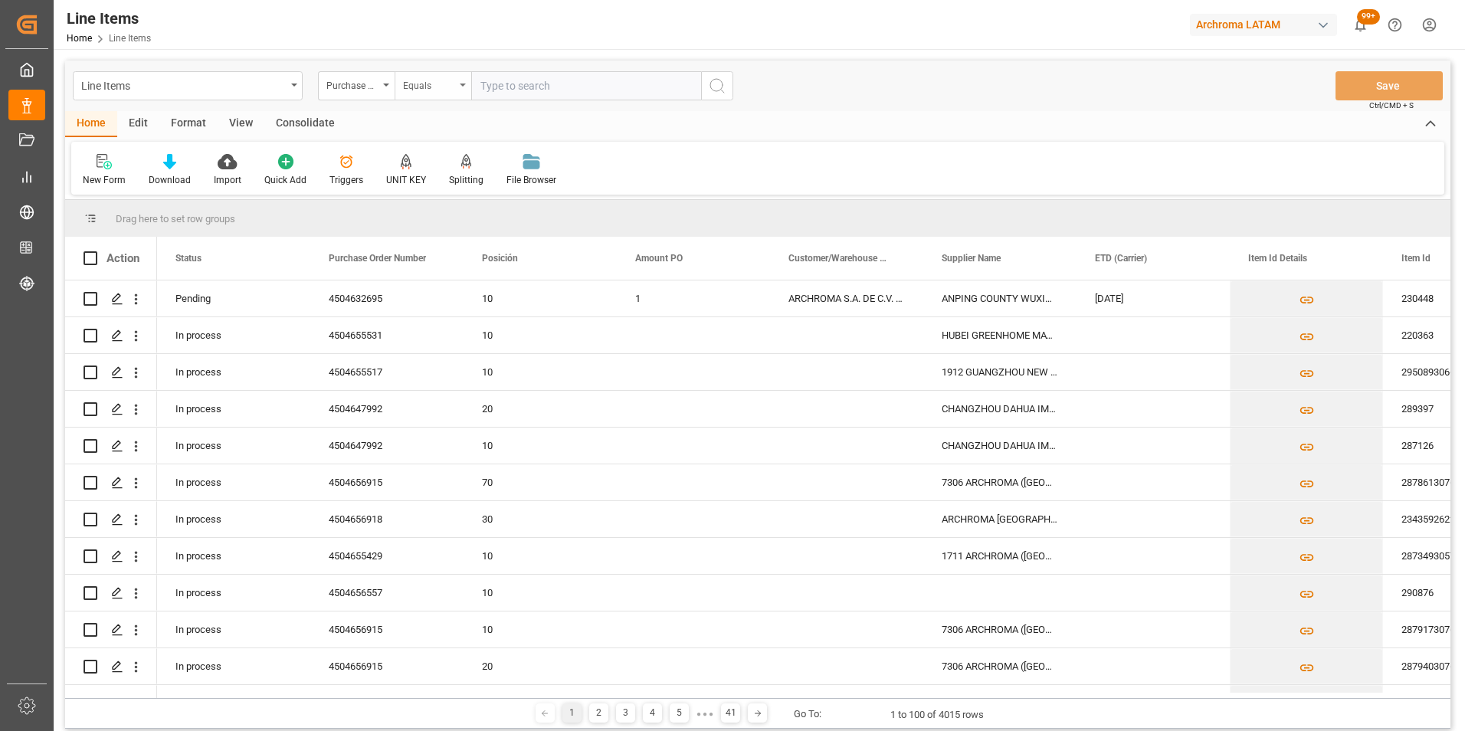
click at [465, 91] on div "Equals" at bounding box center [433, 85] width 77 height 29
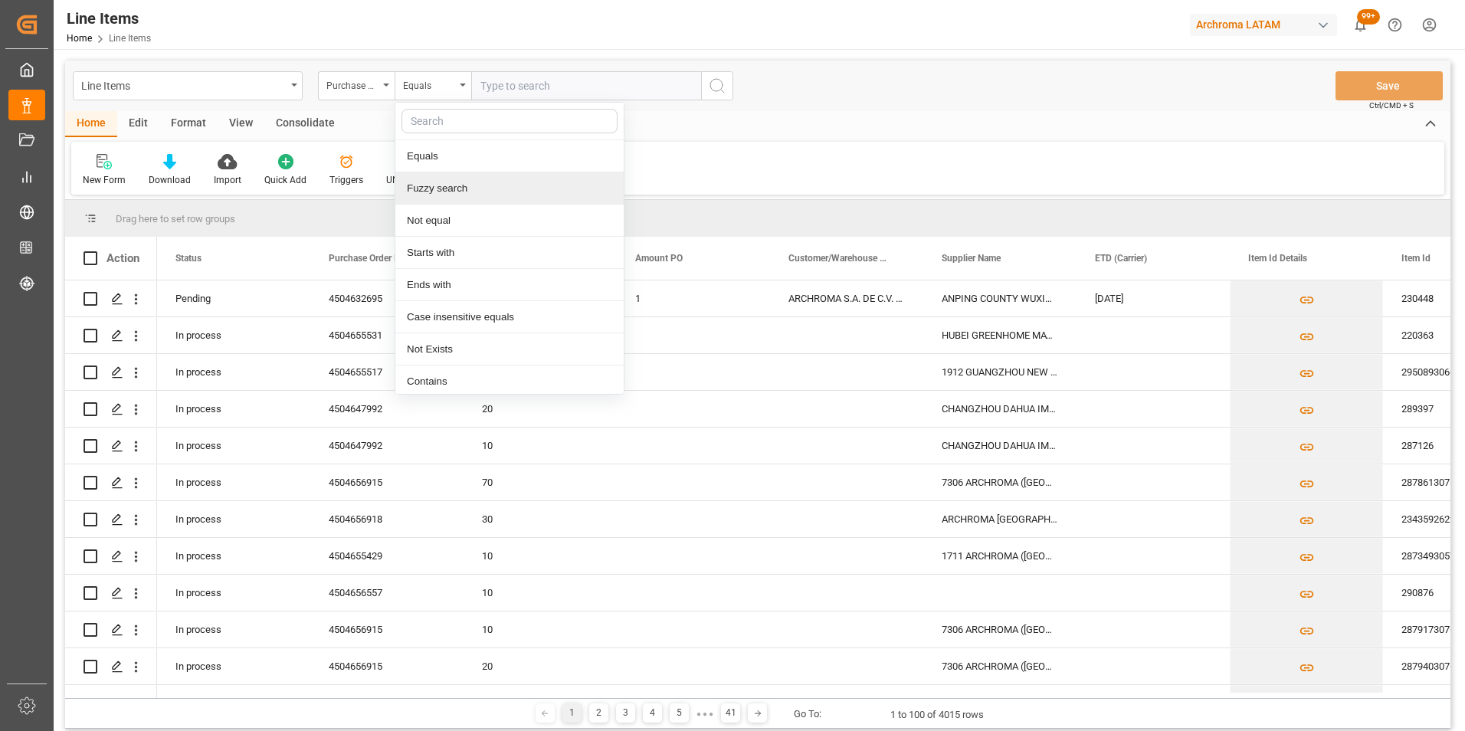
click at [470, 190] on div "Fuzzy search" at bounding box center [509, 188] width 228 height 32
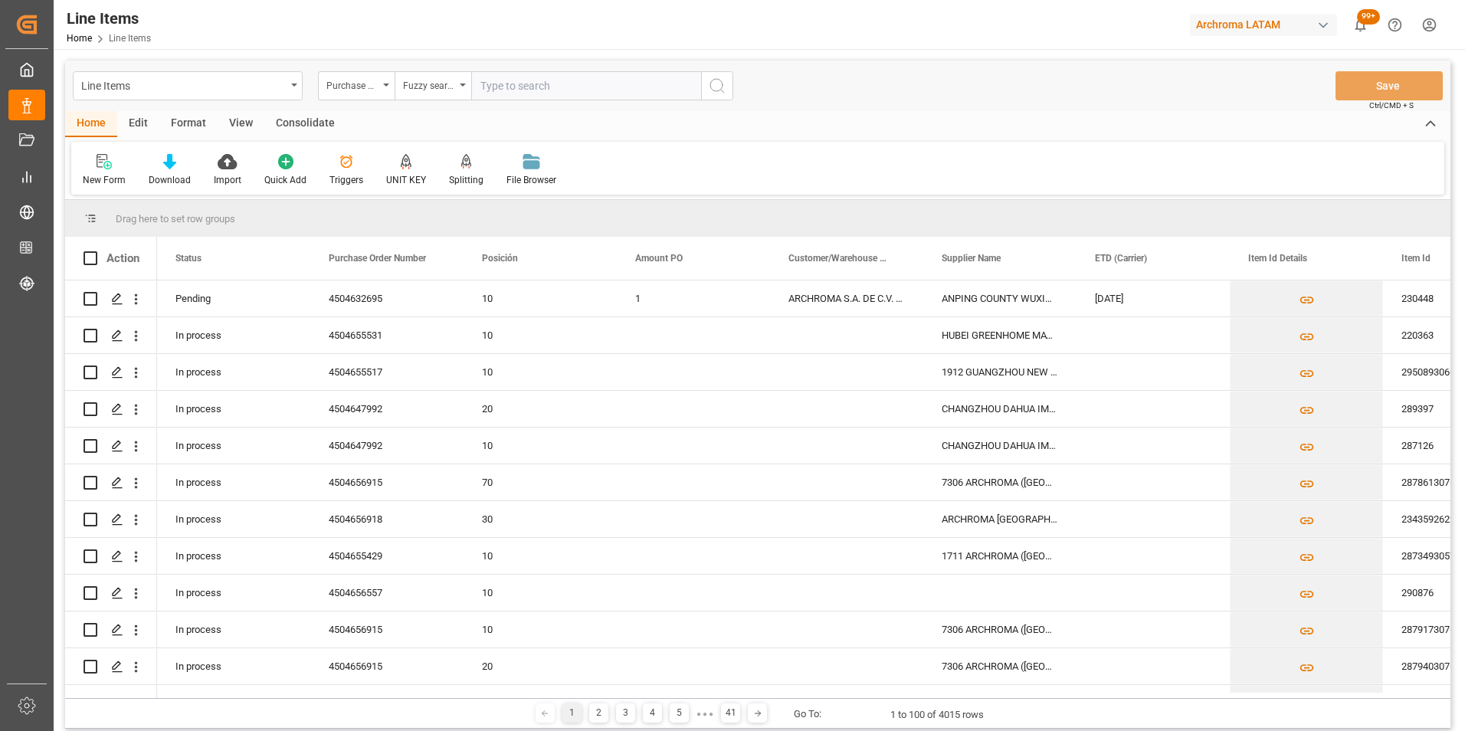
paste input "4504656915"
type input "4504656915"
click at [712, 96] on button "search button" at bounding box center [717, 85] width 32 height 29
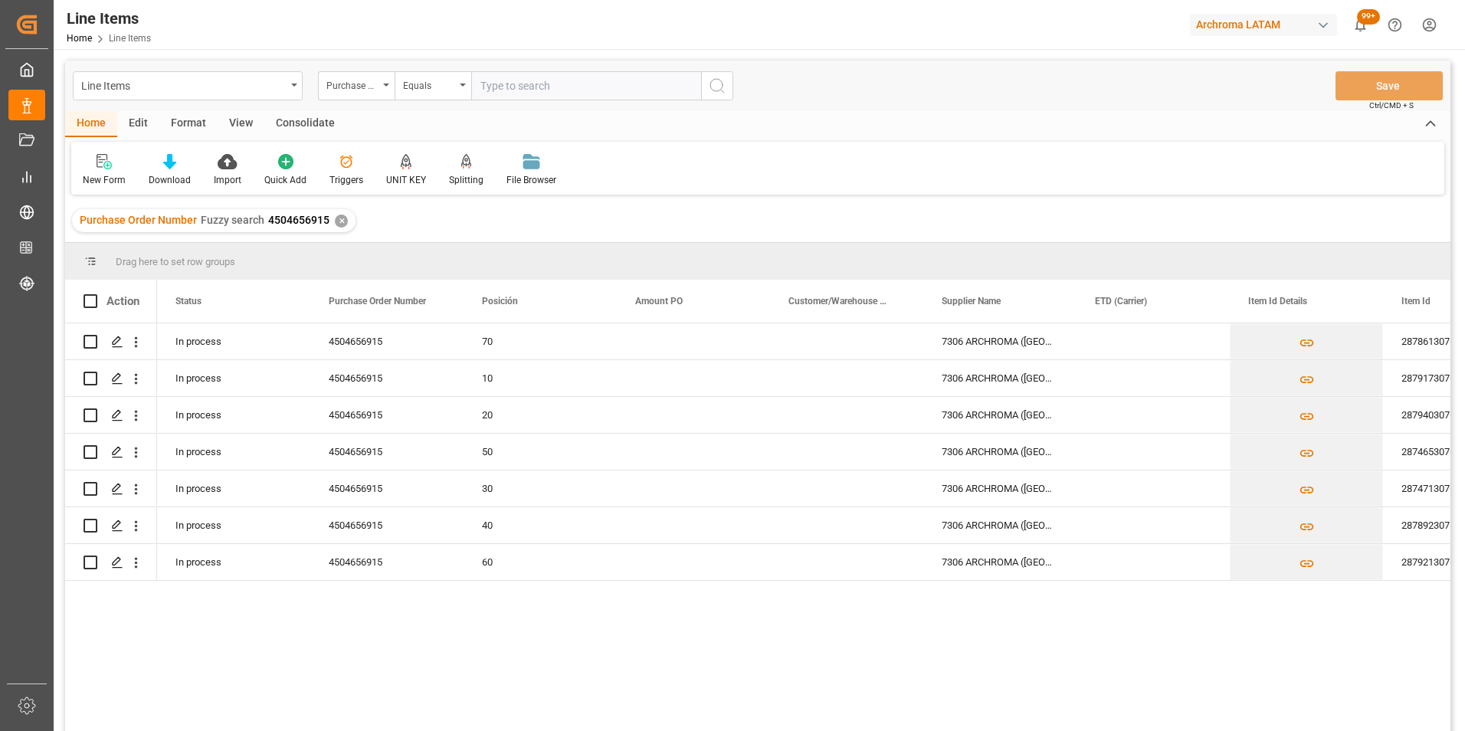
click at [342, 221] on div "✕" at bounding box center [341, 221] width 13 height 13
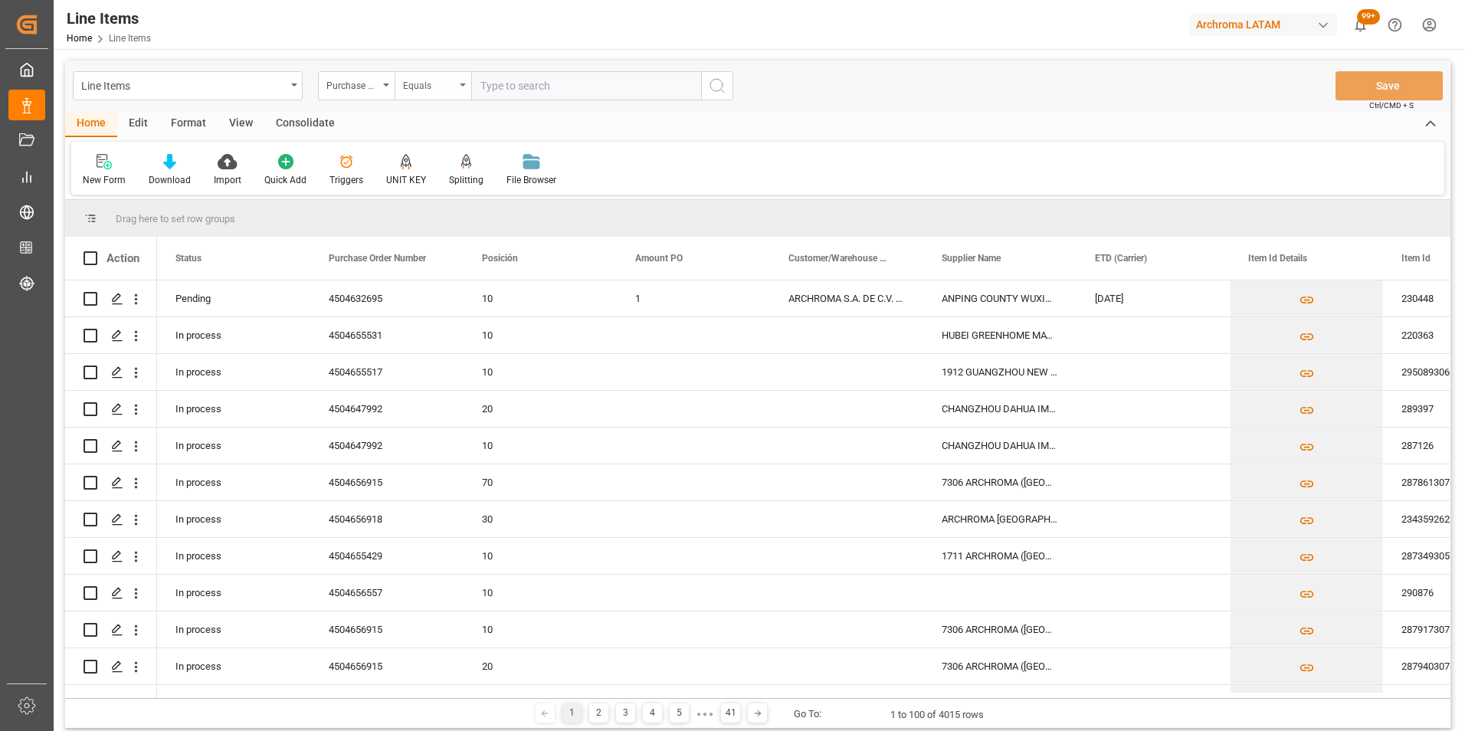
click at [458, 93] on div "Equals" at bounding box center [433, 85] width 77 height 29
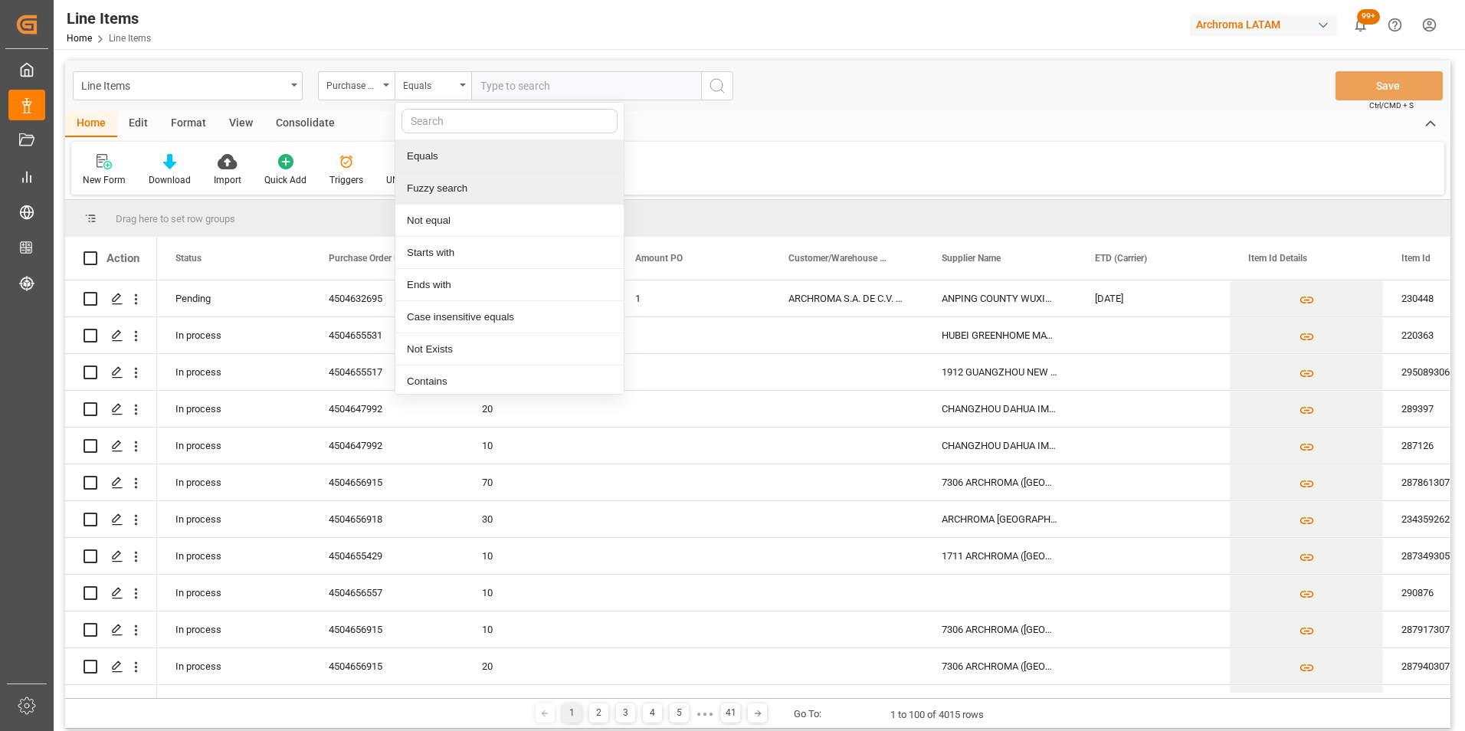
click at [474, 187] on div "Fuzzy search" at bounding box center [509, 188] width 228 height 32
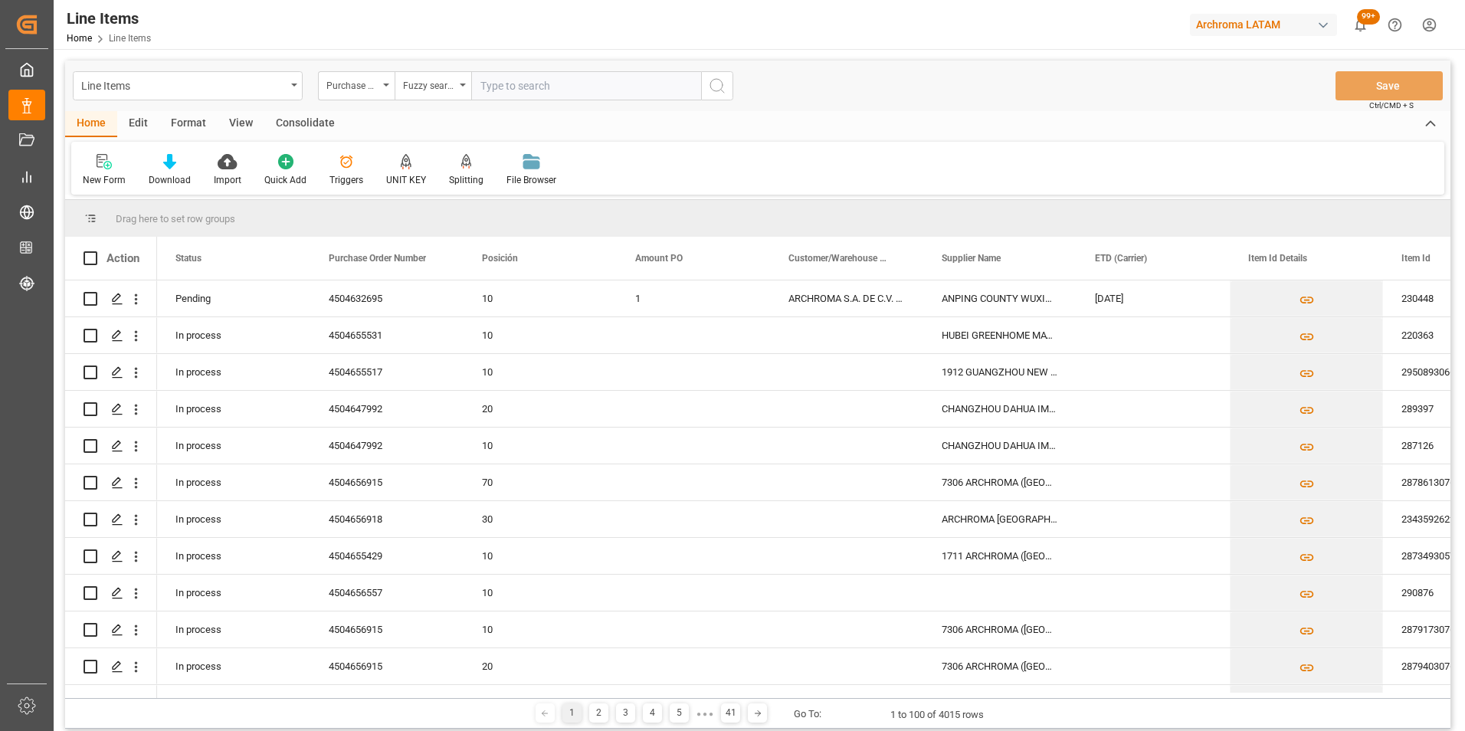
paste input "4504656918"
type input "4504656918"
click at [721, 83] on icon "search button" at bounding box center [717, 86] width 18 height 18
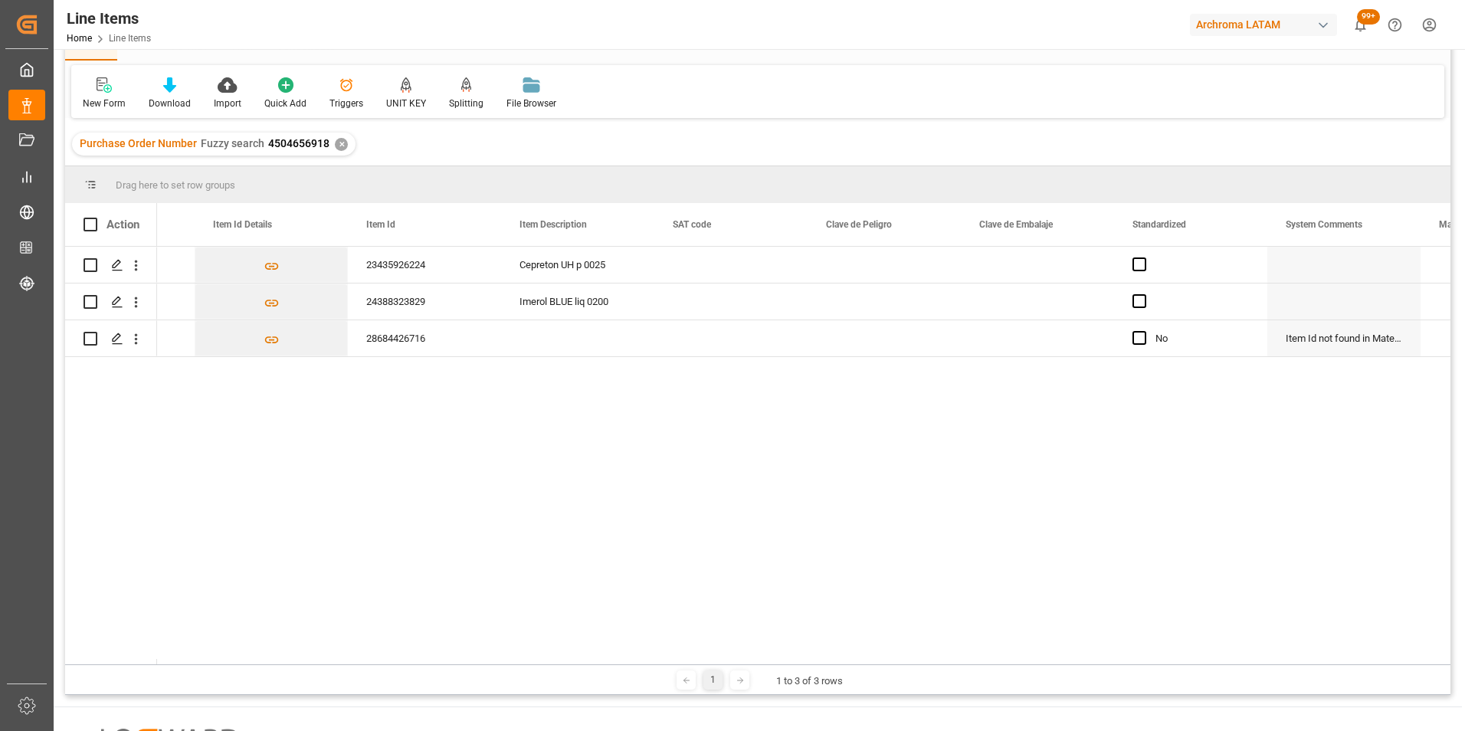
scroll to position [0, 2845]
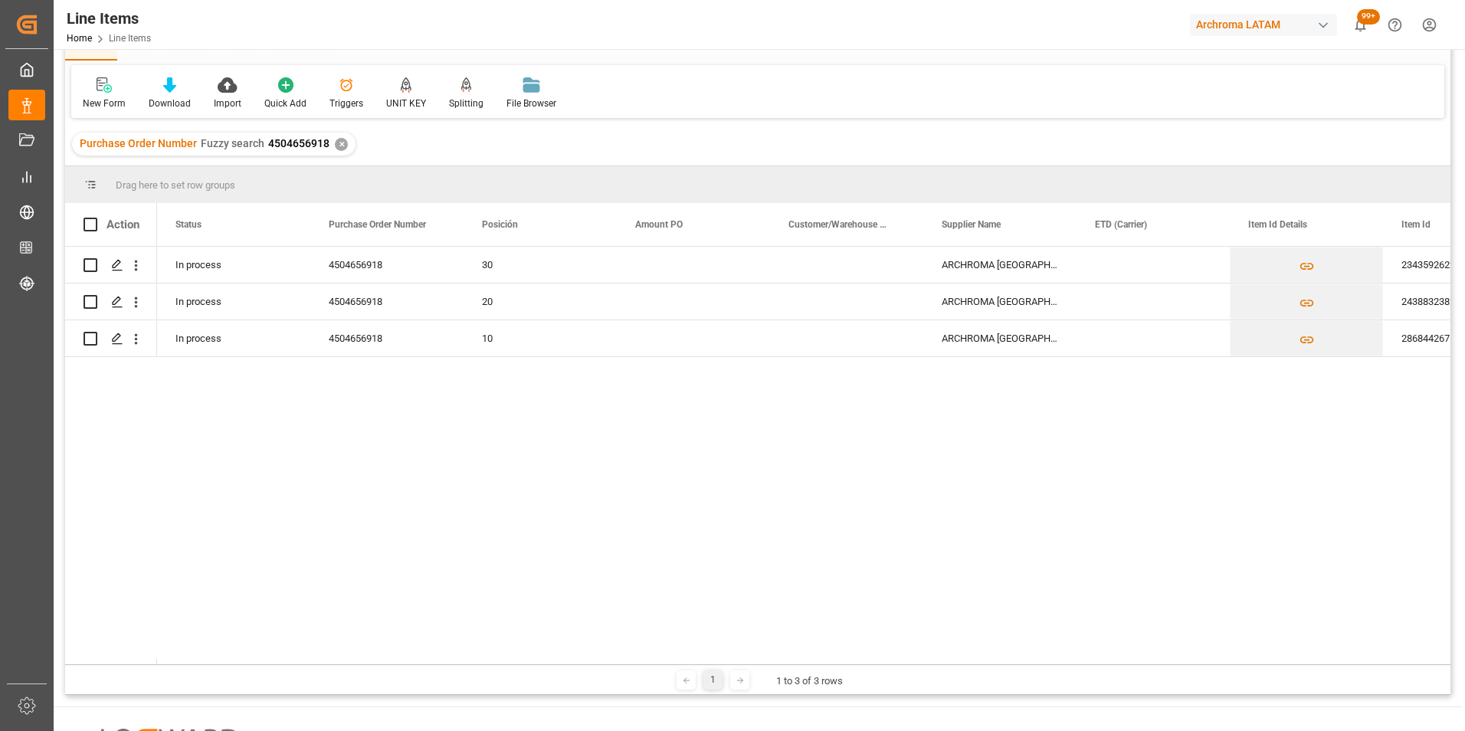
click at [340, 139] on div "✕" at bounding box center [341, 144] width 13 height 13
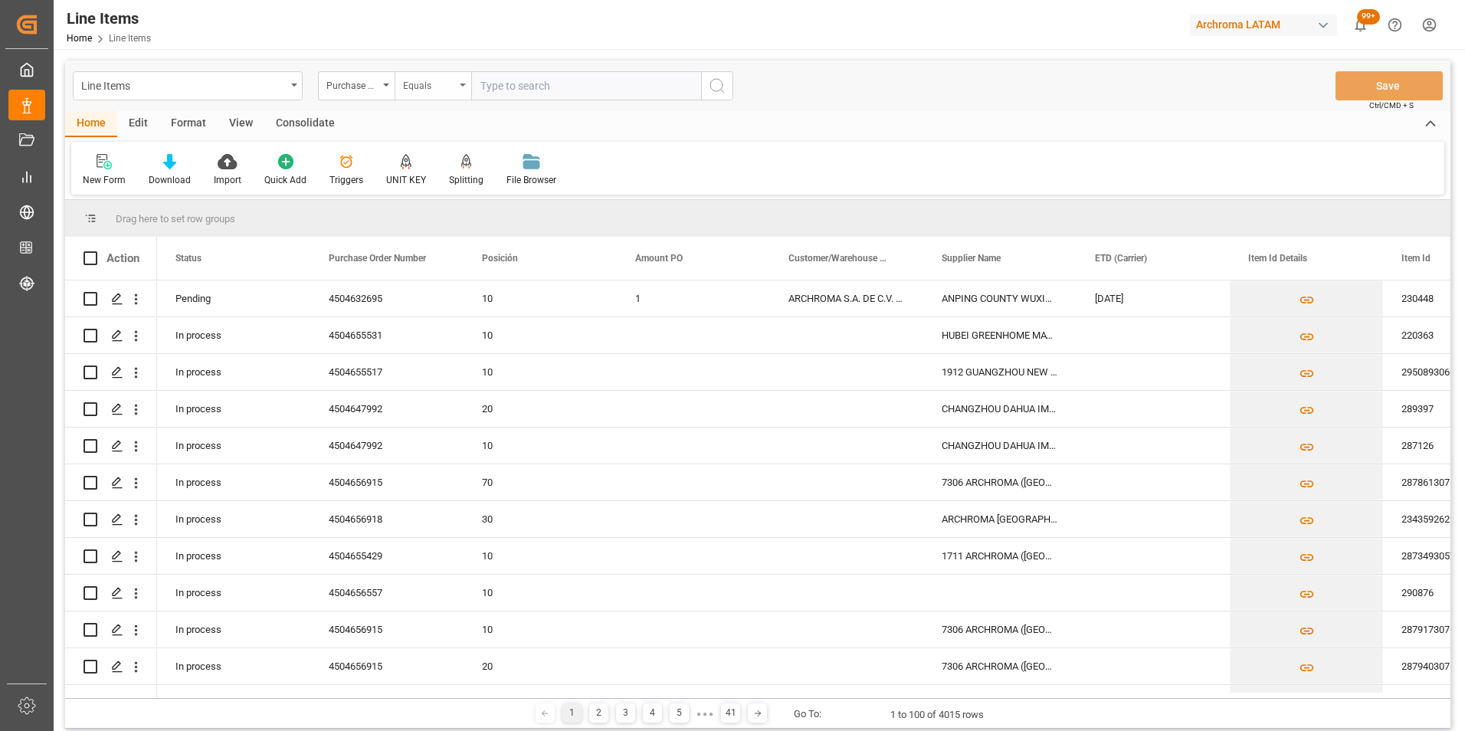
click at [456, 92] on div "Equals" at bounding box center [433, 85] width 77 height 29
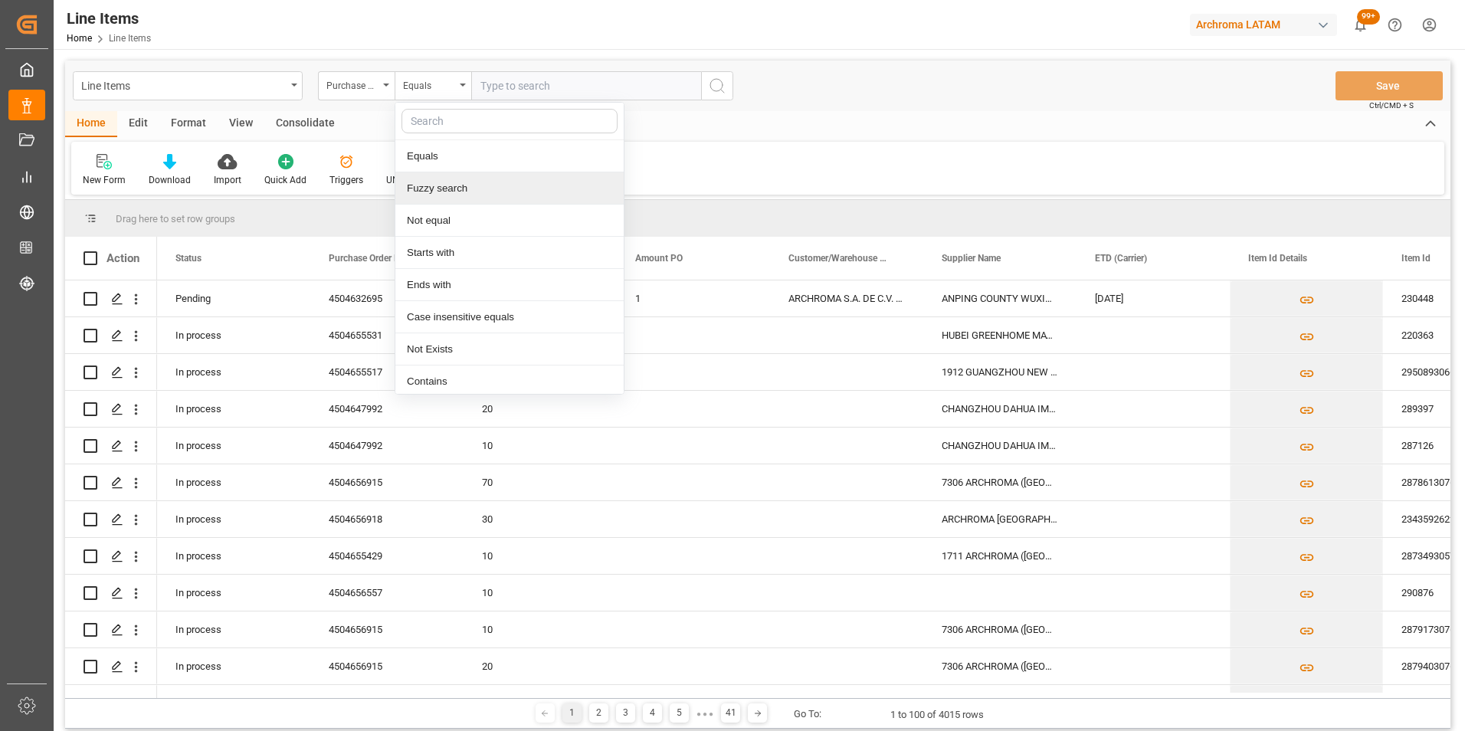
click at [466, 190] on div "Fuzzy search" at bounding box center [509, 188] width 228 height 32
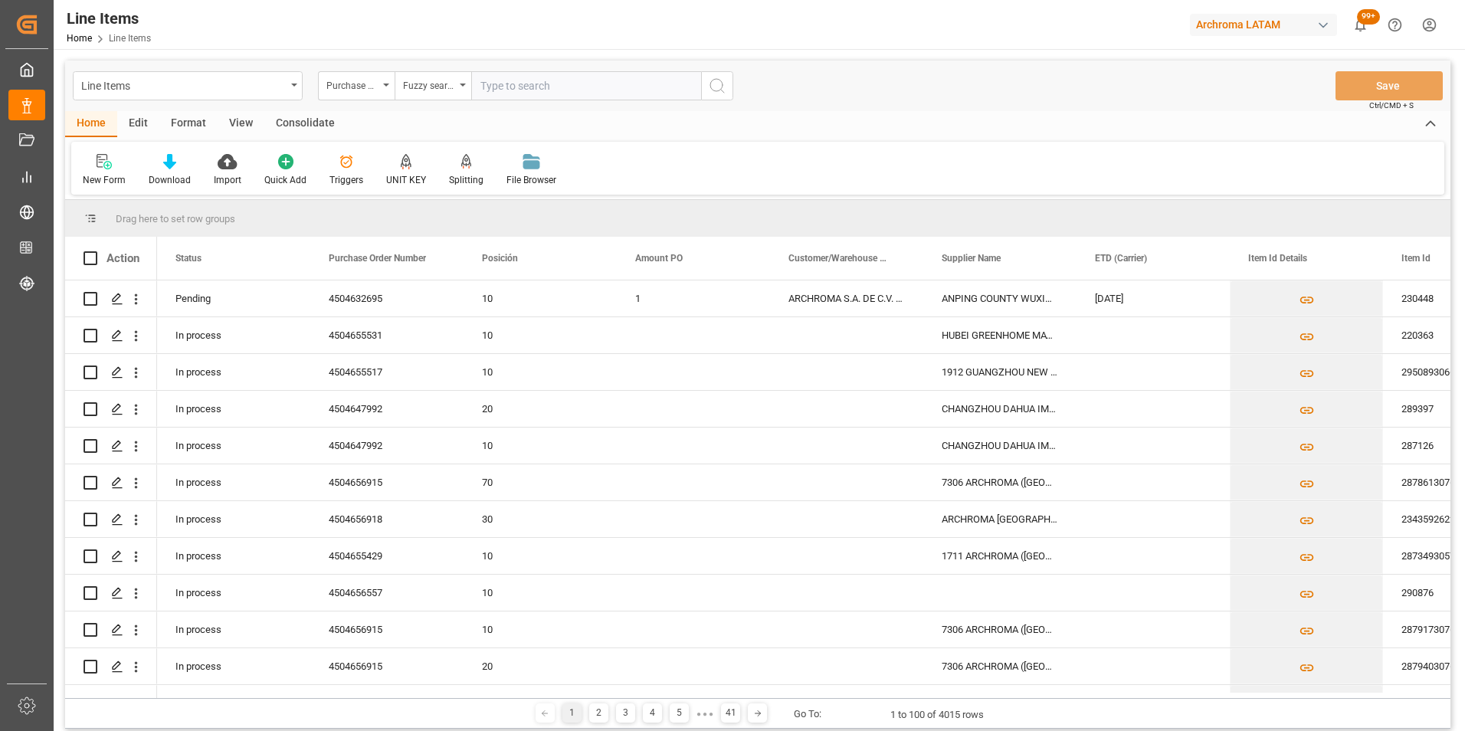
paste input "4504656927"
type input "4504656927"
click at [705, 87] on button "search button" at bounding box center [717, 85] width 32 height 29
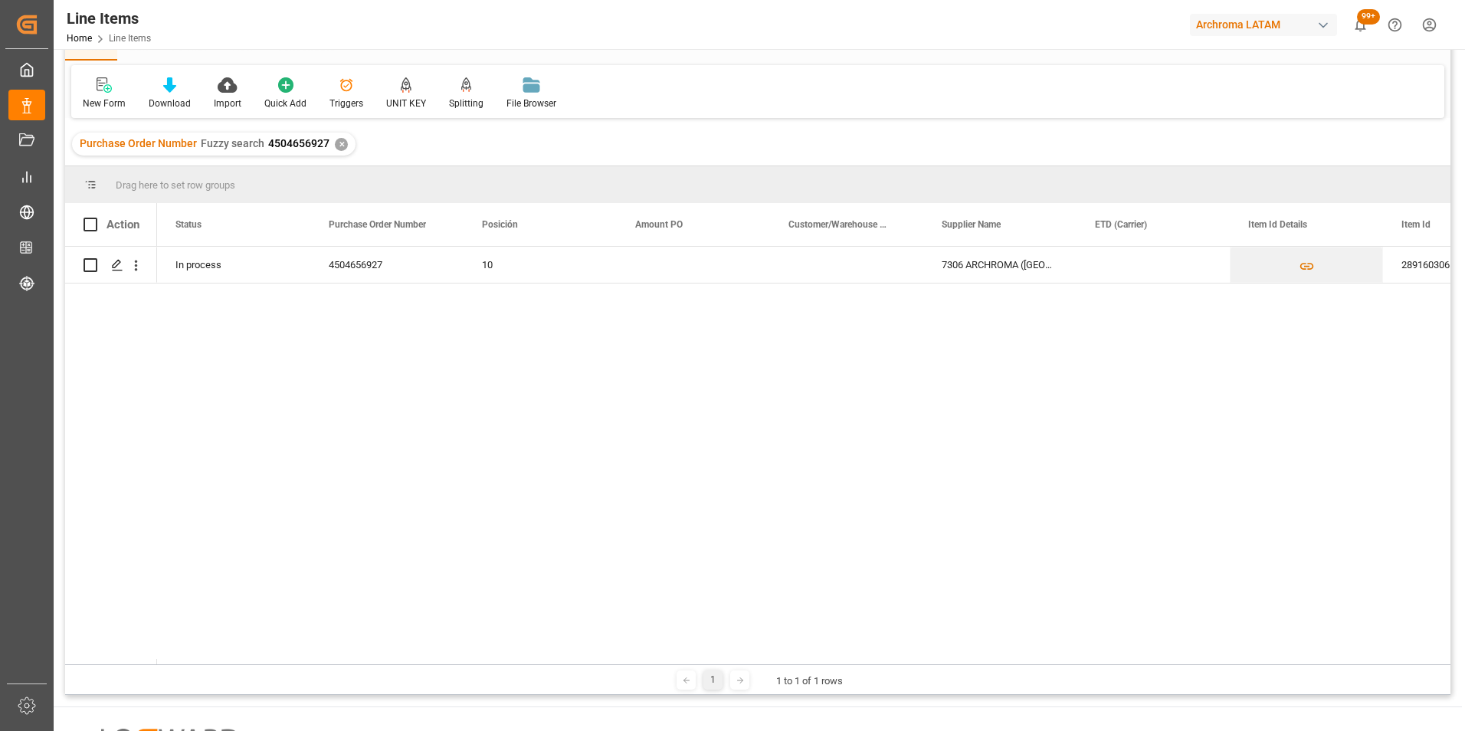
click at [342, 141] on div "✕" at bounding box center [341, 144] width 13 height 13
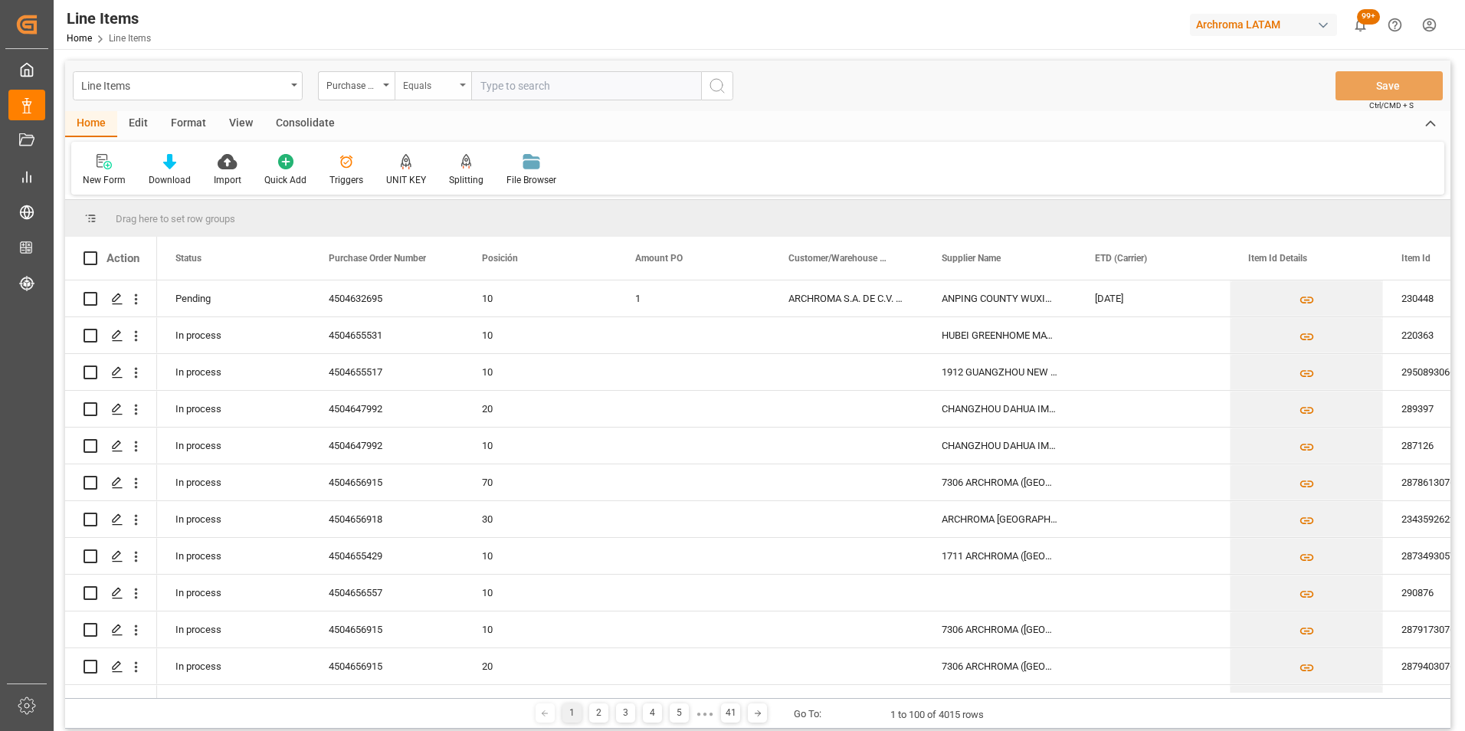
click at [438, 100] on div "Line Items Purchase Order Number Equals Save Ctrl/CMD + S" at bounding box center [757, 86] width 1385 height 51
click at [446, 92] on div "Equals" at bounding box center [429, 84] width 52 height 18
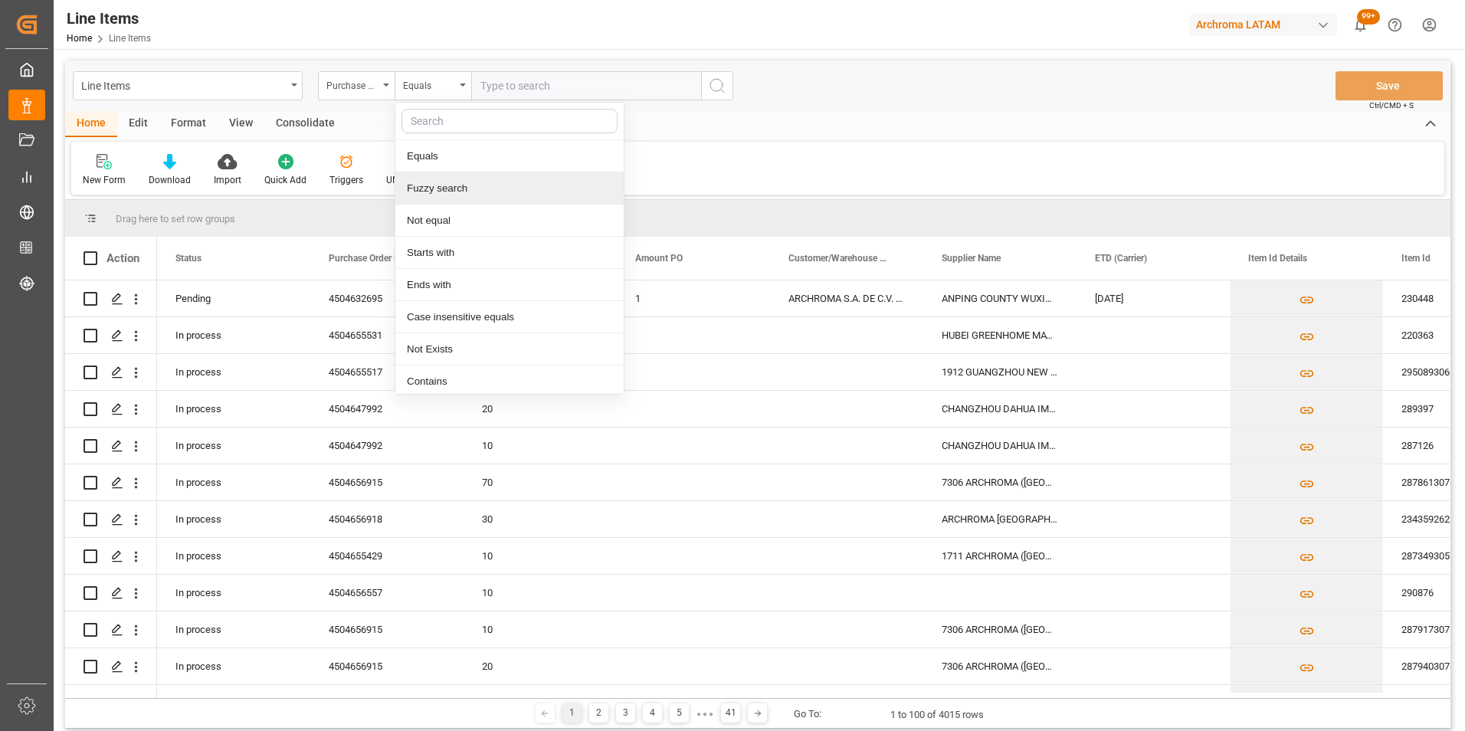
click at [456, 194] on div "Fuzzy search" at bounding box center [509, 188] width 228 height 32
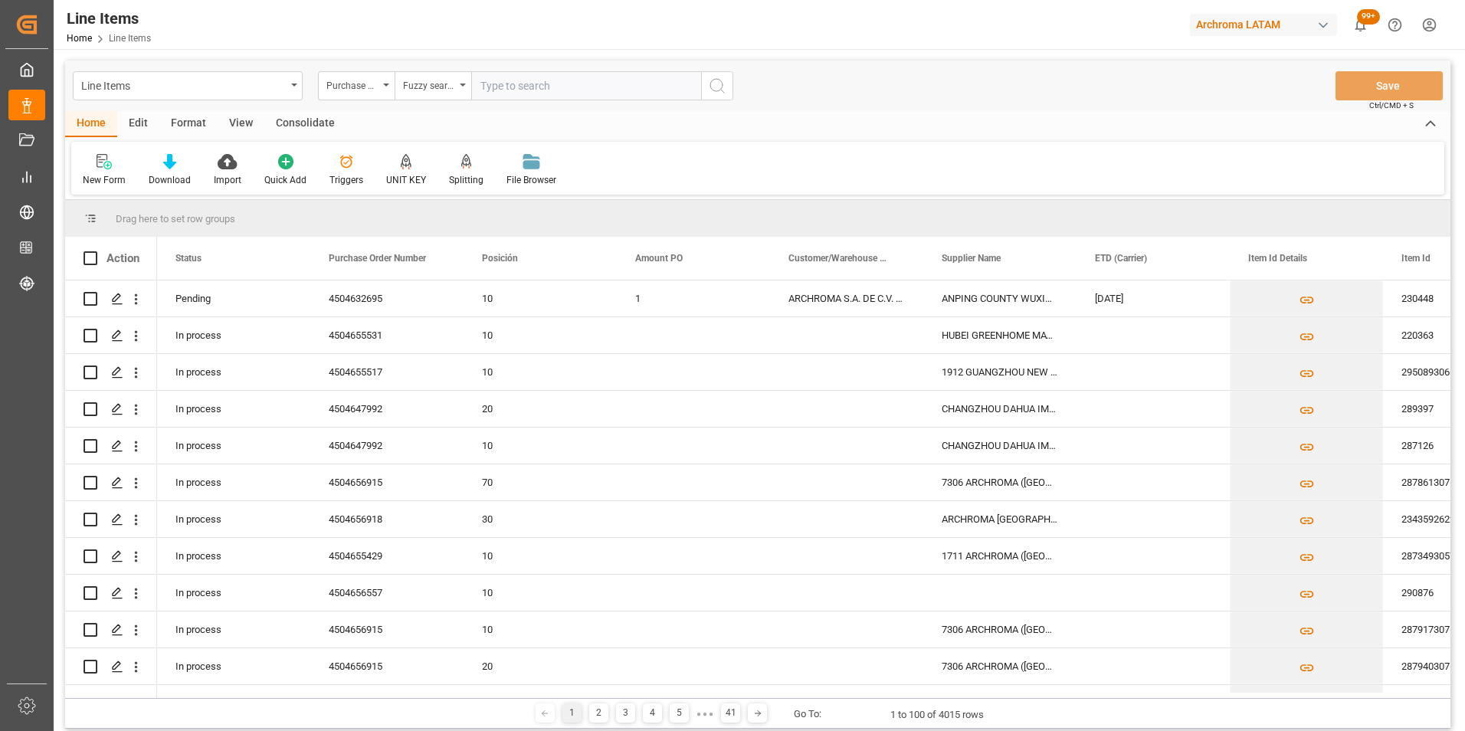
paste input "4504620274"
type input "4504620274"
click at [719, 93] on icon "search button" at bounding box center [717, 86] width 18 height 18
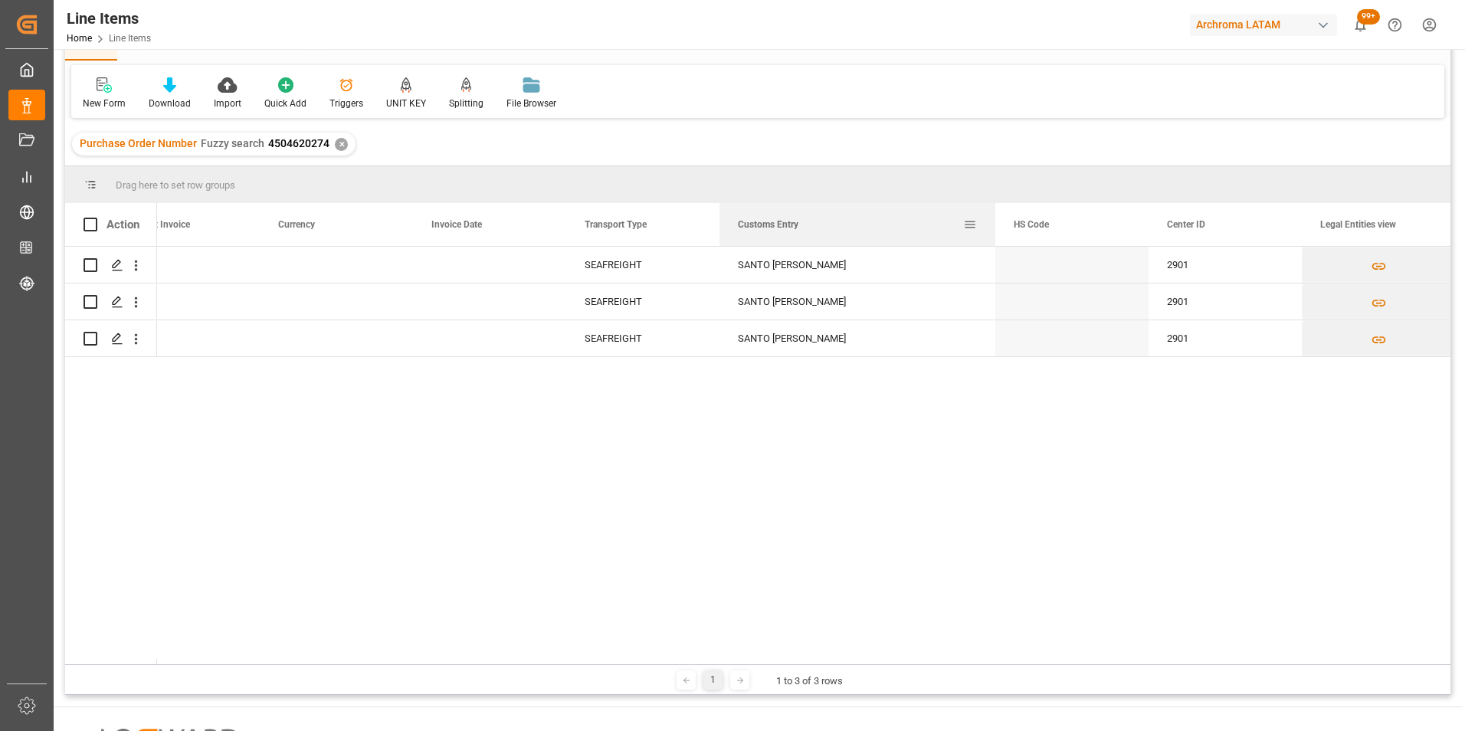
drag, startPoint x: 870, startPoint y: 223, endPoint x: 993, endPoint y: 223, distance: 122.6
click at [993, 223] on div at bounding box center [995, 224] width 6 height 43
click at [339, 141] on div "Purchase Order Number Fuzzy search 4504620274 ✕" at bounding box center [213, 144] width 283 height 23
click at [339, 147] on div "✕" at bounding box center [341, 144] width 13 height 13
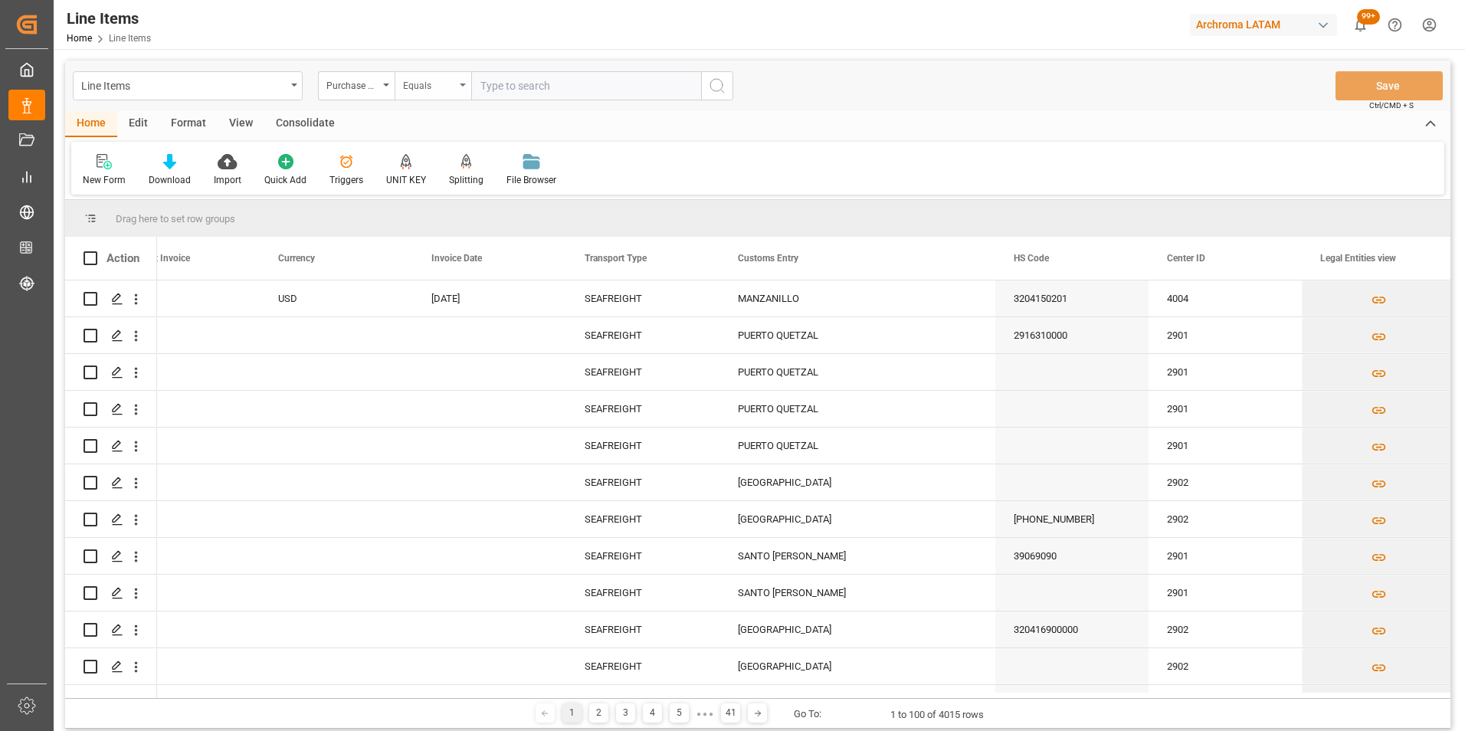
click at [452, 87] on div "Equals" at bounding box center [429, 84] width 52 height 18
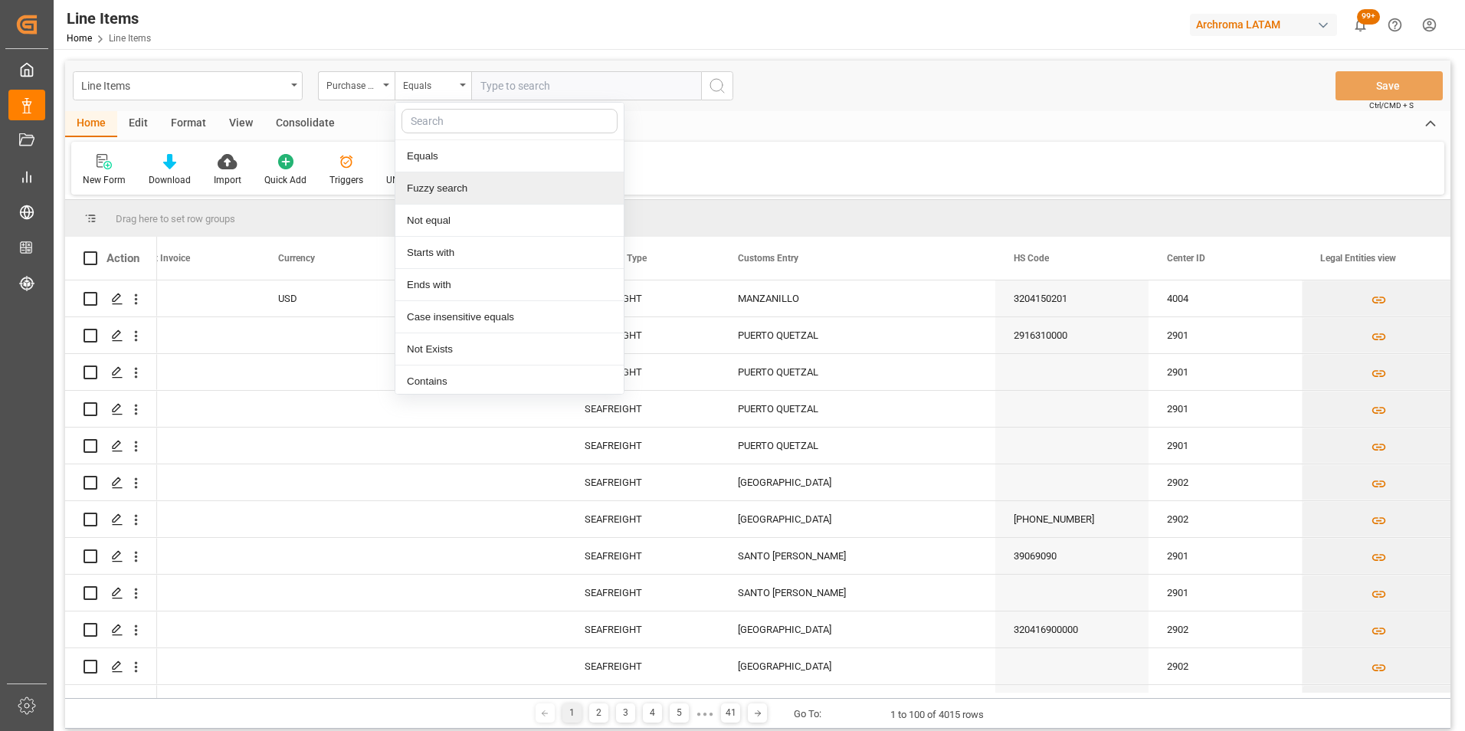
click at [506, 201] on div "Fuzzy search" at bounding box center [509, 188] width 228 height 32
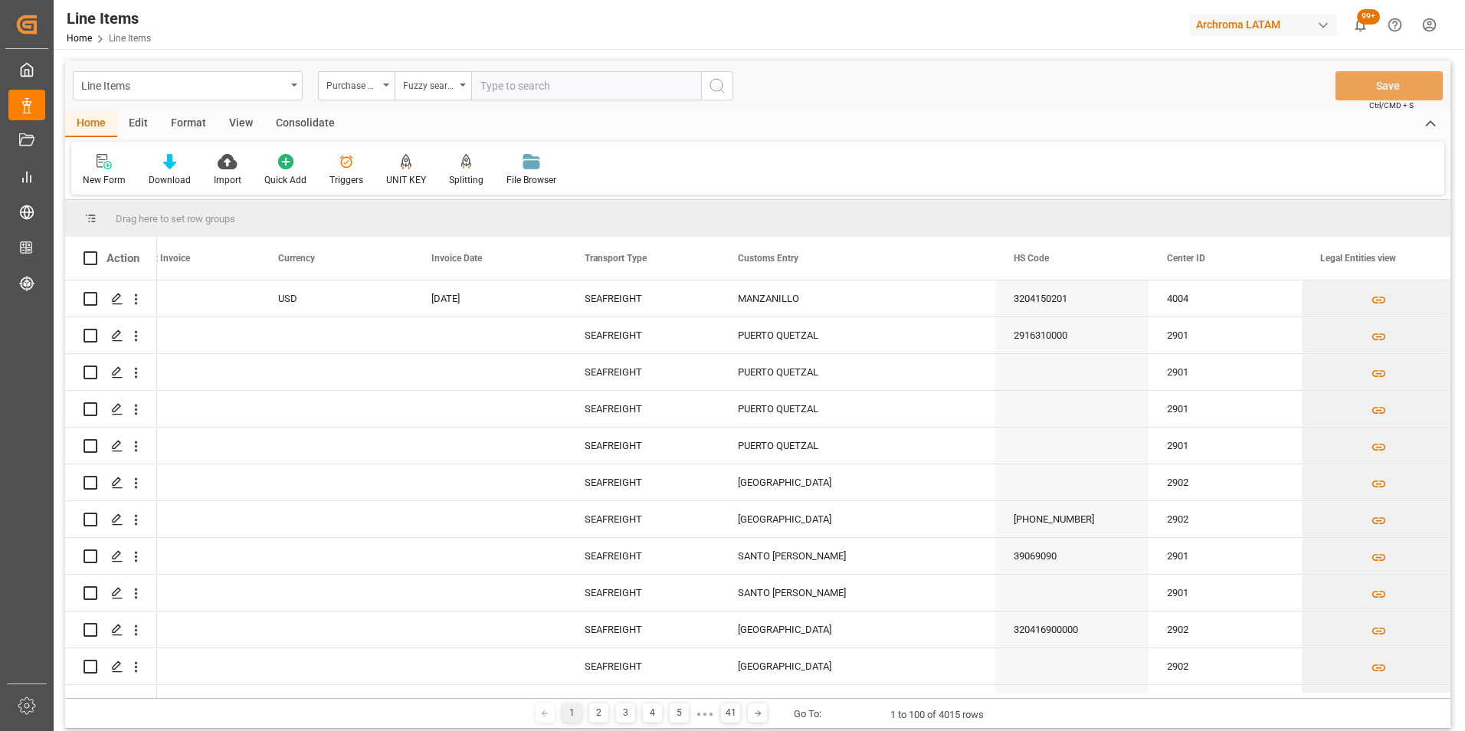
paste input "4504647992"
type input "4504647992"
click at [713, 90] on icon "search button" at bounding box center [717, 86] width 18 height 18
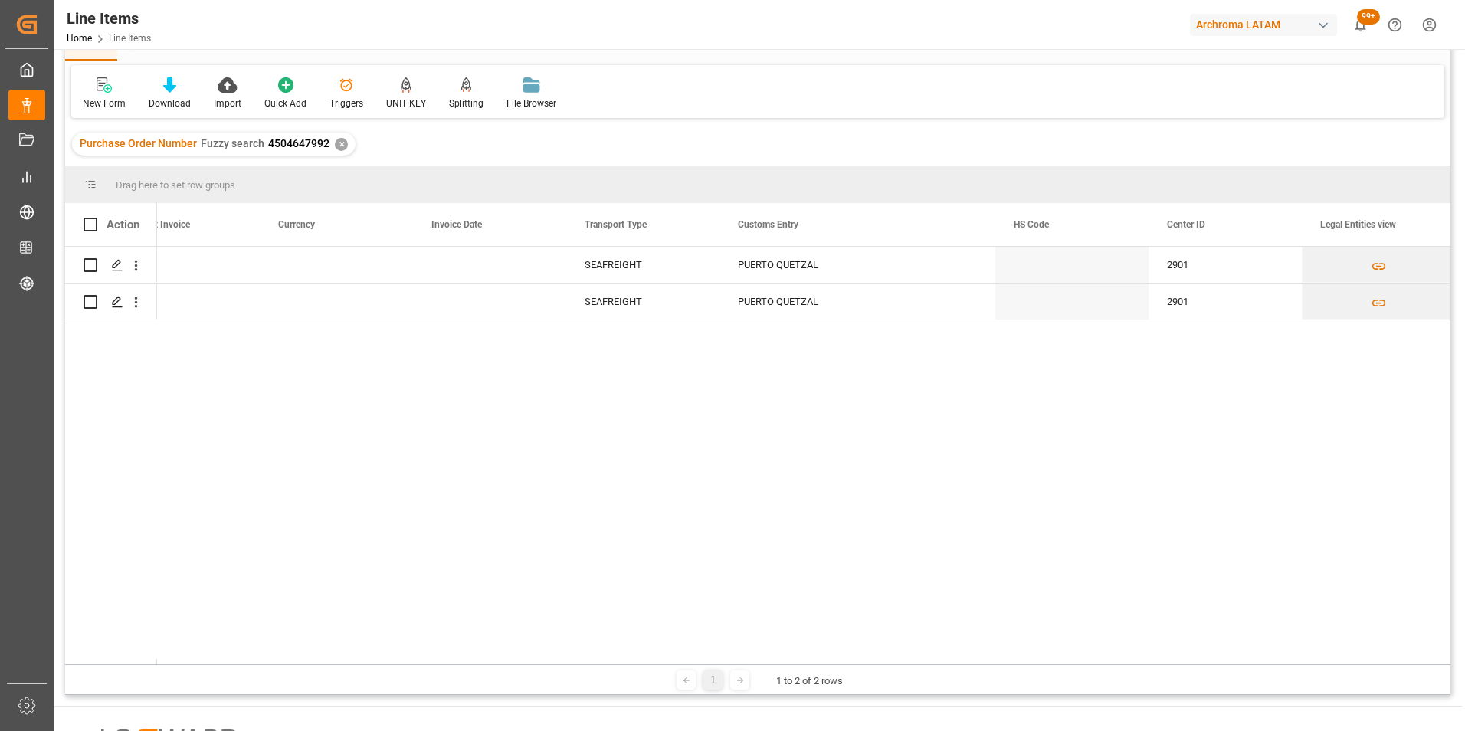
click at [342, 148] on div "✕" at bounding box center [341, 144] width 13 height 13
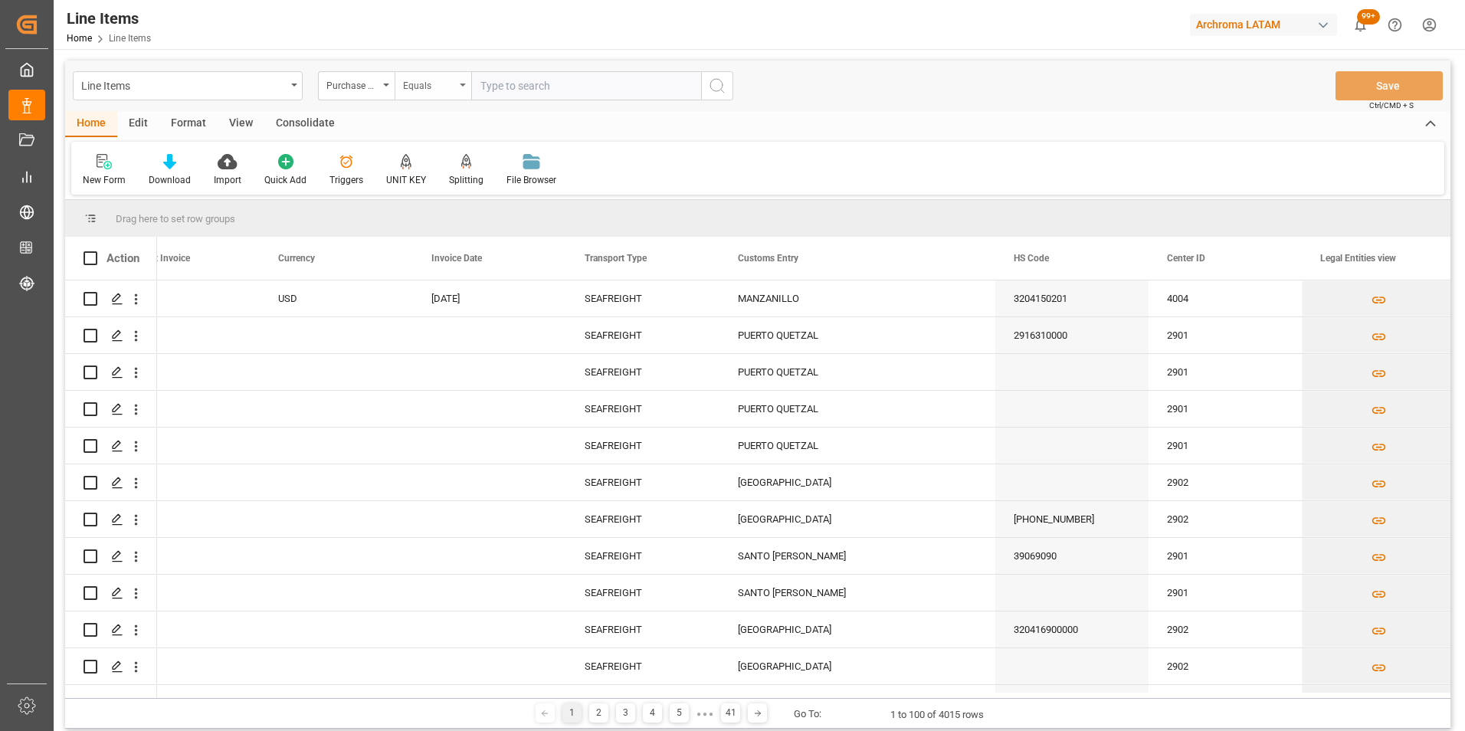
click at [448, 81] on div "Equals" at bounding box center [429, 84] width 52 height 18
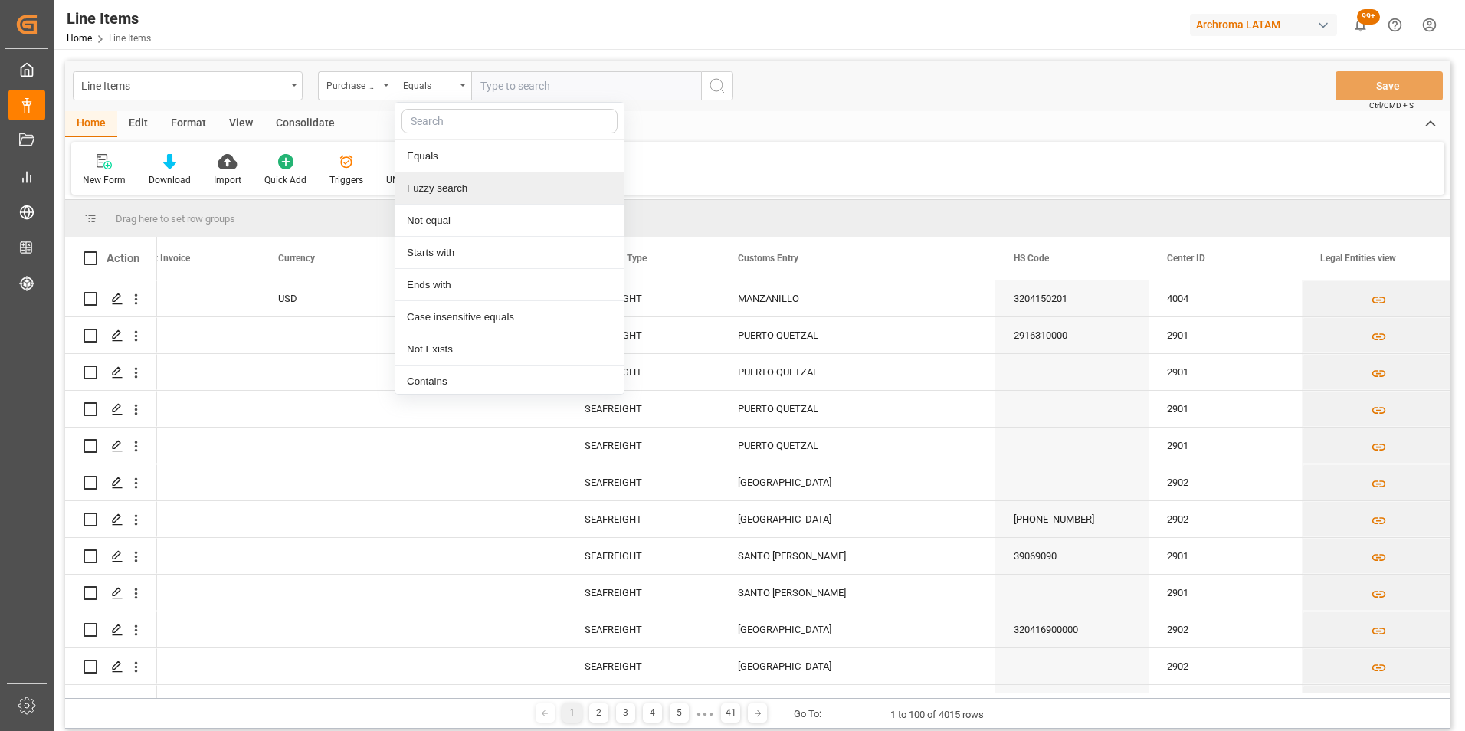
click at [455, 187] on div "Fuzzy search" at bounding box center [509, 188] width 228 height 32
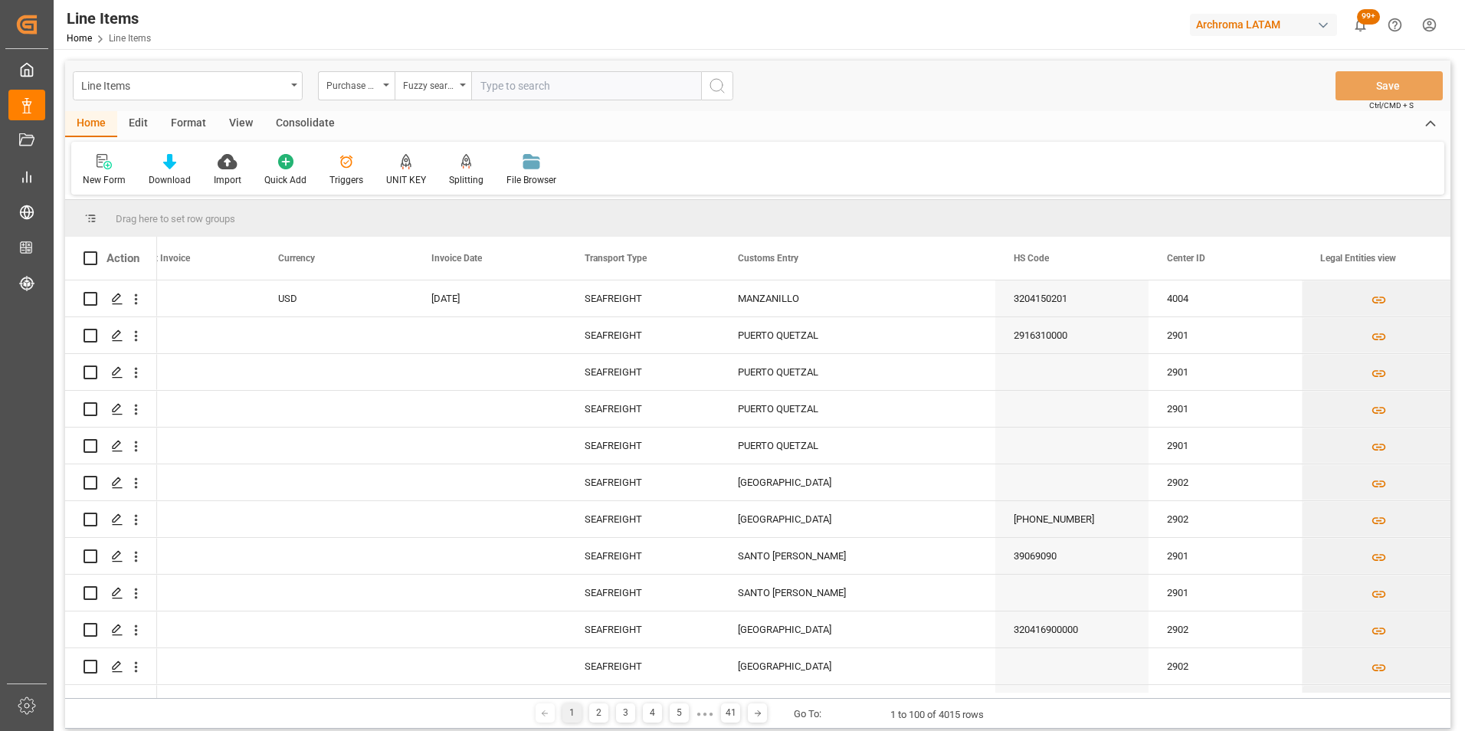
paste input "4504656557"
type input "4504656557"
click at [716, 100] on button "search button" at bounding box center [717, 85] width 32 height 29
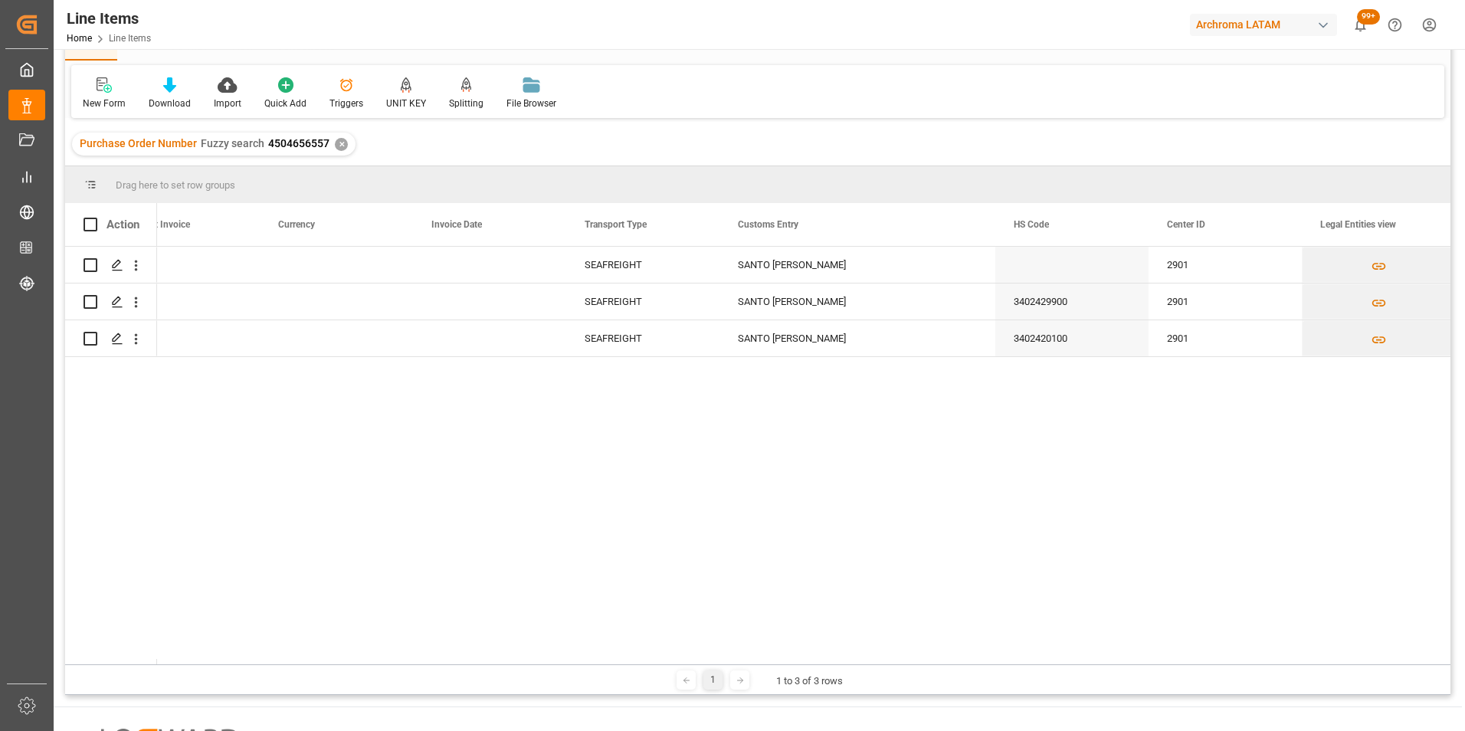
click at [336, 144] on div "✕" at bounding box center [341, 144] width 13 height 13
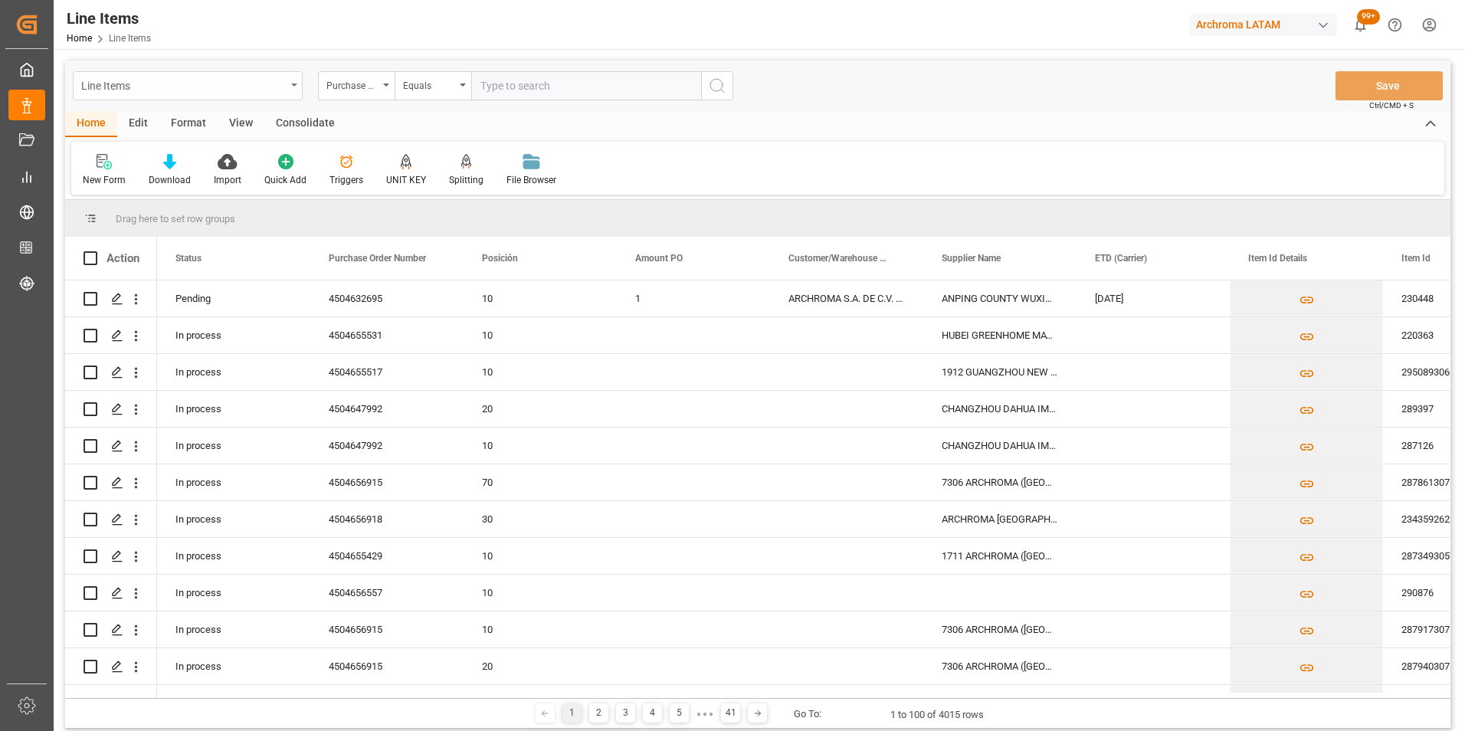
click at [270, 78] on div "Line Items" at bounding box center [183, 84] width 205 height 19
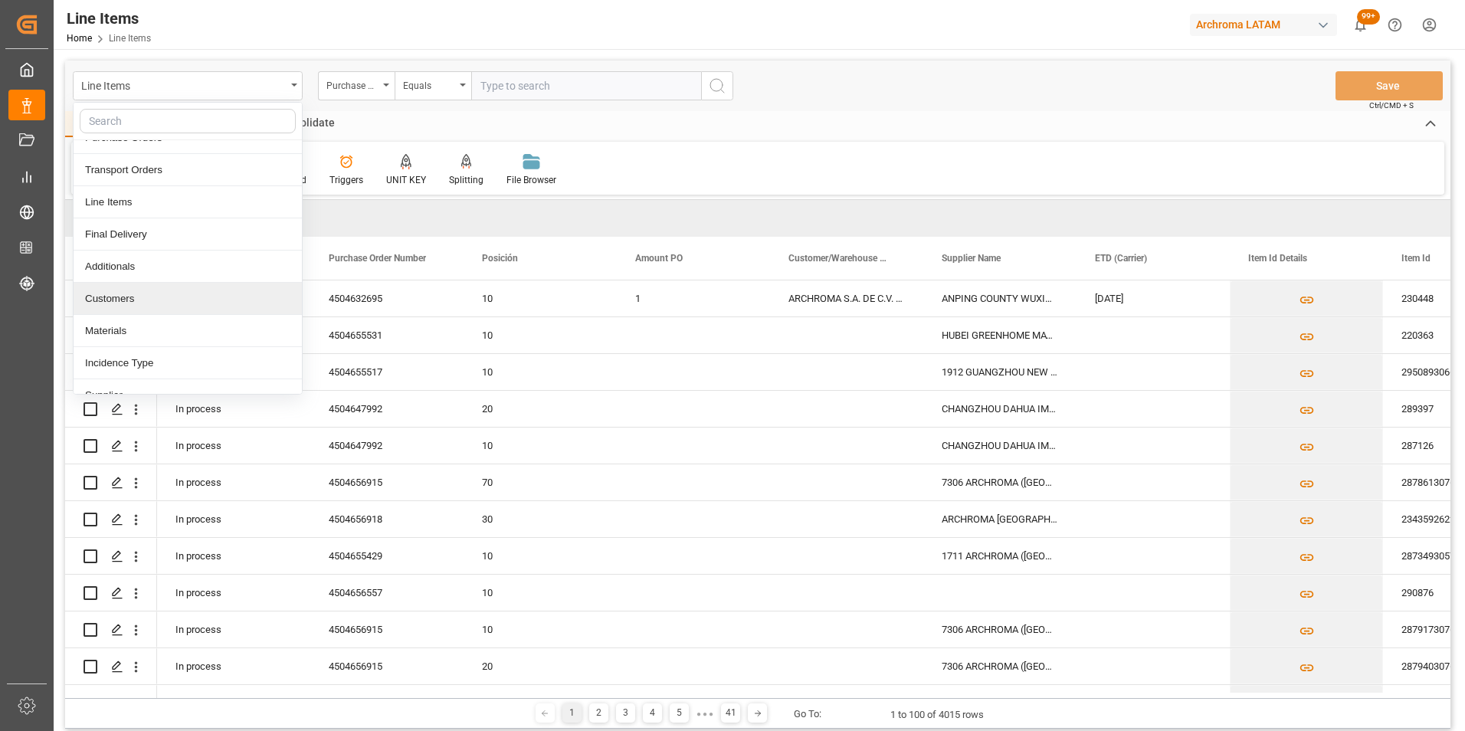
scroll to position [77, 0]
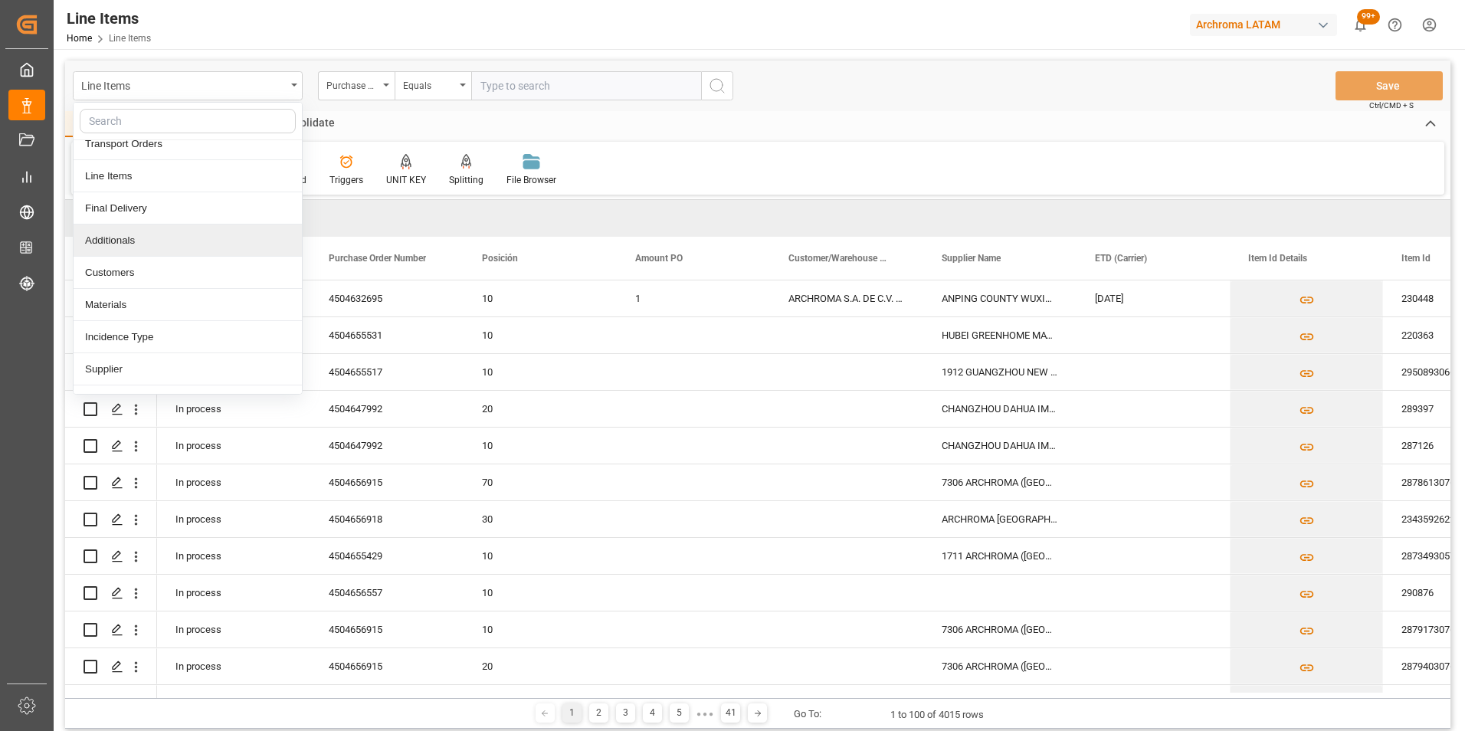
click at [190, 243] on div "Additionals" at bounding box center [188, 240] width 228 height 32
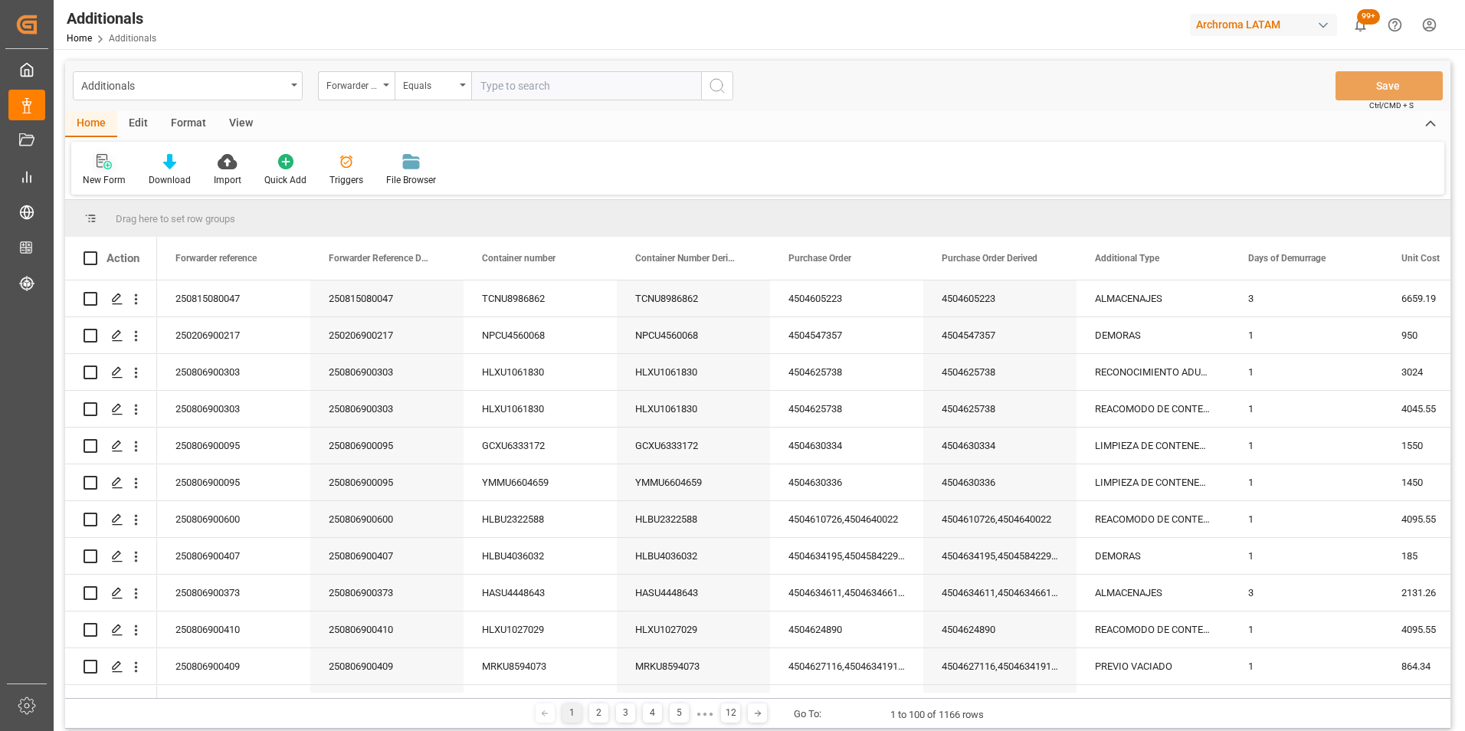
click at [113, 179] on div "New Form" at bounding box center [104, 180] width 43 height 14
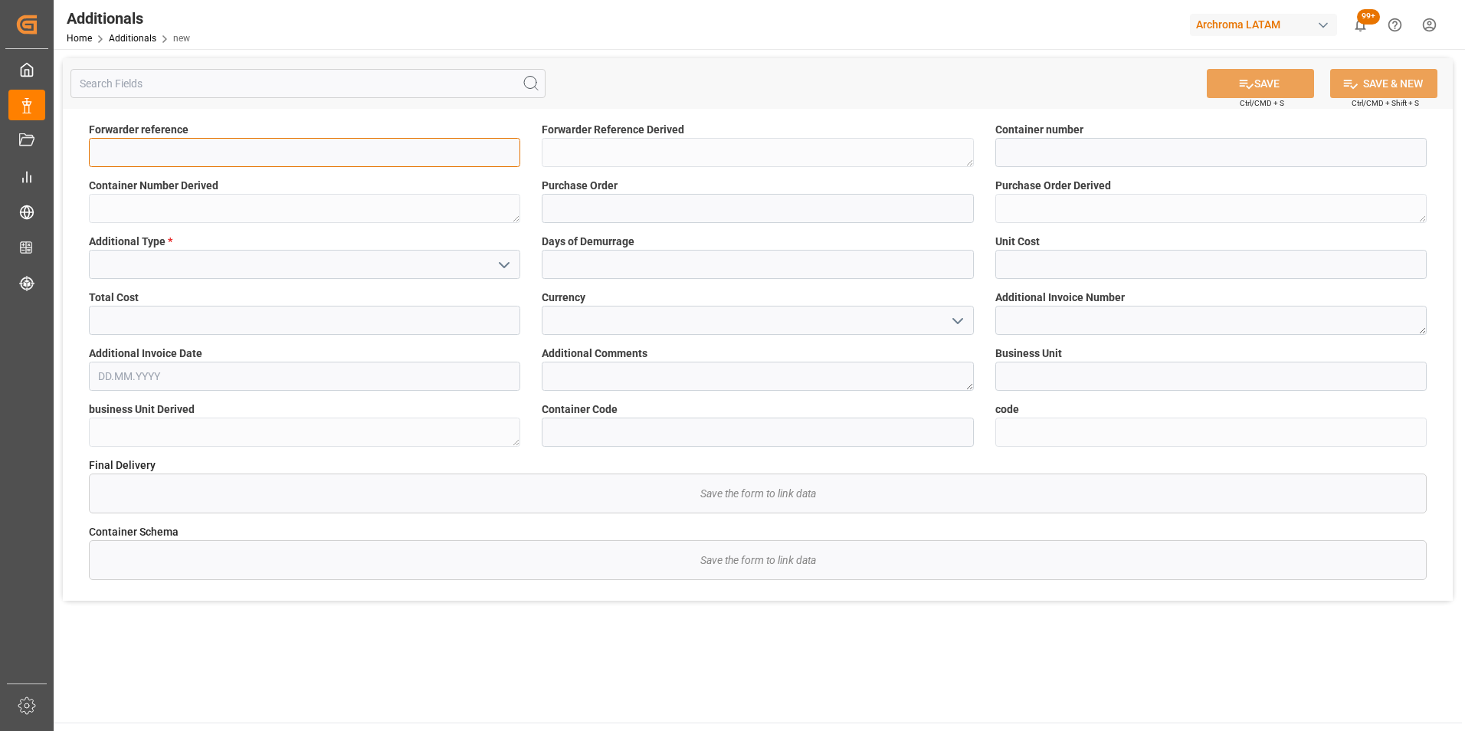
click at [238, 152] on input at bounding box center [304, 152] width 431 height 29
paste input "210200708125"
type input "210200708125"
click at [1029, 157] on input at bounding box center [1210, 152] width 431 height 29
click at [1098, 141] on input at bounding box center [1210, 152] width 431 height 29
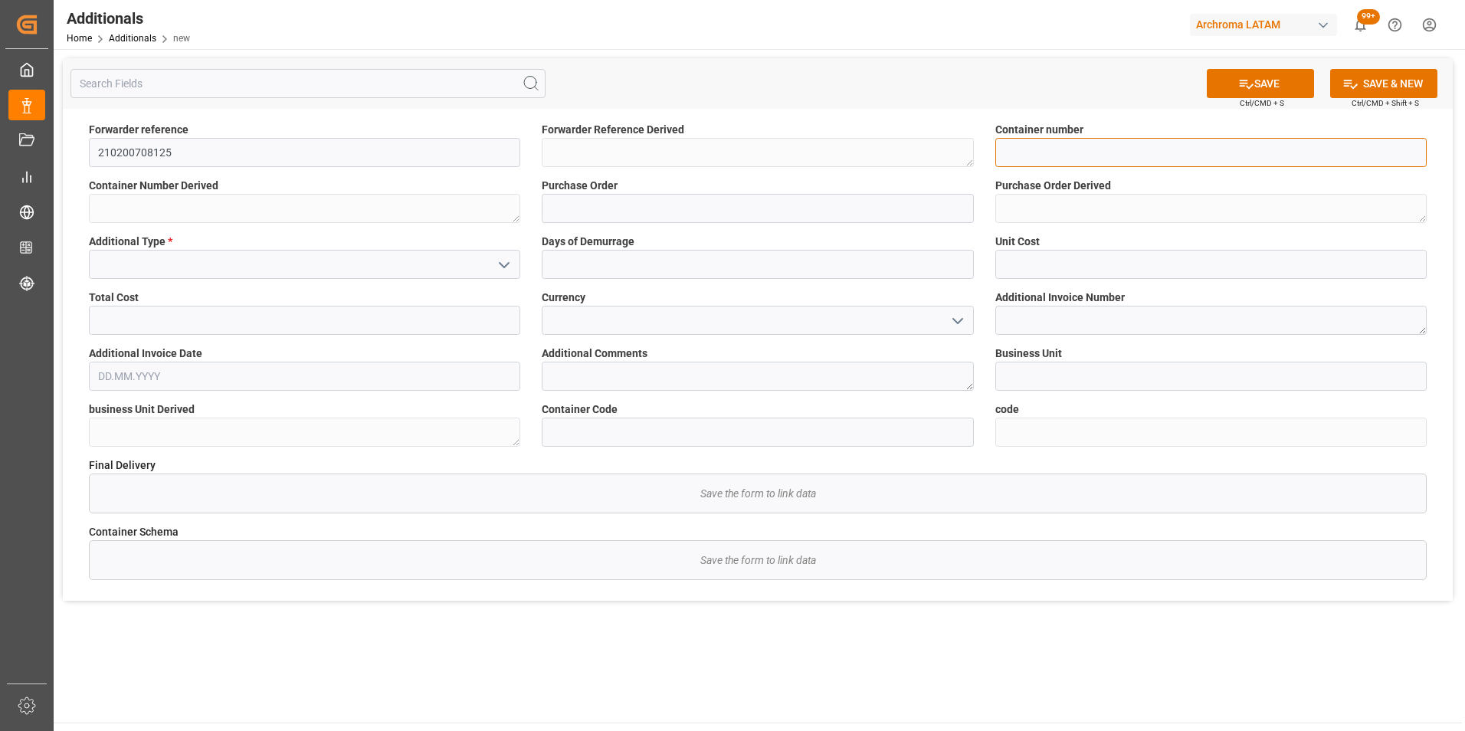
paste input "TRHU2928348"
type input "TRHU2928348"
click at [778, 208] on input at bounding box center [757, 208] width 431 height 29
click at [691, 208] on input at bounding box center [757, 208] width 431 height 29
paste input "4504640293"
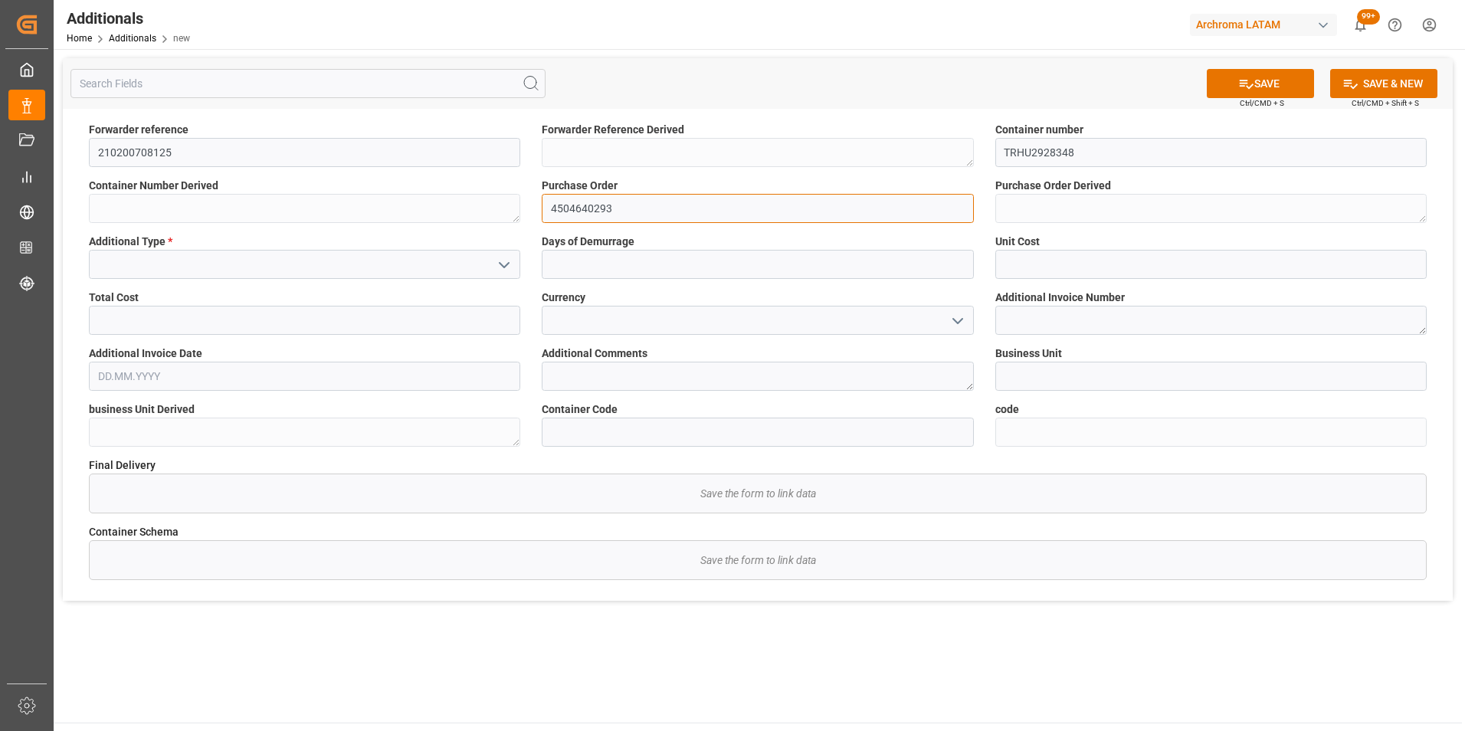
type input "4504640293"
click at [500, 267] on icon "open menu" at bounding box center [504, 265] width 18 height 18
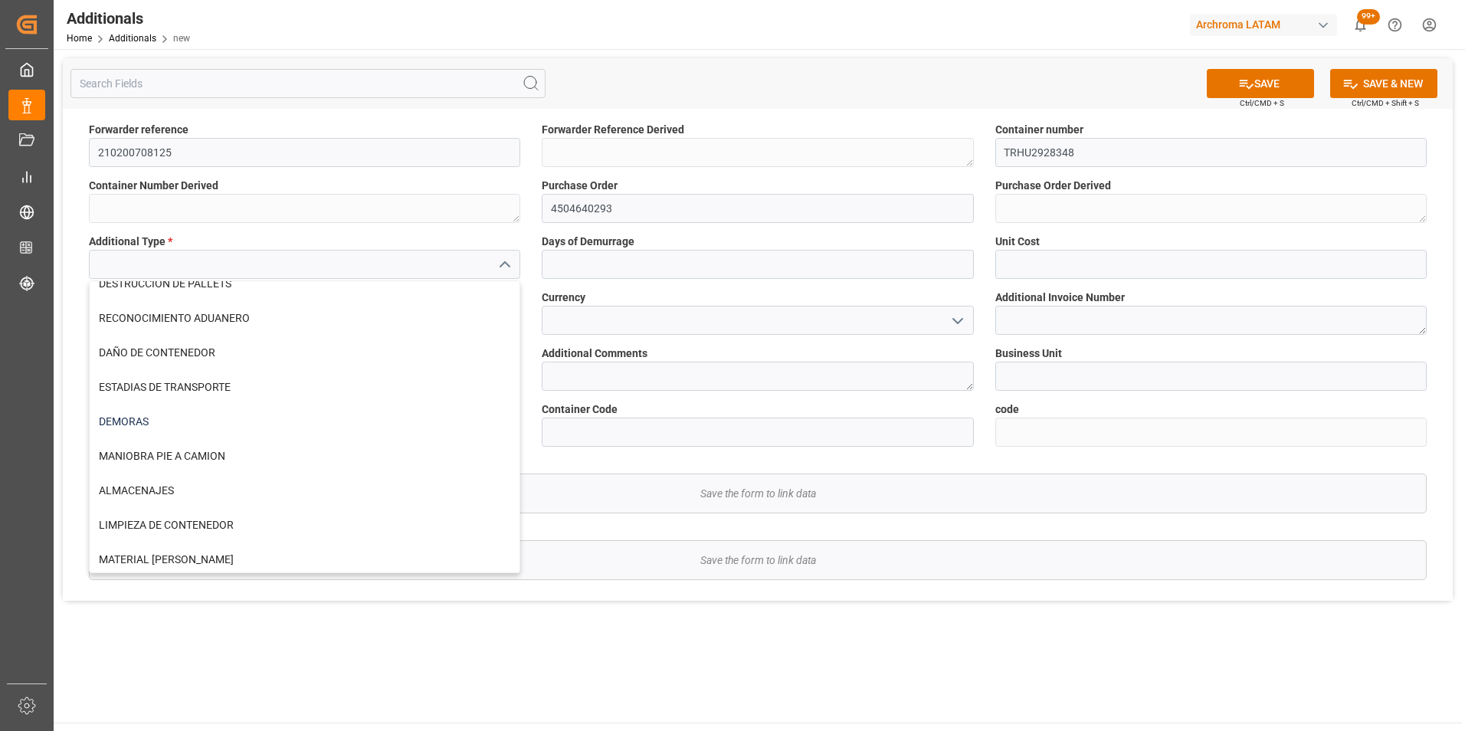
scroll to position [709, 0]
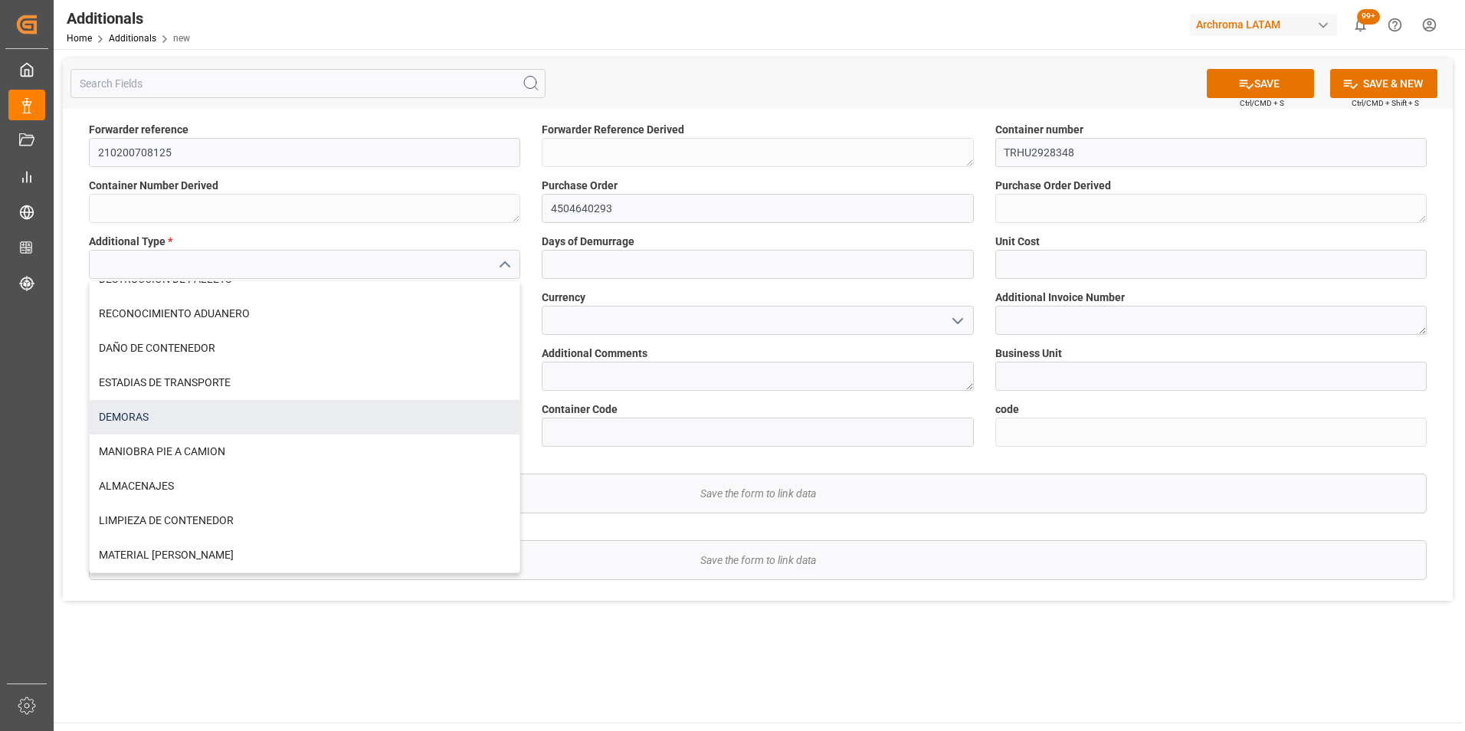
click at [300, 418] on div "DEMORAS" at bounding box center [305, 417] width 430 height 34
type input "DEMORAS"
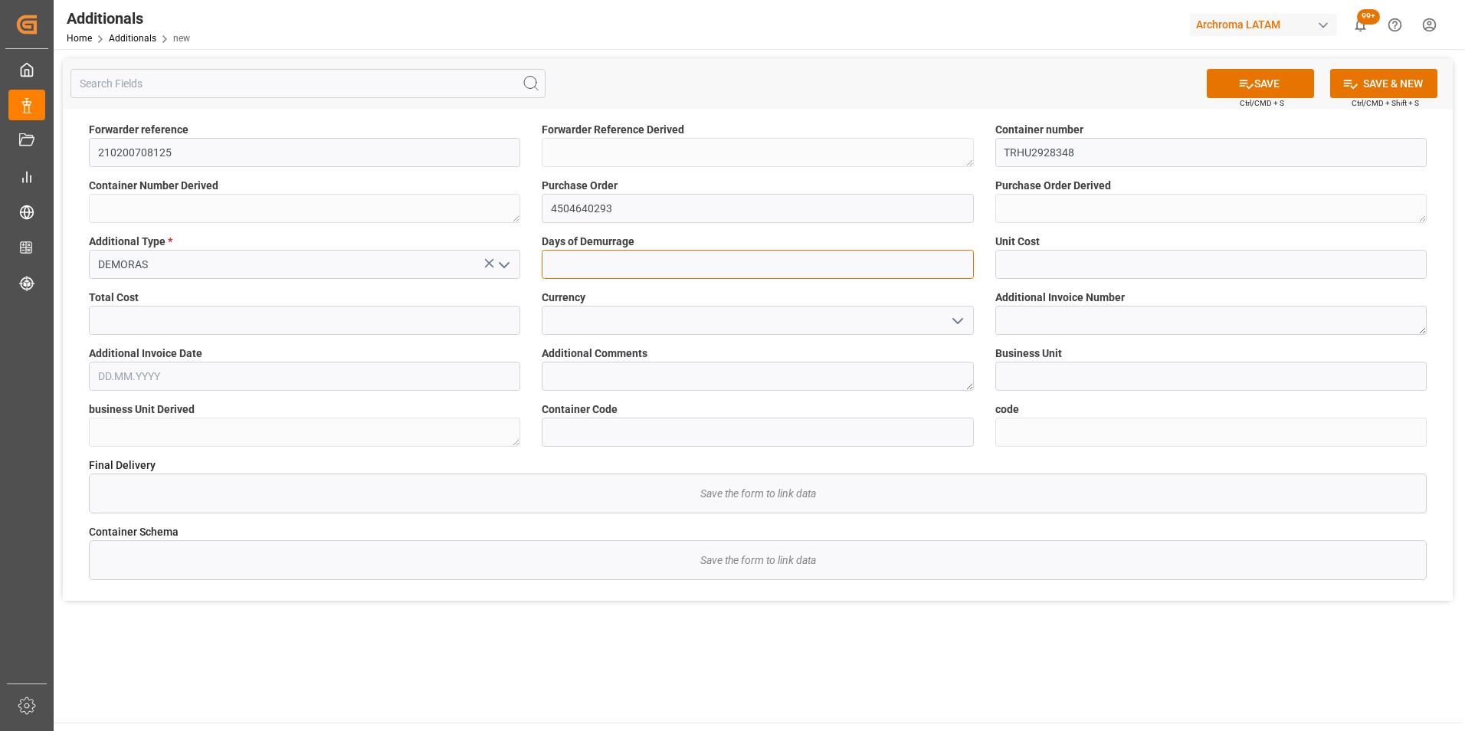
click at [655, 268] on input "text" at bounding box center [757, 264] width 431 height 29
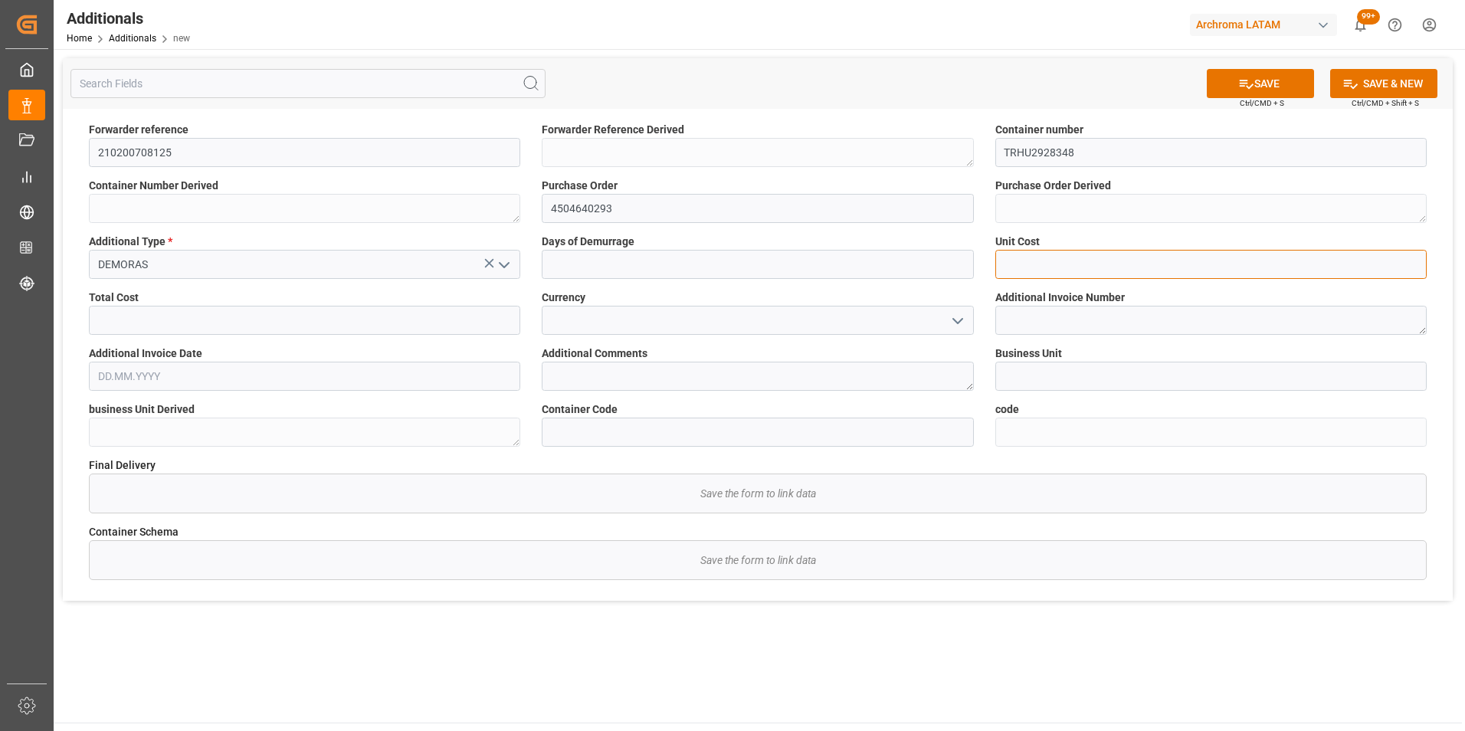
click at [1017, 259] on input "text" at bounding box center [1210, 264] width 431 height 29
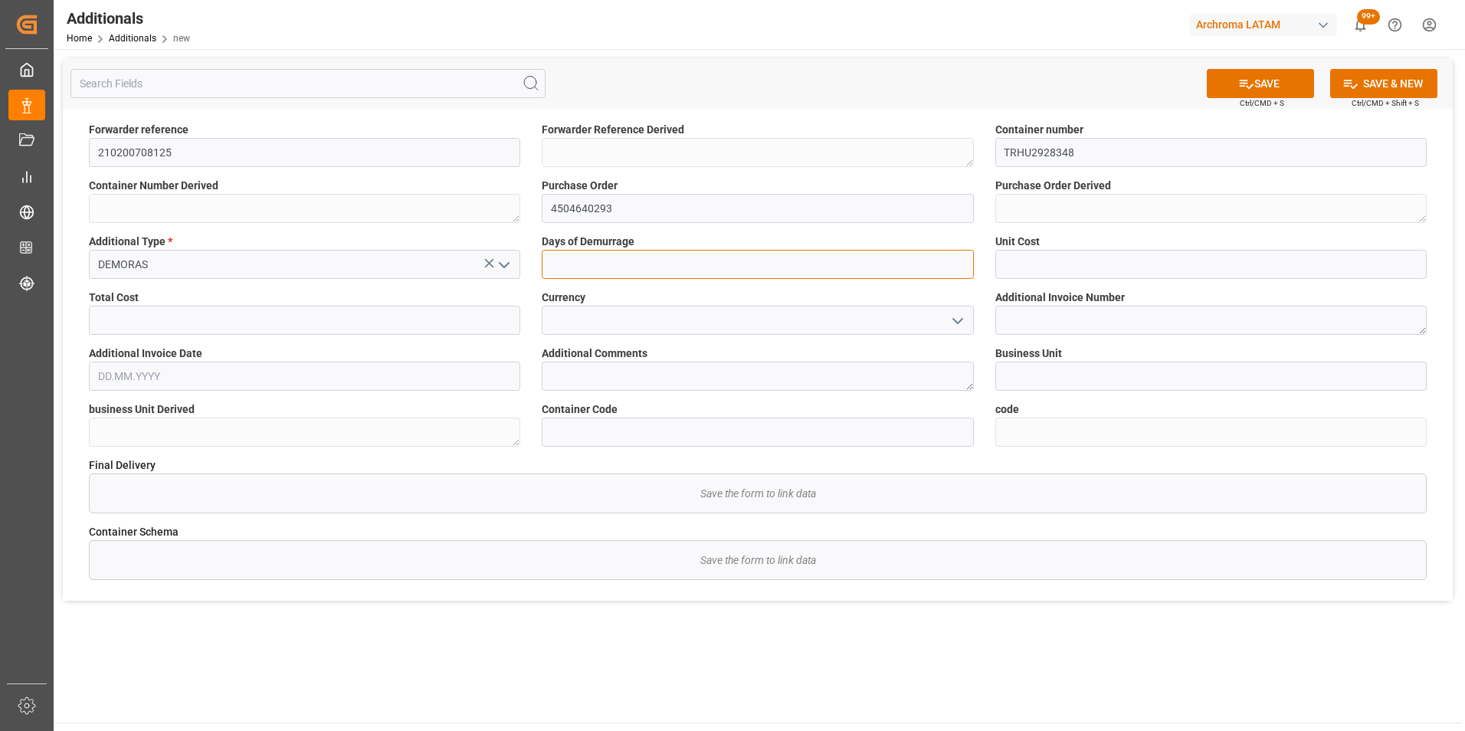
click at [747, 266] on input "text" at bounding box center [757, 264] width 431 height 29
type input "1"
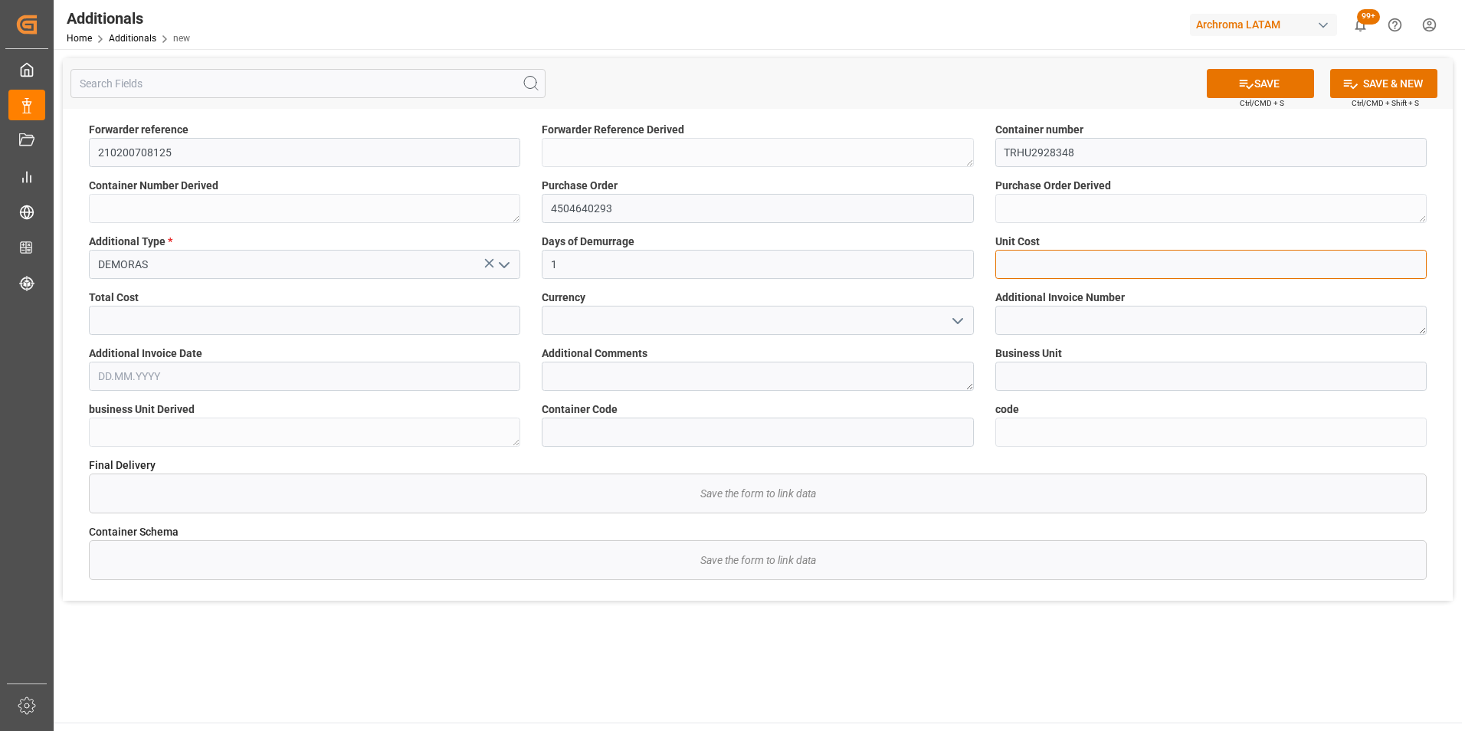
click at [1041, 267] on input "text" at bounding box center [1210, 264] width 431 height 29
paste input "text"
click at [1005, 267] on input "text" at bounding box center [1210, 264] width 431 height 29
drag, startPoint x: 1064, startPoint y: 261, endPoint x: 961, endPoint y: 264, distance: 102.7
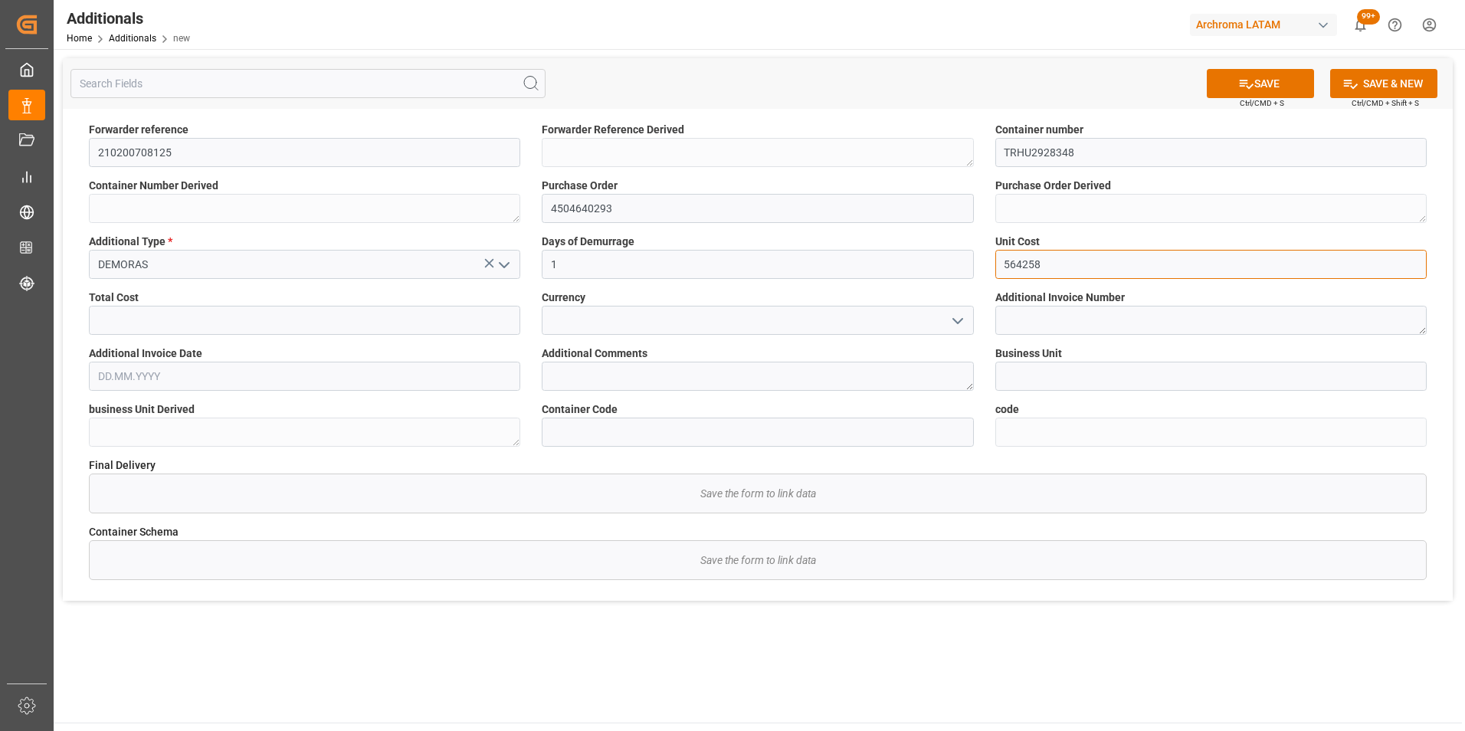
click at [958, 264] on div "Forwarder reference 210200708125 Forwarder Reference Derived Container number T…" at bounding box center [758, 355] width 1390 height 492
type input "566515.03"
click at [409, 331] on input "text" at bounding box center [304, 320] width 431 height 29
drag, startPoint x: 1092, startPoint y: 263, endPoint x: 980, endPoint y: 268, distance: 112.0
click at [989, 269] on div "Unit Cost 566515.03" at bounding box center [1210, 256] width 453 height 56
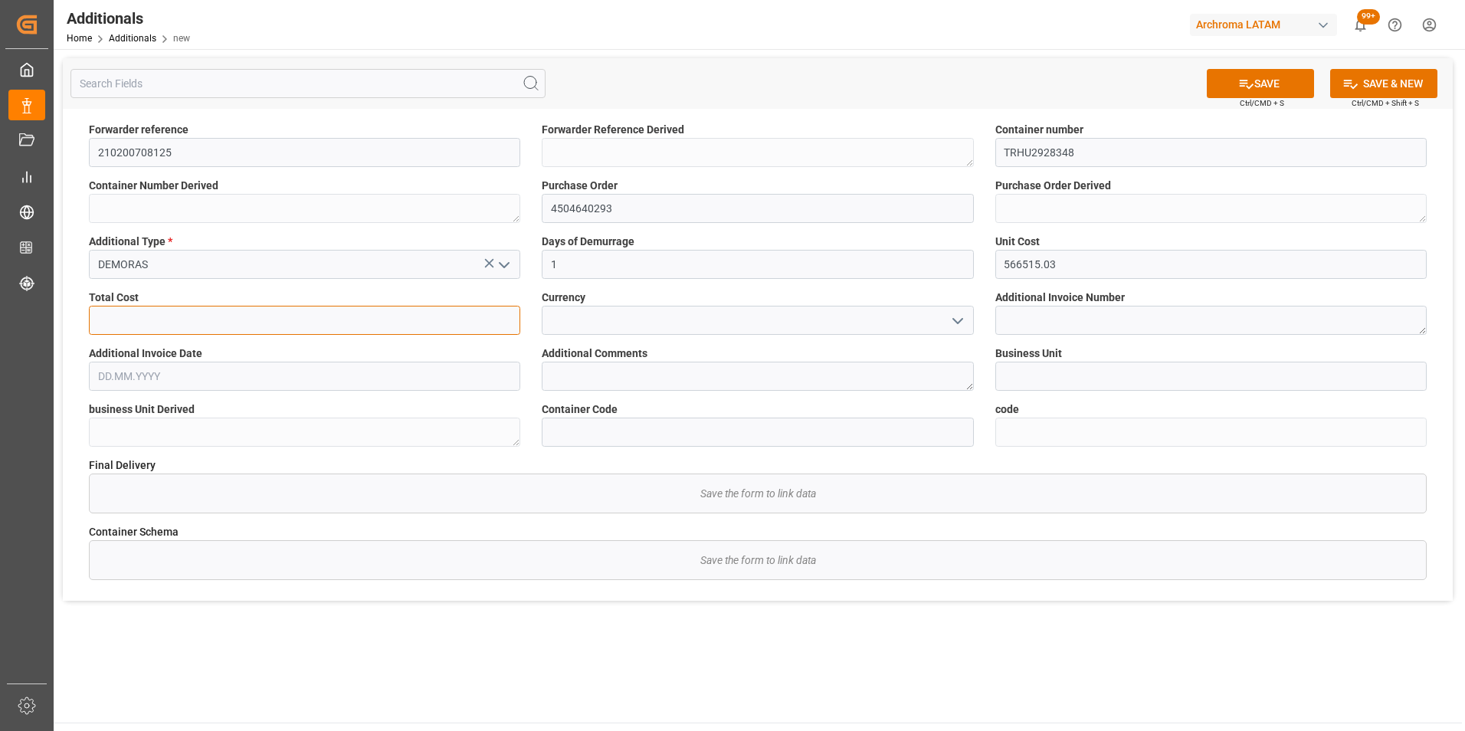
click at [300, 323] on input "text" at bounding box center [304, 320] width 431 height 29
paste input "566515.03"
type input "566515.03"
click at [957, 321] on icon "open menu" at bounding box center [957, 321] width 18 height 18
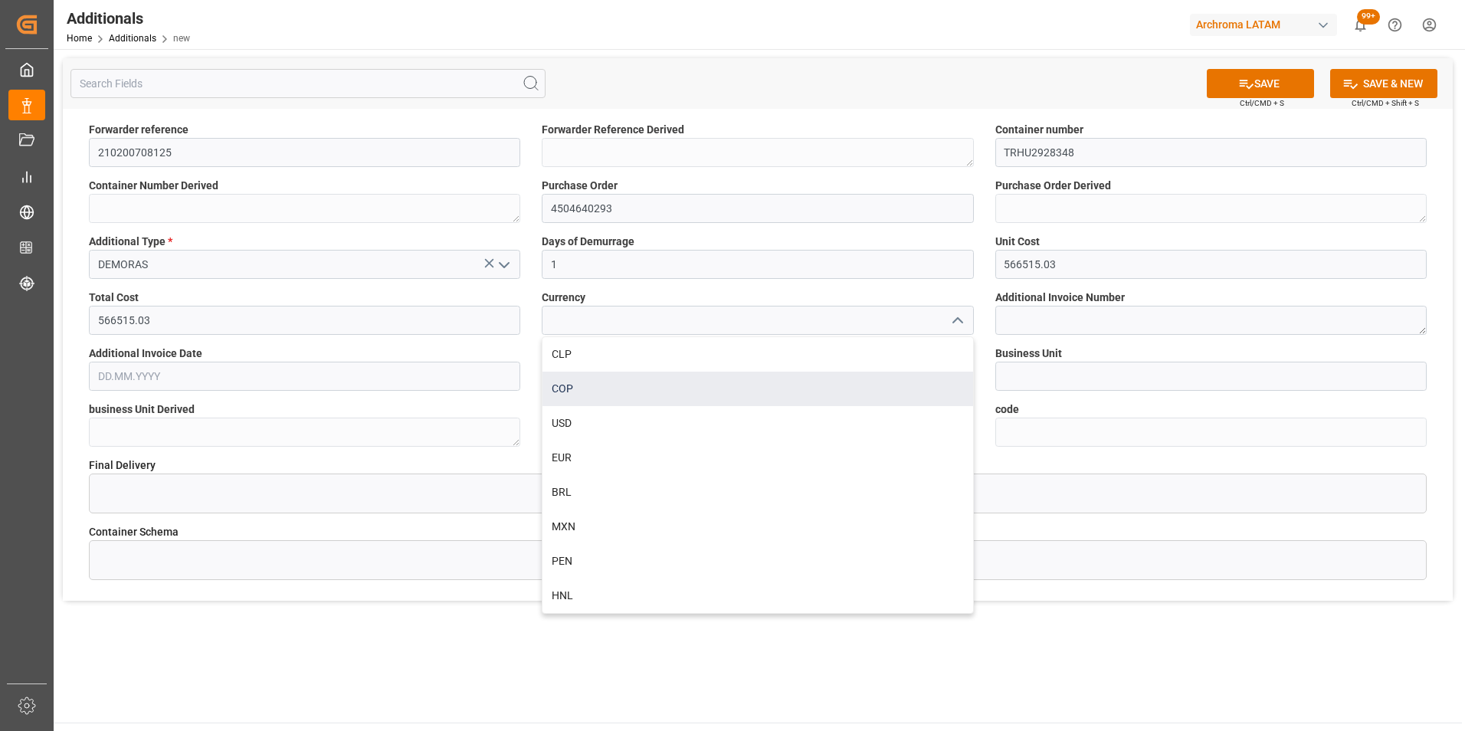
click at [713, 392] on div "COP" at bounding box center [757, 389] width 430 height 34
type input "COP"
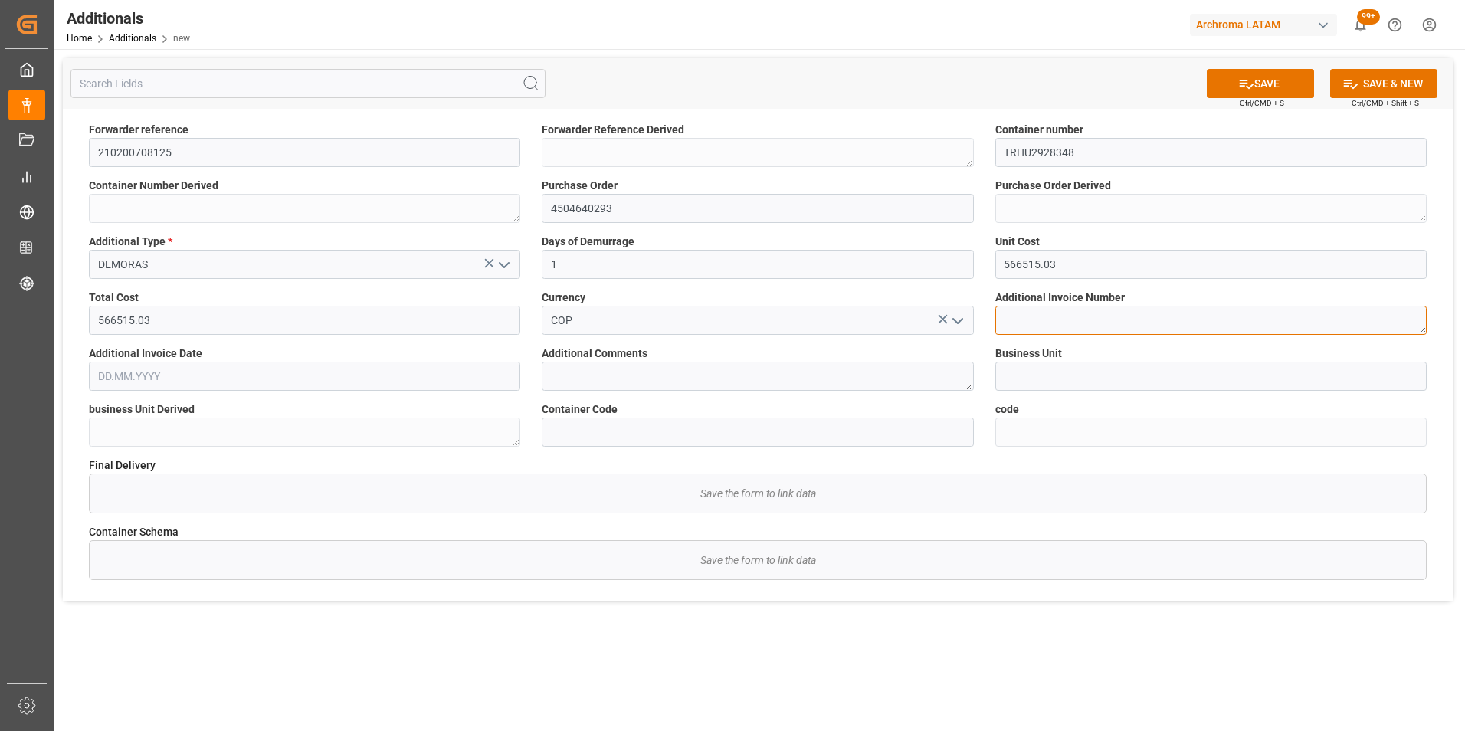
click at [1047, 319] on textarea at bounding box center [1210, 320] width 431 height 29
click at [1029, 309] on textarea at bounding box center [1210, 320] width 431 height 29
paste textarea "UC 941"
type textarea "UC 941"
click at [357, 375] on input "text" at bounding box center [304, 376] width 431 height 29
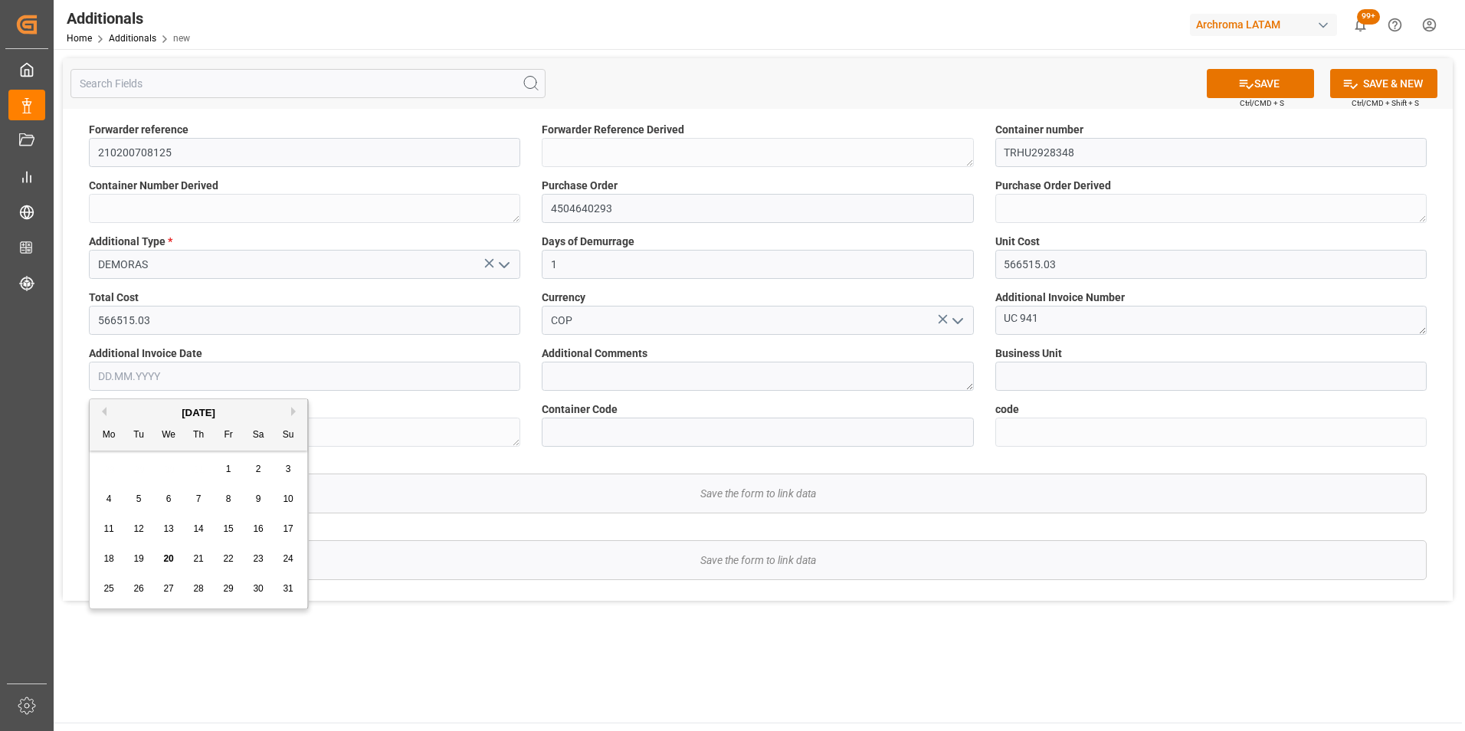
click at [111, 475] on div "28 29 30 31 1 2 3" at bounding box center [198, 469] width 209 height 30
click at [167, 554] on span "20" at bounding box center [168, 558] width 10 height 11
type input "20.08.2025"
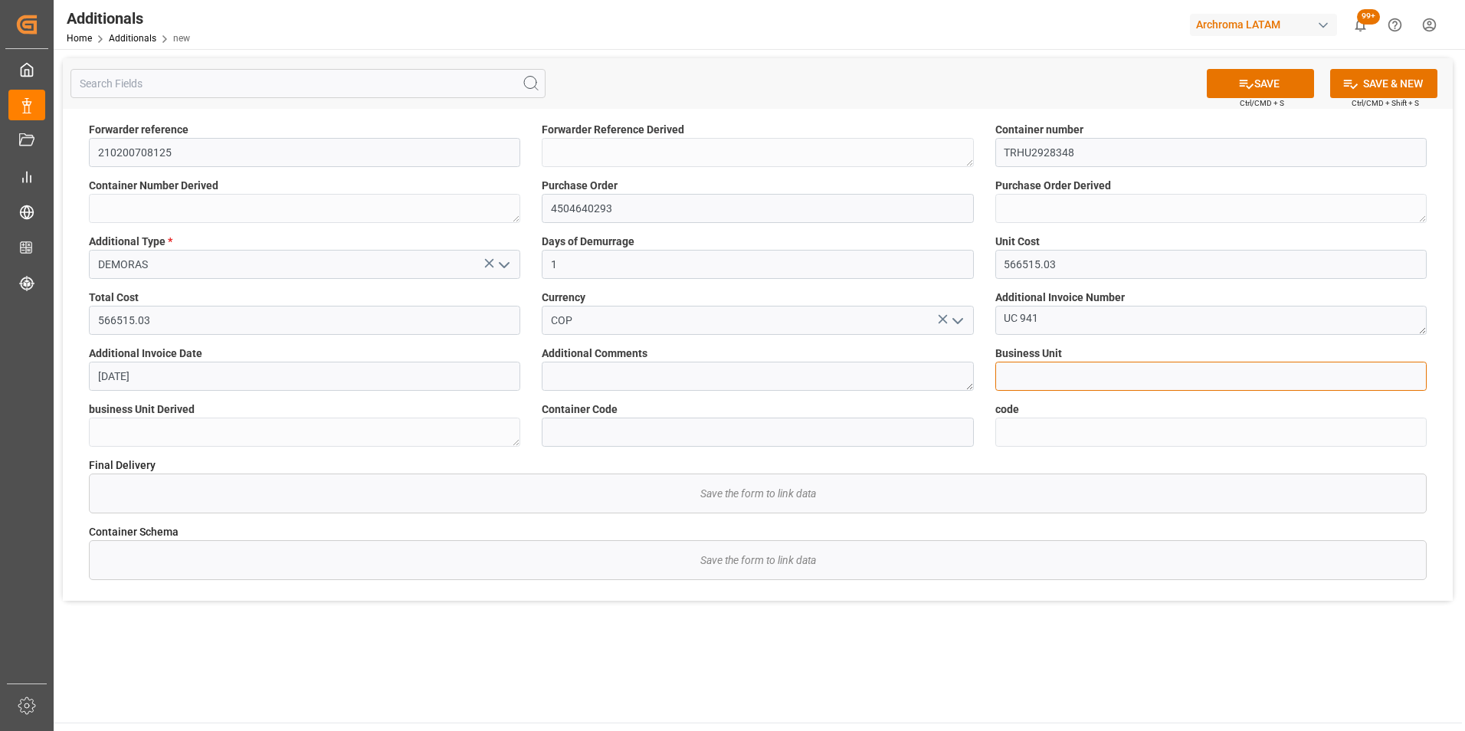
click at [1080, 373] on input at bounding box center [1210, 376] width 431 height 29
type input "TEXTIL"
click at [1265, 87] on button "SAVE" at bounding box center [1260, 83] width 107 height 29
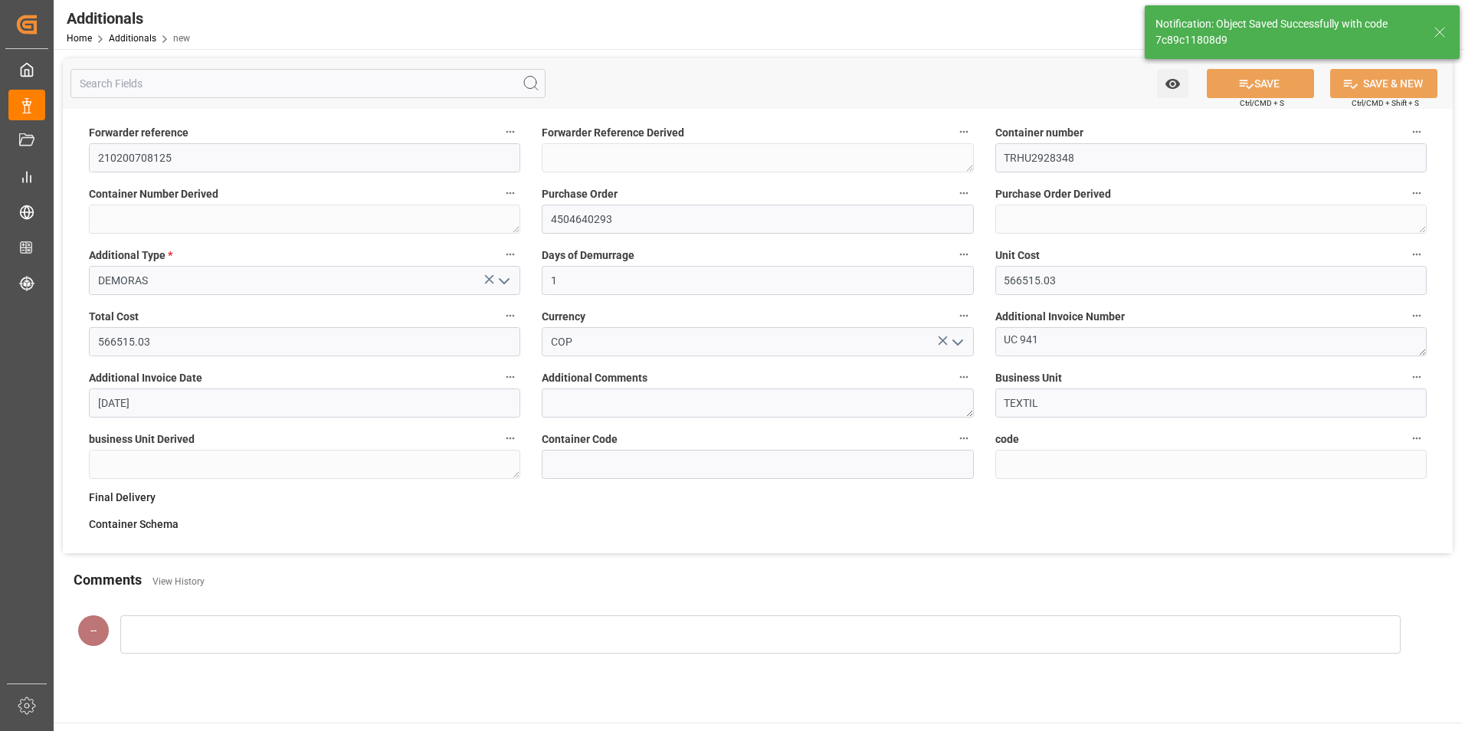
type input "7c89c11808d9"
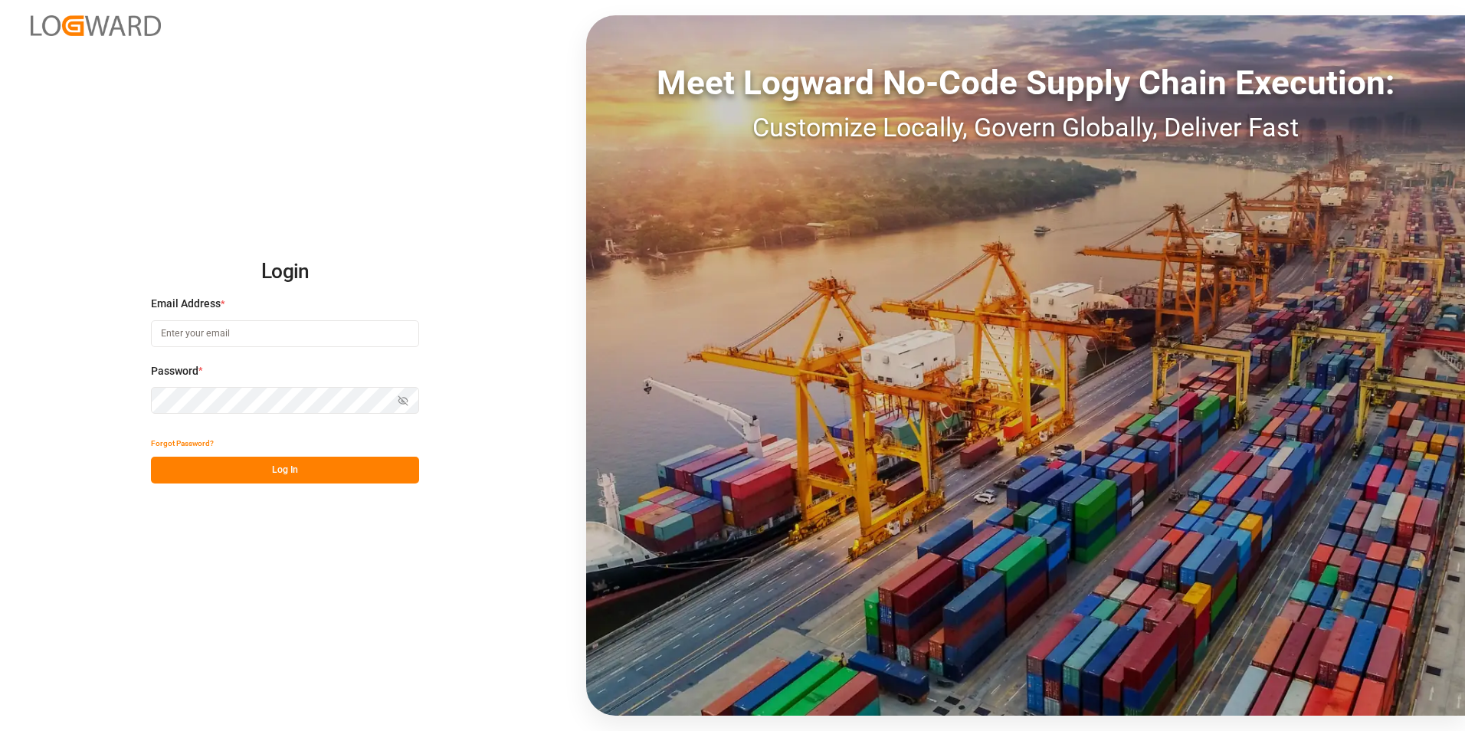
type input "valeria.hurtado@leschaco.com"
click at [301, 466] on button "Log In" at bounding box center [285, 470] width 268 height 27
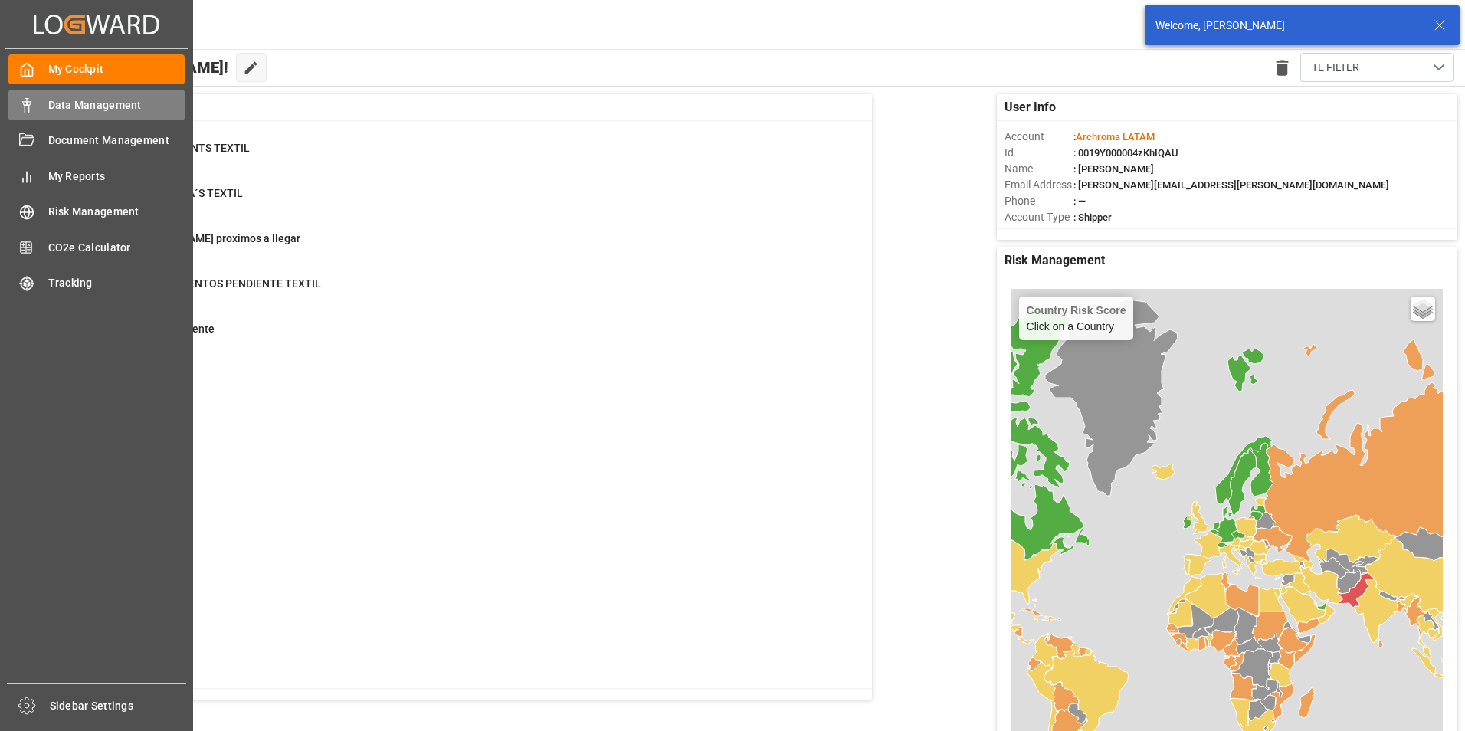
click at [34, 105] on icon at bounding box center [26, 105] width 15 height 15
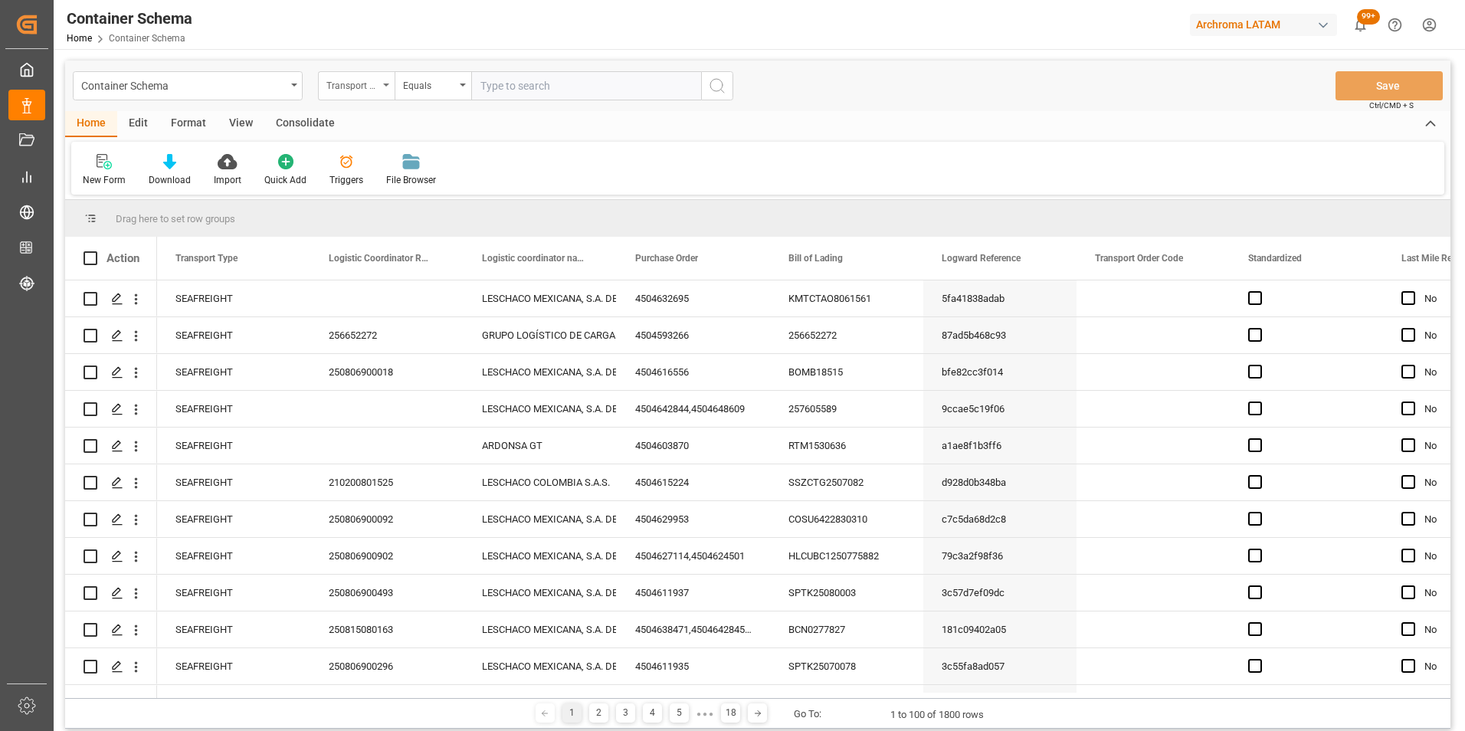
click at [374, 92] on div "Transport Type" at bounding box center [352, 84] width 52 height 18
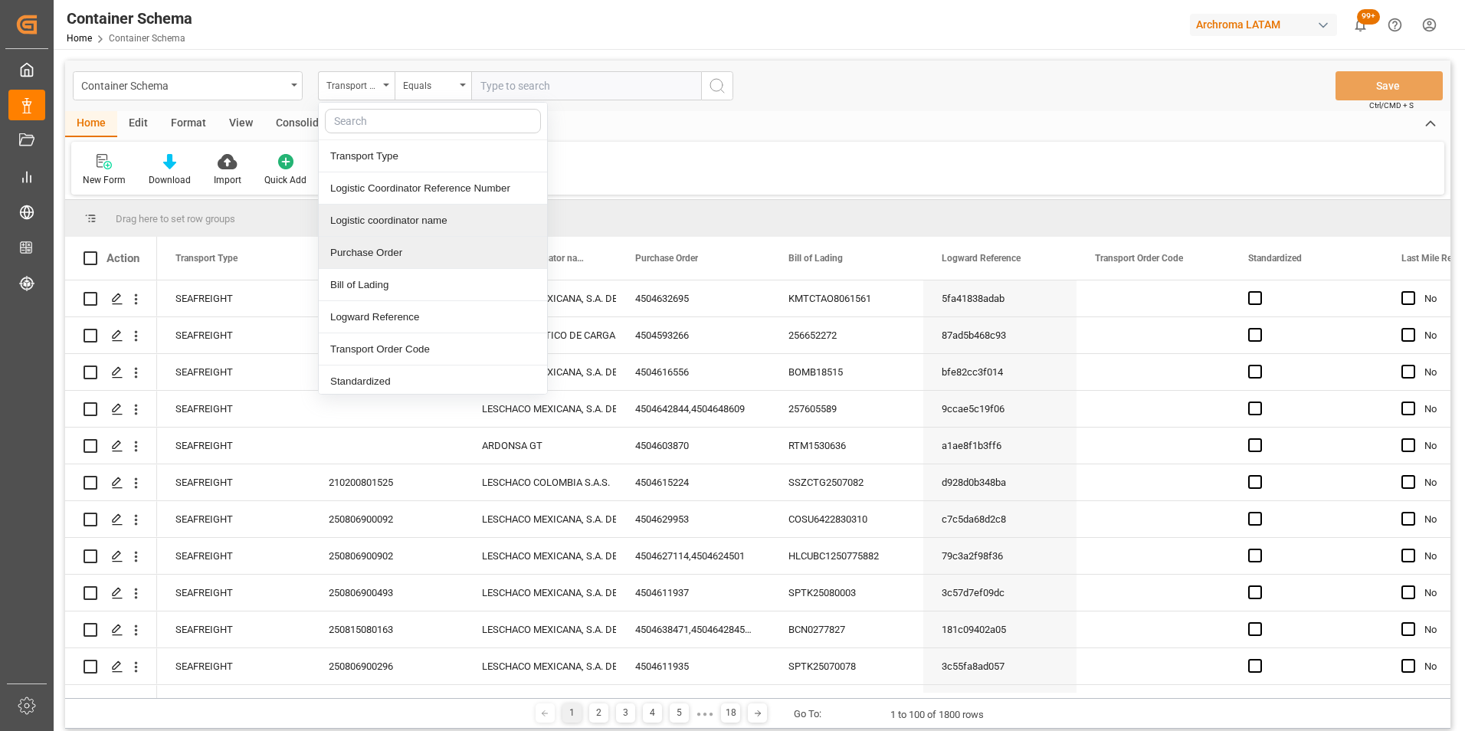
click at [411, 246] on div "Purchase Order" at bounding box center [433, 253] width 228 height 32
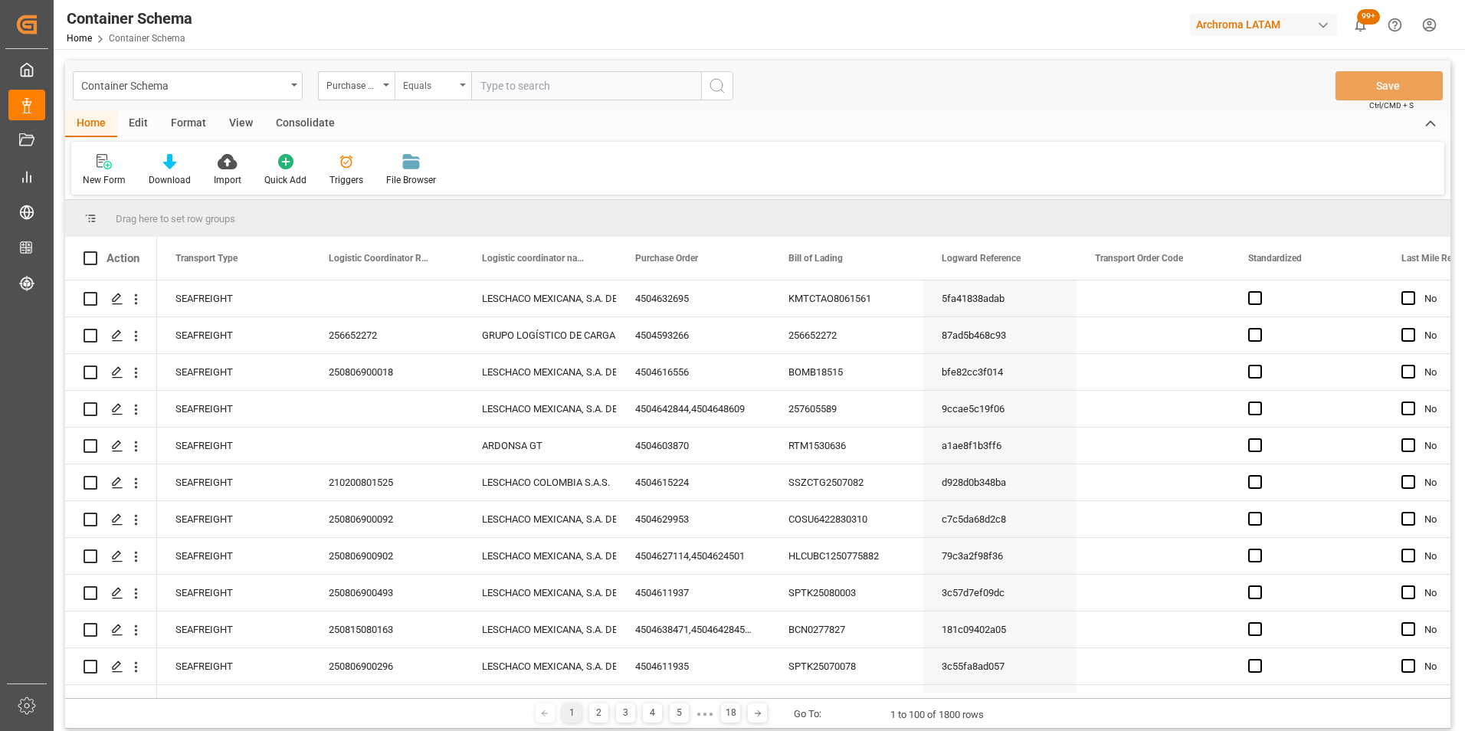
click at [427, 80] on div "Equals" at bounding box center [429, 84] width 52 height 18
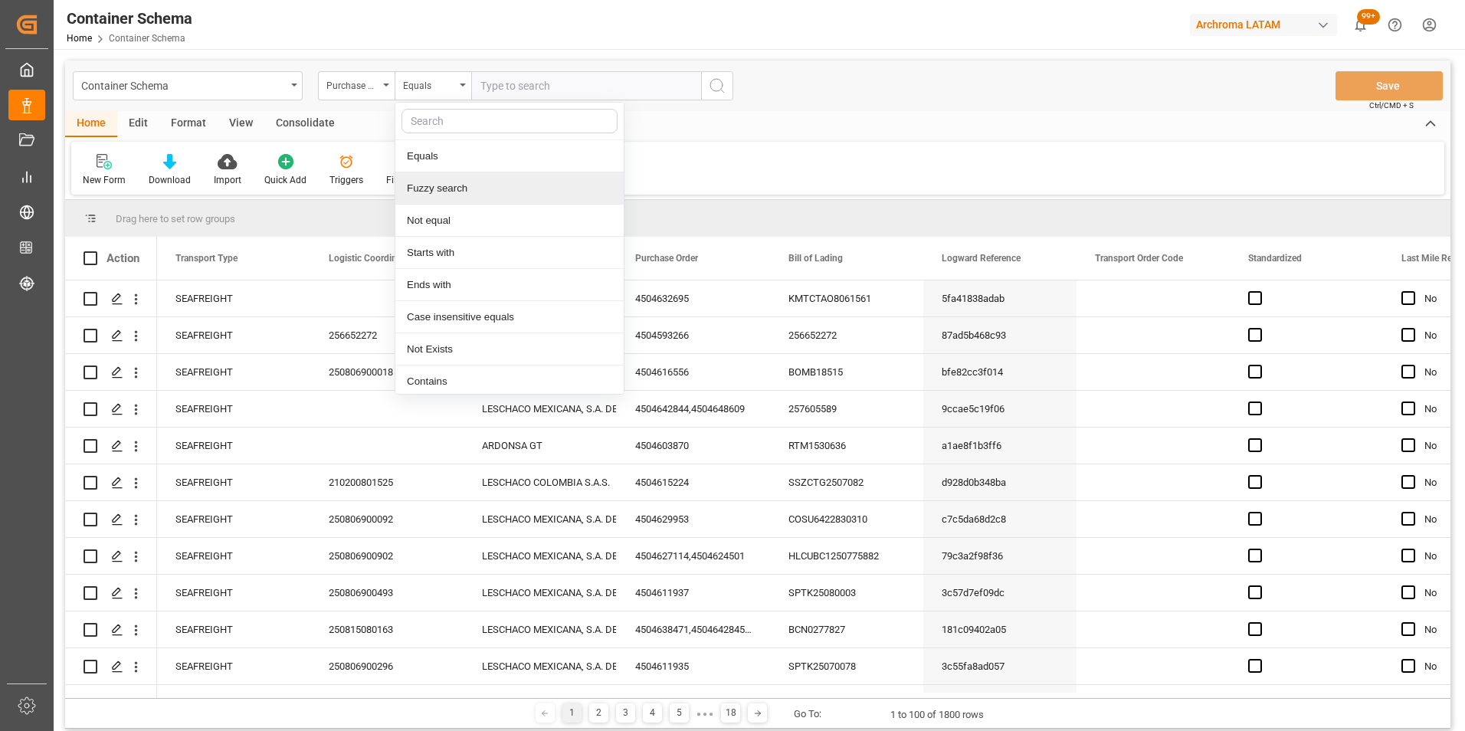
click at [477, 198] on div "Fuzzy search" at bounding box center [509, 188] width 228 height 32
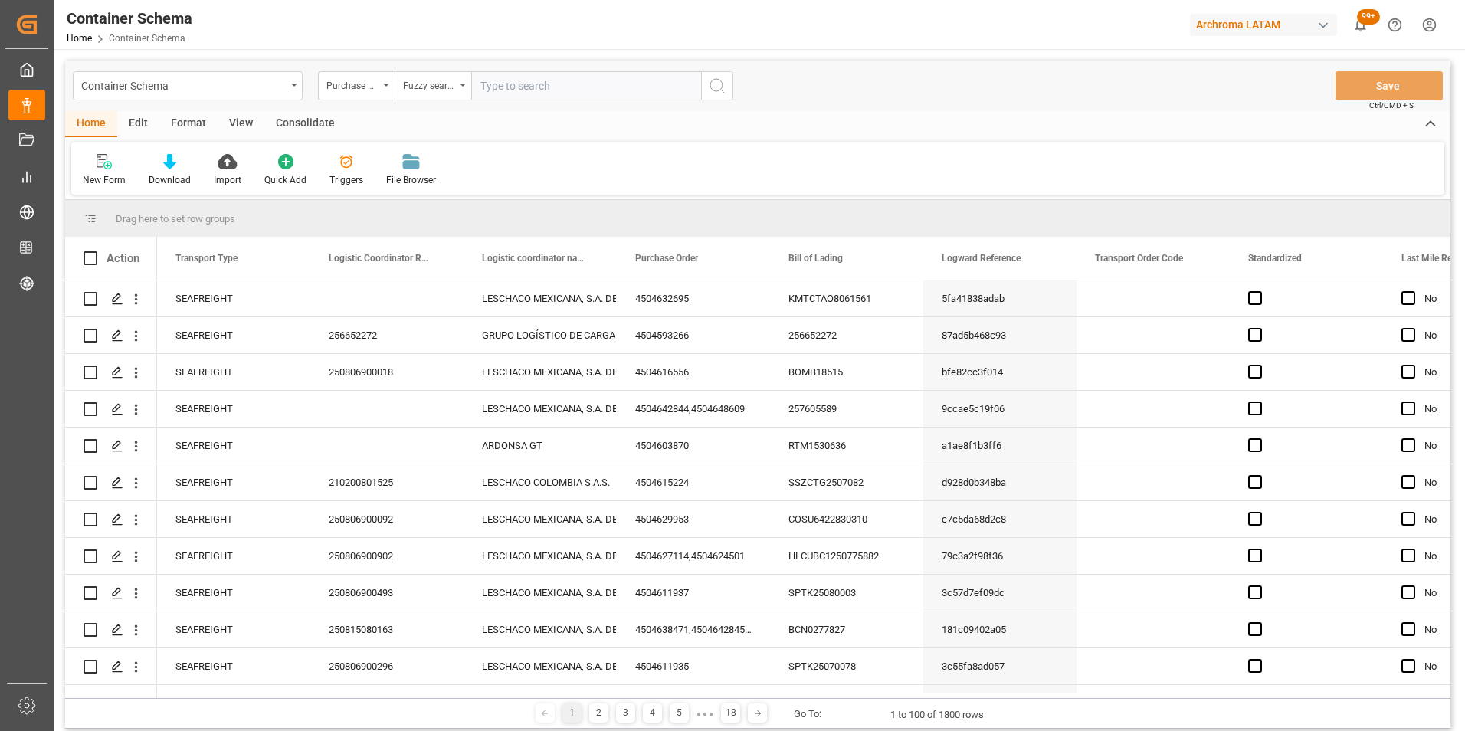
paste input "4504640293"
type input "4504640293"
click at [703, 93] on button "search button" at bounding box center [717, 85] width 32 height 29
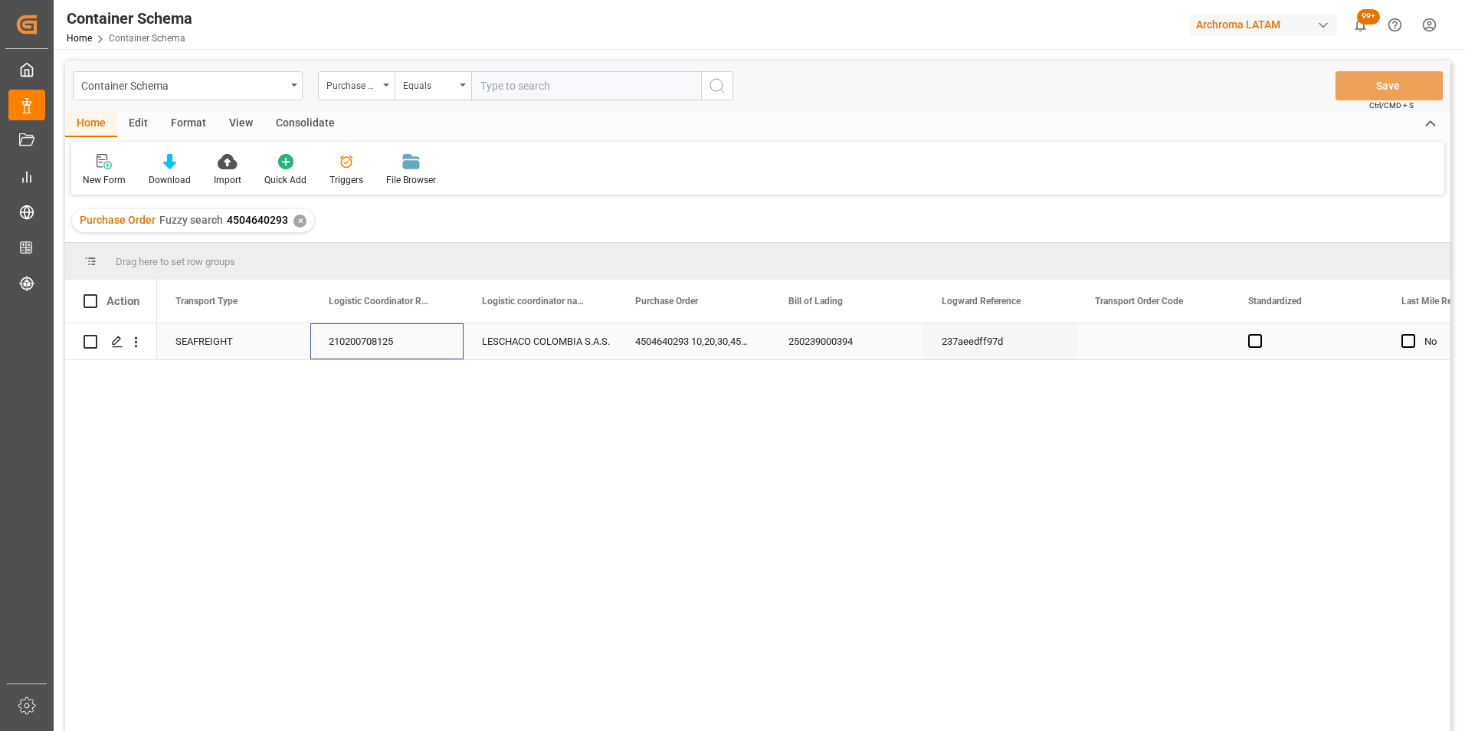
click at [349, 337] on div "210200708125" at bounding box center [386, 341] width 153 height 36
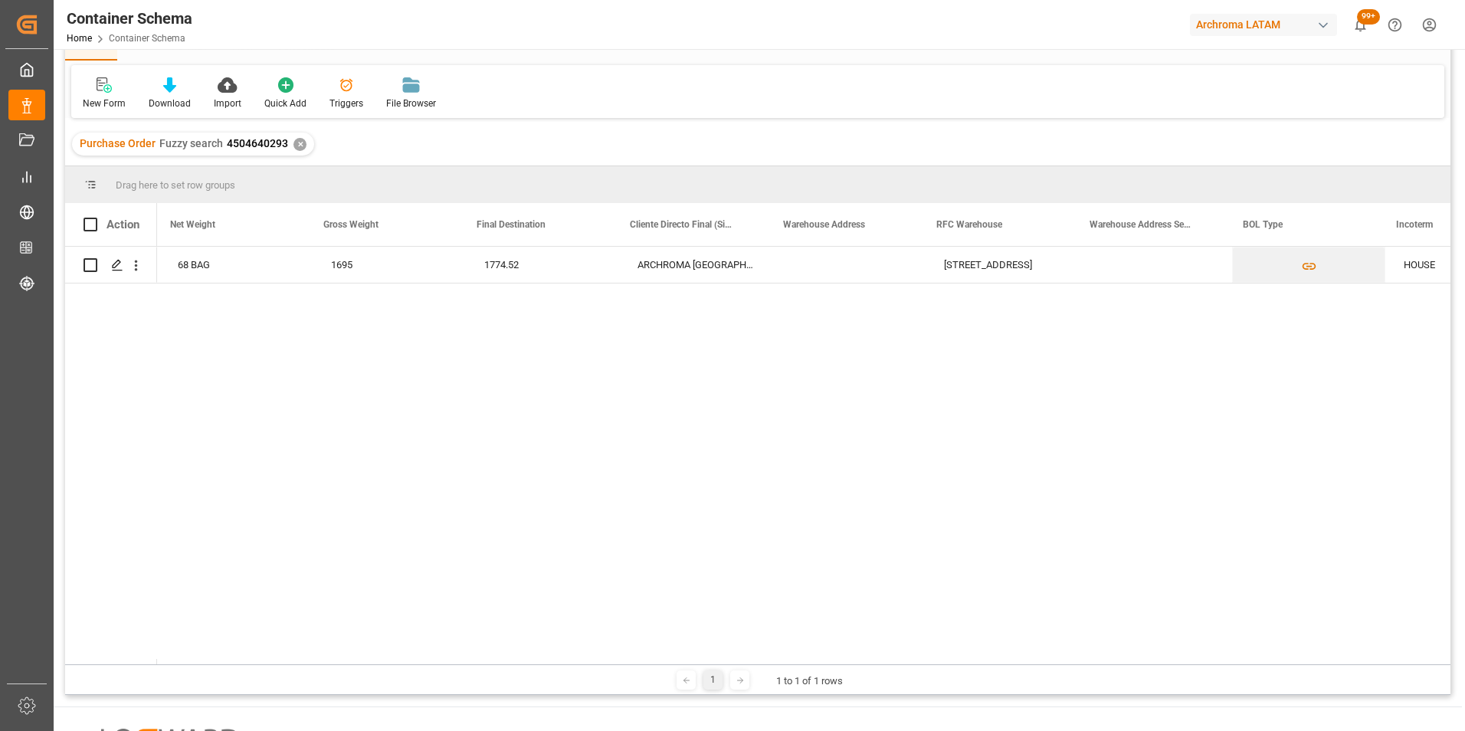
scroll to position [0, 4755]
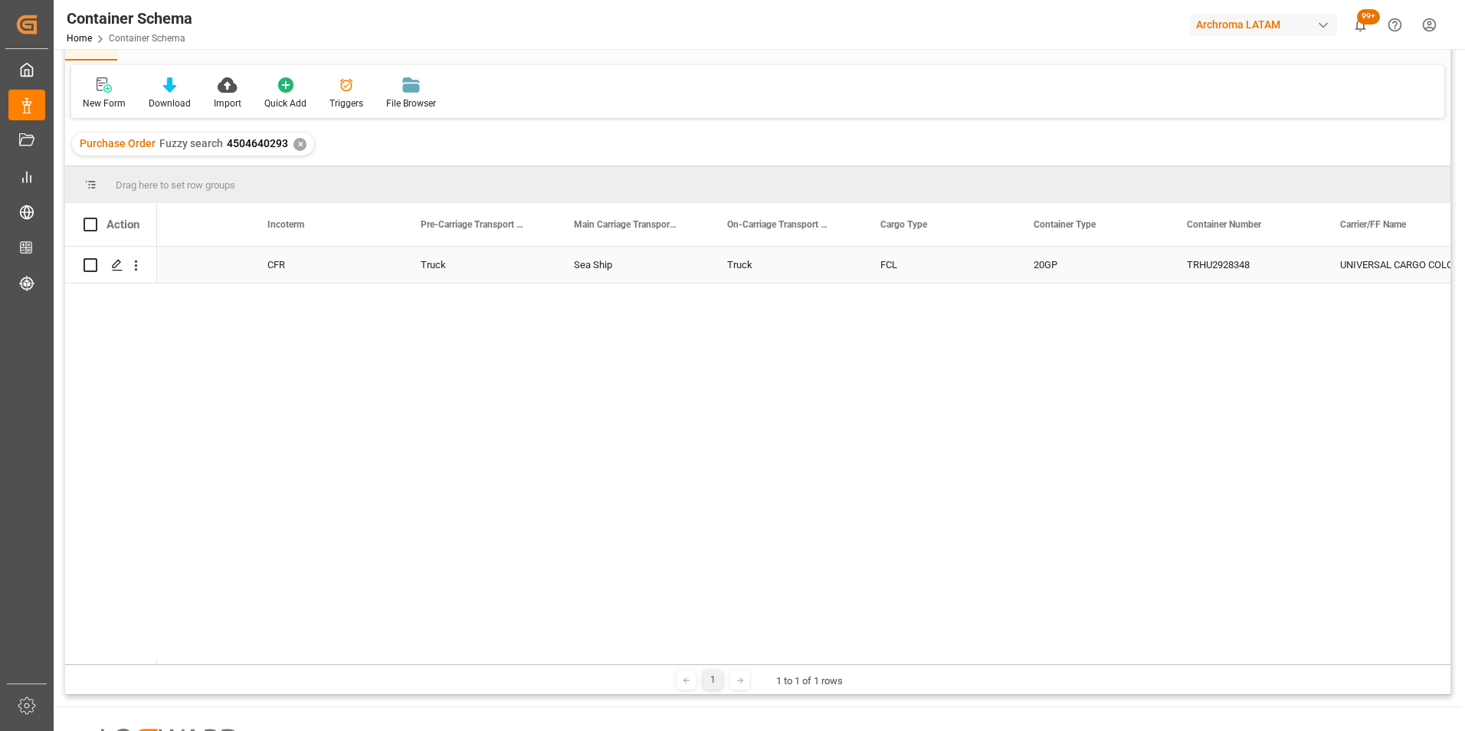
click at [1209, 267] on div "TRHU2928348" at bounding box center [1244, 265] width 153 height 36
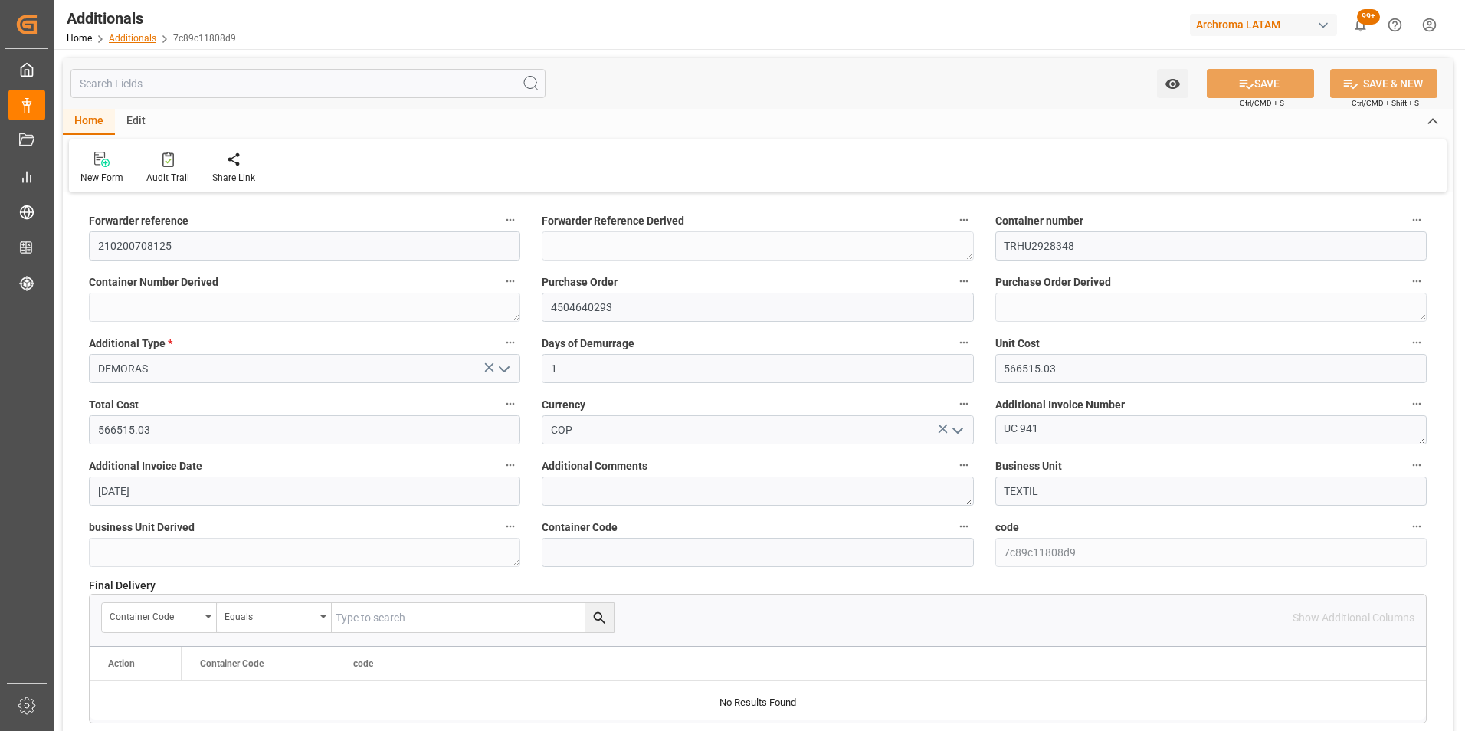
click at [144, 34] on link "Additionals" at bounding box center [132, 38] width 47 height 11
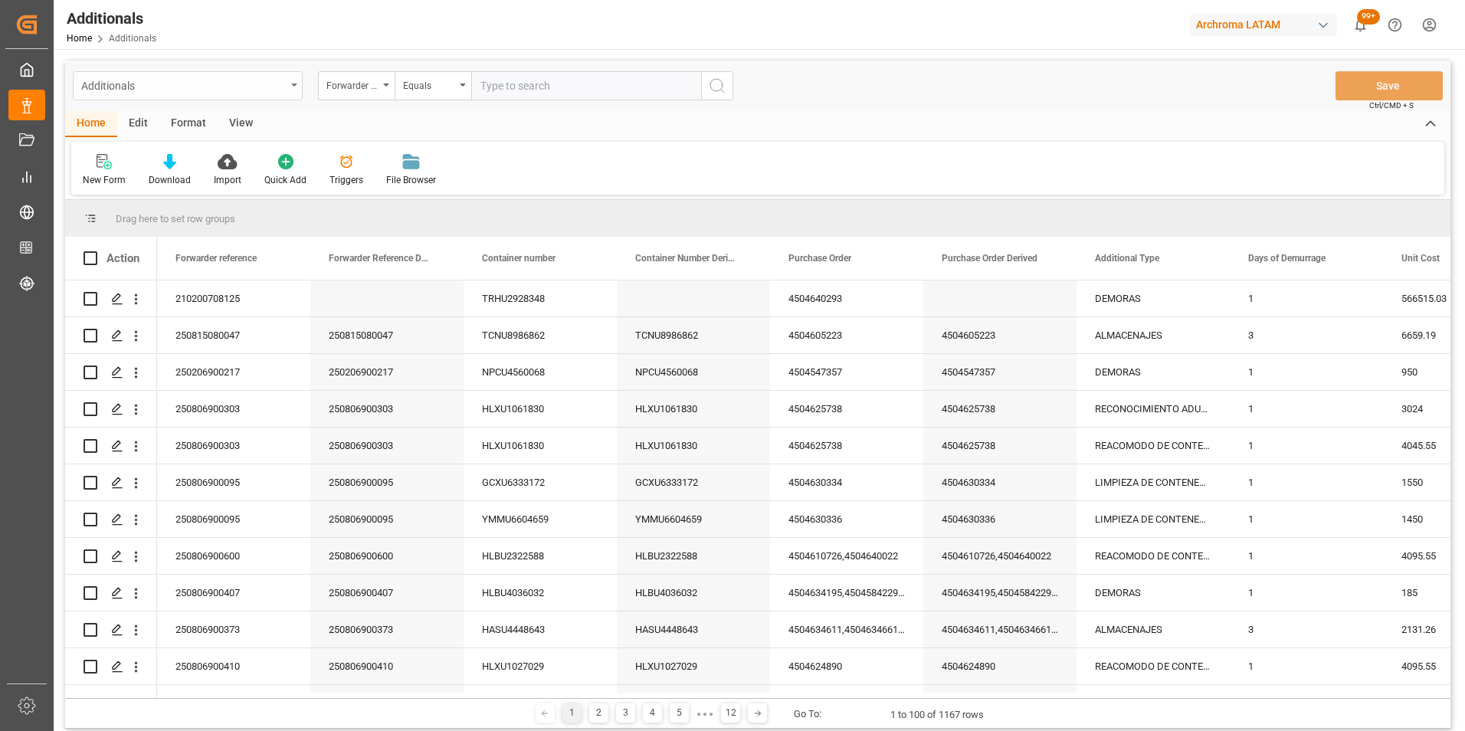
click at [276, 84] on div "Additionals" at bounding box center [183, 84] width 205 height 19
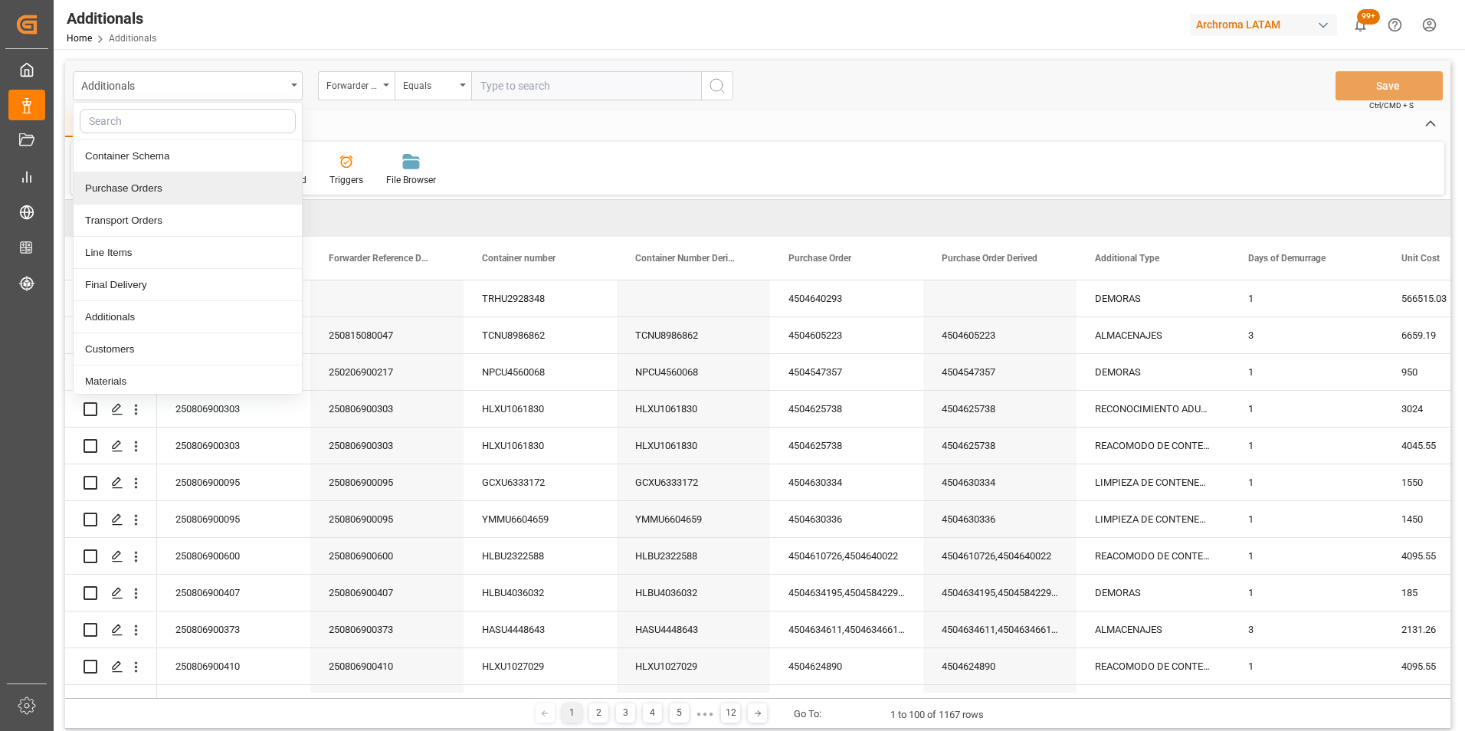
click at [180, 186] on div "Purchase Orders" at bounding box center [188, 188] width 228 height 32
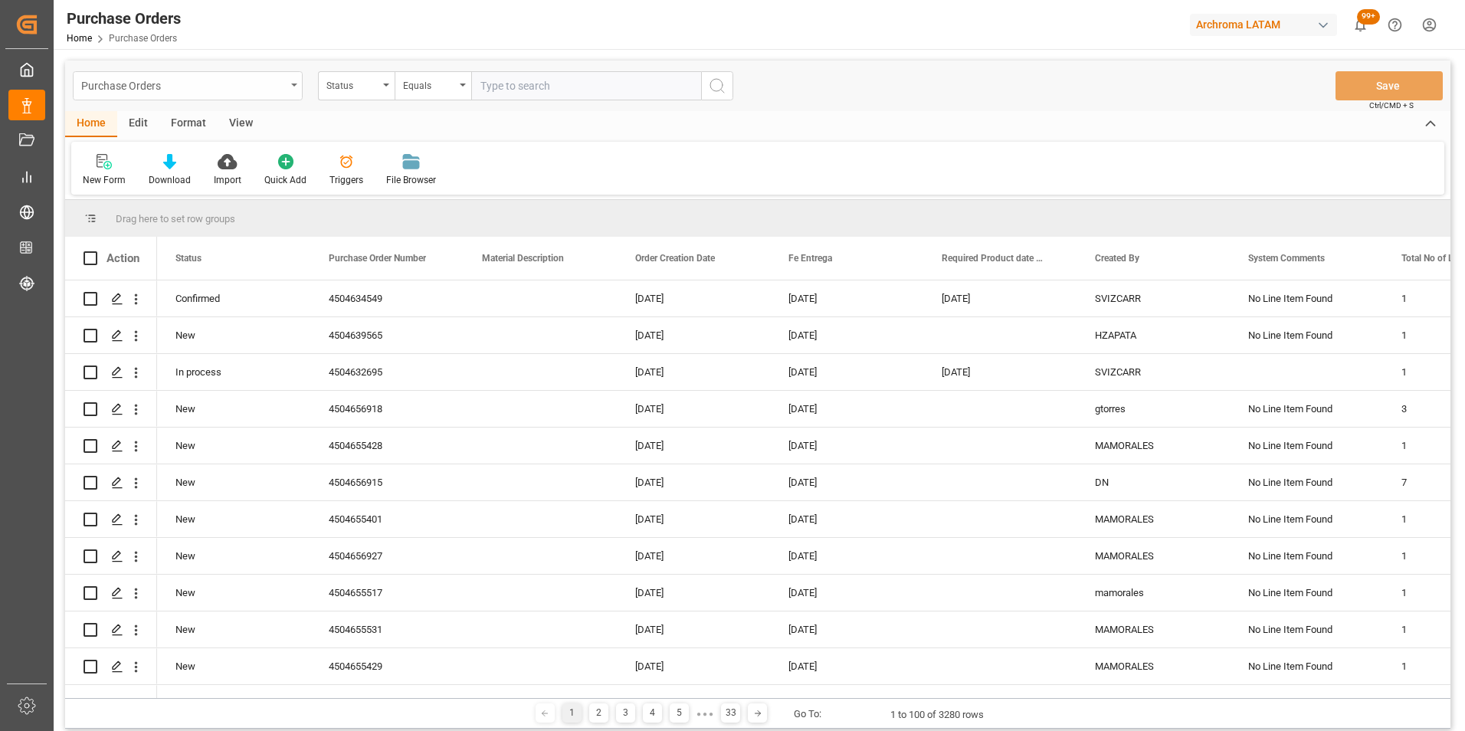
click at [288, 90] on div "Purchase Orders" at bounding box center [188, 85] width 230 height 29
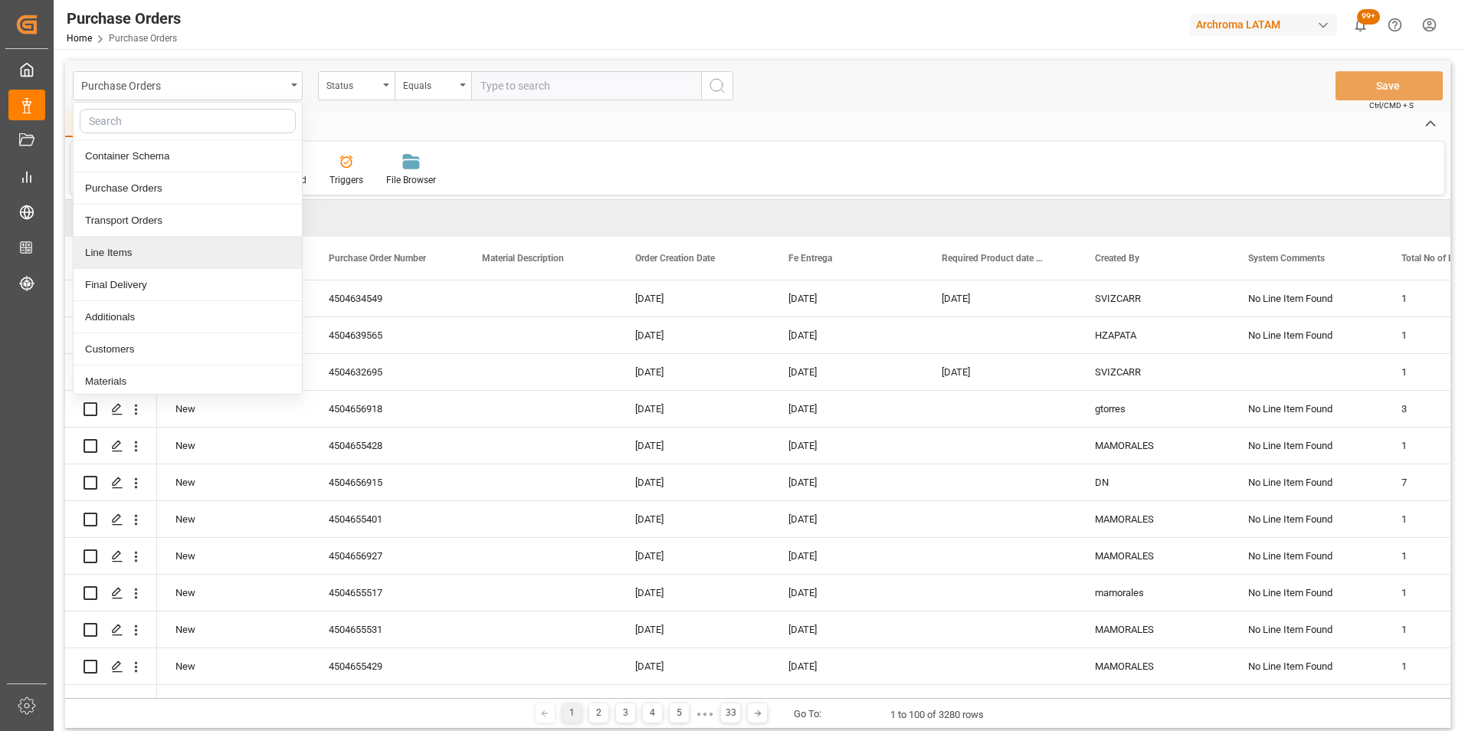
click at [204, 260] on div "Line Items" at bounding box center [188, 253] width 228 height 32
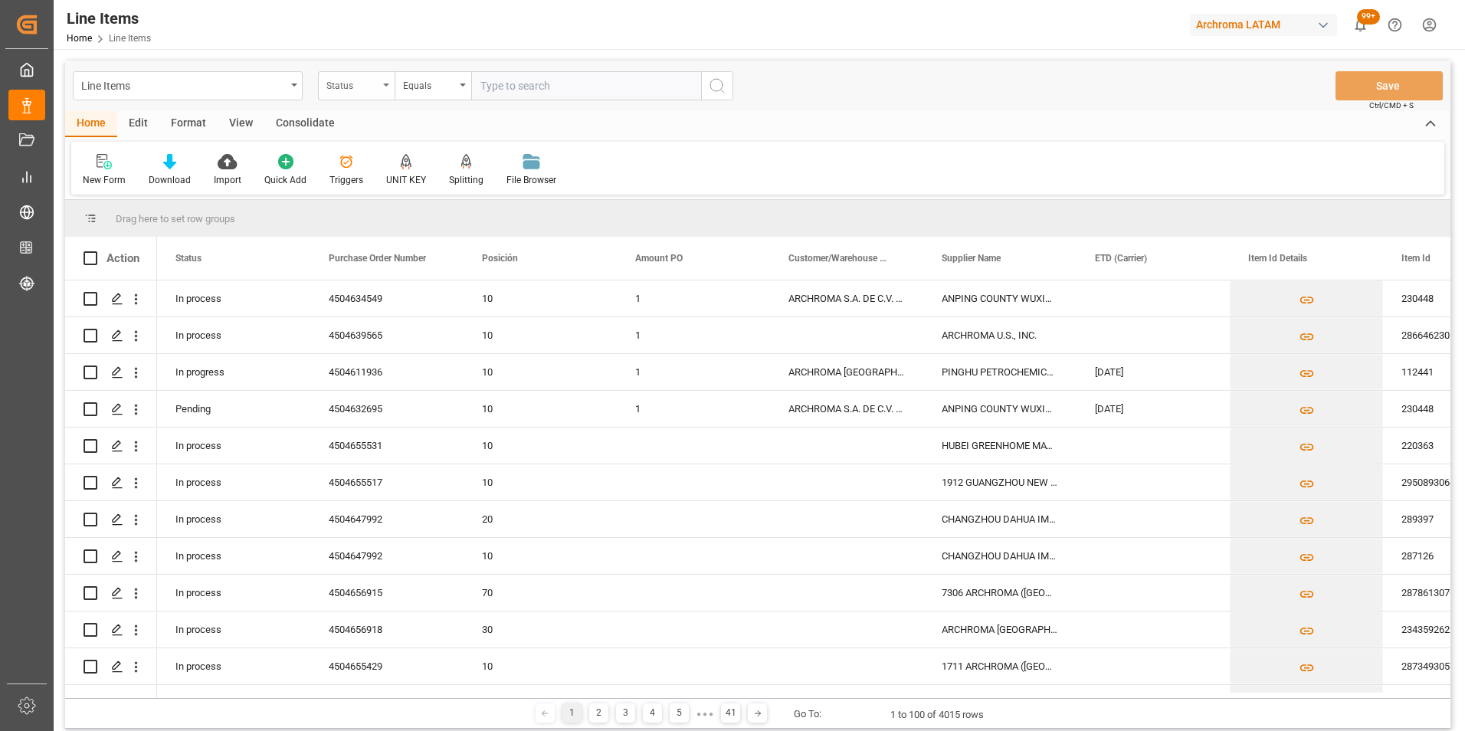
click at [369, 83] on div "Status" at bounding box center [352, 84] width 52 height 18
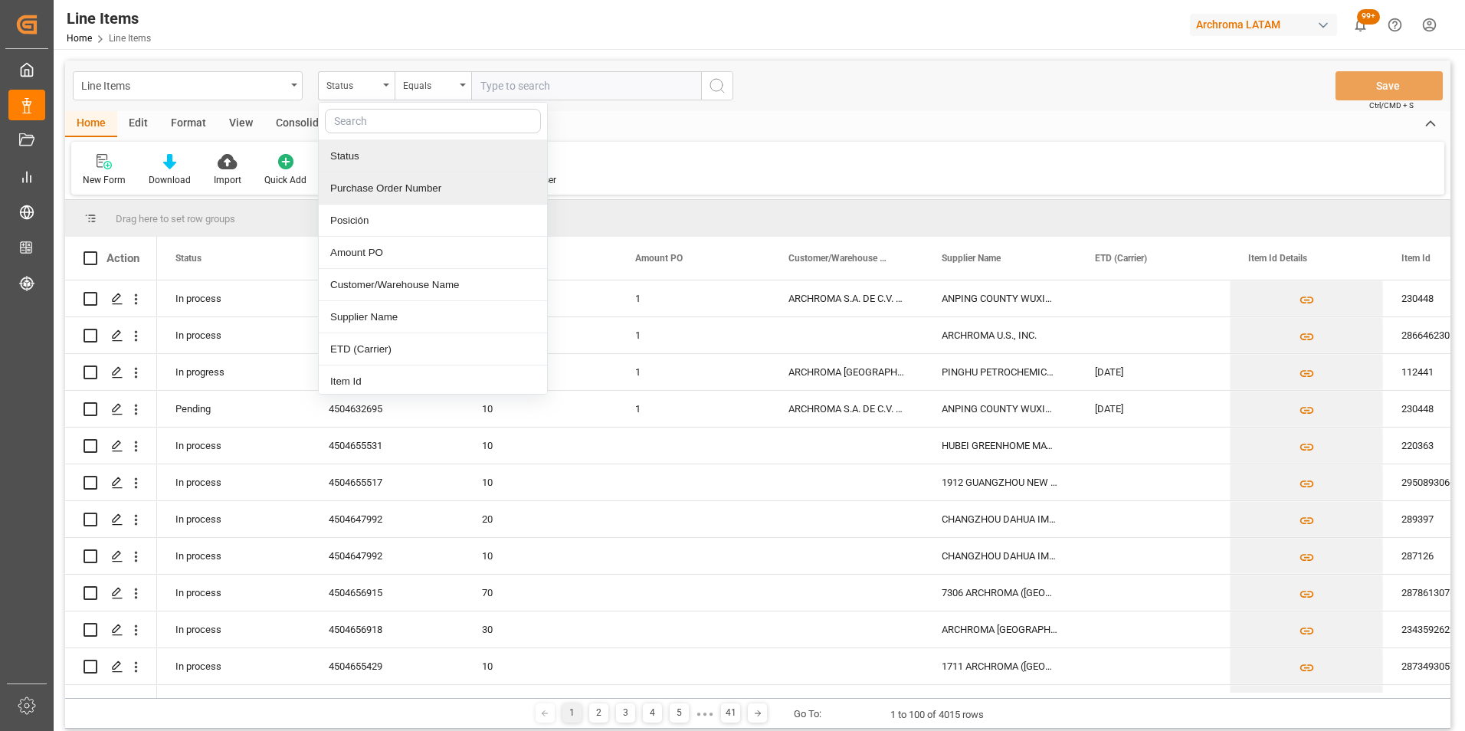
click at [391, 195] on div "Purchase Order Number" at bounding box center [433, 188] width 228 height 32
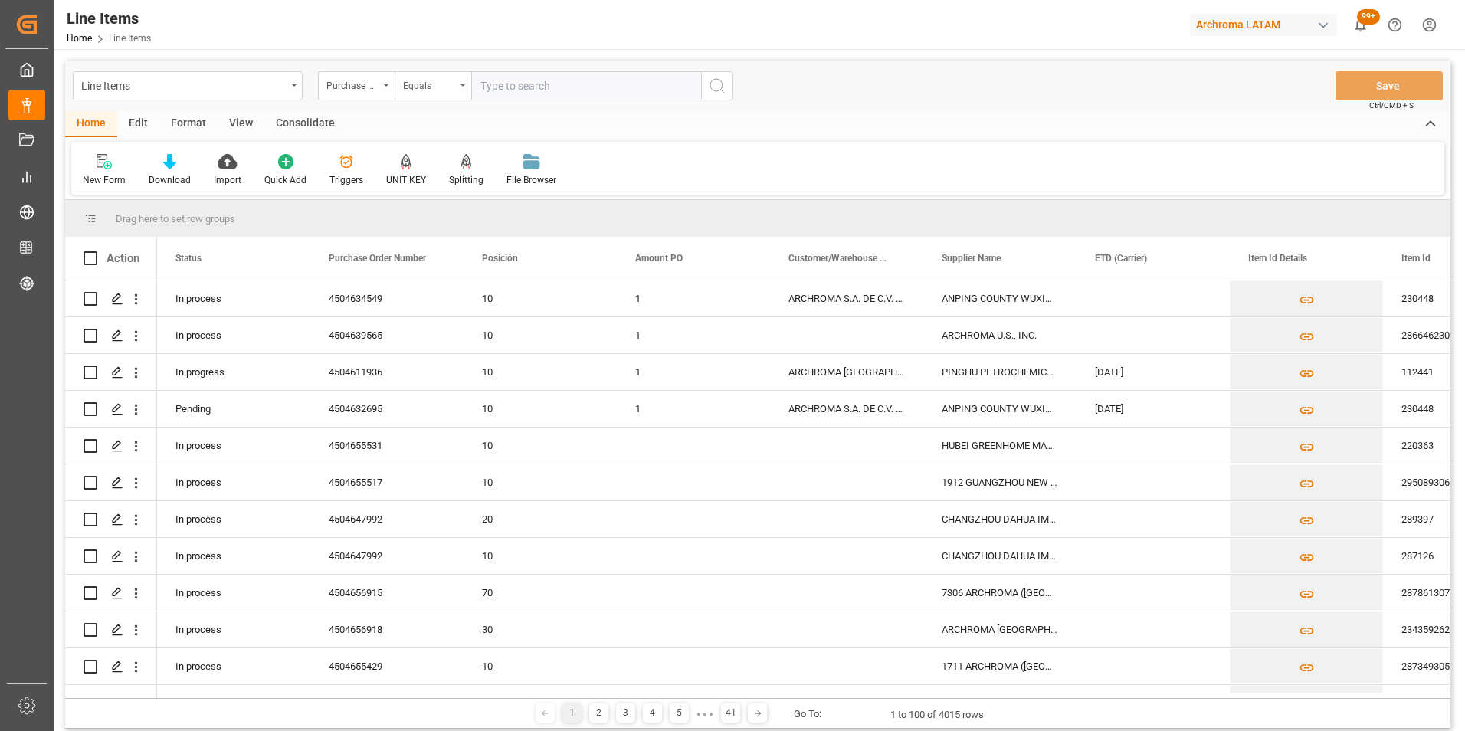
click at [421, 90] on div "Equals" at bounding box center [429, 84] width 52 height 18
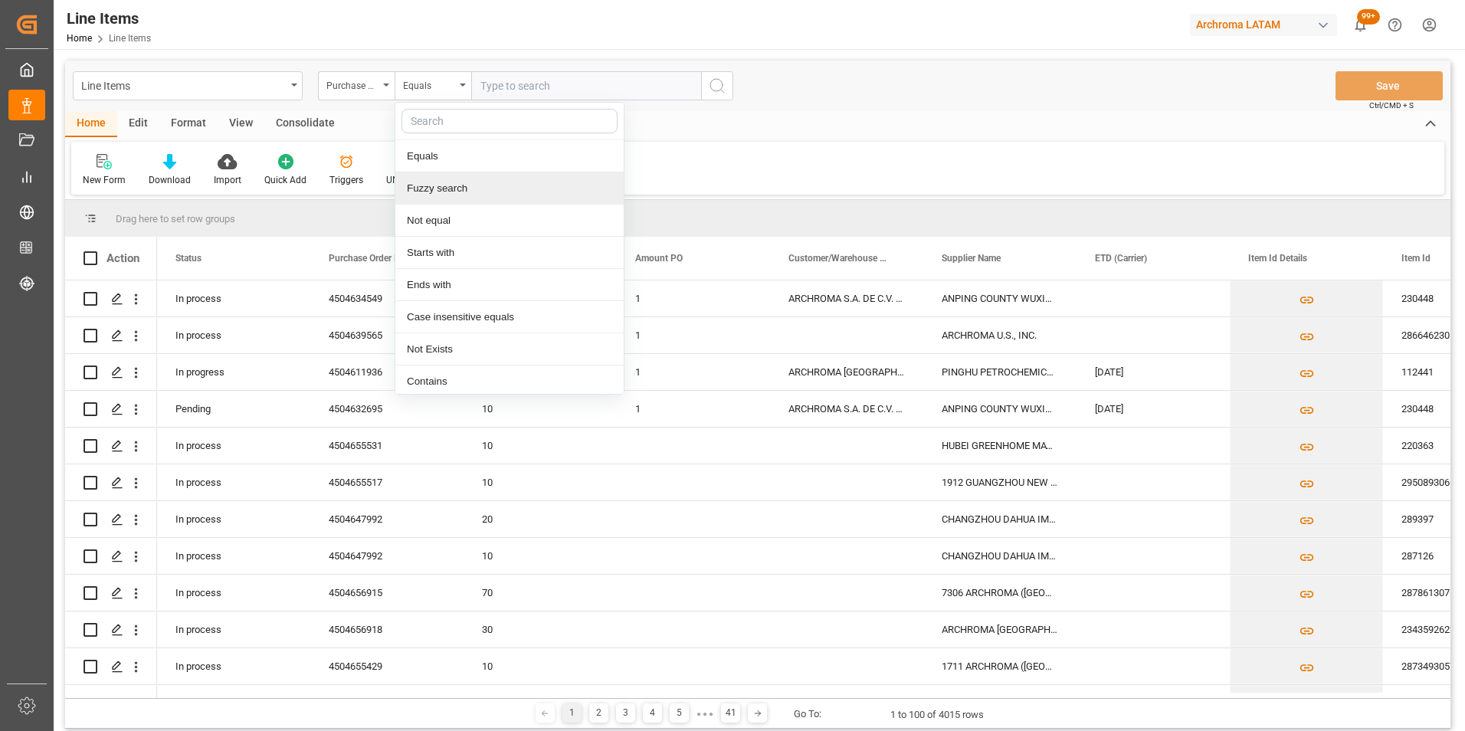
click at [441, 194] on div "Fuzzy search" at bounding box center [509, 188] width 228 height 32
paste input "4504654248"
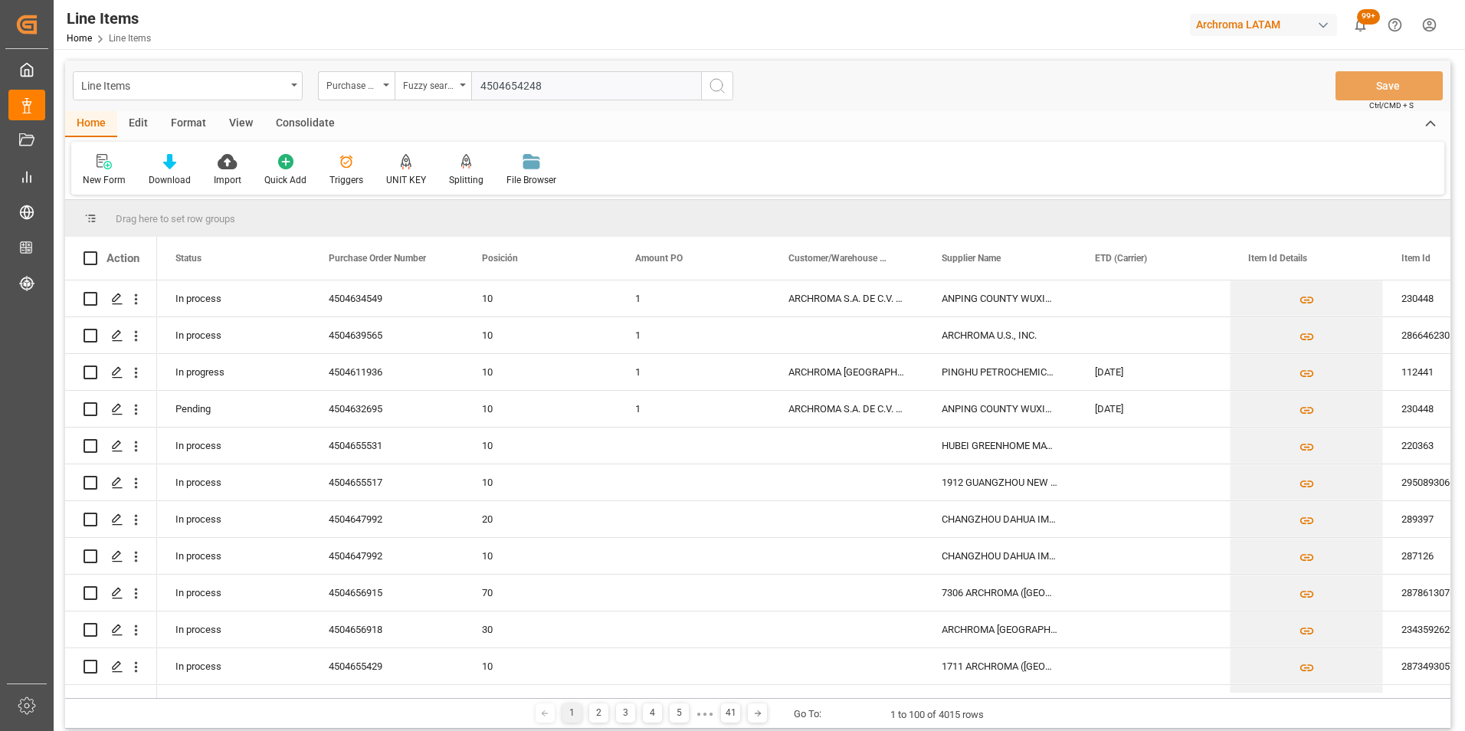
type input "4504654248"
click at [714, 84] on icon "search button" at bounding box center [717, 86] width 18 height 18
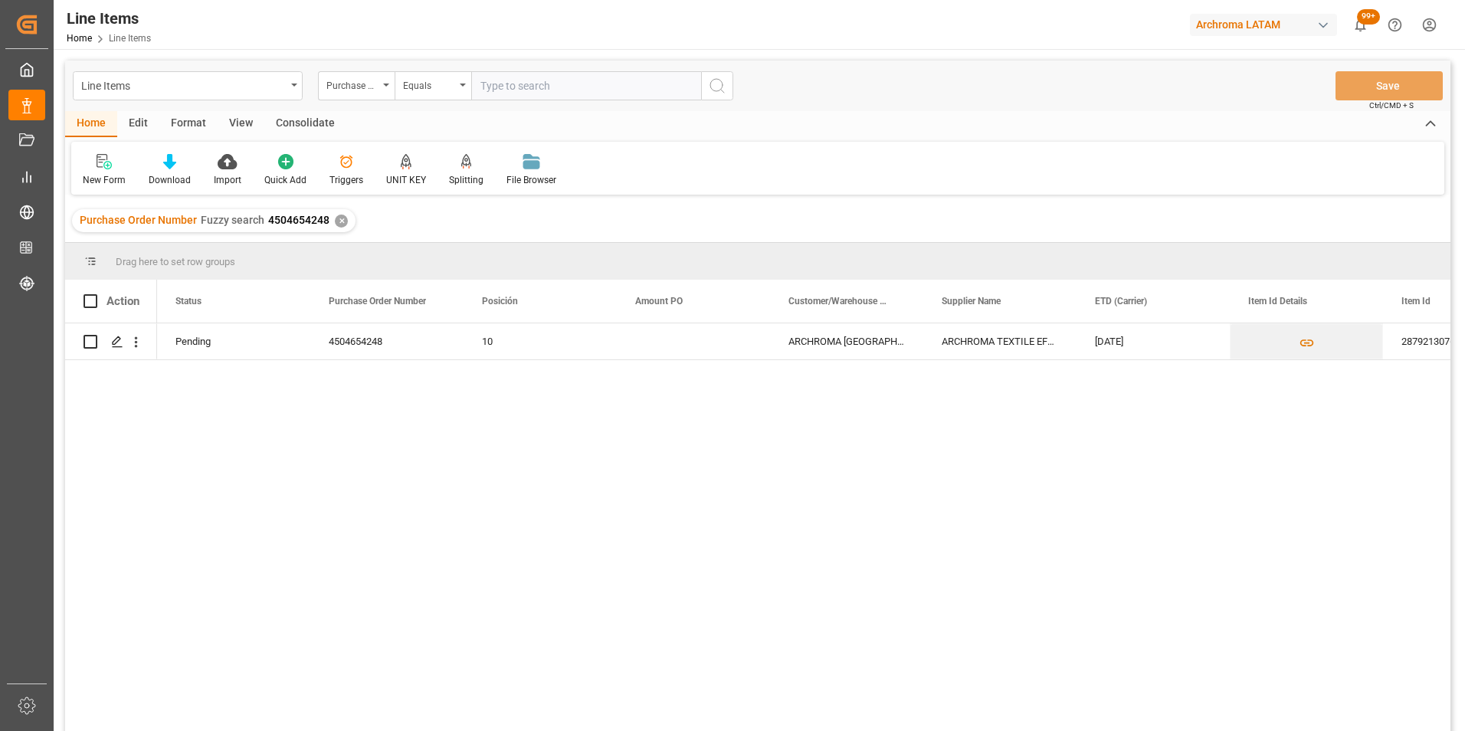
click at [880, 500] on div "Pending 4504654248 10 ARCHROMA COLOMBIA S.A.S ARCHROMA TEXTILE EFFECTS (TH) 18.…" at bounding box center [803, 532] width 1293 height 418
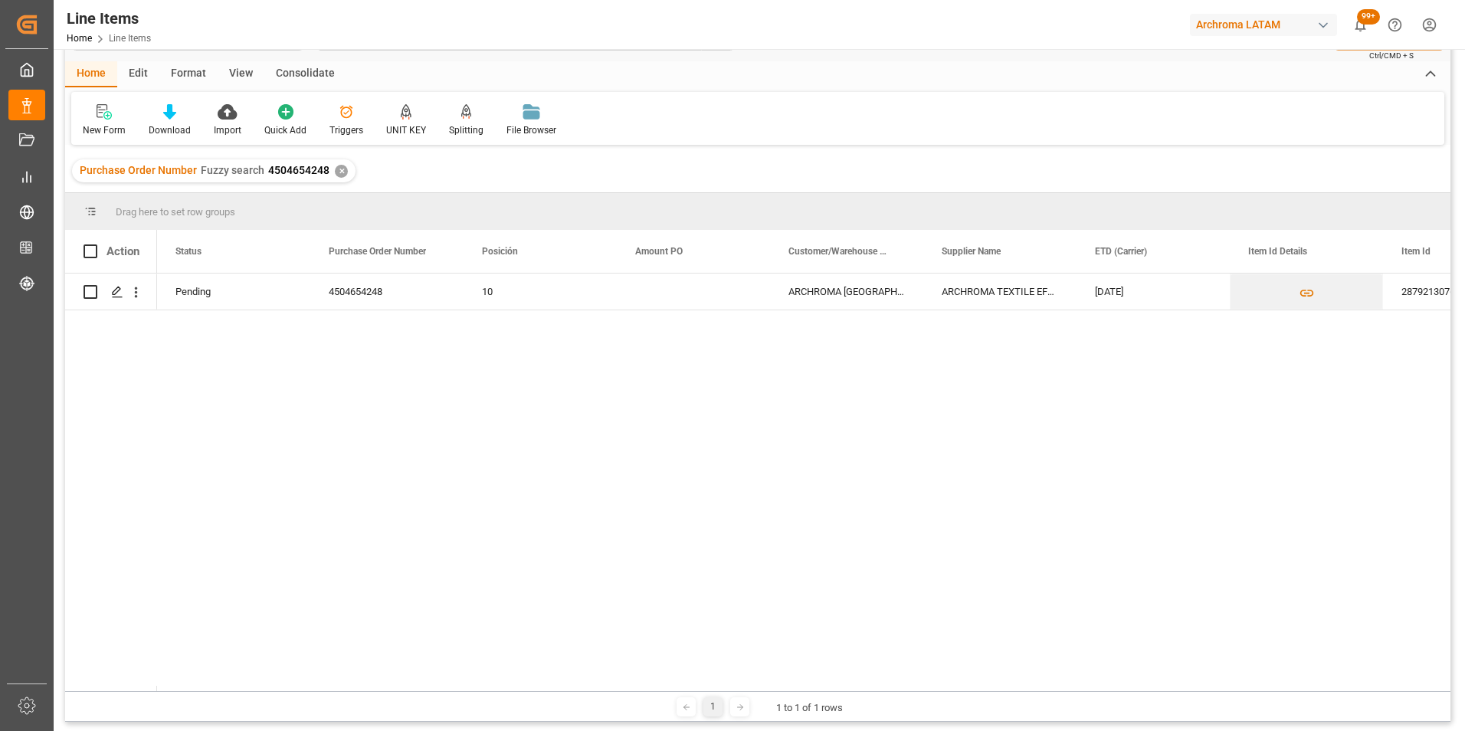
scroll to position [77, 0]
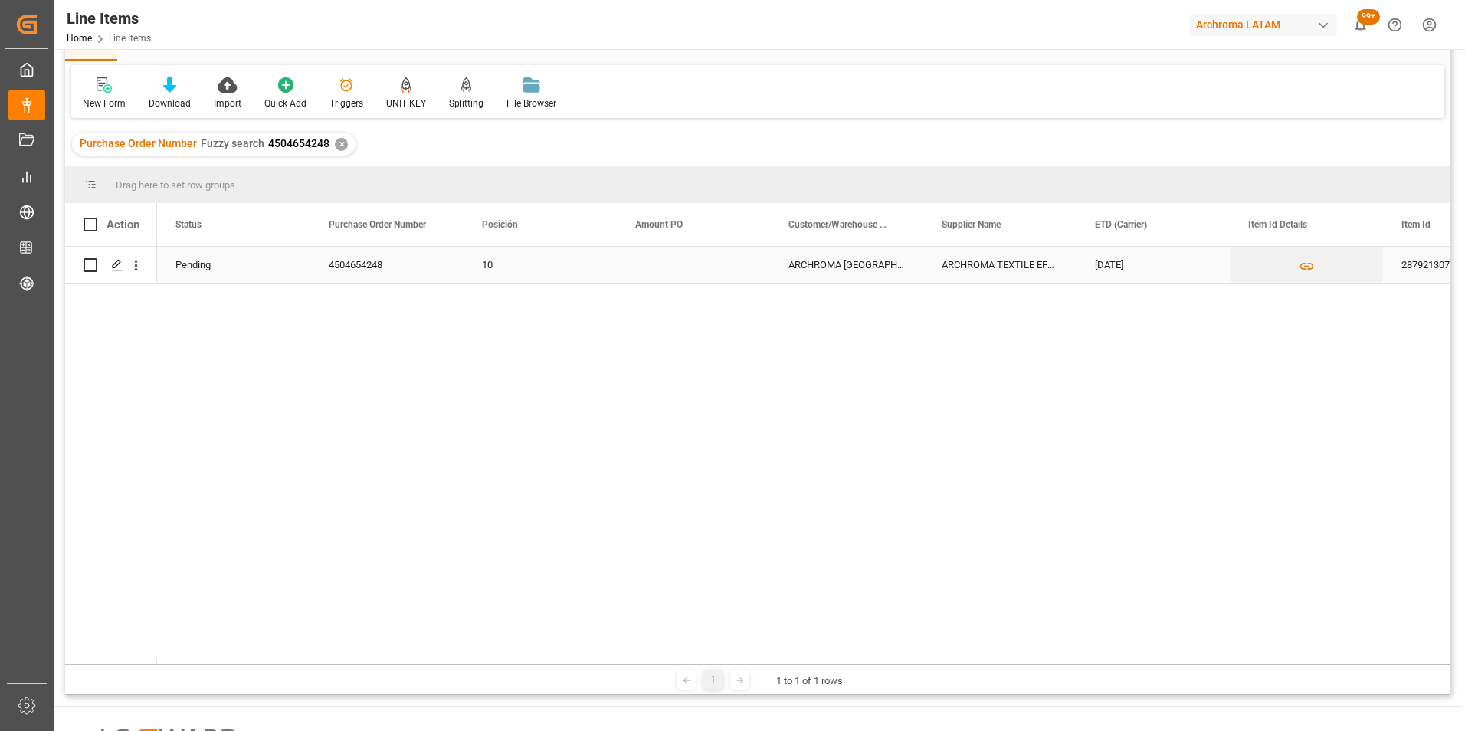
click at [1407, 269] on div "28792130765" at bounding box center [1459, 265] width 153 height 36
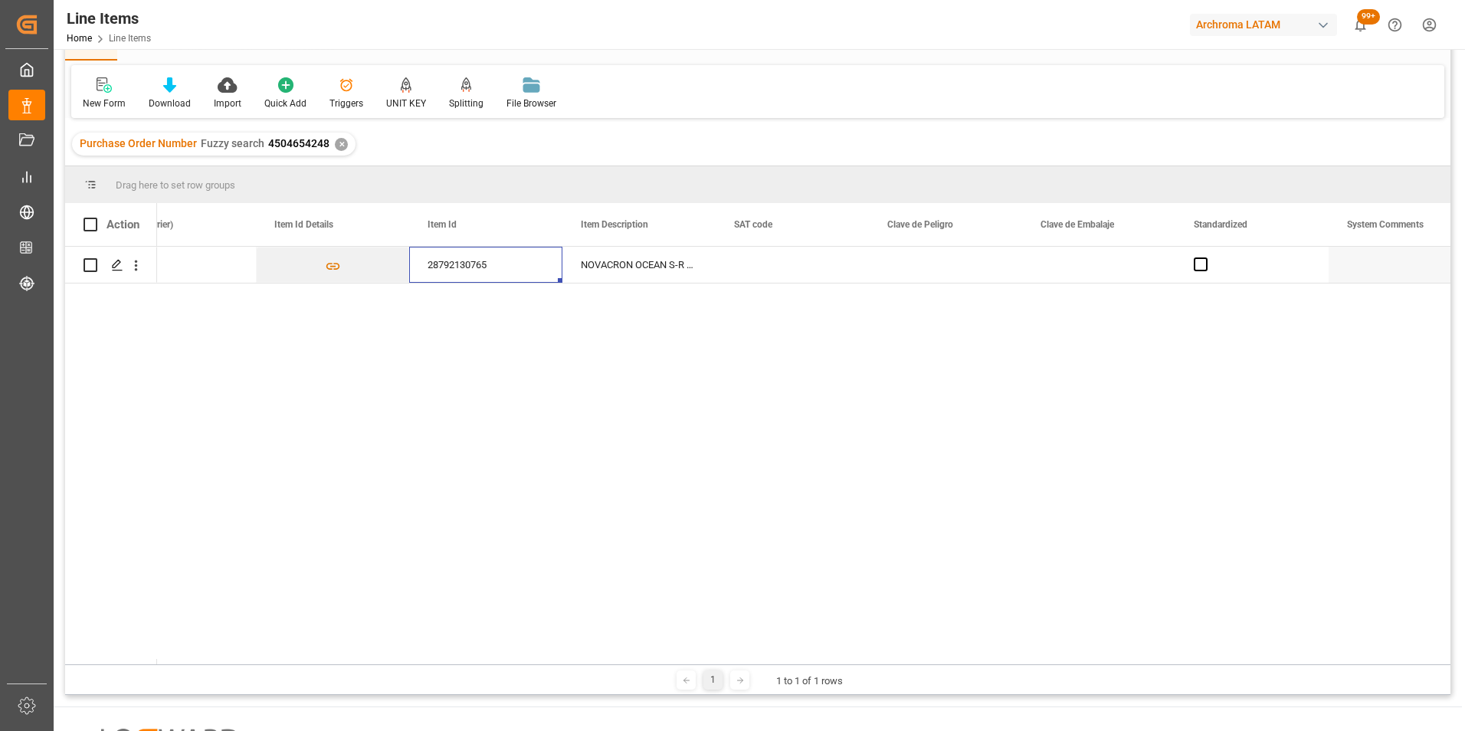
scroll to position [0, 967]
click at [474, 248] on div "28792130765" at bounding box center [492, 265] width 153 height 36
click at [635, 269] on div "NOVACRON OCEAN S-R 0025" at bounding box center [645, 265] width 153 height 36
drag, startPoint x: 327, startPoint y: 664, endPoint x: 405, endPoint y: 653, distance: 79.0
click at [450, 654] on div "Drag here to set row groups Drag here to set column labels Action SAT code Clav…" at bounding box center [757, 430] width 1385 height 529
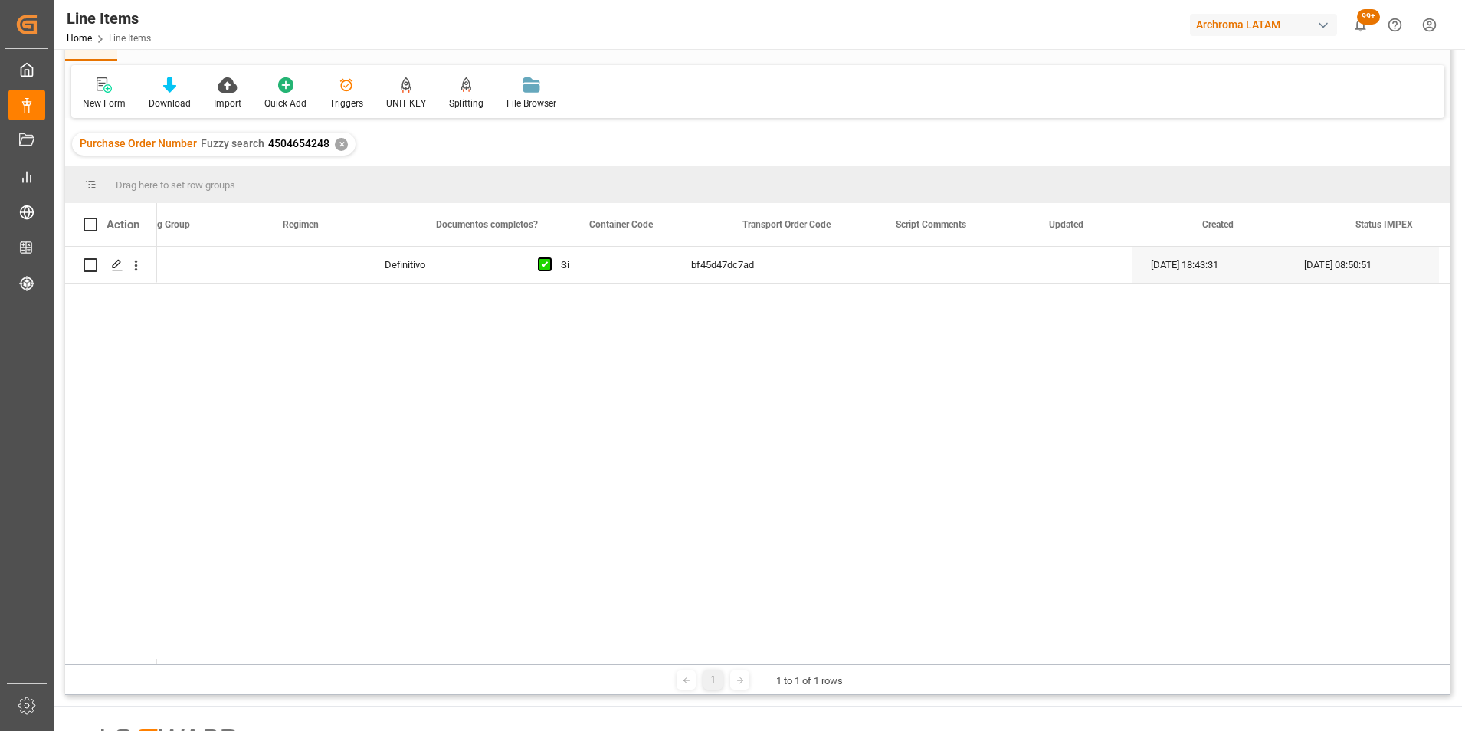
scroll to position [0, 6870]
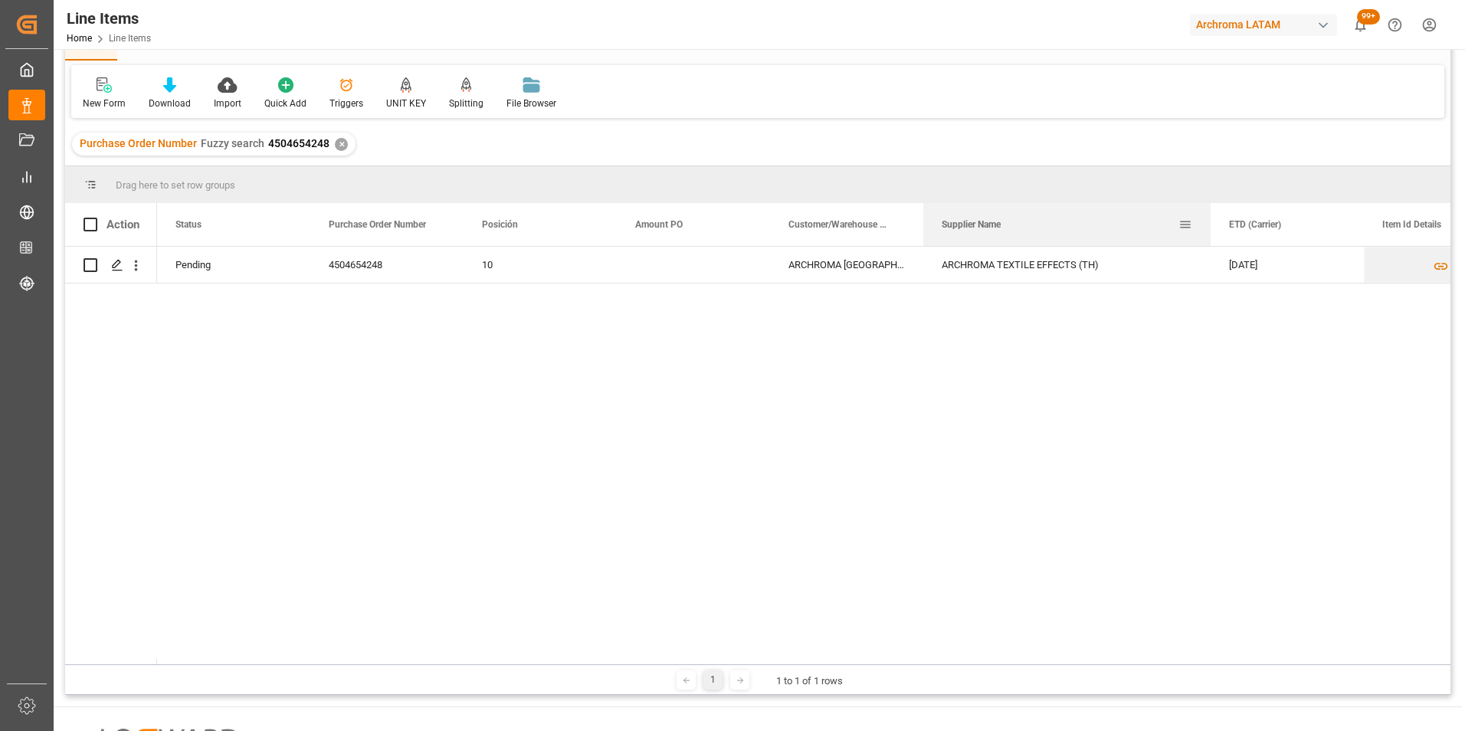
drag, startPoint x: 1075, startPoint y: 221, endPoint x: 1209, endPoint y: 223, distance: 134.1
click at [1209, 223] on div at bounding box center [1210, 224] width 6 height 43
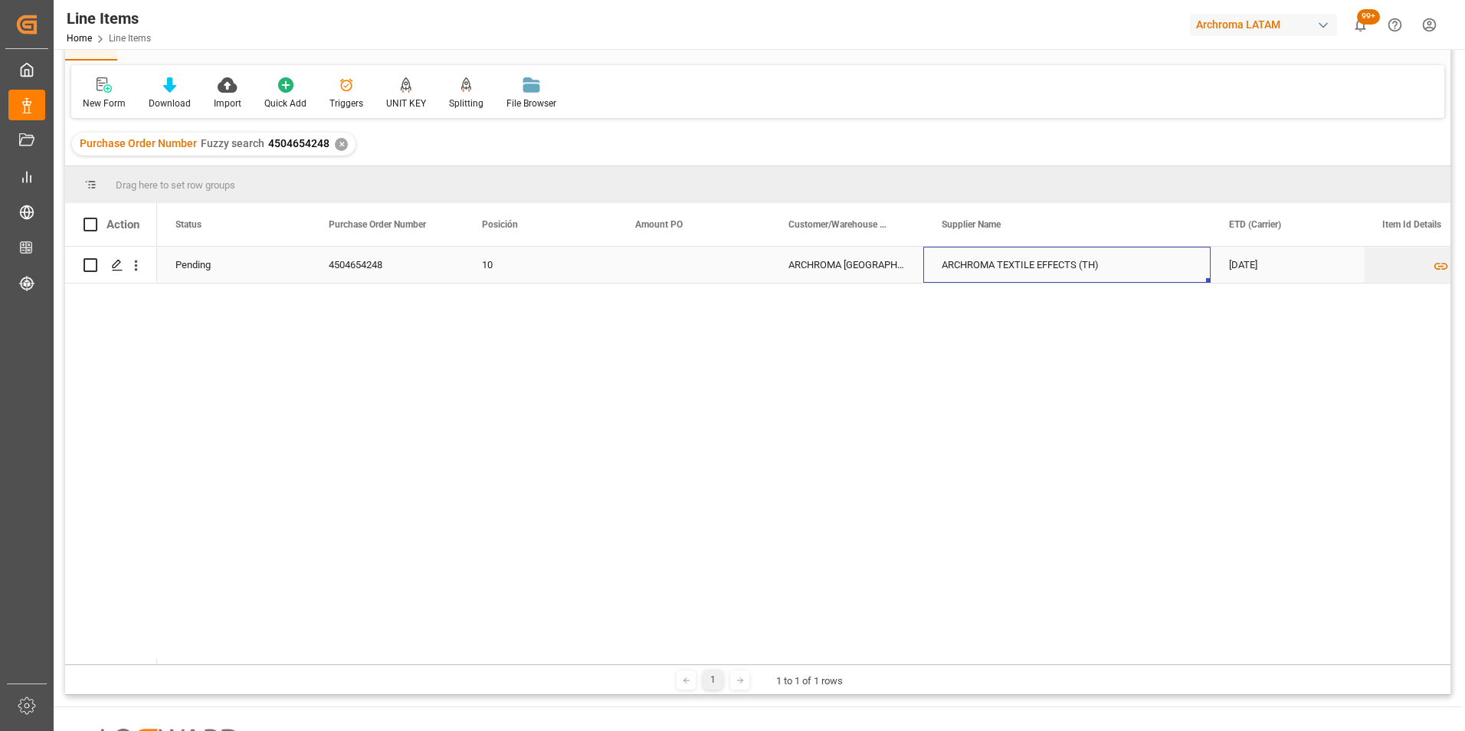
click at [1036, 267] on div "ARCHROMA TEXTILE EFFECTS (TH)" at bounding box center [1066, 265] width 287 height 36
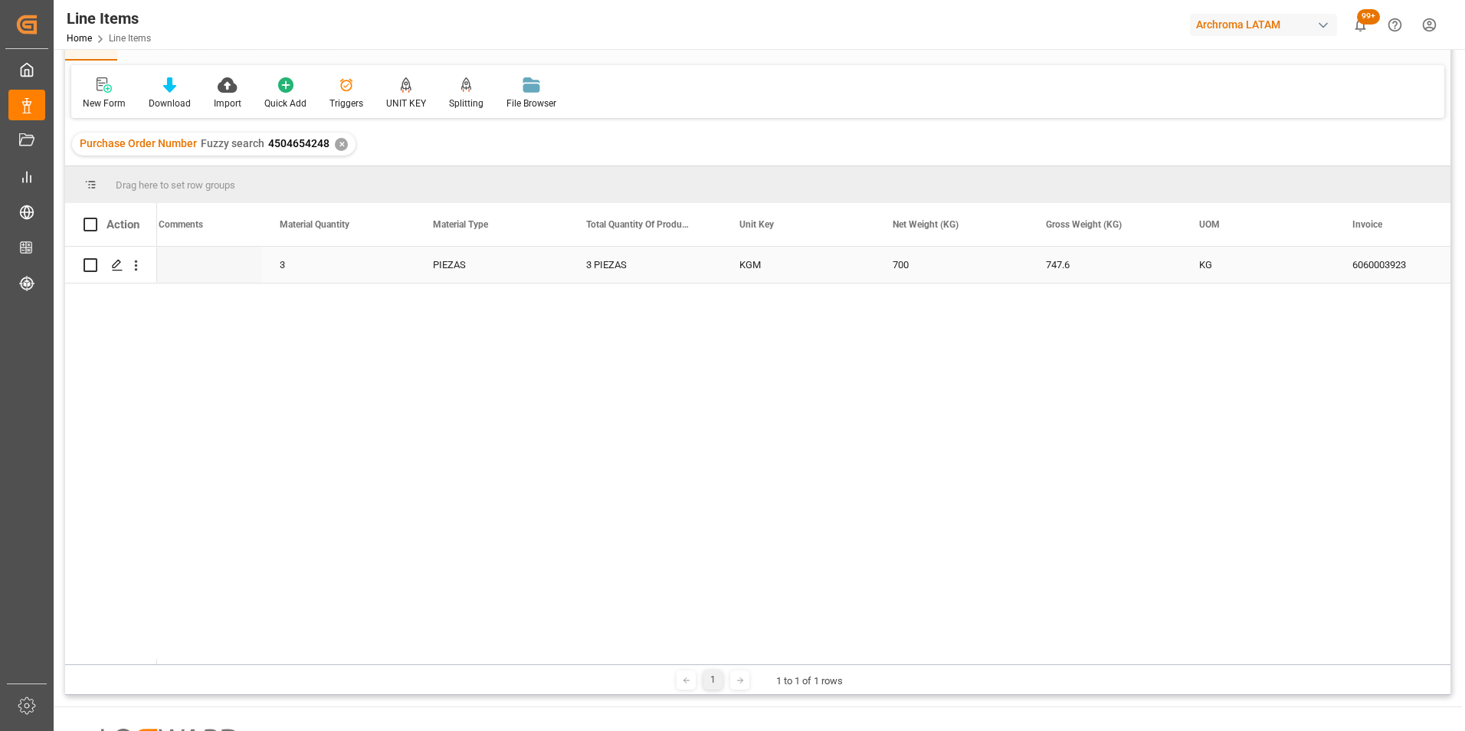
click at [1075, 267] on div "747.6" at bounding box center [1103, 265] width 153 height 36
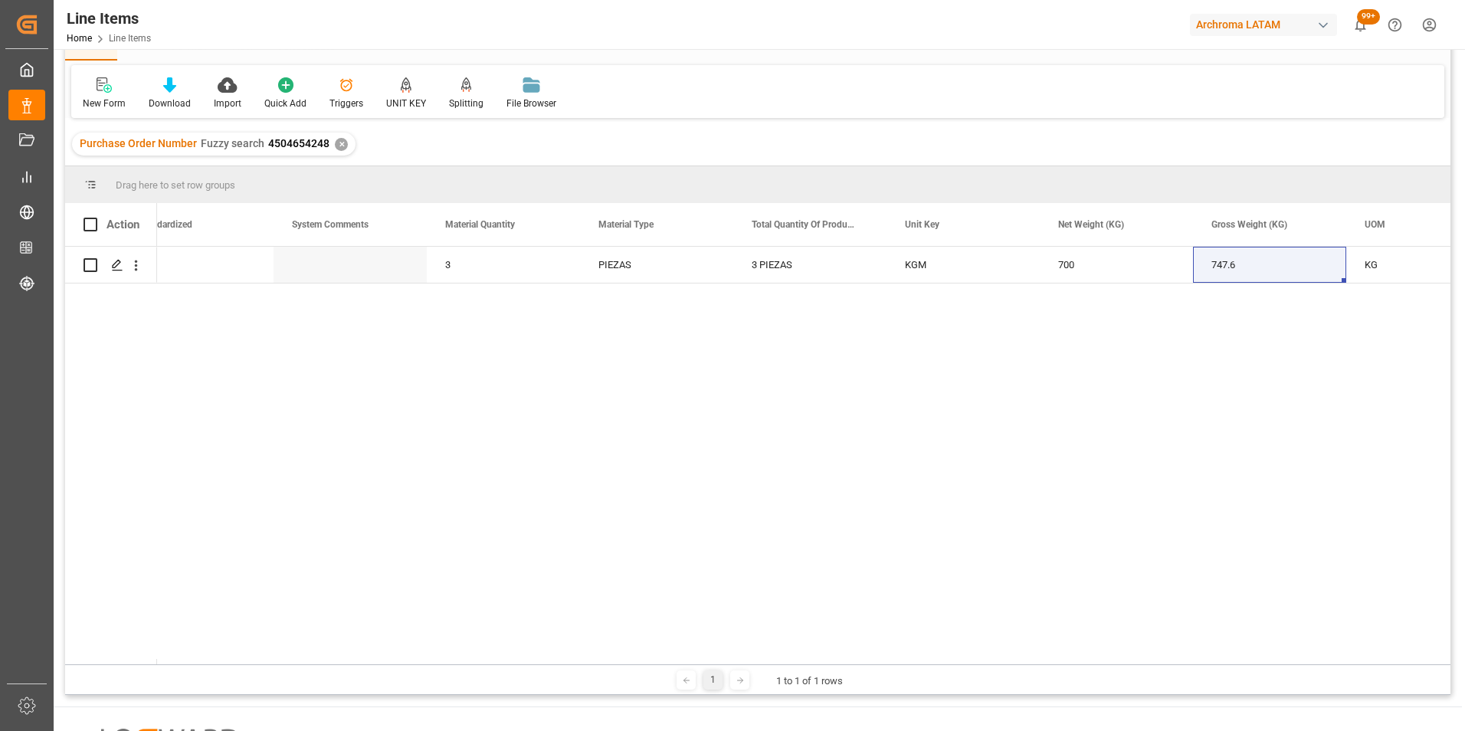
scroll to position [0, 2163]
click at [1233, 267] on div "747.6" at bounding box center [1269, 265] width 153 height 36
drag, startPoint x: 424, startPoint y: 664, endPoint x: 509, endPoint y: 660, distance: 85.9
click at [534, 667] on div "1 1 to 1 of 1 rows" at bounding box center [757, 679] width 1385 height 31
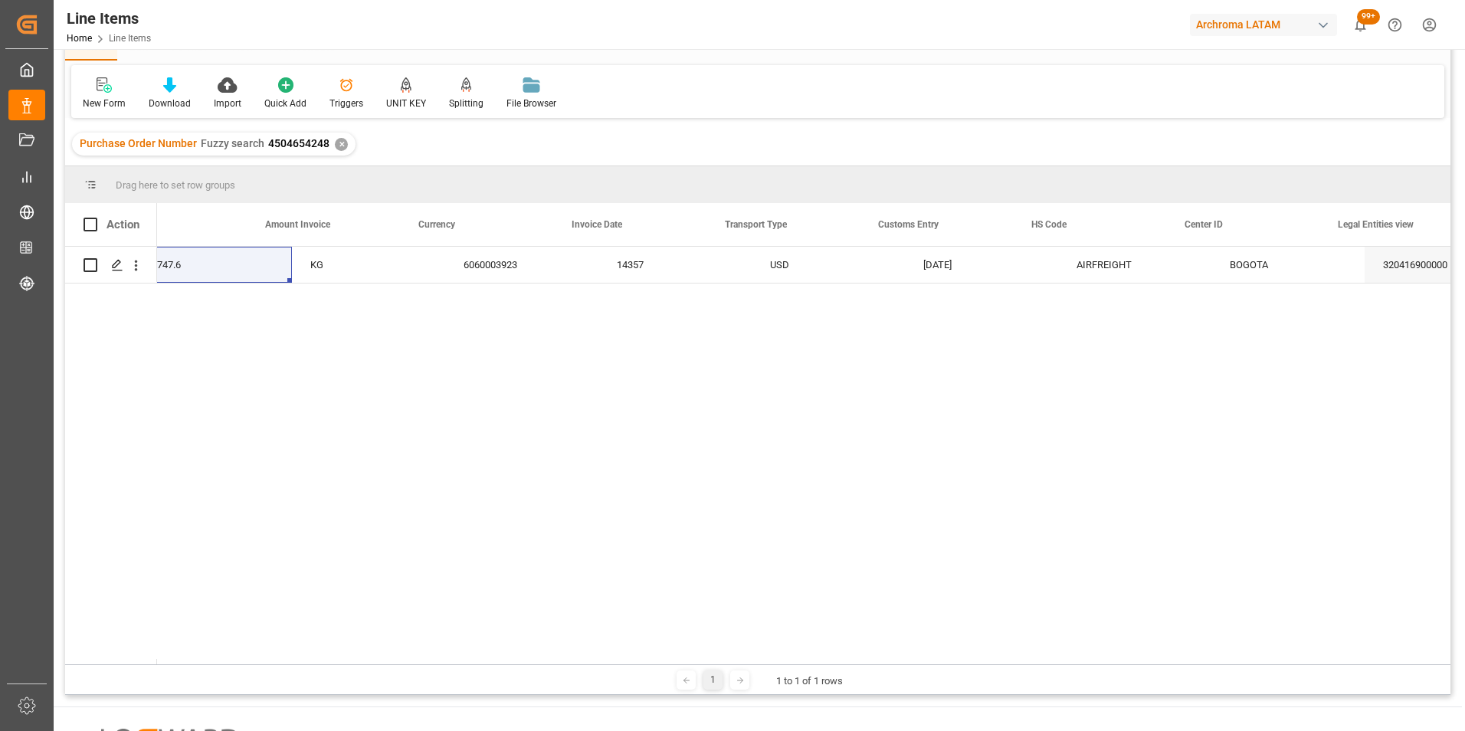
scroll to position [0, 3196]
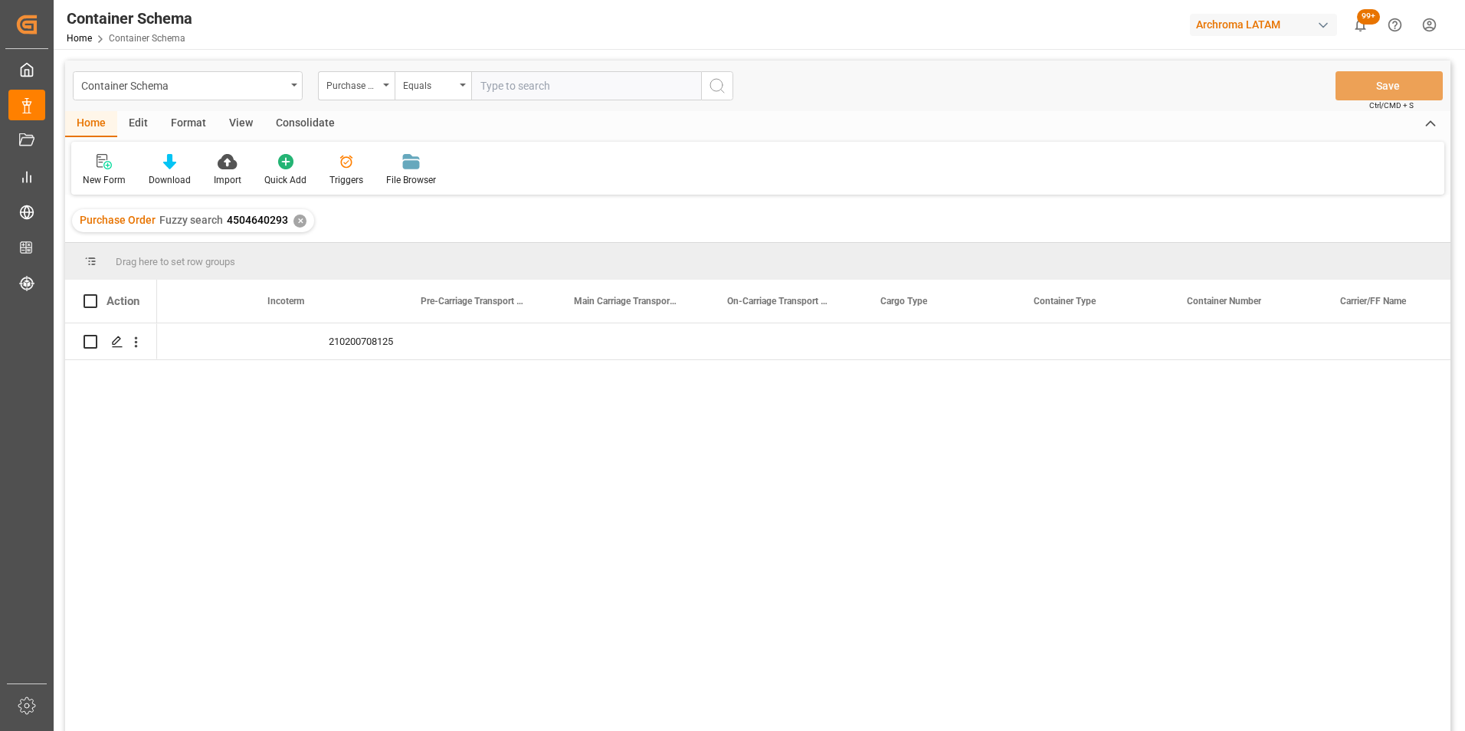
scroll to position [0, 5884]
